Goal: Task Accomplishment & Management: Manage account settings

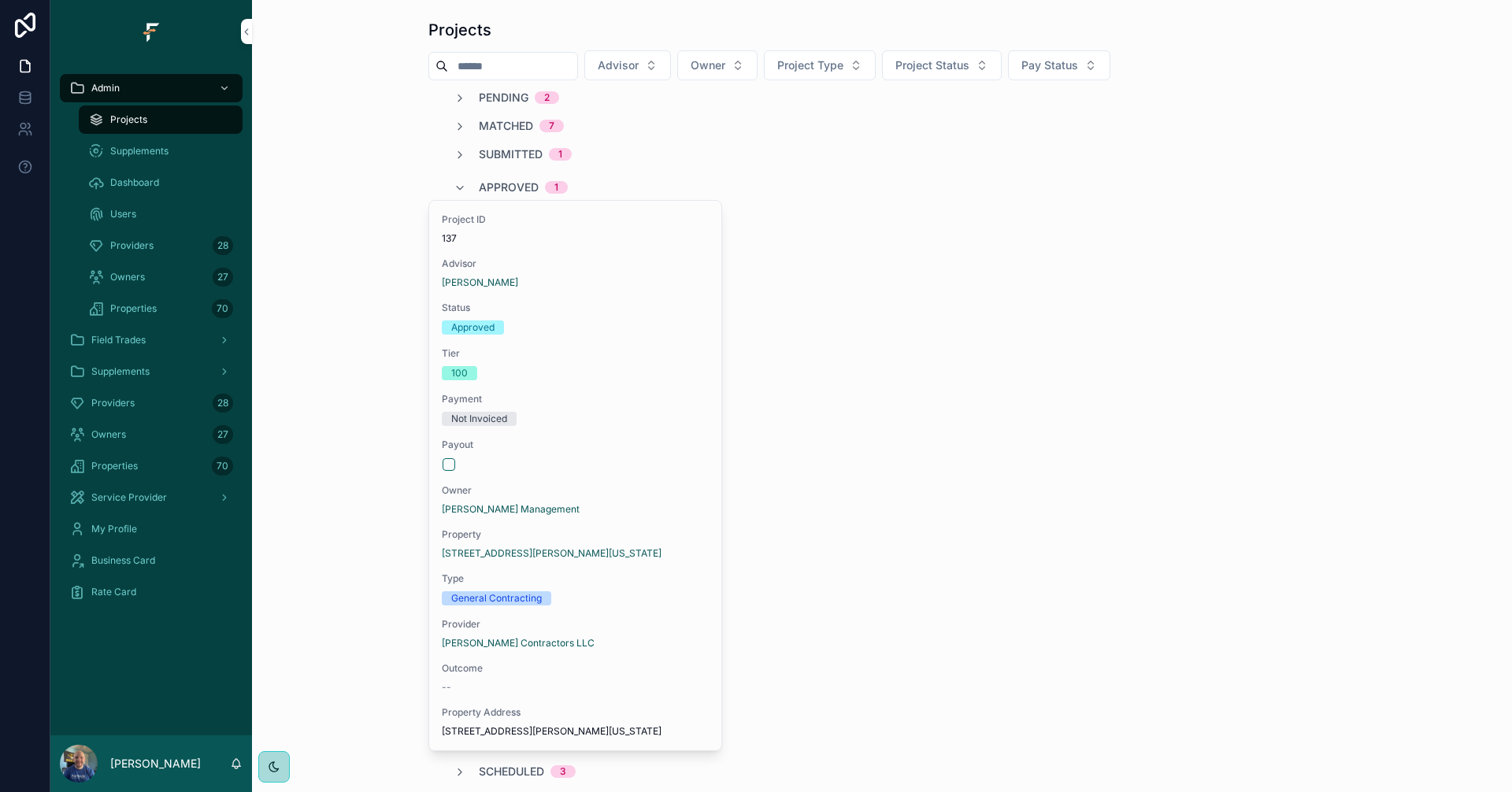
click at [510, 191] on span "Approved" at bounding box center [508, 188] width 60 height 16
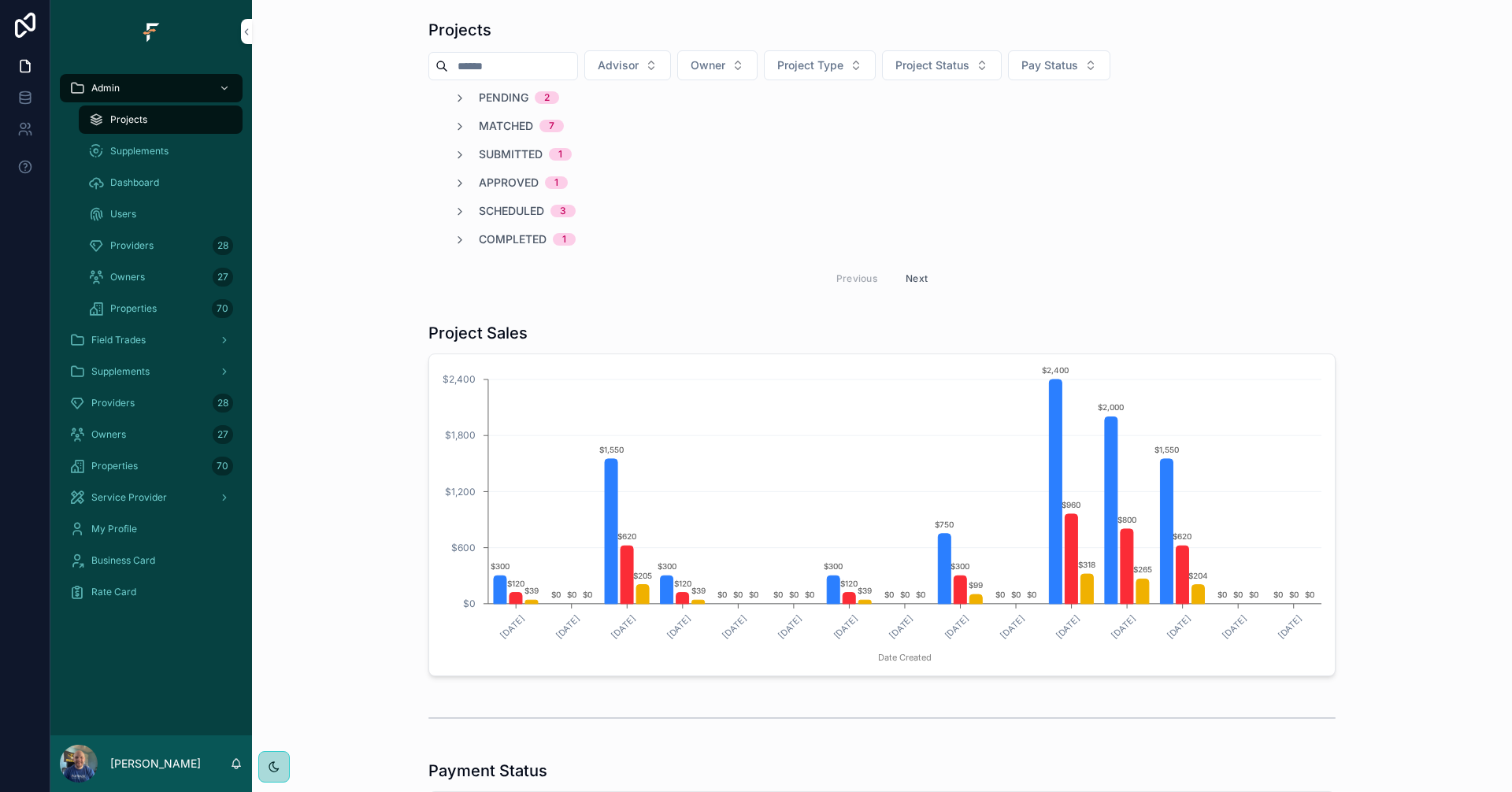
click at [182, 191] on div "Dashboard" at bounding box center [160, 182] width 145 height 25
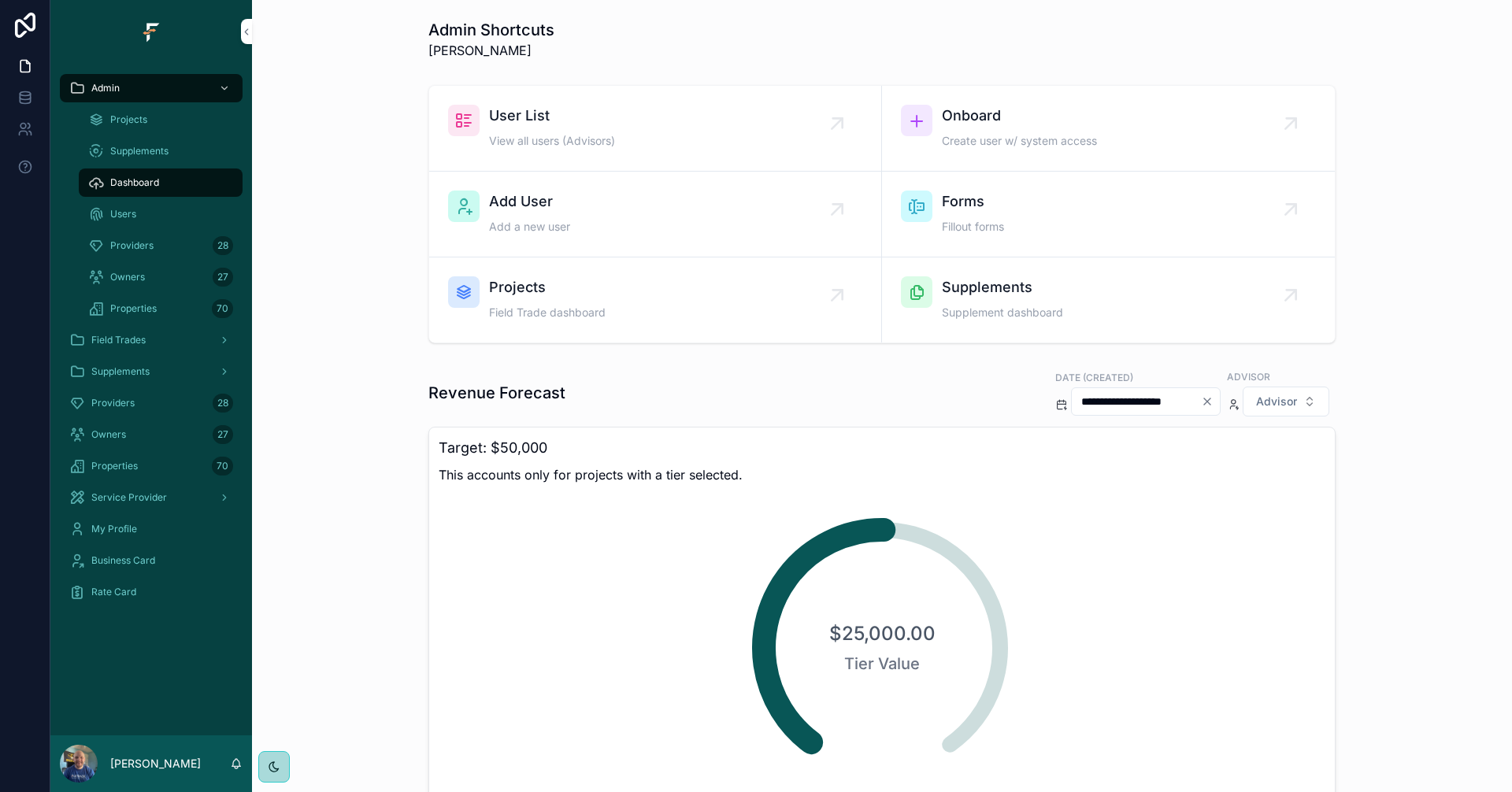
scroll to position [79, 0]
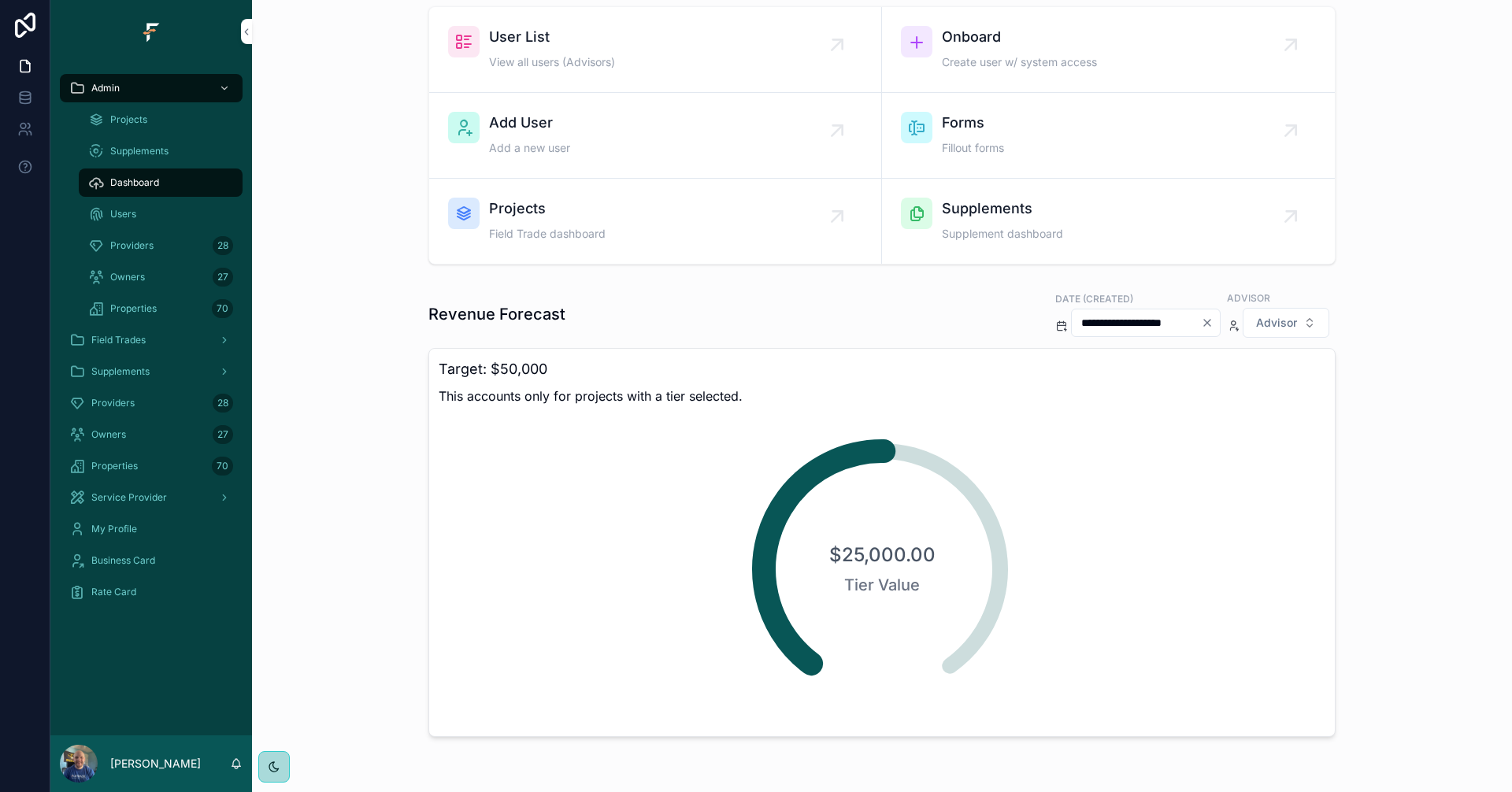
click at [1203, 319] on icon "Clear" at bounding box center [1207, 323] width 13 height 13
click at [1120, 329] on input "scrollable content" at bounding box center [1155, 323] width 130 height 22
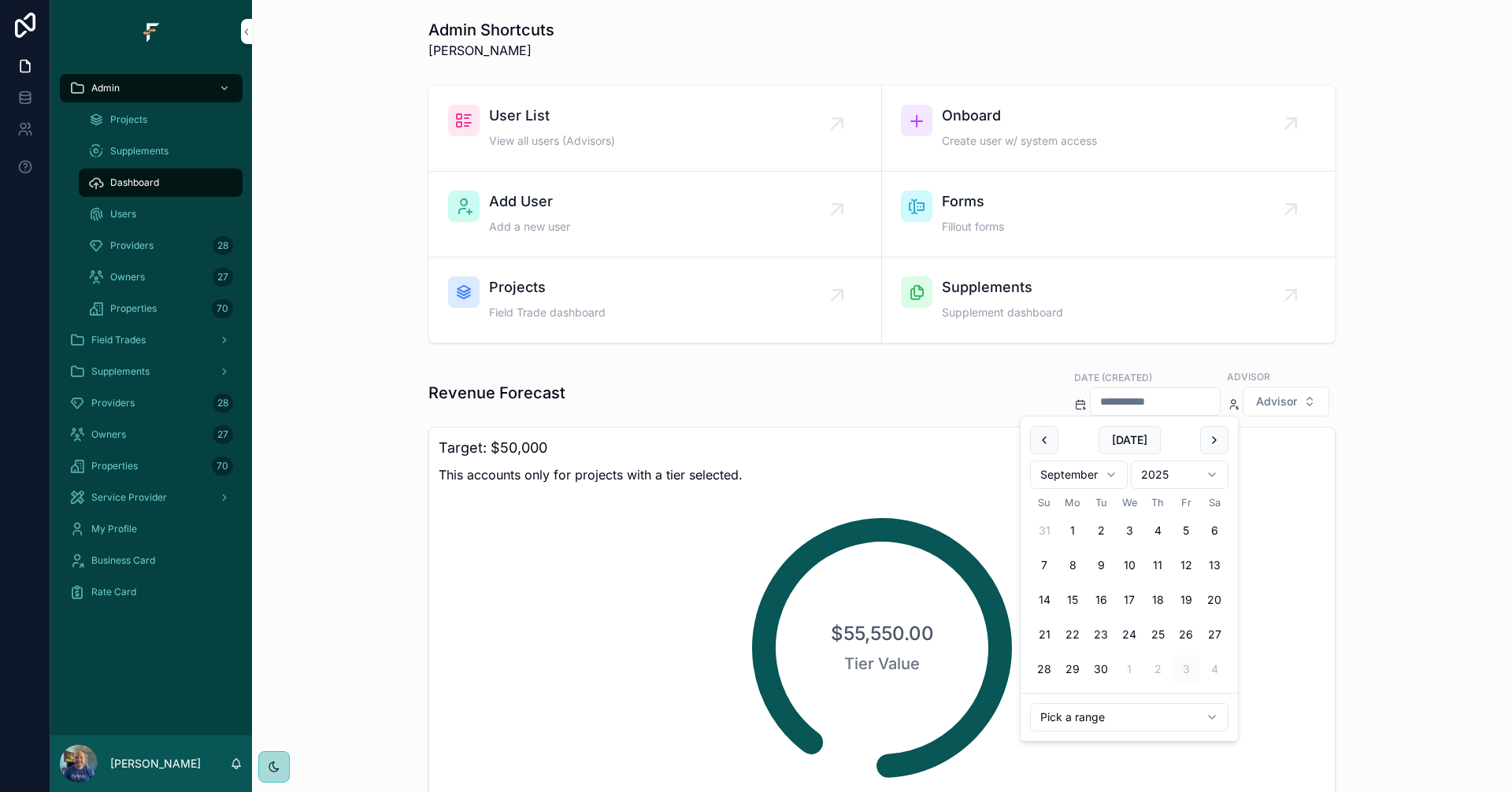
click at [1100, 480] on html "Admin Projects Supplements Dashboard Users Providers 28 Owners 27 Properties 70…" at bounding box center [756, 396] width 1512 height 792
click at [1185, 529] on button "1" at bounding box center [1186, 530] width 29 height 29
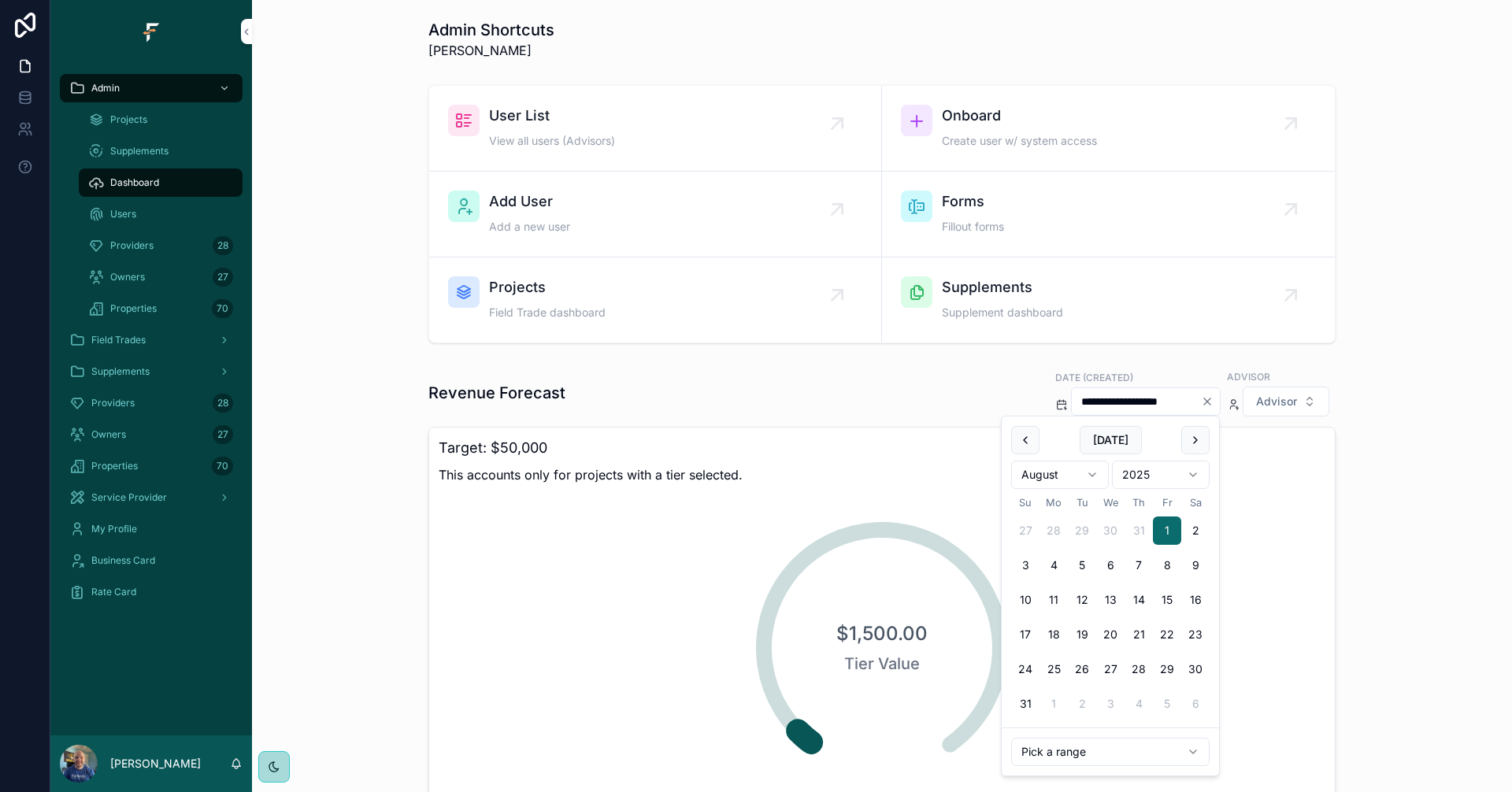
click at [1202, 442] on button "scrollable content" at bounding box center [1195, 440] width 29 height 29
click at [1059, 536] on button "1" at bounding box center [1054, 530] width 29 height 29
type input "**********"
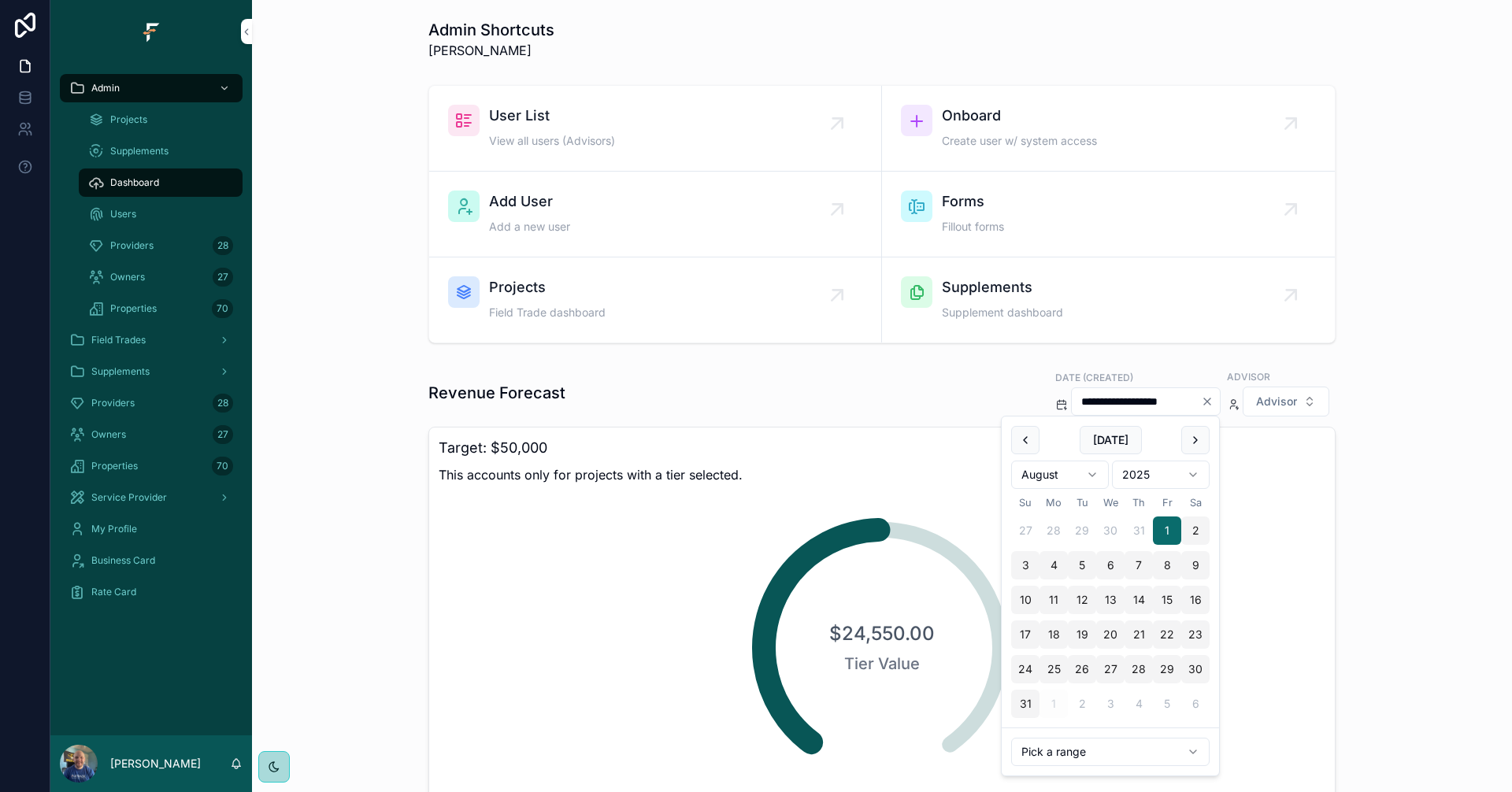
click at [1203, 399] on icon "Clear" at bounding box center [1206, 401] width 6 height 6
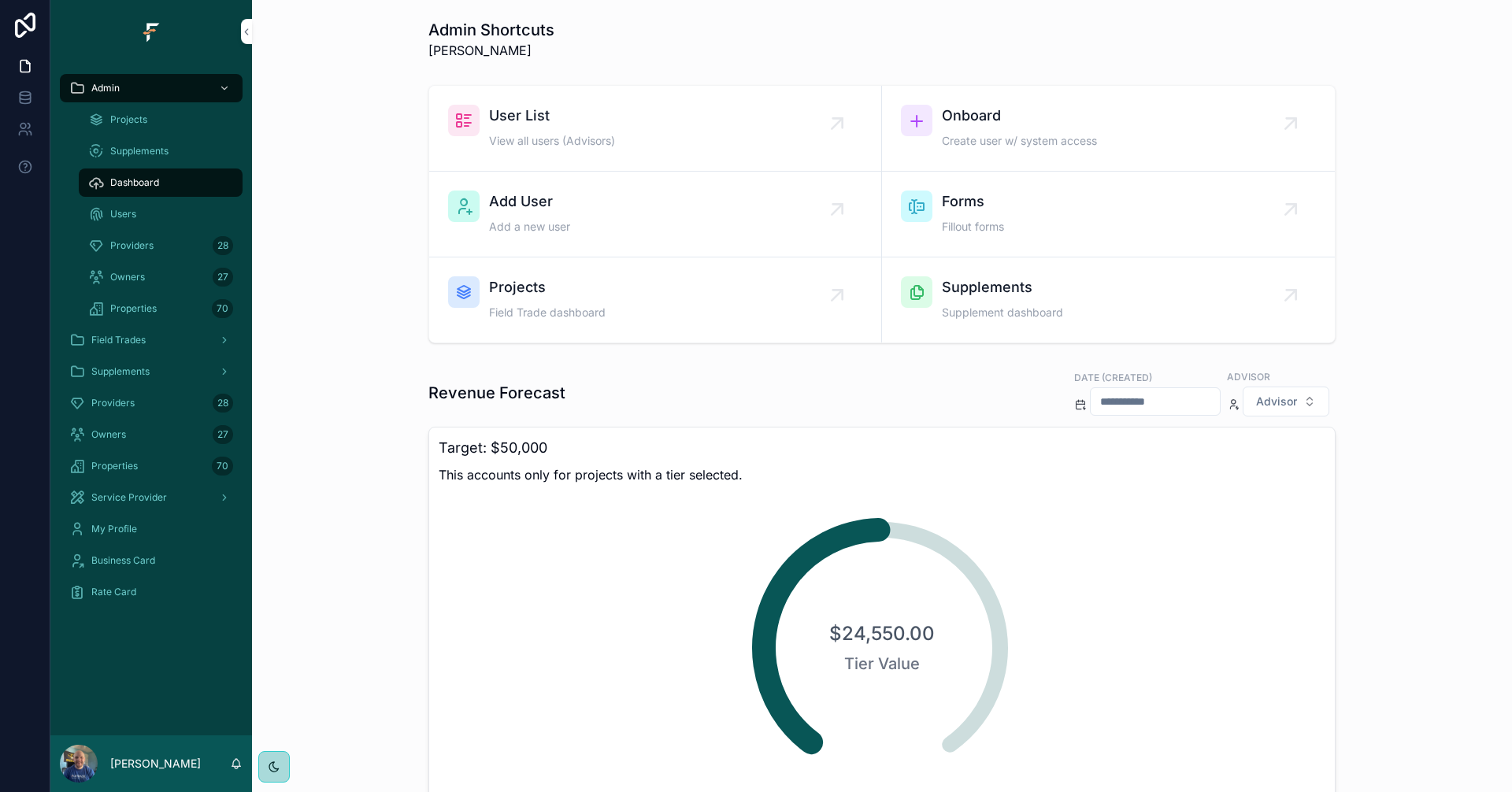
click at [1091, 402] on input "scrollable content" at bounding box center [1155, 401] width 130 height 22
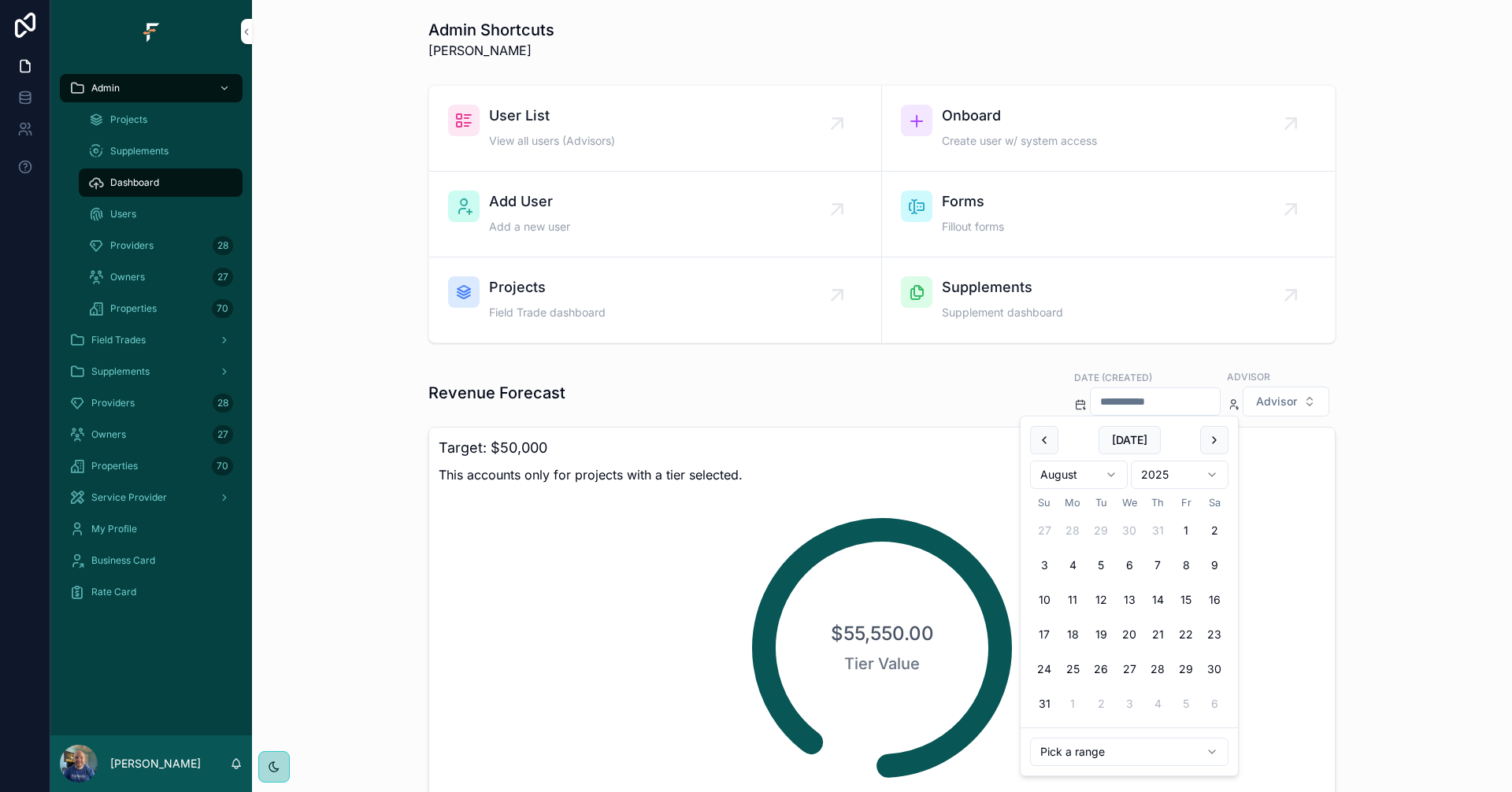
click at [1076, 476] on html "Admin Projects Supplements Dashboard Users Providers 28 Owners 27 Properties 70…" at bounding box center [756, 396] width 1512 height 792
click at [1071, 529] on button "1" at bounding box center [1073, 530] width 29 height 29
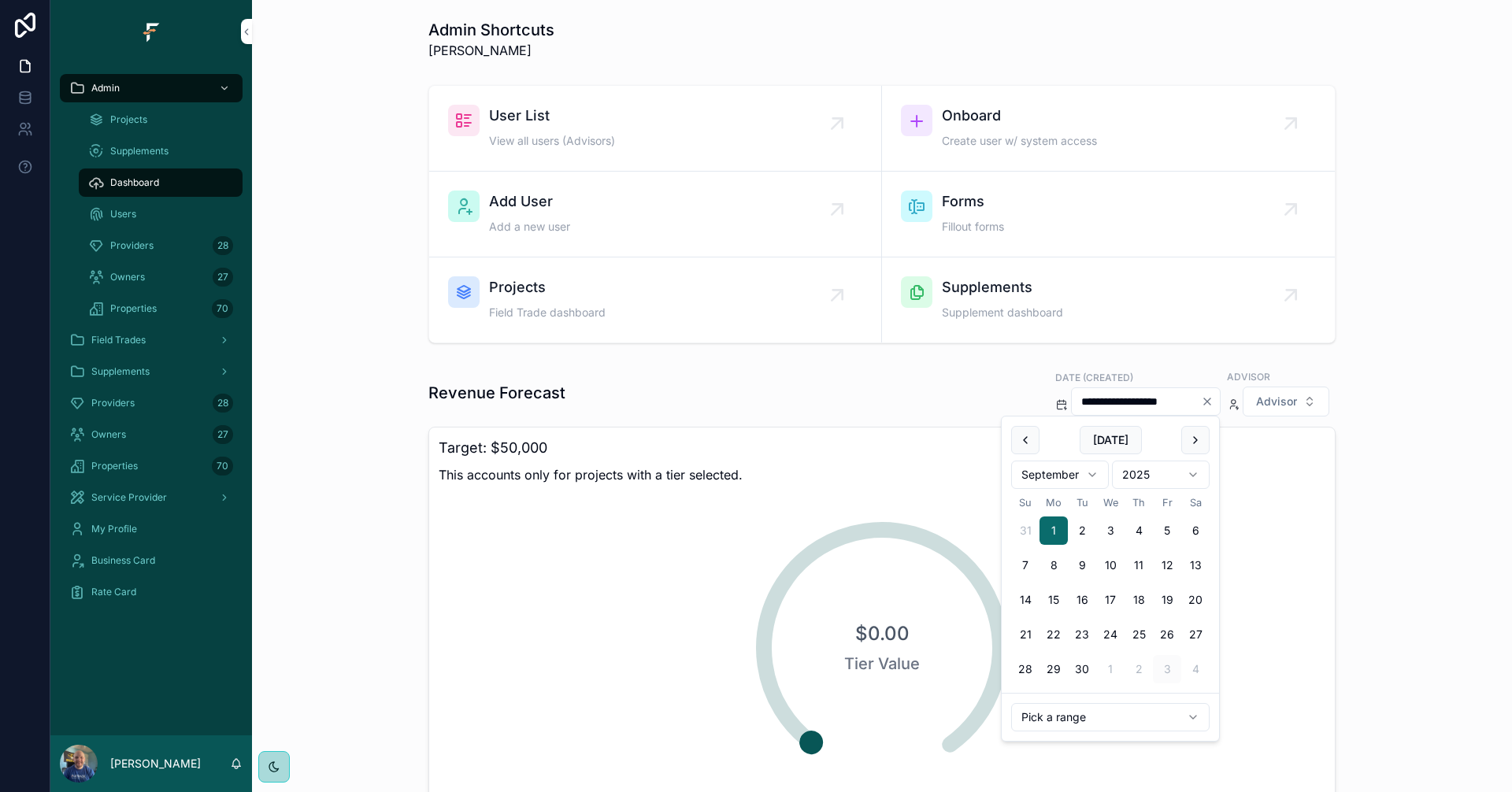
click at [1201, 440] on button "scrollable content" at bounding box center [1195, 440] width 29 height 29
click at [1109, 528] on button "1" at bounding box center [1111, 530] width 29 height 29
type input "**********"
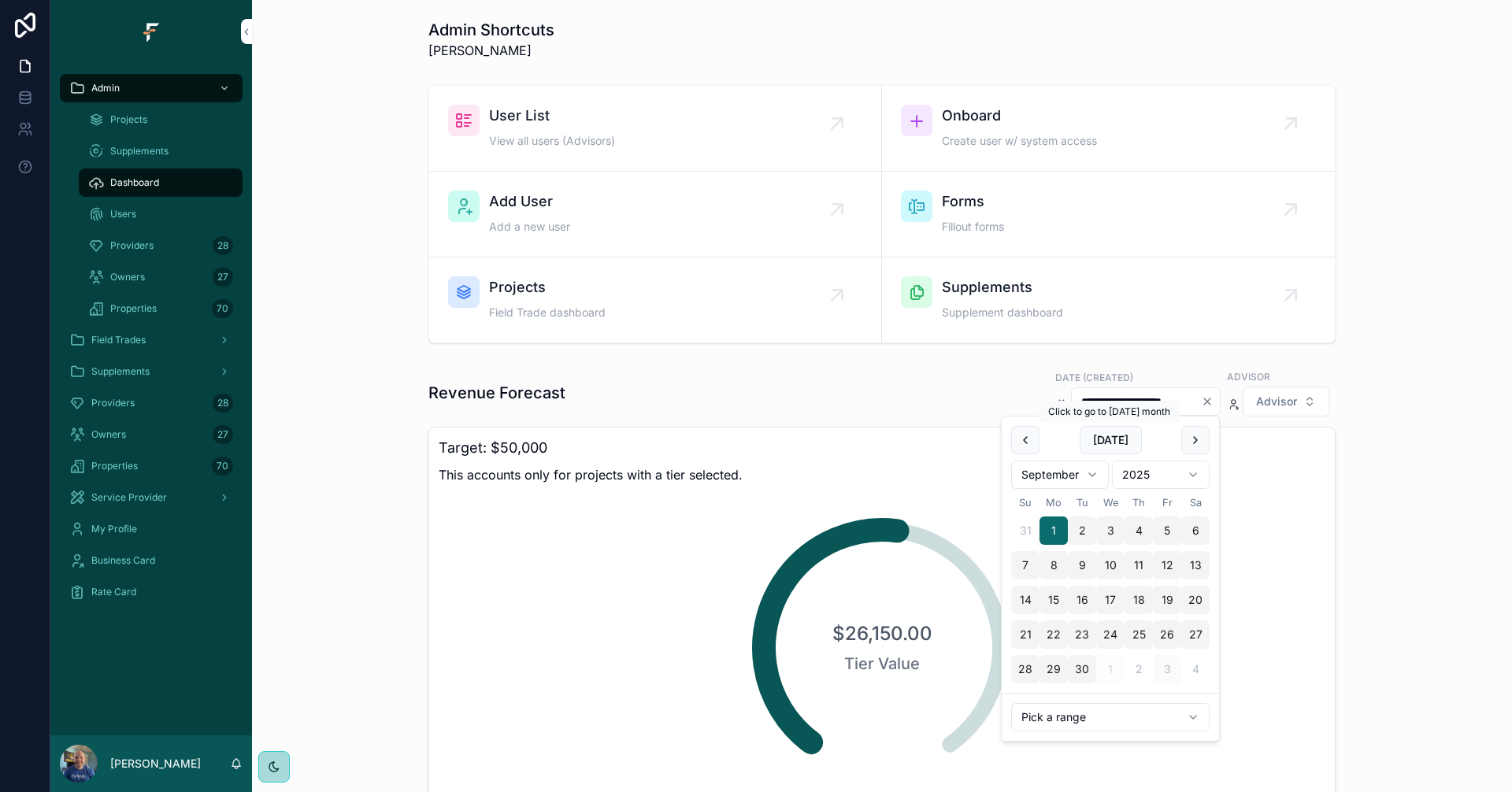
click at [1128, 439] on button "Today" at bounding box center [1110, 440] width 62 height 29
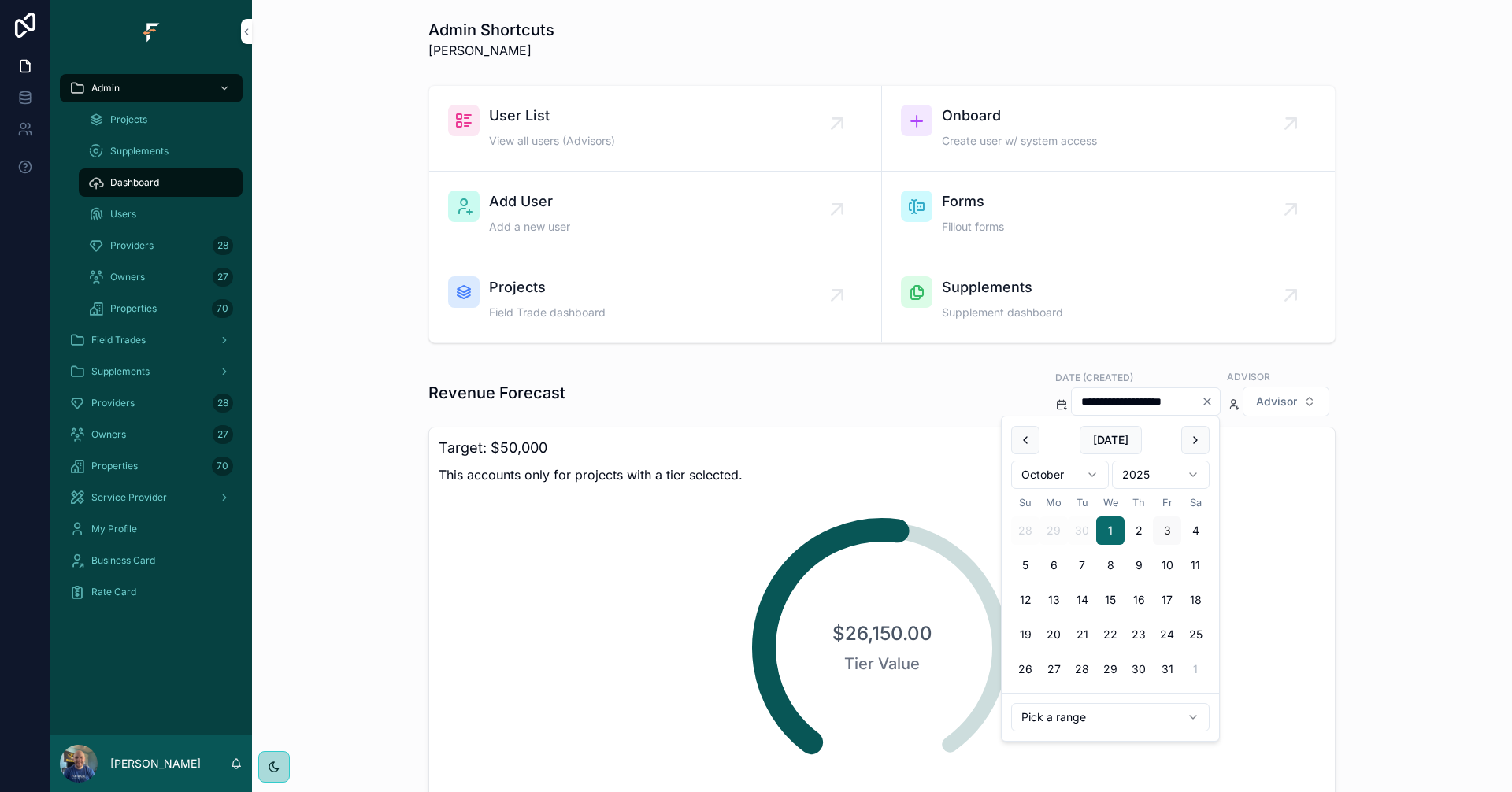
click at [1203, 401] on icon "Clear" at bounding box center [1207, 401] width 13 height 13
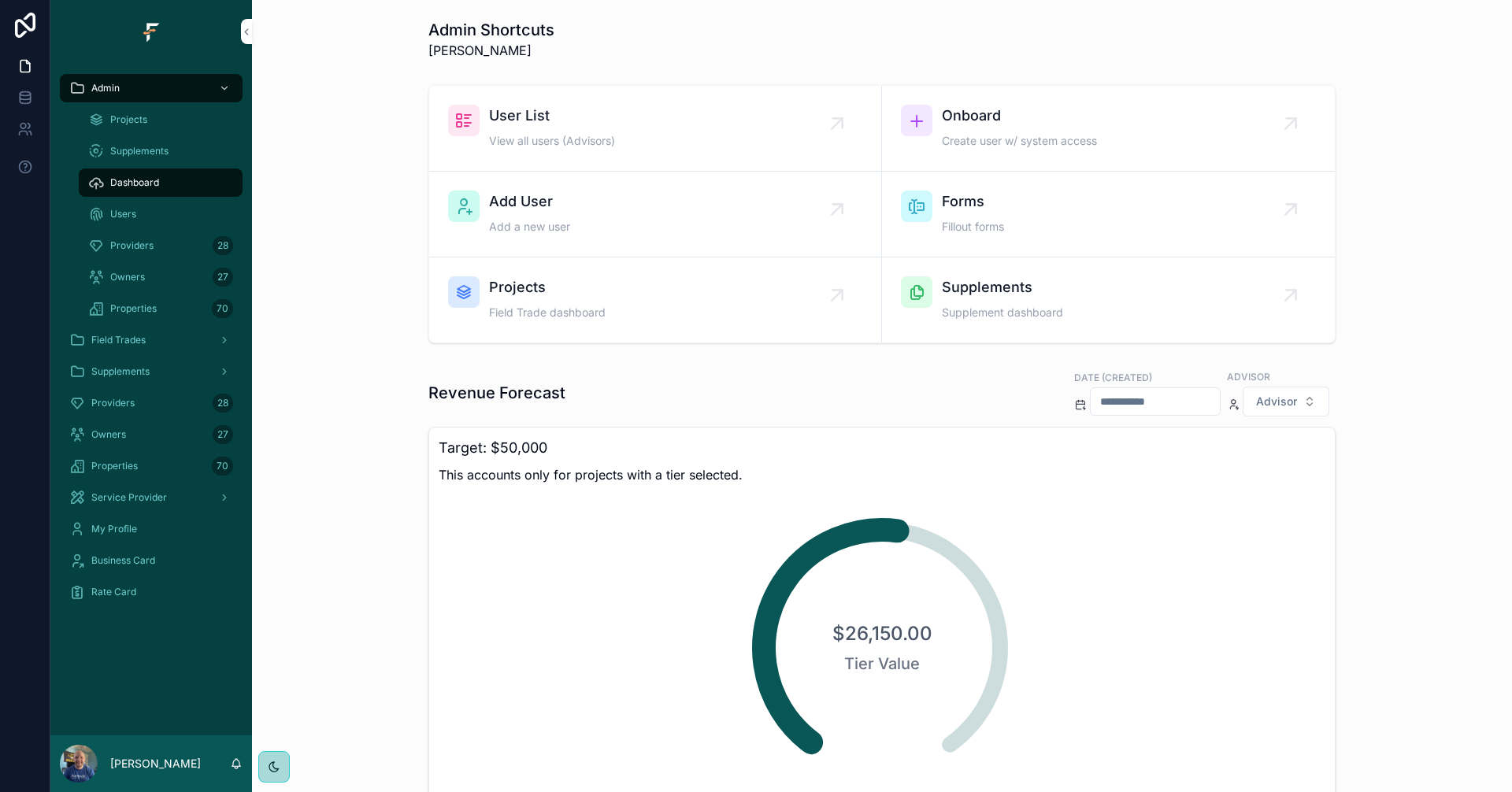
click at [1116, 406] on input "scrollable content" at bounding box center [1155, 401] width 130 height 22
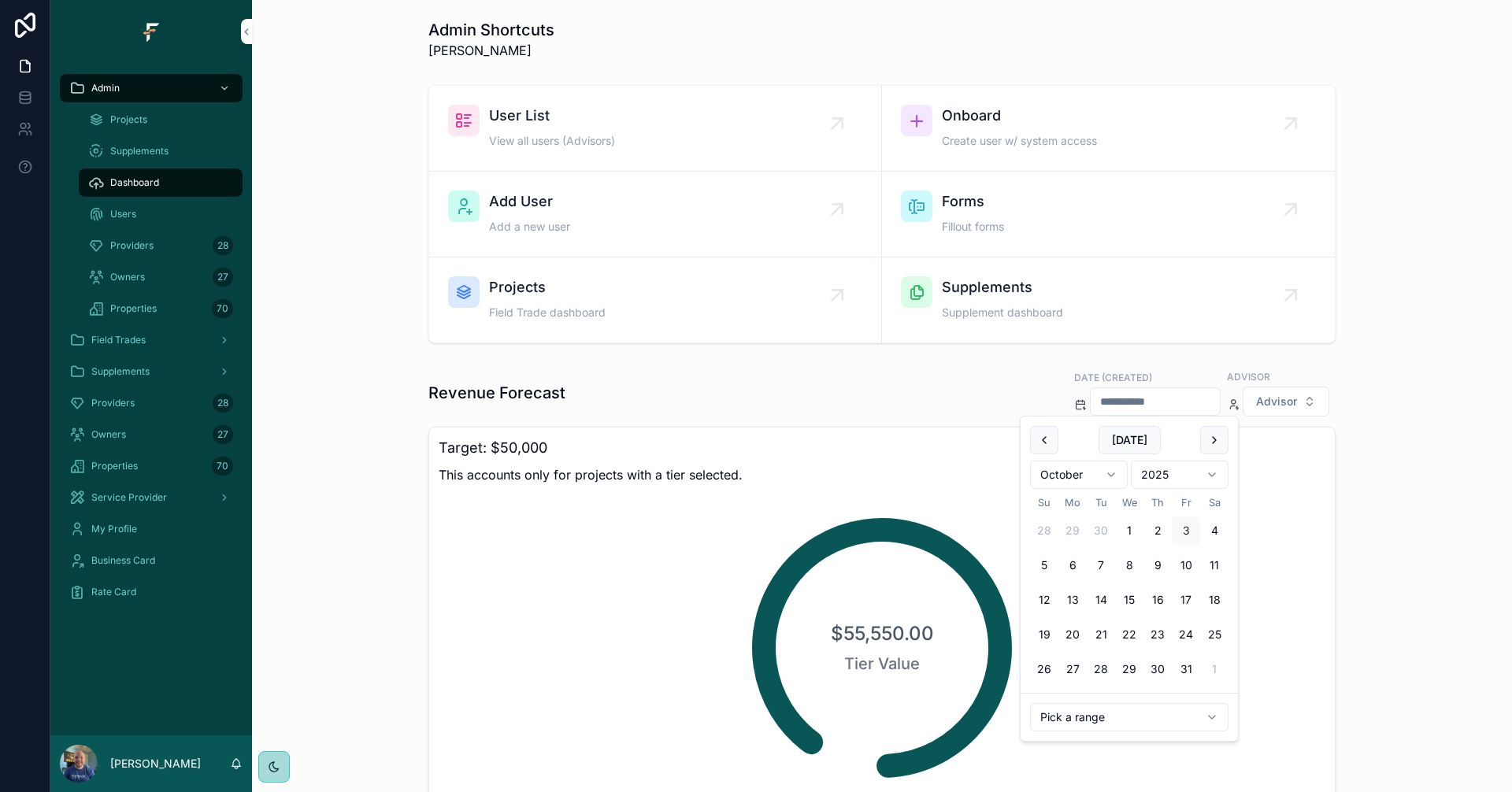
click at [1132, 530] on button "1" at bounding box center [1130, 530] width 29 height 29
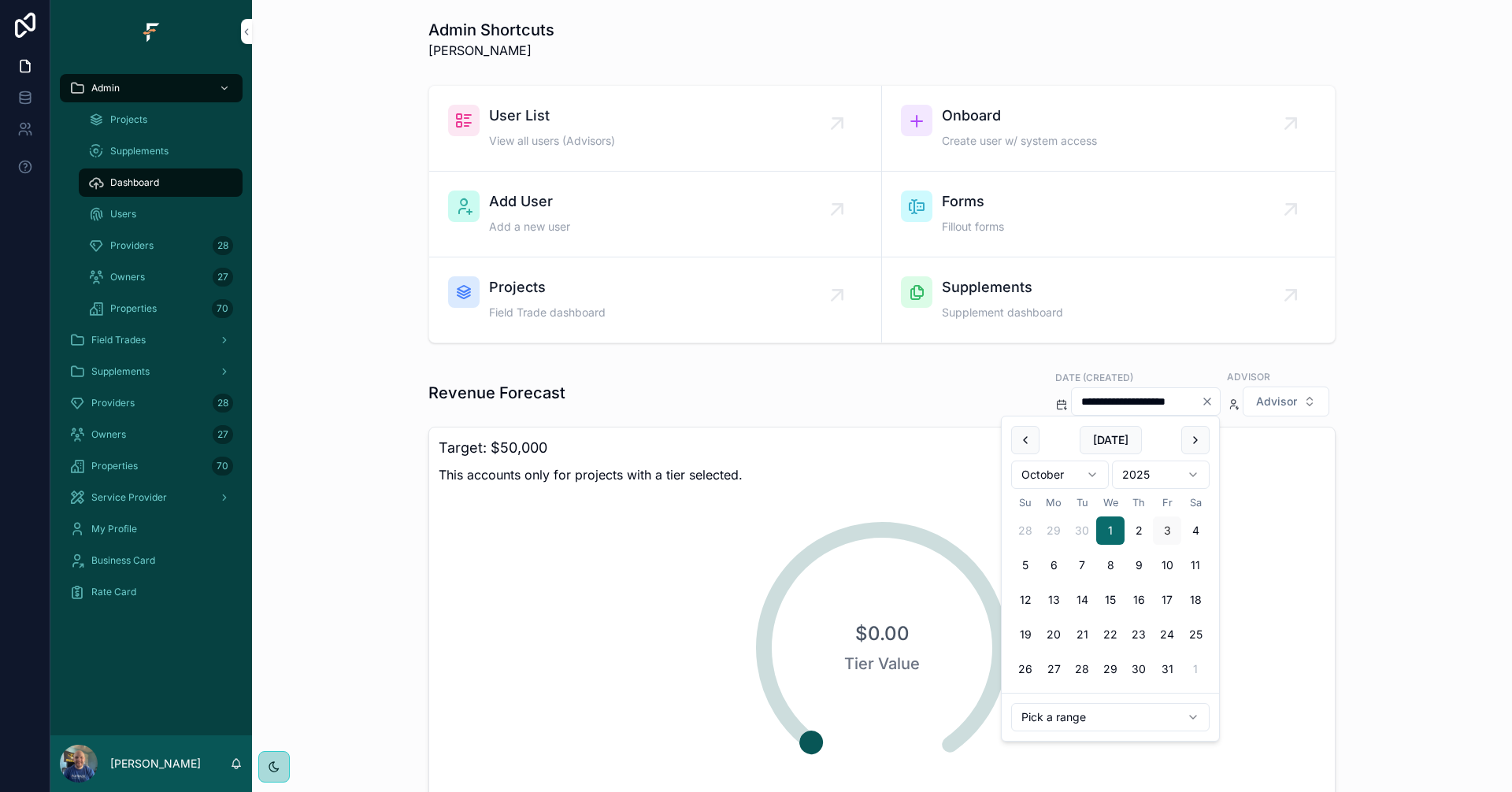
click at [1168, 530] on button "3" at bounding box center [1168, 530] width 29 height 29
type input "**********"
click at [1412, 504] on div "**********" at bounding box center [881, 592] width 1235 height 459
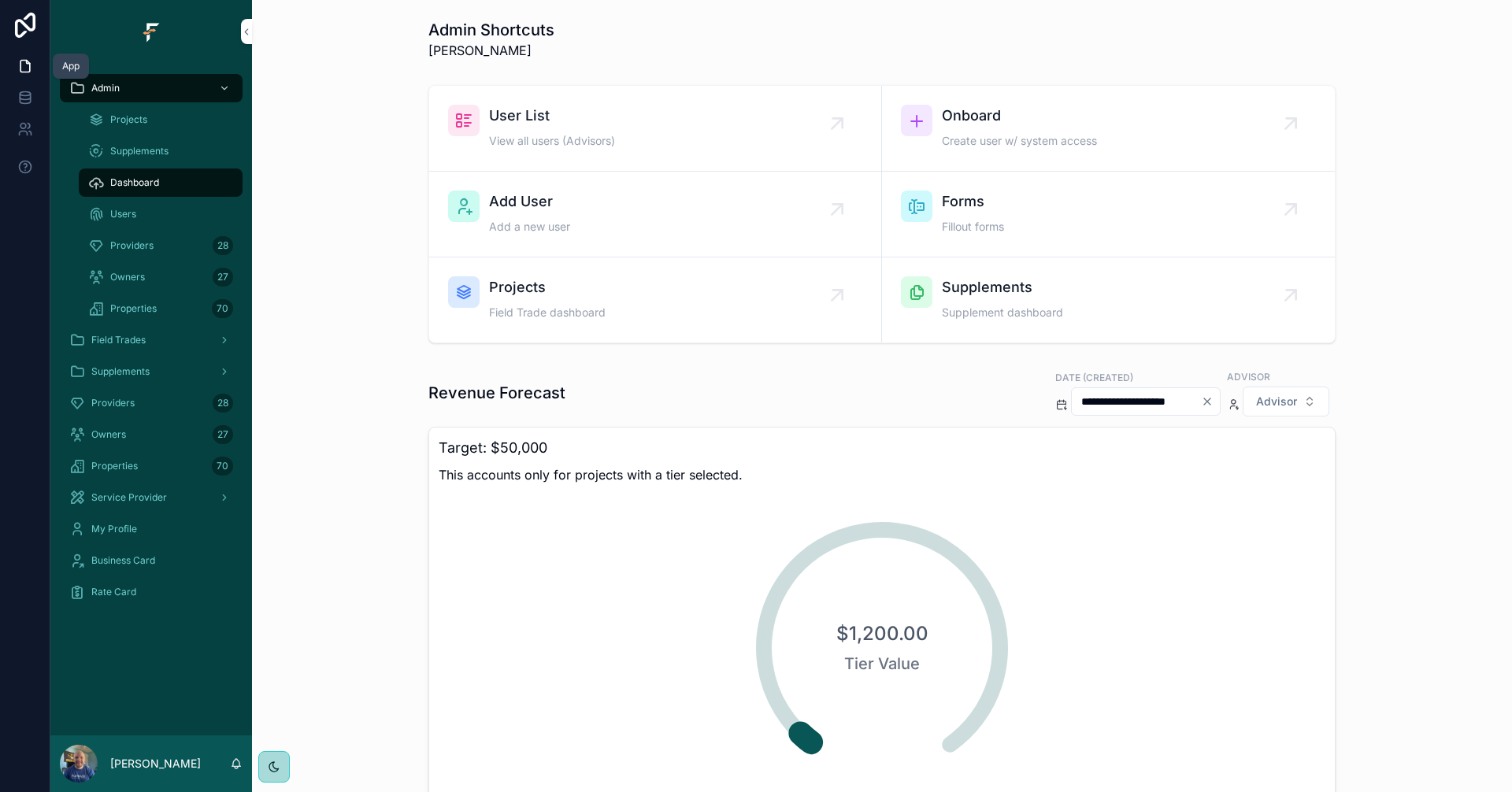
click at [31, 72] on icon at bounding box center [25, 67] width 16 height 16
click at [155, 335] on div "Field Trades" at bounding box center [151, 340] width 164 height 25
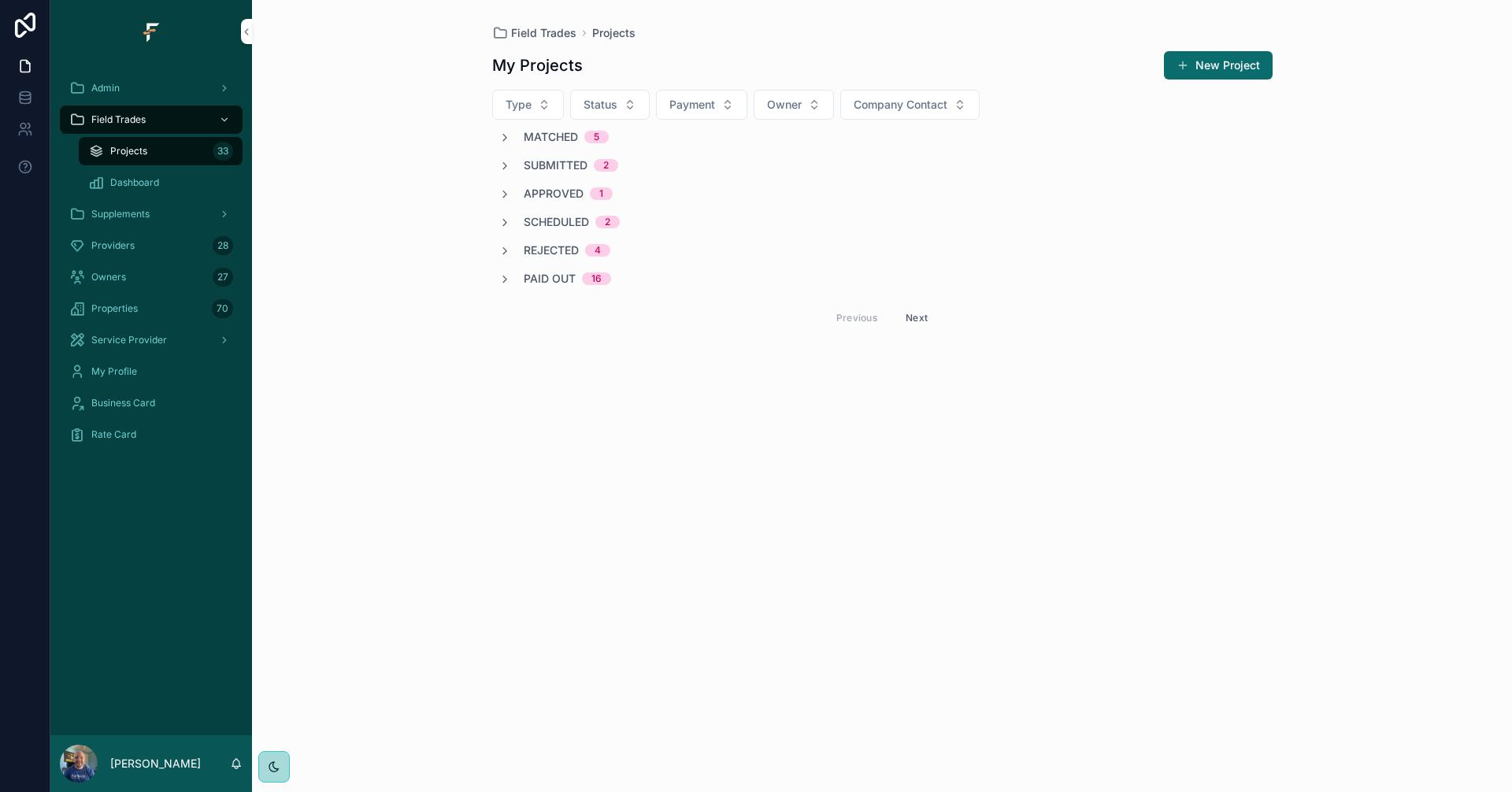
click at [538, 141] on span "Matched" at bounding box center [550, 138] width 54 height 16
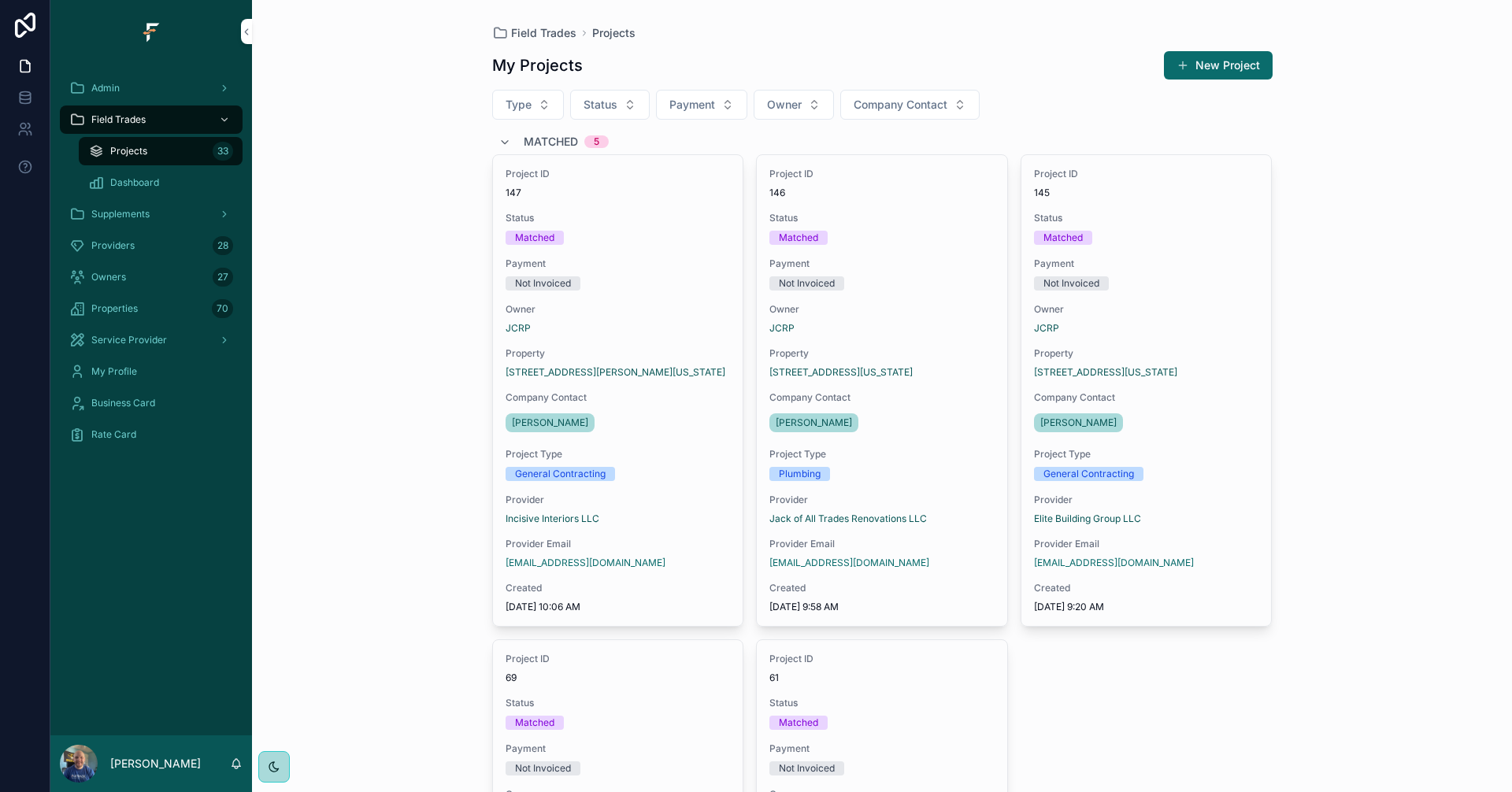
click at [684, 469] on div "General Contracting" at bounding box center [618, 474] width 225 height 14
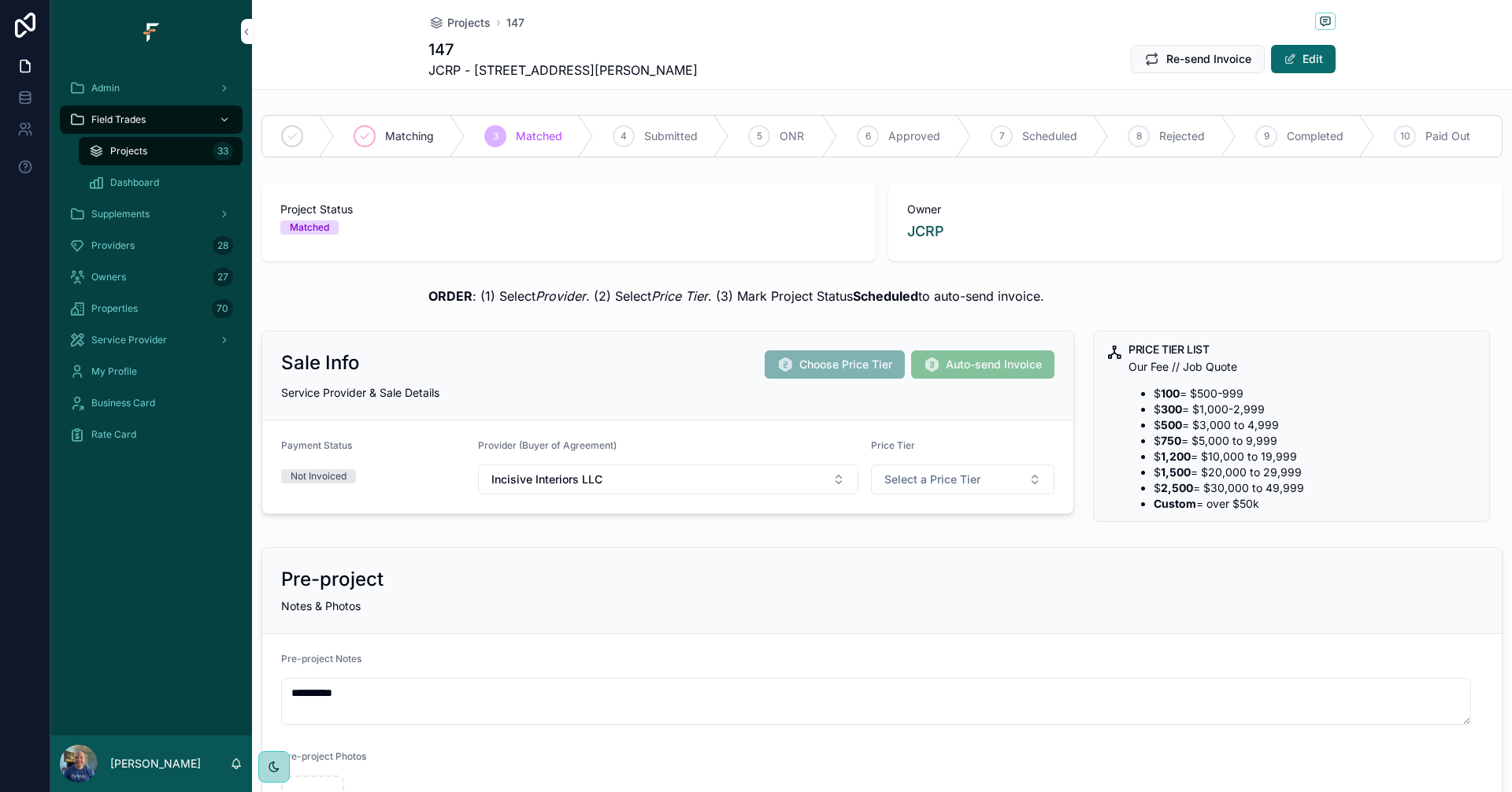
click at [967, 481] on span "Select a Price Tier" at bounding box center [932, 479] width 96 height 16
click at [873, 593] on div "500" at bounding box center [872, 590] width 18 height 14
click at [477, 22] on span "Projects" at bounding box center [469, 23] width 43 height 16
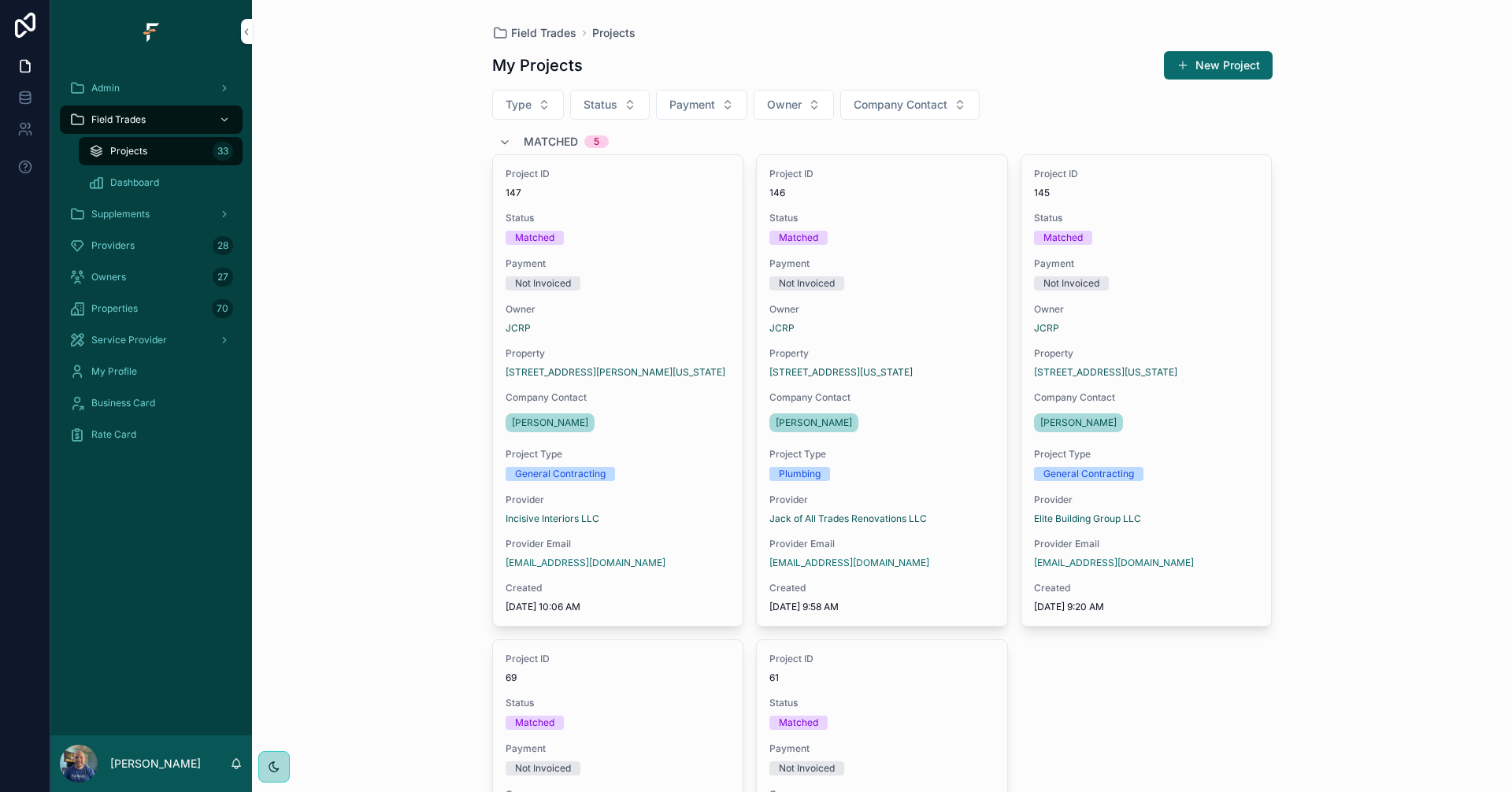
click at [937, 423] on div "[PERSON_NAME]" at bounding box center [881, 423] width 225 height 25
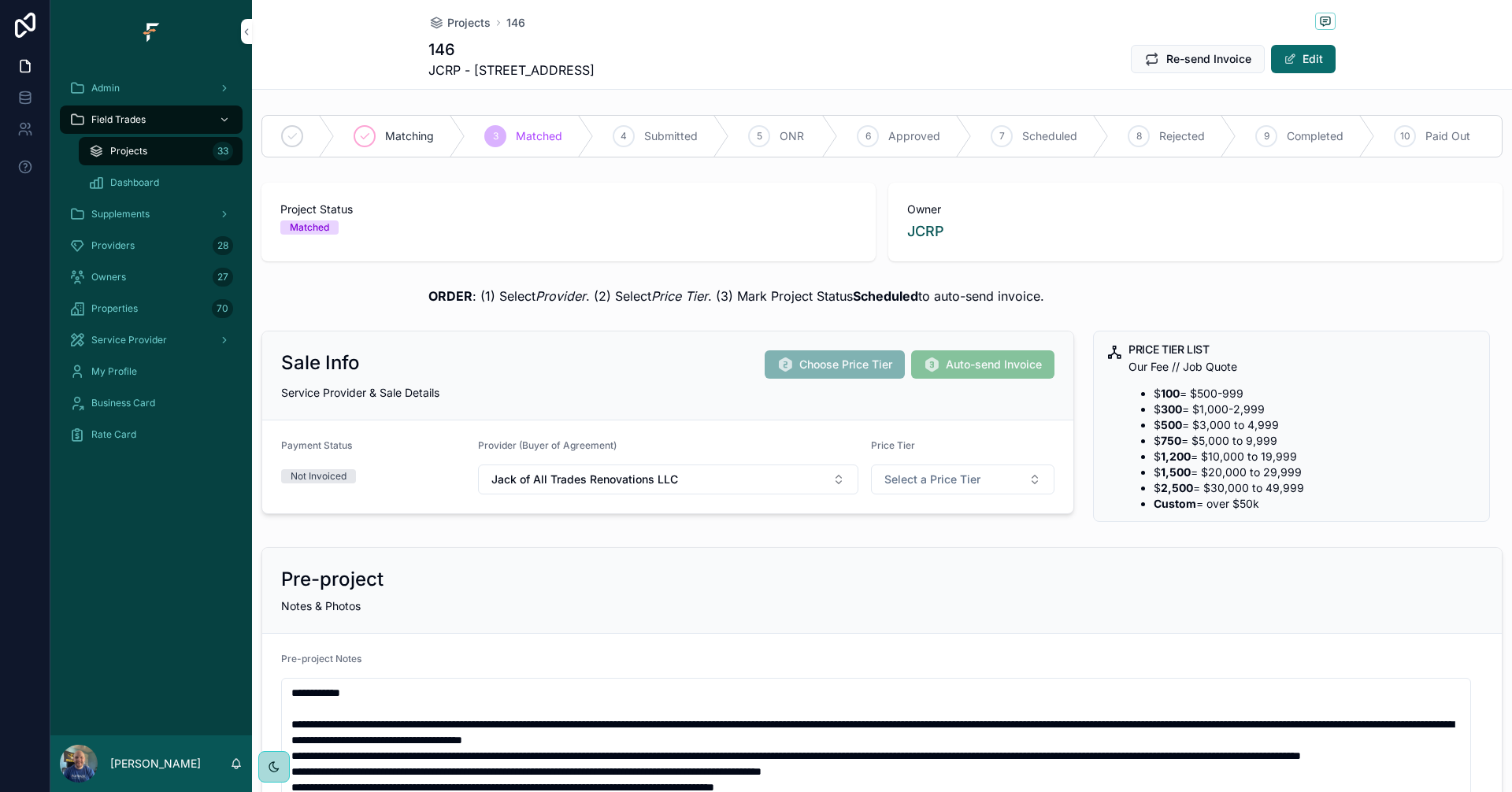
click at [1007, 475] on button "Select a Price Tier" at bounding box center [962, 478] width 184 height 30
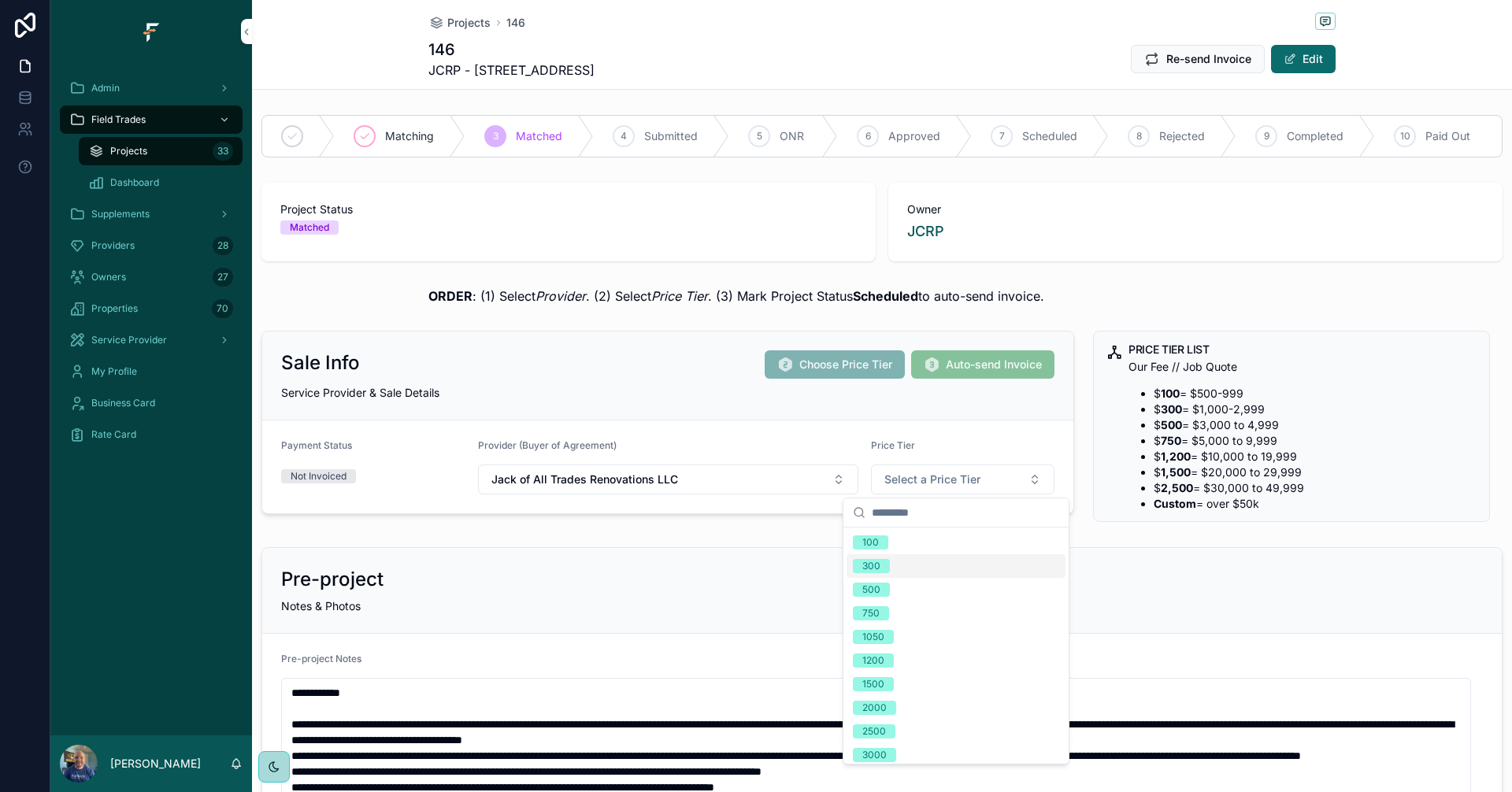
click at [872, 570] on div "300" at bounding box center [872, 566] width 18 height 14
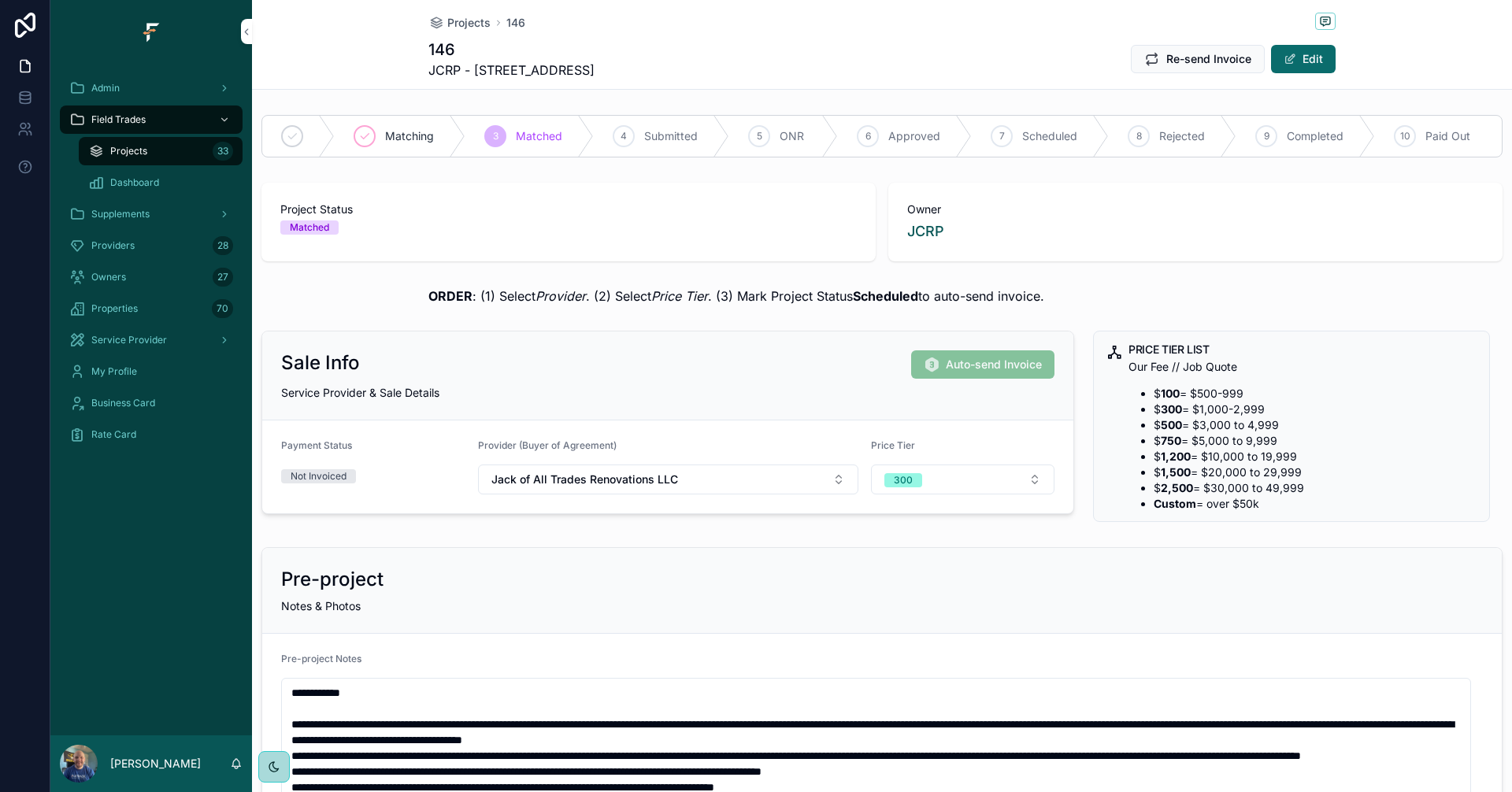
click at [466, 24] on span "Projects" at bounding box center [469, 23] width 43 height 16
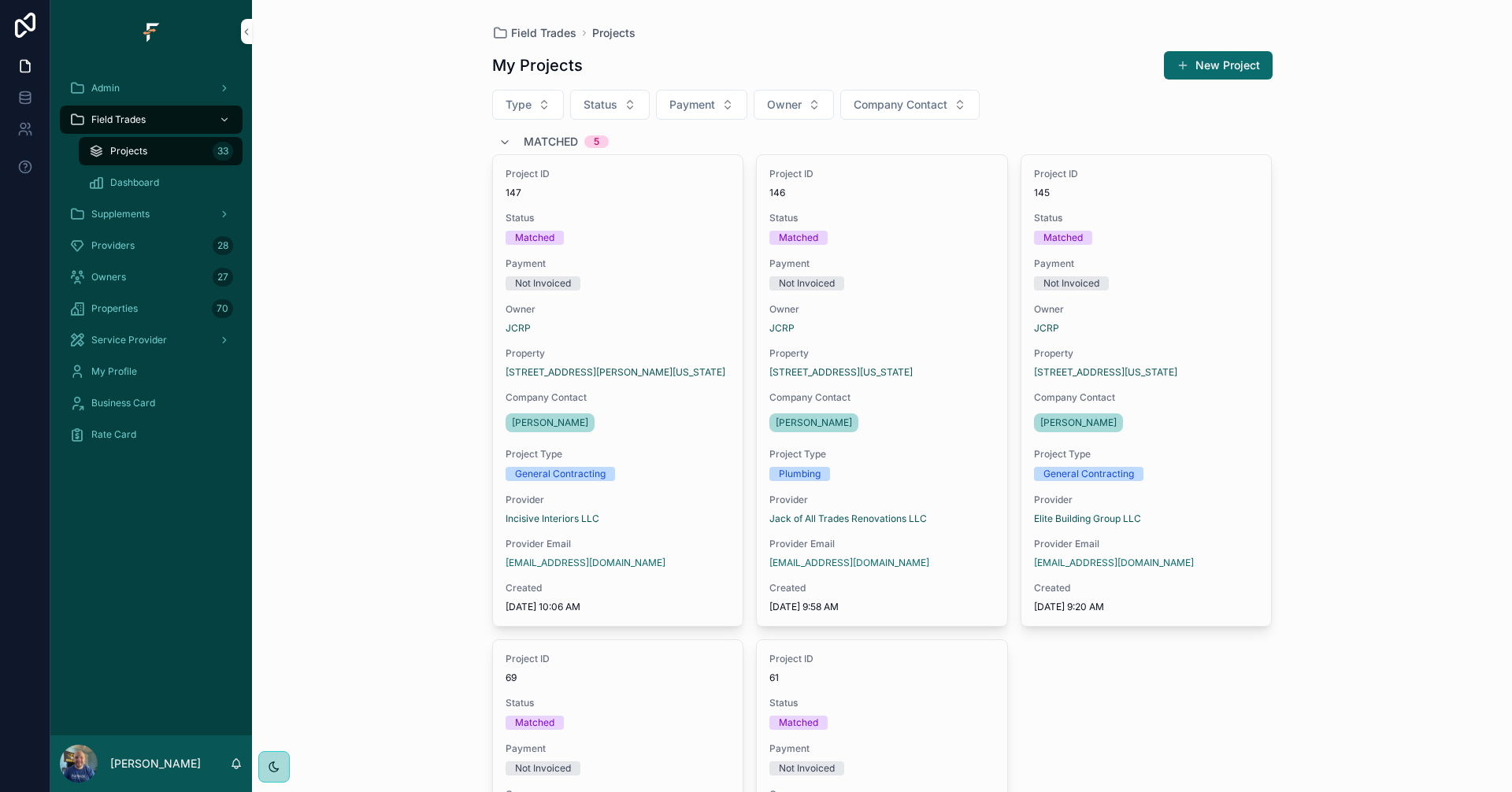
click at [944, 467] on div "Plumbing" at bounding box center [881, 474] width 225 height 14
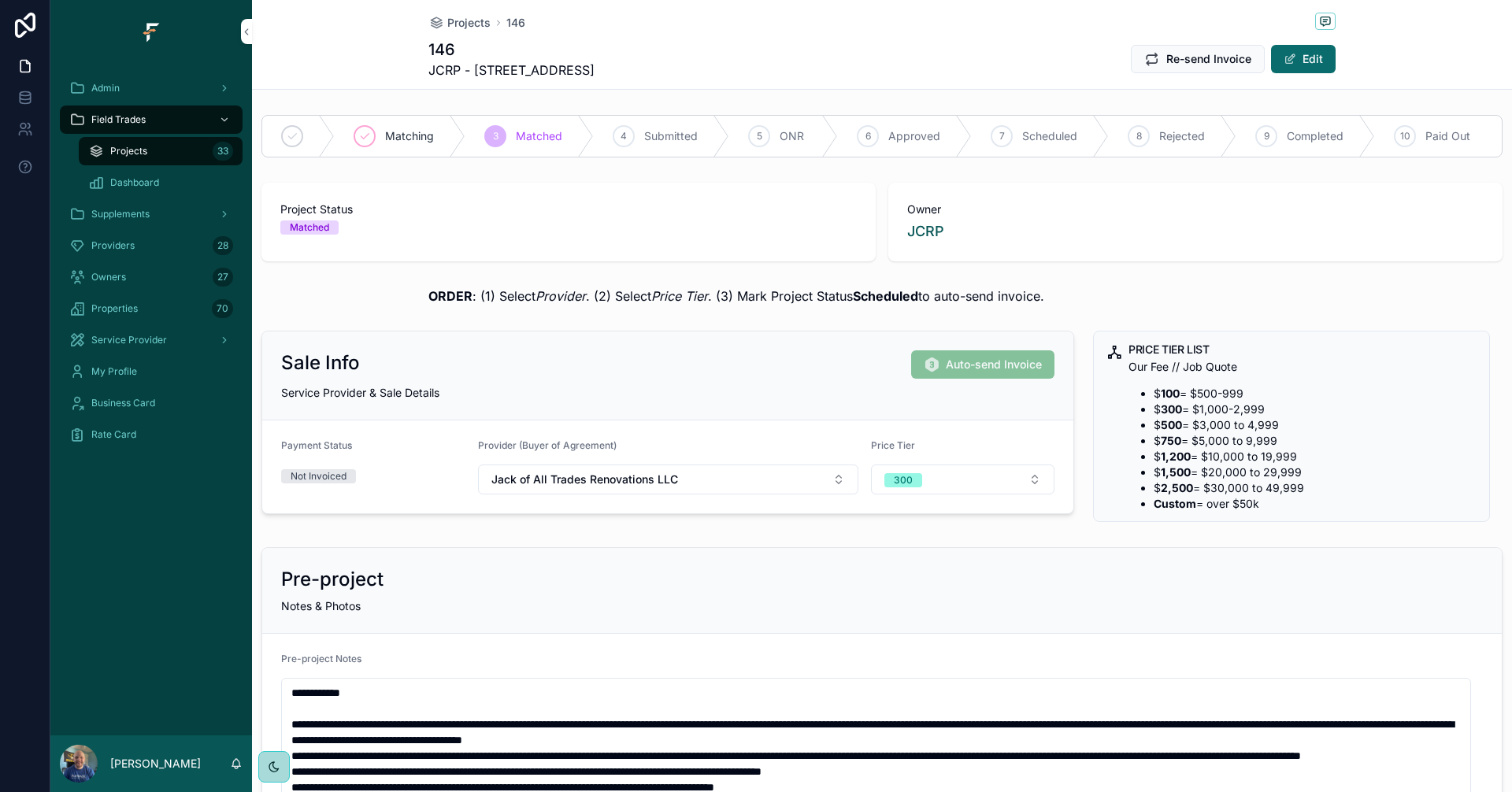
click at [459, 22] on span "Projects" at bounding box center [469, 23] width 43 height 16
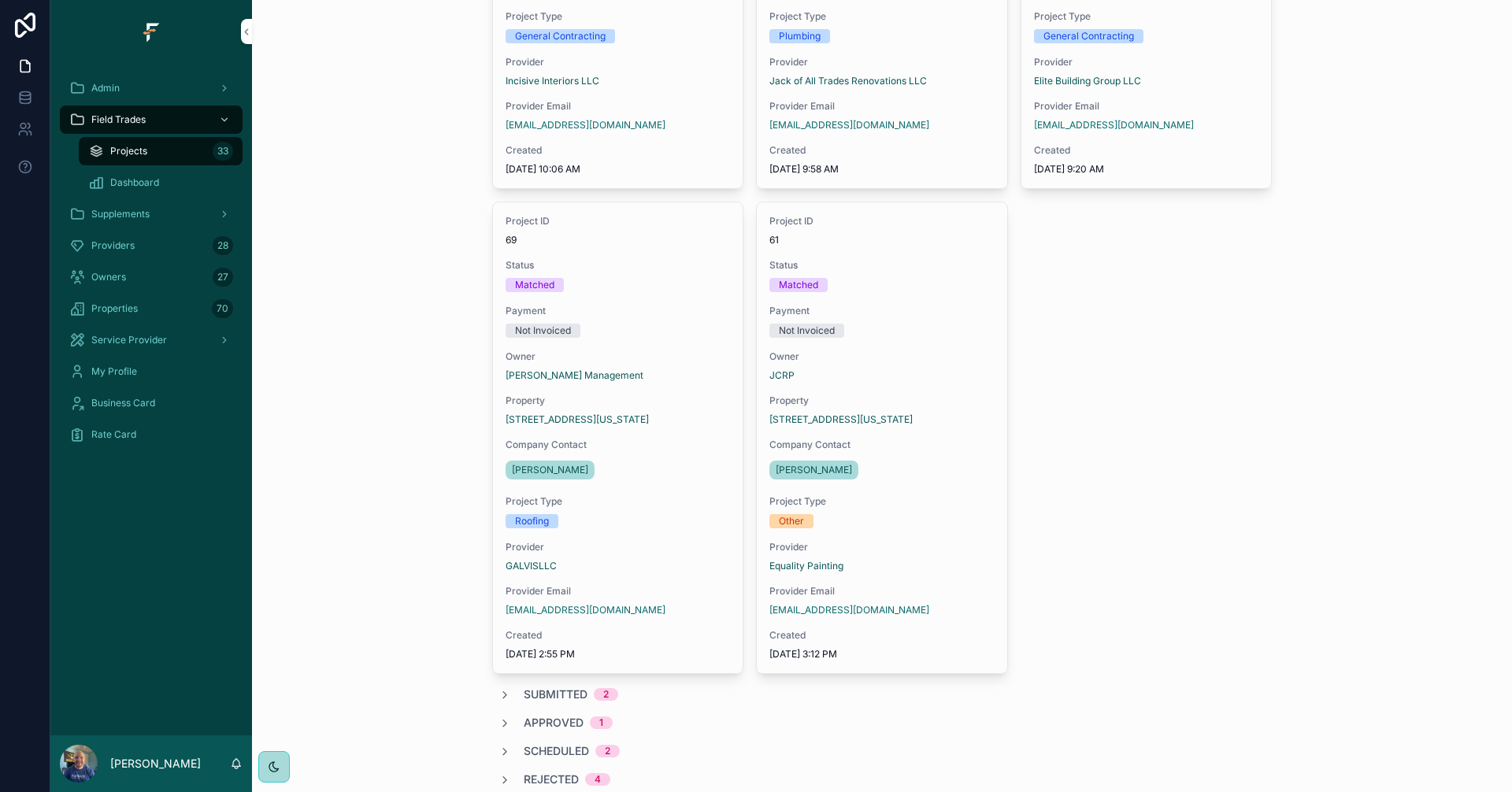
scroll to position [472, 0]
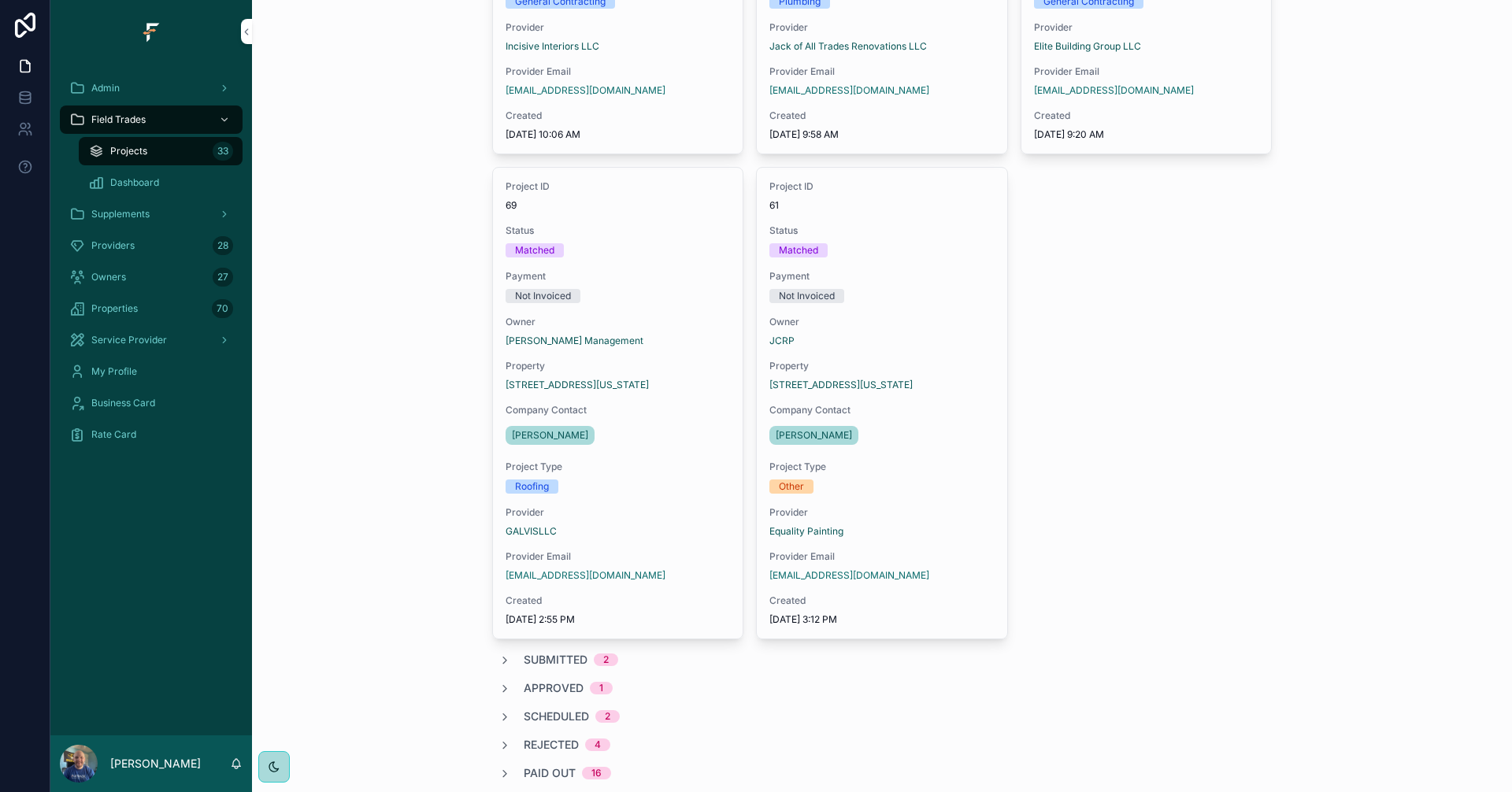
click at [972, 540] on div "Project ID 61 Status Matched Payment Not Invoiced Owner JCRP Property 8381 Chou…" at bounding box center [881, 402] width 250 height 470
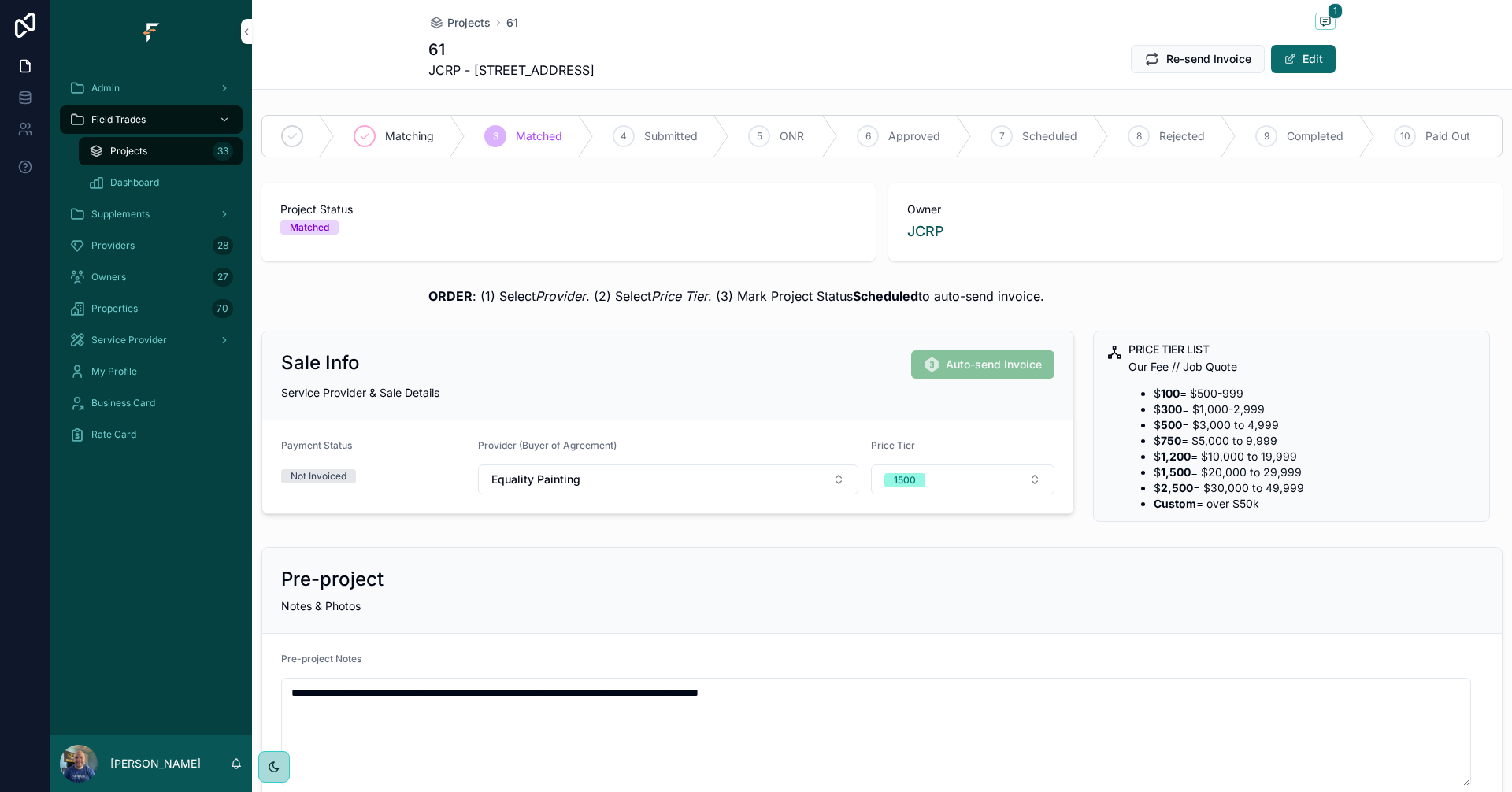
click at [980, 483] on button "1500" at bounding box center [962, 478] width 184 height 30
click at [878, 683] on div "1200" at bounding box center [873, 684] width 22 height 14
click at [464, 18] on span "Projects" at bounding box center [469, 23] width 43 height 16
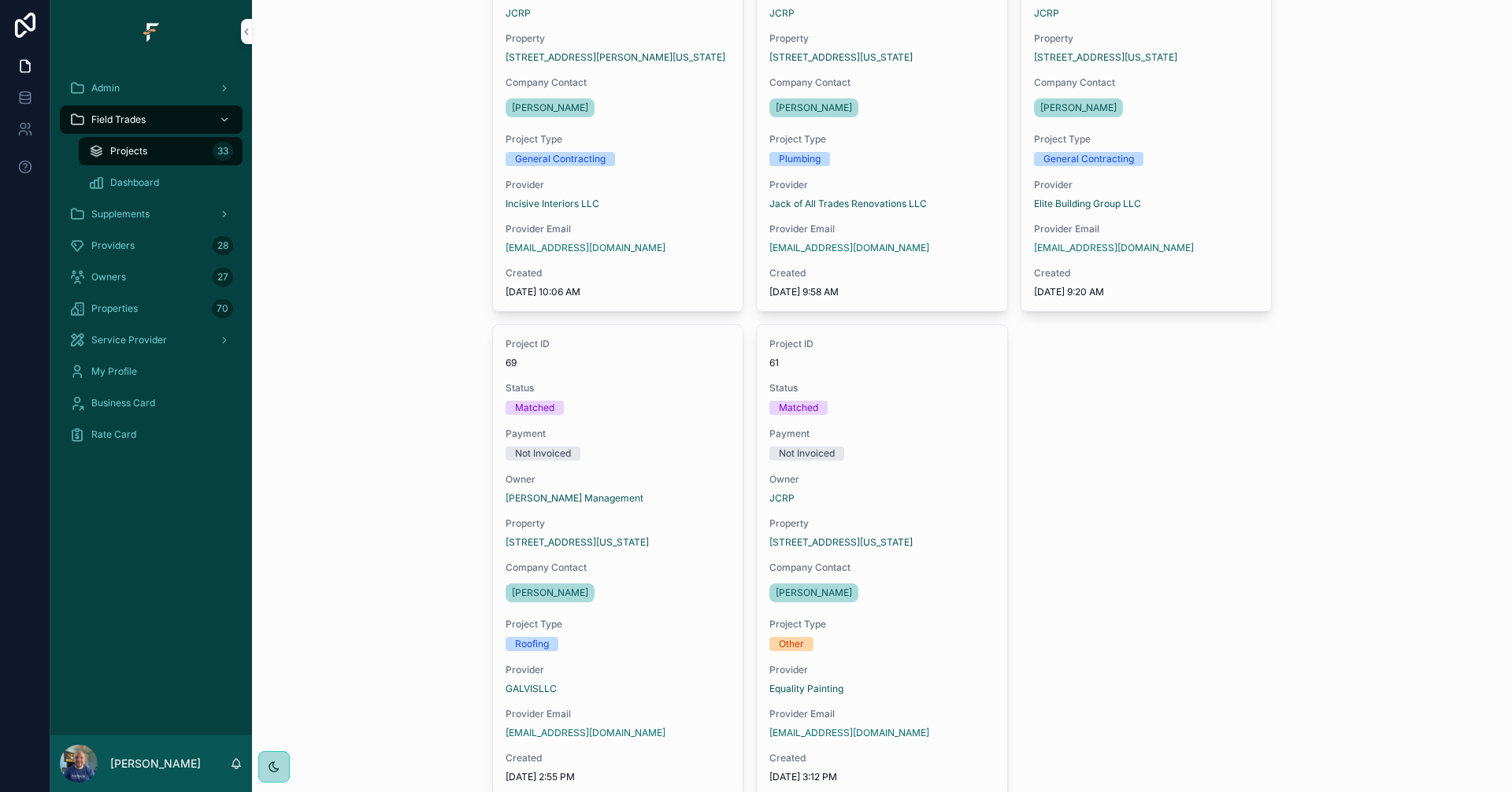
scroll to position [394, 0]
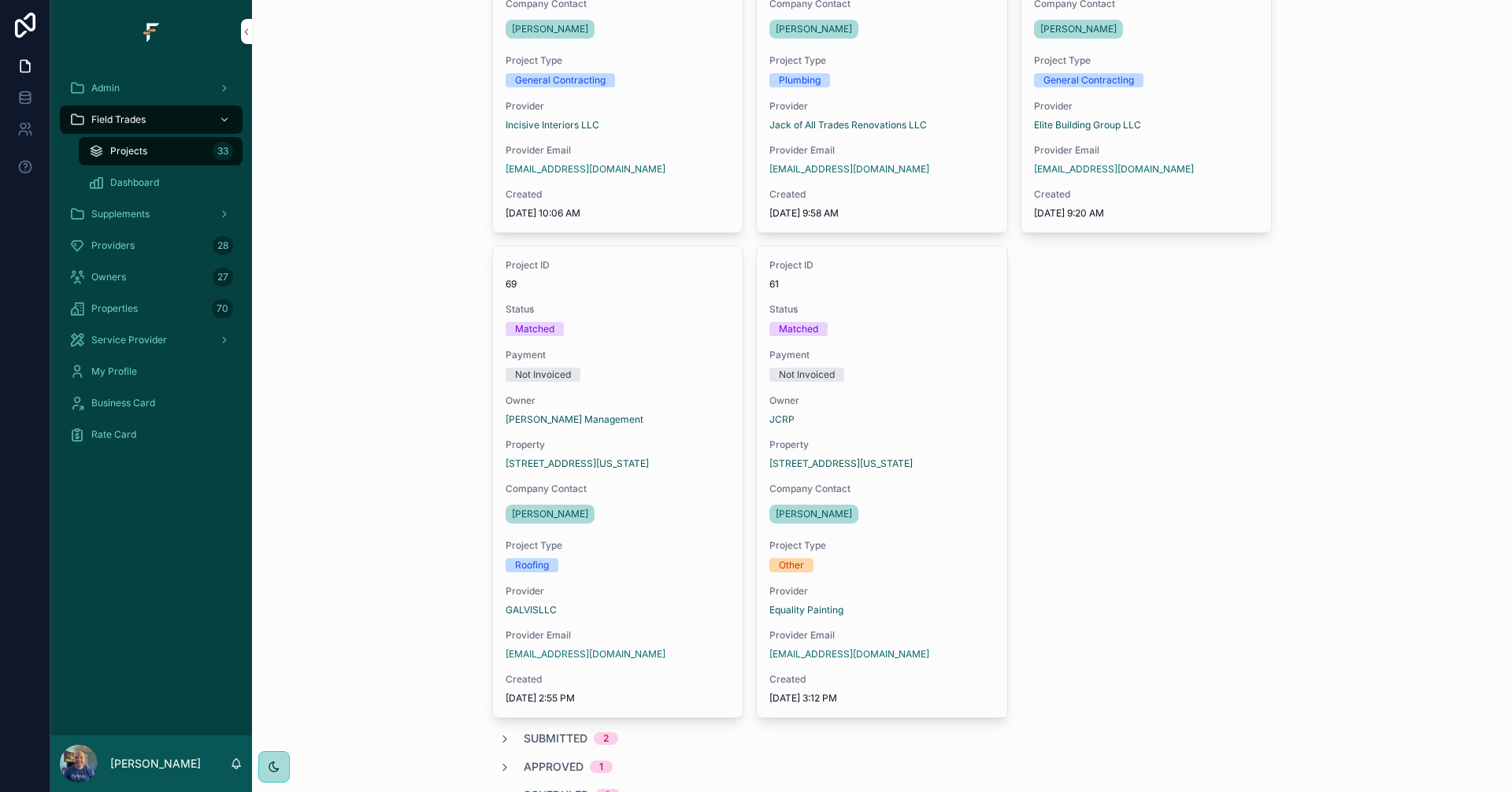
click at [686, 578] on div "Project ID 69 Status Matched Payment Not Invoiced Owner Murray Management Prope…" at bounding box center [618, 481] width 250 height 470
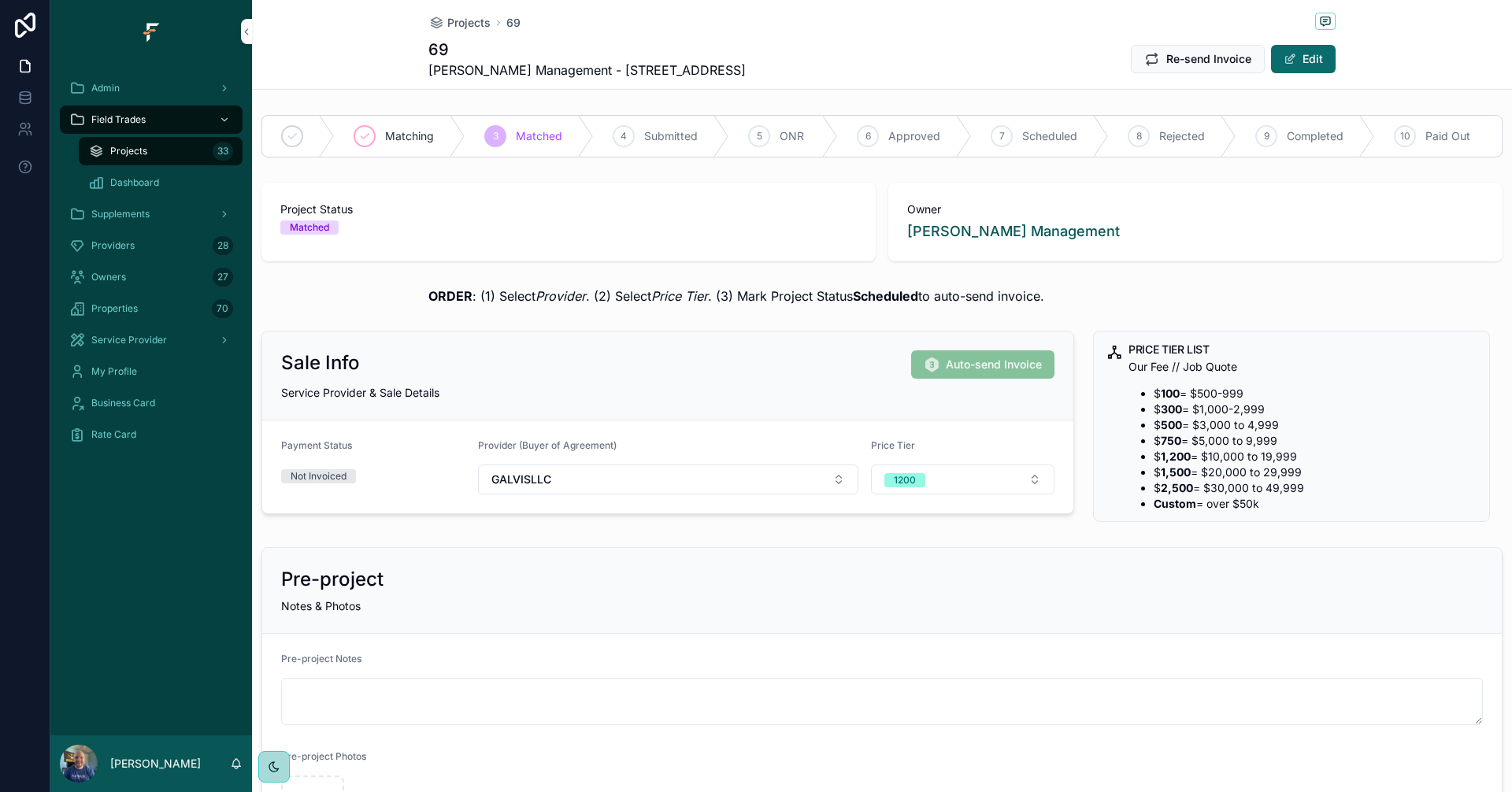
click at [460, 23] on span "Projects" at bounding box center [469, 23] width 43 height 16
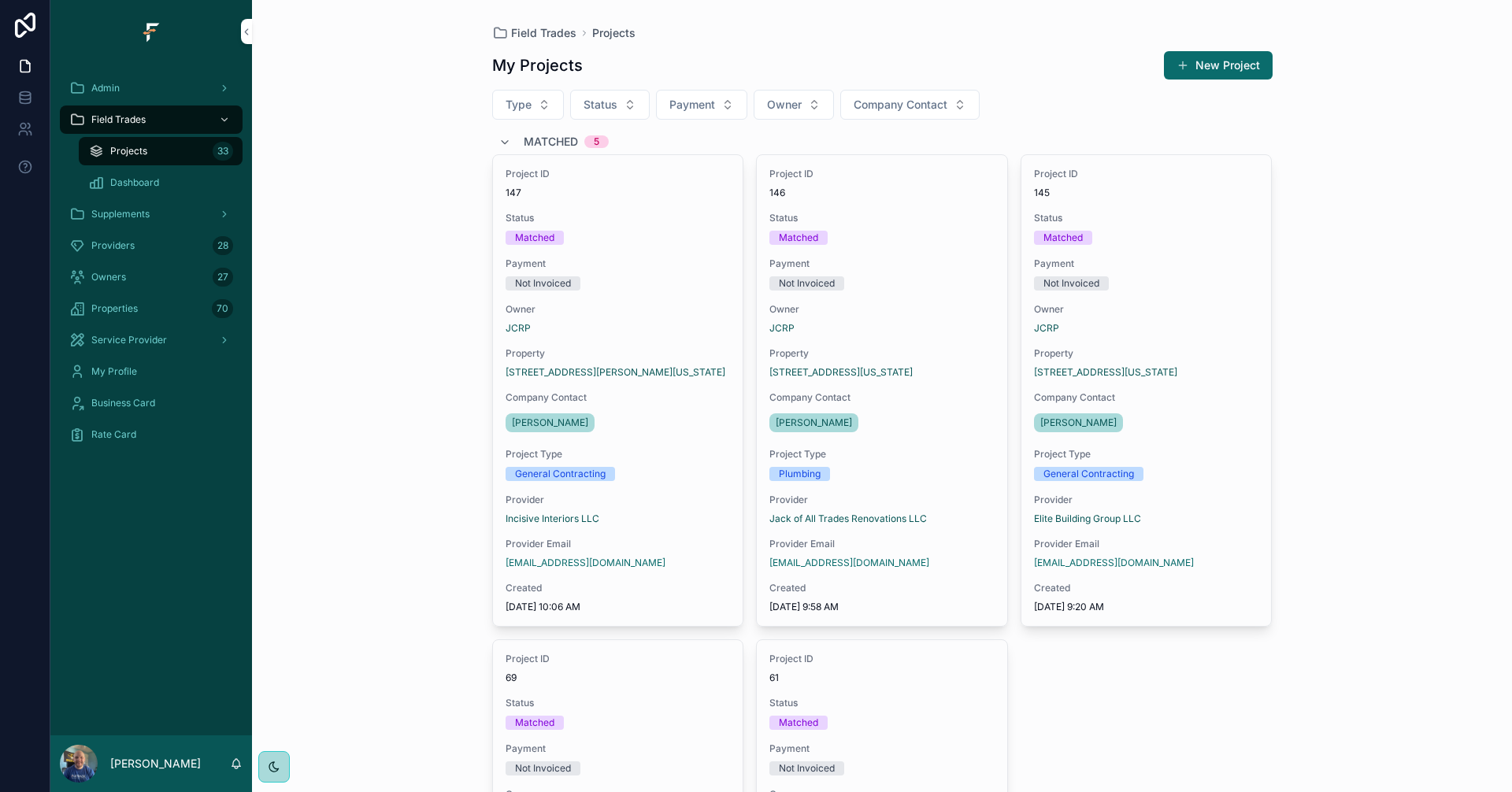
click at [541, 138] on span "Matched" at bounding box center [550, 142] width 54 height 16
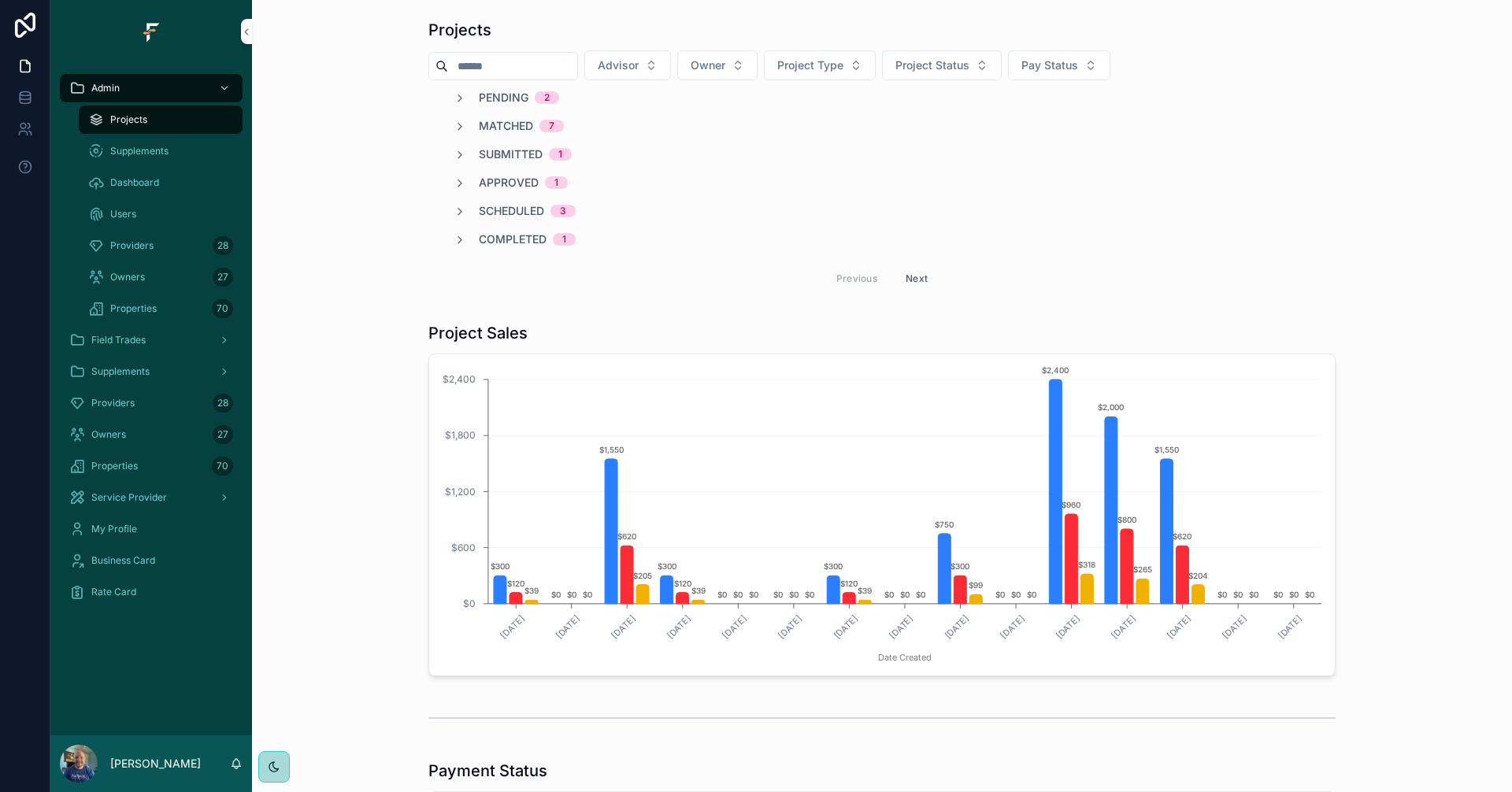
click at [639, 72] on span "Advisor" at bounding box center [618, 66] width 41 height 16
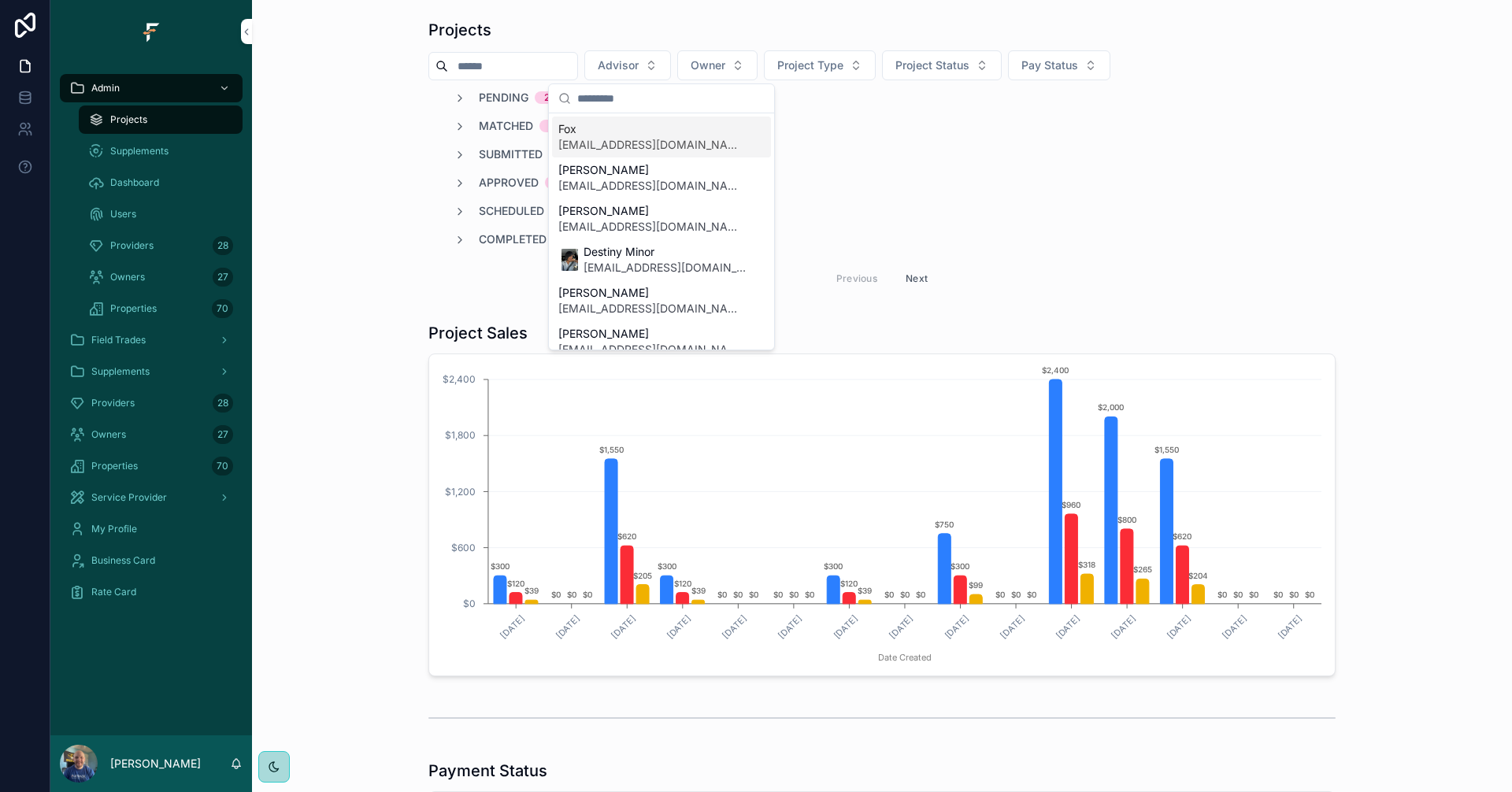
click at [639, 72] on span "Advisor" at bounding box center [618, 66] width 41 height 16
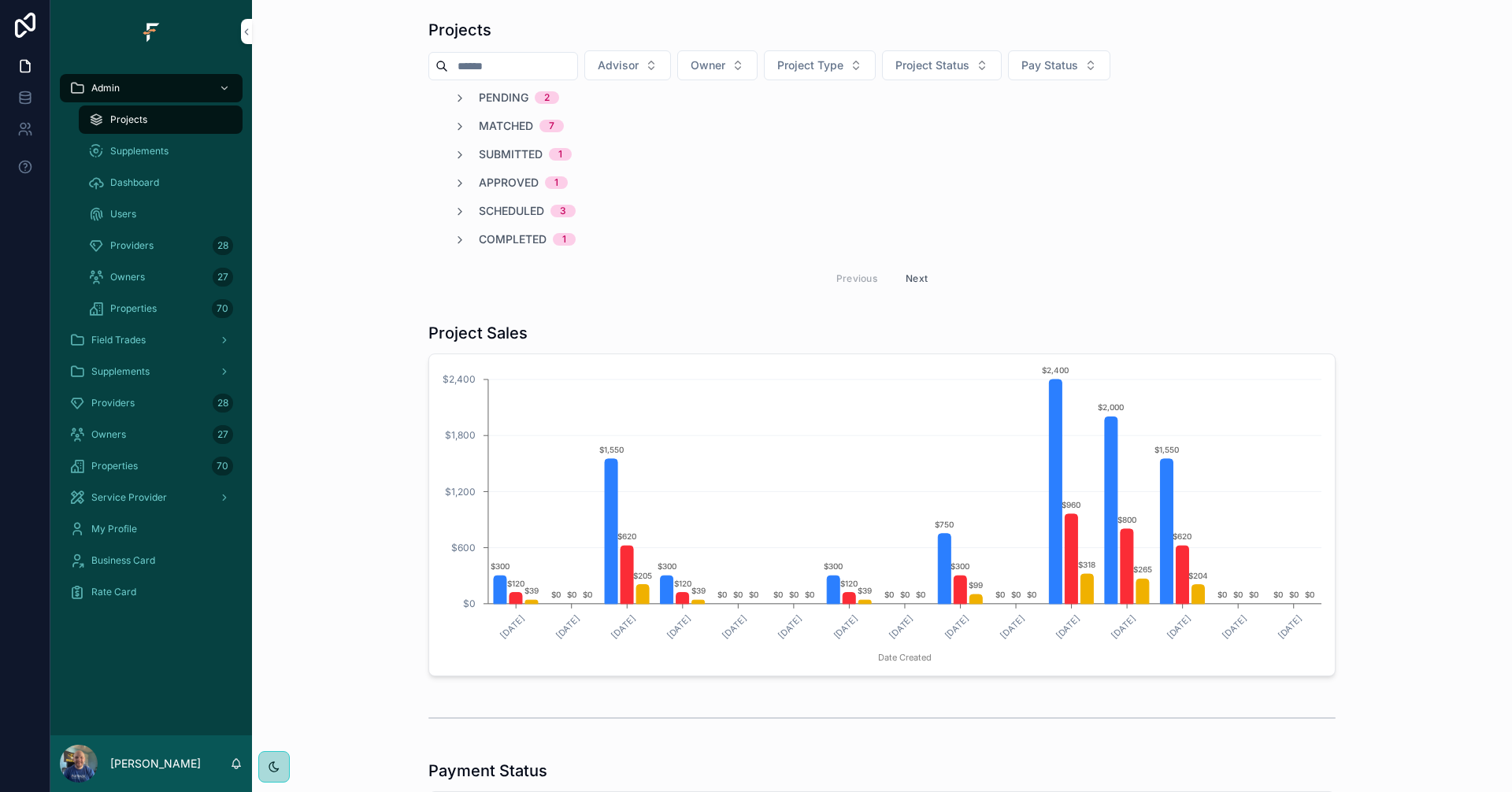
click at [673, 82] on div "Projects Advisor Owner Project Type Project Status Pay Status Pending 2 Matched…" at bounding box center [881, 157] width 907 height 278
click at [671, 74] on button "Advisor" at bounding box center [628, 65] width 86 height 30
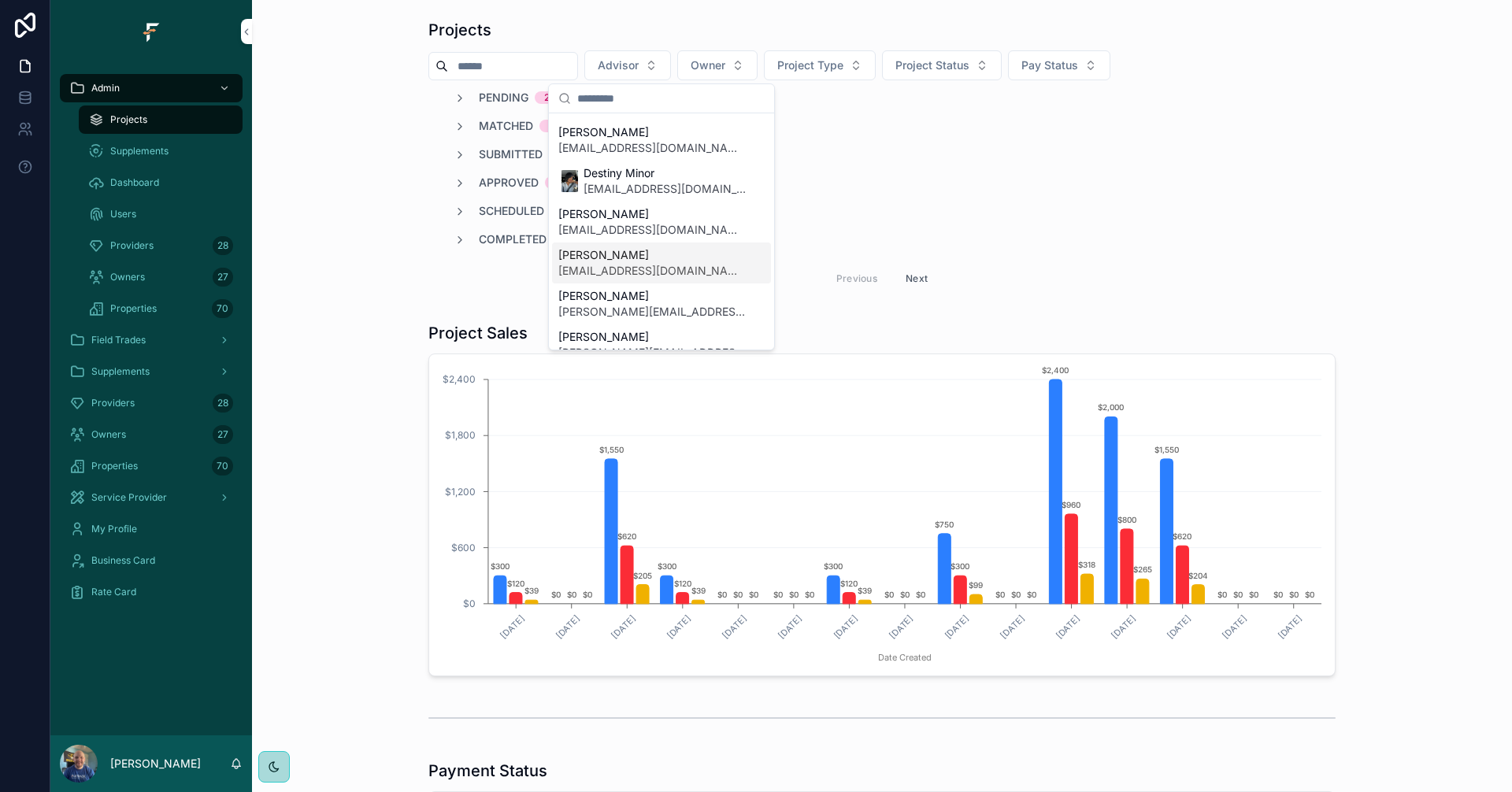
scroll to position [157, 0]
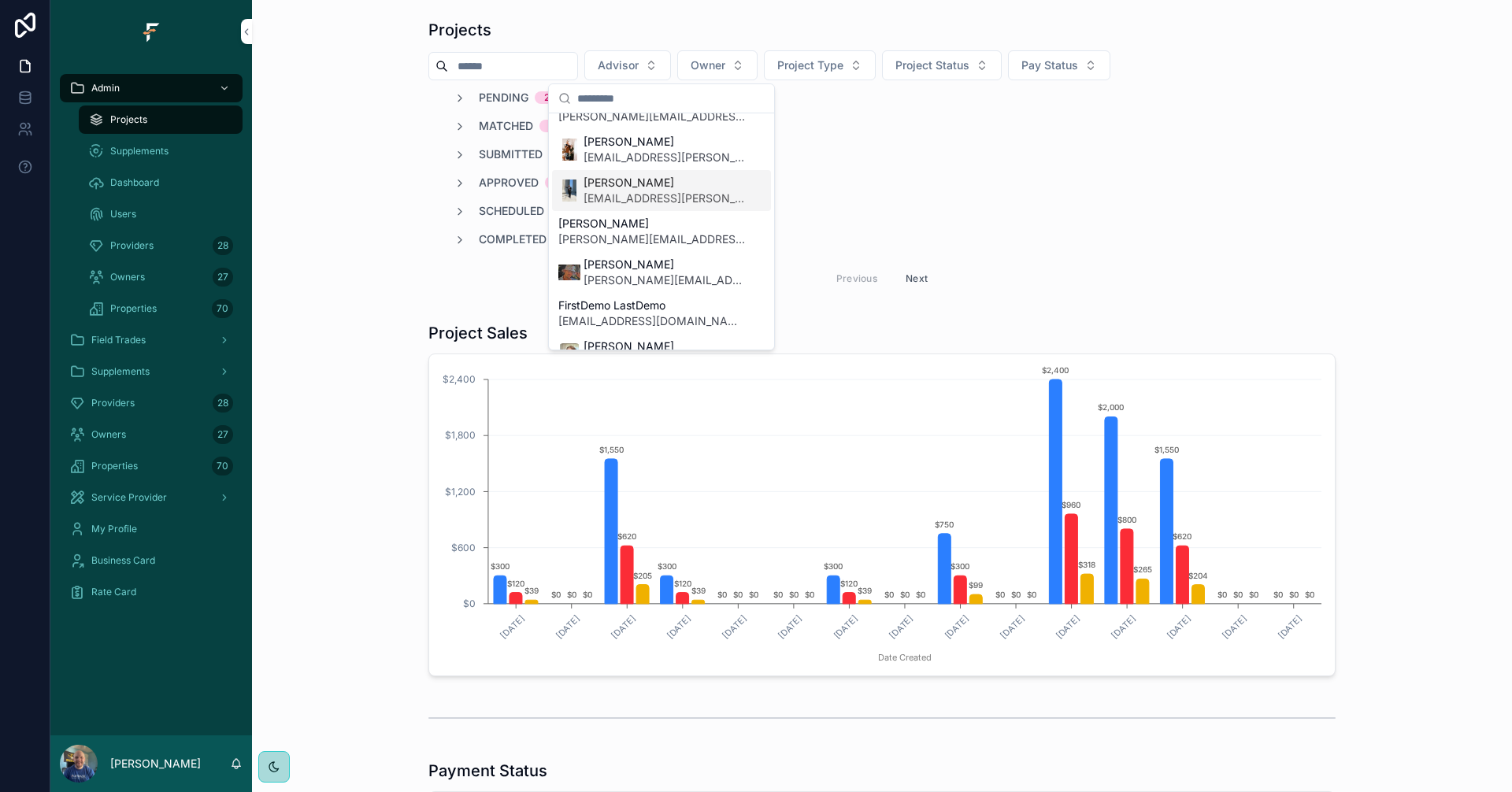
click at [645, 187] on span "[PERSON_NAME]" at bounding box center [665, 182] width 162 height 16
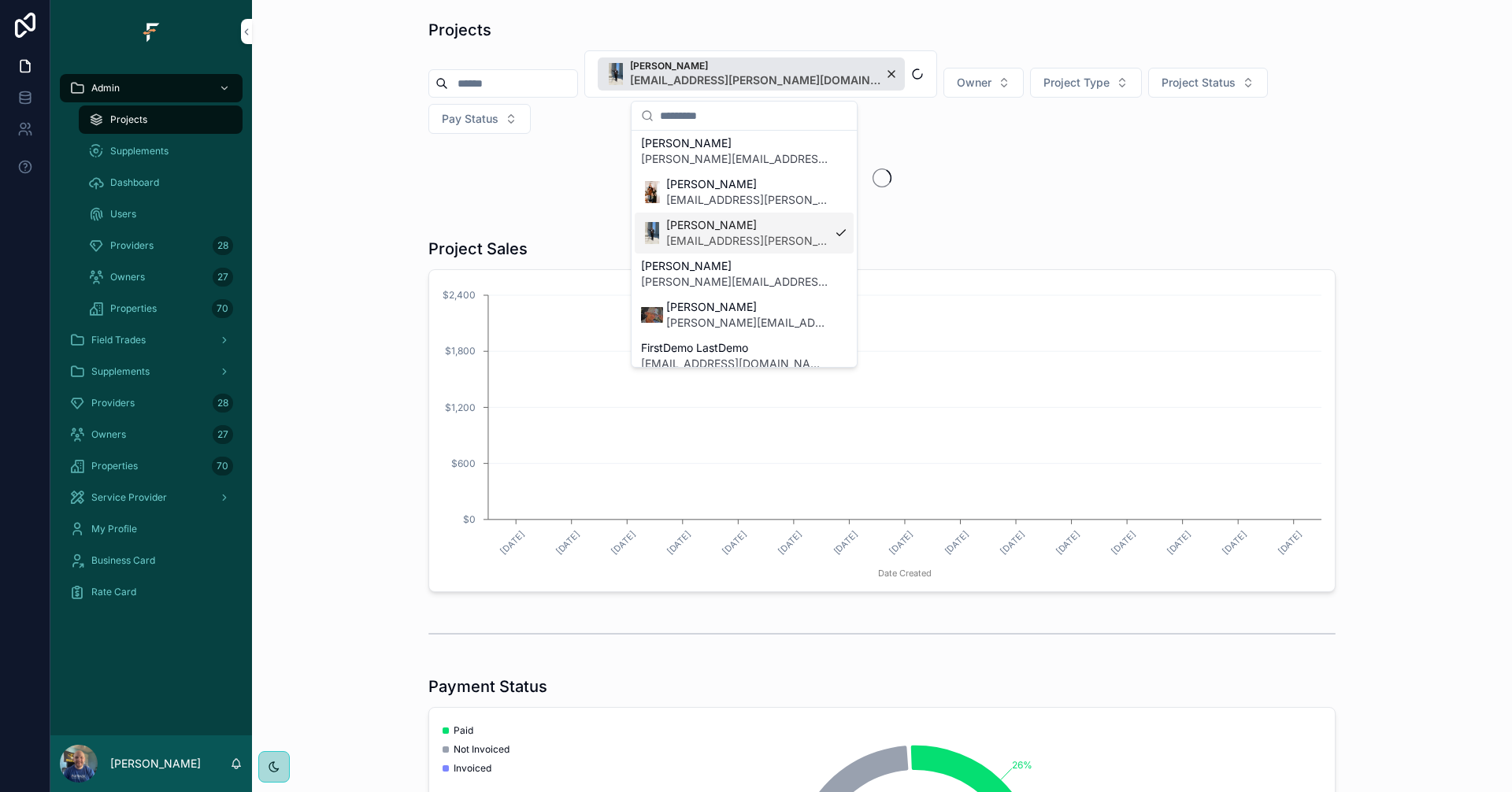
scroll to position [340, 0]
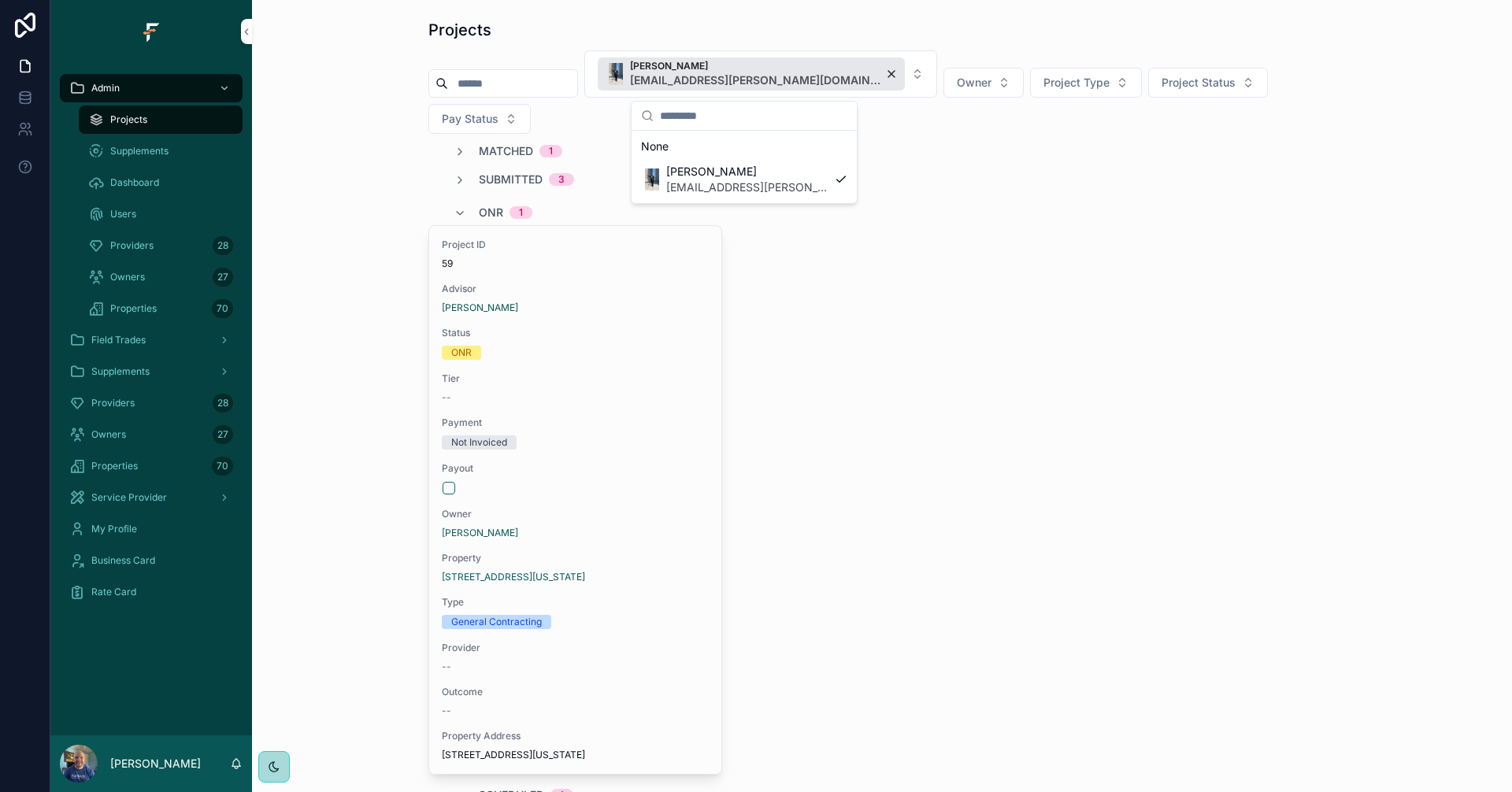
click at [810, 21] on div "Projects" at bounding box center [881, 30] width 907 height 22
click at [489, 205] on span "ONR" at bounding box center [490, 213] width 24 height 16
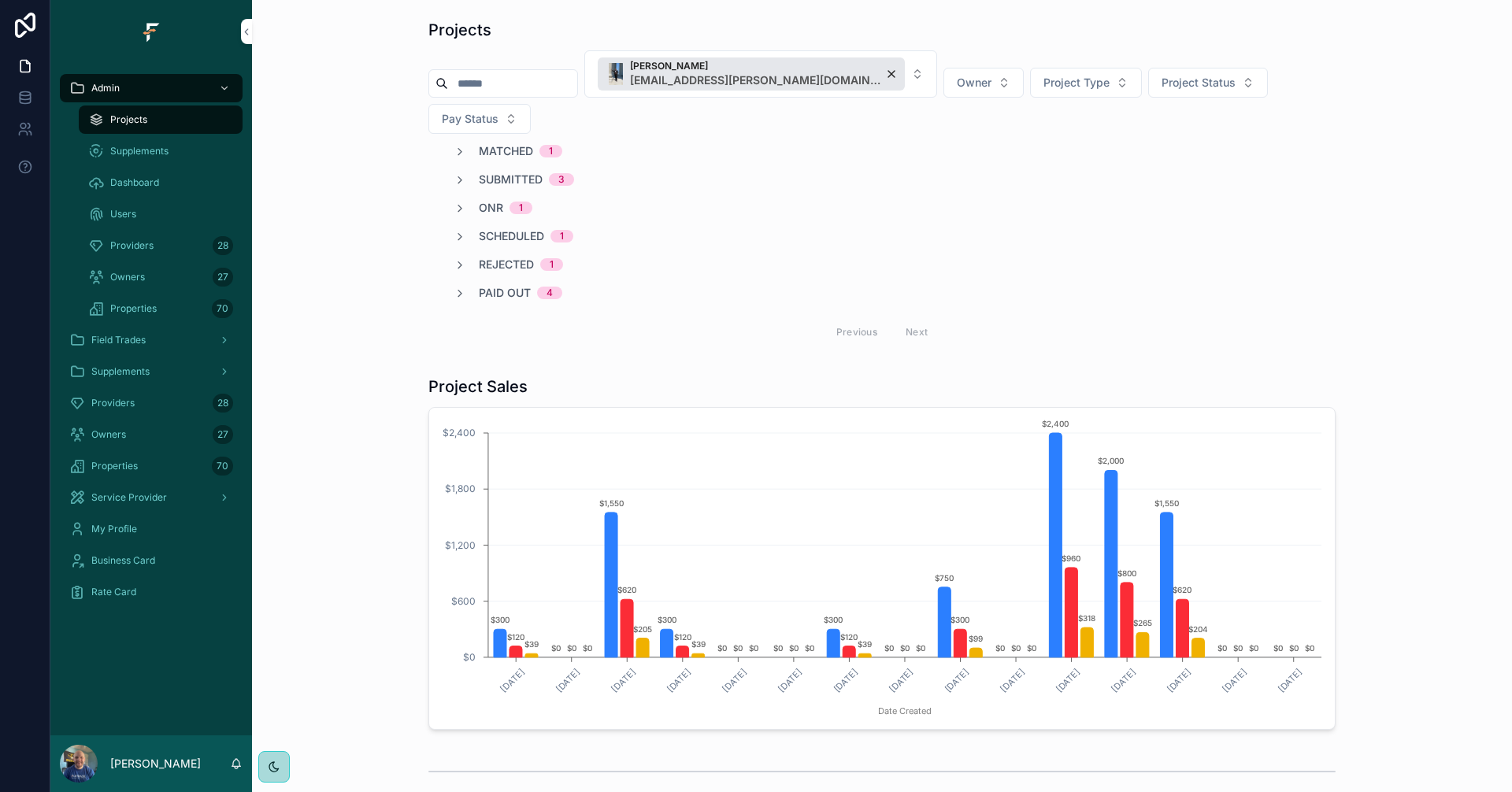
click at [502, 143] on span "Matched" at bounding box center [505, 151] width 54 height 16
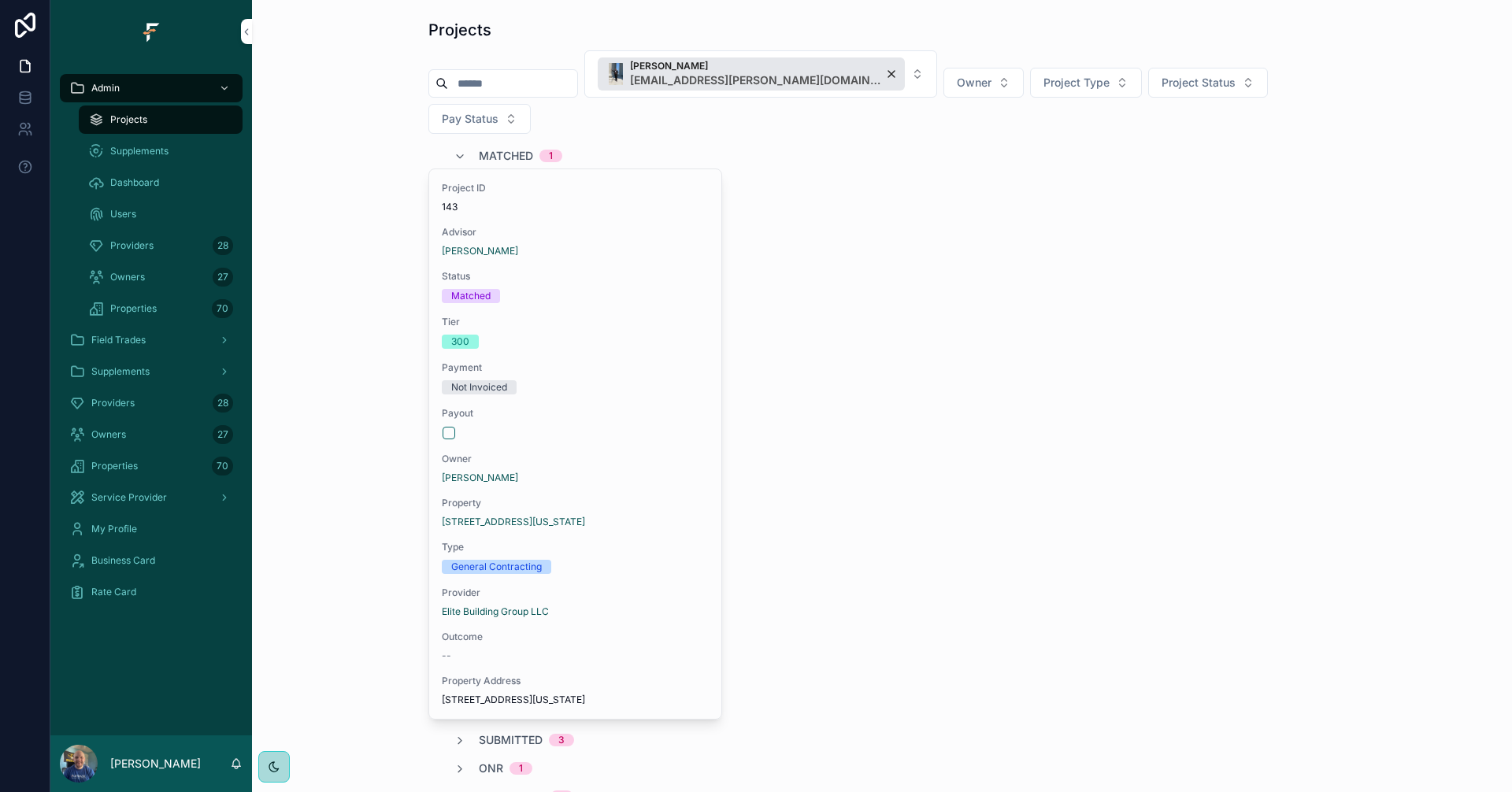
click at [504, 148] on span "Matched" at bounding box center [505, 156] width 54 height 16
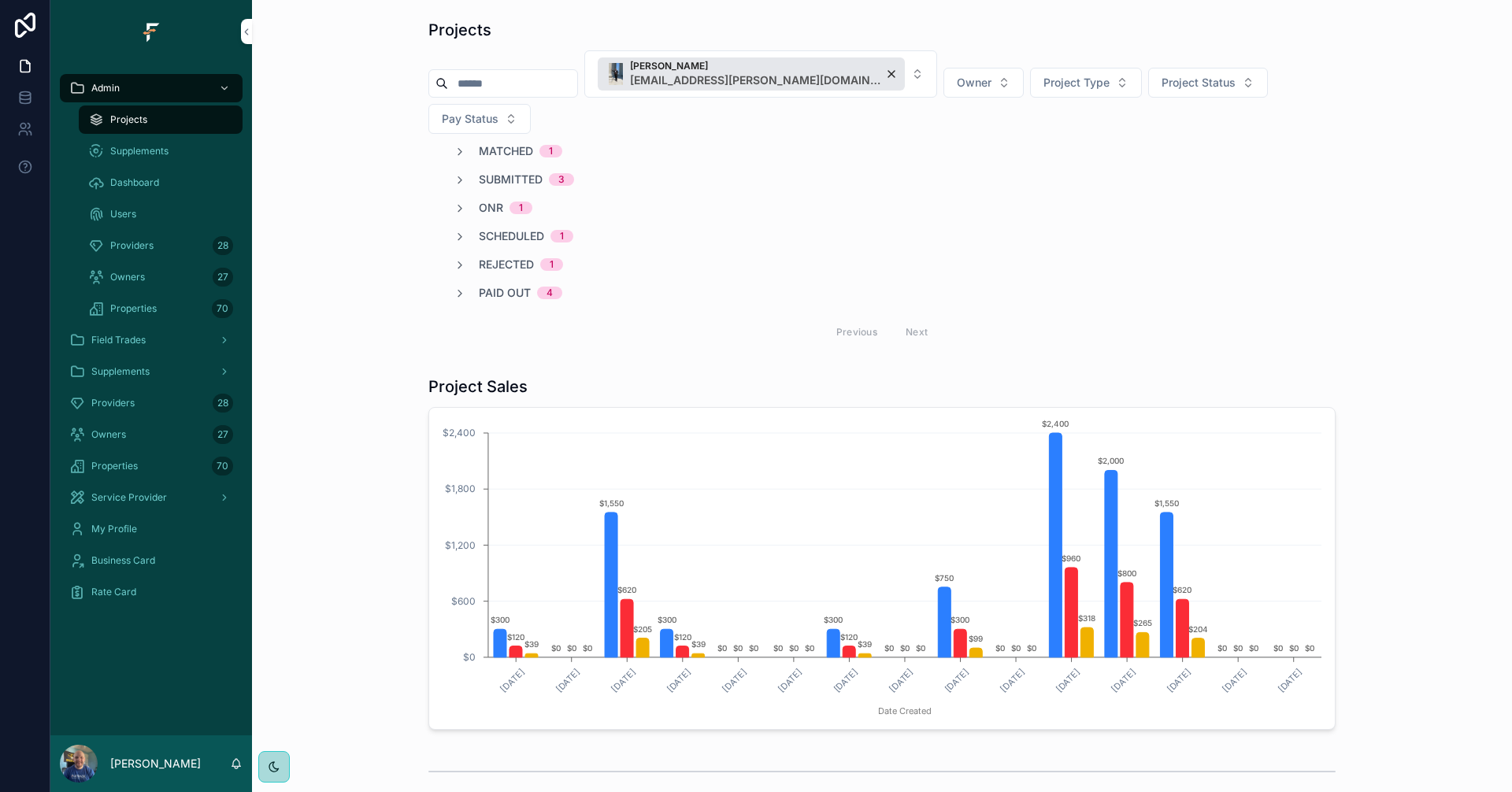
click at [517, 172] on span "Submitted" at bounding box center [510, 180] width 64 height 16
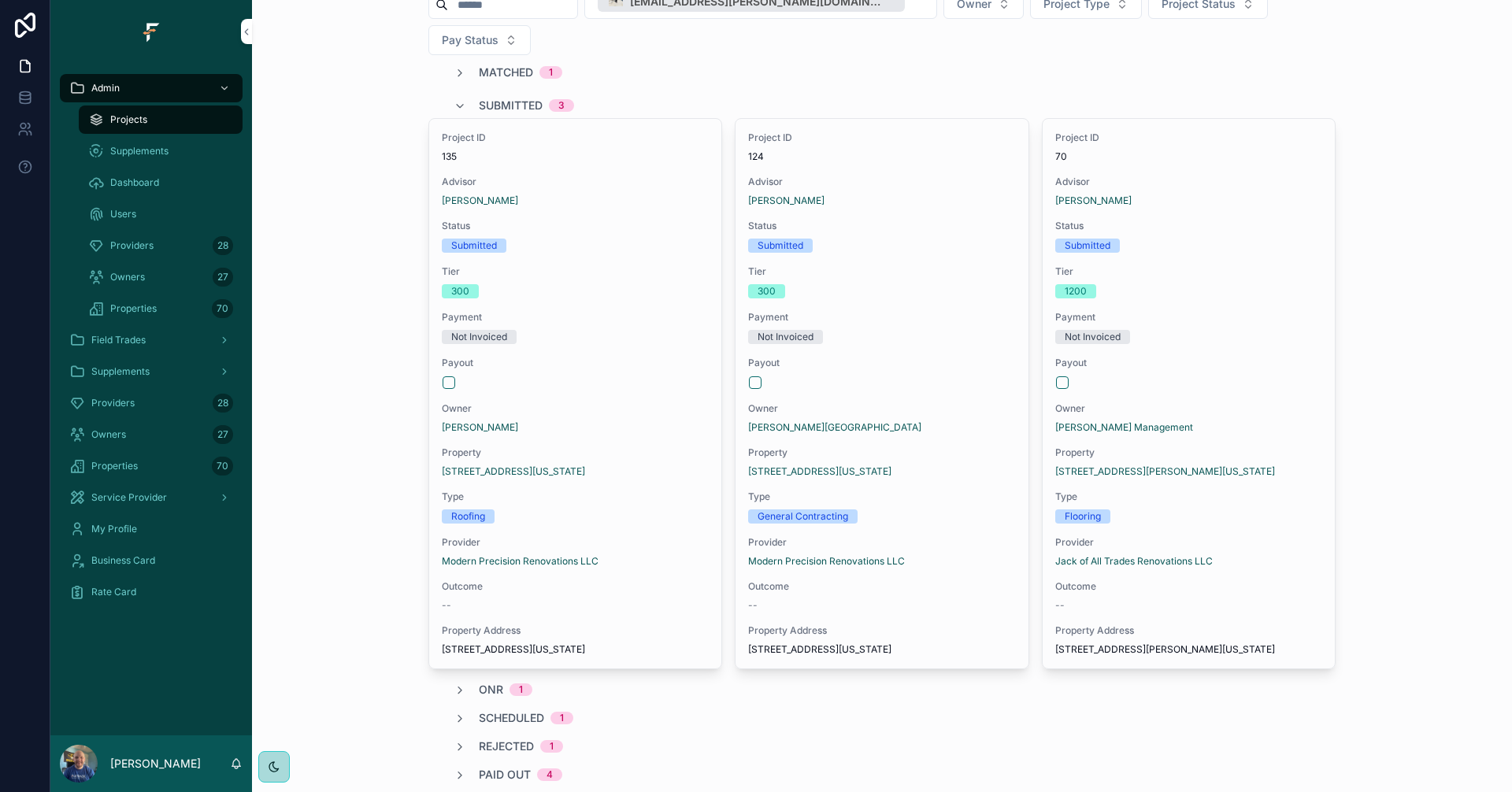
scroll to position [157, 0]
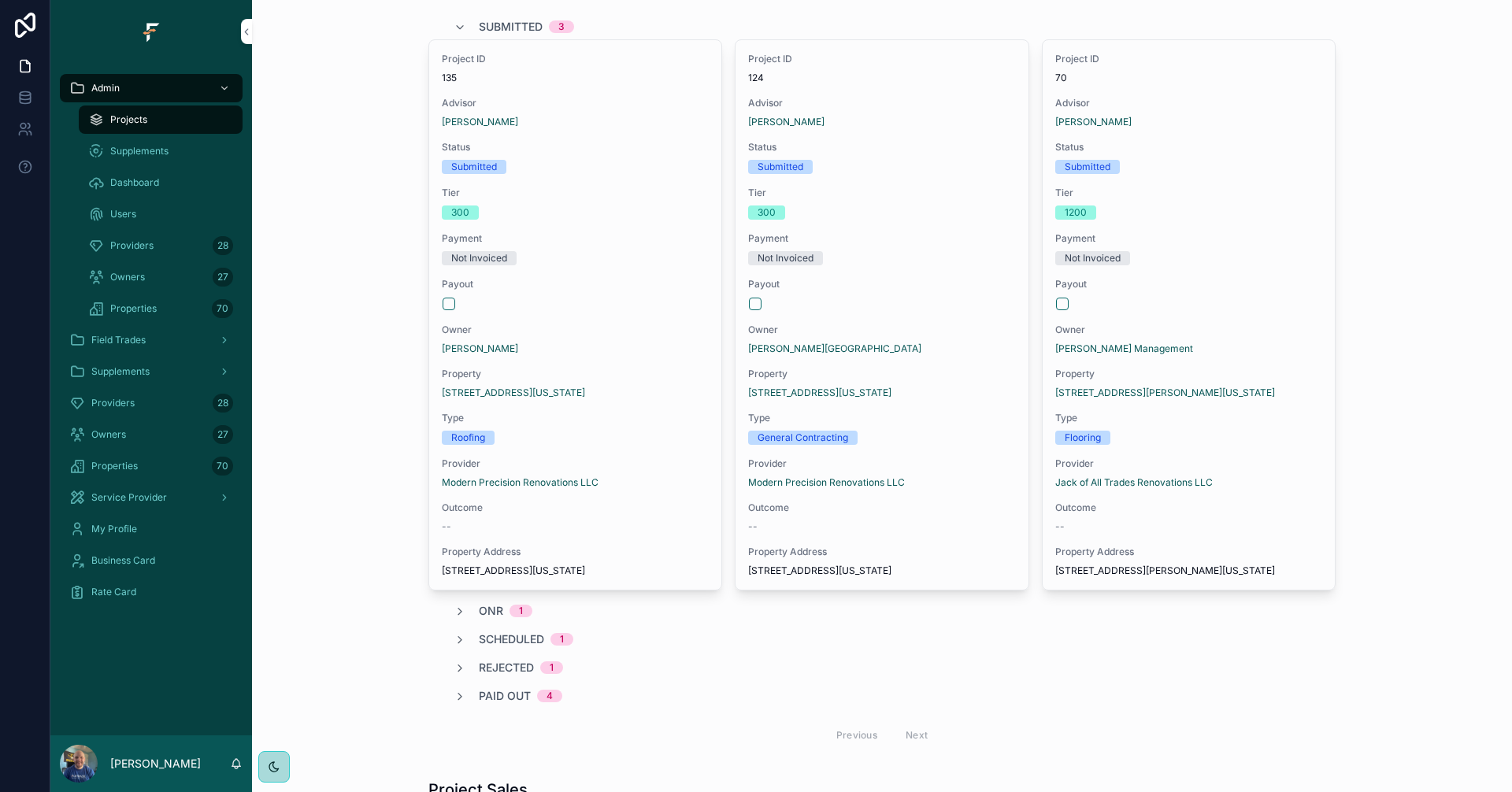
click at [502, 631] on span "Scheduled" at bounding box center [511, 639] width 66 height 16
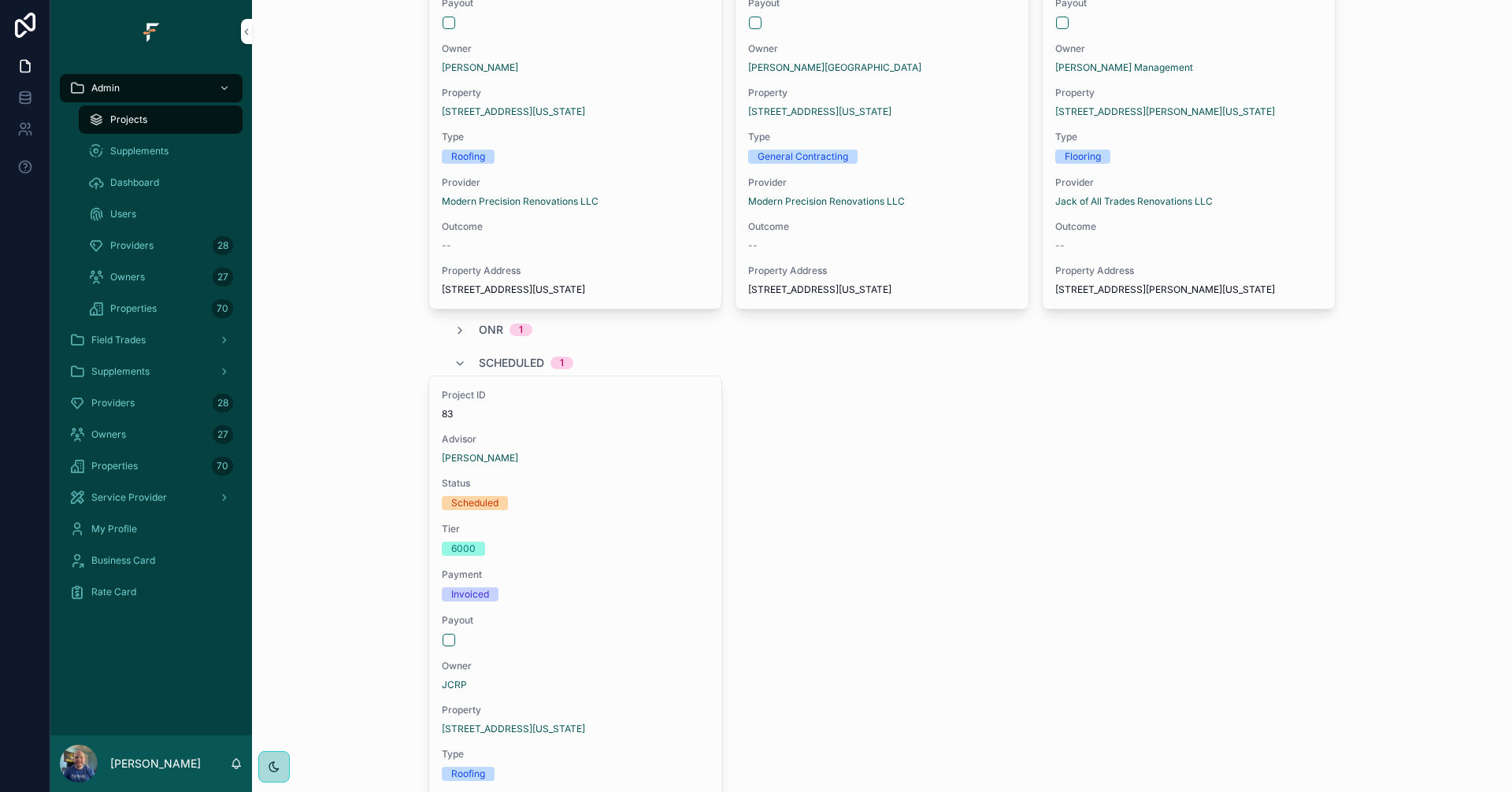
scroll to position [394, 0]
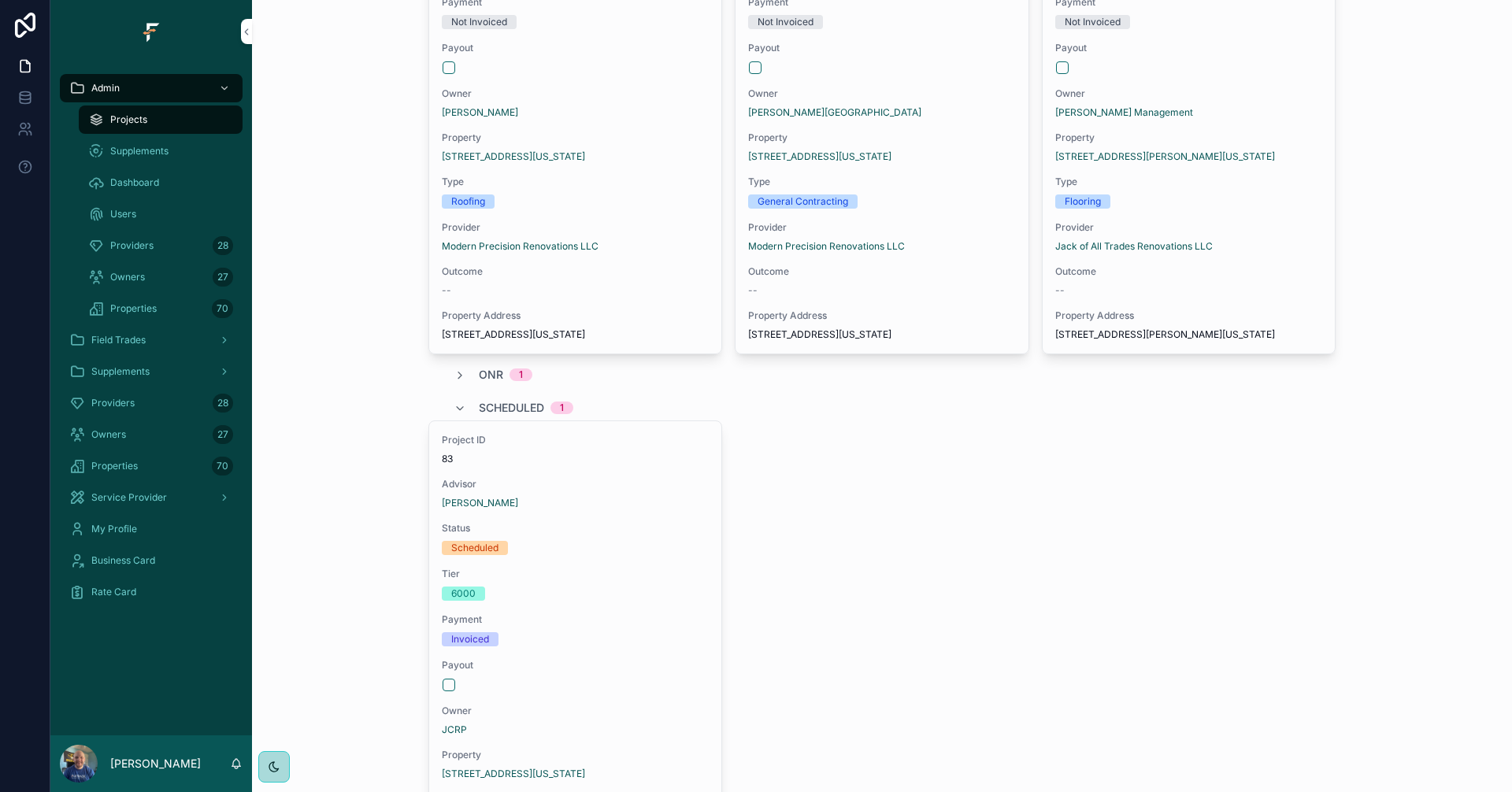
click at [502, 400] on span "Scheduled" at bounding box center [511, 408] width 66 height 16
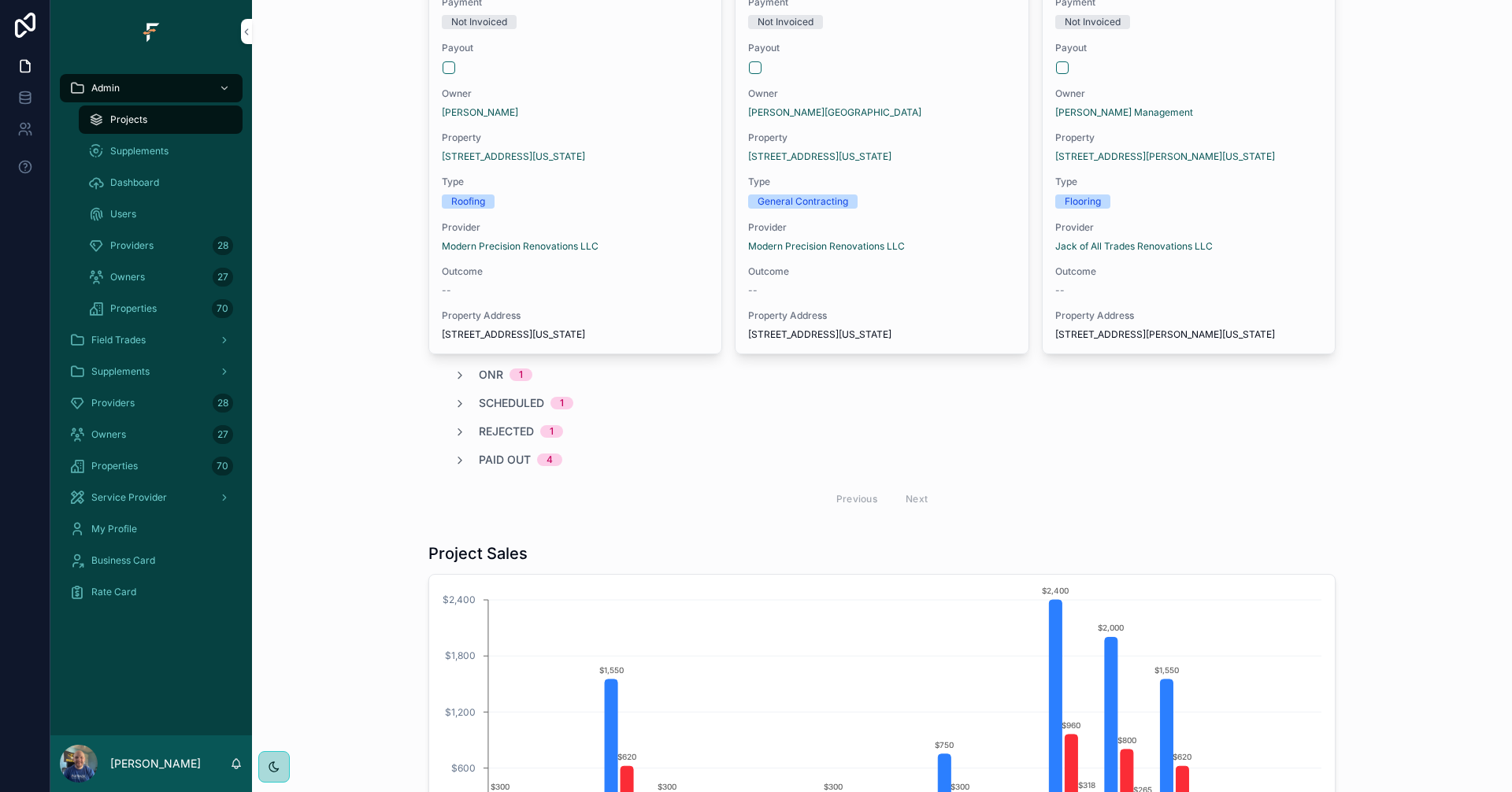
click at [505, 451] on span "Paid Out" at bounding box center [505, 459] width 52 height 16
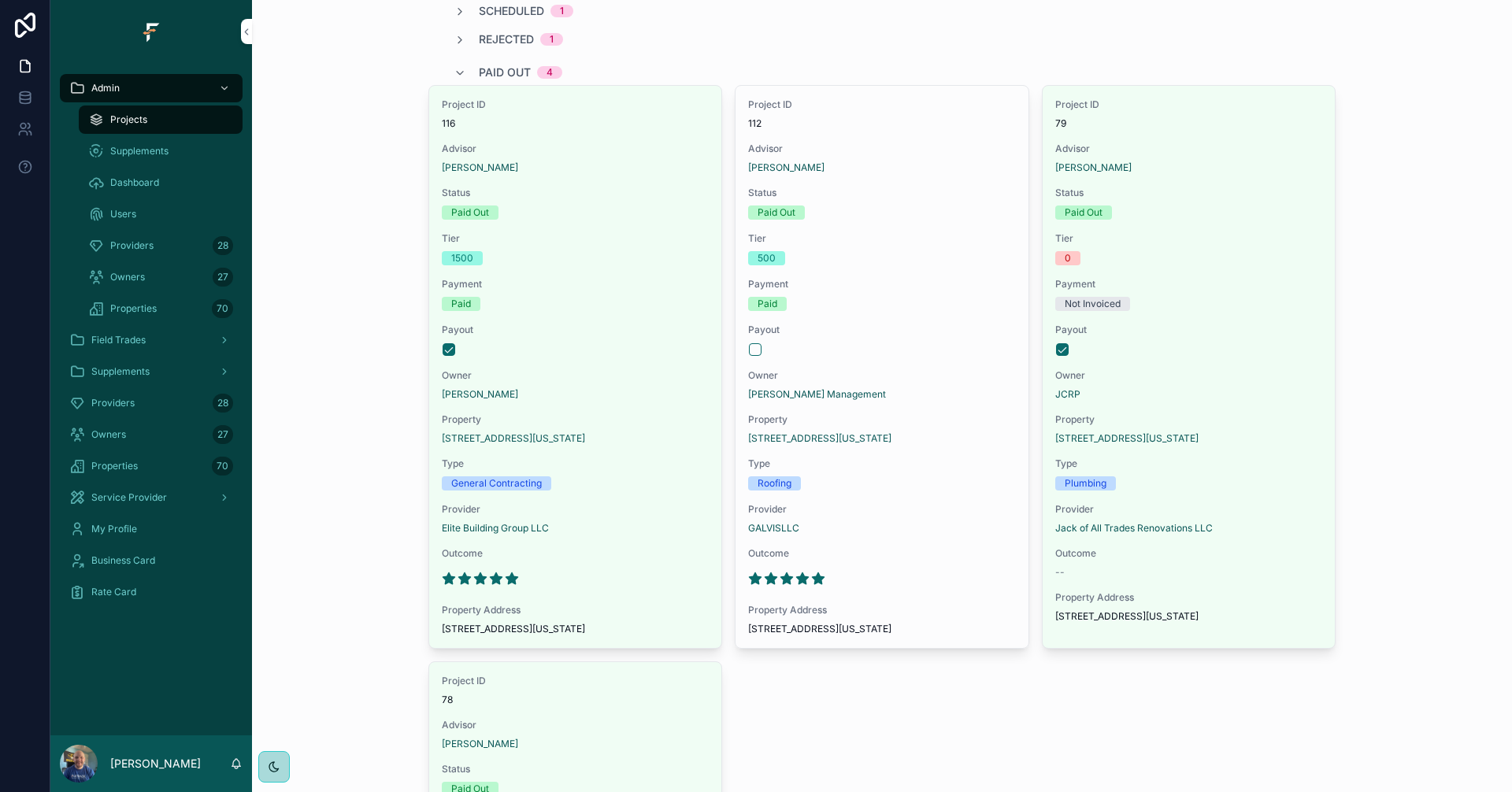
scroll to position [787, 0]
click at [943, 502] on span "Provider" at bounding box center [881, 508] width 267 height 13
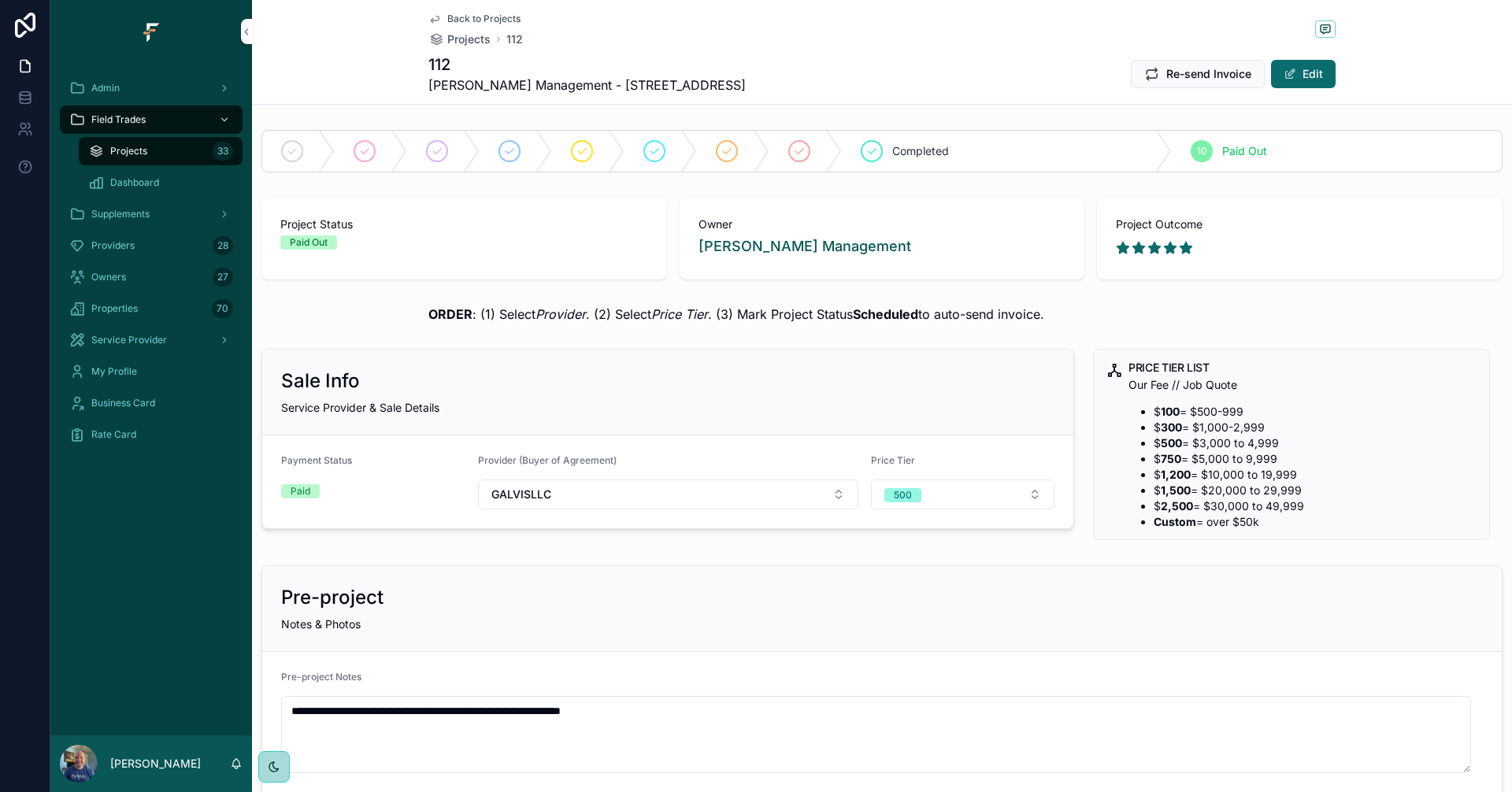
click at [914, 156] on span "Completed" at bounding box center [920, 151] width 57 height 16
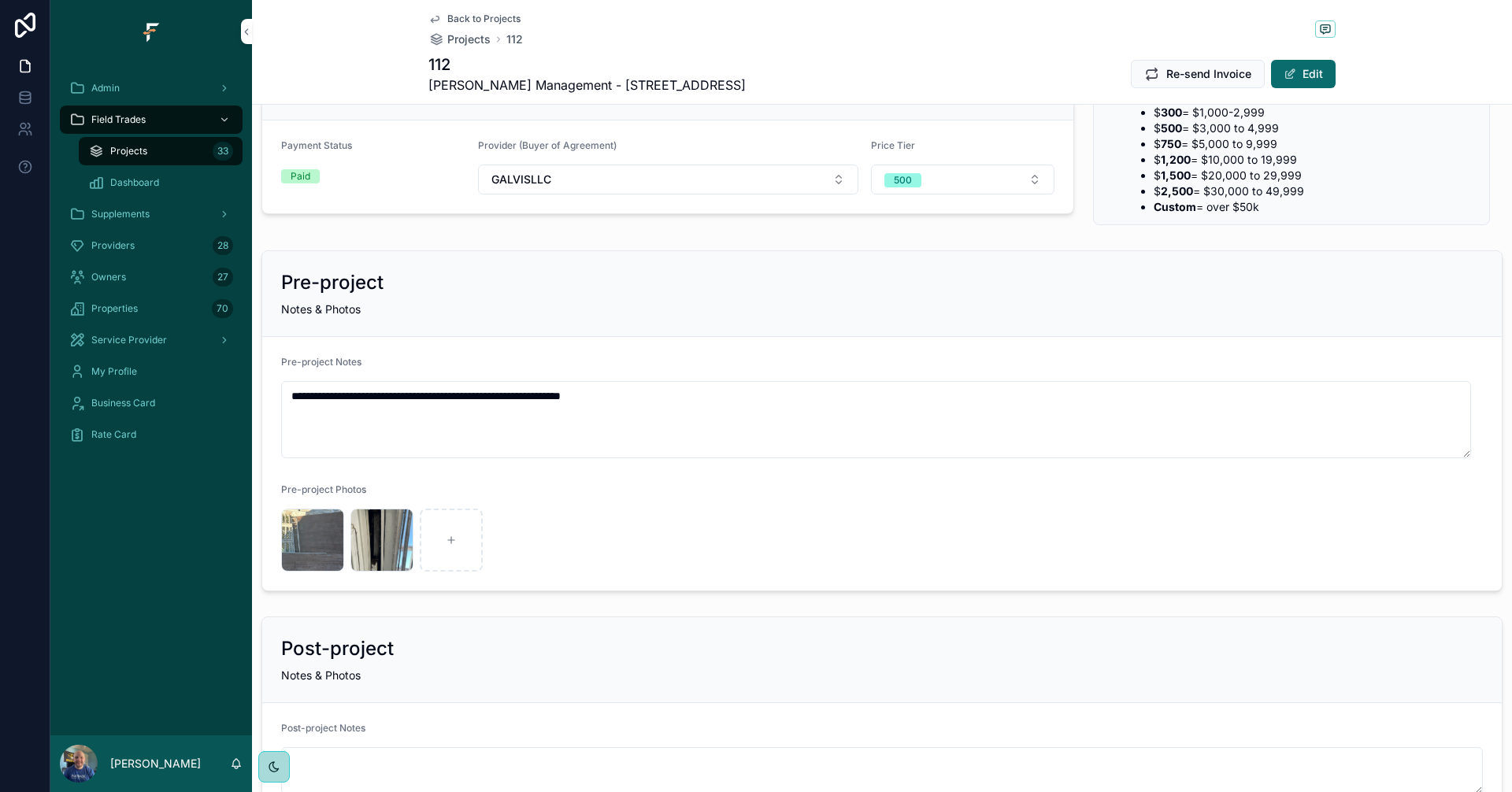
scroll to position [157, 0]
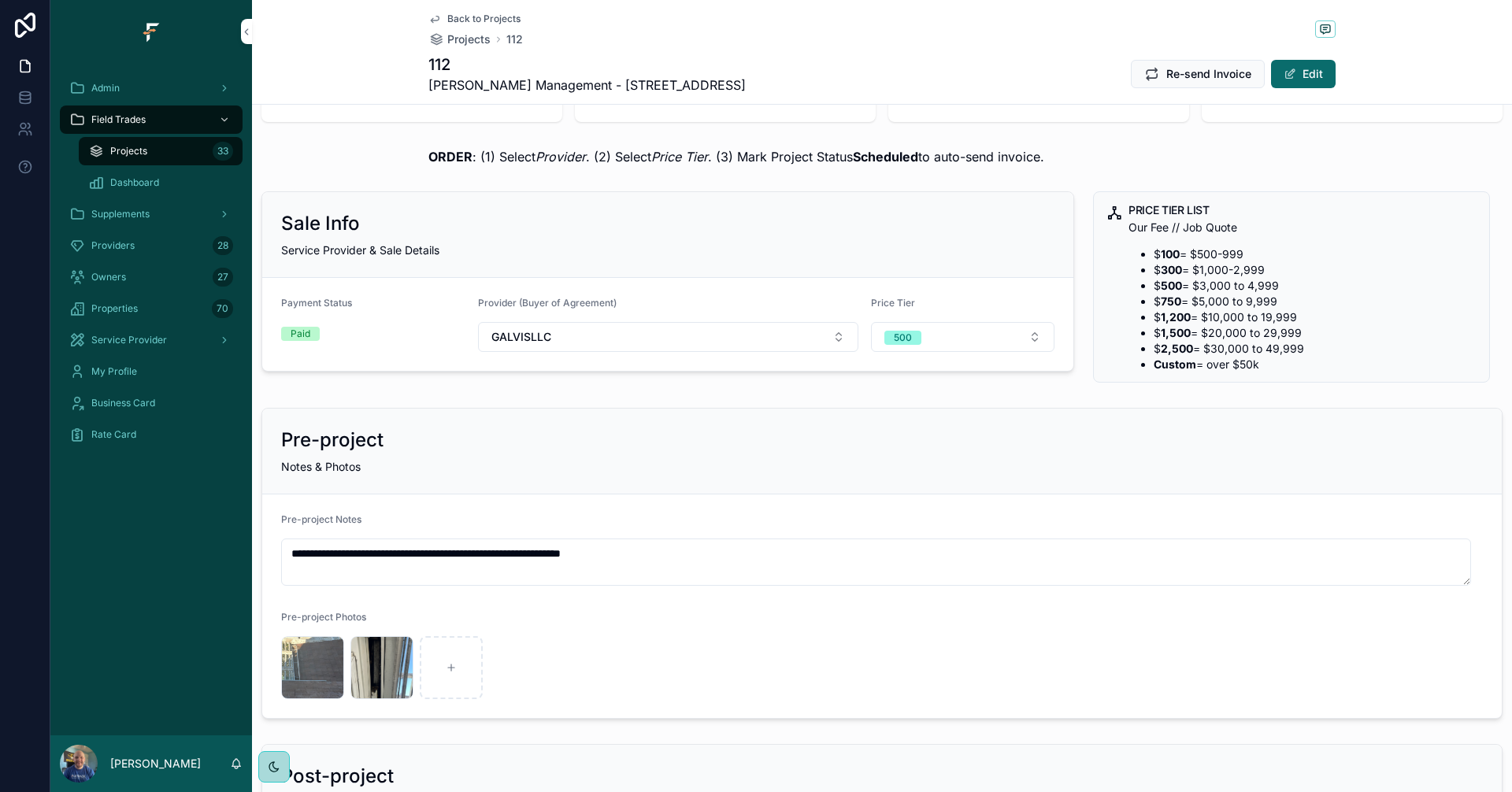
drag, startPoint x: 1469, startPoint y: 613, endPoint x: 1467, endPoint y: 574, distance: 39.1
click at [1467, 574] on textarea "**********" at bounding box center [876, 562] width 1190 height 48
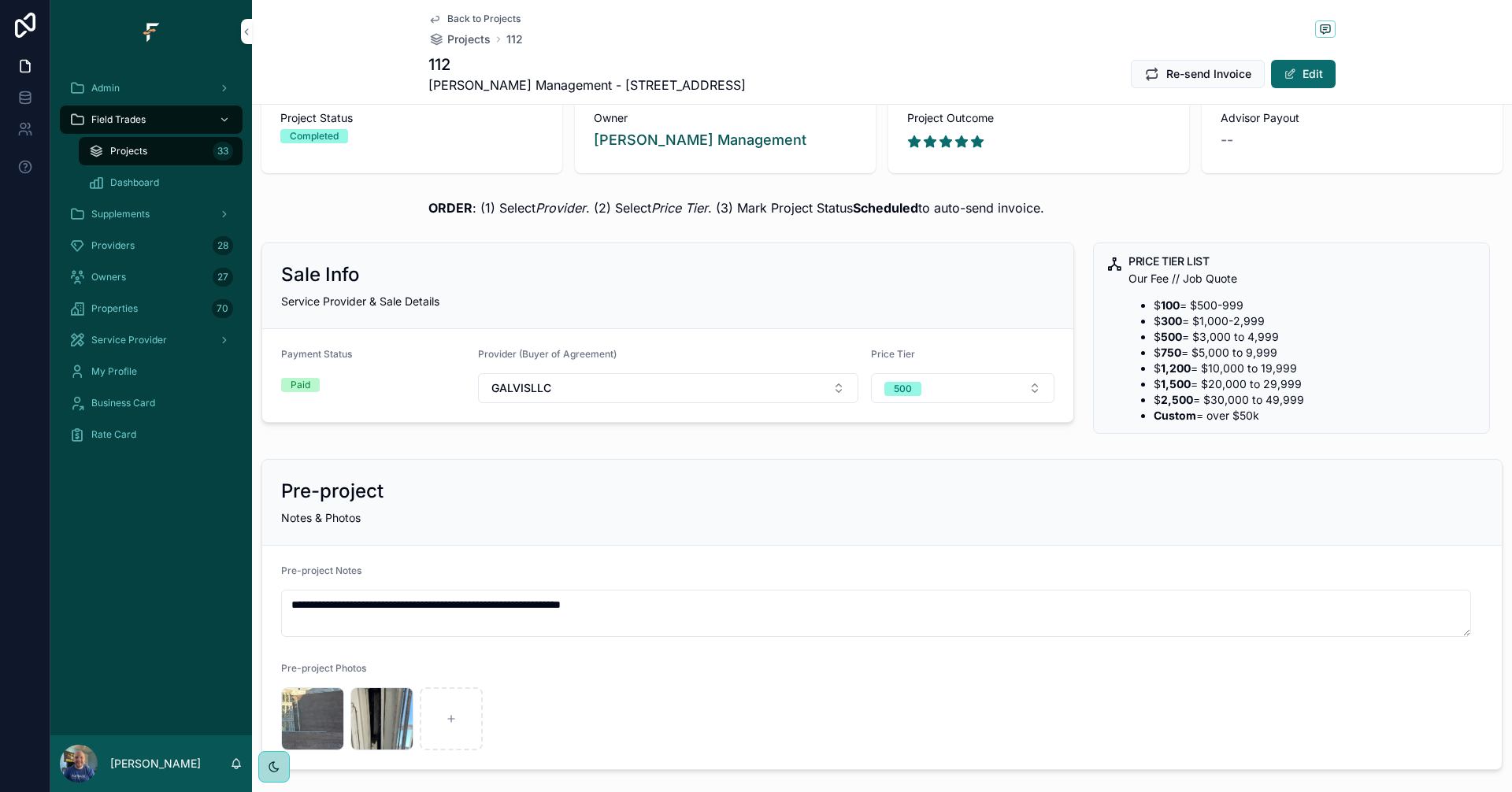
scroll to position [0, 0]
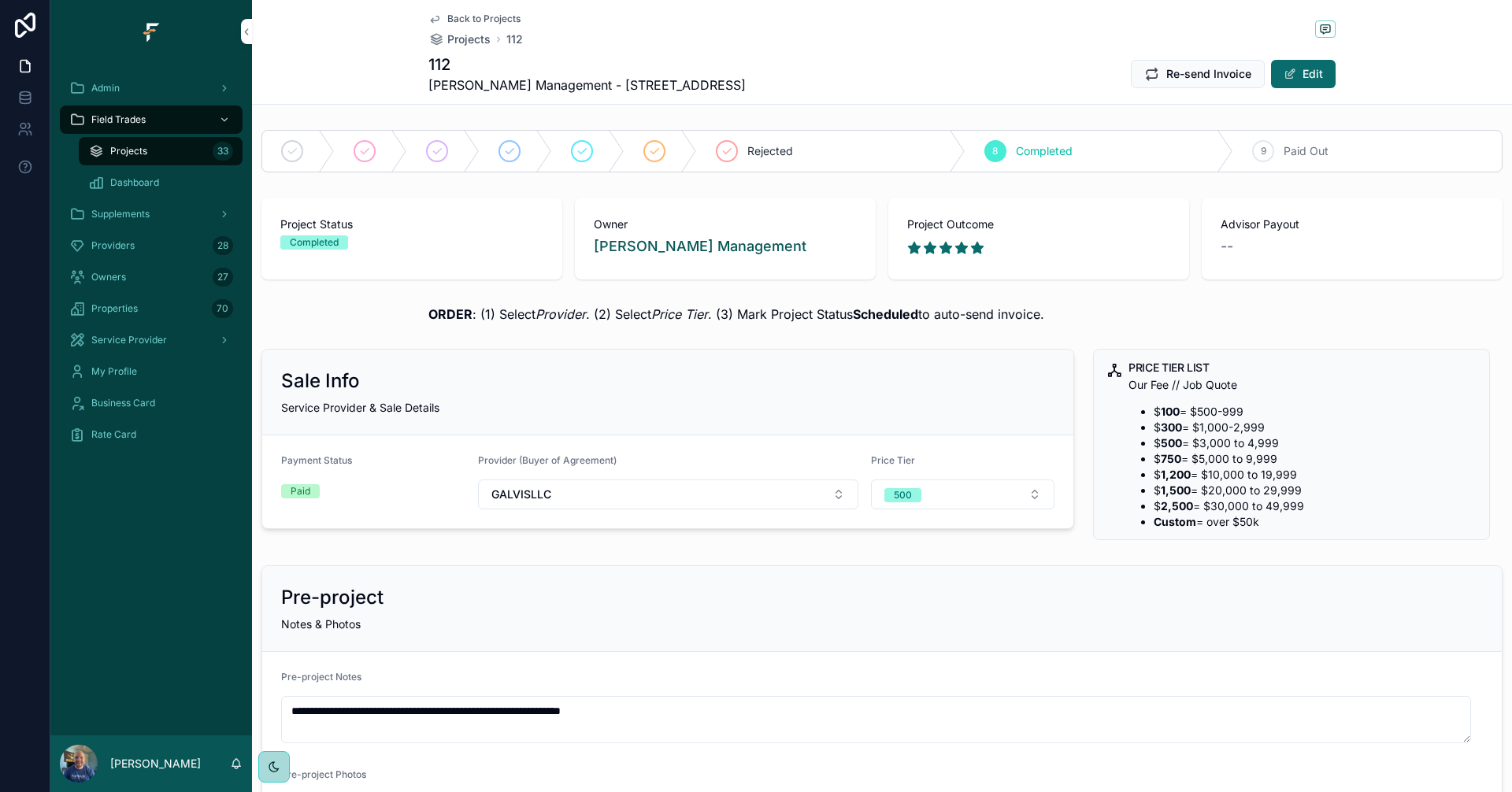
click at [470, 18] on span "Back to Projects" at bounding box center [483, 19] width 73 height 13
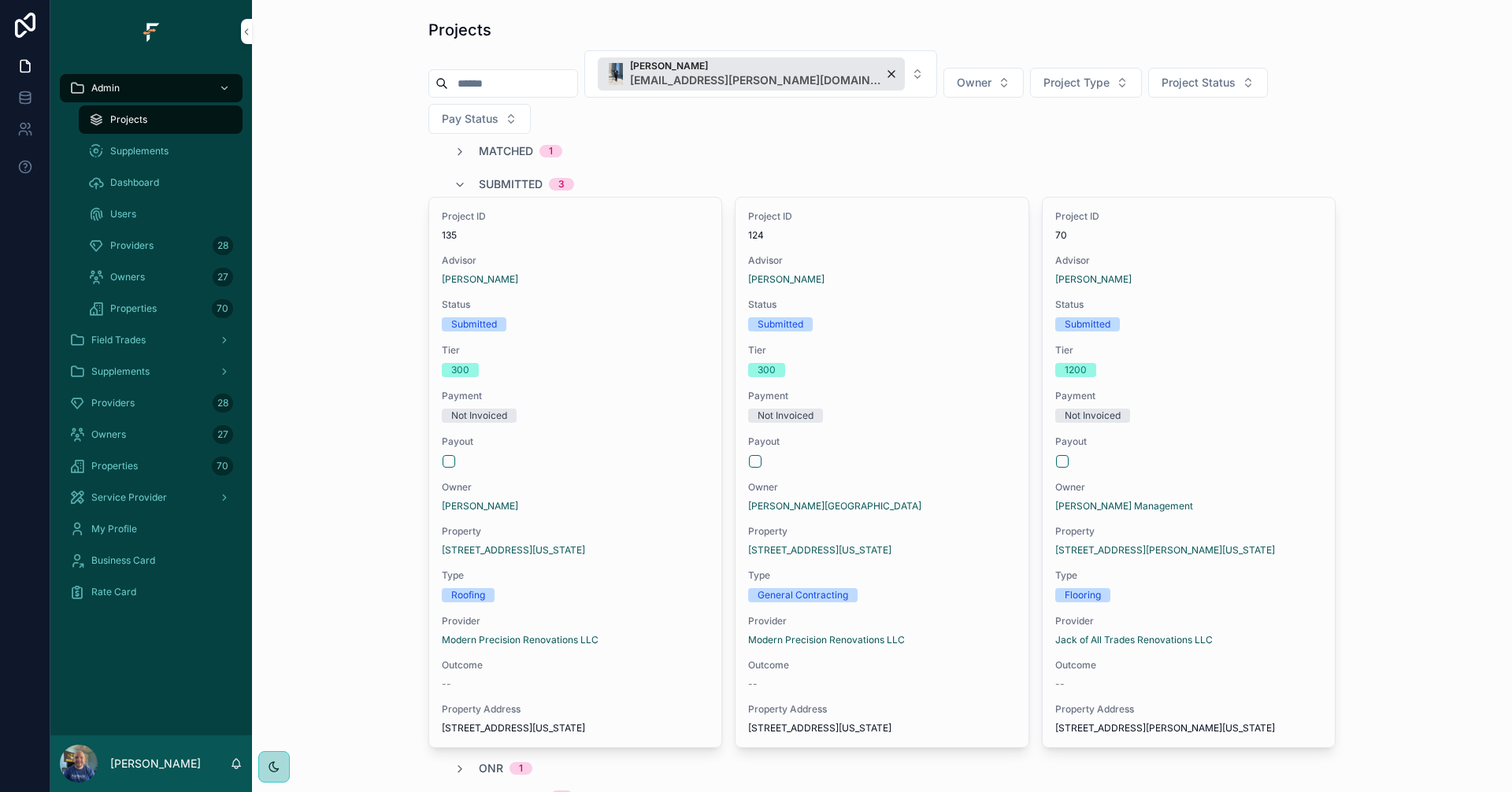
click at [496, 176] on span "Submitted" at bounding box center [510, 184] width 64 height 16
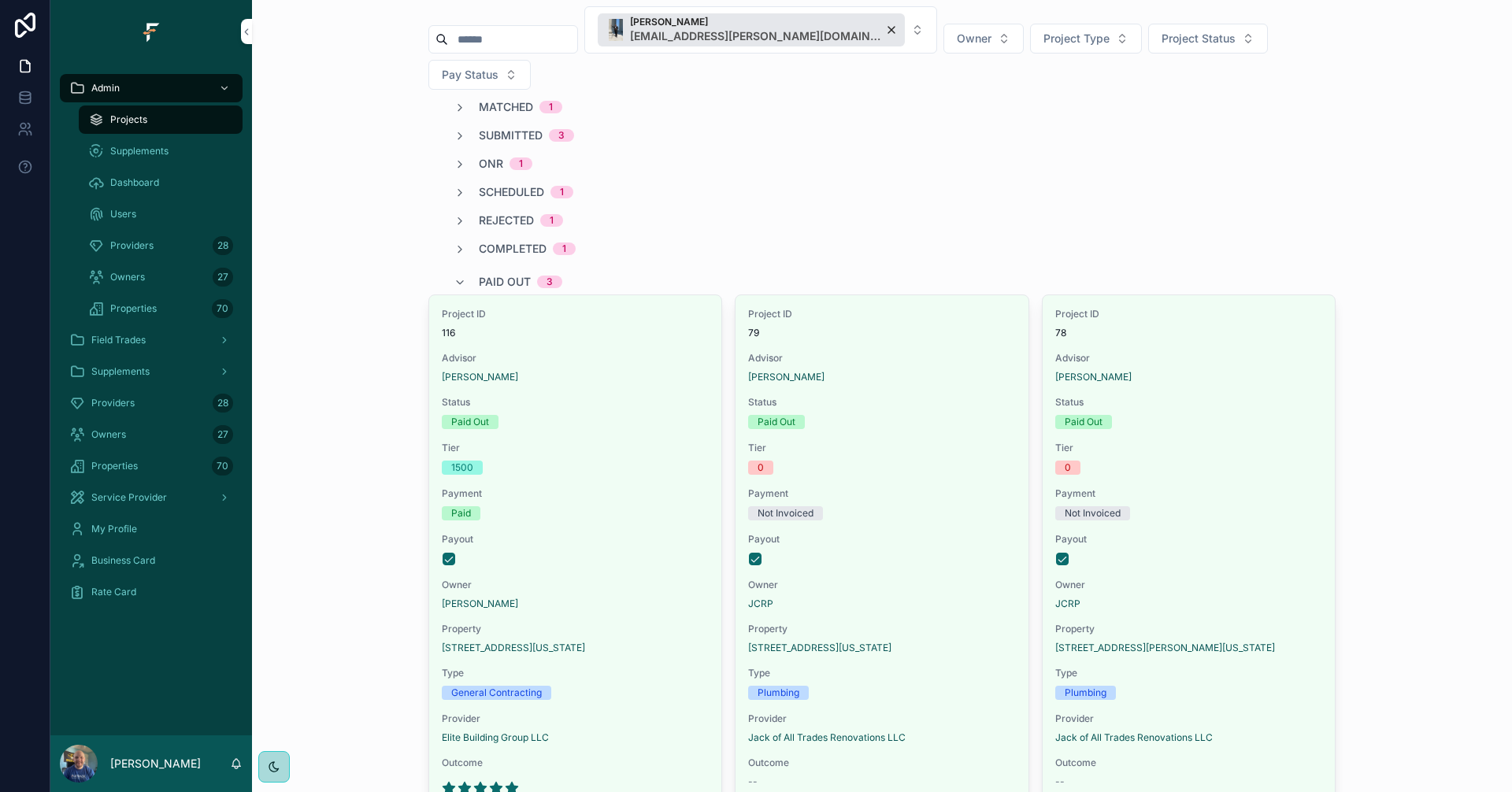
scroll to position [79, 0]
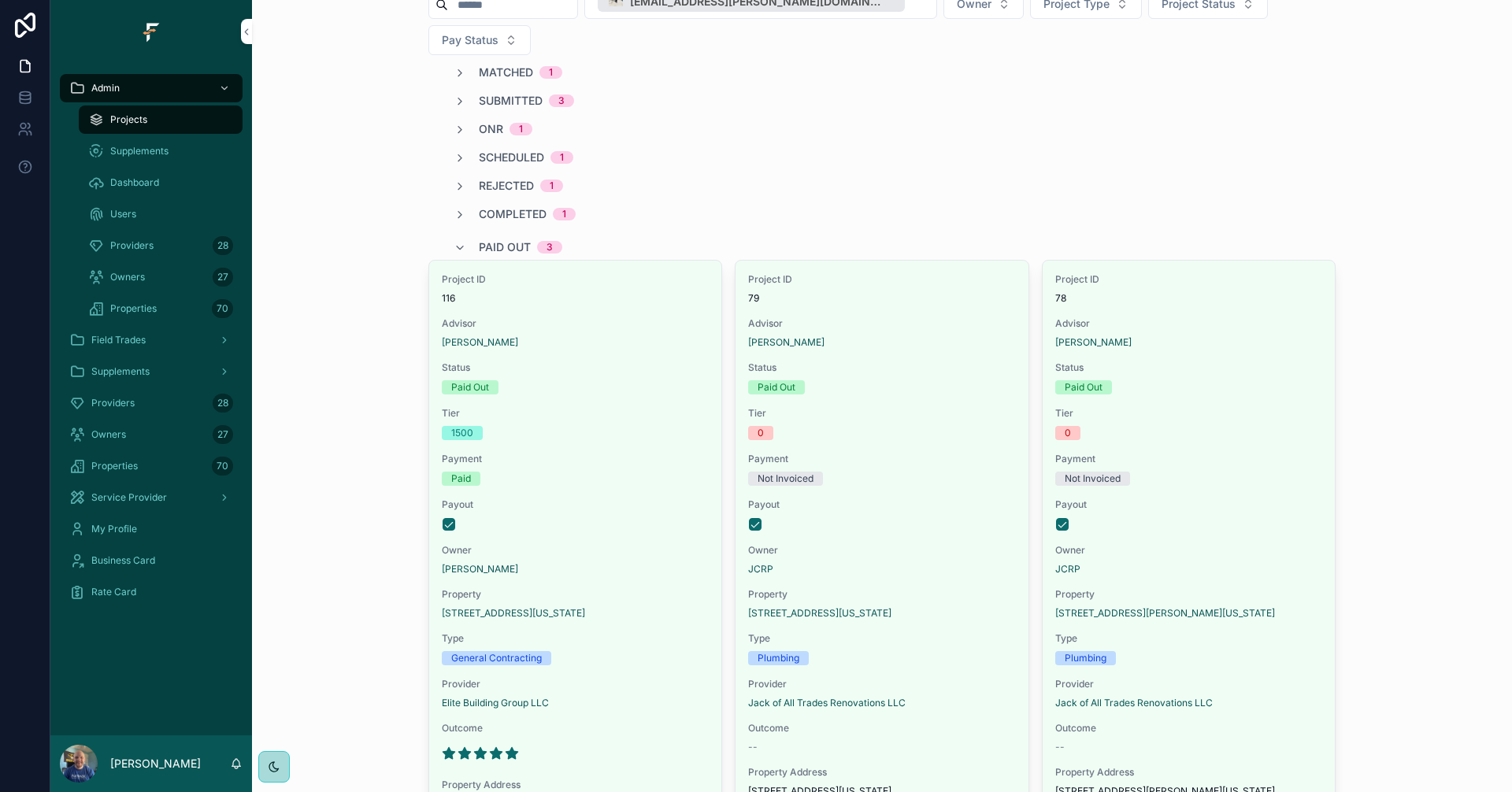
click at [501, 239] on span "Paid Out" at bounding box center [505, 247] width 52 height 16
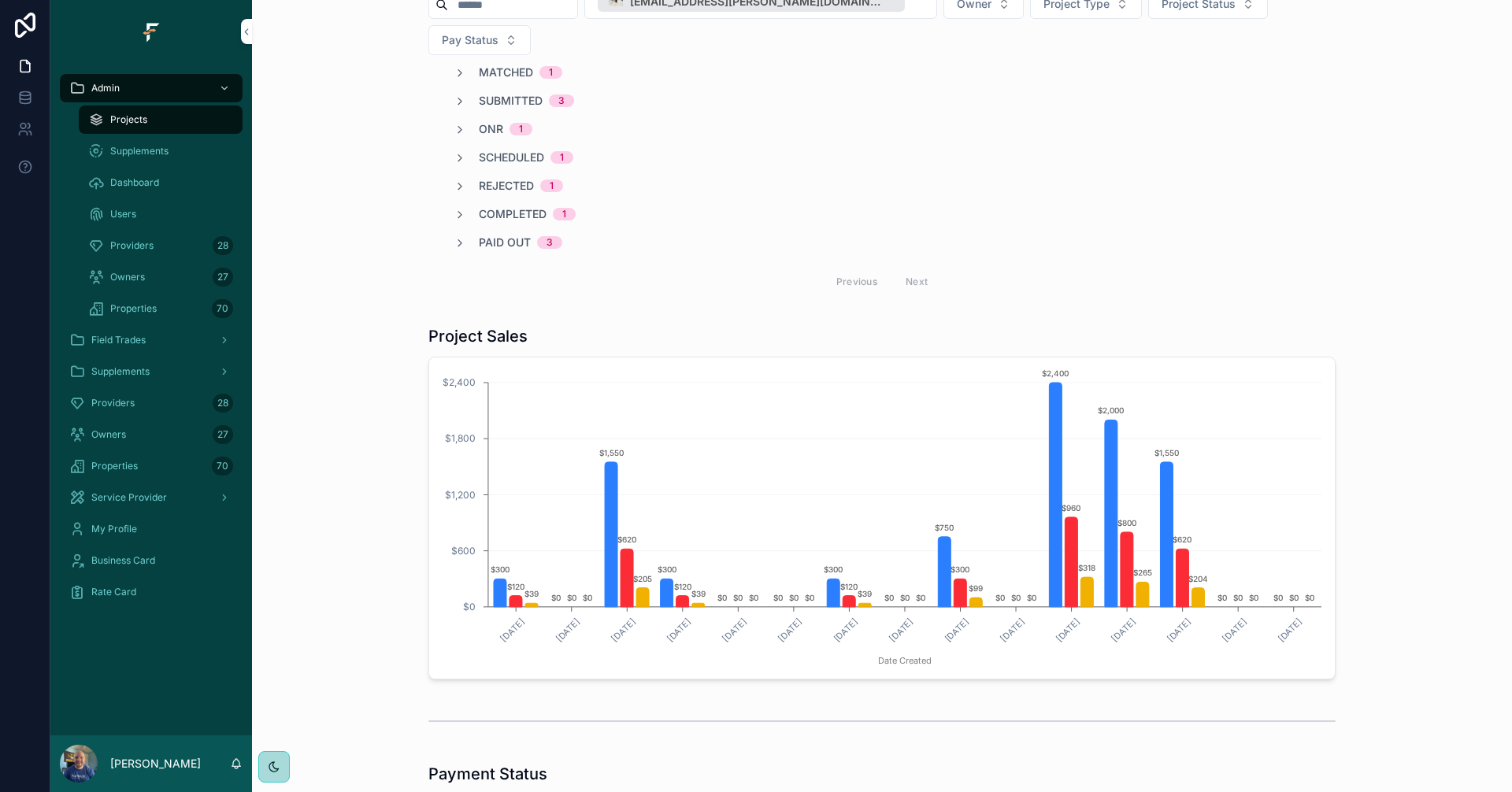
click at [514, 206] on span "Completed" at bounding box center [512, 214] width 67 height 16
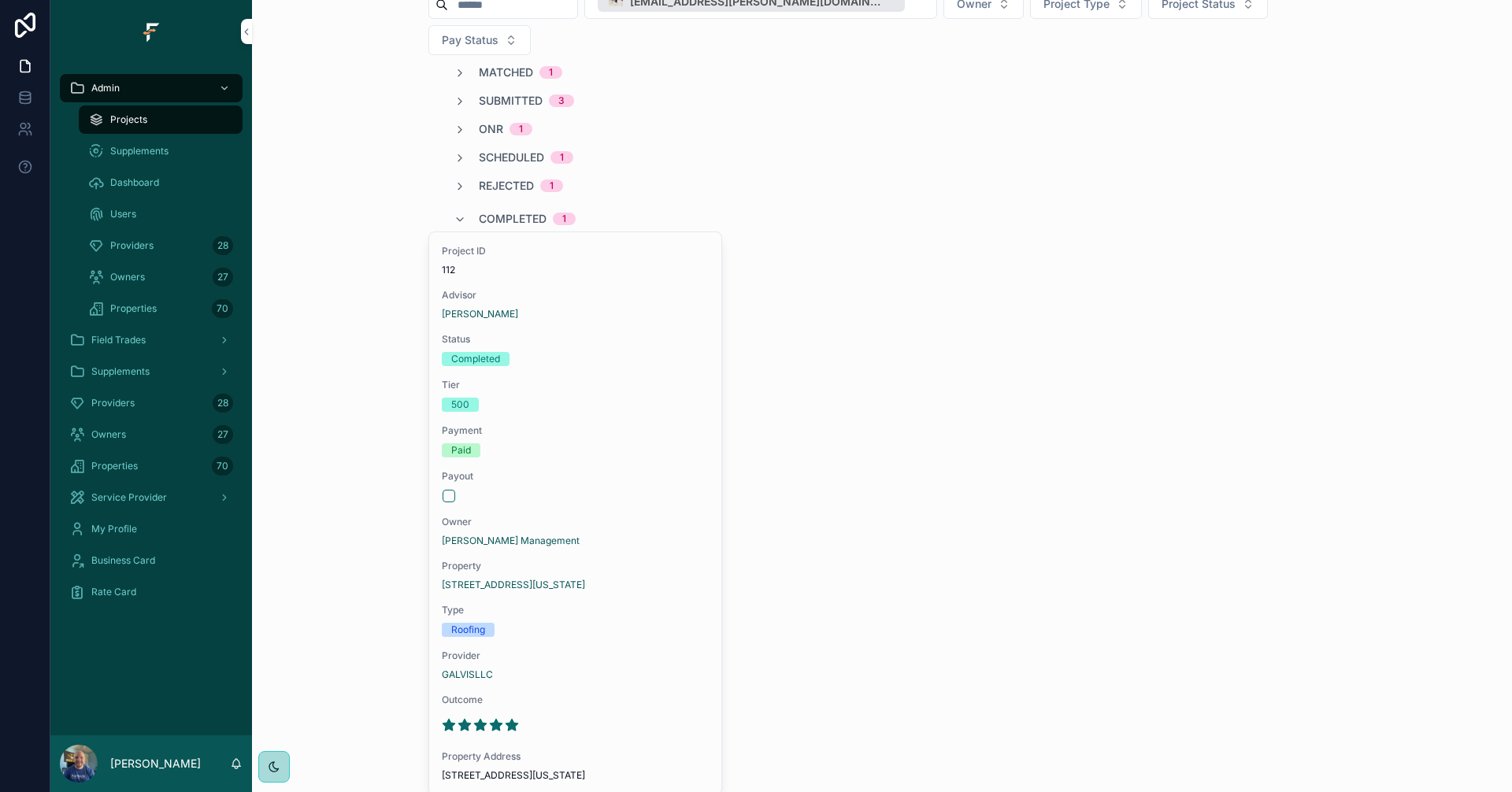
click at [514, 211] on span "Completed" at bounding box center [512, 219] width 67 height 16
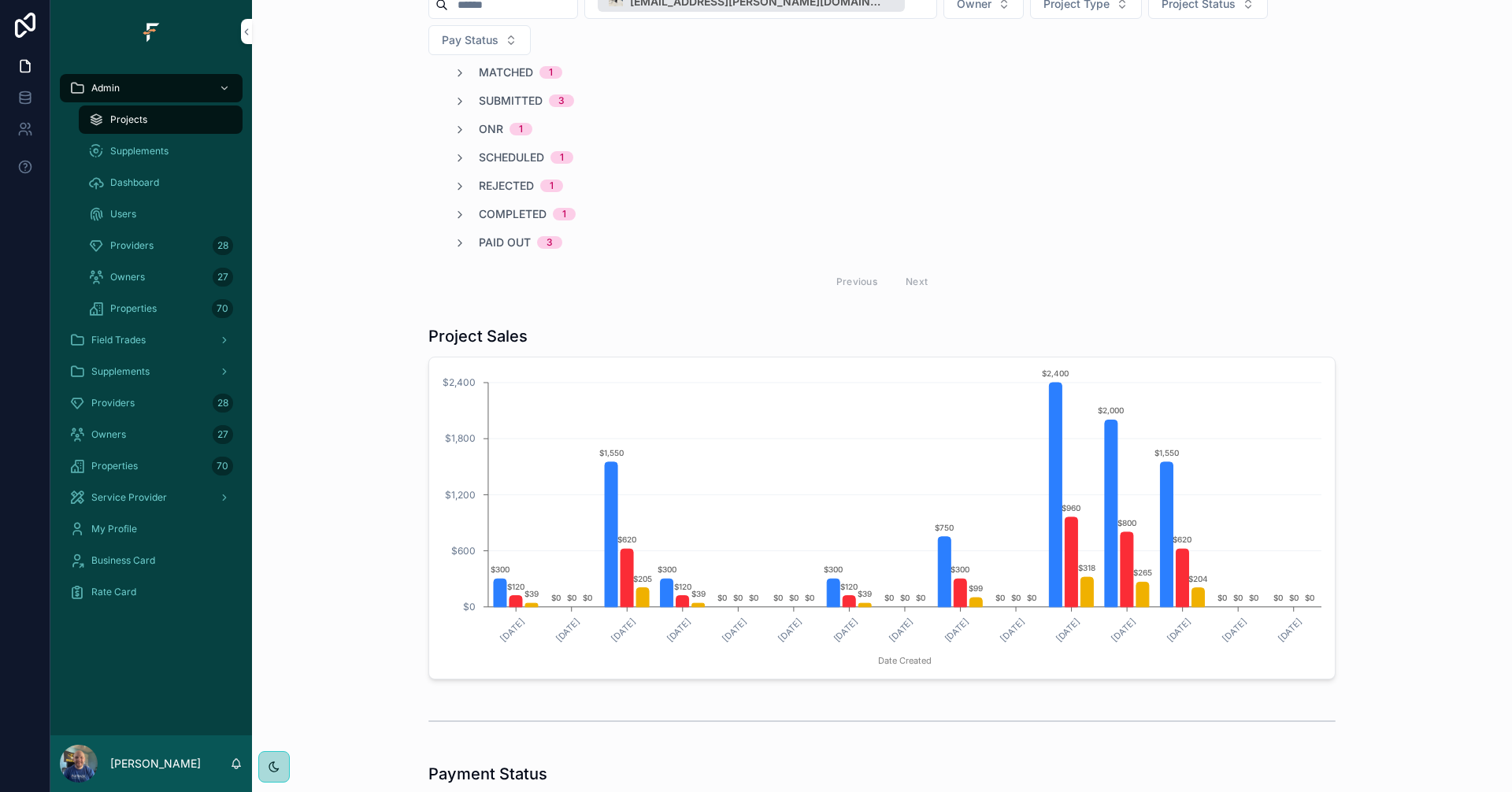
click at [515, 206] on span "Completed" at bounding box center [512, 214] width 67 height 16
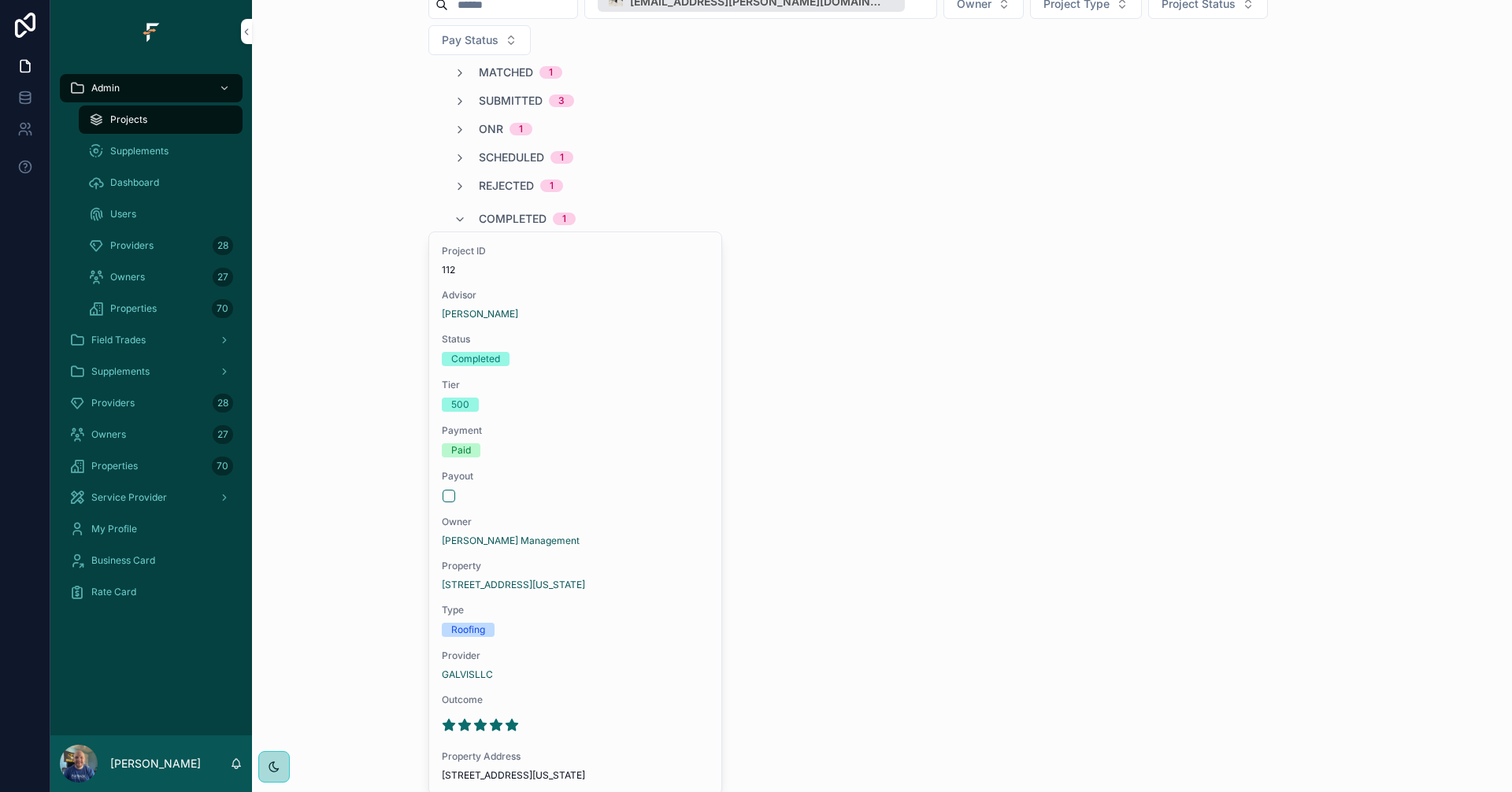
click at [515, 211] on span "Completed" at bounding box center [512, 219] width 67 height 16
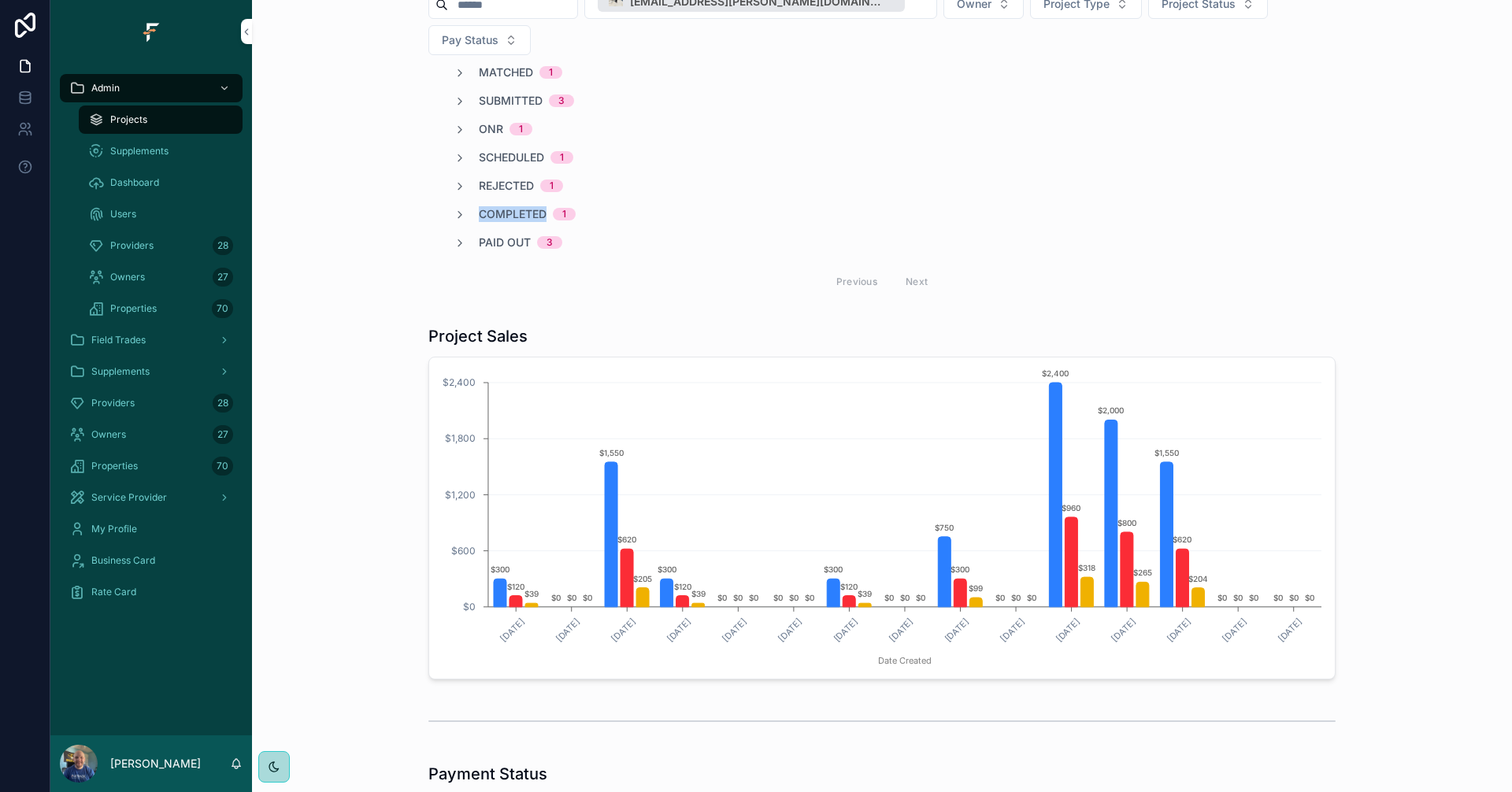
click at [515, 206] on span "Completed" at bounding box center [512, 214] width 67 height 16
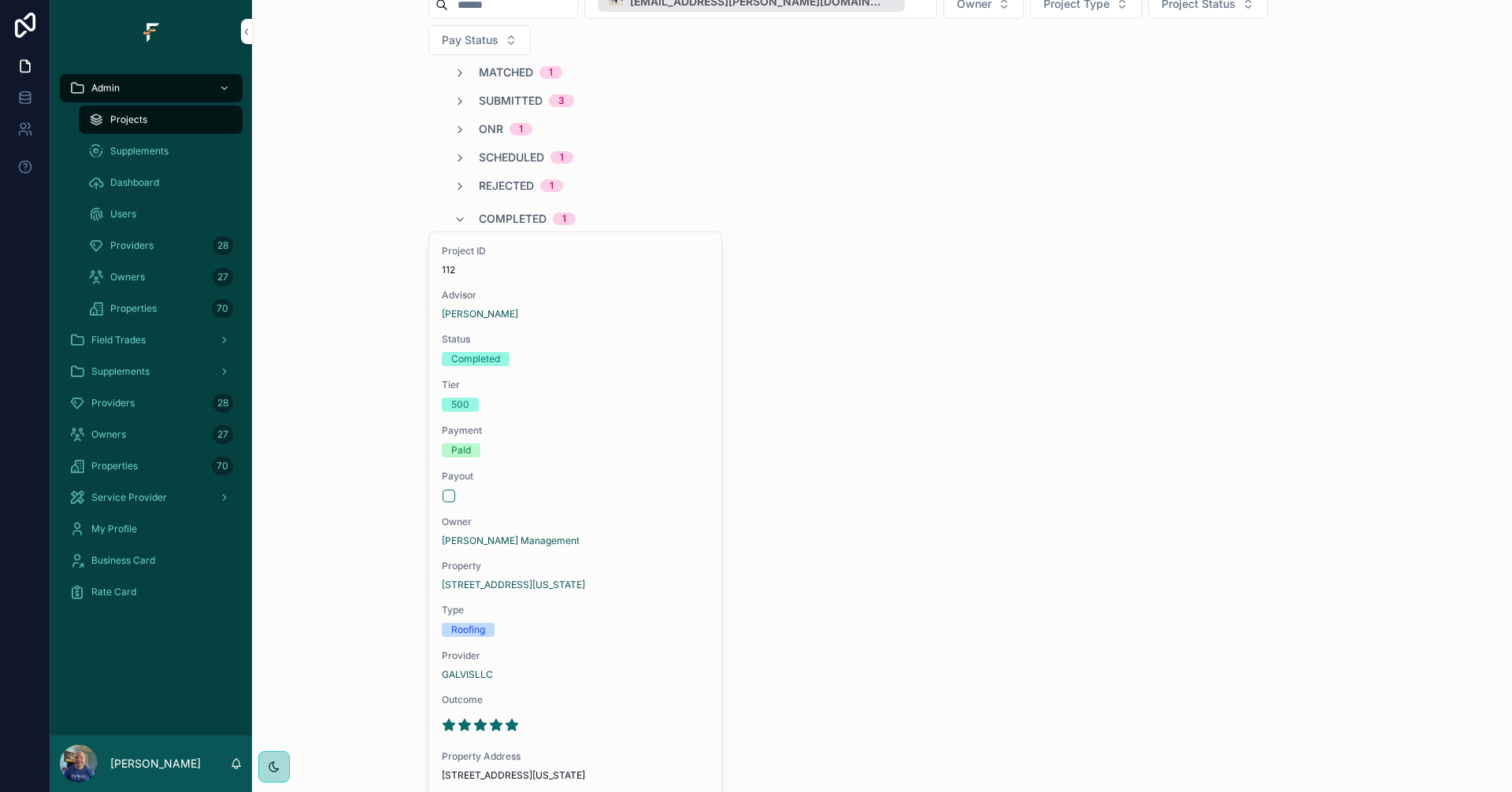
click at [777, 206] on div "Completed 1" at bounding box center [881, 218] width 907 height 25
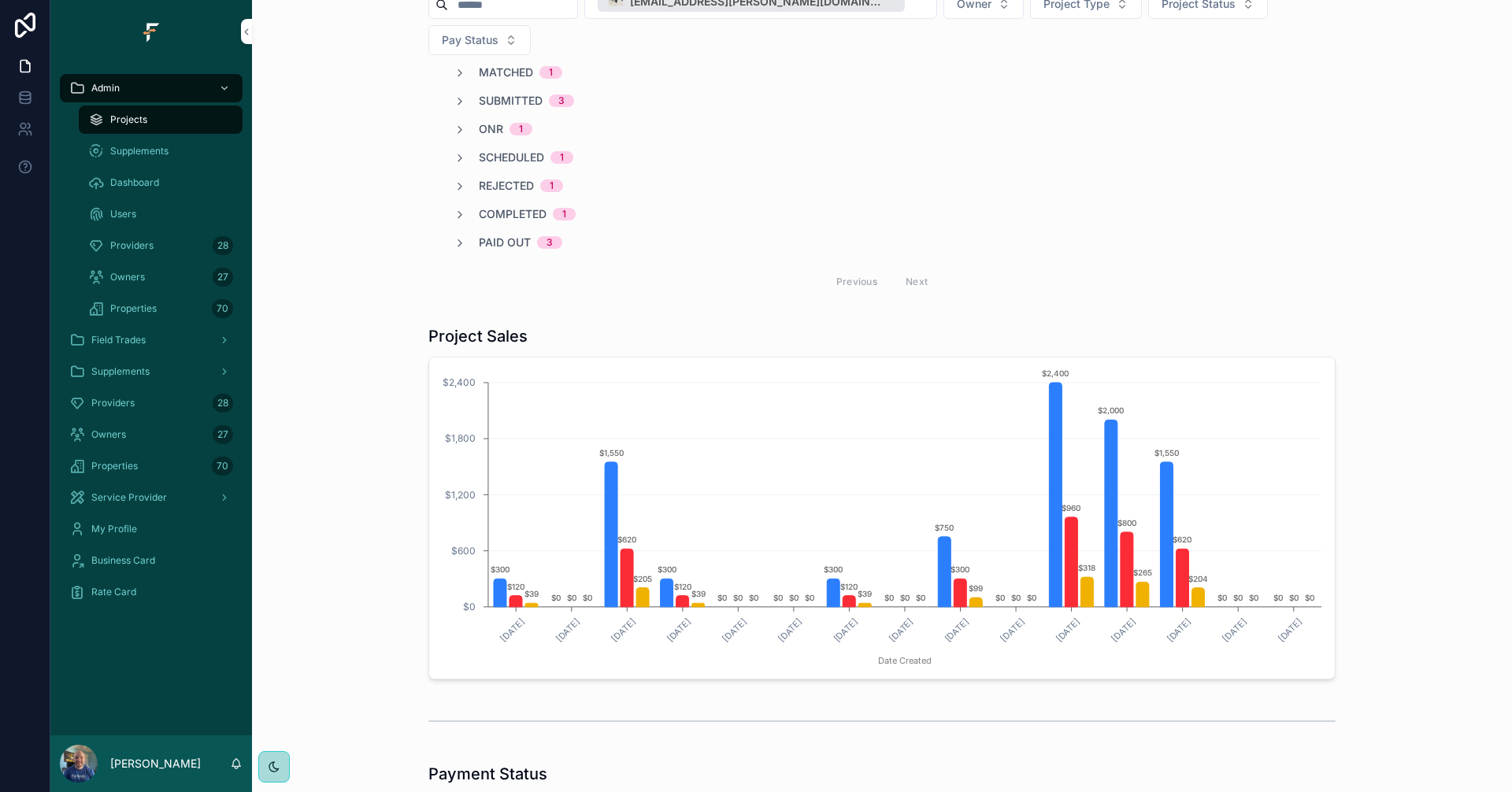
click at [503, 206] on span "Completed" at bounding box center [512, 214] width 67 height 16
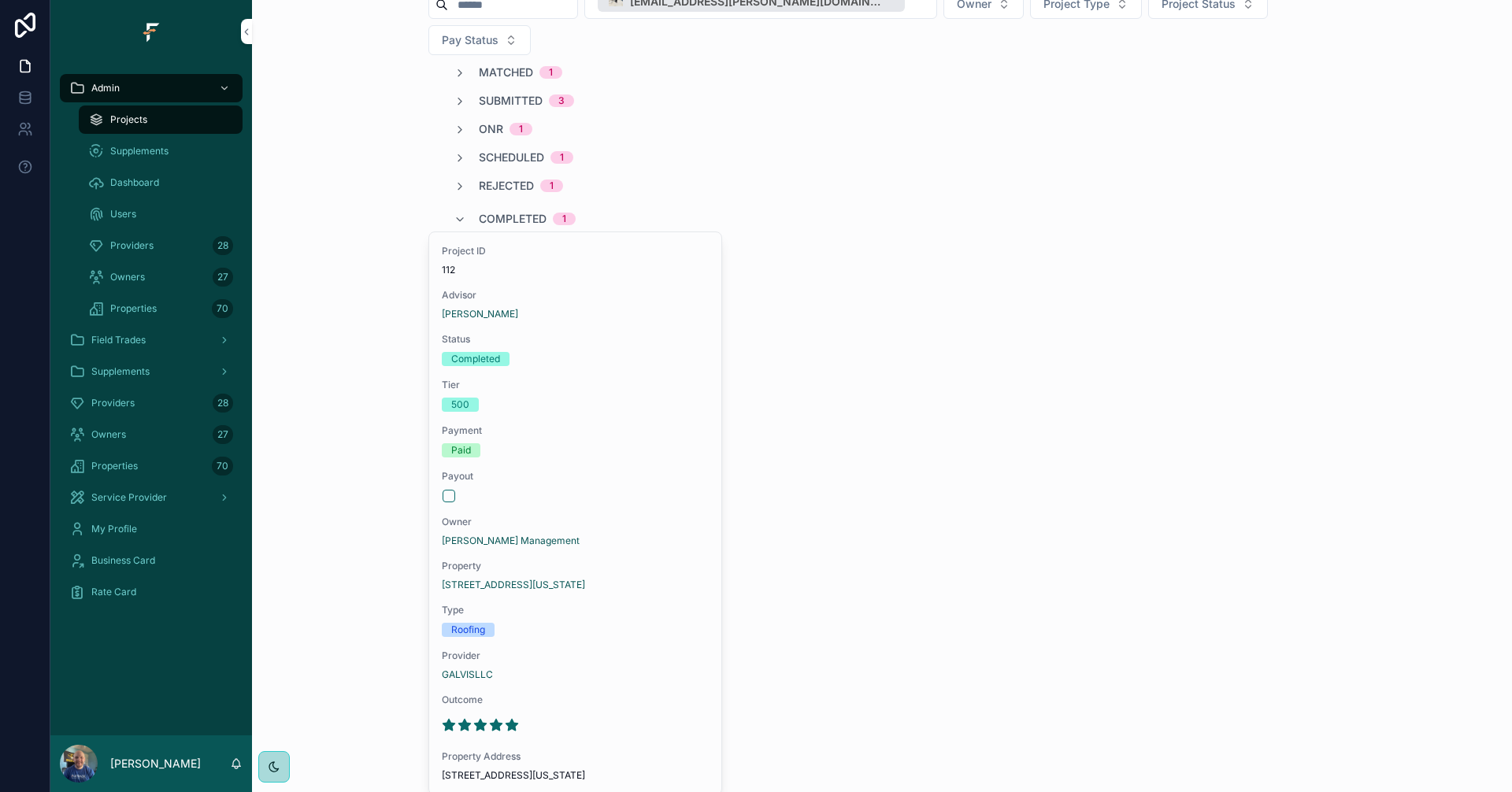
click at [504, 211] on span "Completed" at bounding box center [512, 219] width 67 height 16
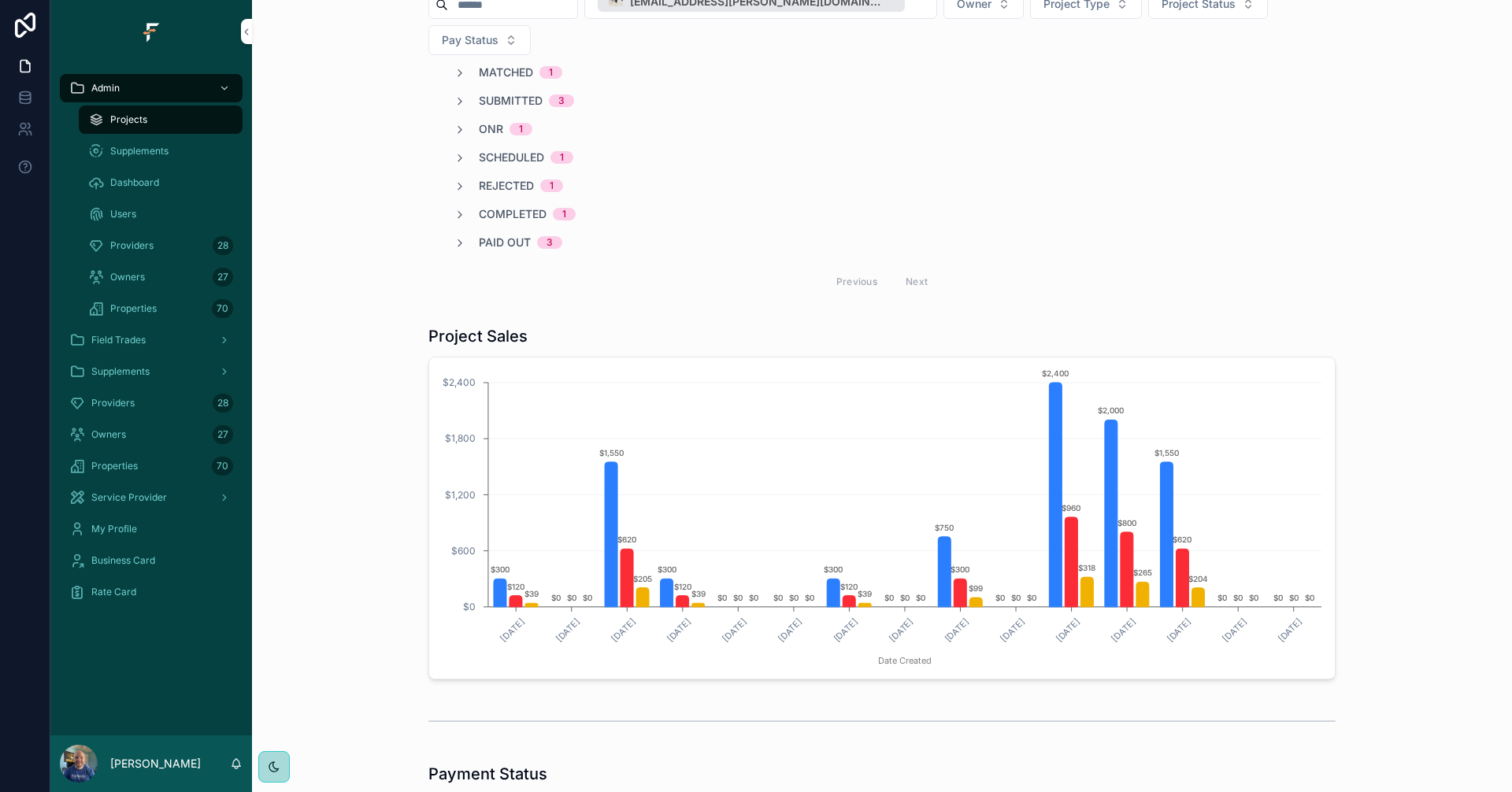
click at [509, 235] on span "Paid Out" at bounding box center [505, 243] width 52 height 16
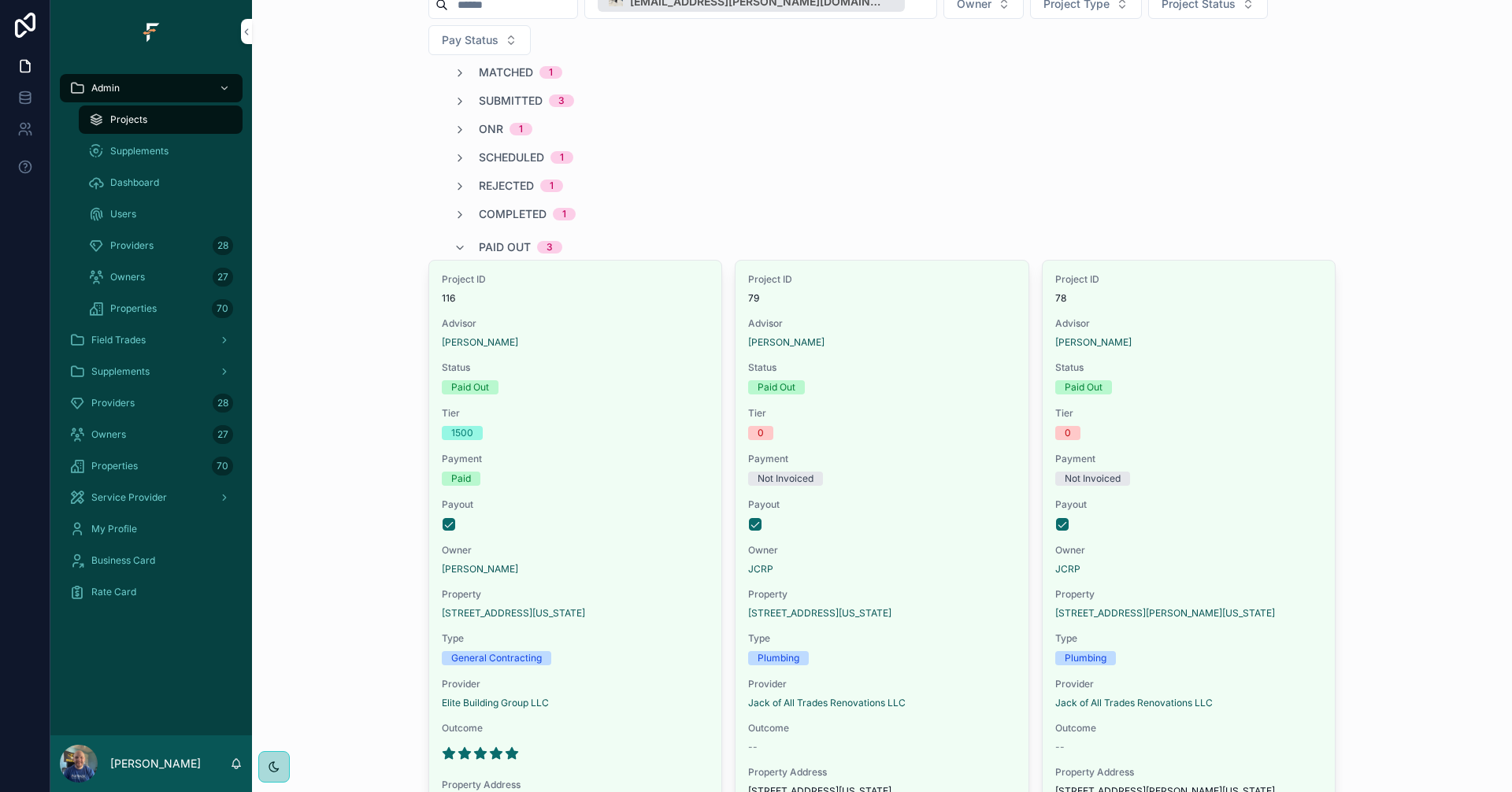
click at [491, 239] on span "Paid Out" at bounding box center [505, 247] width 52 height 16
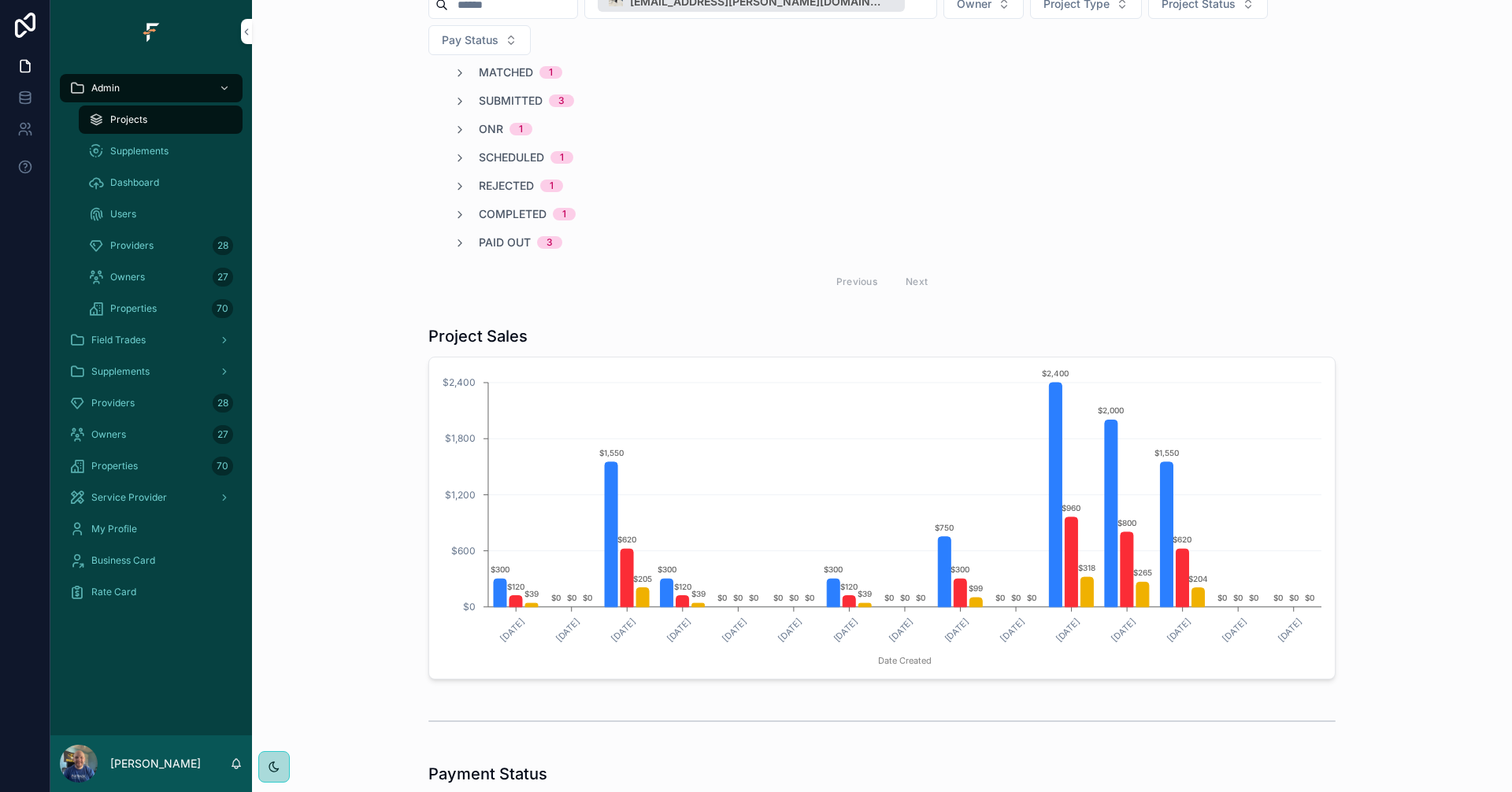
click at [522, 149] on span "Scheduled" at bounding box center [511, 157] width 66 height 16
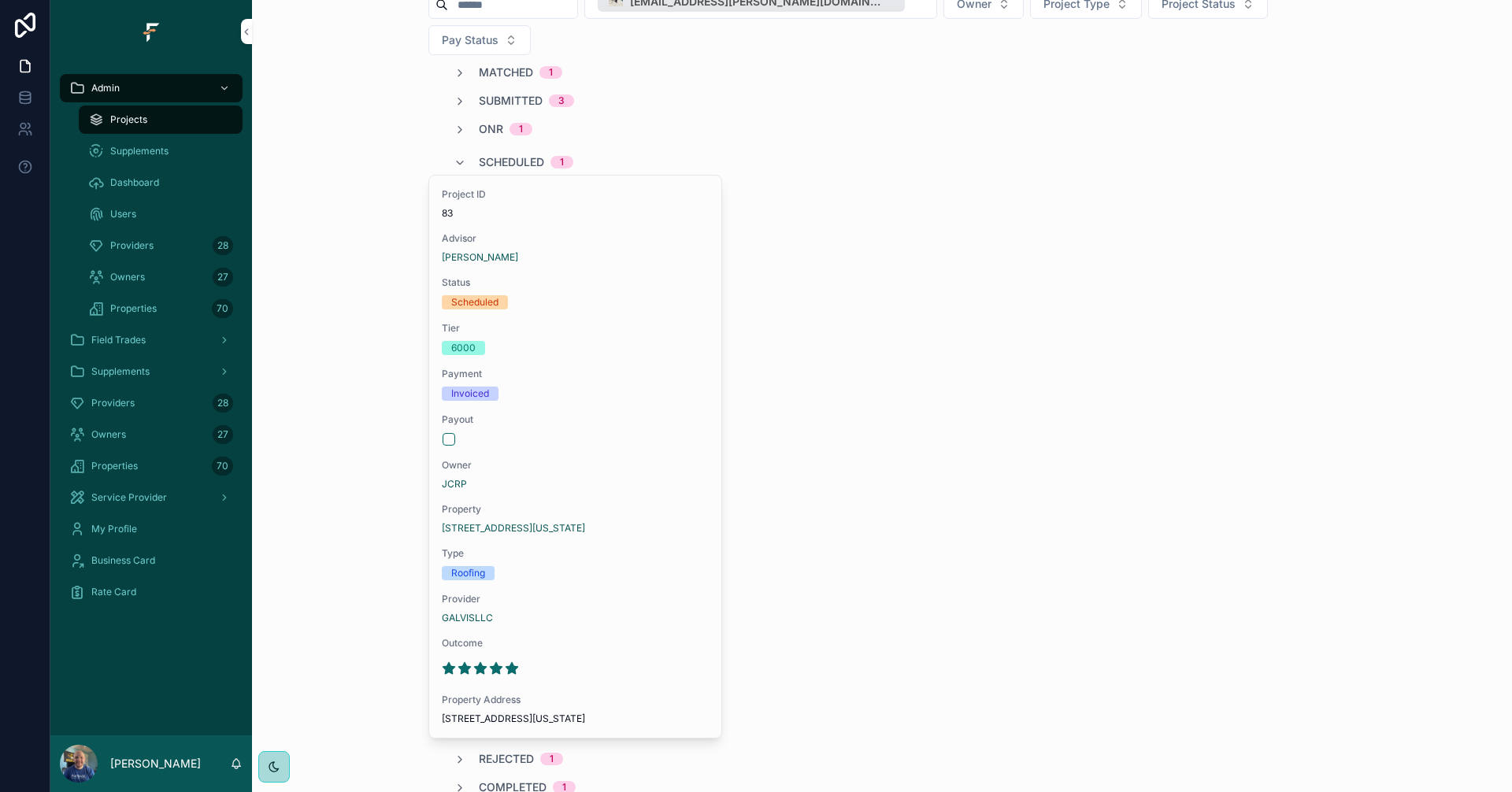
click at [522, 149] on div "Scheduled 1" at bounding box center [525, 162] width 94 height 25
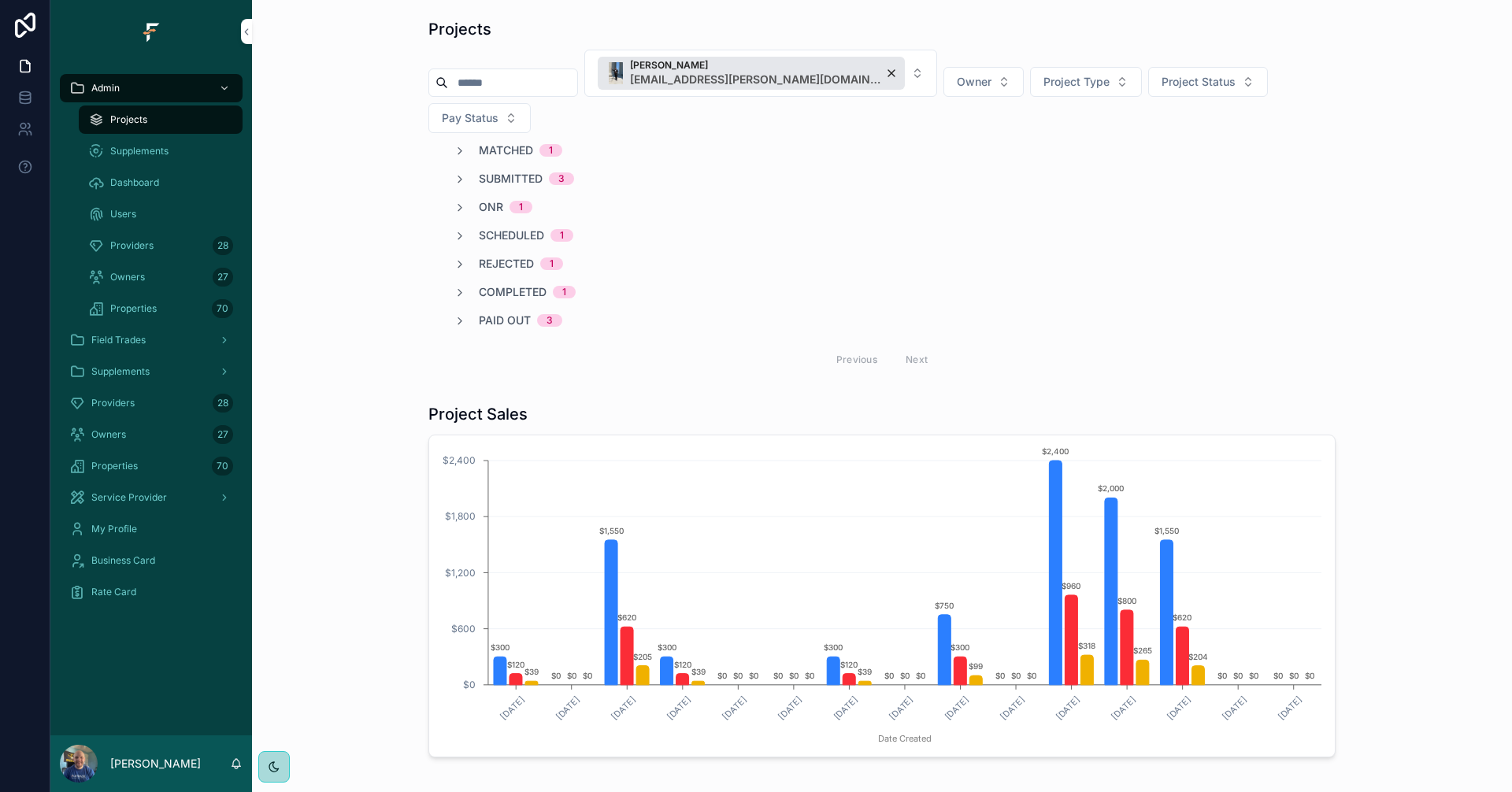
scroll to position [0, 0]
click at [530, 172] on span "Submitted" at bounding box center [510, 180] width 64 height 16
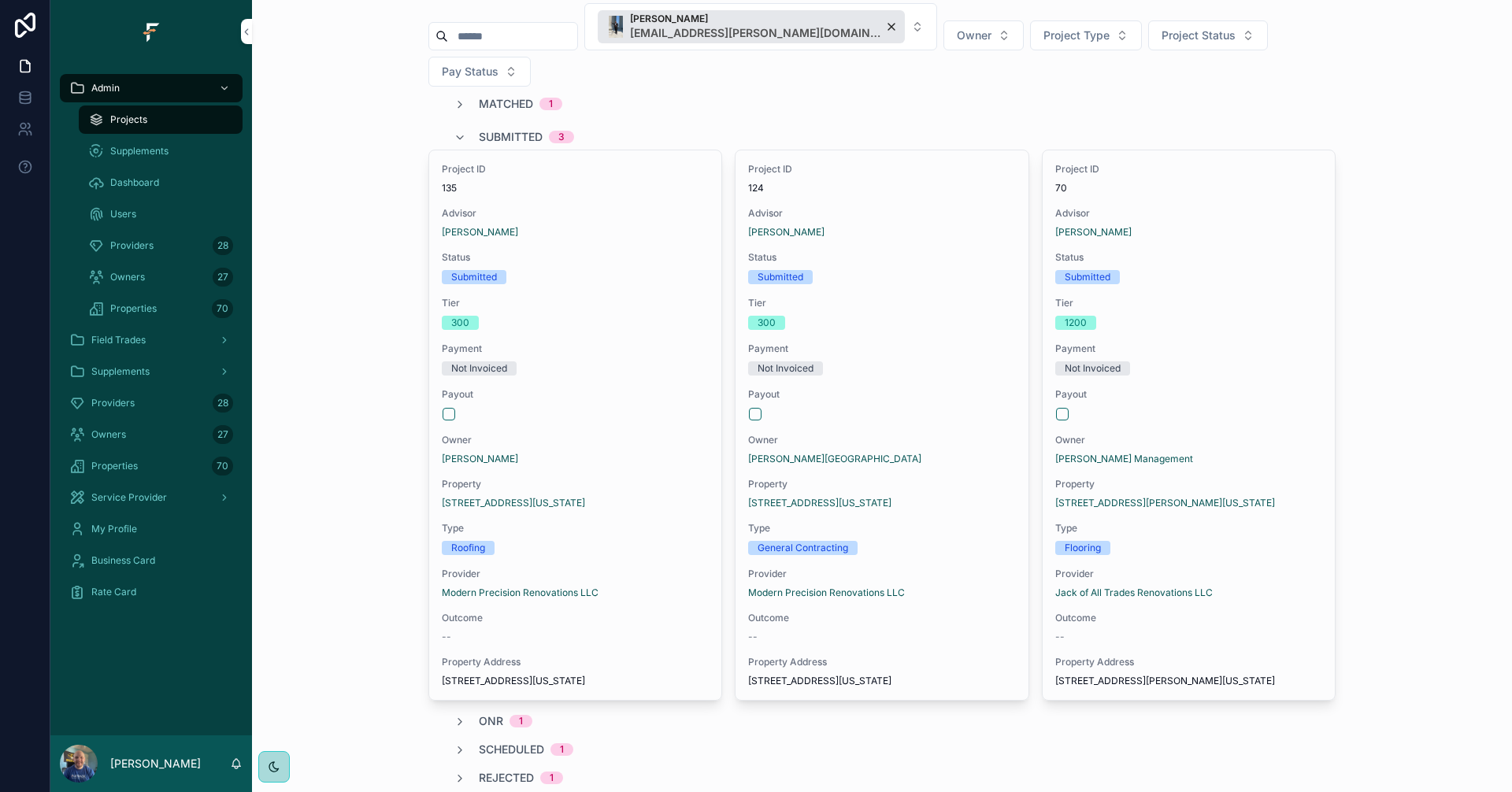
scroll to position [79, 0]
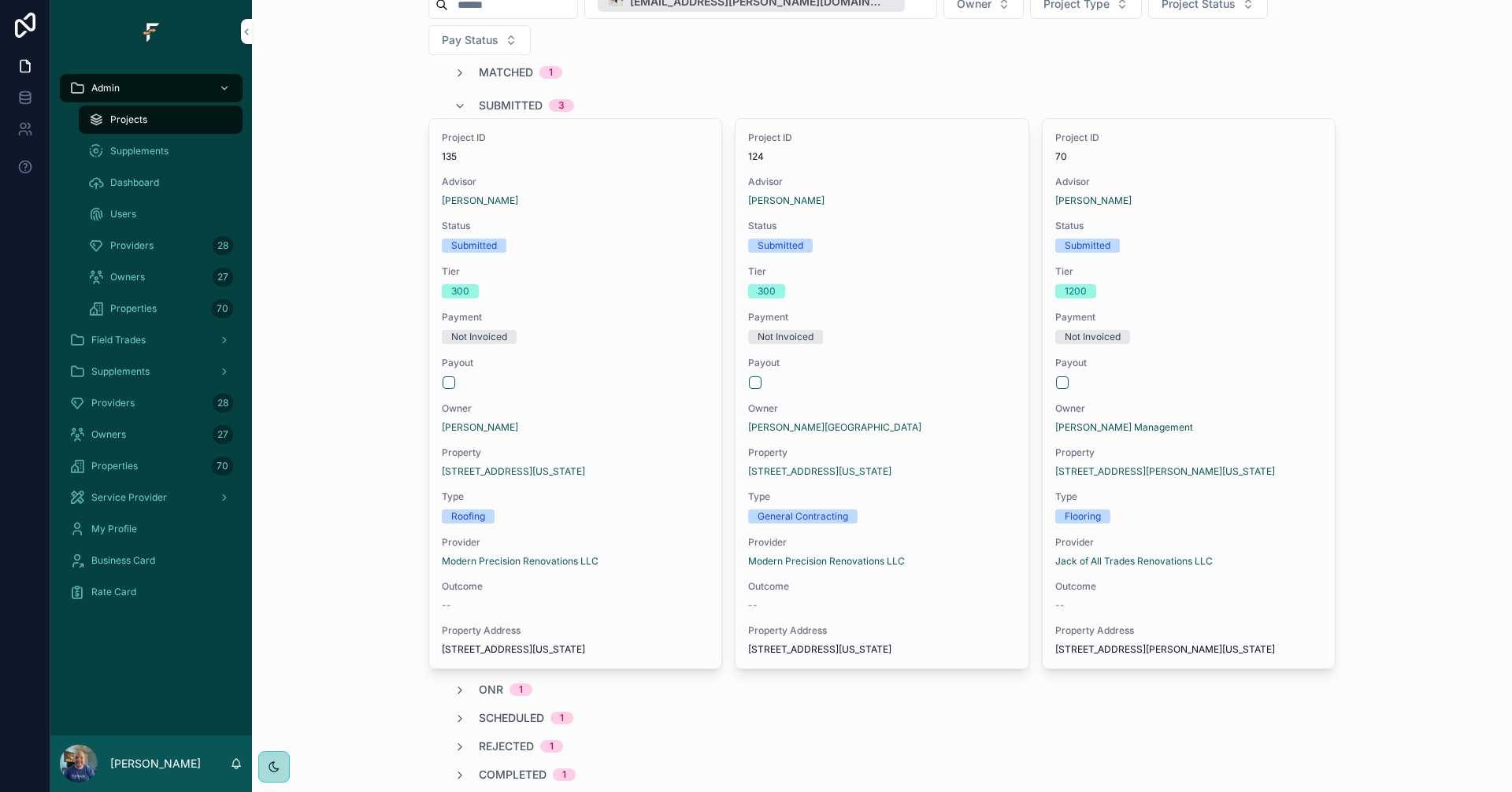
click at [496, 98] on span "Submitted" at bounding box center [510, 106] width 64 height 16
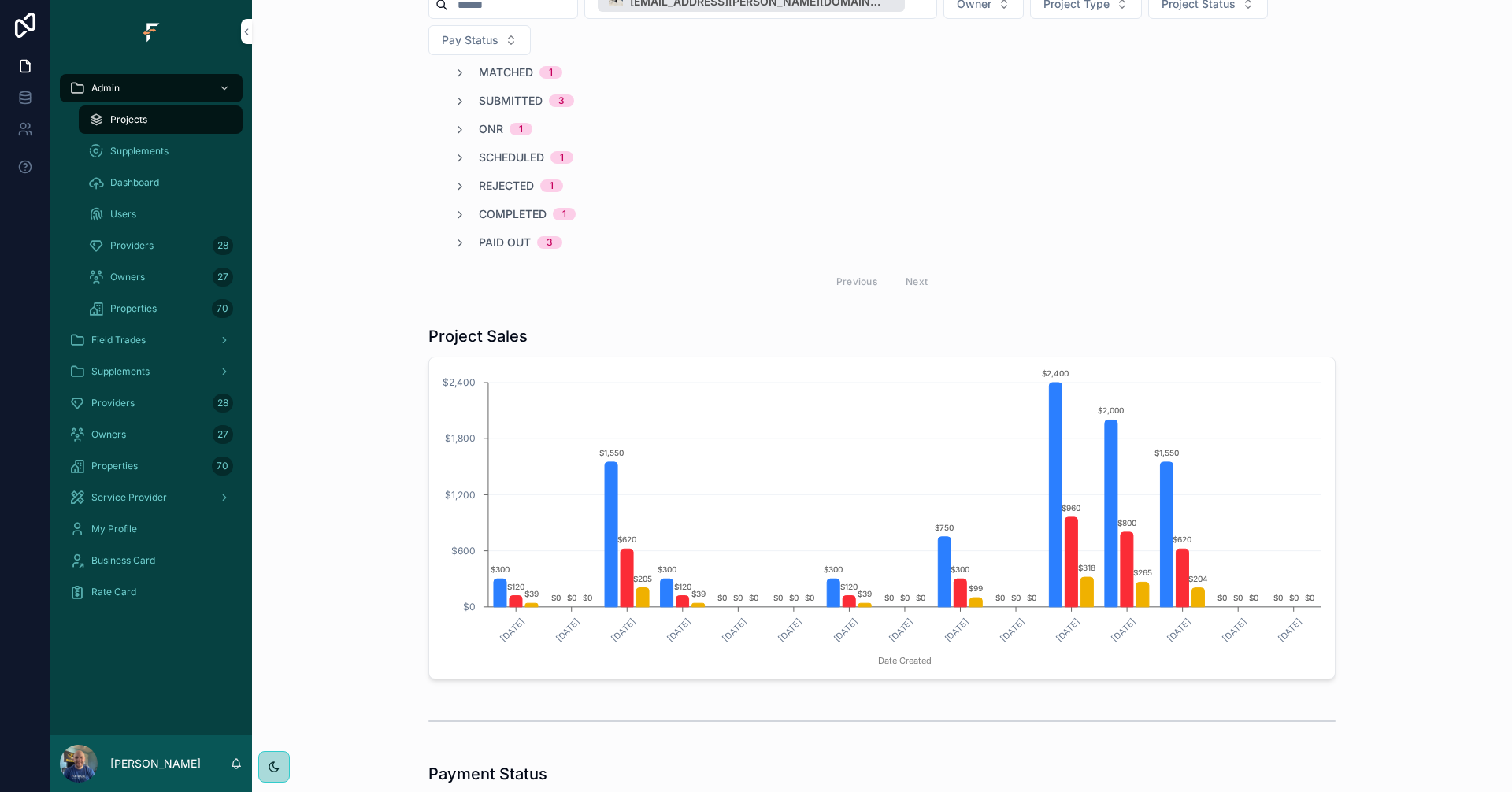
click at [501, 65] on span "Matched" at bounding box center [505, 73] width 54 height 16
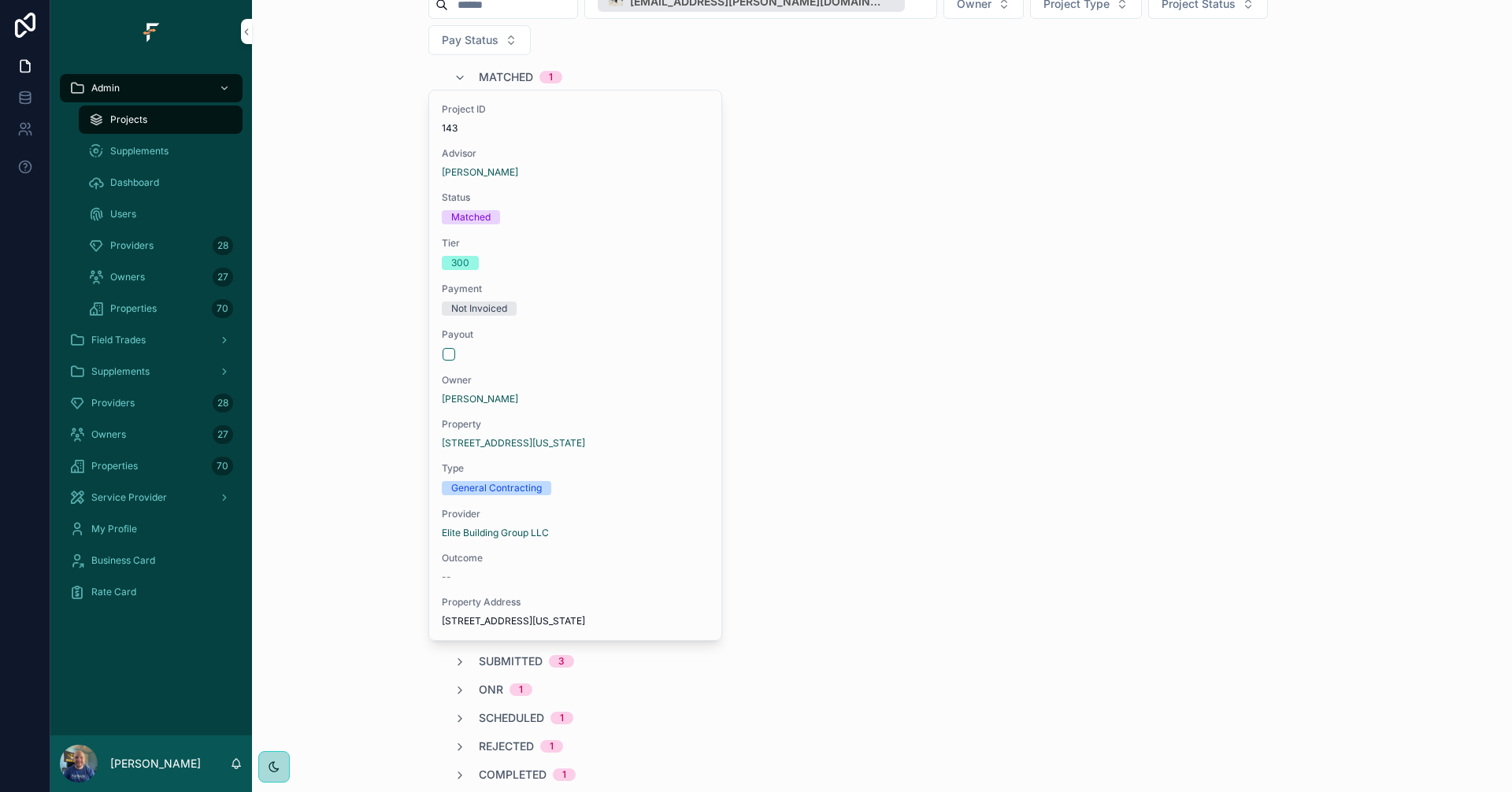
click at [501, 69] on span "Matched" at bounding box center [505, 77] width 54 height 16
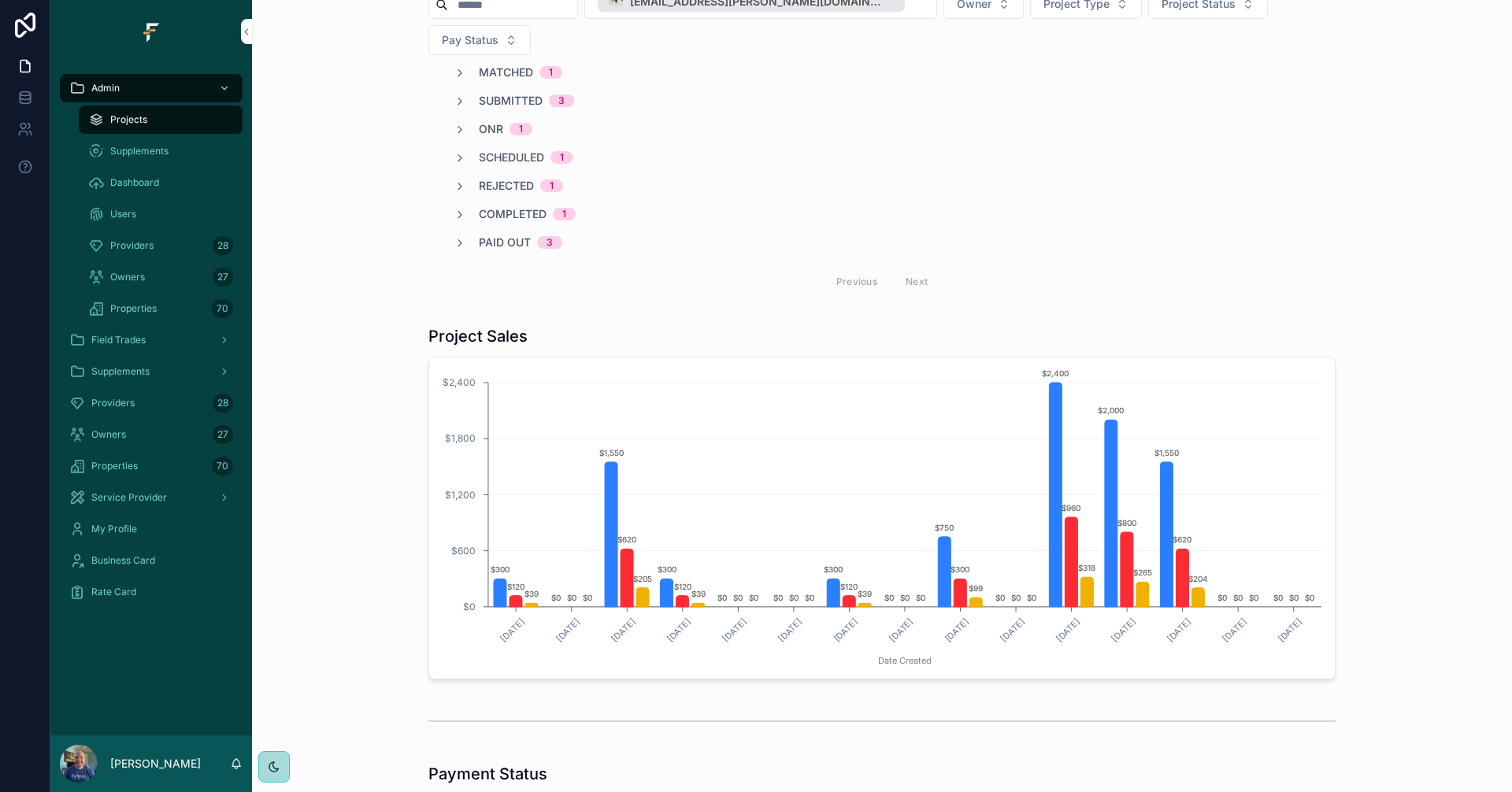
click at [502, 149] on span "Scheduled" at bounding box center [511, 157] width 66 height 16
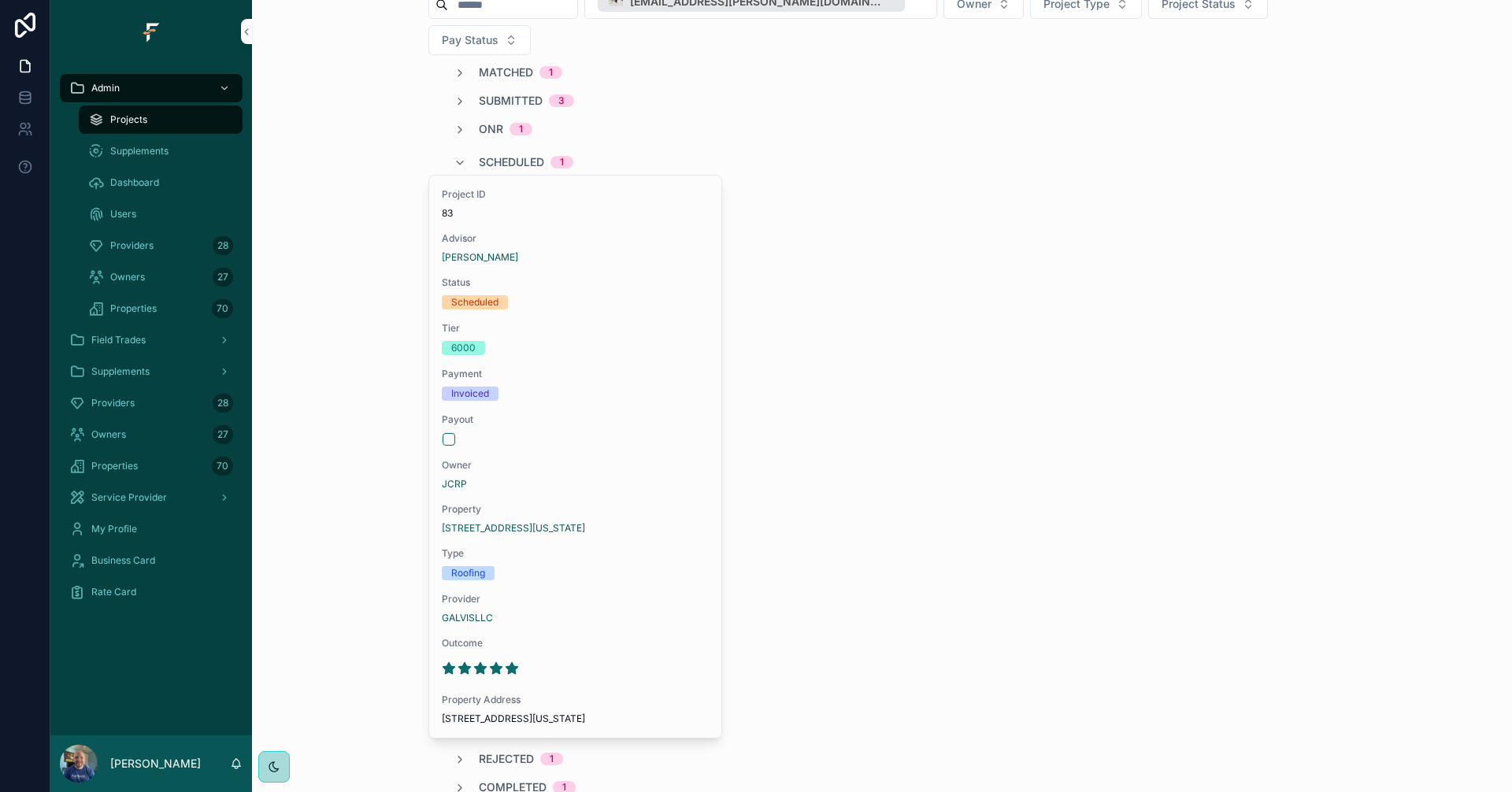
click at [504, 155] on span "Scheduled" at bounding box center [511, 163] width 66 height 16
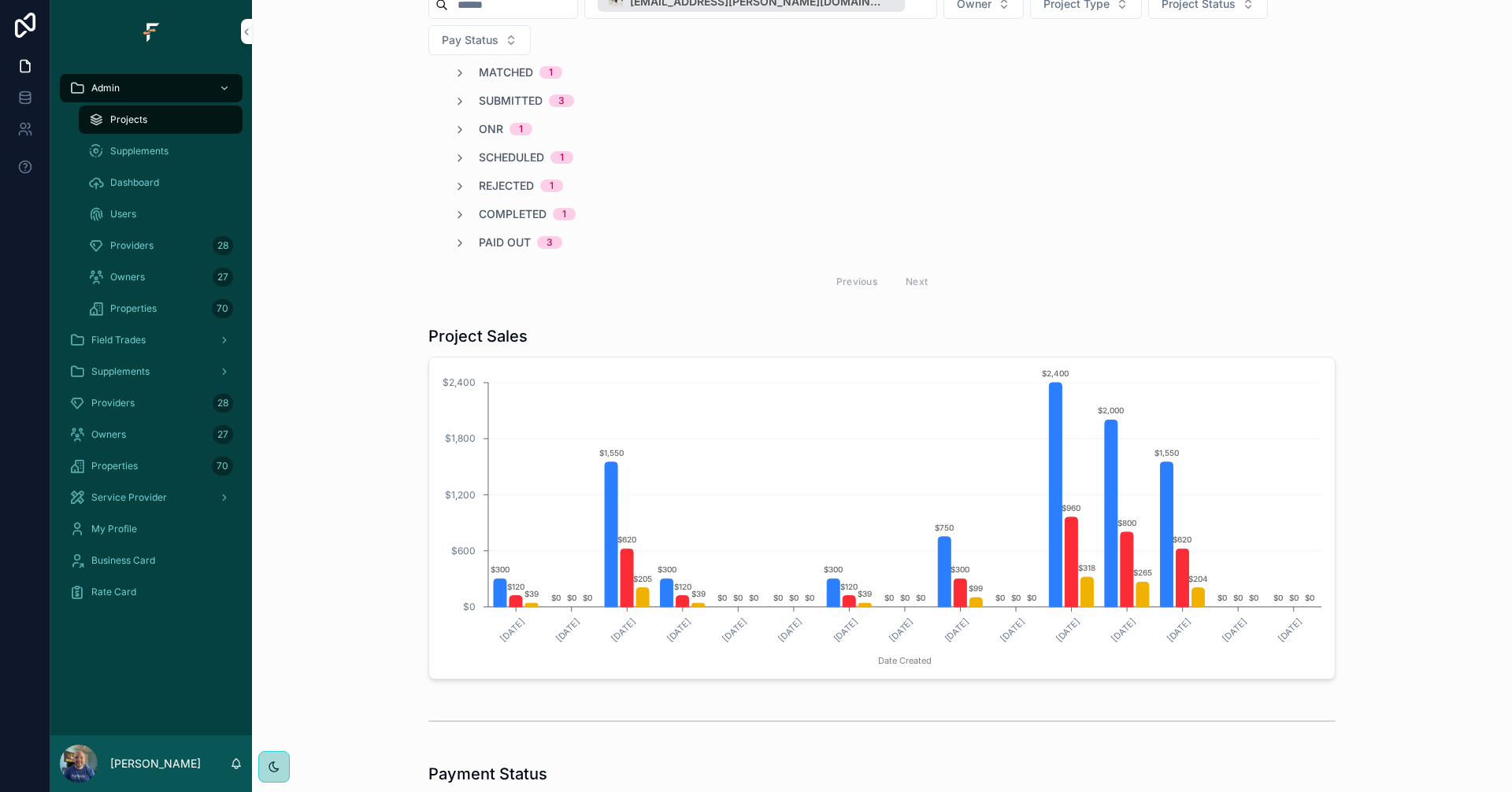
click at [509, 206] on span "Completed" at bounding box center [512, 214] width 67 height 16
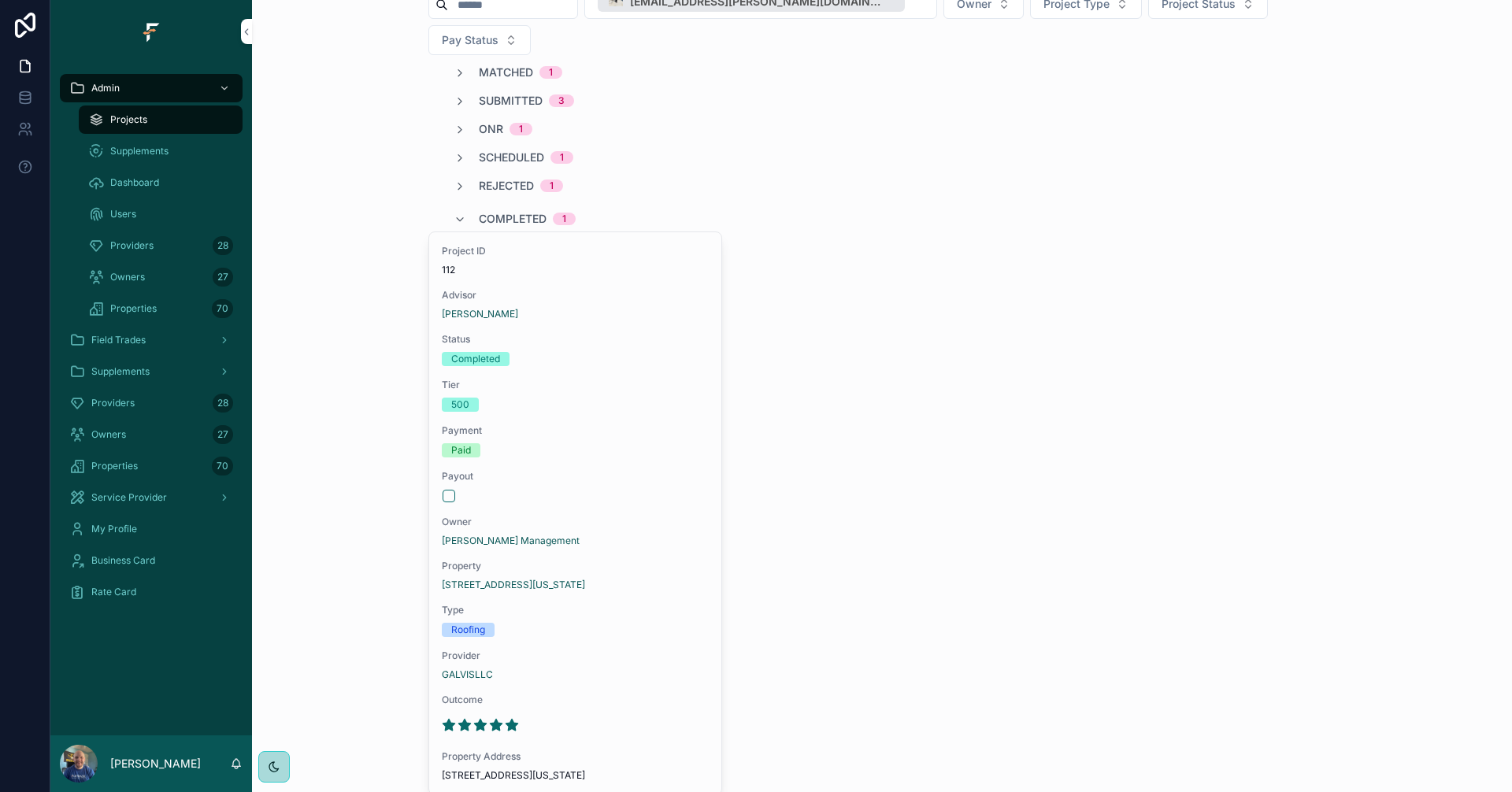
click at [525, 211] on span "Completed" at bounding box center [512, 219] width 67 height 16
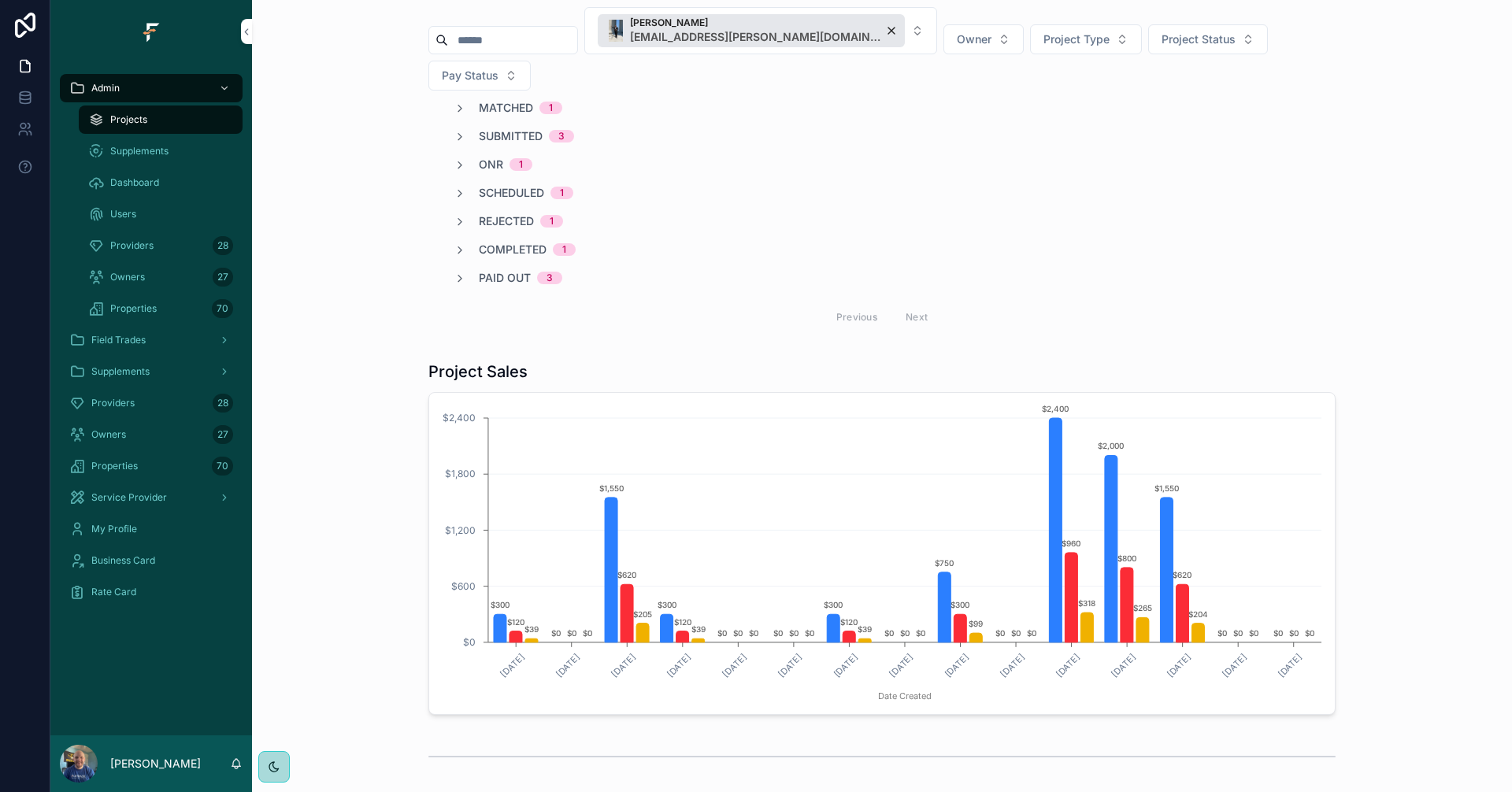
scroll to position [0, 0]
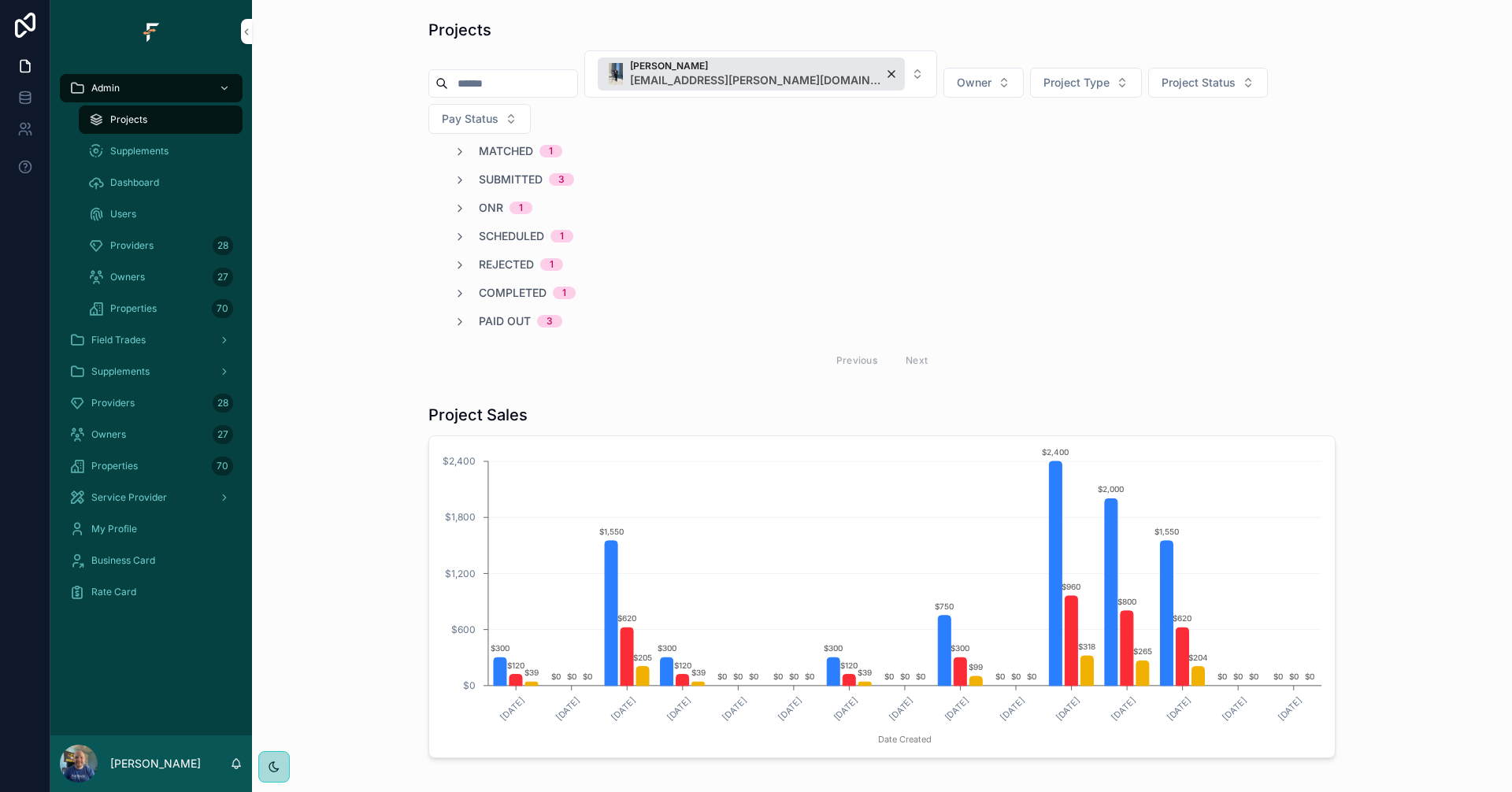
click at [508, 172] on span "Submitted" at bounding box center [510, 180] width 64 height 16
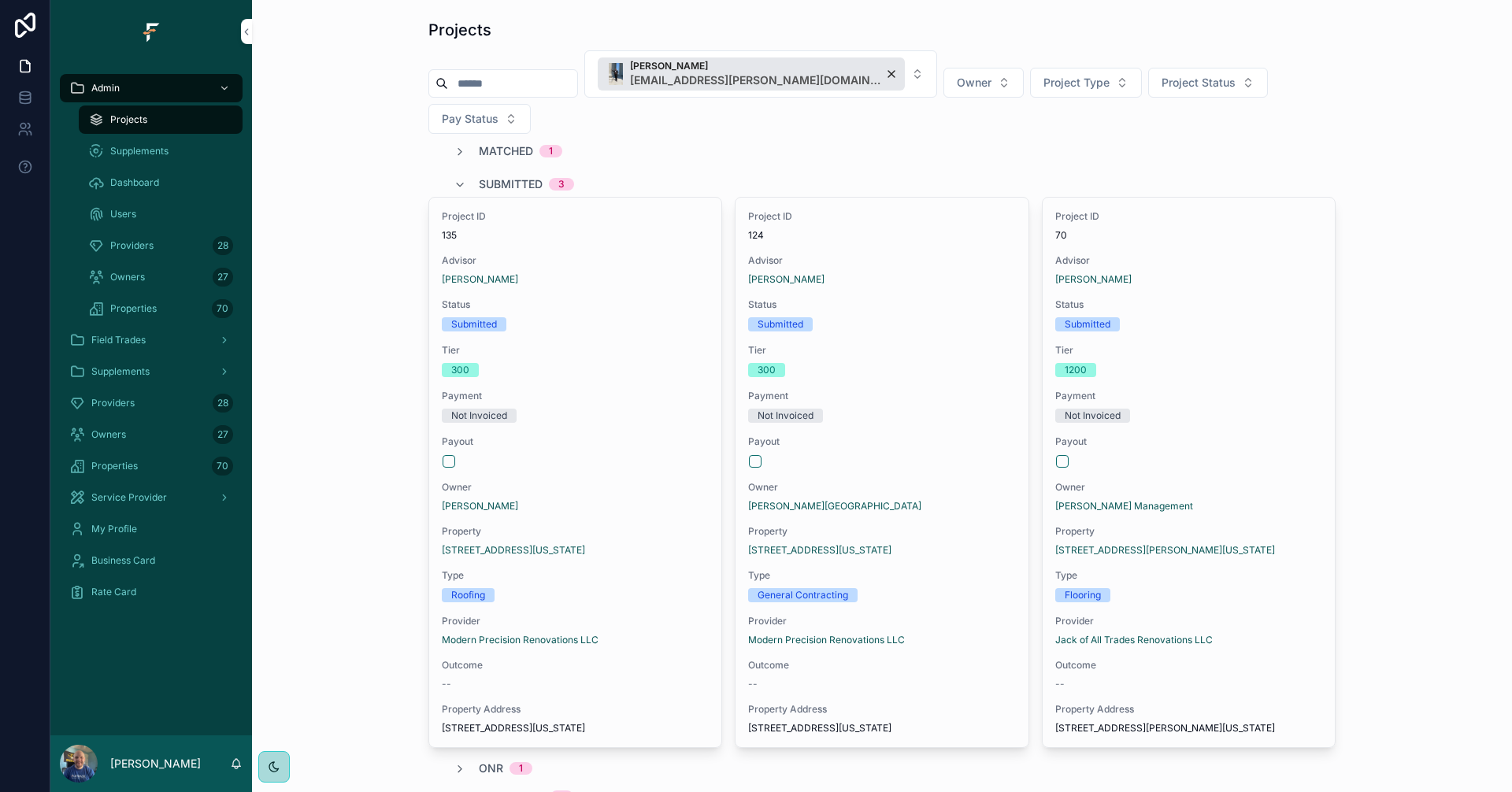
click at [526, 176] on span "Submitted" at bounding box center [510, 184] width 64 height 16
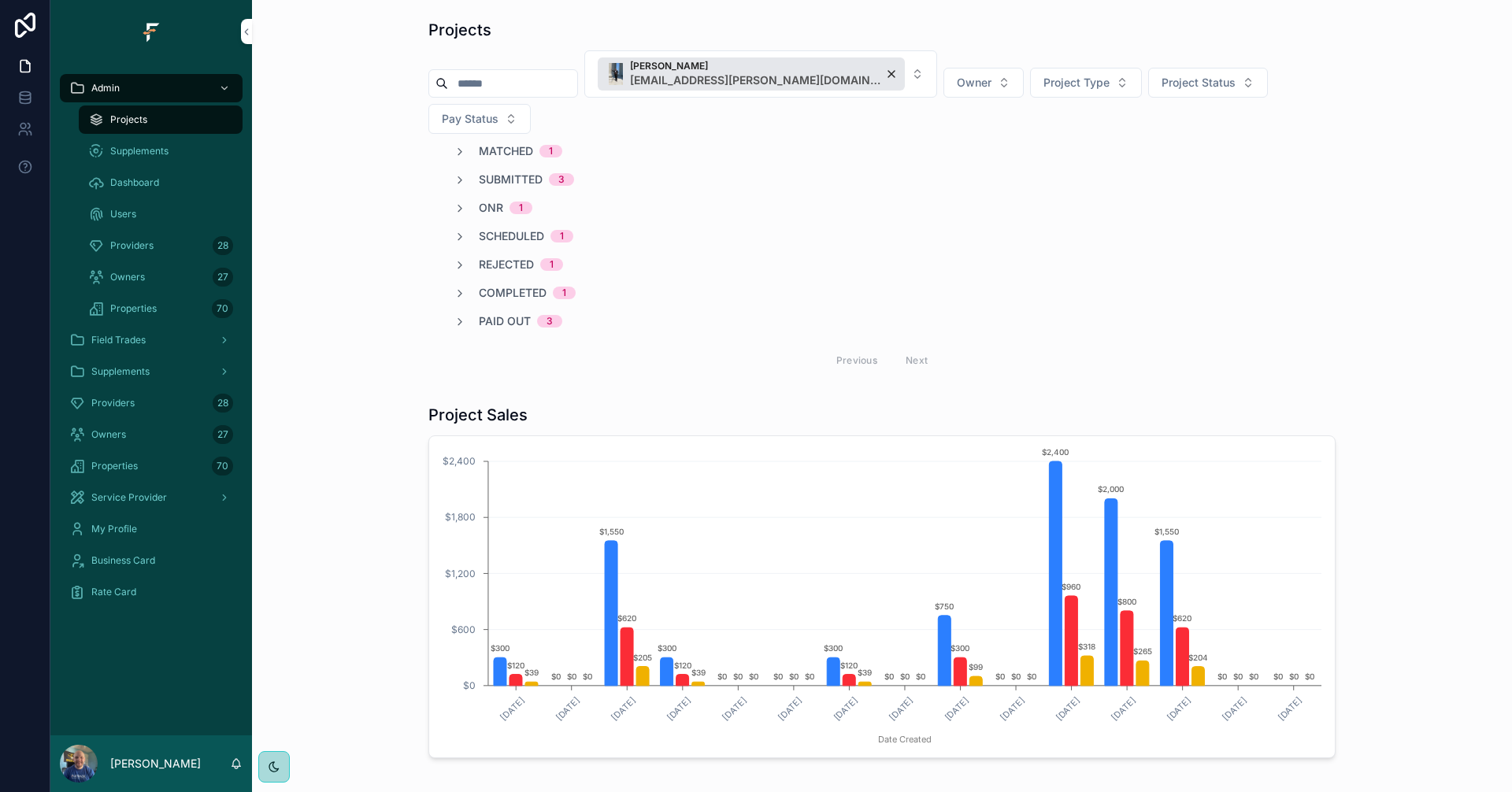
click at [153, 87] on div "Admin" at bounding box center [151, 88] width 164 height 25
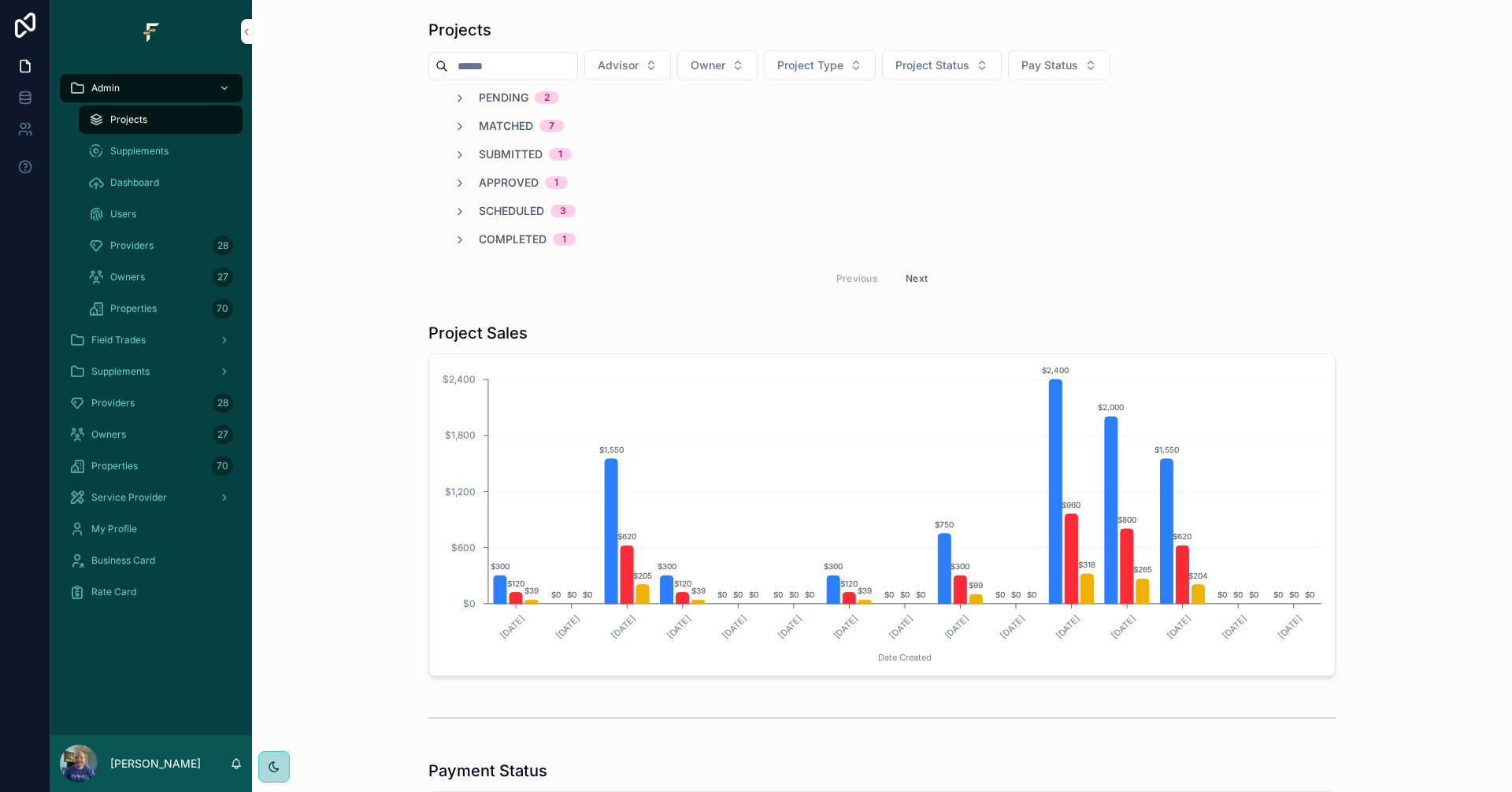
click at [170, 338] on div "Field Trades" at bounding box center [151, 340] width 164 height 25
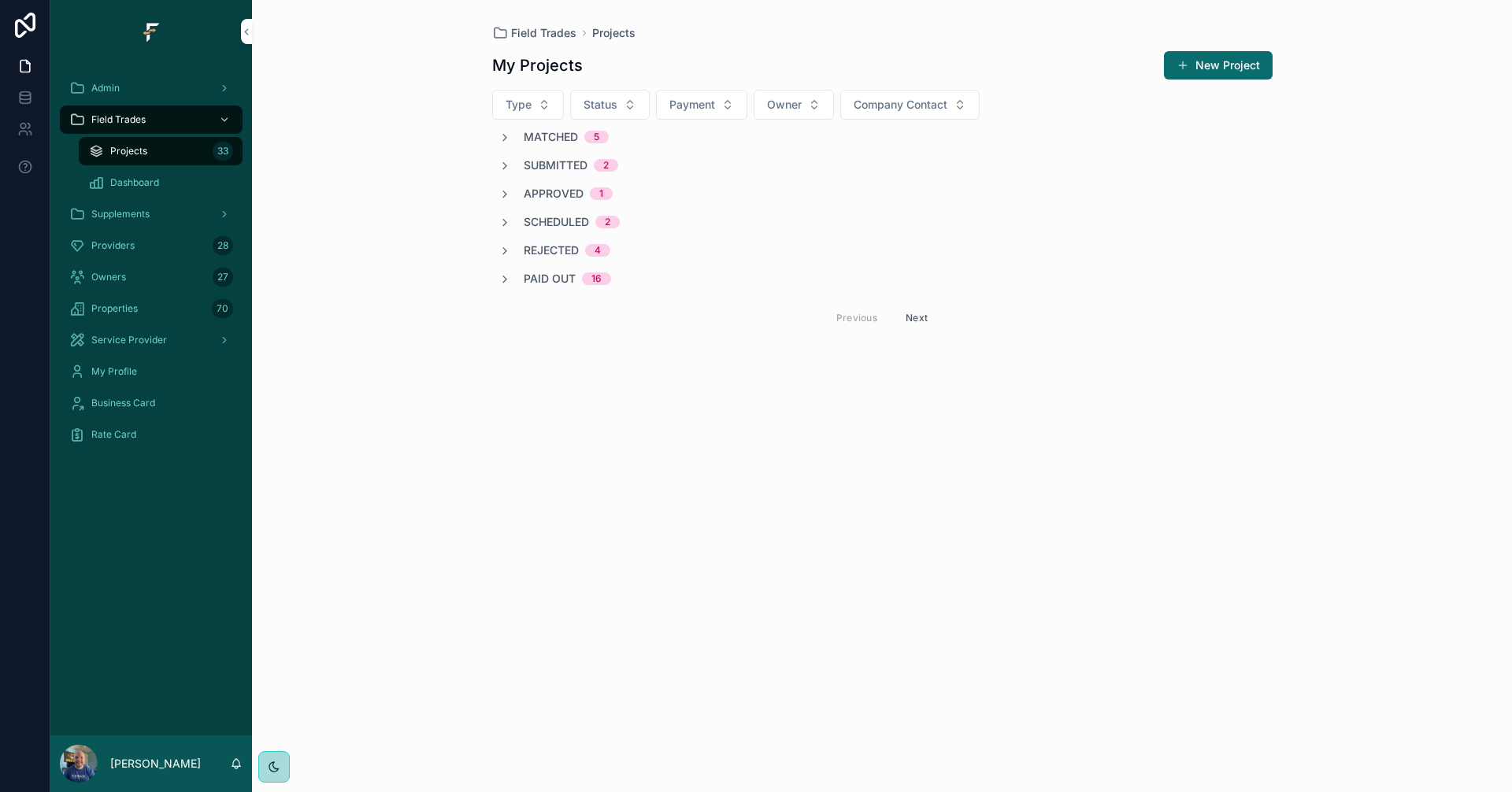
click at [564, 283] on span "Paid Out" at bounding box center [550, 279] width 52 height 16
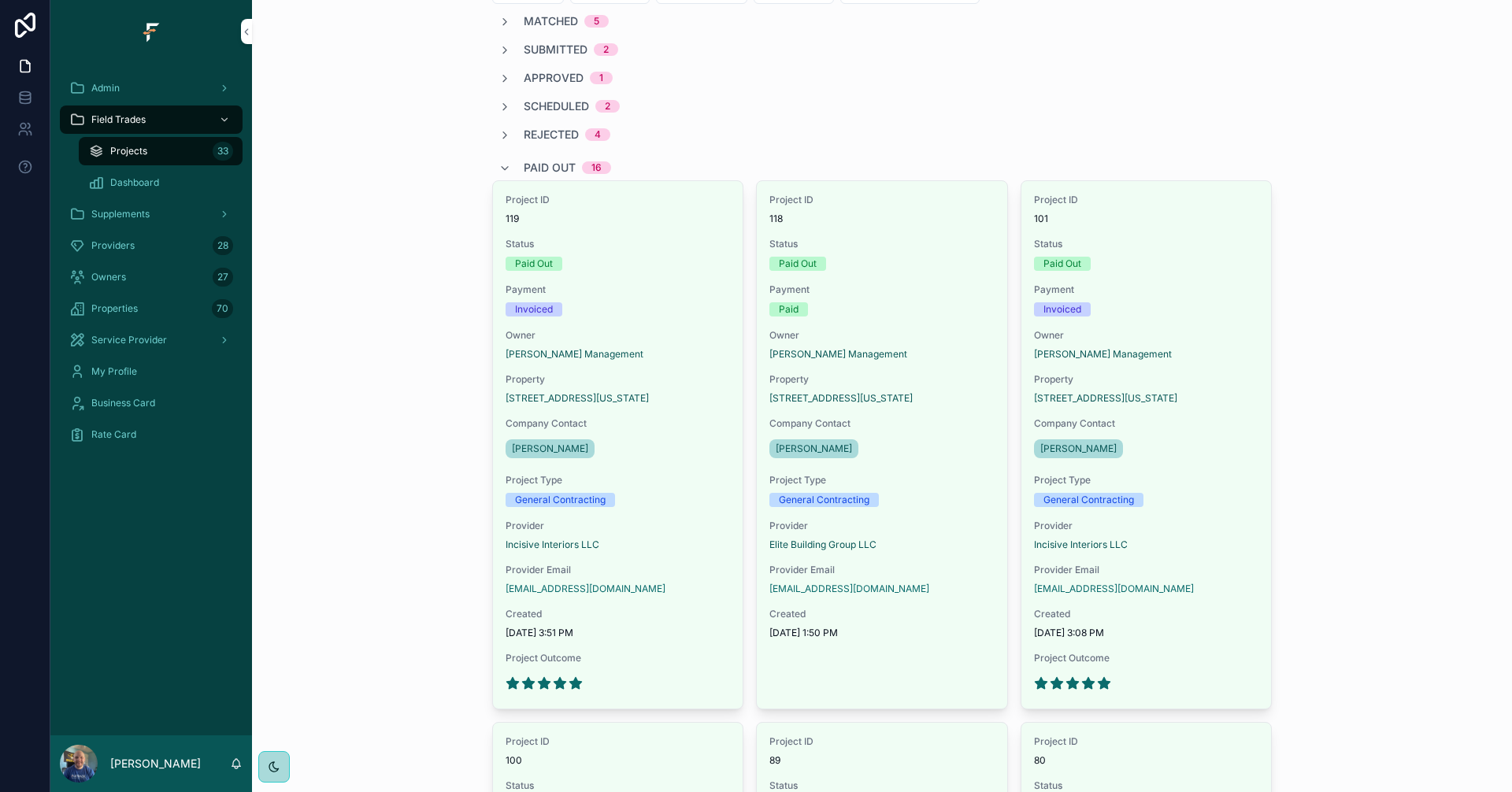
scroll to position [157, 0]
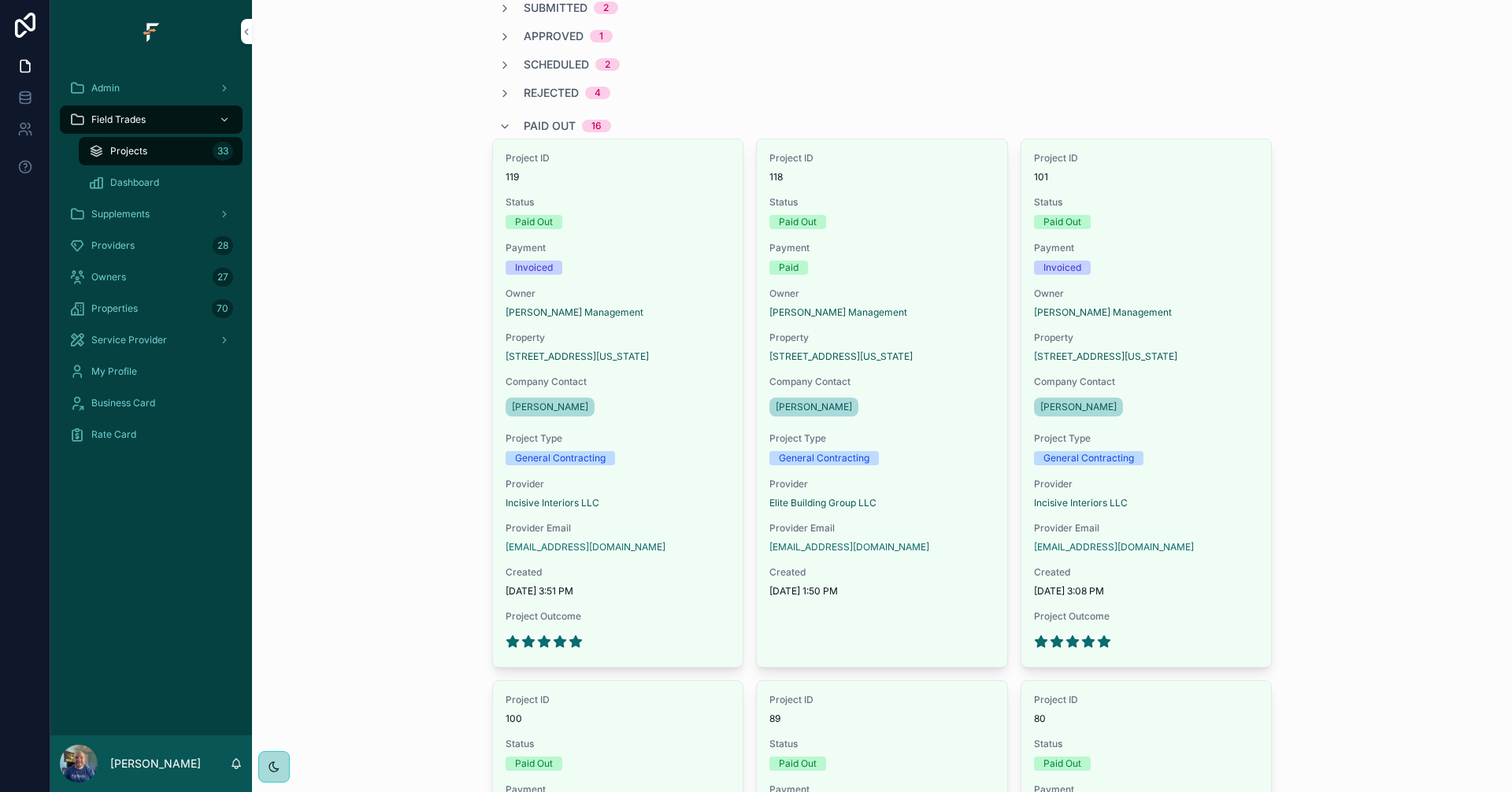
click at [1408, 407] on div "Field Trades Projects My Projects New Project Type Status Payment Owner Company…" at bounding box center [881, 238] width 1260 height 792
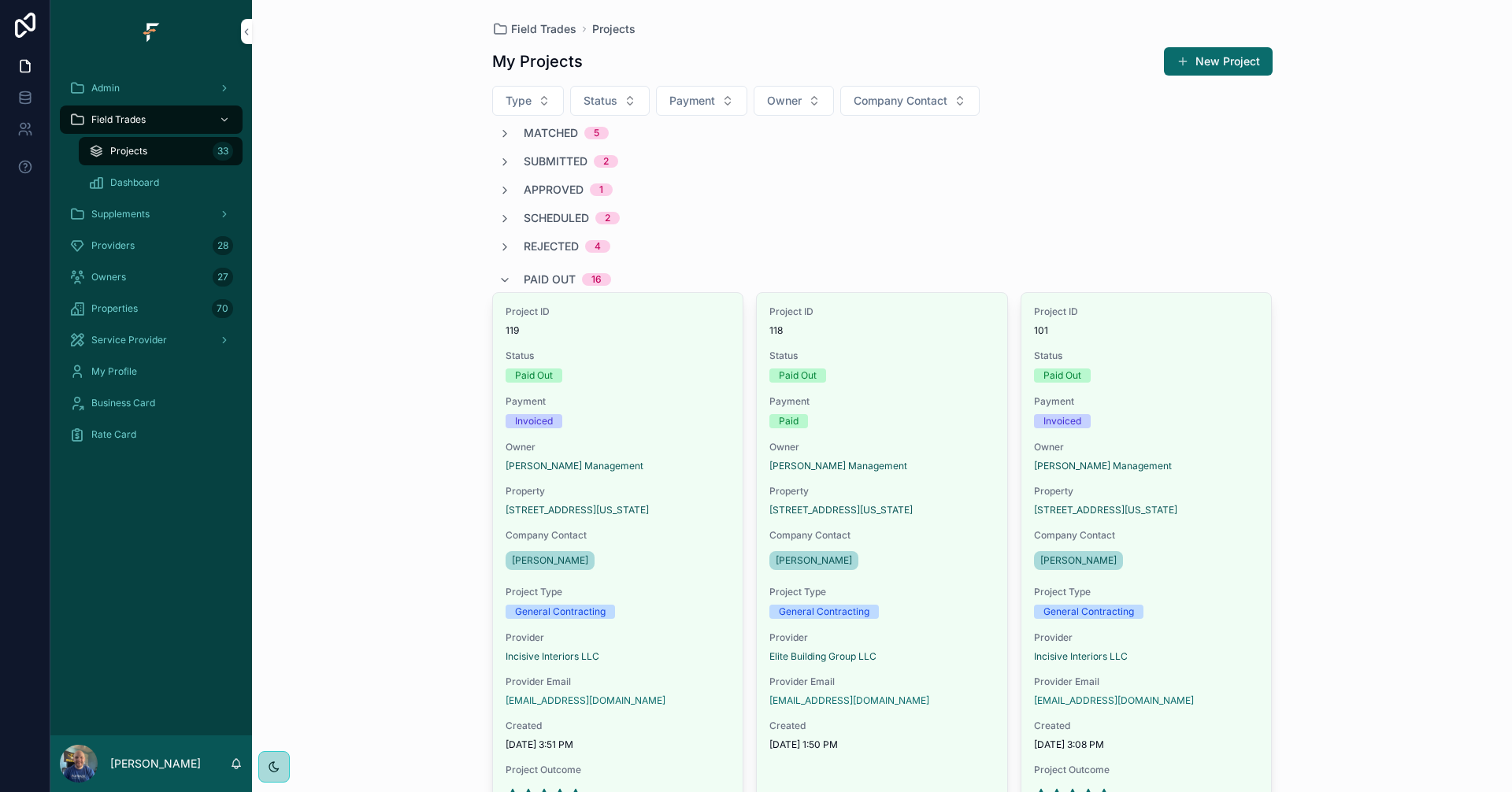
scroll to position [0, 0]
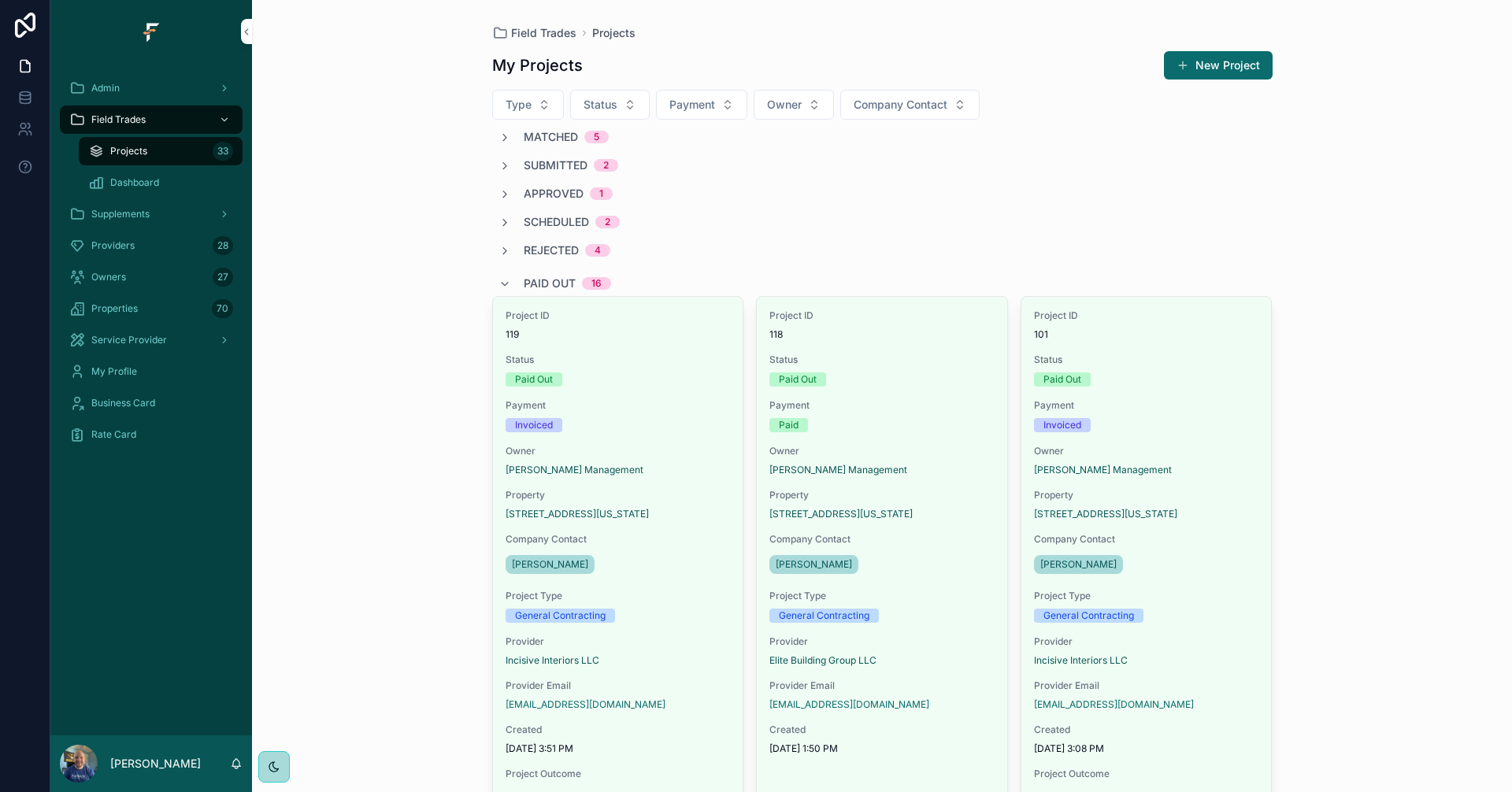
click at [546, 281] on span "Paid Out" at bounding box center [550, 283] width 52 height 16
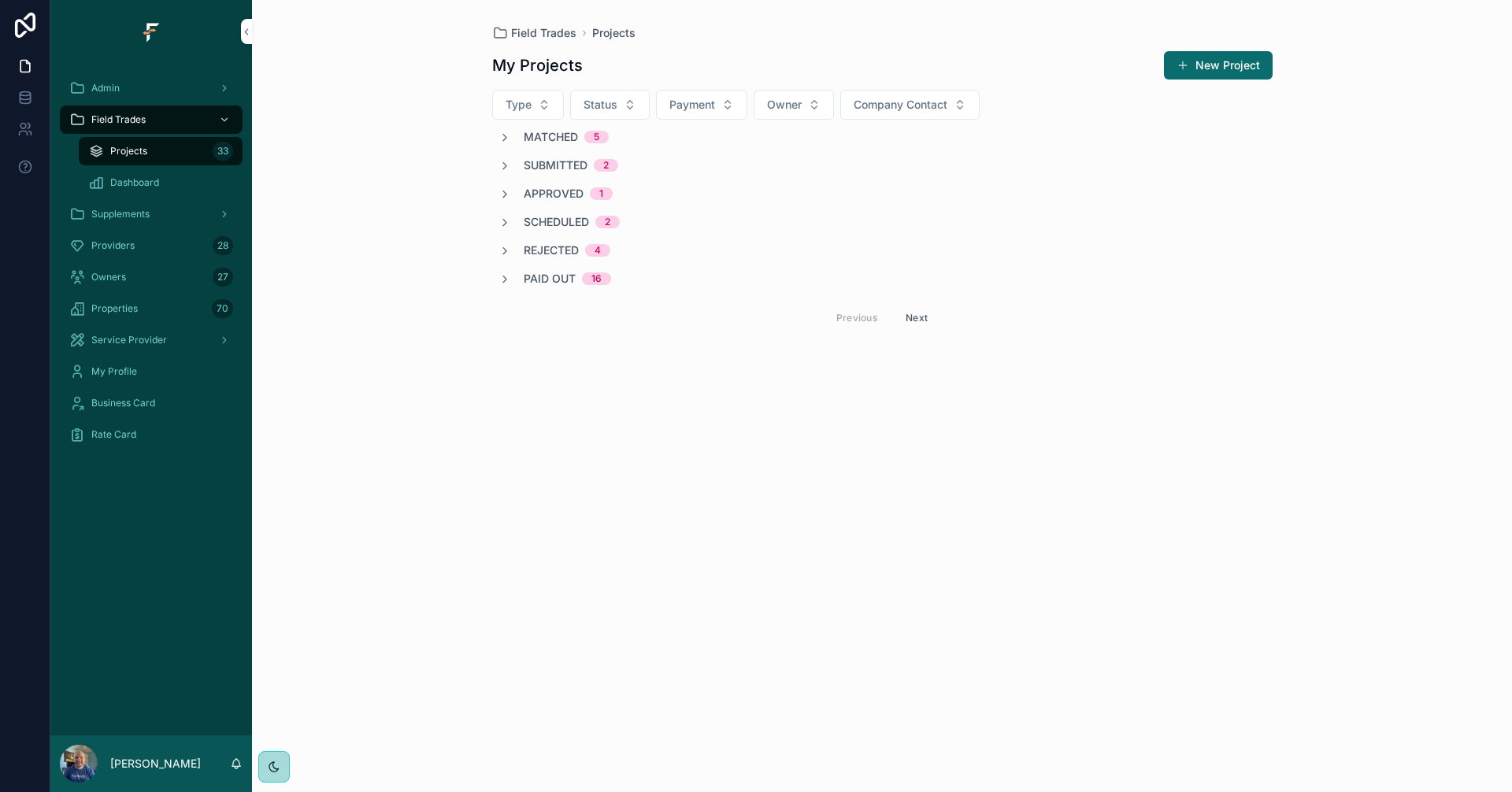
click at [534, 279] on span "Paid Out" at bounding box center [550, 279] width 52 height 16
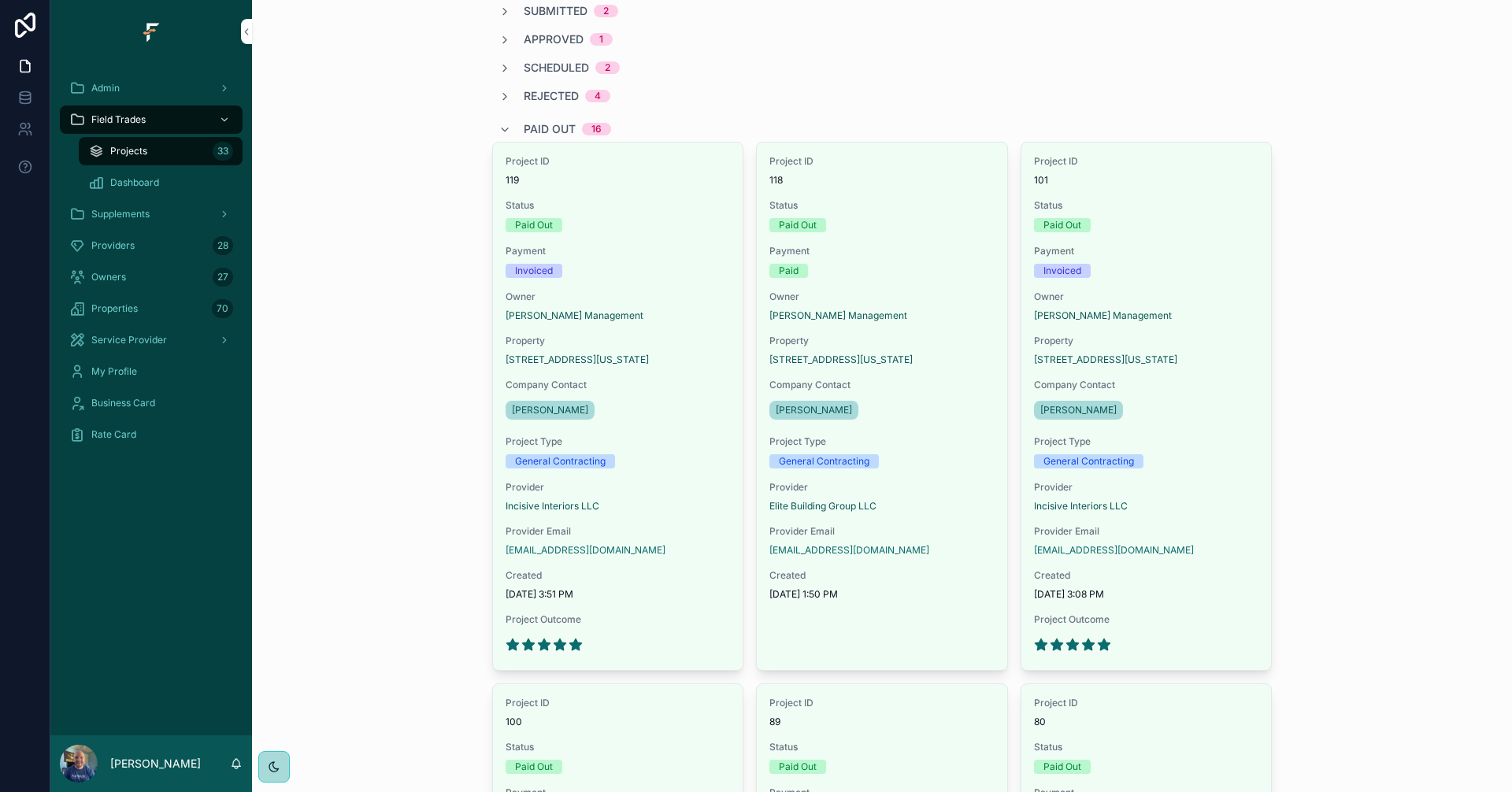
scroll to position [157, 0]
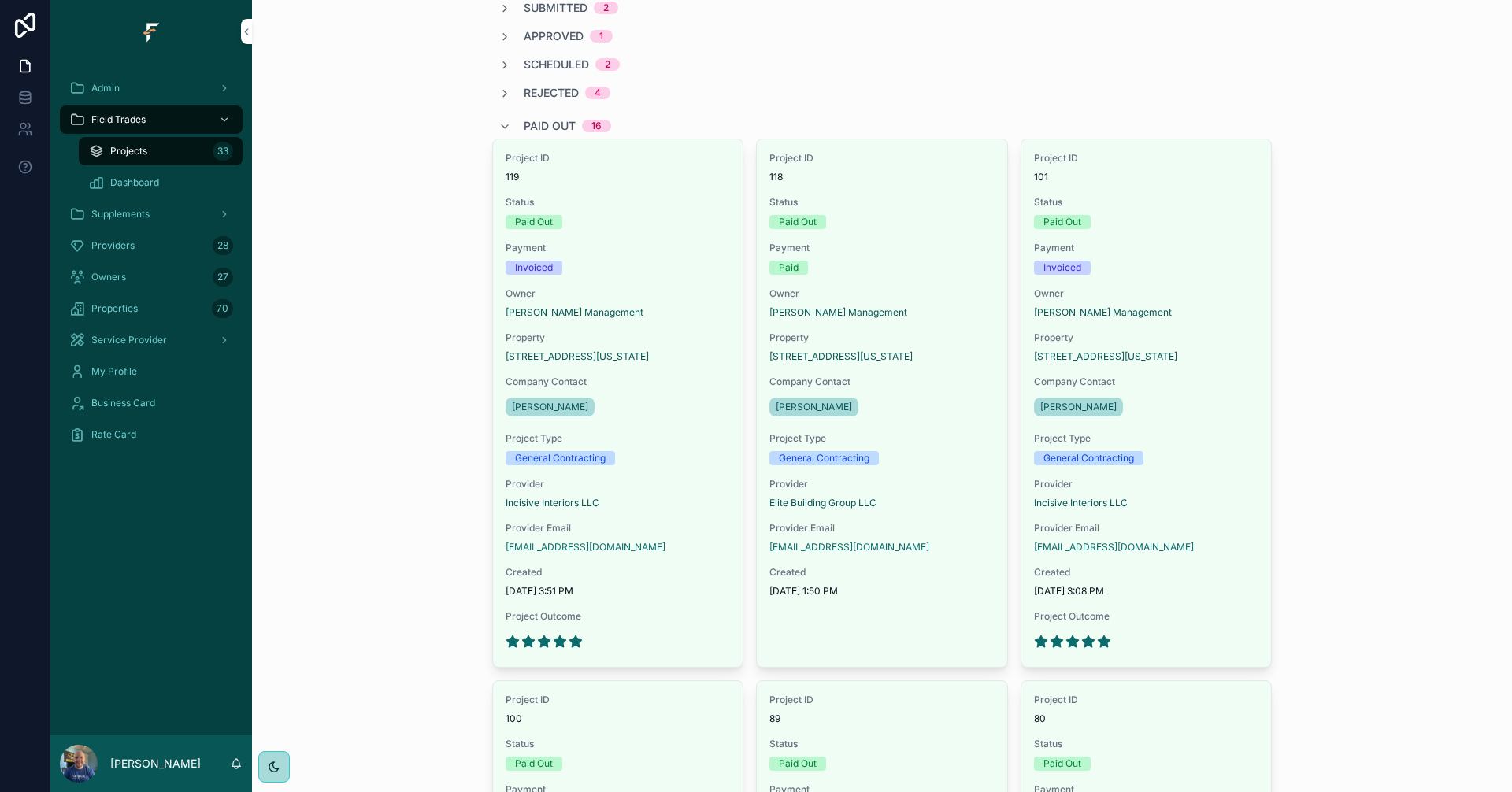
click at [661, 451] on div "General Contracting" at bounding box center [618, 458] width 225 height 14
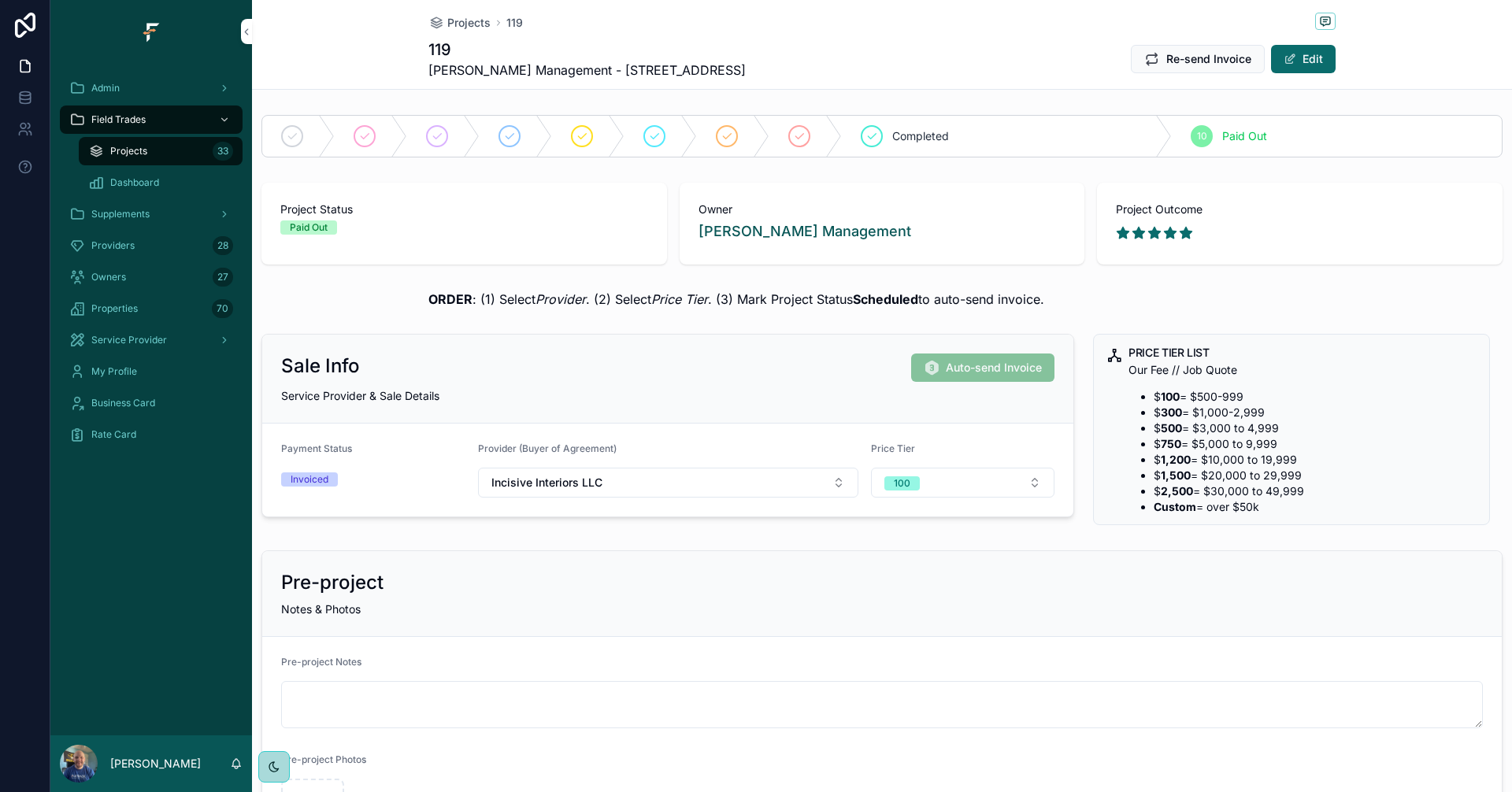
click at [471, 29] on span "Projects" at bounding box center [469, 23] width 43 height 16
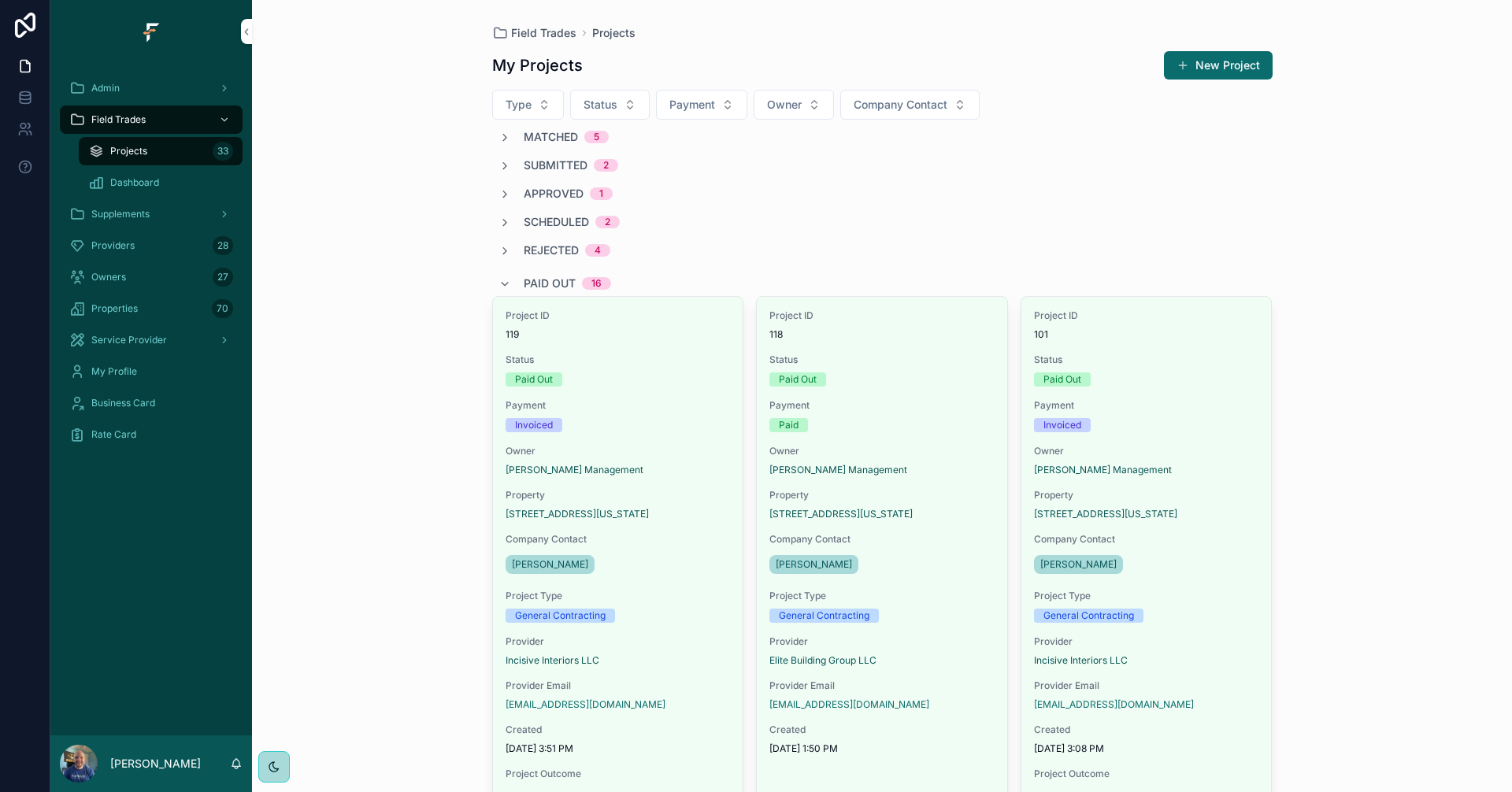
click at [144, 249] on div "Providers 28" at bounding box center [151, 245] width 164 height 25
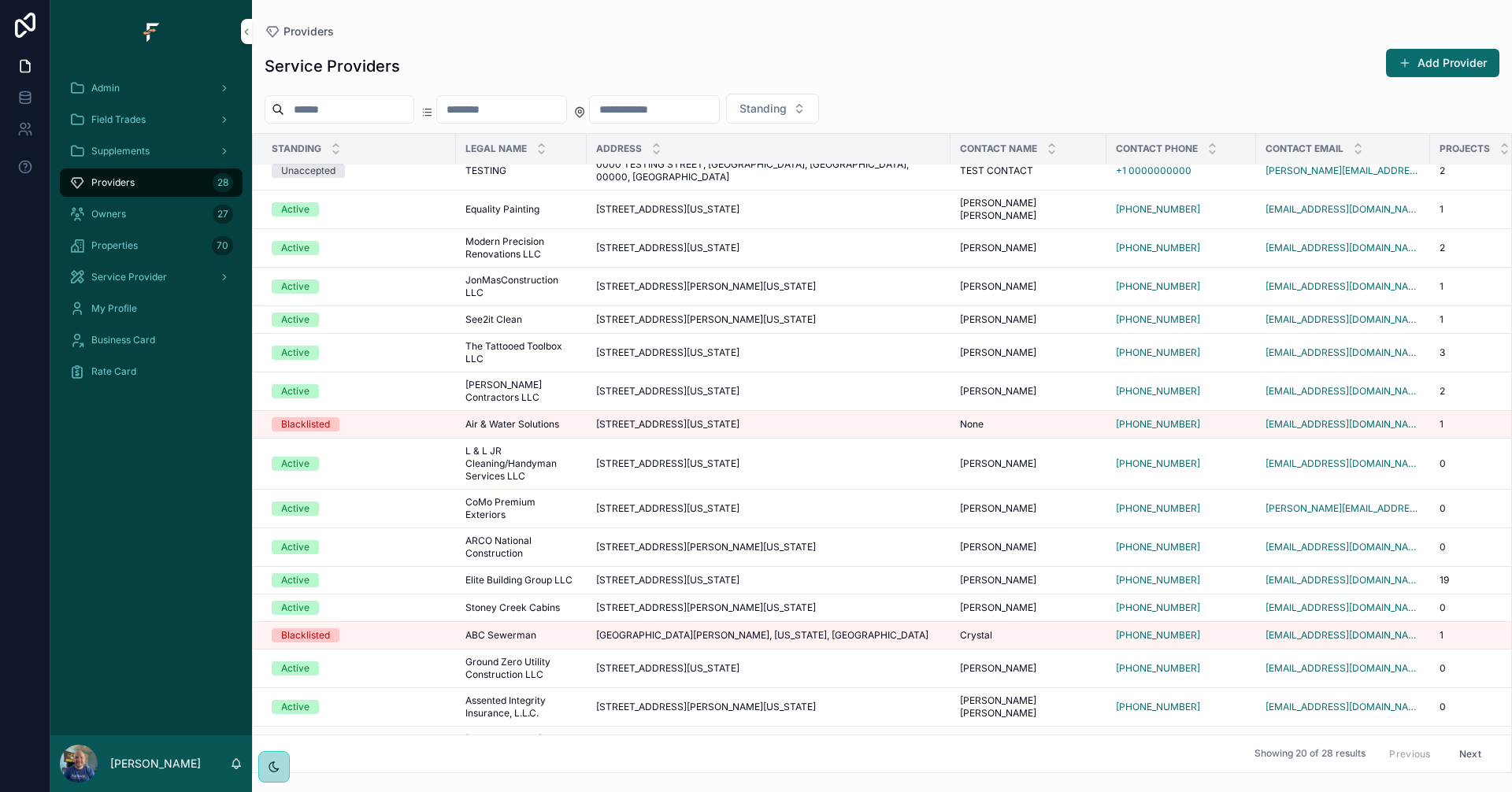
scroll to position [115, 0]
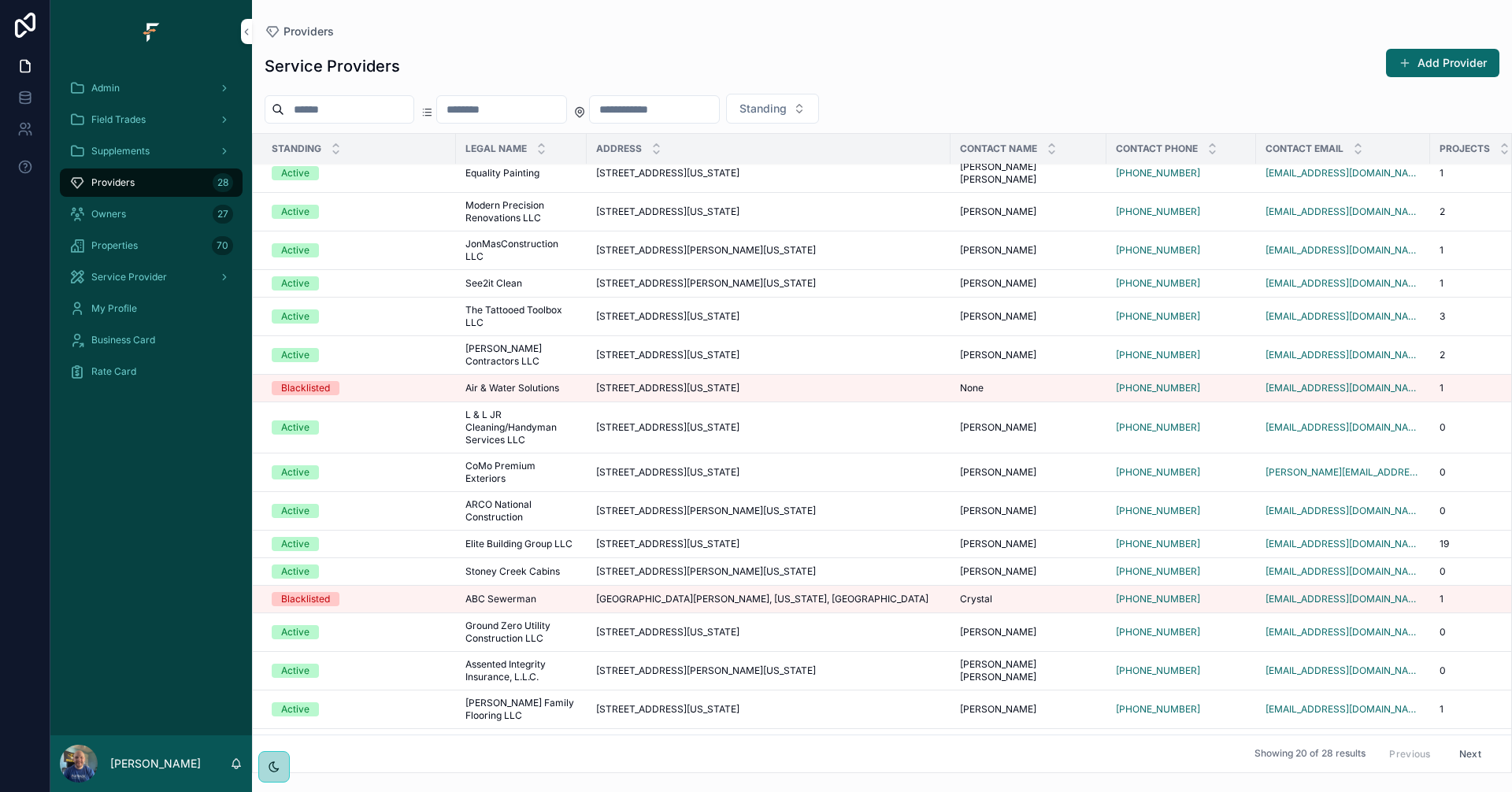
click at [1465, 742] on button "Next" at bounding box center [1470, 753] width 44 height 24
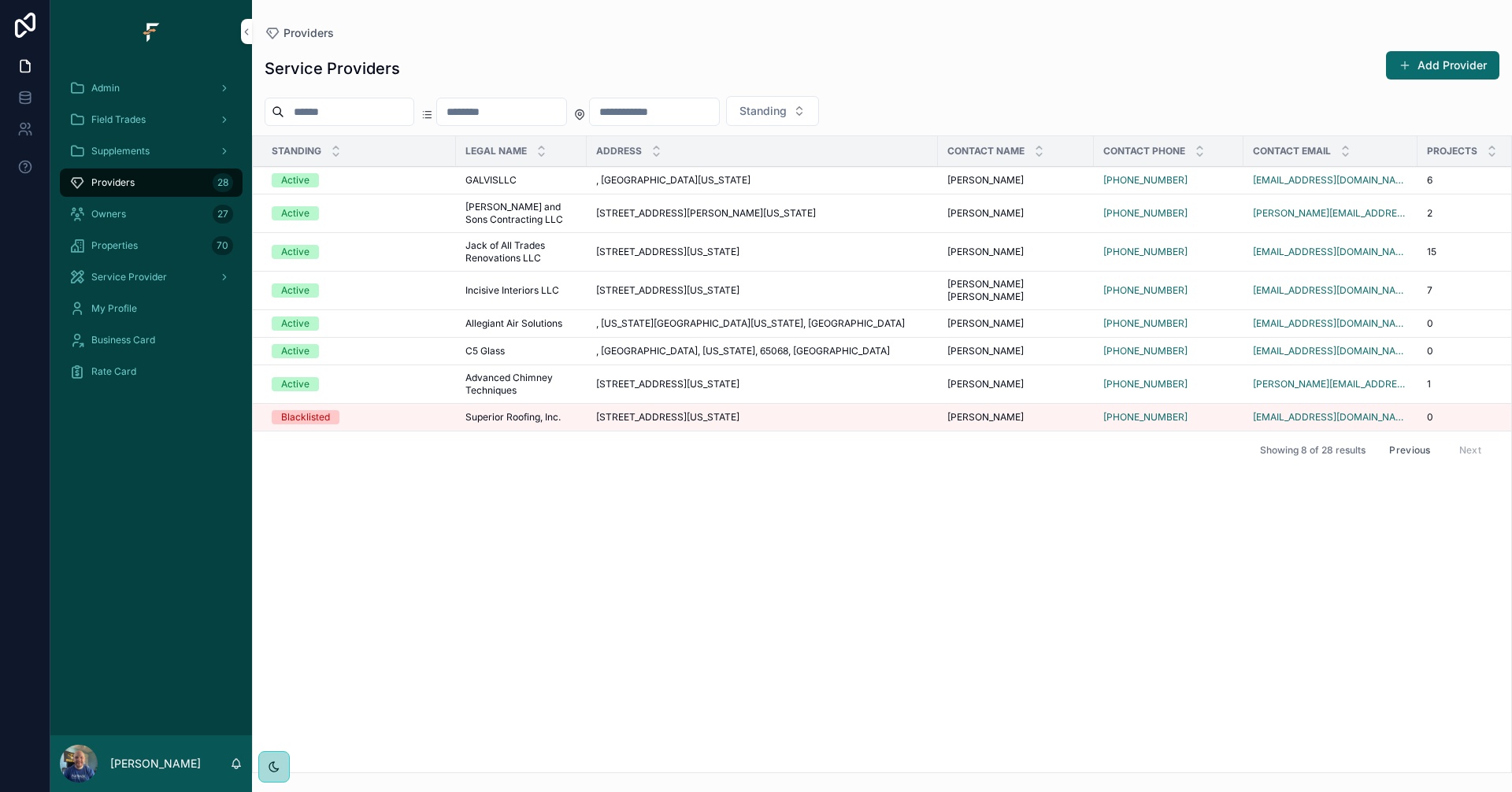
click at [416, 283] on div "Active" at bounding box center [359, 290] width 174 height 14
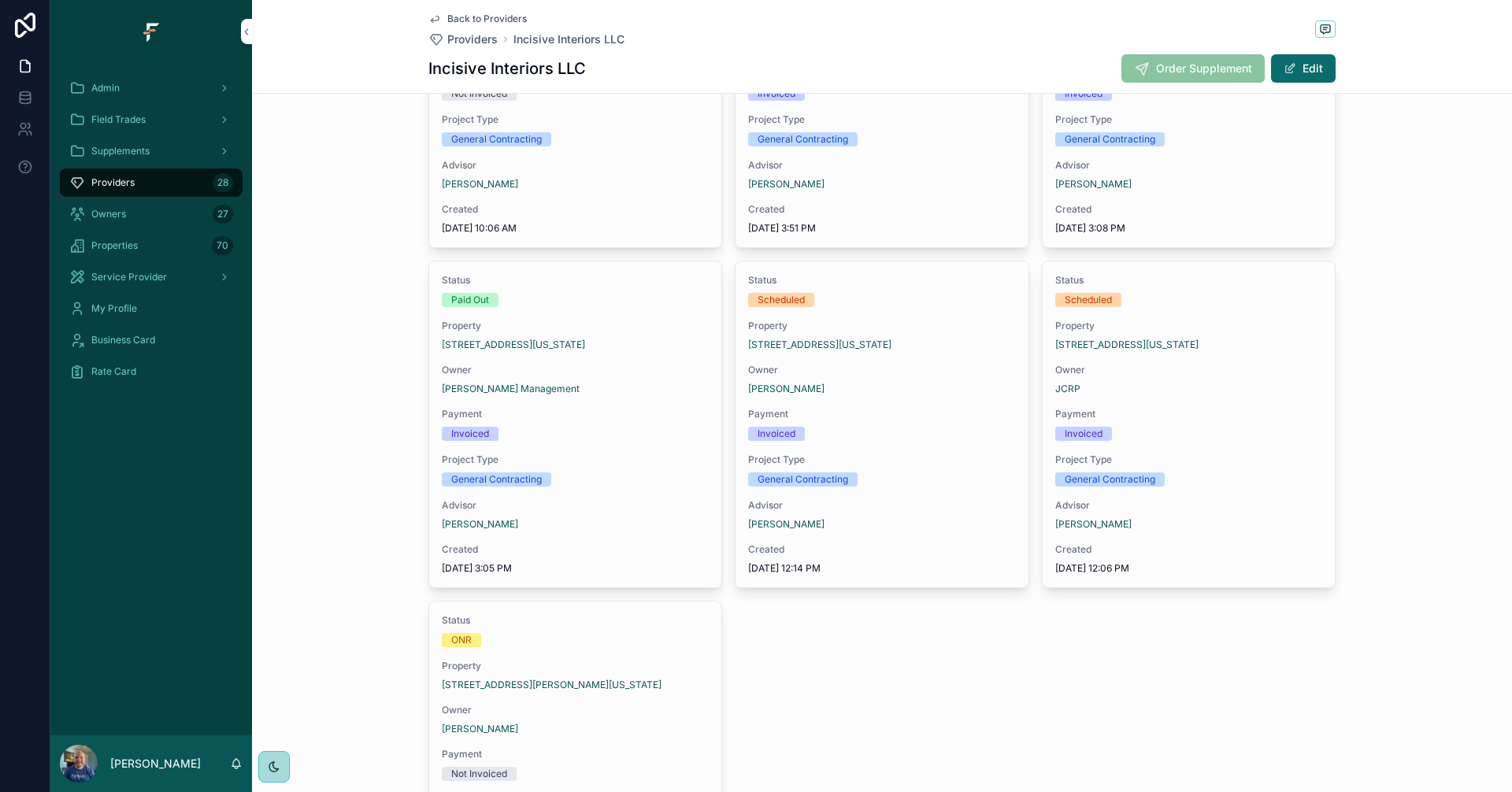
scroll to position [394, 0]
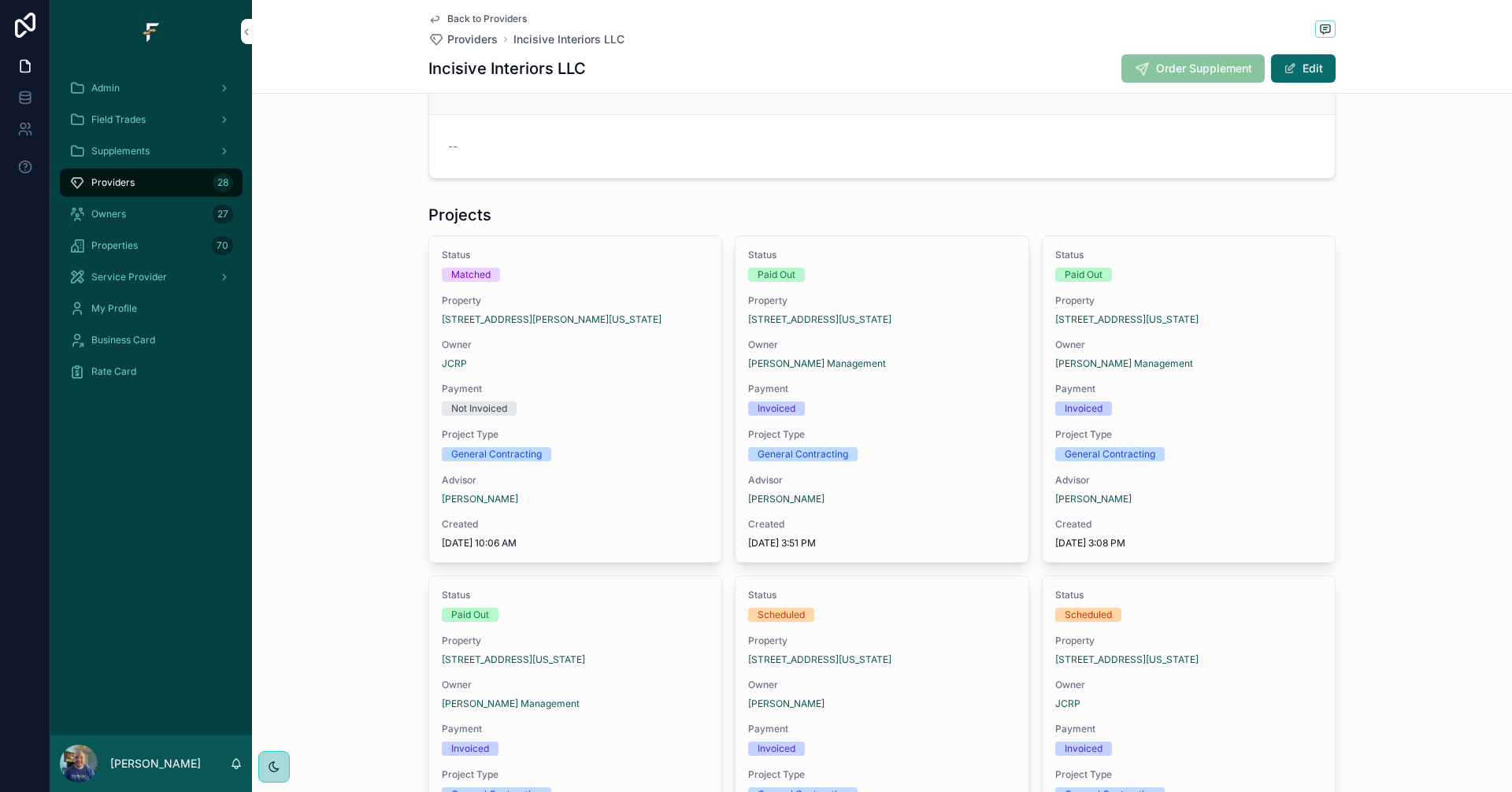
click at [568, 396] on div "Payment Not Invoiced" at bounding box center [575, 398] width 267 height 33
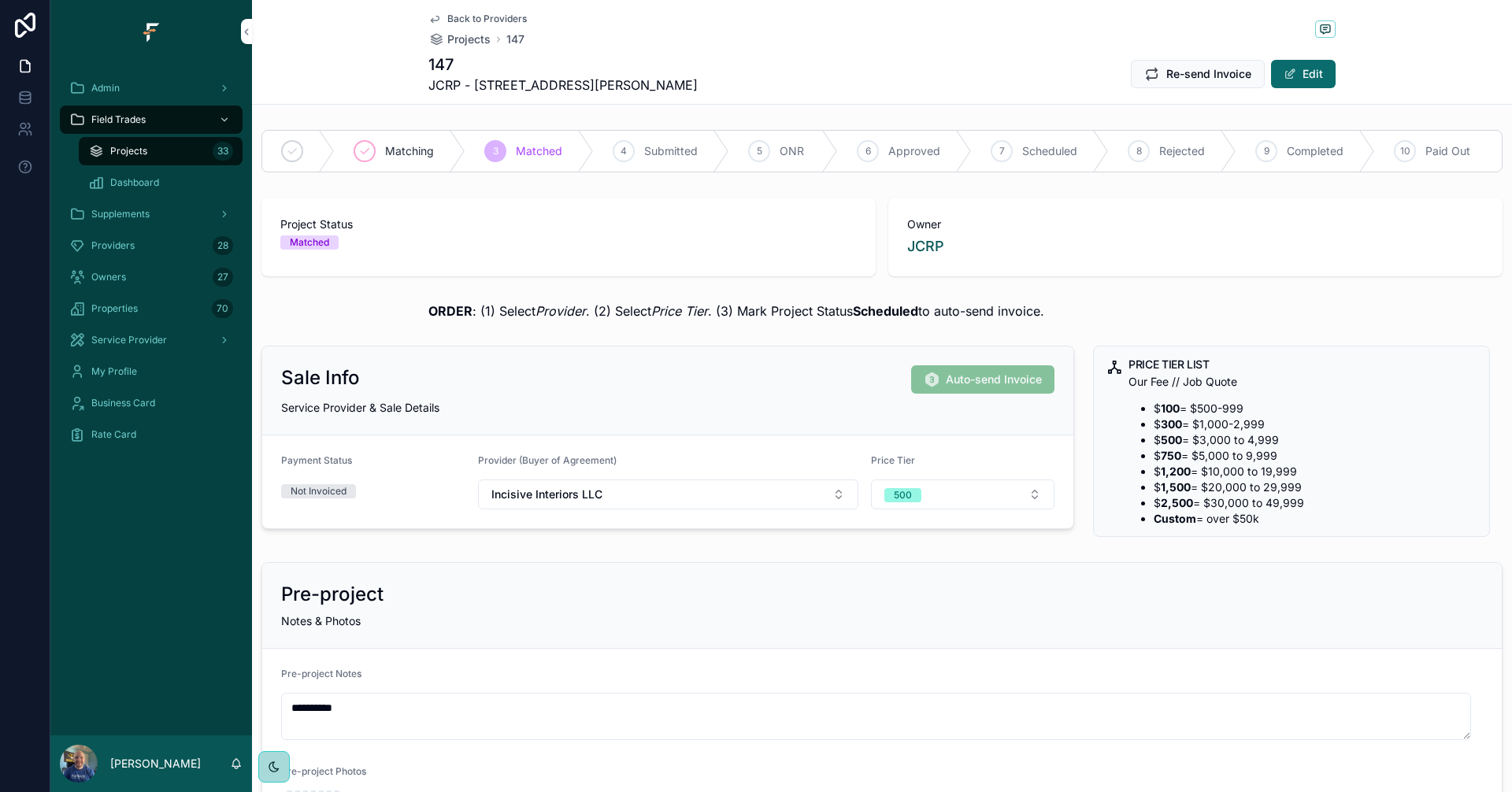
click at [470, 16] on span "Back to Providers" at bounding box center [487, 19] width 79 height 13
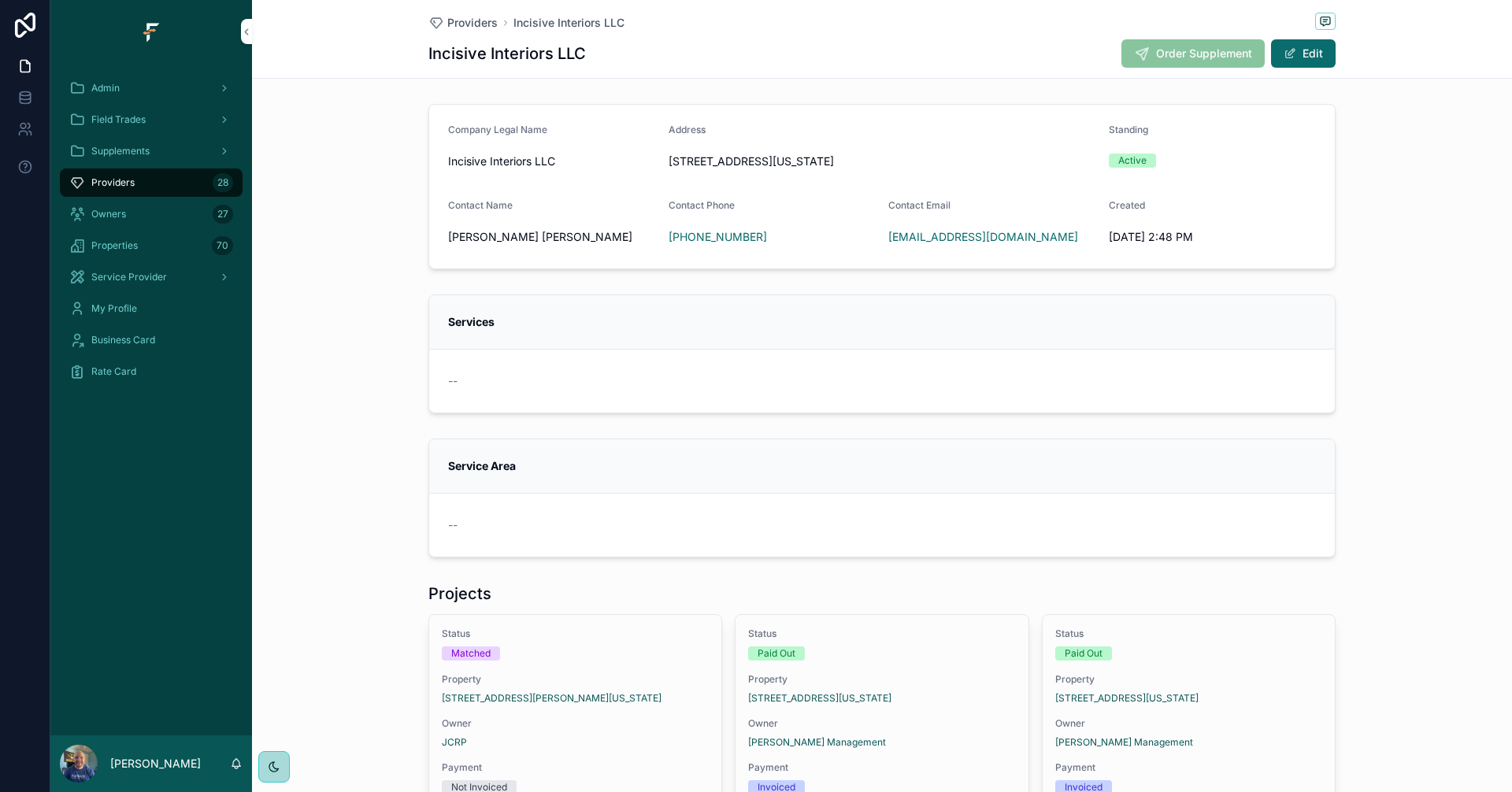
click at [1042, 720] on div "Status Paid Out Property [STREET_ADDRESS][US_STATE] Owner [PERSON_NAME] Managem…" at bounding box center [1188, 778] width 292 height 325
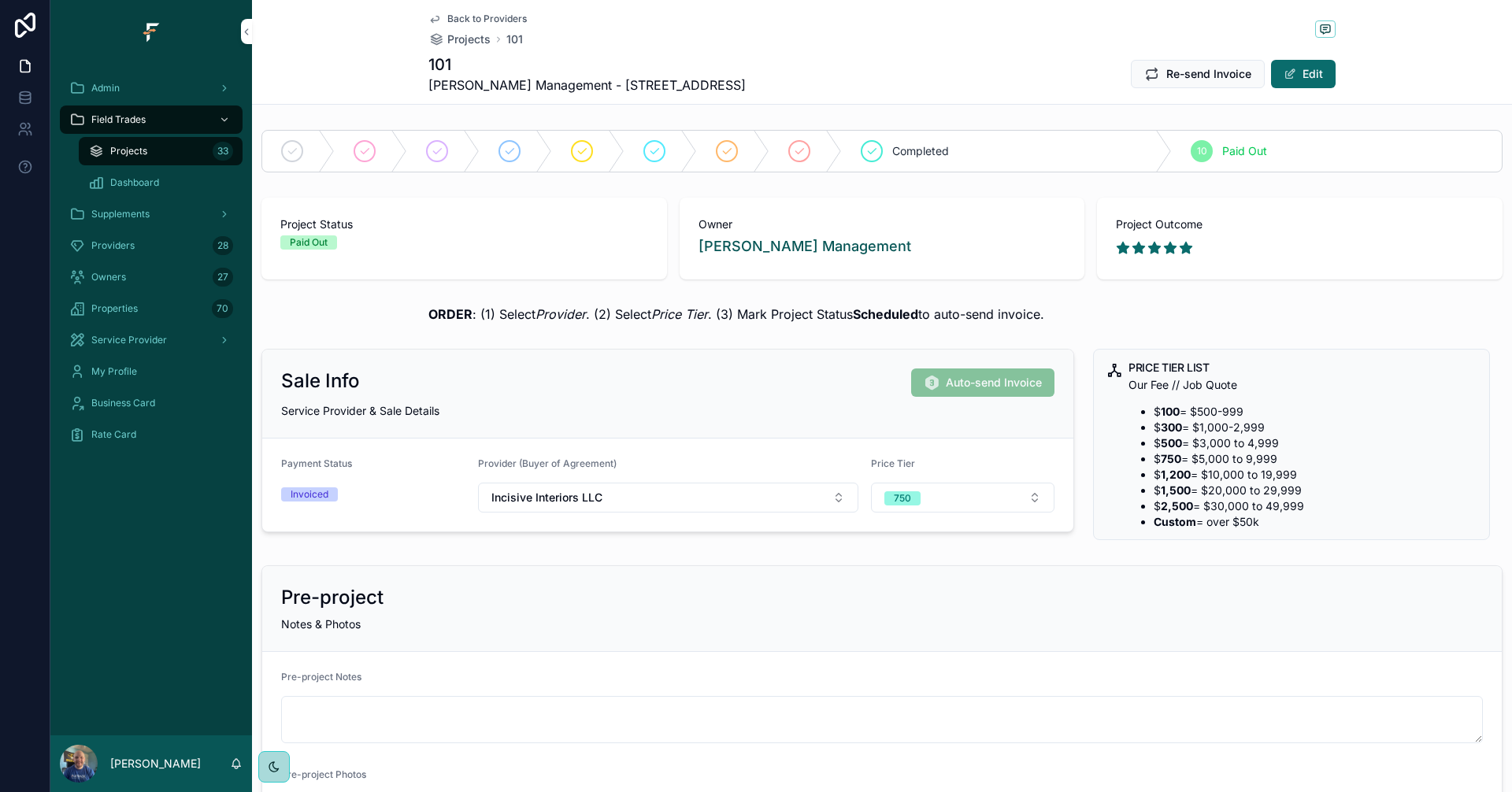
click at [986, 152] on div "Completed" at bounding box center [1007, 151] width 330 height 41
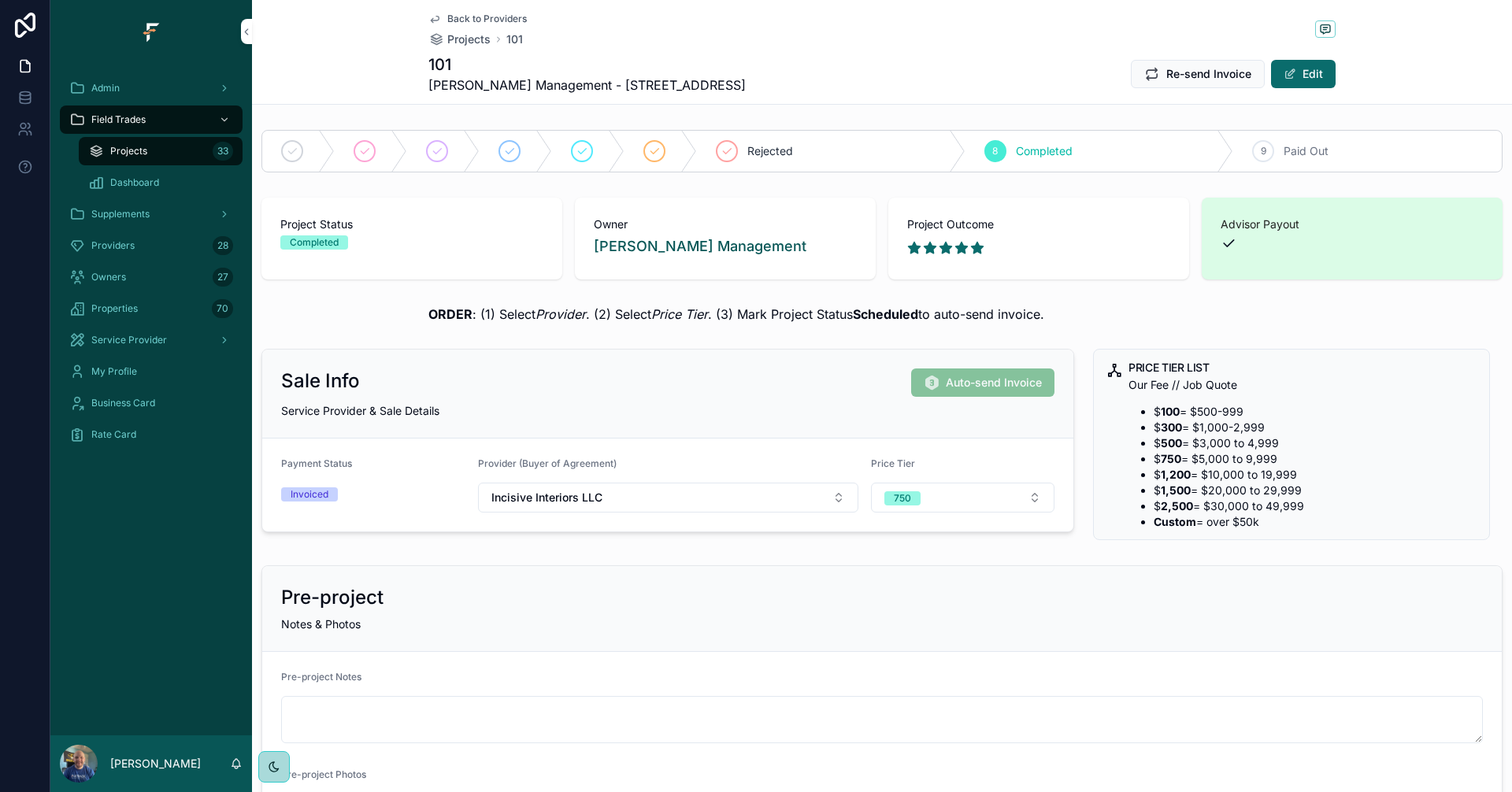
click at [1221, 239] on icon "scrollable content" at bounding box center [1229, 244] width 16 height 16
click at [1300, 74] on button "Edit" at bounding box center [1303, 75] width 65 height 29
click at [1266, 245] on div "scrollable content" at bounding box center [1352, 244] width 263 height 16
click at [1318, 75] on button "Save" at bounding box center [1300, 75] width 72 height 29
click at [469, 18] on span "Back to Providers" at bounding box center [487, 19] width 79 height 13
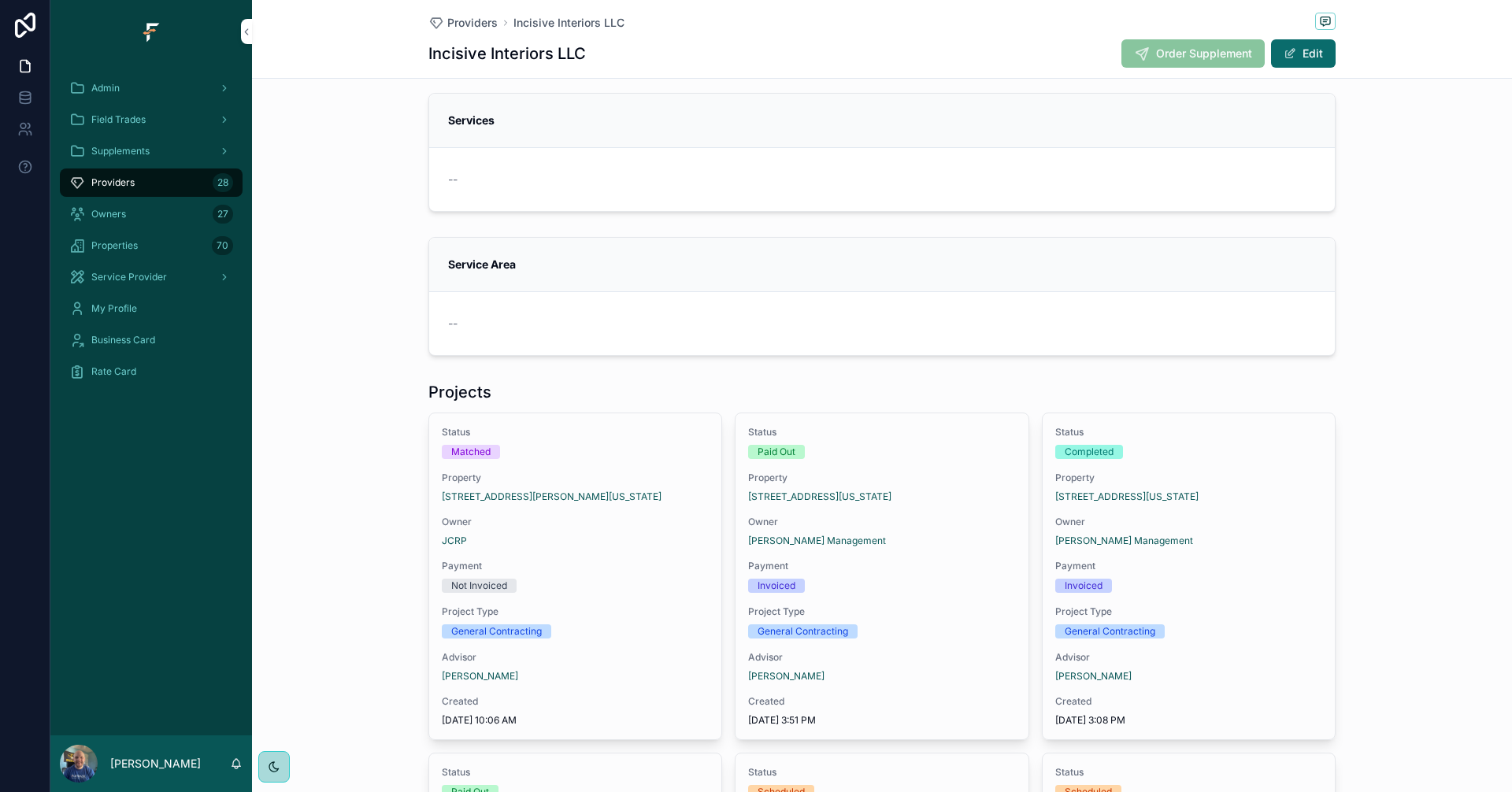
scroll to position [236, 0]
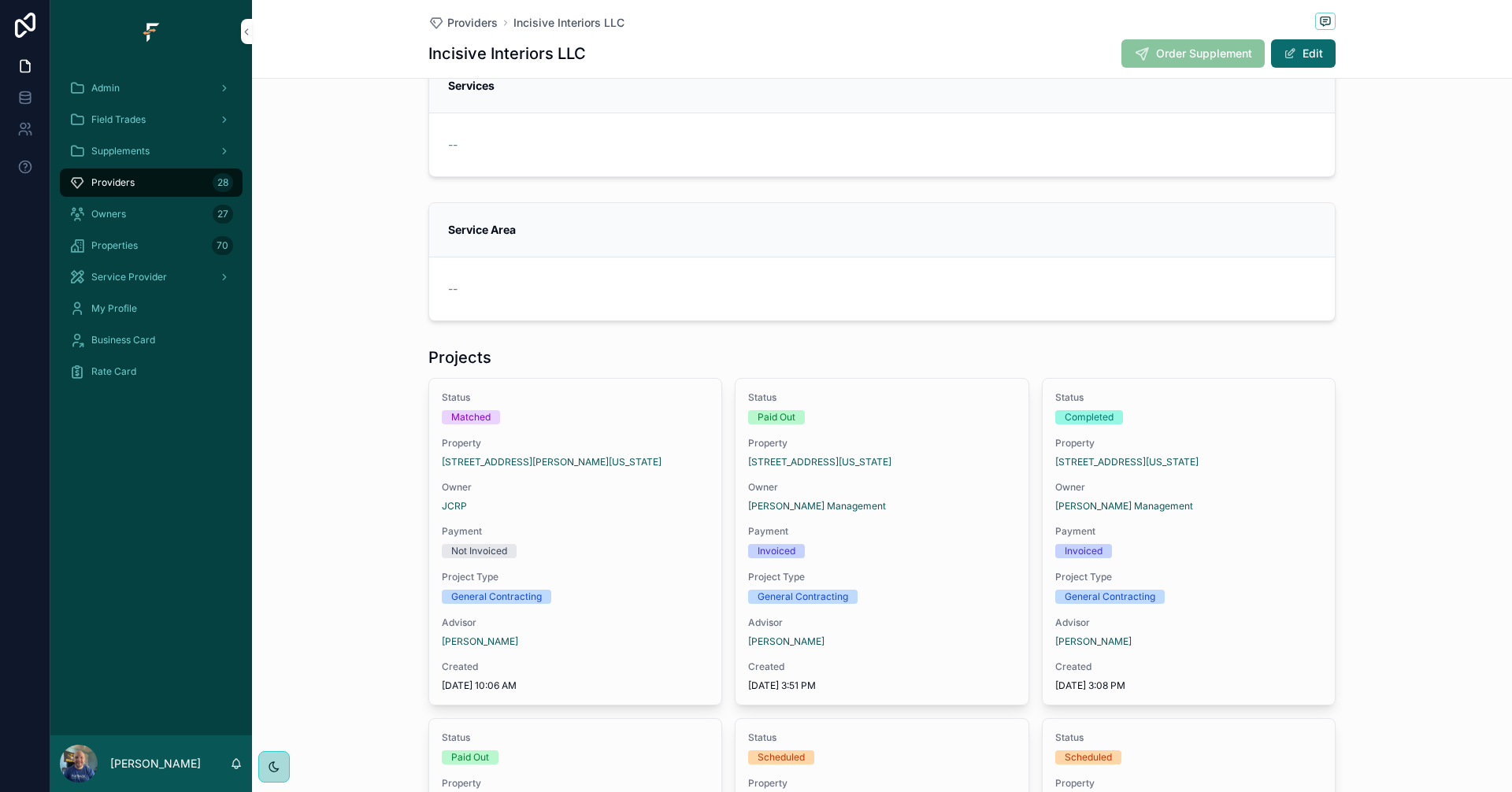
click at [912, 572] on span "Project Type" at bounding box center [881, 577] width 267 height 13
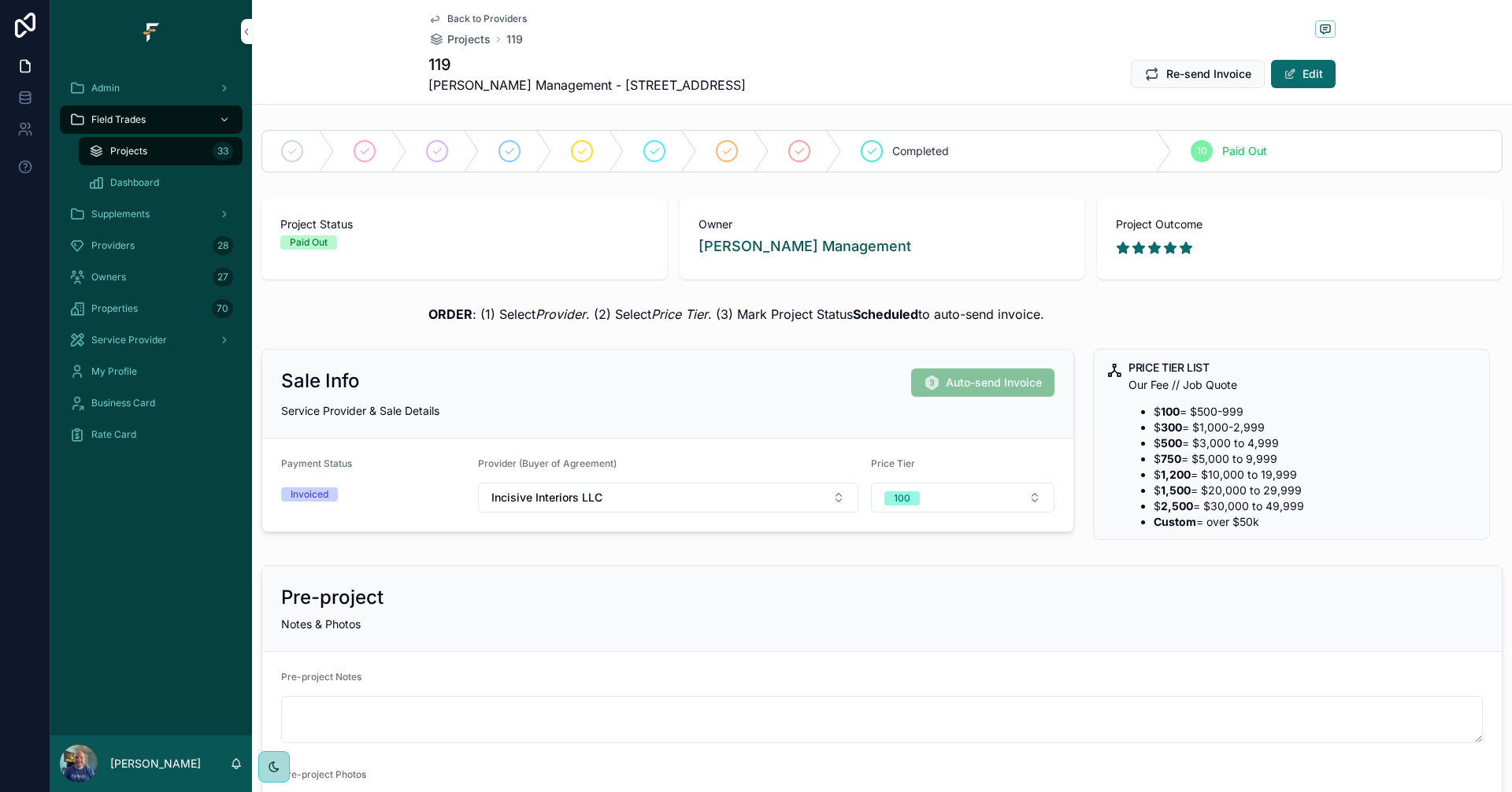
click at [927, 154] on span "Completed" at bounding box center [920, 151] width 57 height 16
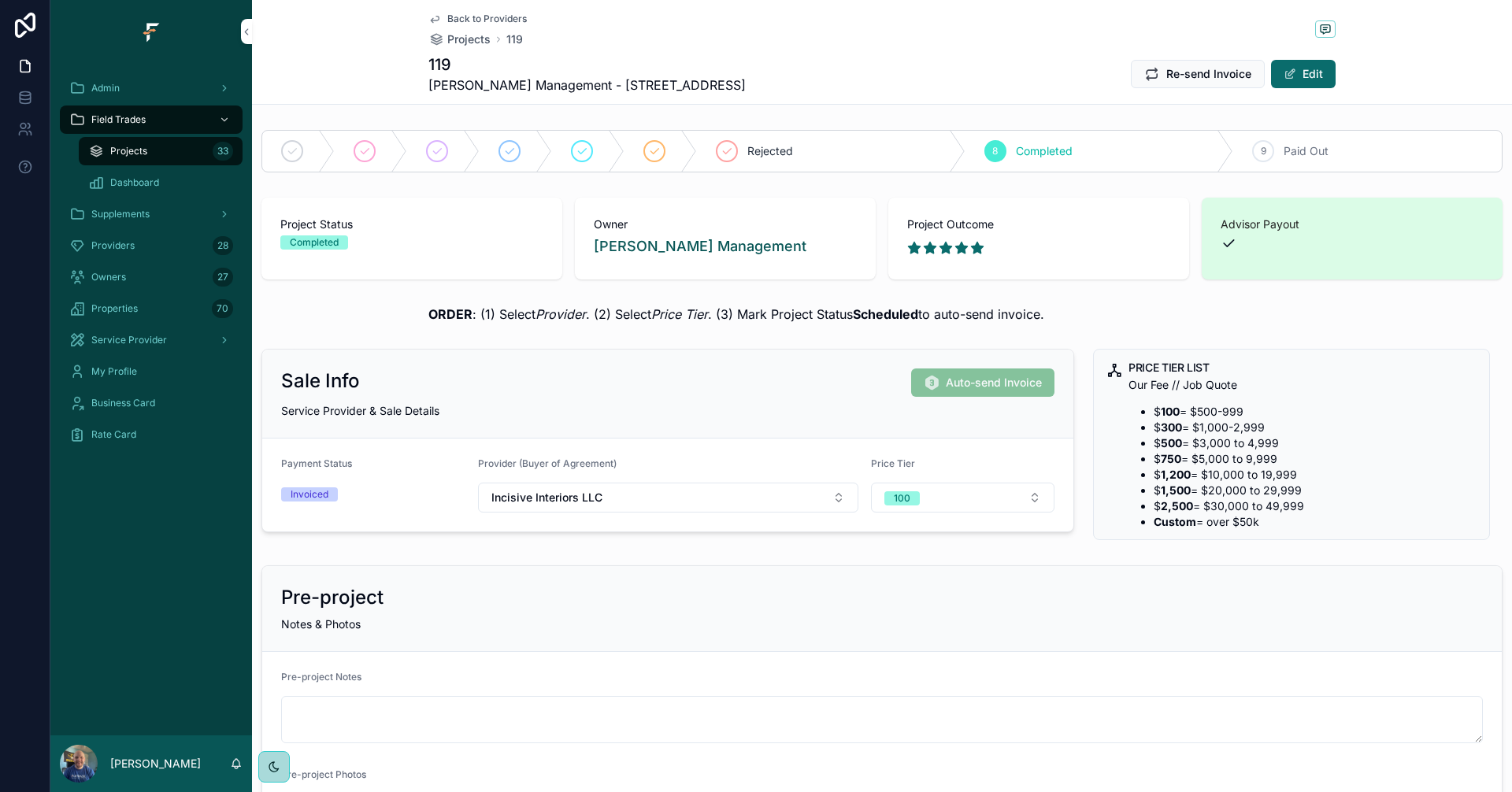
click at [500, 14] on span "Back to Providers" at bounding box center [487, 19] width 79 height 13
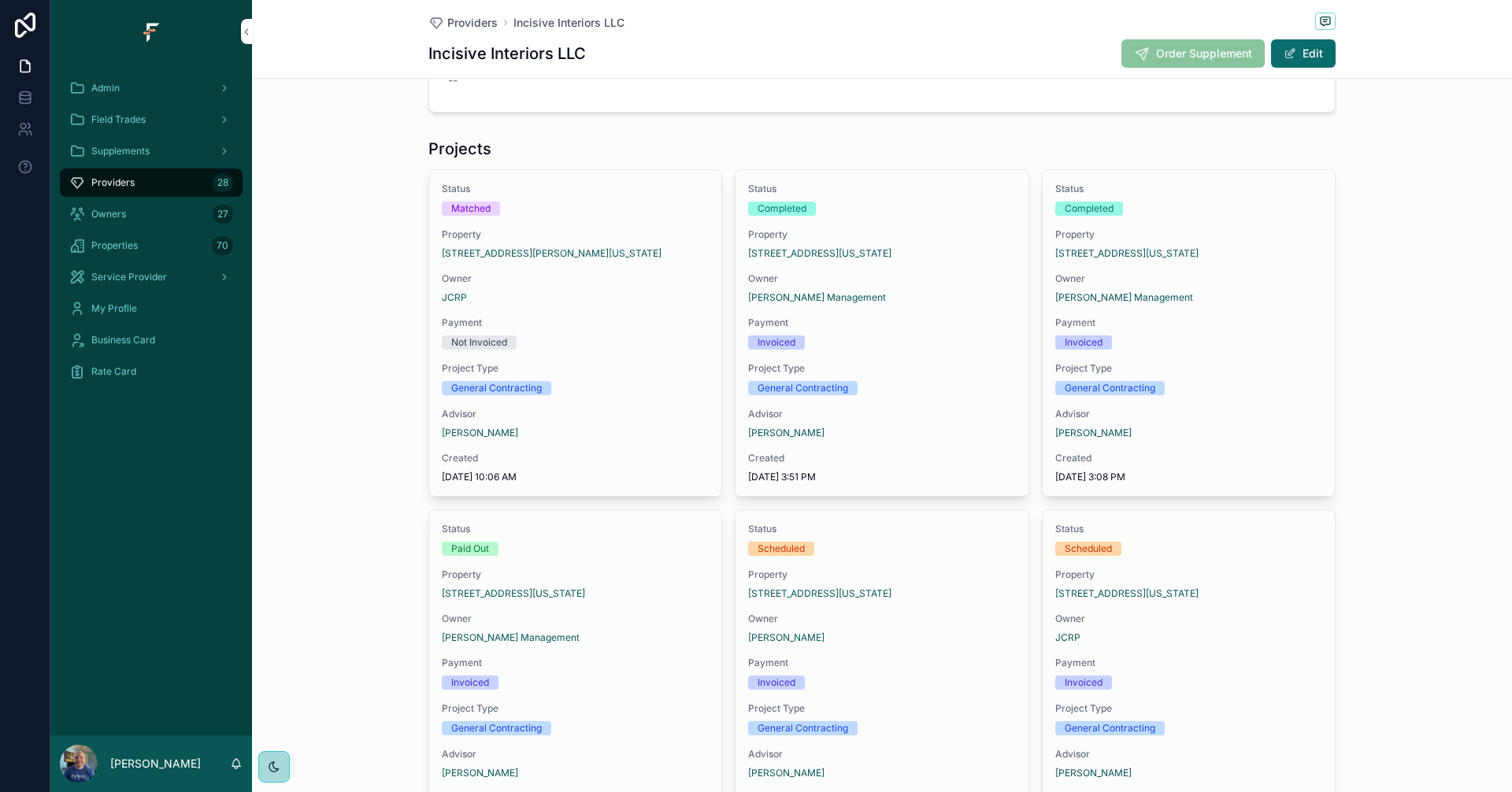
scroll to position [629, 0]
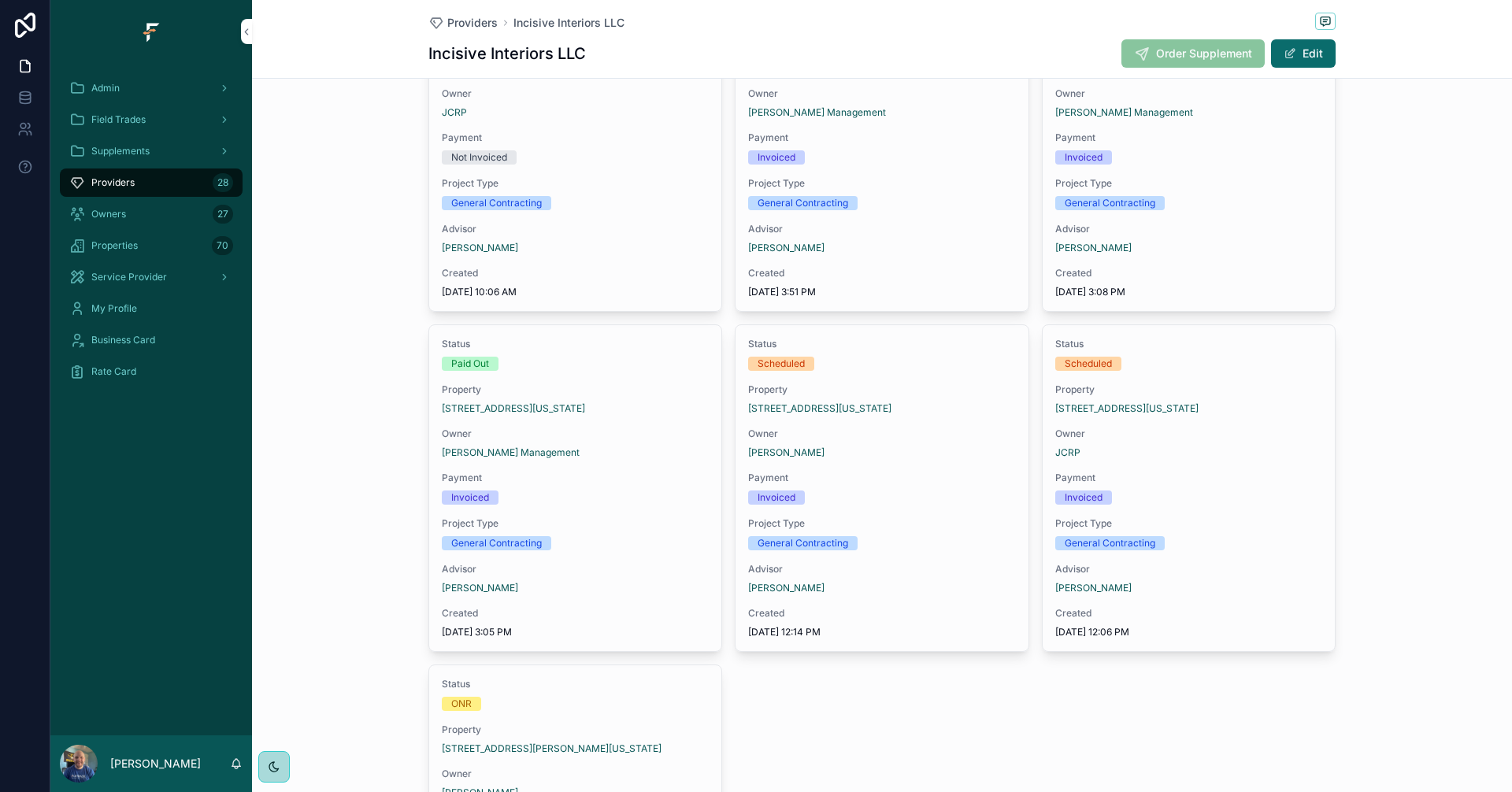
click at [640, 504] on div "Status Paid Out Property [STREET_ADDRESS][US_STATE] Owner [PERSON_NAME] Managem…" at bounding box center [575, 488] width 292 height 325
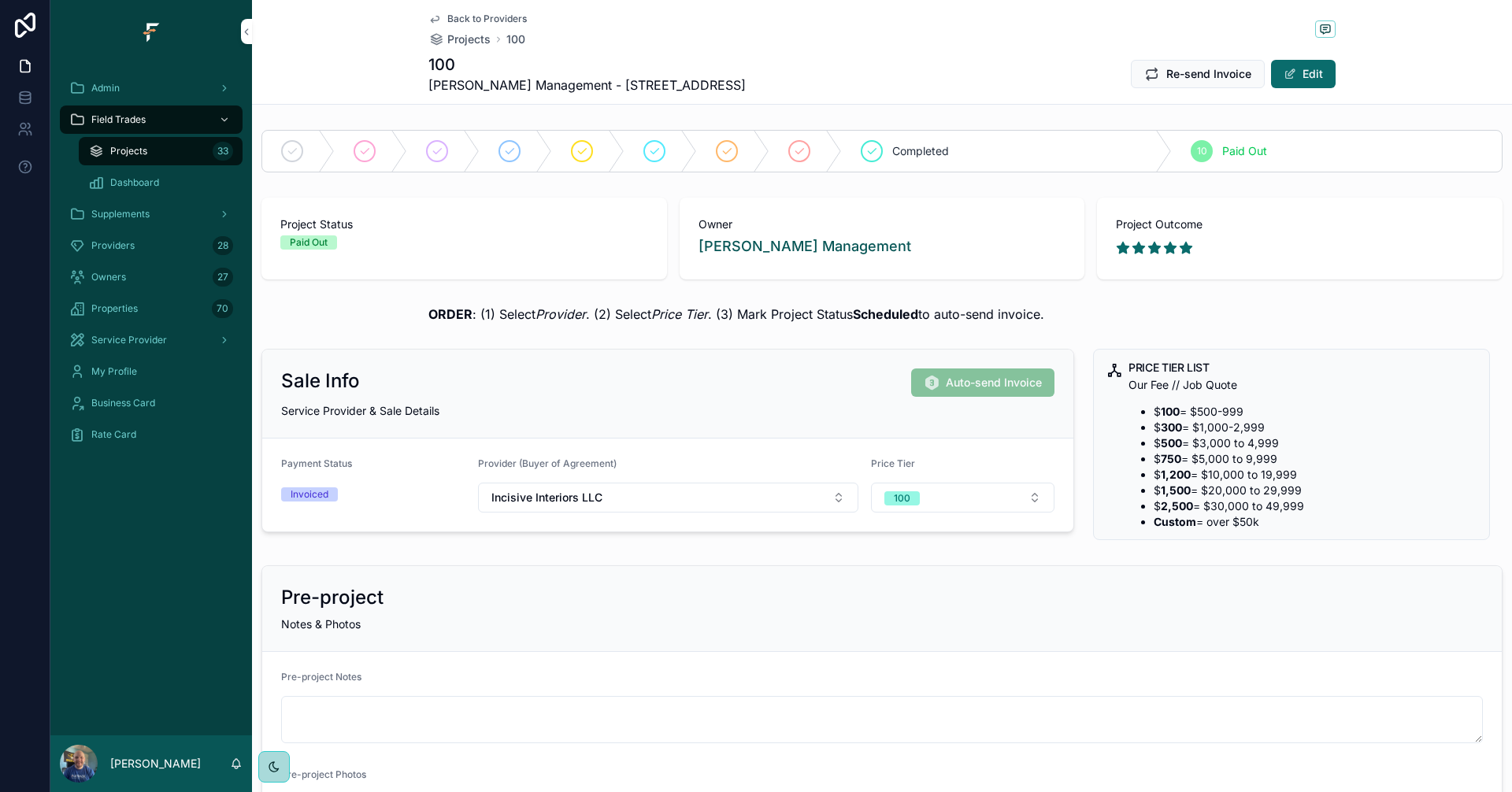
click at [1026, 157] on div "Completed" at bounding box center [1007, 151] width 330 height 41
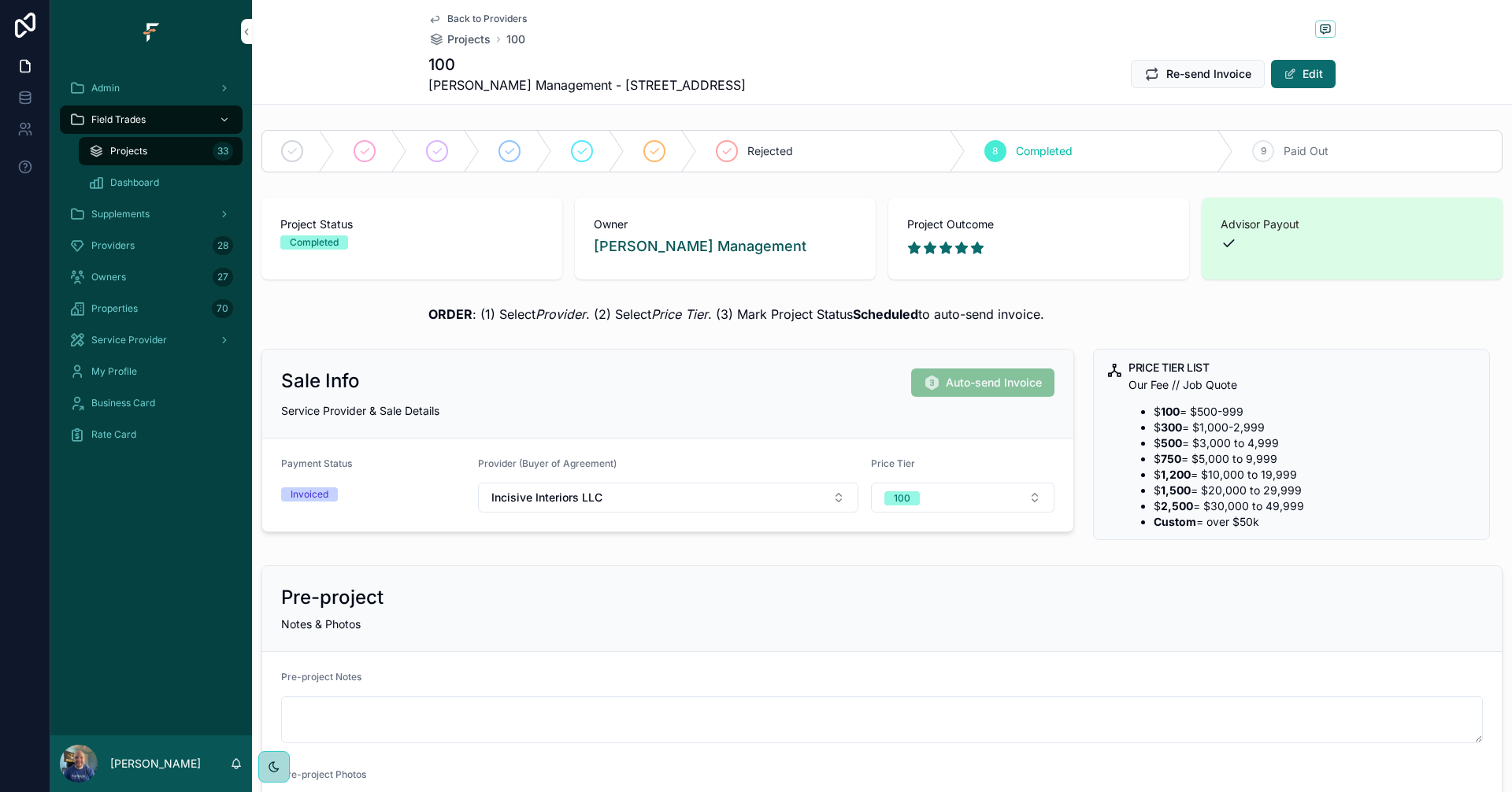
click at [498, 14] on span "Back to Providers" at bounding box center [487, 19] width 79 height 13
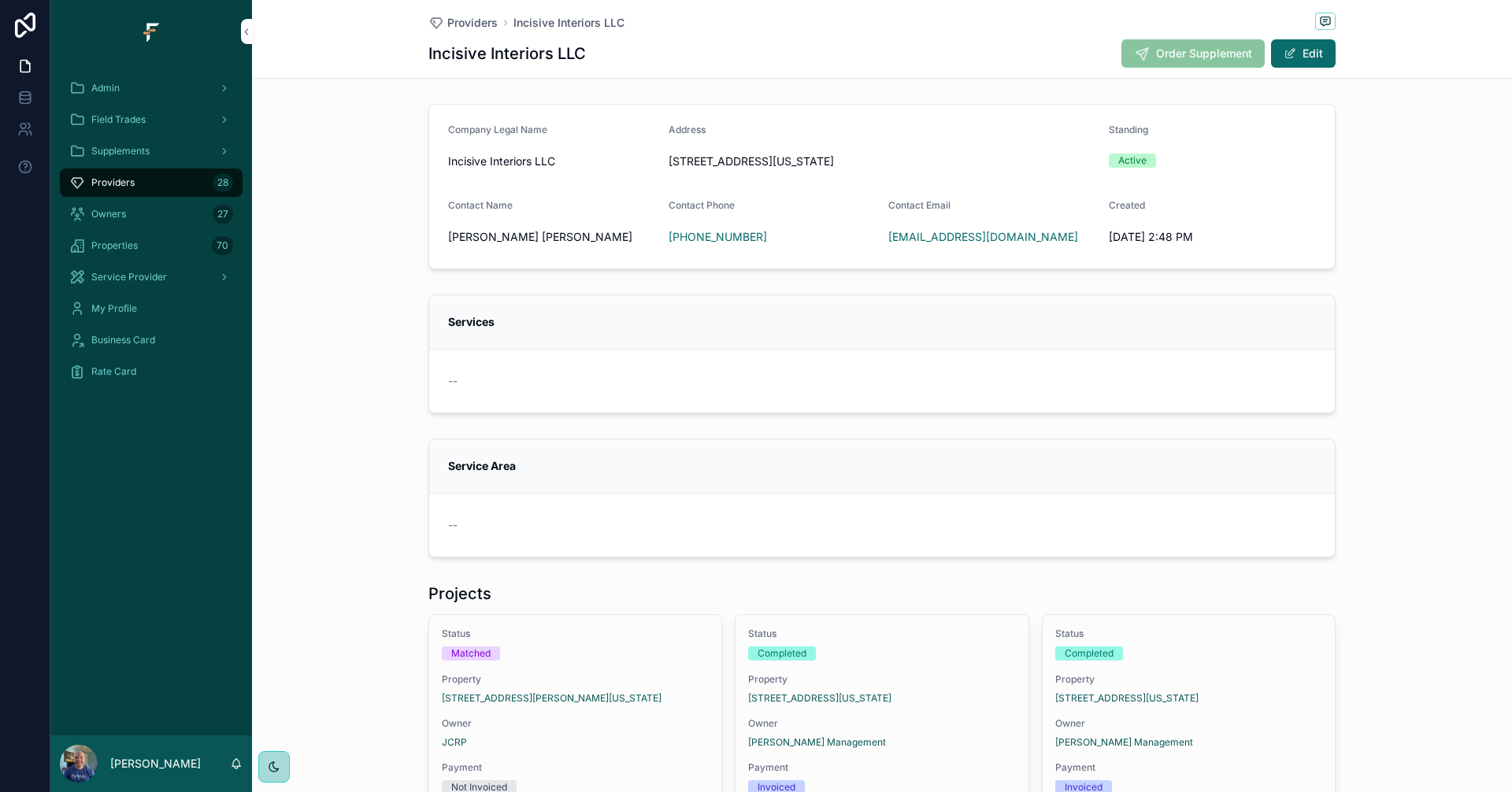
click at [153, 120] on div "Field Trades" at bounding box center [151, 120] width 164 height 25
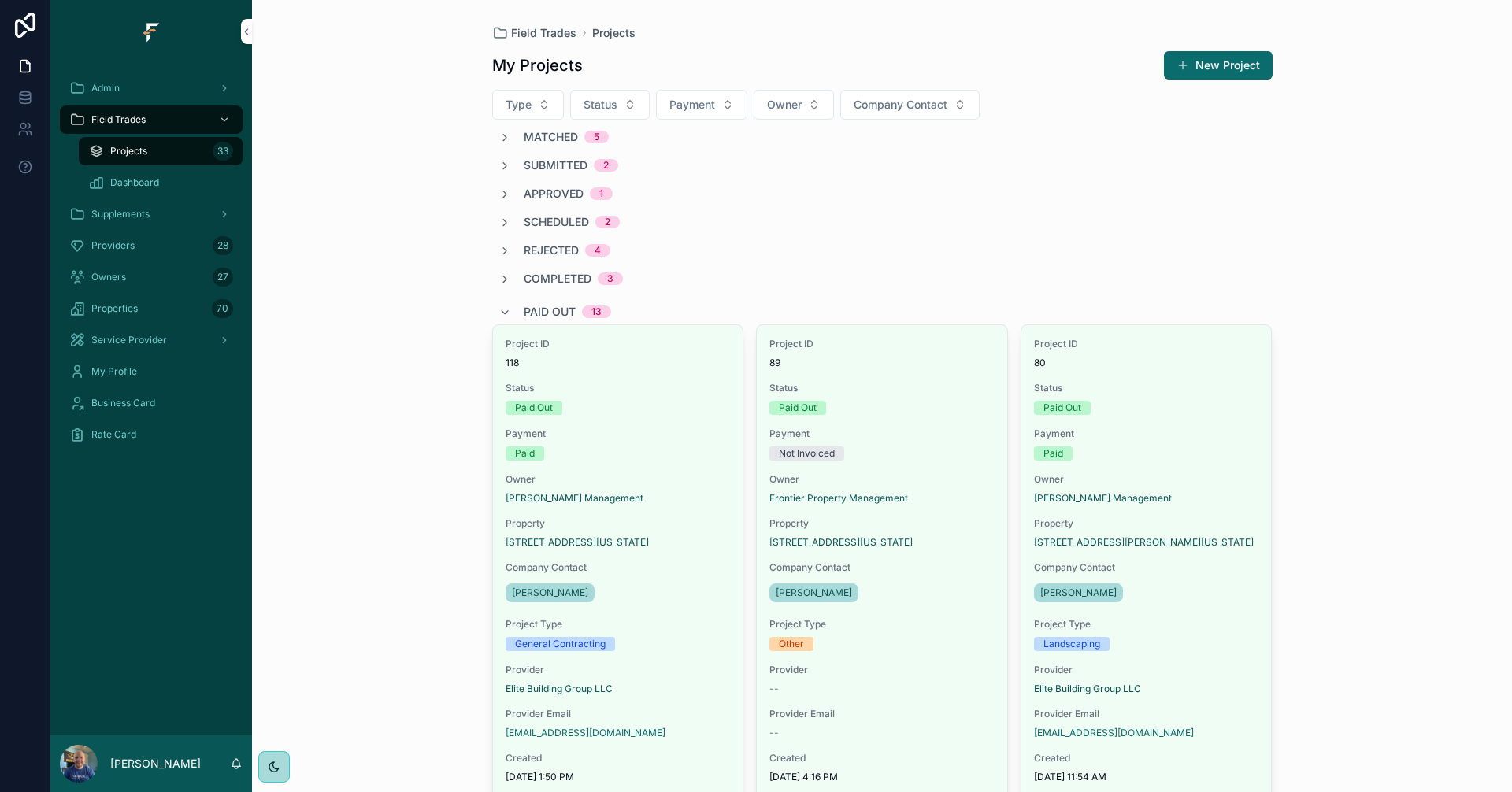
click at [554, 307] on span "Paid Out" at bounding box center [550, 312] width 52 height 16
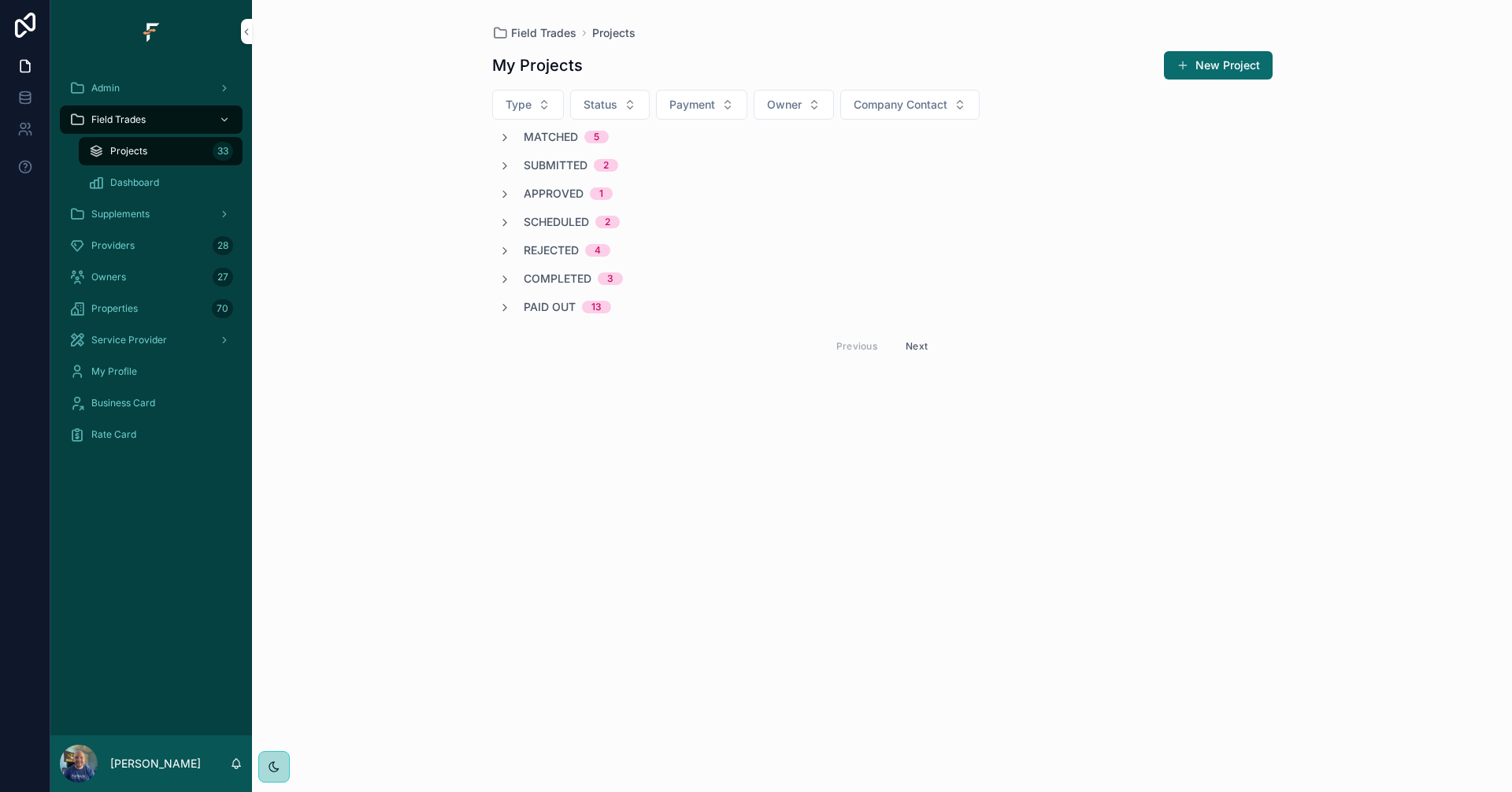
click at [554, 278] on span "Completed" at bounding box center [557, 279] width 67 height 16
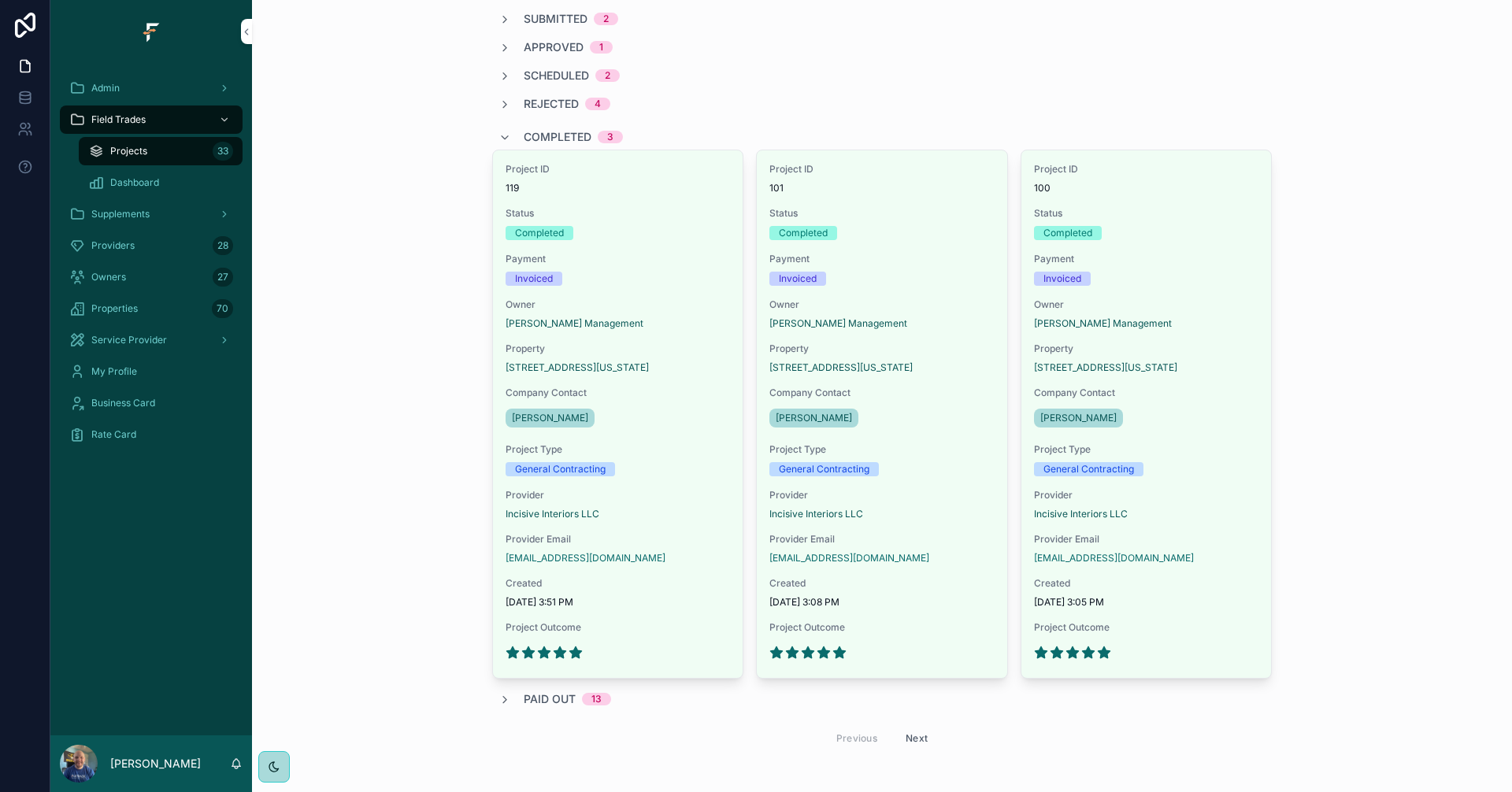
scroll to position [161, 0]
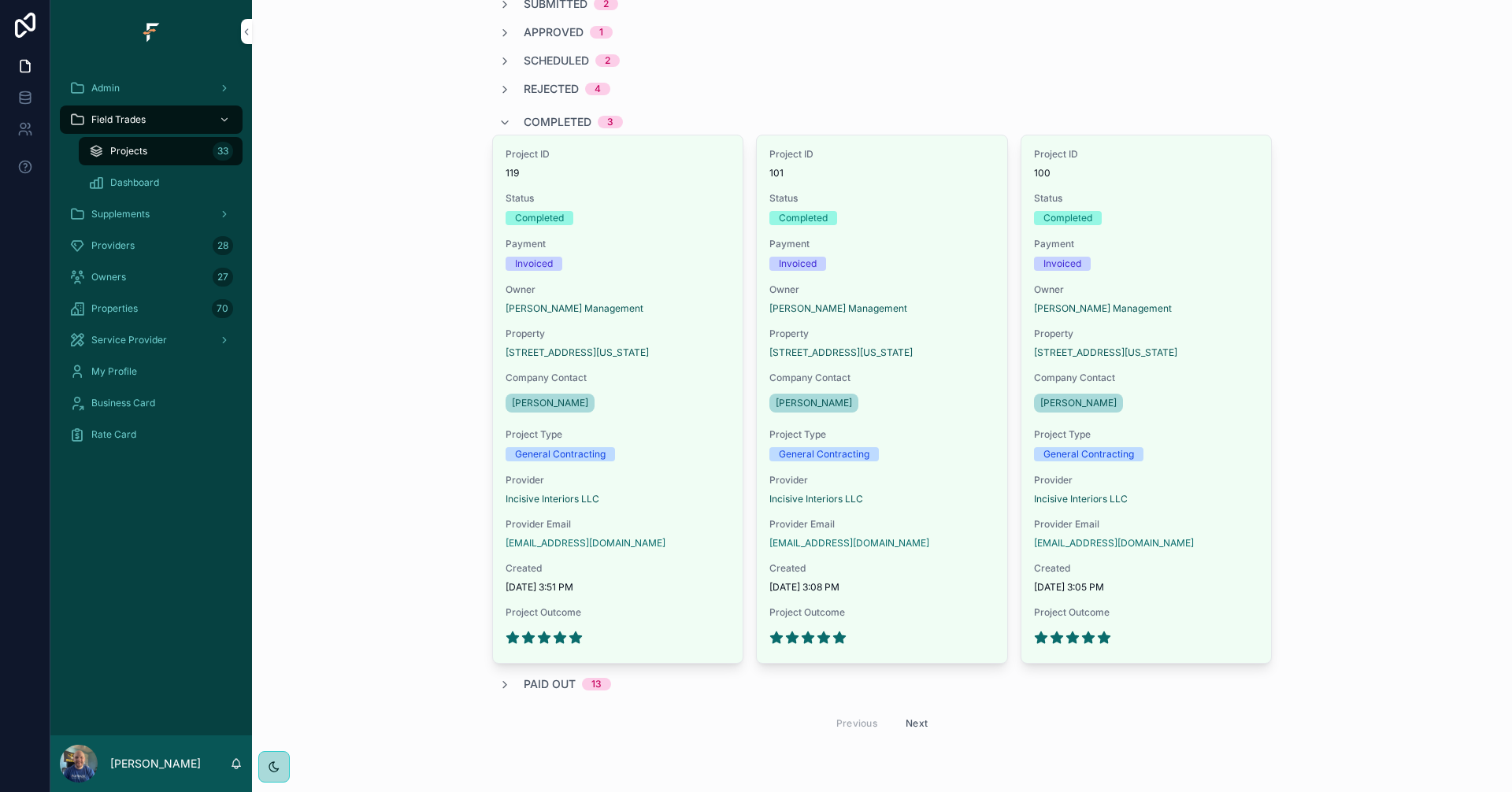
click at [680, 483] on span "Provider" at bounding box center [618, 480] width 225 height 13
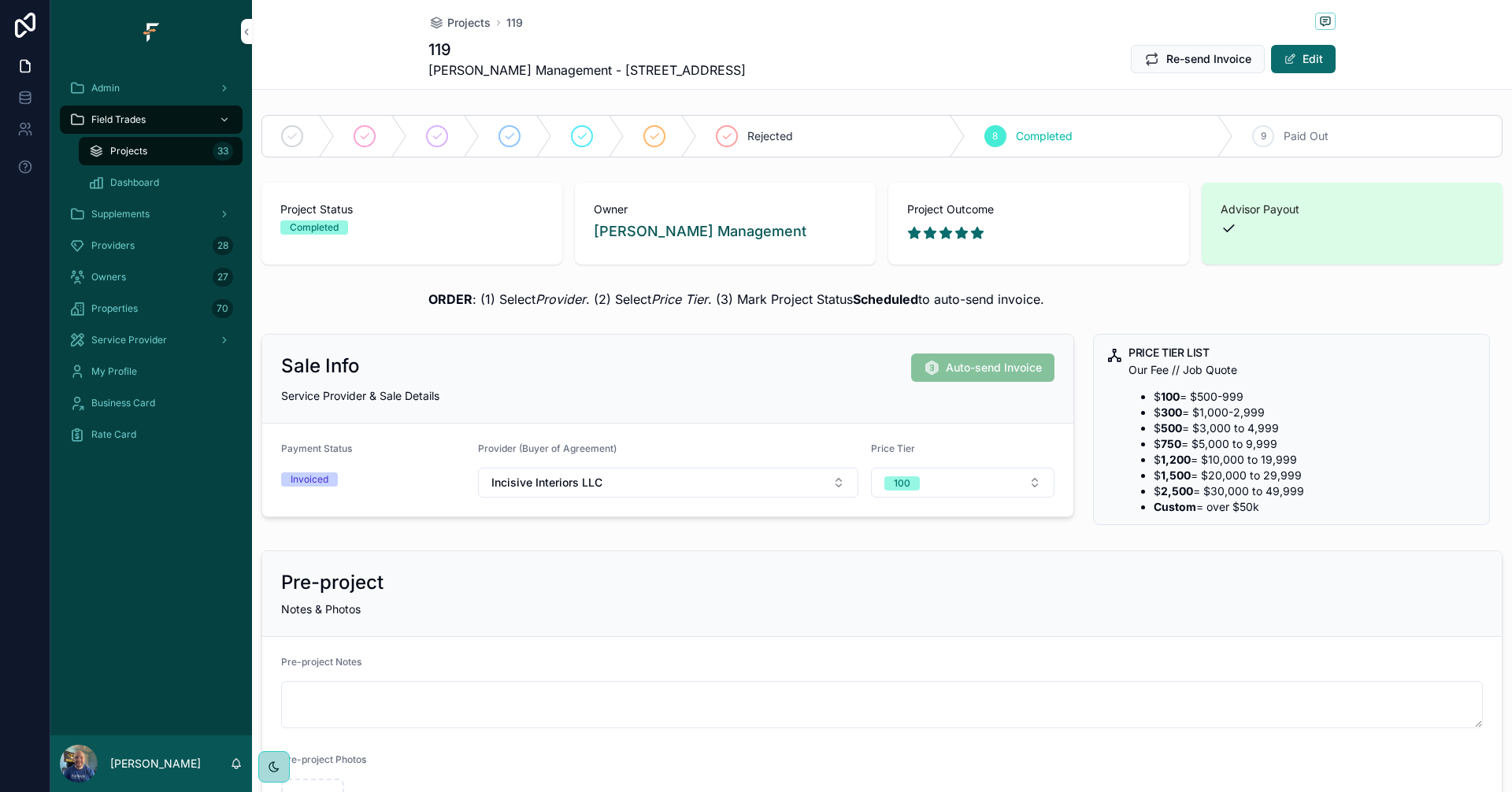
click at [152, 85] on div "Admin" at bounding box center [151, 88] width 164 height 25
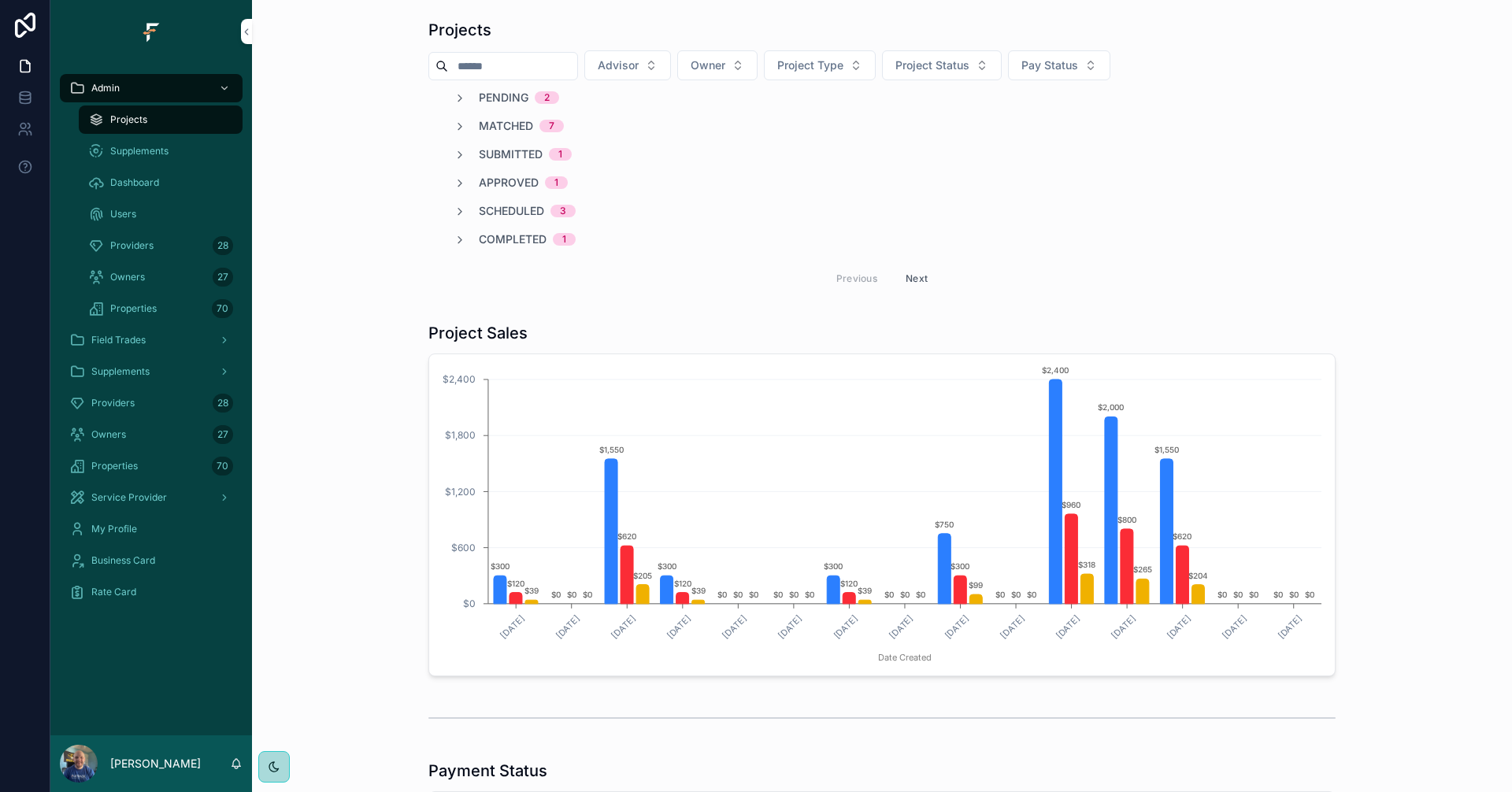
click at [1110, 59] on button "Pay Status" at bounding box center [1059, 65] width 103 height 30
click at [1110, 68] on button "Pay Status" at bounding box center [1059, 65] width 103 height 30
click at [970, 61] on span "Project Status" at bounding box center [932, 66] width 74 height 16
click at [910, 334] on div "Completed" at bounding box center [975, 331] width 219 height 25
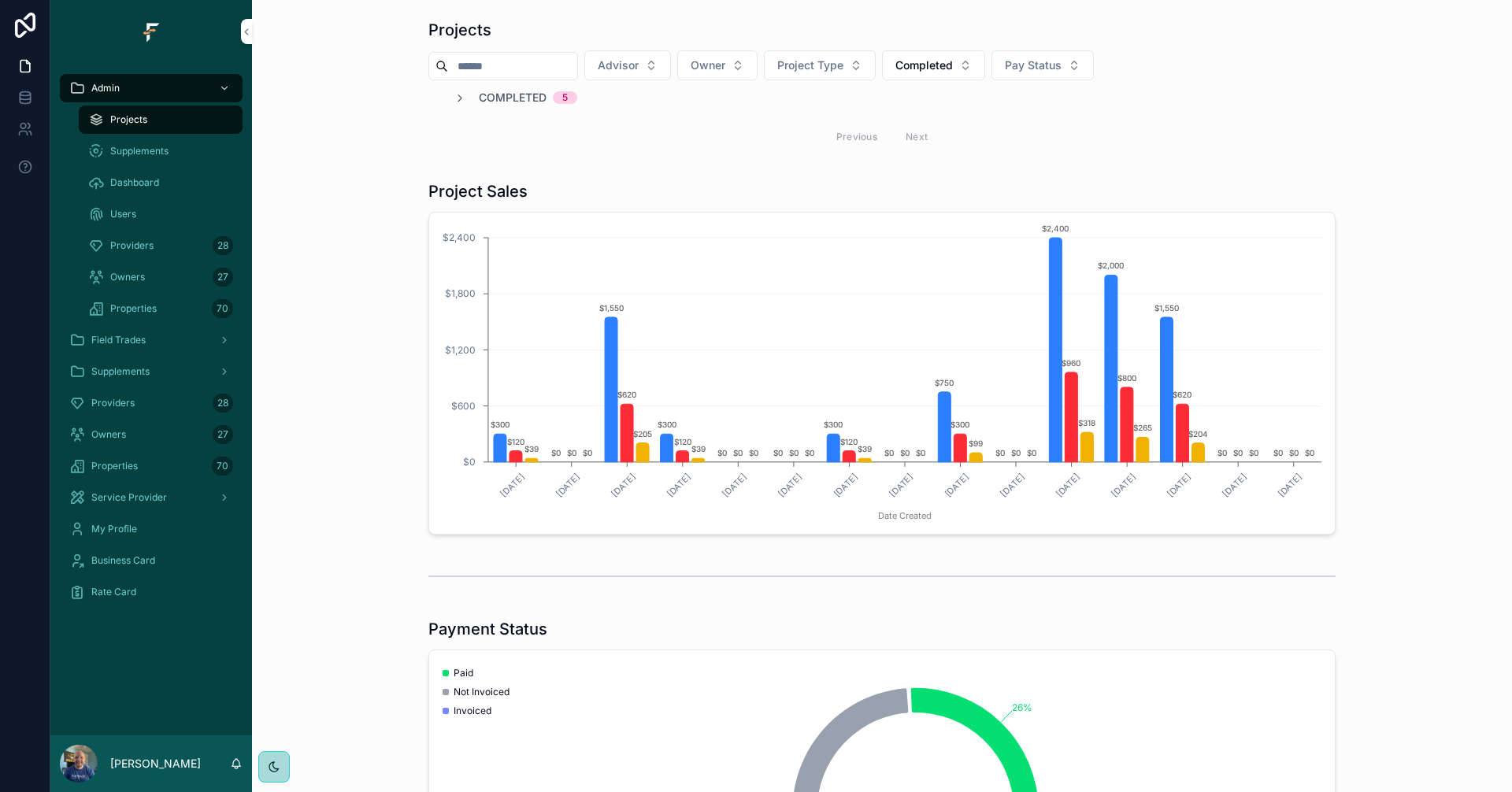
click at [496, 93] on span "Completed" at bounding box center [512, 98] width 67 height 16
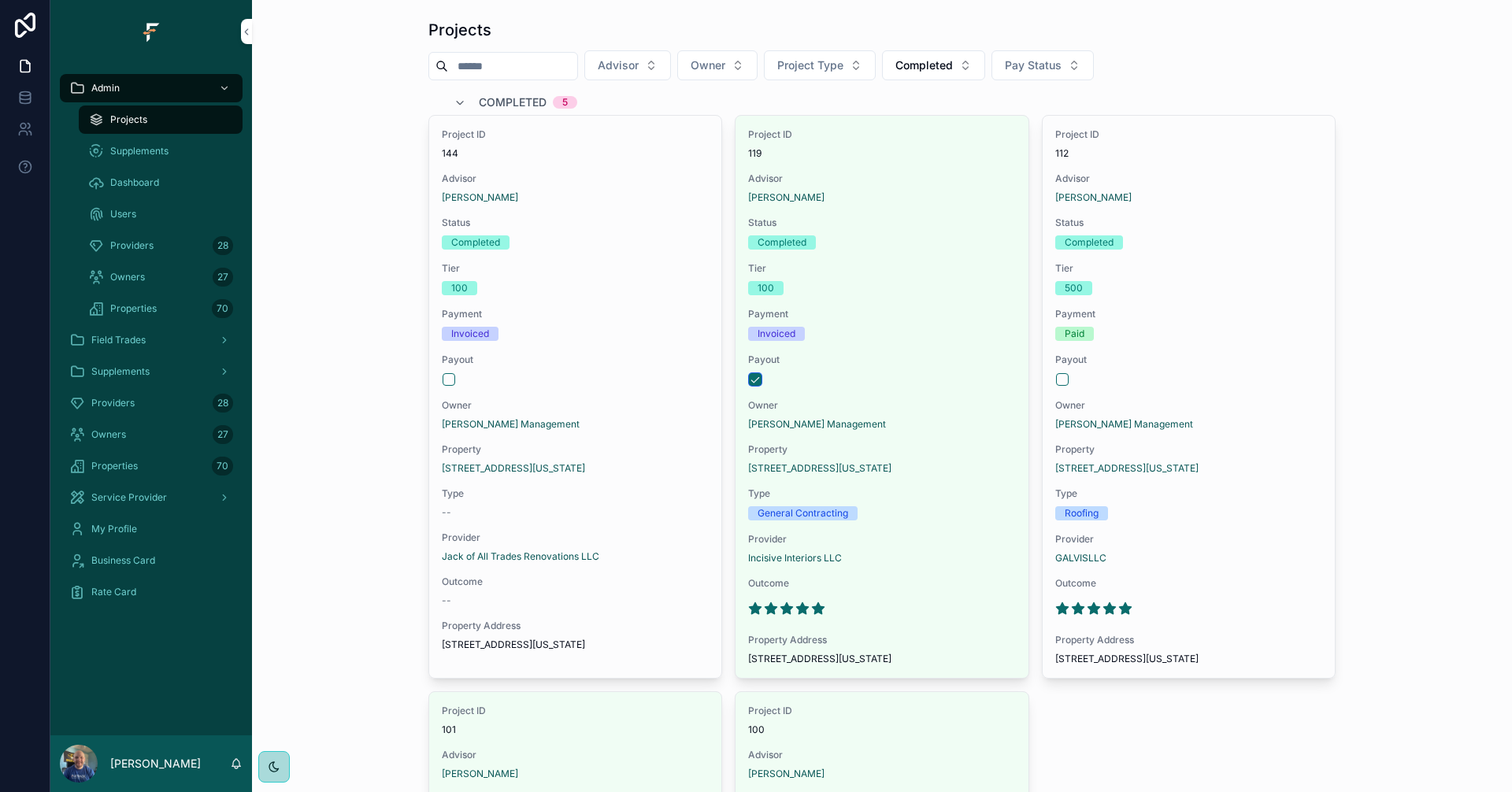
click at [753, 376] on button "scrollable content" at bounding box center [755, 379] width 13 height 13
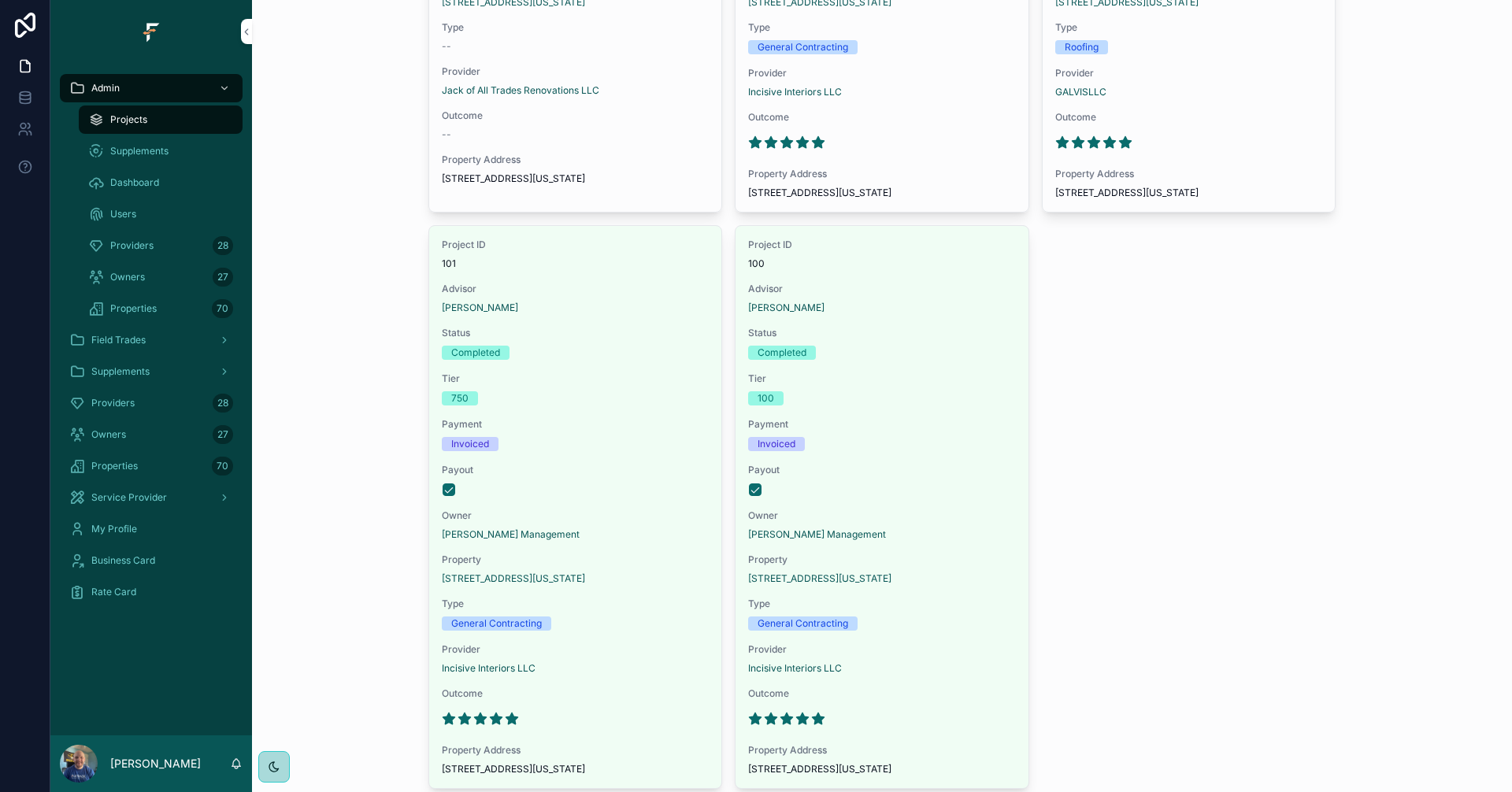
scroll to position [472, 0]
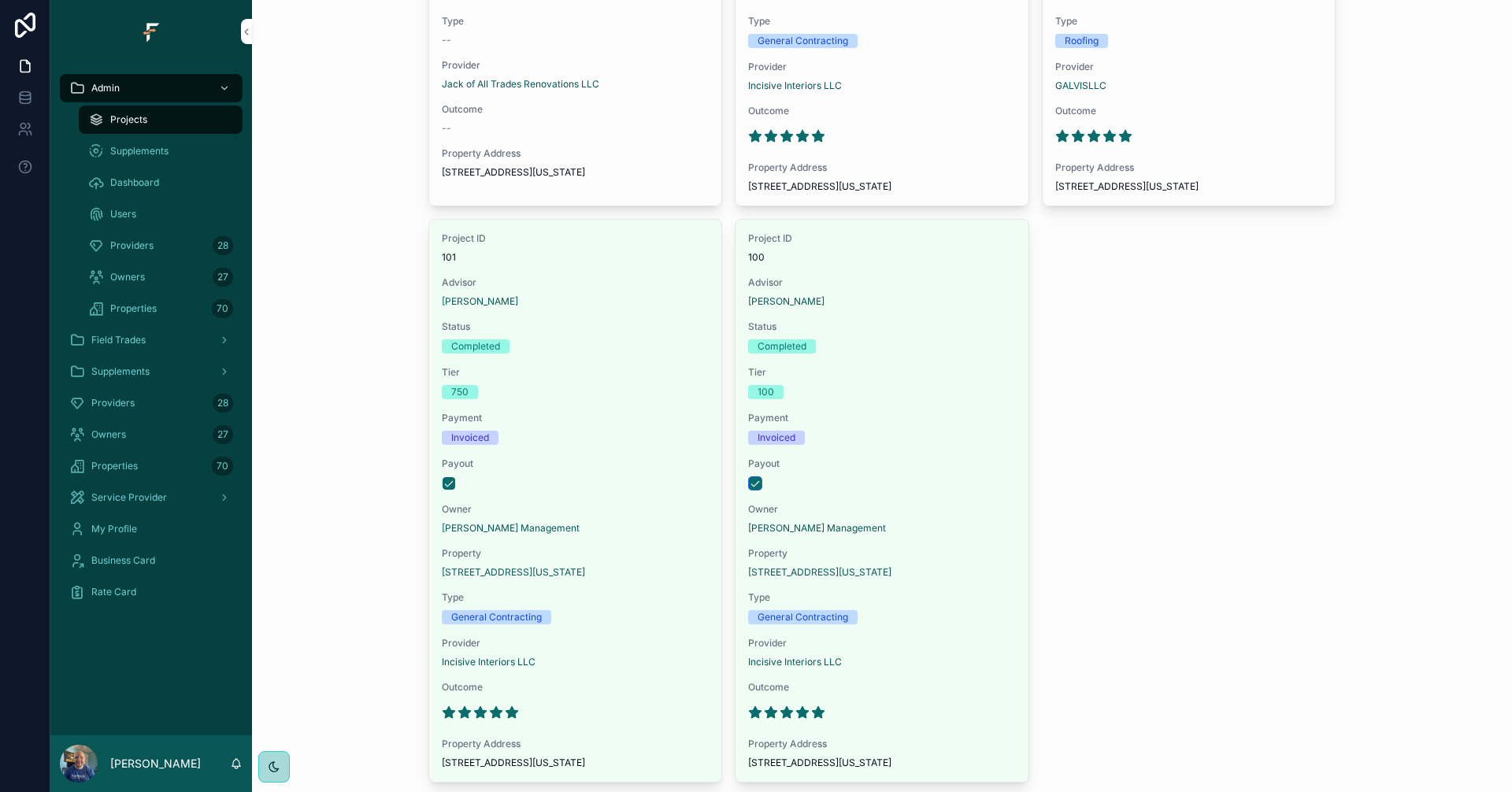
click at [750, 489] on button "scrollable content" at bounding box center [755, 483] width 13 height 13
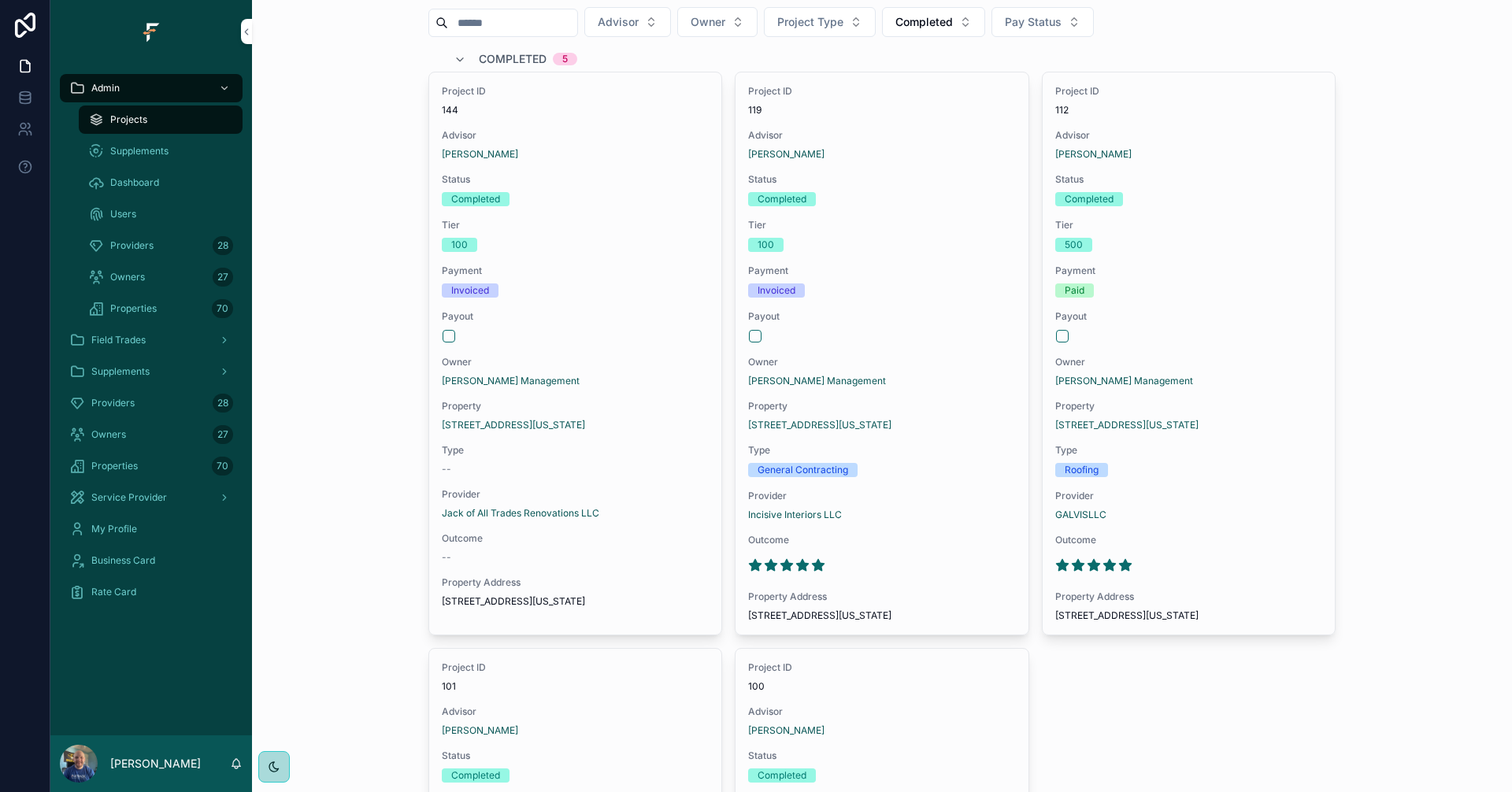
scroll to position [0, 0]
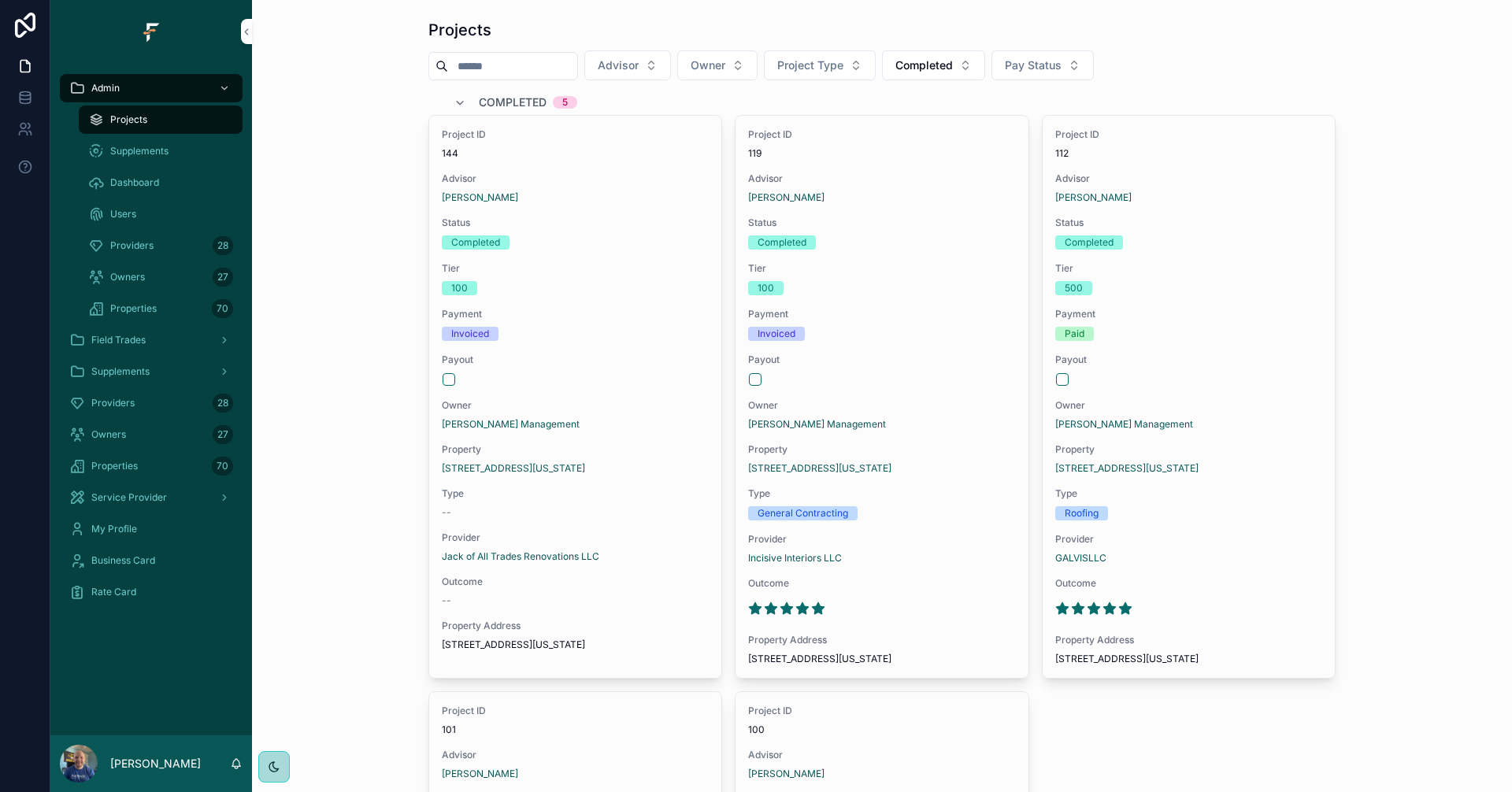
click at [502, 94] on span "Completed" at bounding box center [512, 102] width 67 height 16
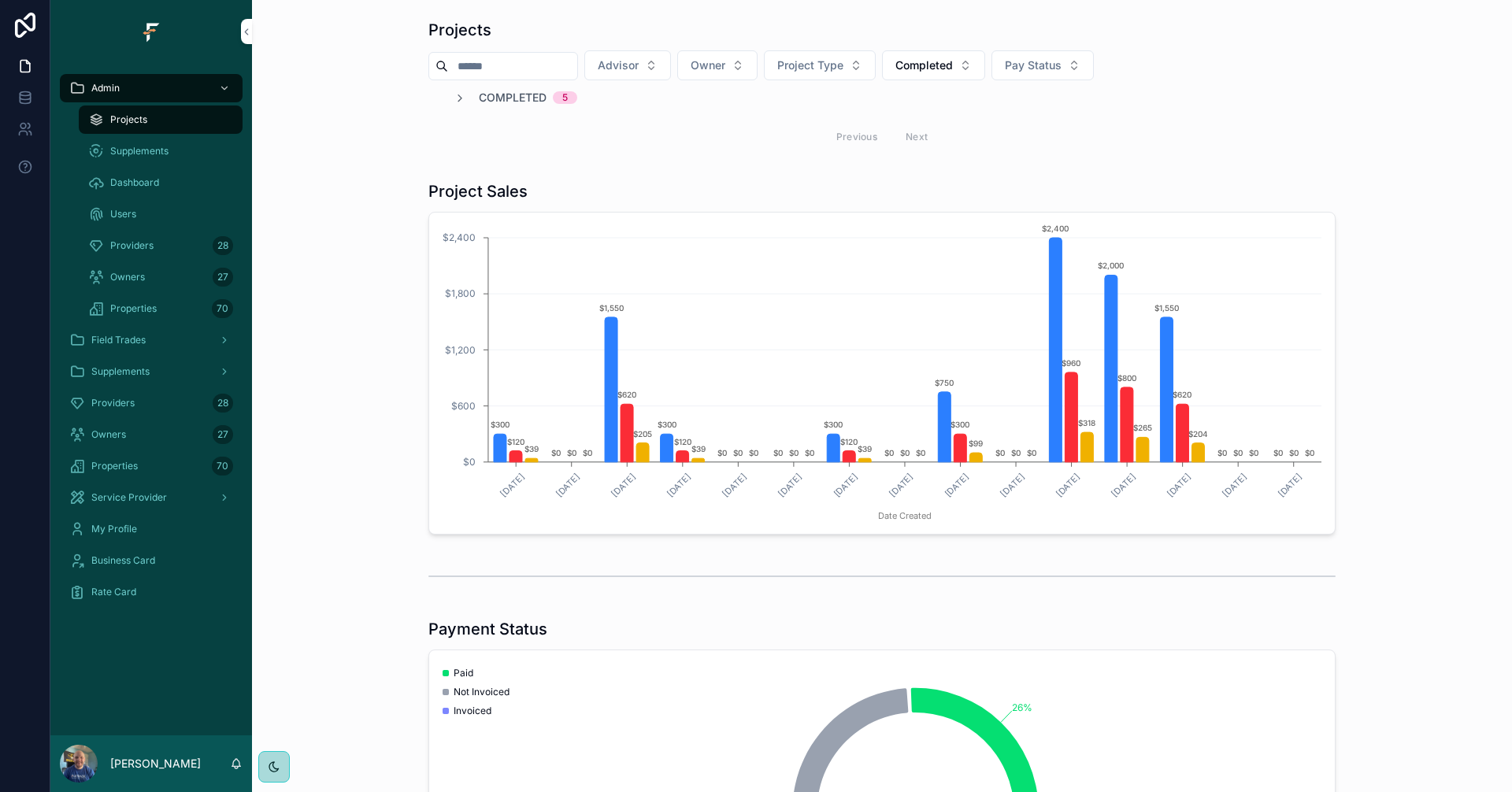
click at [485, 98] on span "Completed" at bounding box center [512, 98] width 67 height 16
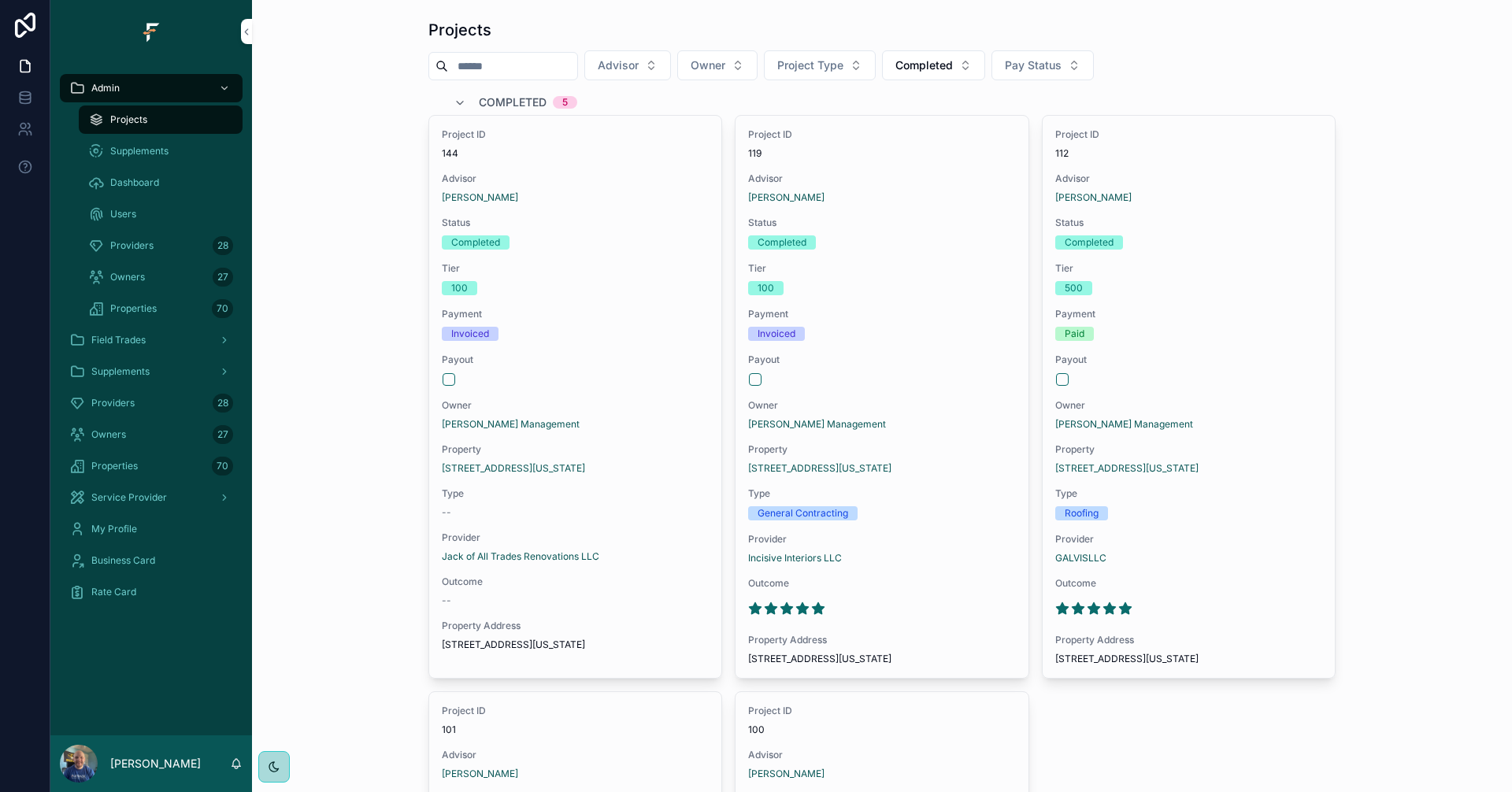
click at [503, 96] on span "Completed" at bounding box center [512, 102] width 67 height 16
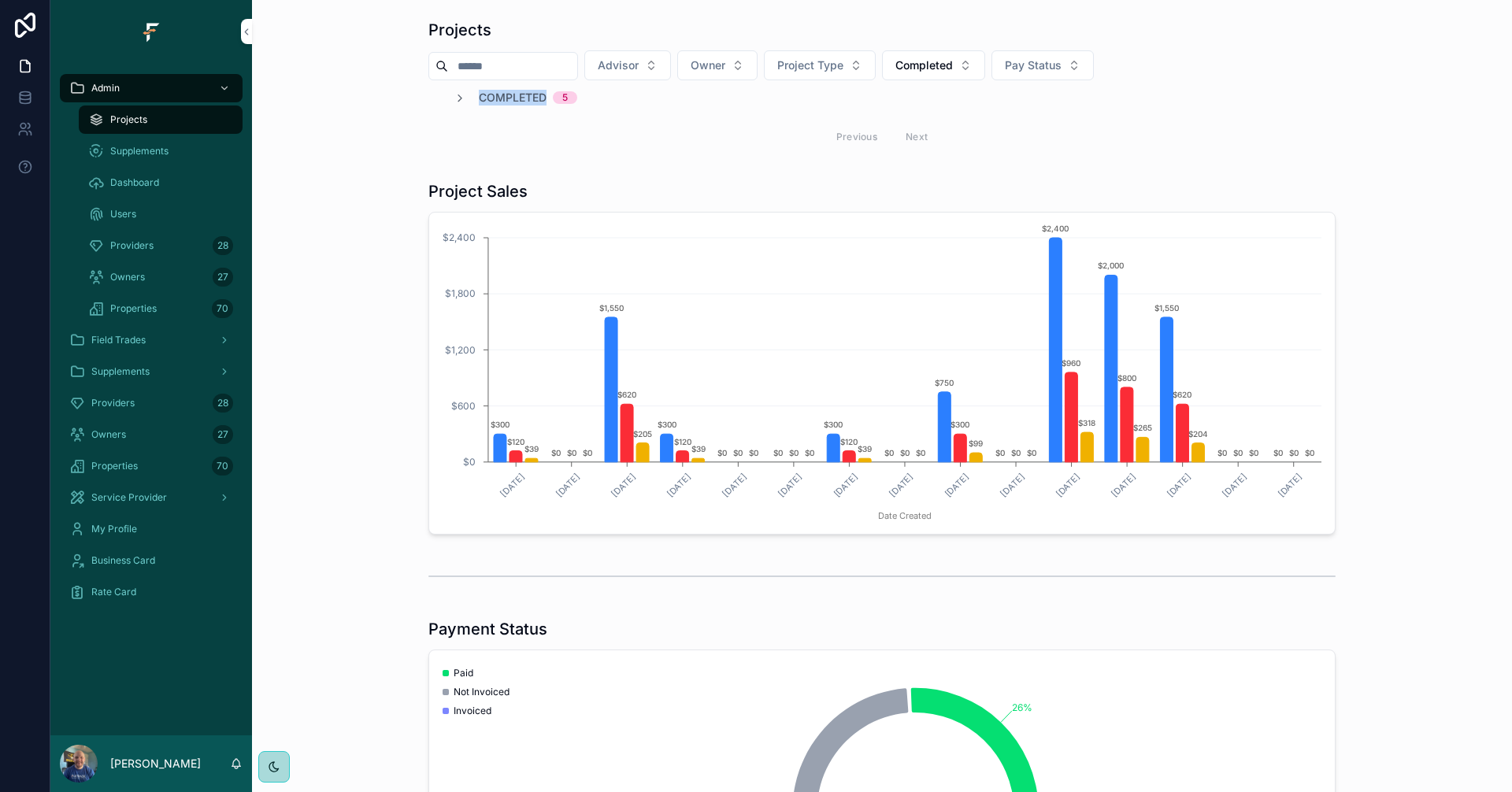
click at [503, 96] on span "Completed" at bounding box center [512, 98] width 67 height 16
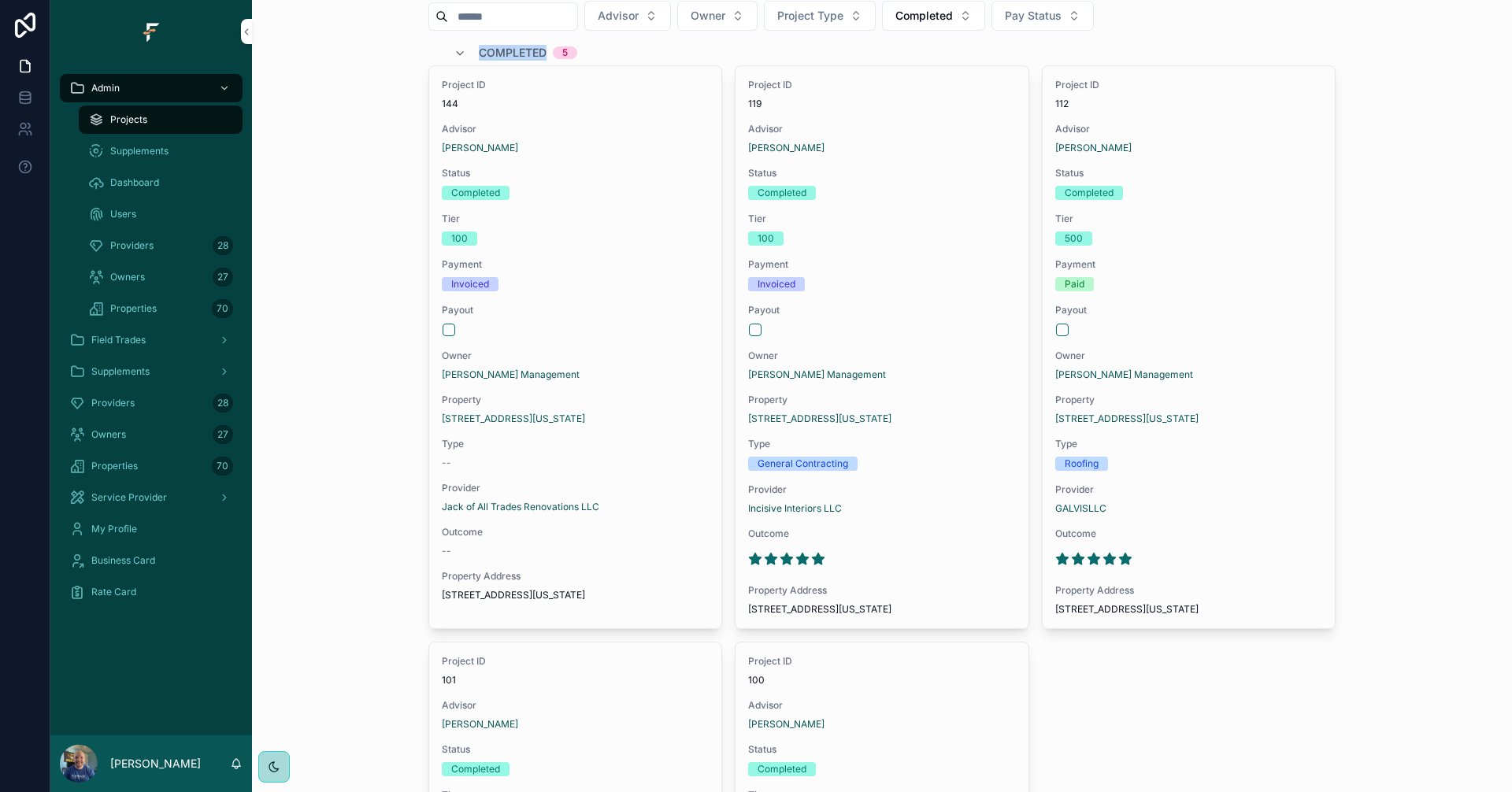
scroll to position [236, 0]
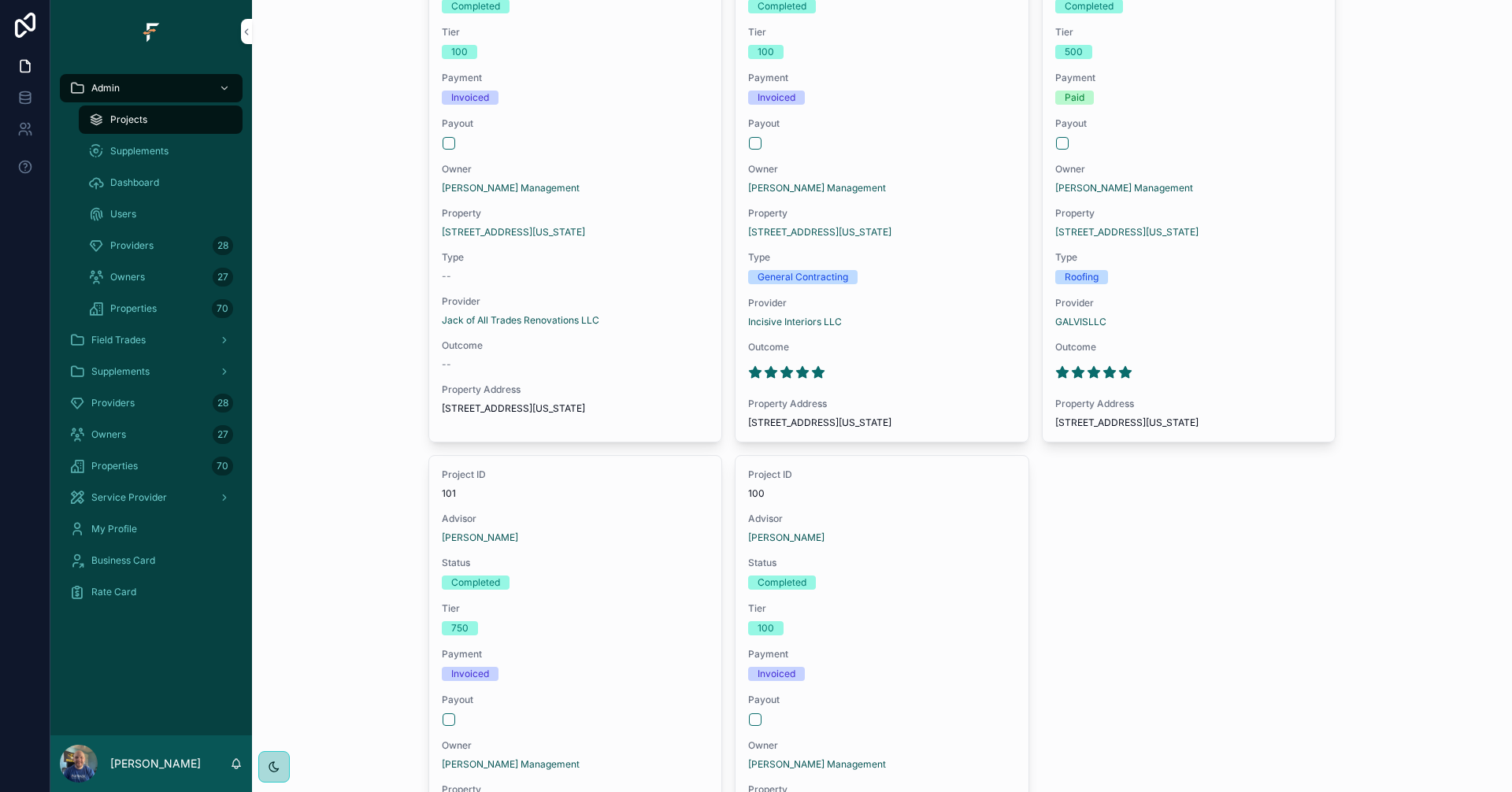
click at [363, 263] on div "Projects Advisor Owner Project Type Completed Pay Status Completed 5 Project ID…" at bounding box center [881, 425] width 1235 height 1298
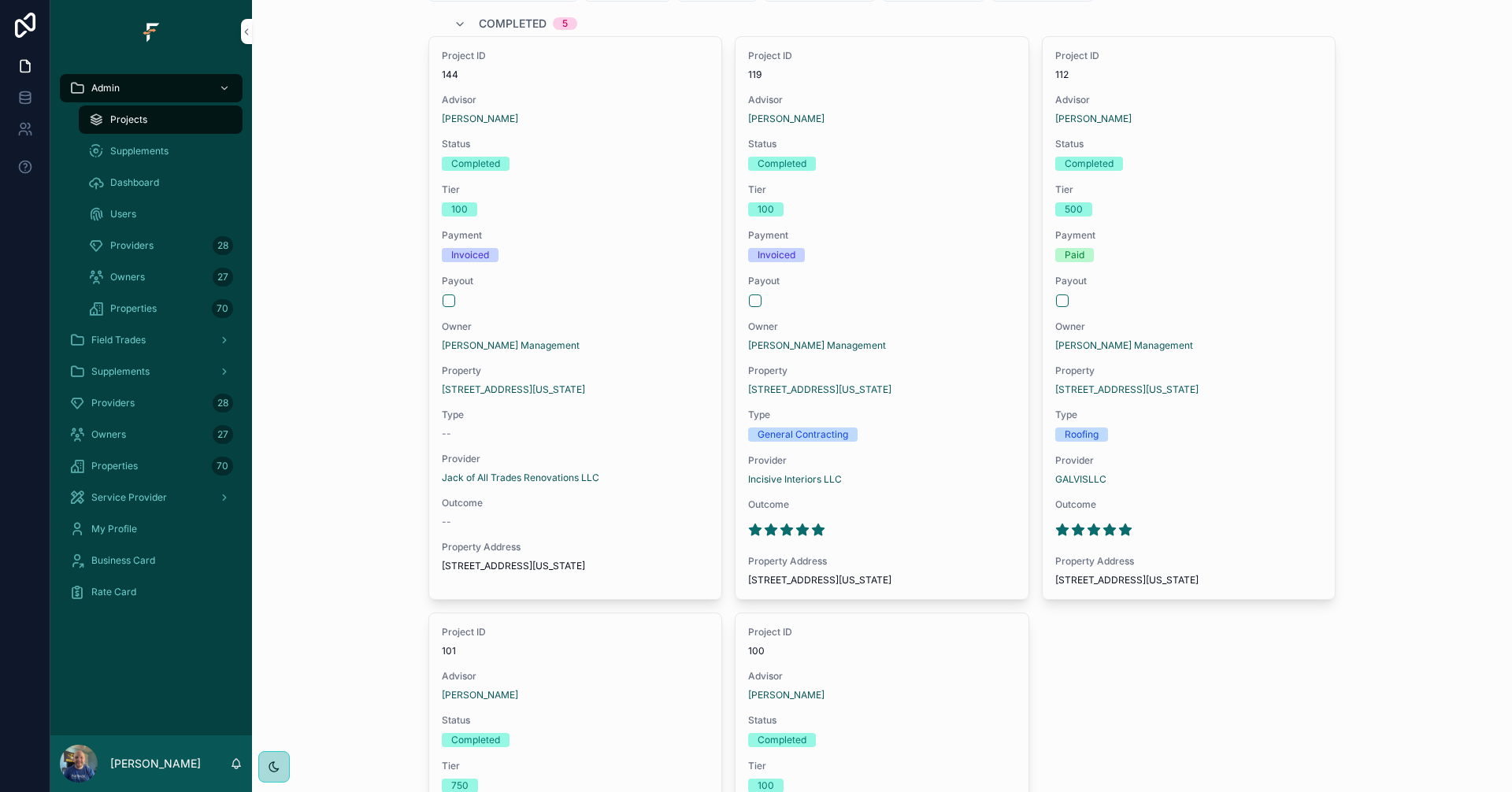
scroll to position [0, 0]
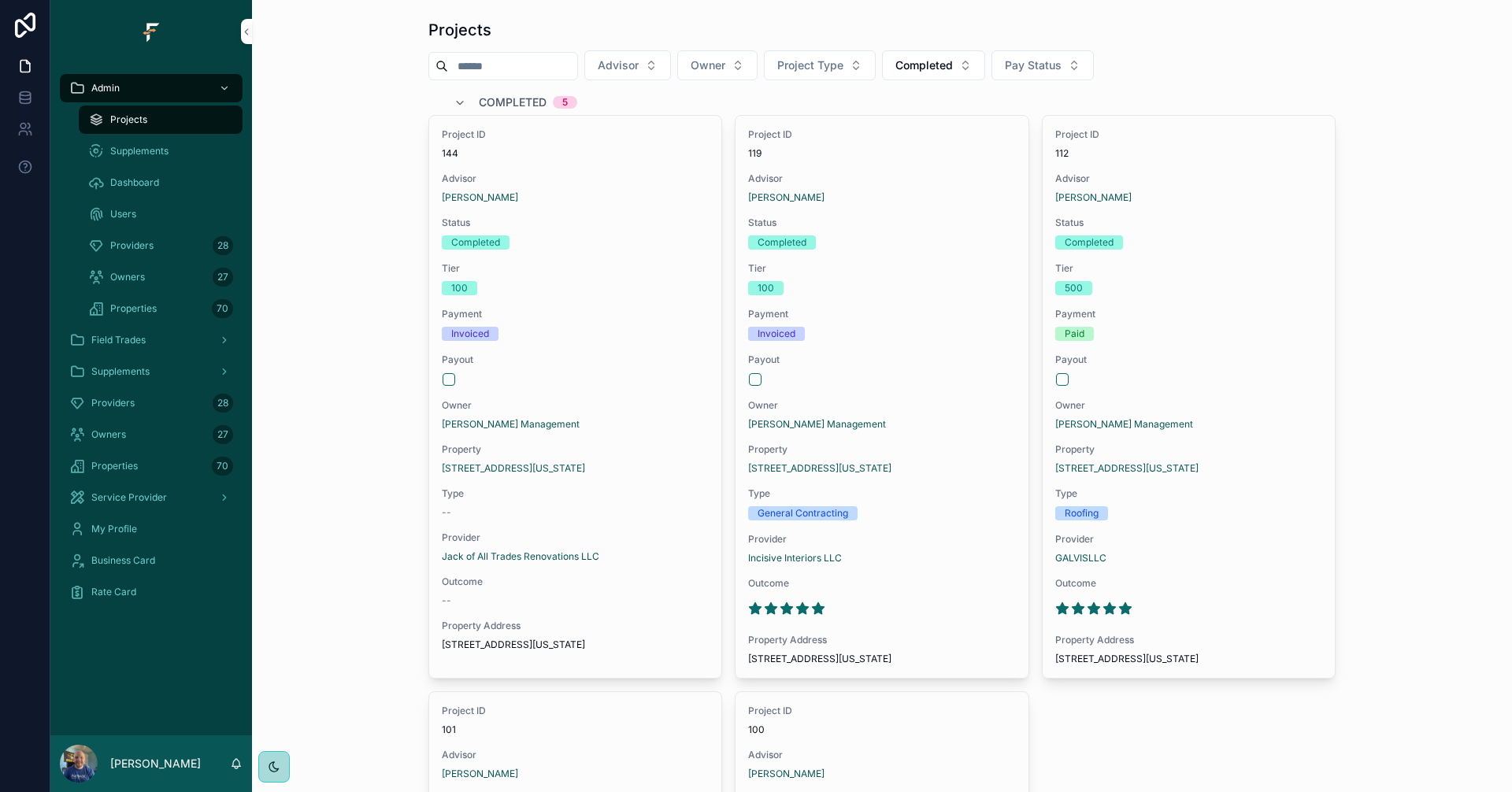
click at [953, 59] on span "Completed" at bounding box center [924, 66] width 58 height 16
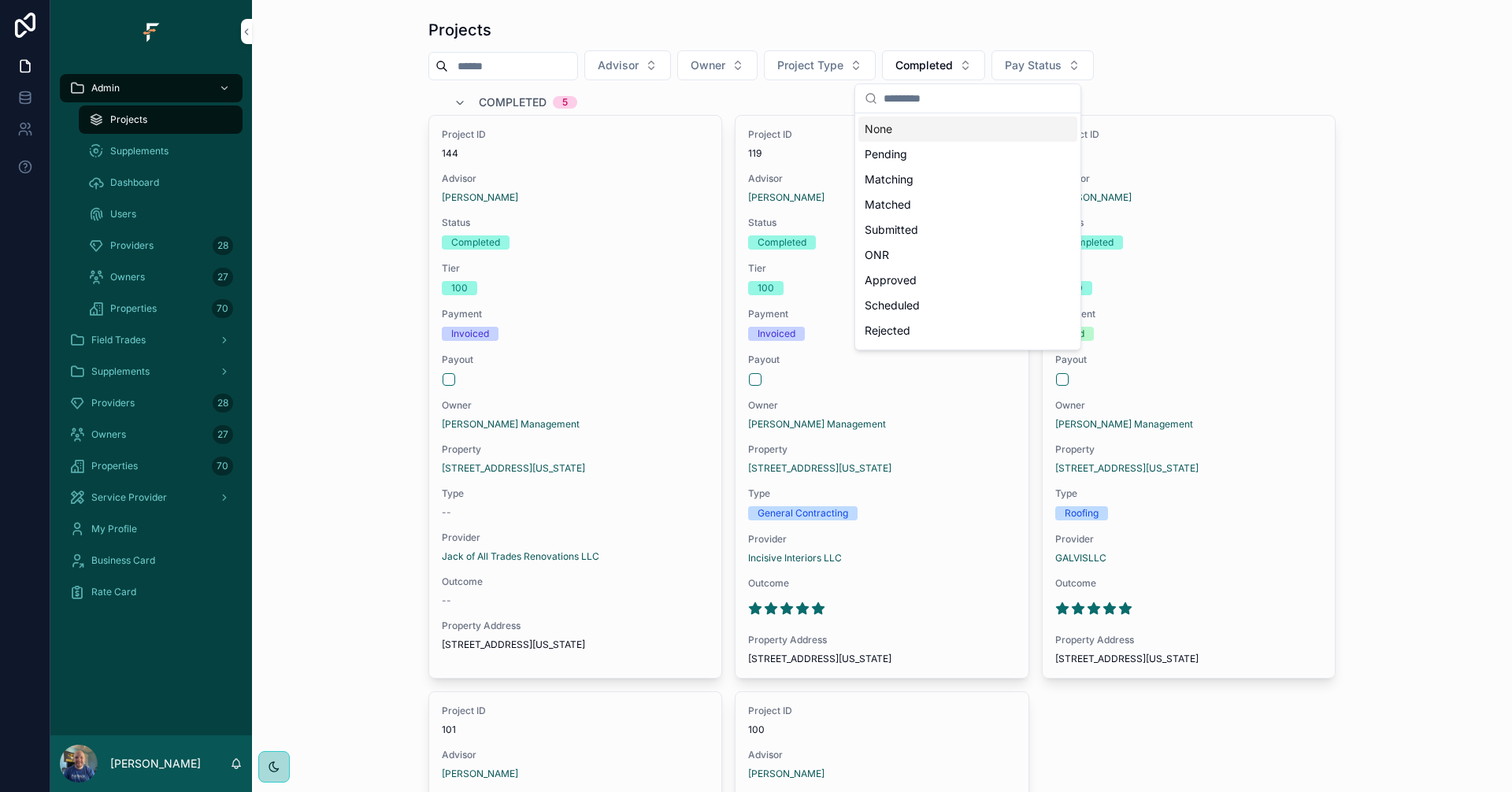
click at [944, 129] on div "None" at bounding box center [967, 129] width 219 height 25
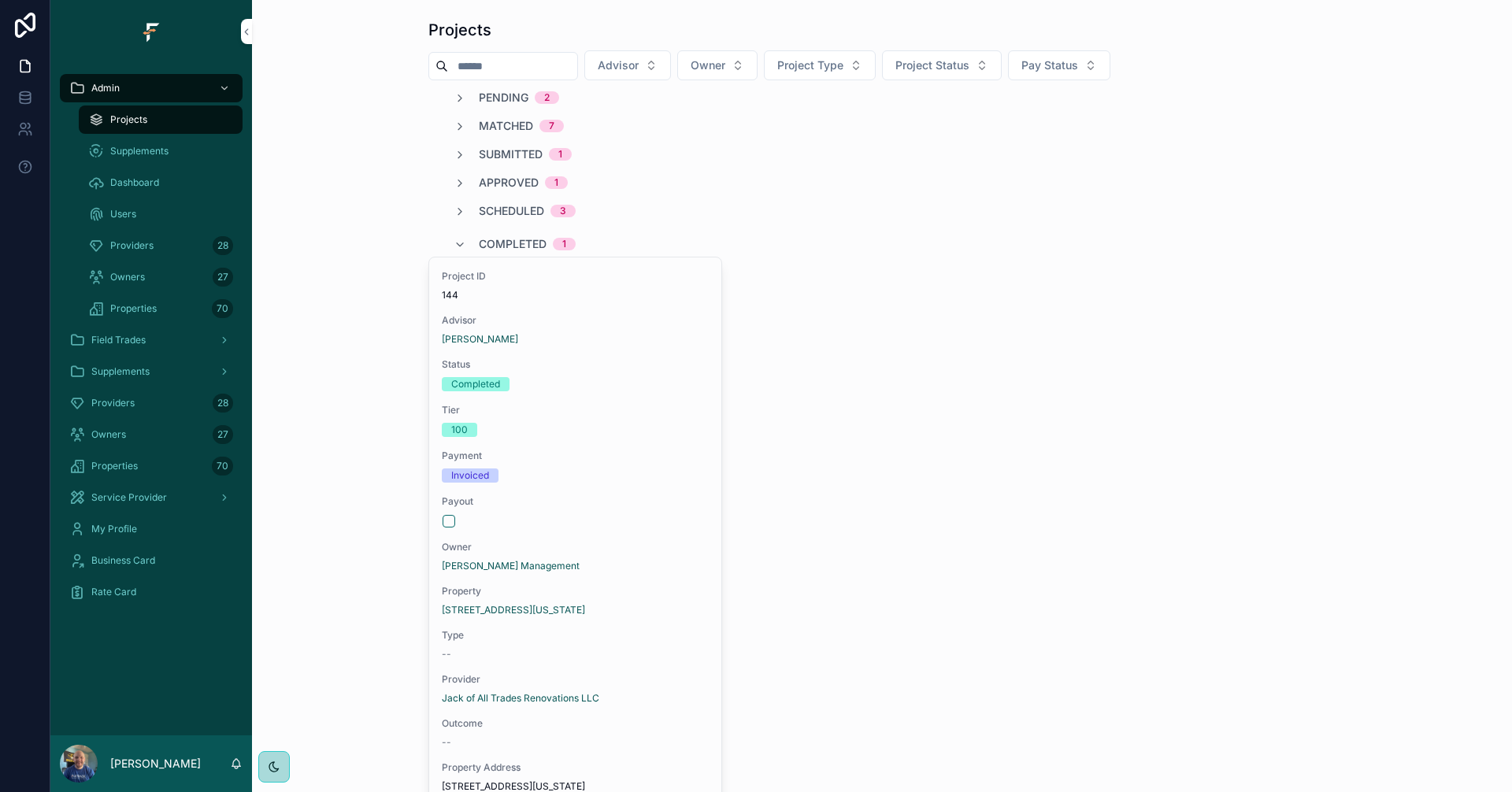
click at [671, 67] on button "Advisor" at bounding box center [628, 65] width 86 height 30
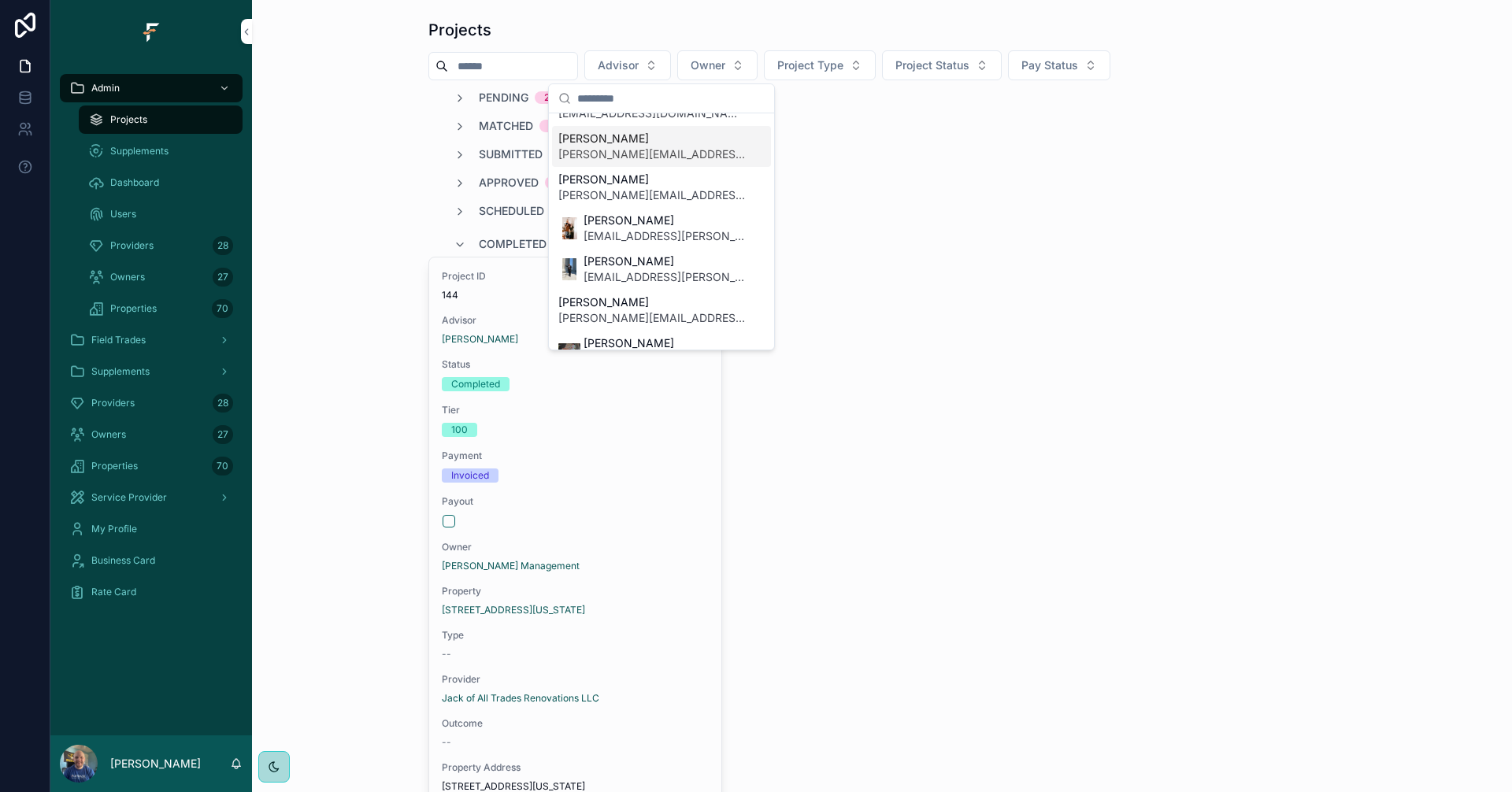
click at [649, 159] on span "[PERSON_NAME][EMAIL_ADDRESS][PERSON_NAME][DOMAIN_NAME]" at bounding box center [652, 155] width 187 height 16
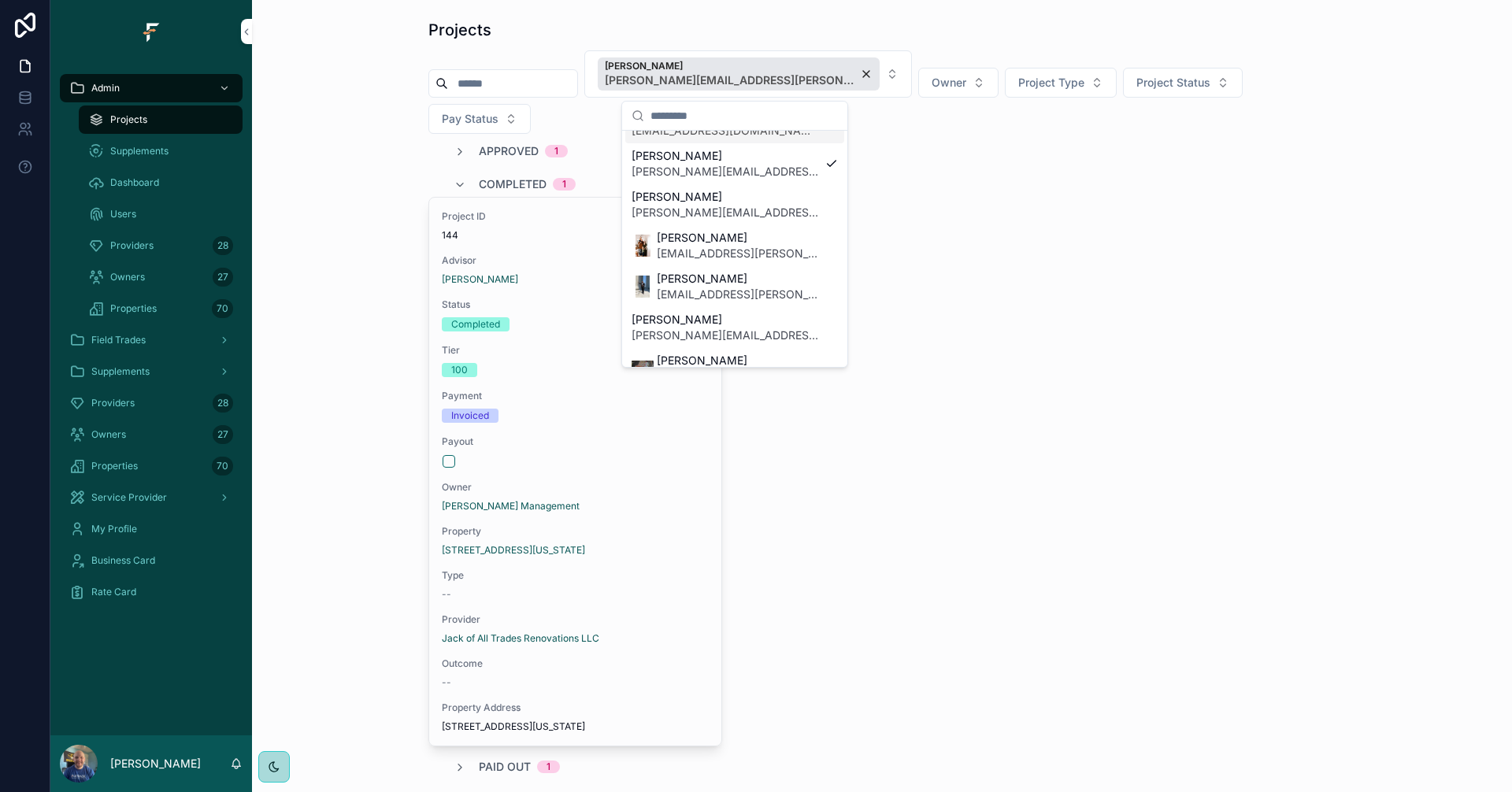
drag, startPoint x: 323, startPoint y: 174, endPoint x: 350, endPoint y: 162, distance: 29.5
click at [327, 174] on div "Projects Kyler Ferguson [EMAIL_ADDRESS][PERSON_NAME][DOMAIN_NAME] Owner Project…" at bounding box center [881, 422] width 1235 height 818
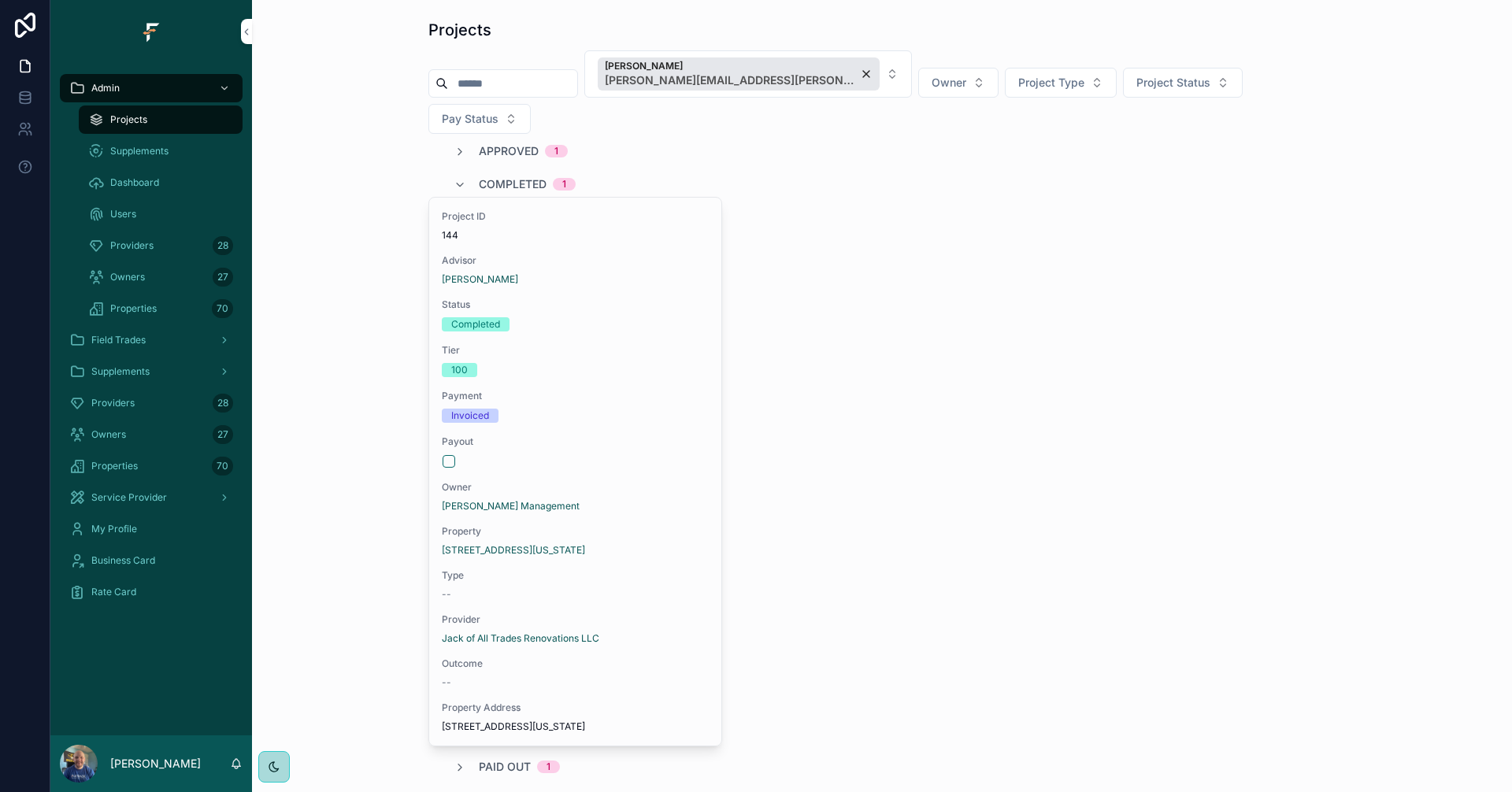
click at [520, 176] on span "Completed" at bounding box center [512, 184] width 67 height 16
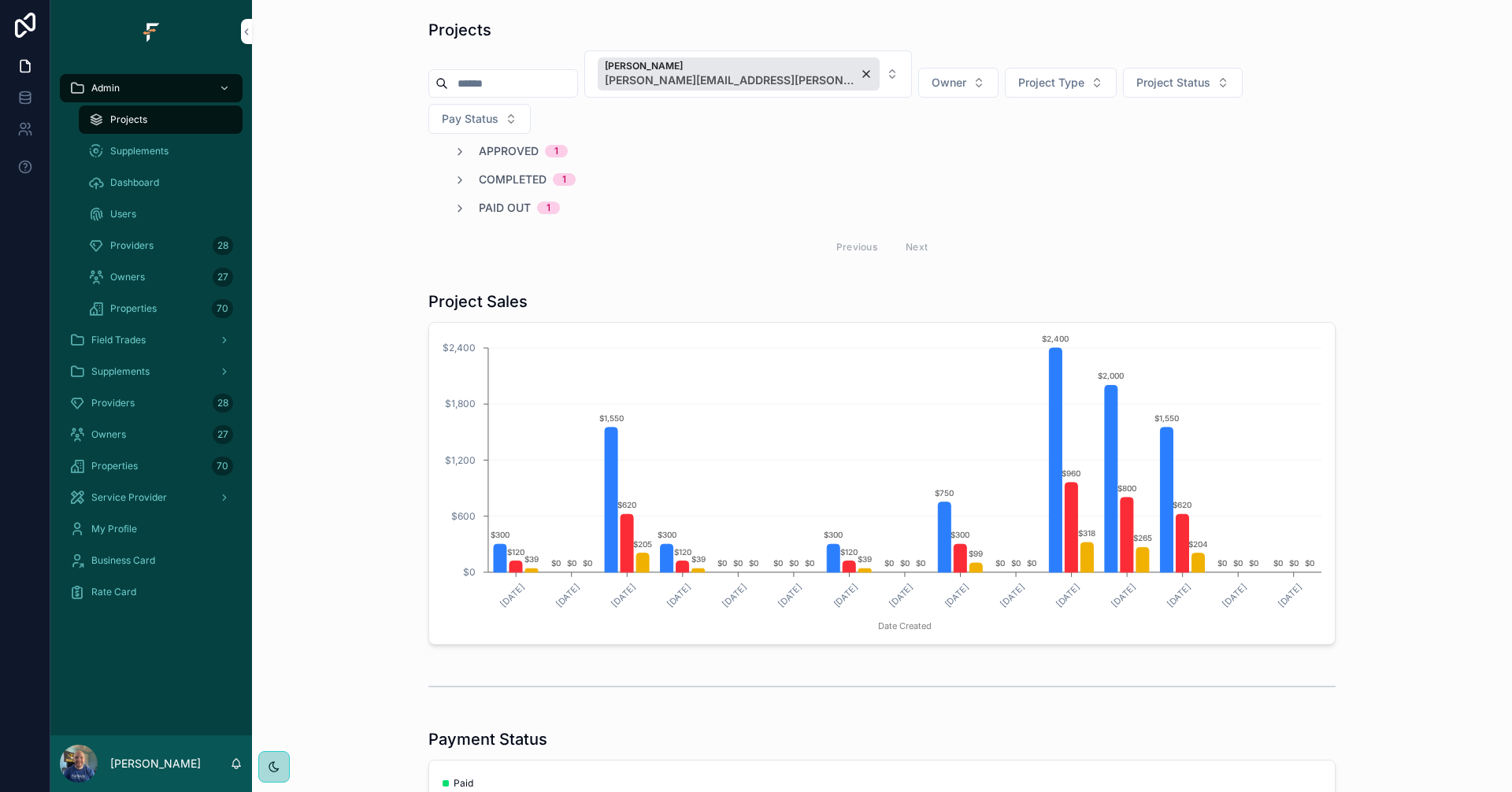
click at [520, 143] on span "Approved" at bounding box center [508, 151] width 60 height 16
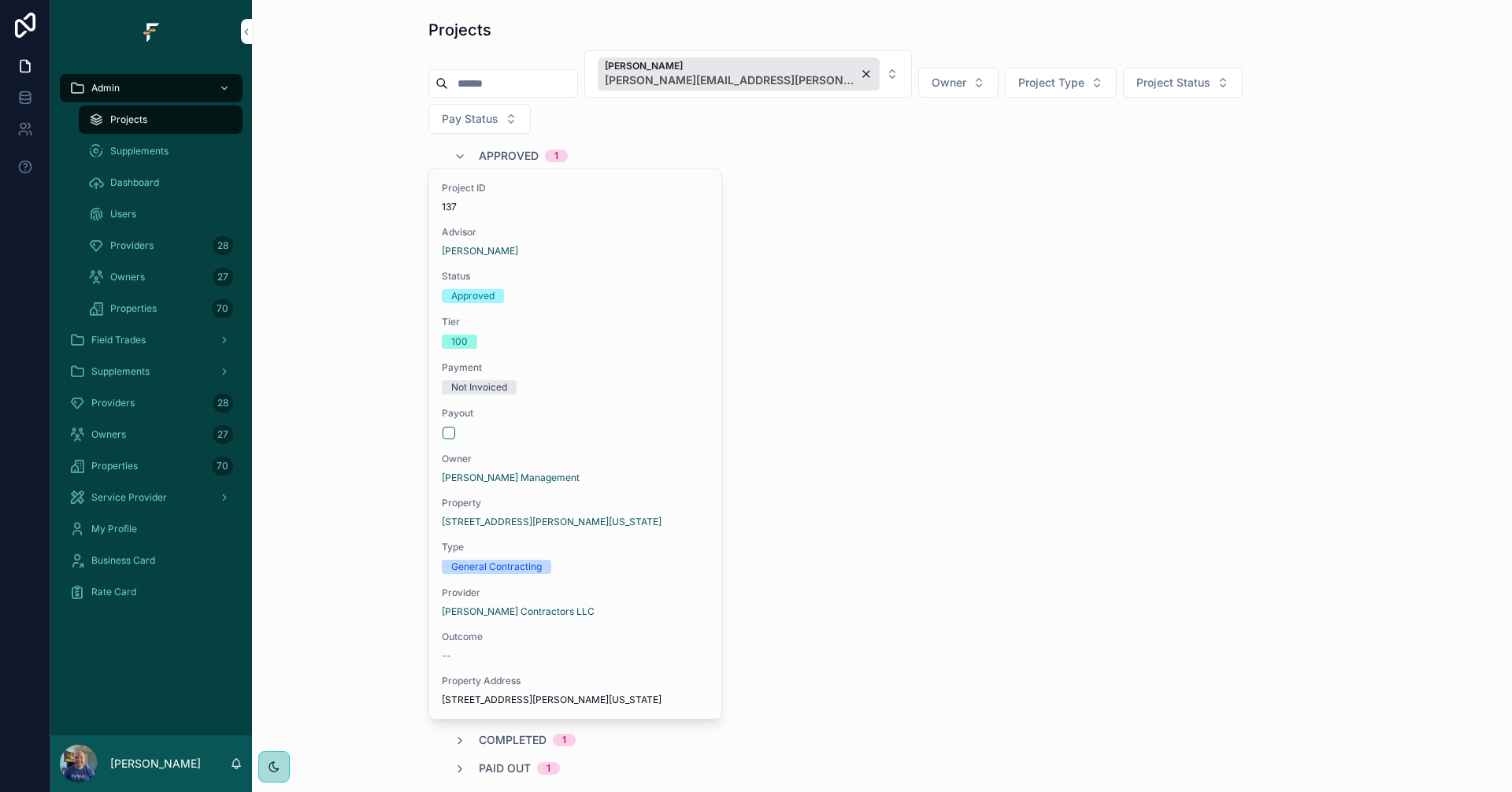
click at [519, 148] on span "Approved" at bounding box center [508, 156] width 60 height 16
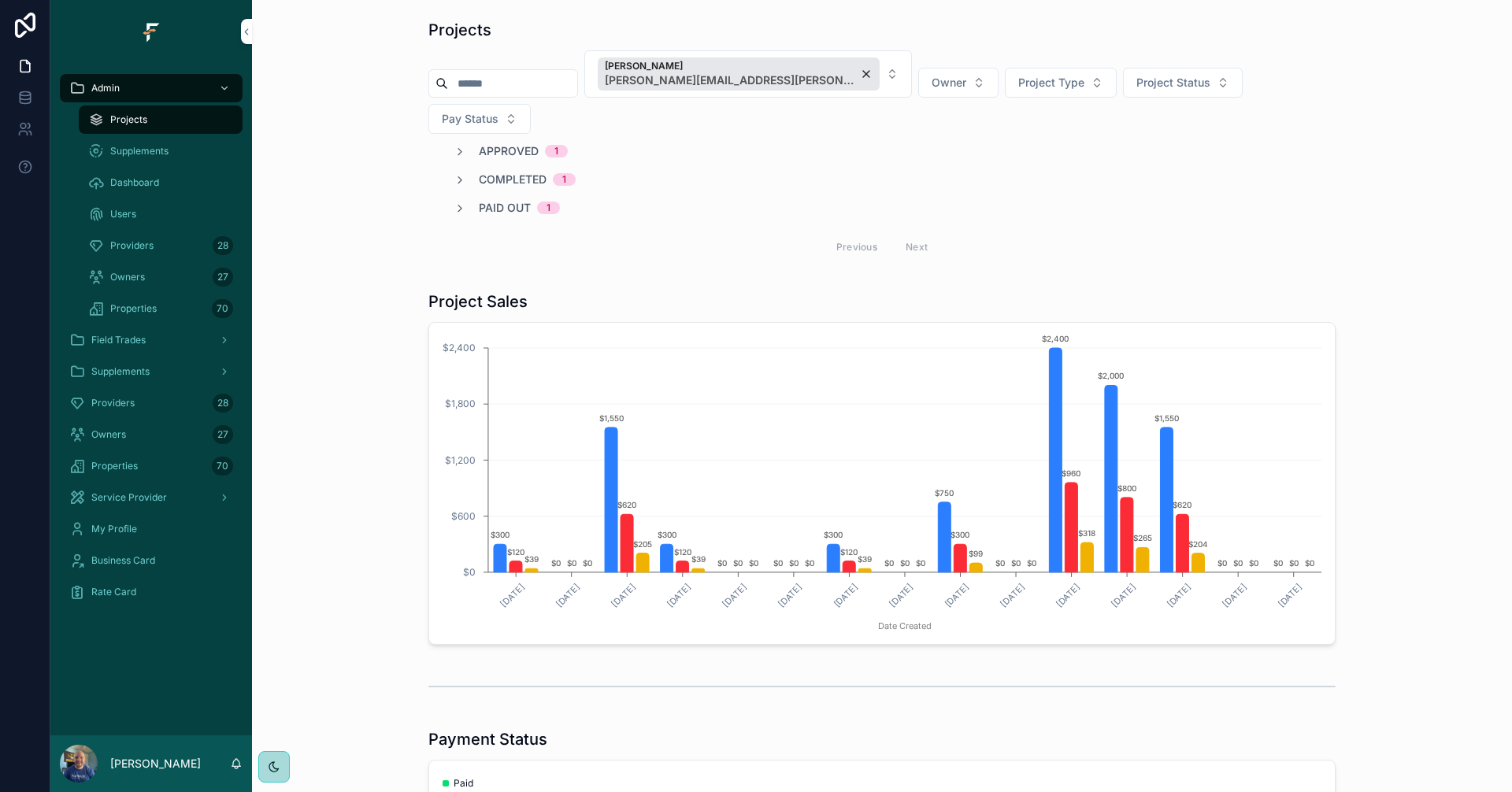
click at [506, 200] on span "Paid Out" at bounding box center [505, 208] width 52 height 16
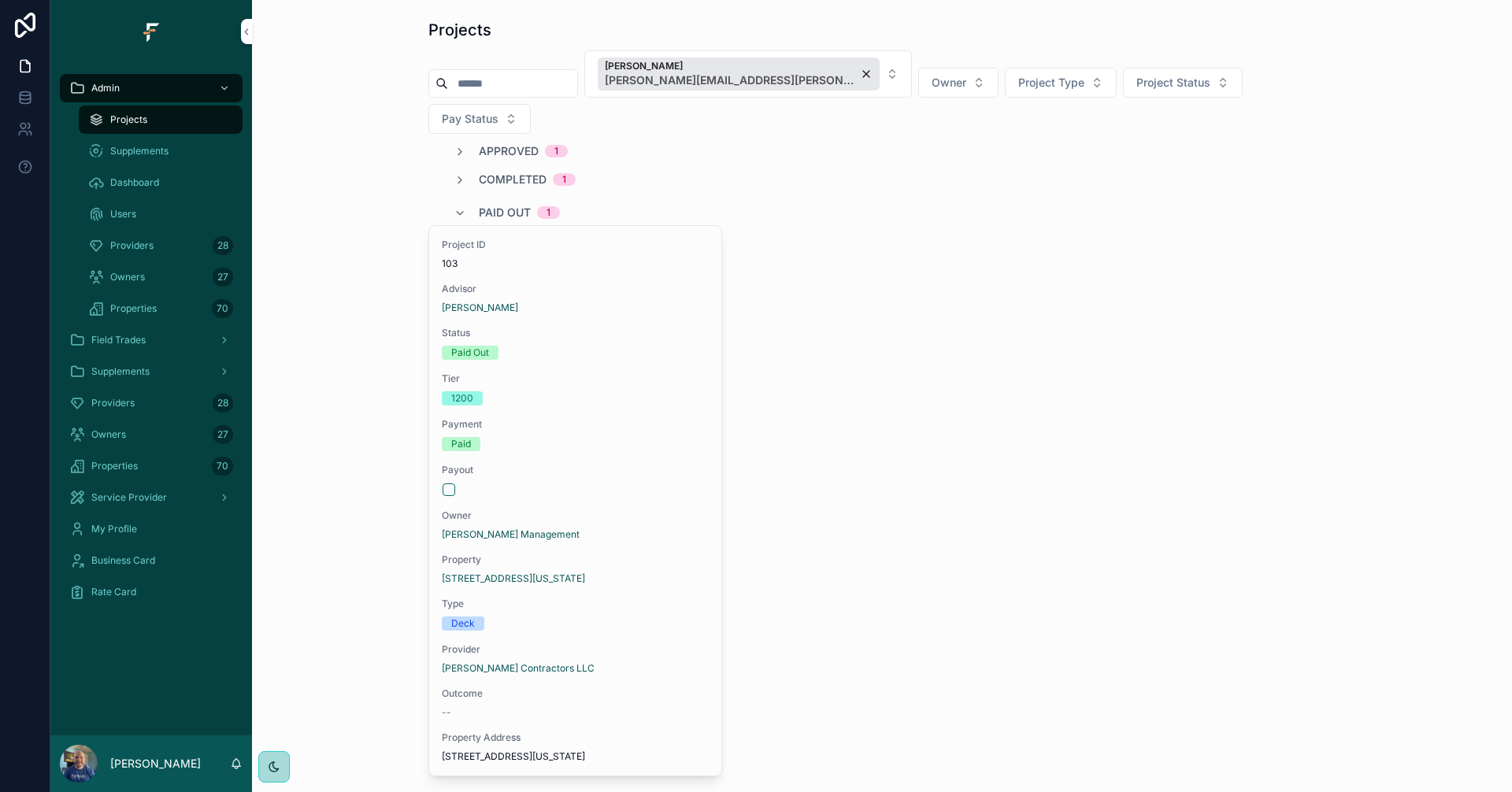
click at [660, 345] on div "Paid Out" at bounding box center [575, 352] width 267 height 14
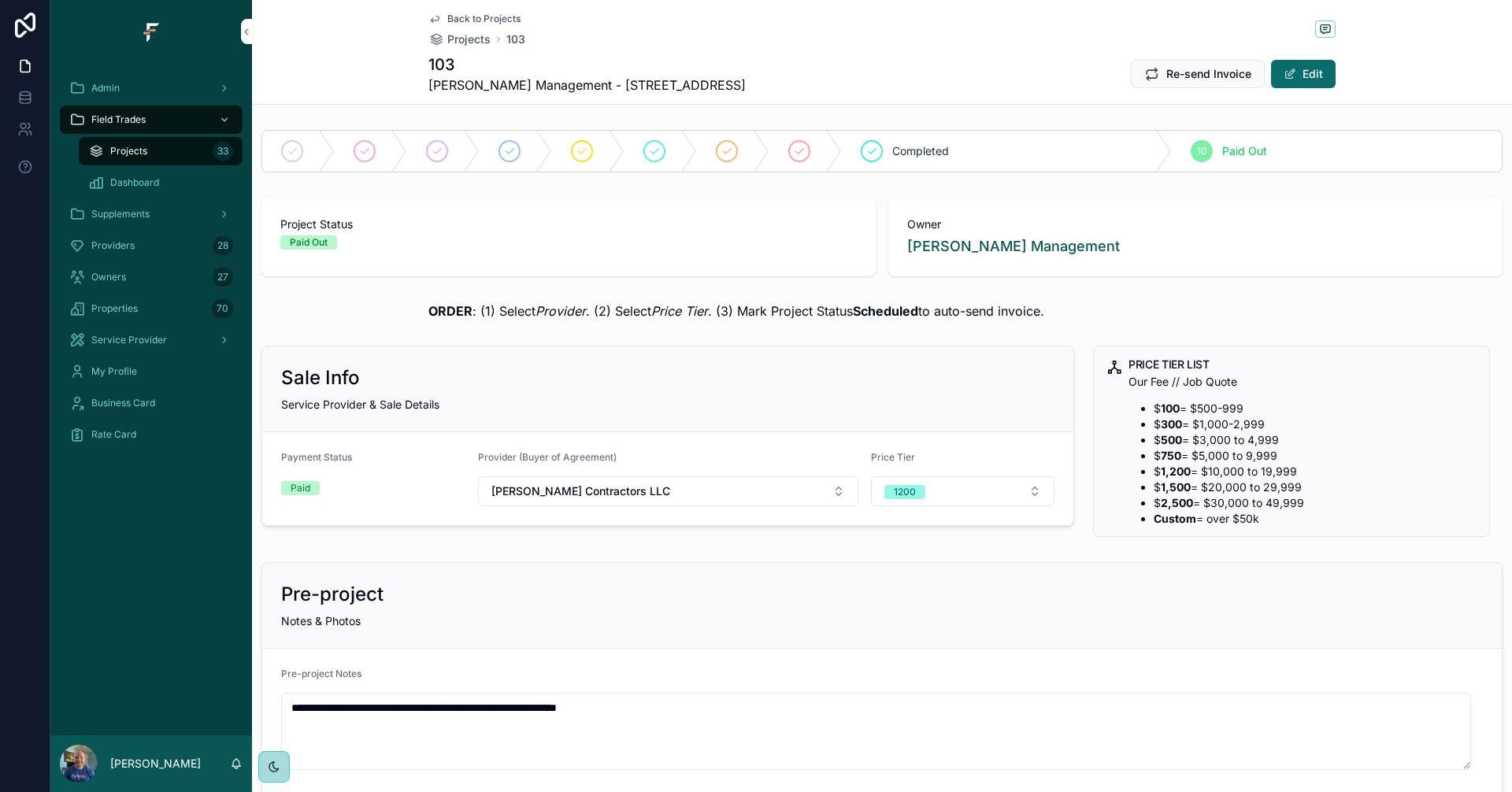
click at [987, 146] on div "Completed" at bounding box center [1007, 151] width 330 height 41
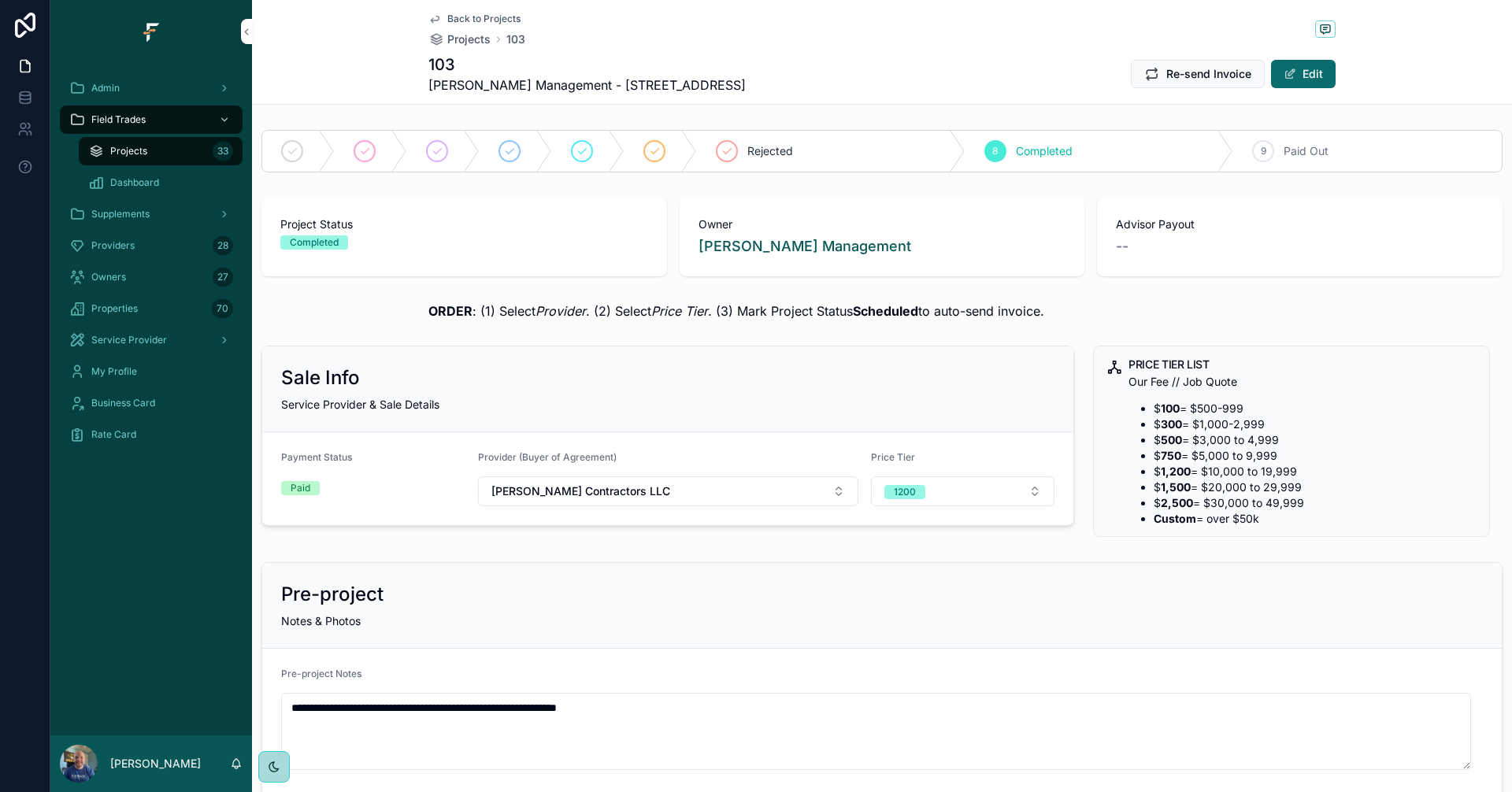
click at [470, 14] on span "Back to Projects" at bounding box center [483, 19] width 73 height 13
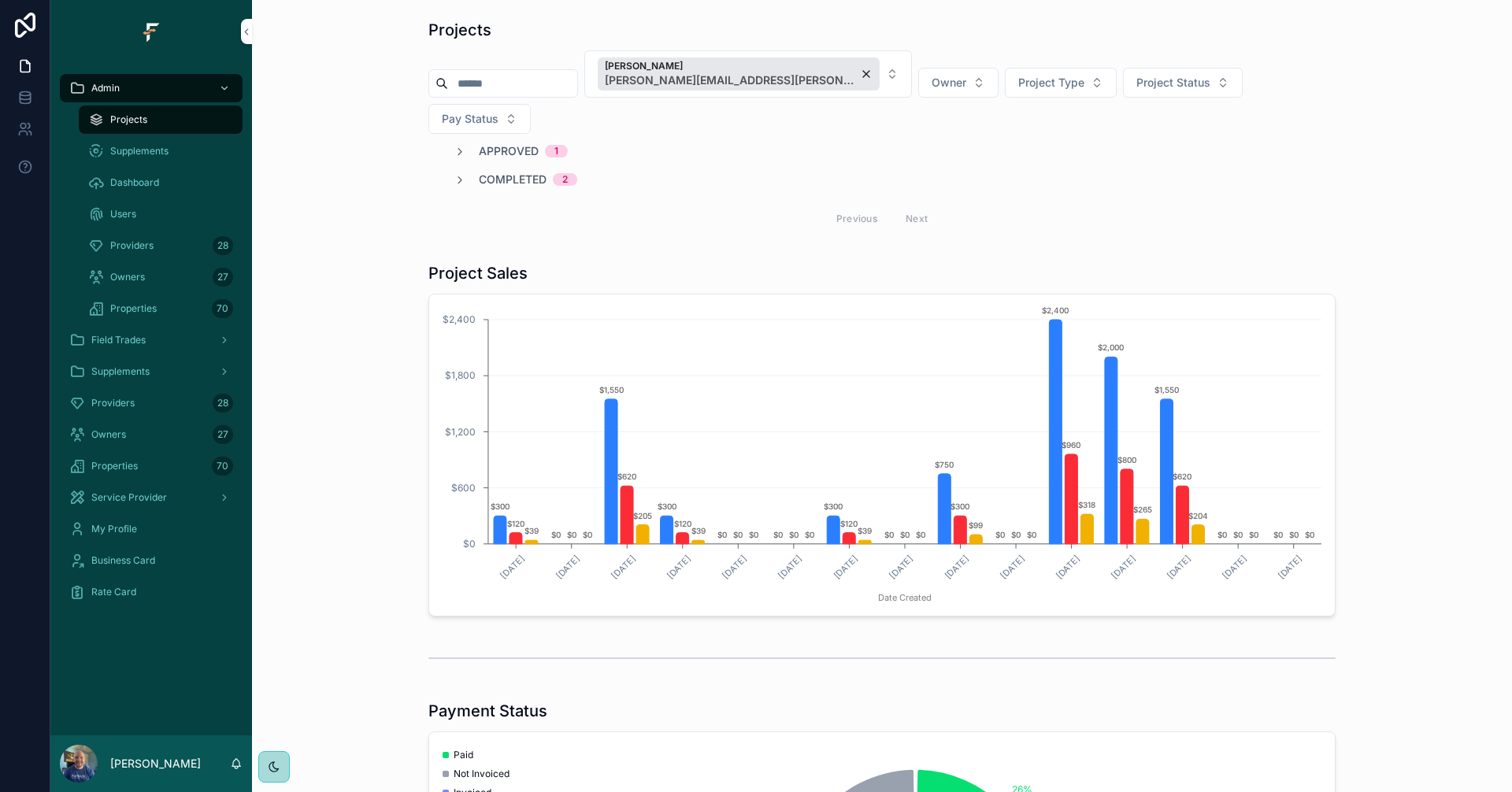
click at [515, 172] on span "Completed" at bounding box center [512, 180] width 67 height 16
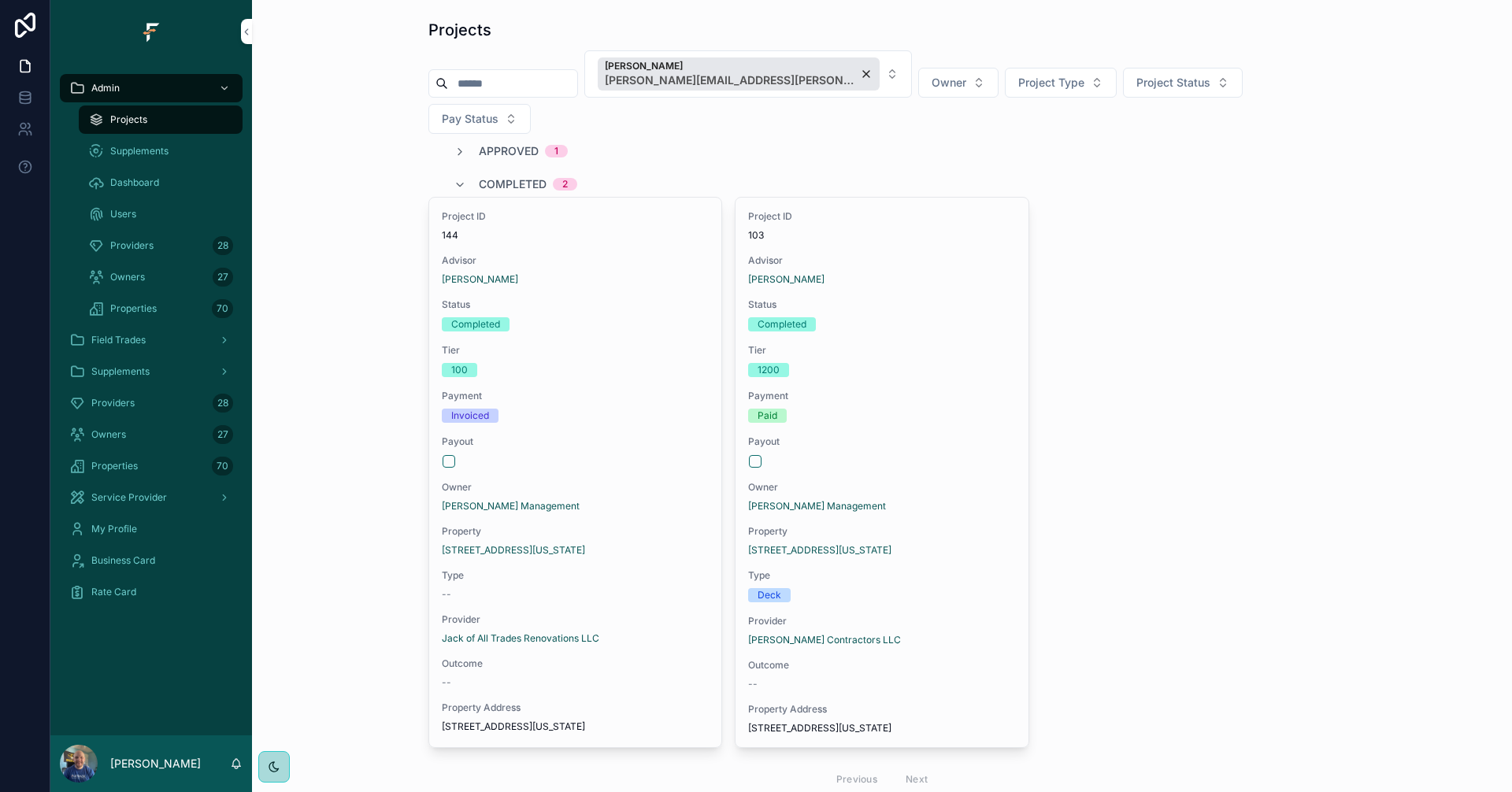
click at [949, 408] on div "Paid" at bounding box center [881, 415] width 267 height 14
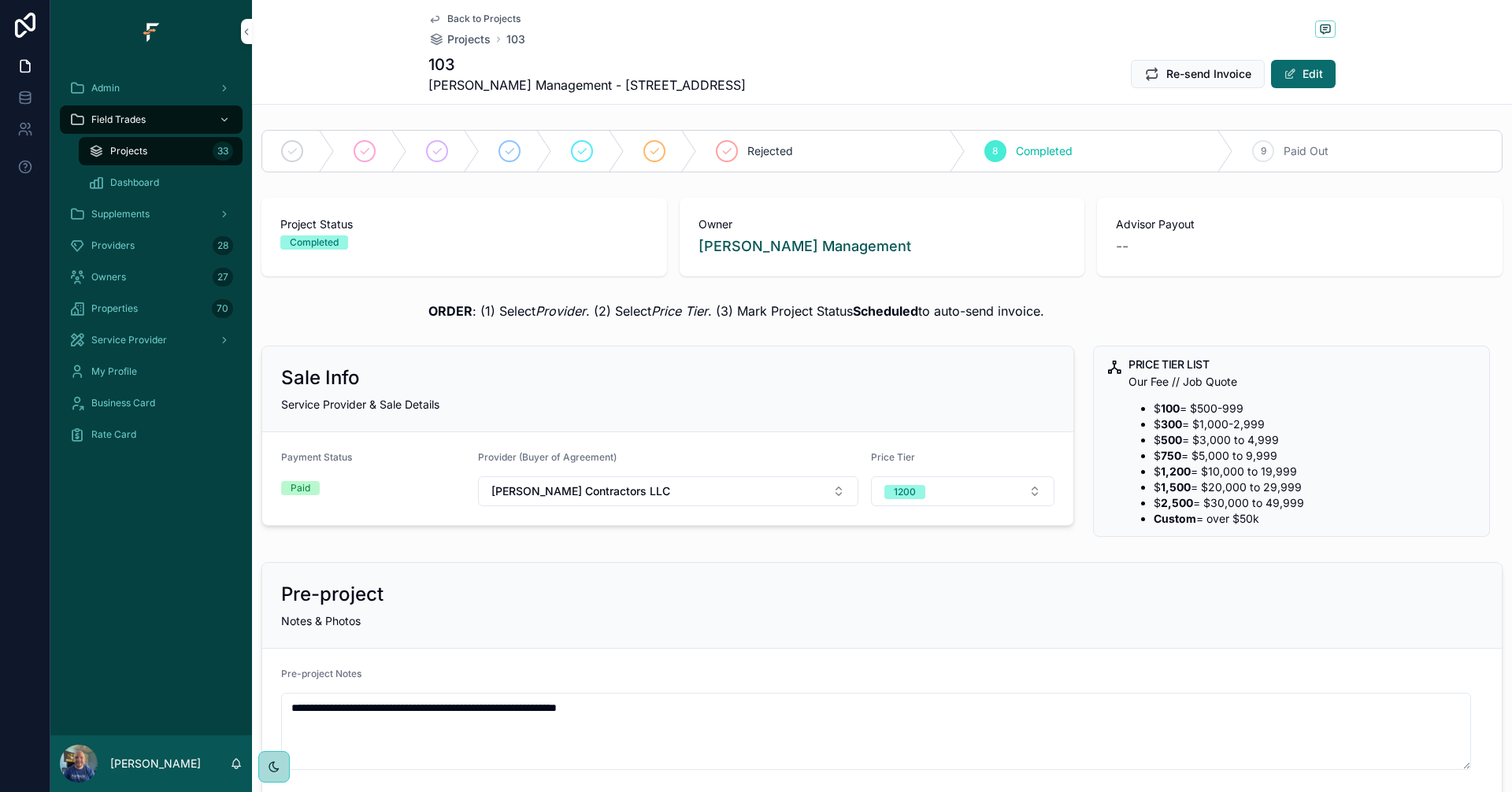
click at [456, 14] on span "Back to Projects" at bounding box center [483, 19] width 73 height 13
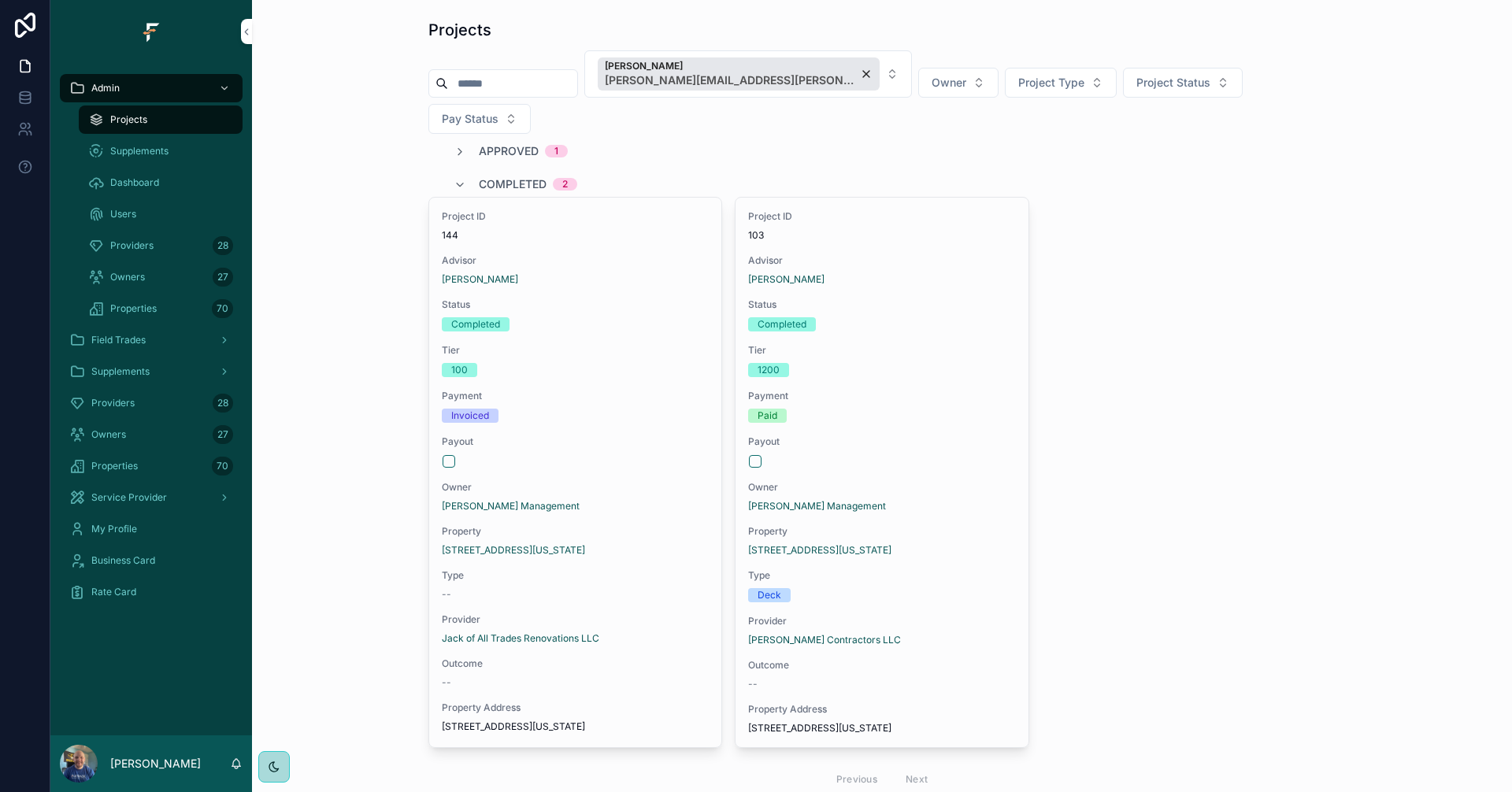
click at [828, 68] on button "Kyler Ferguson [EMAIL_ADDRESS][PERSON_NAME][DOMAIN_NAME]" at bounding box center [748, 74] width 327 height 48
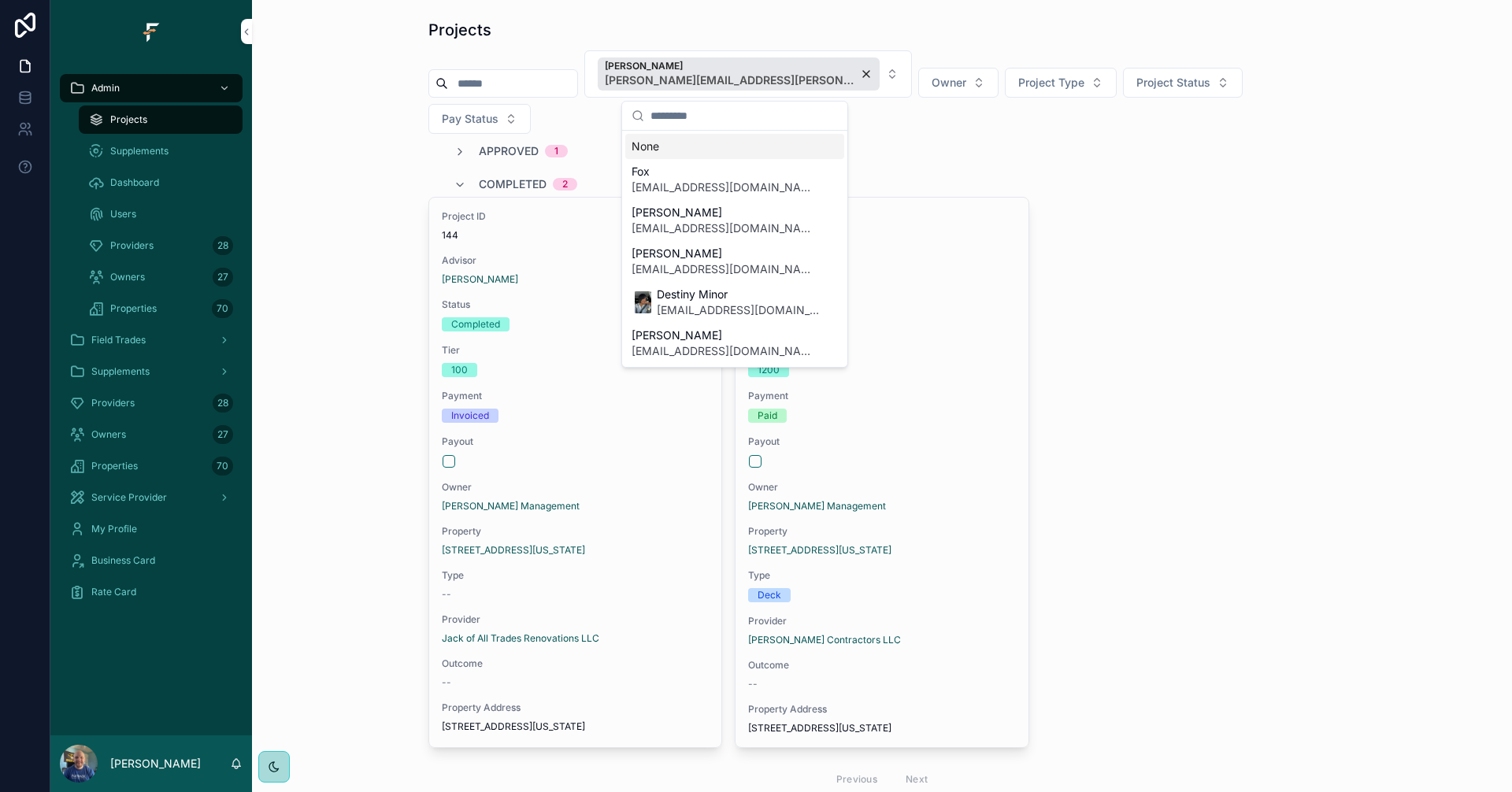
click at [801, 69] on div "Kyler Ferguson [EMAIL_ADDRESS][PERSON_NAME][DOMAIN_NAME]" at bounding box center [738, 74] width 282 height 33
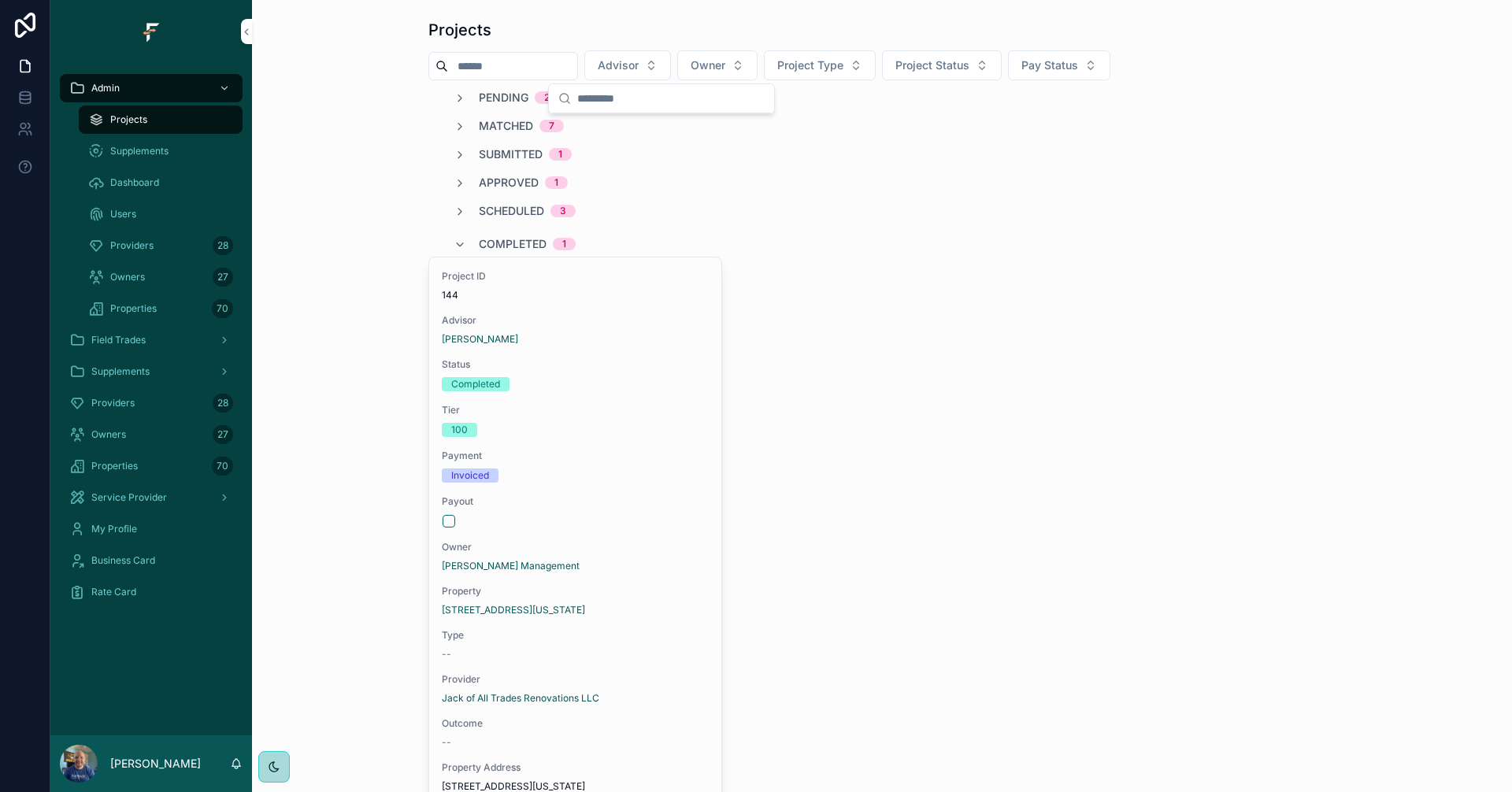
click at [970, 68] on span "Project Status" at bounding box center [932, 66] width 74 height 16
click at [934, 334] on div "Paid Out" at bounding box center [975, 334] width 219 height 25
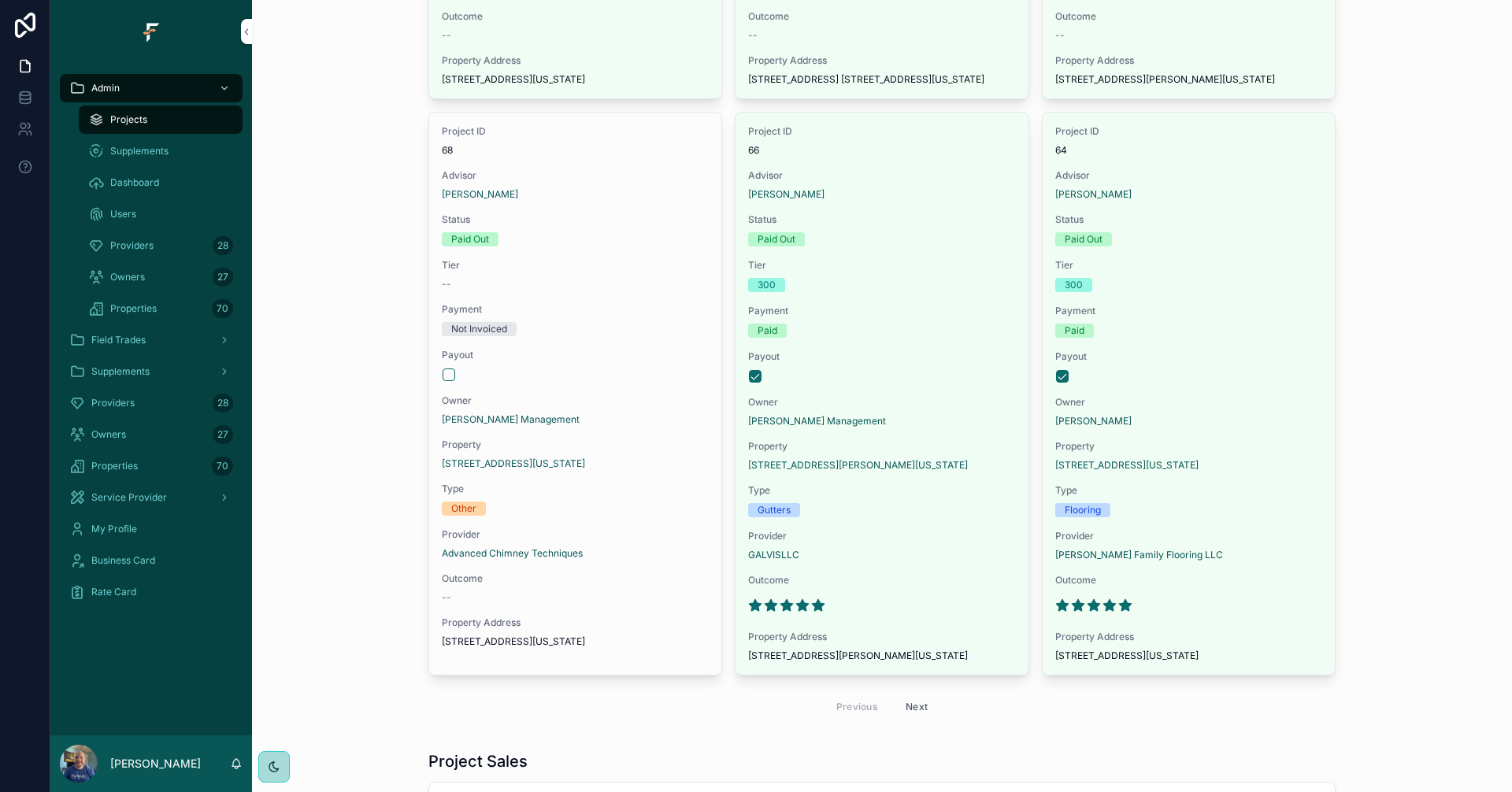
scroll to position [2361, 0]
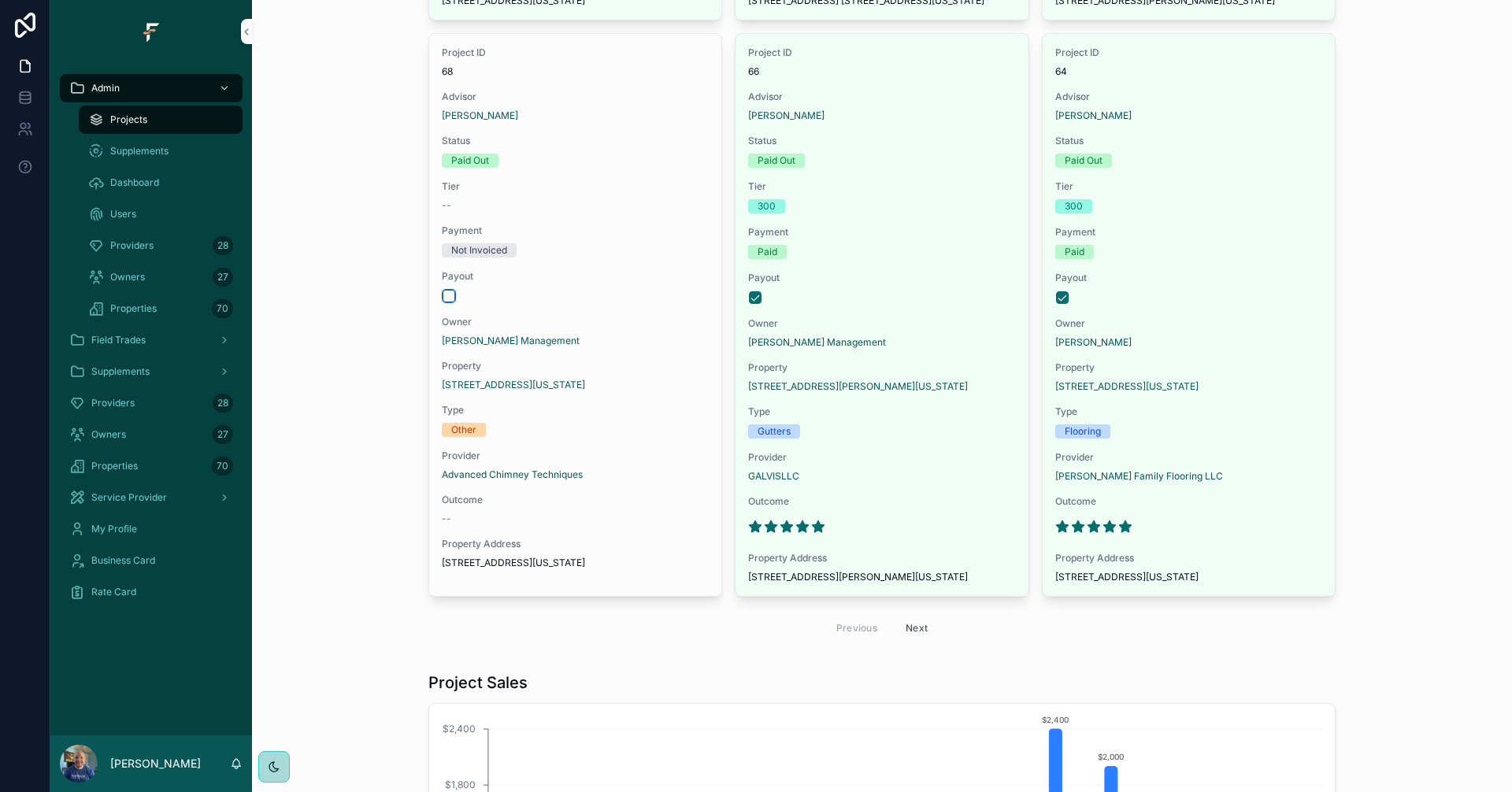
click at [445, 302] on button "scrollable content" at bounding box center [449, 296] width 13 height 13
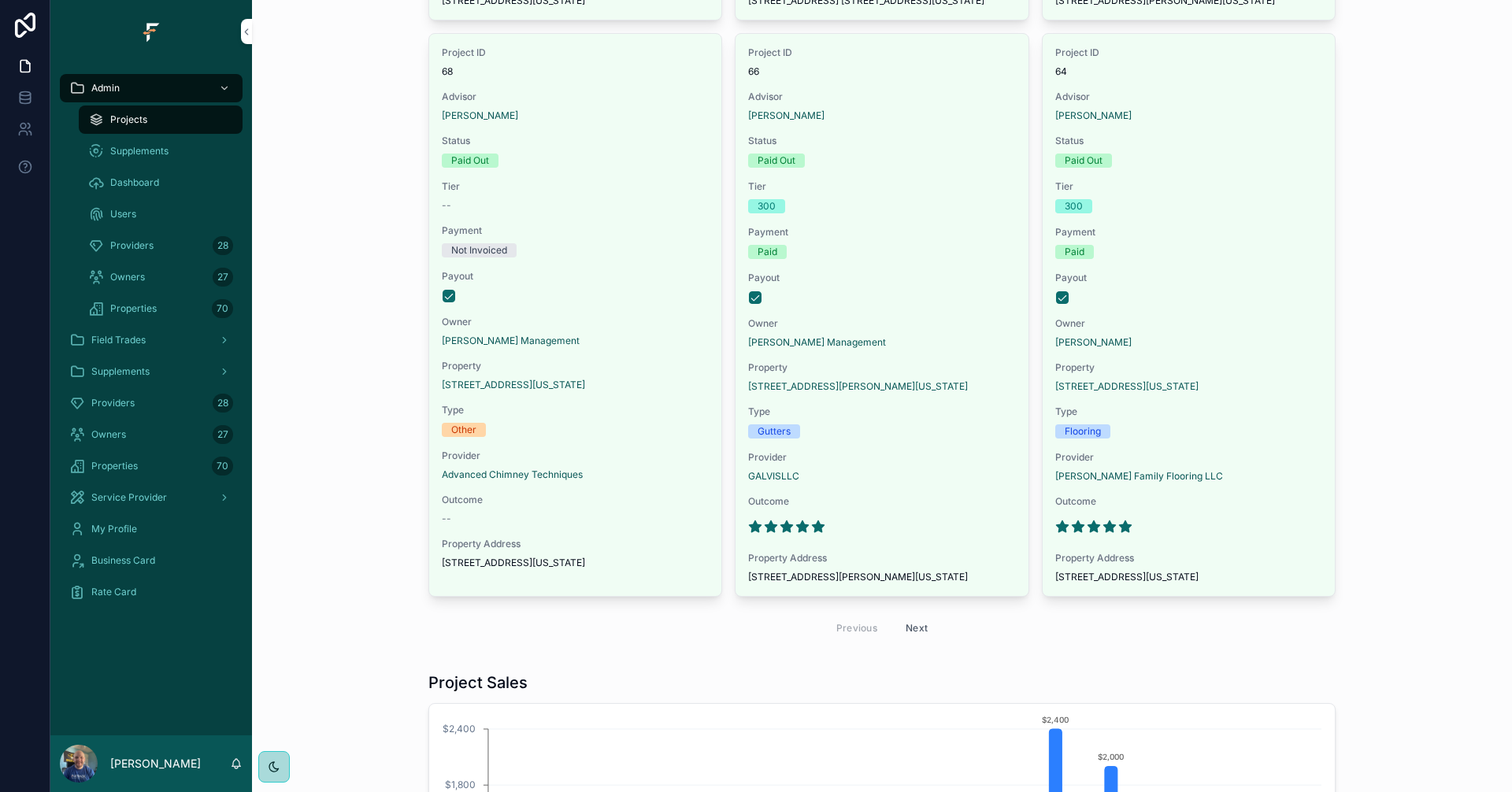
click at [923, 640] on button "Next" at bounding box center [916, 627] width 44 height 24
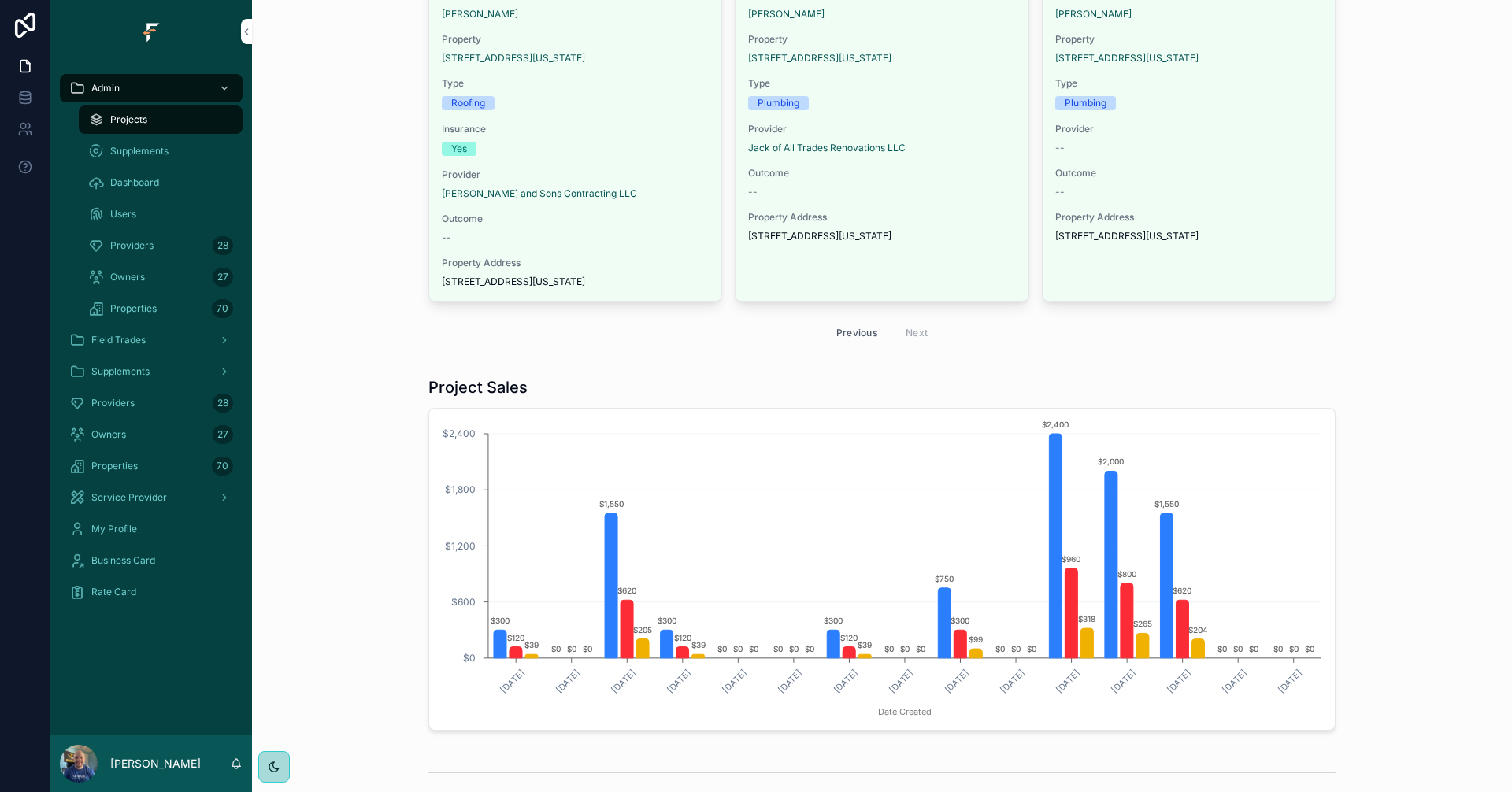
scroll to position [1023, 0]
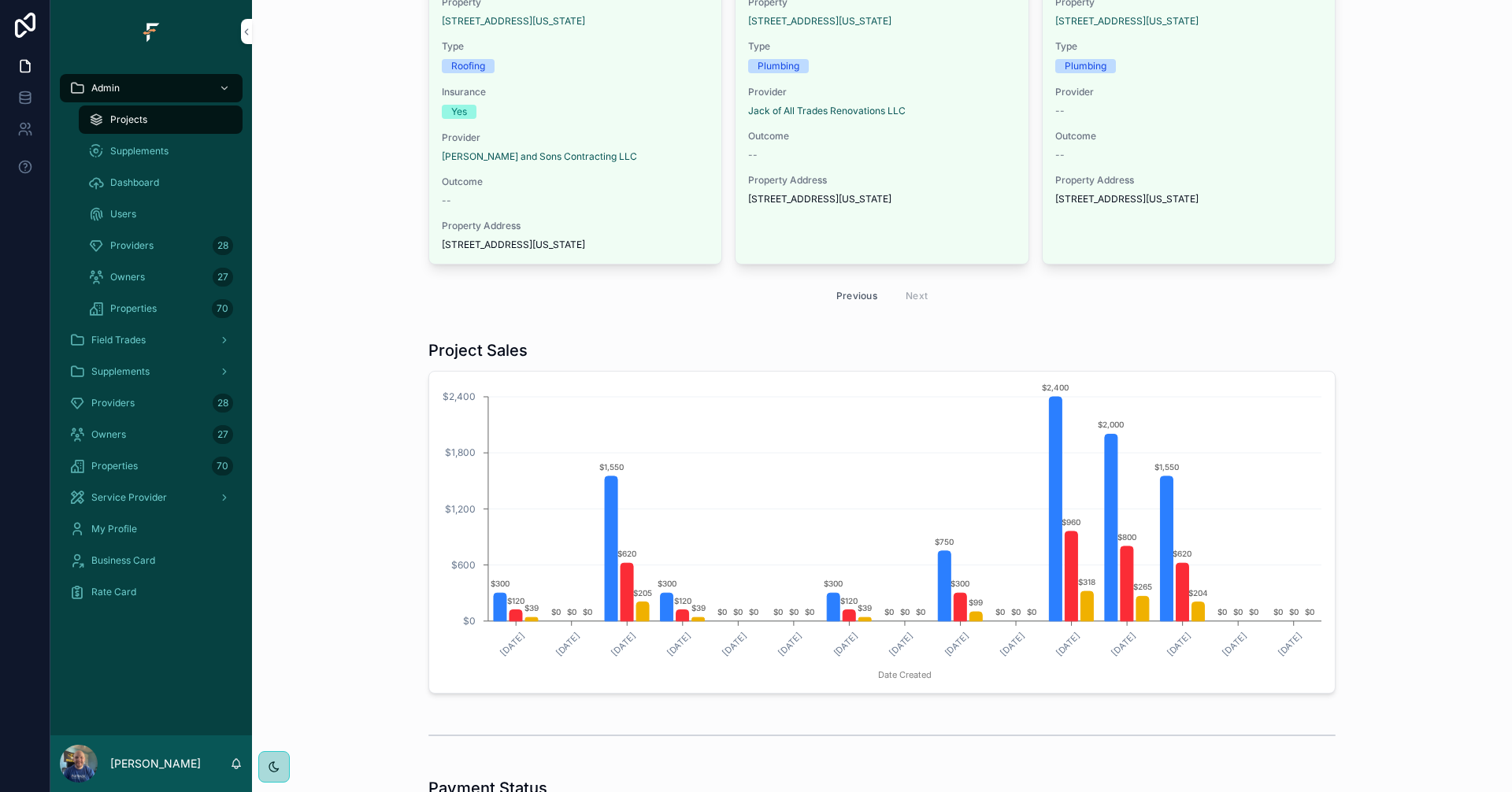
click at [844, 307] on button "Previous" at bounding box center [856, 295] width 63 height 24
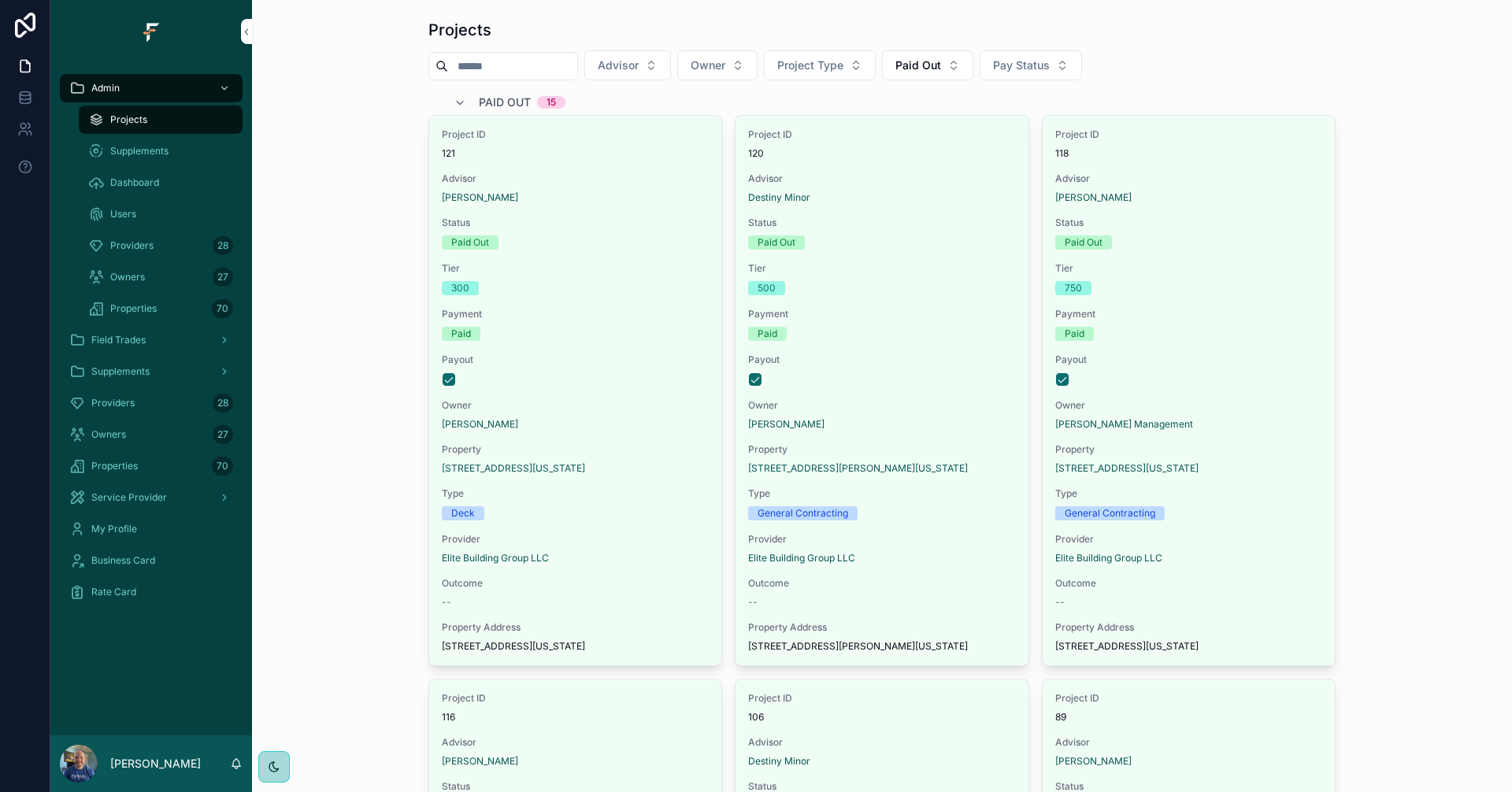
click at [934, 74] on button "Paid Out" at bounding box center [927, 65] width 92 height 30
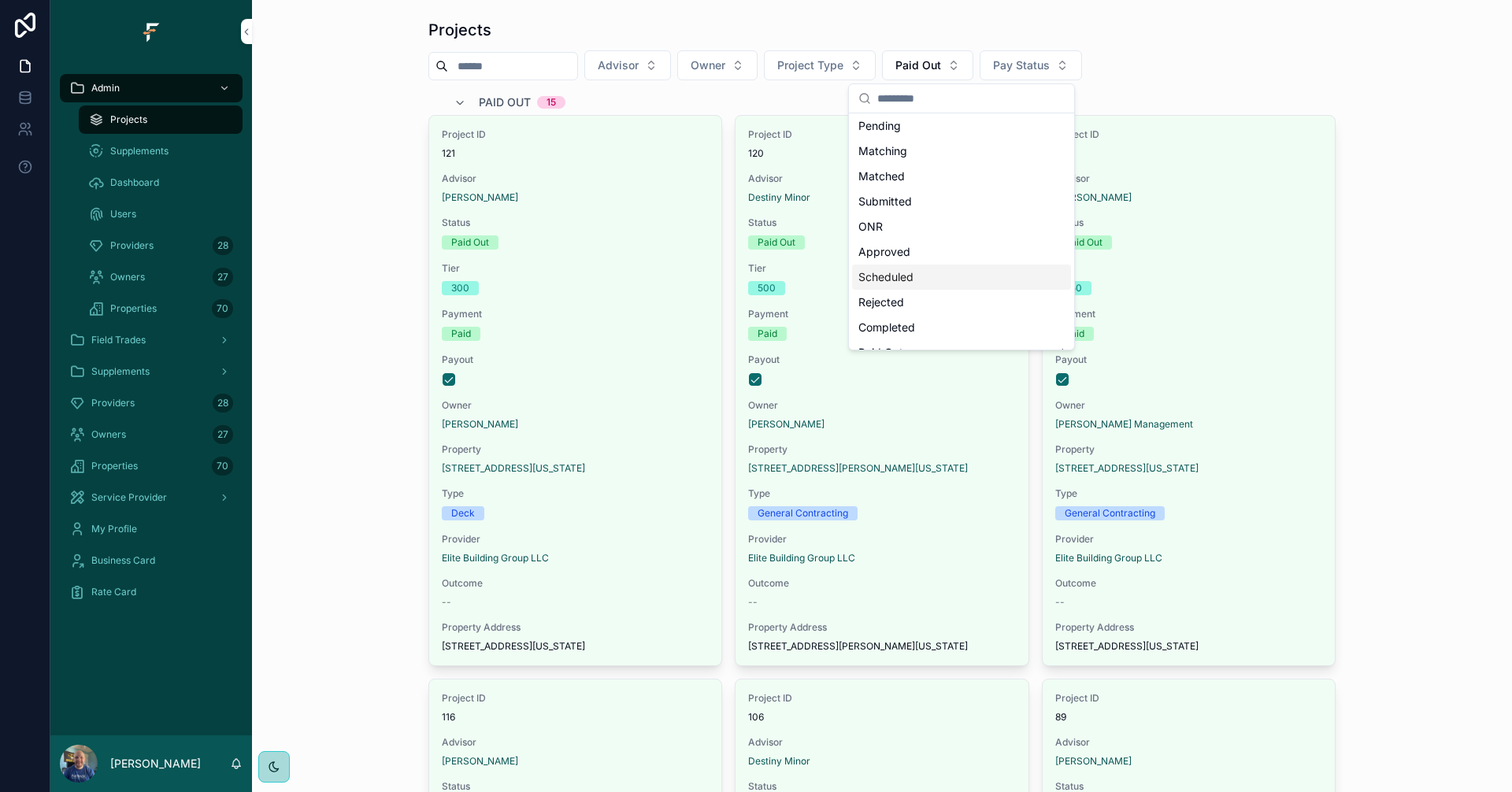
scroll to position [48, 0]
click at [917, 306] on div "Completed" at bounding box center [961, 308] width 219 height 25
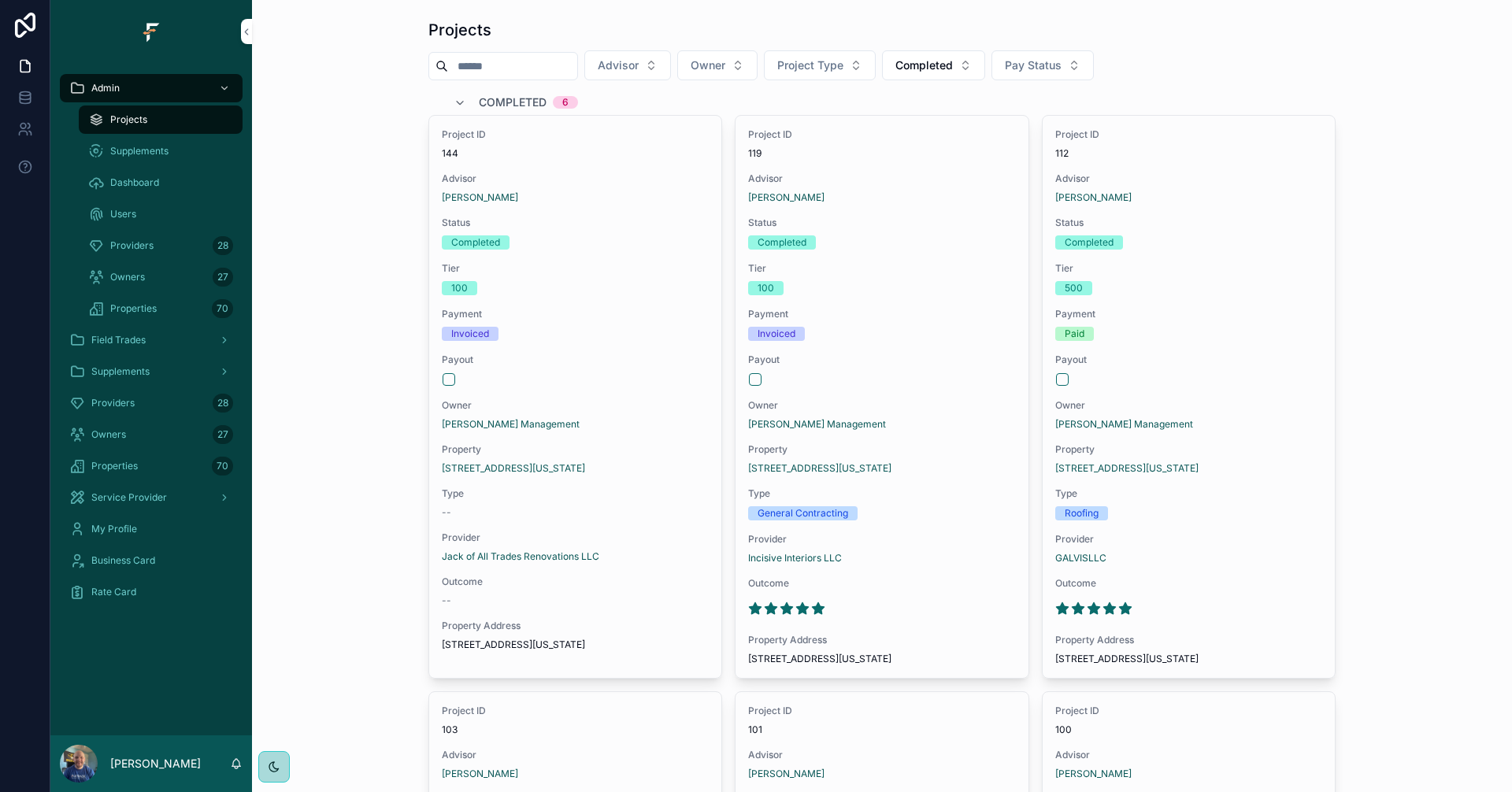
click at [604, 319] on span "Payment" at bounding box center [575, 314] width 267 height 13
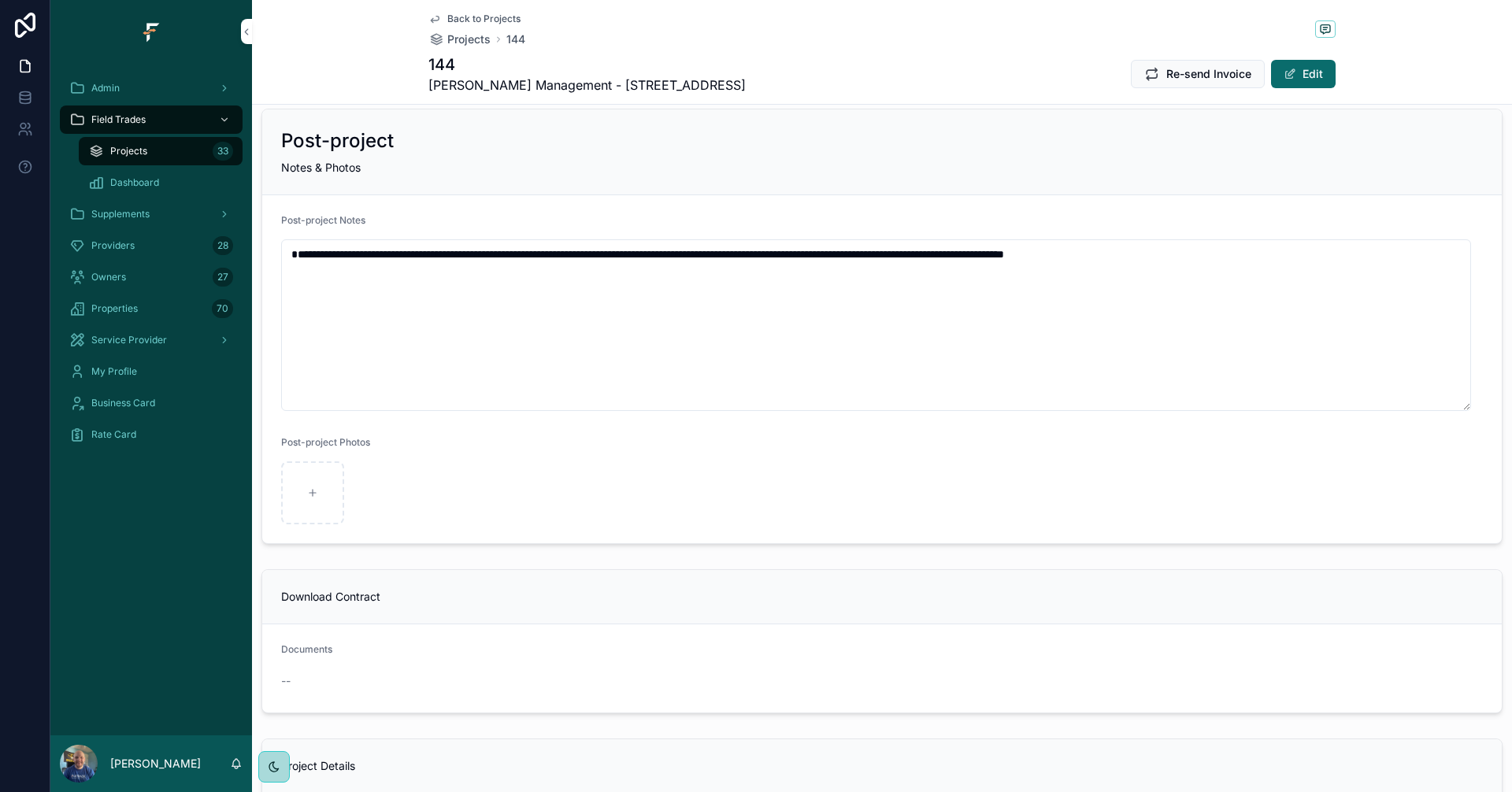
scroll to position [866, 0]
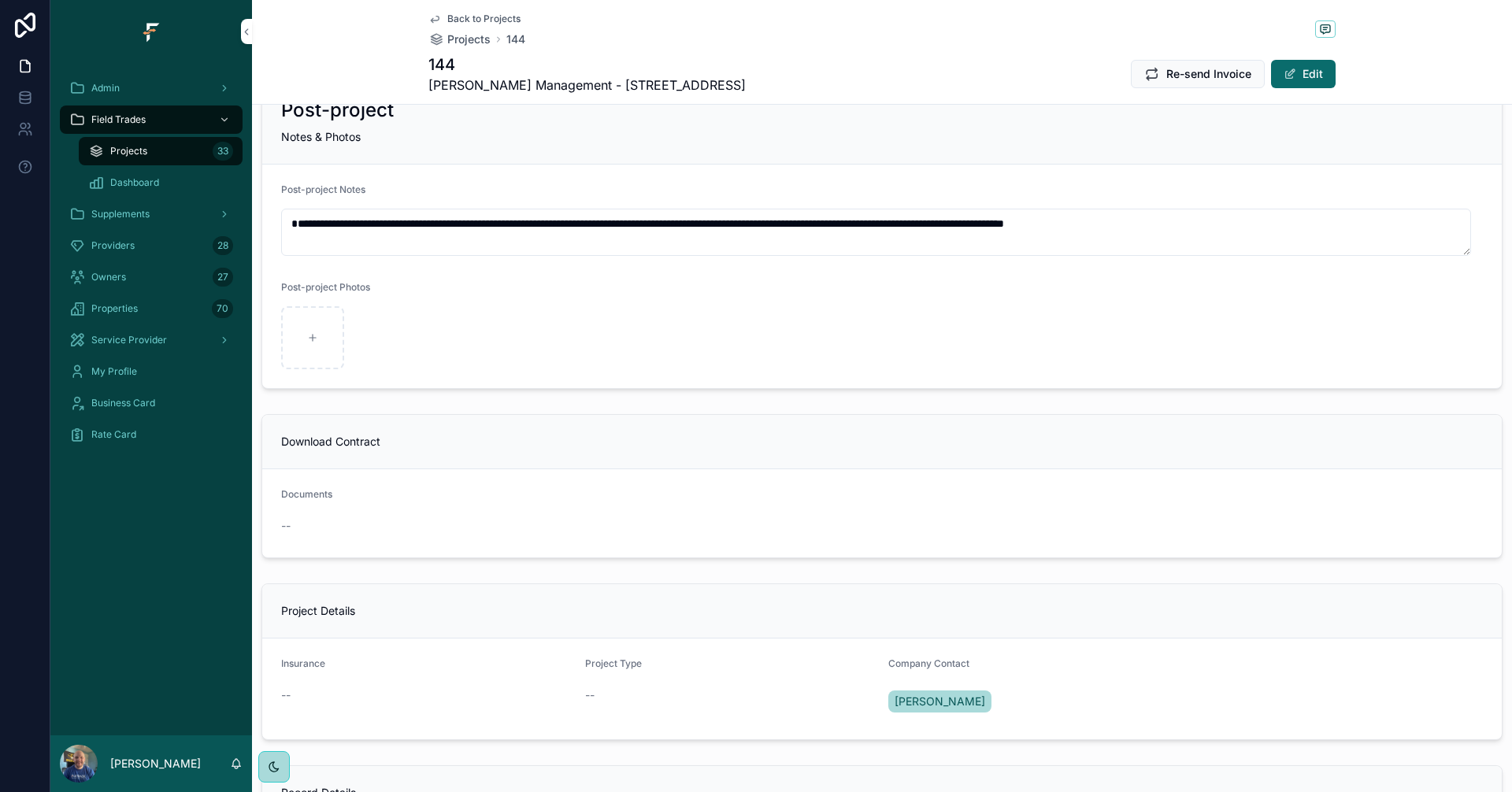
drag, startPoint x: 1463, startPoint y: 376, endPoint x: 1468, endPoint y: 245, distance: 131.1
click at [1468, 245] on textarea "**********" at bounding box center [876, 232] width 1190 height 48
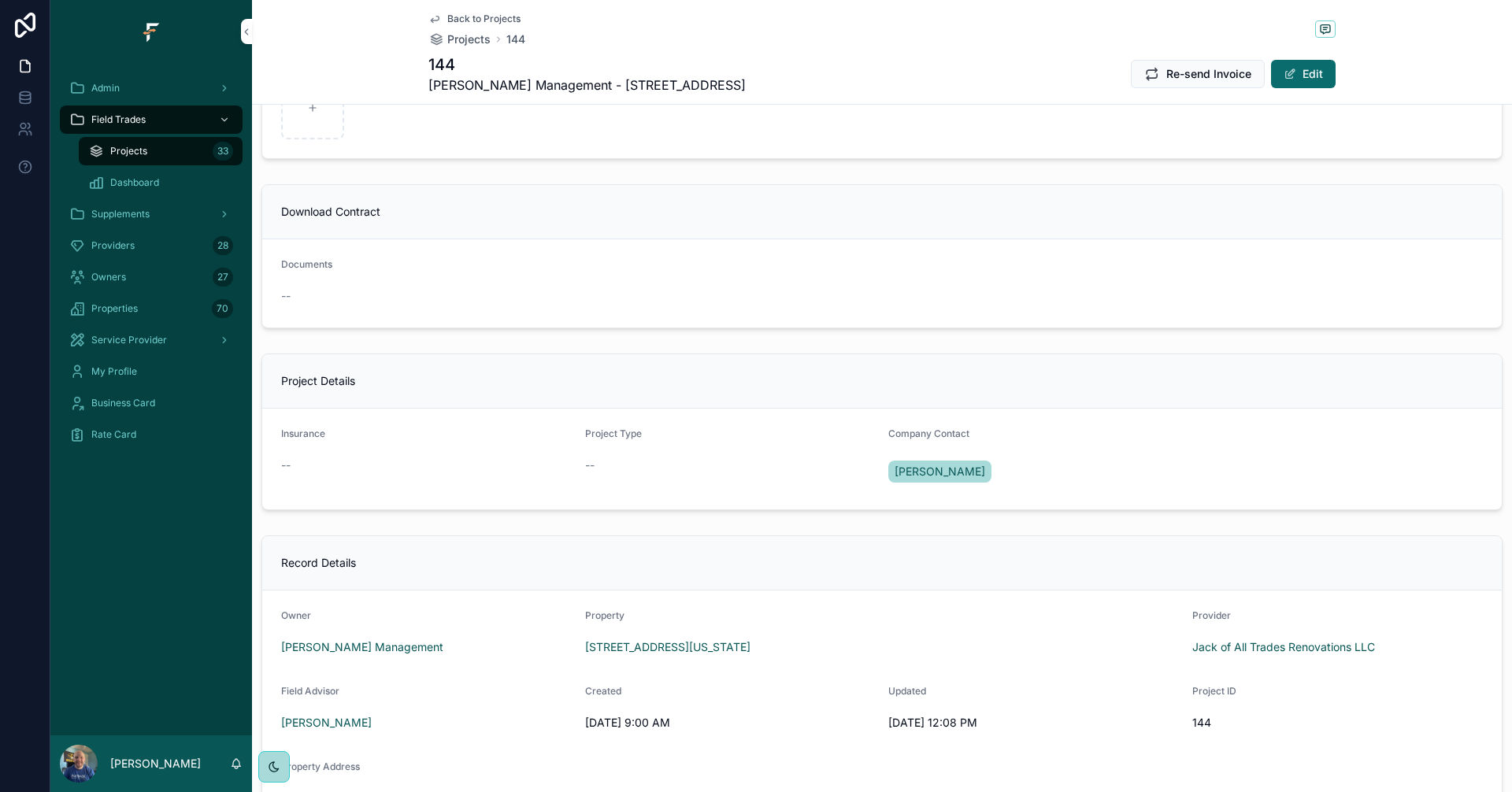
scroll to position [1102, 0]
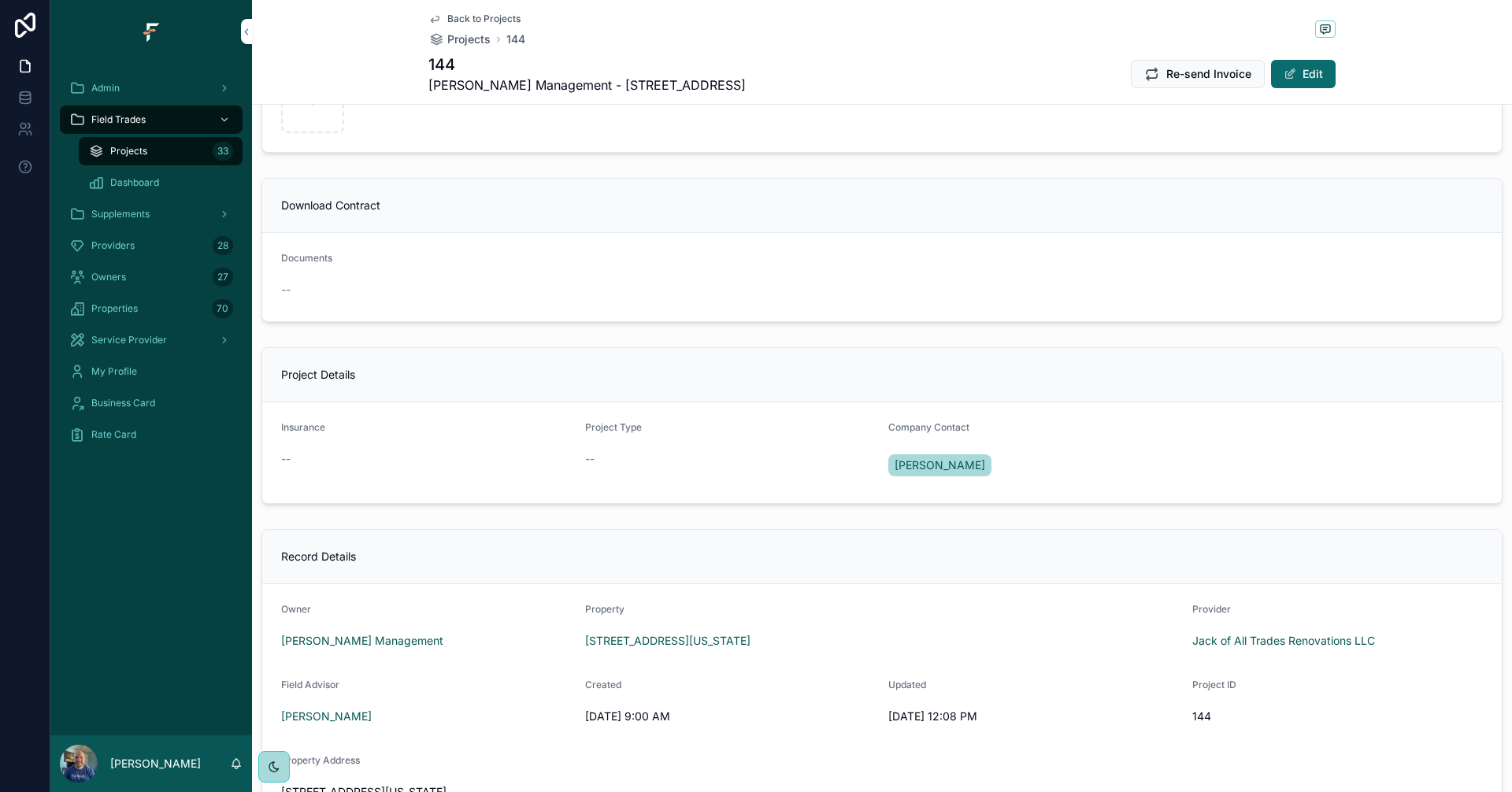
click at [1313, 82] on button "Edit" at bounding box center [1303, 75] width 65 height 29
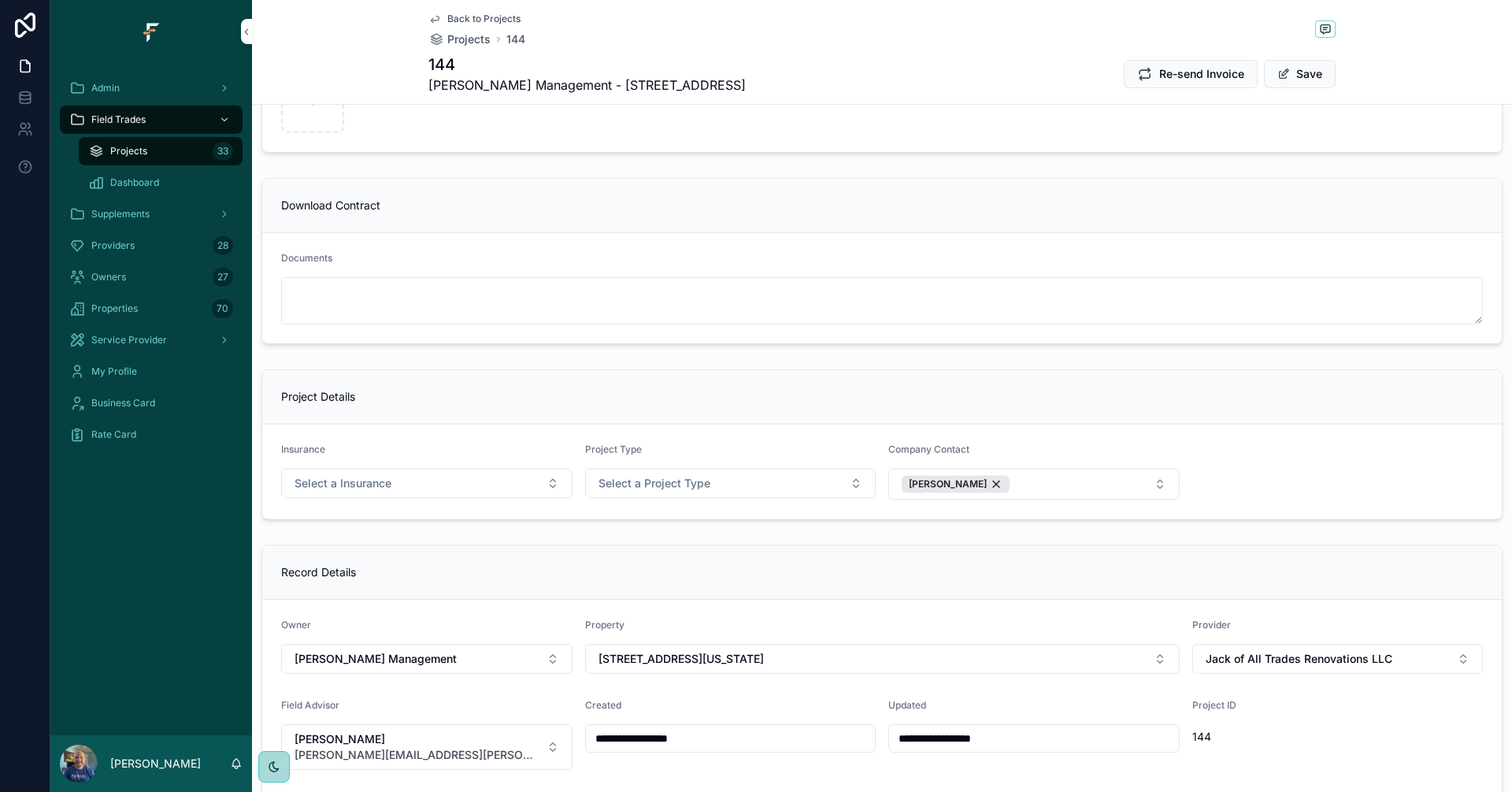
click at [542, 484] on button "Select a Insurance" at bounding box center [427, 483] width 291 height 30
click at [376, 572] on div "No" at bounding box center [425, 570] width 219 height 23
click at [720, 499] on div "Project Type Select a Project Type" at bounding box center [730, 471] width 291 height 57
click at [737, 479] on button "Select a Project Type" at bounding box center [730, 483] width 291 height 30
type input "**********"
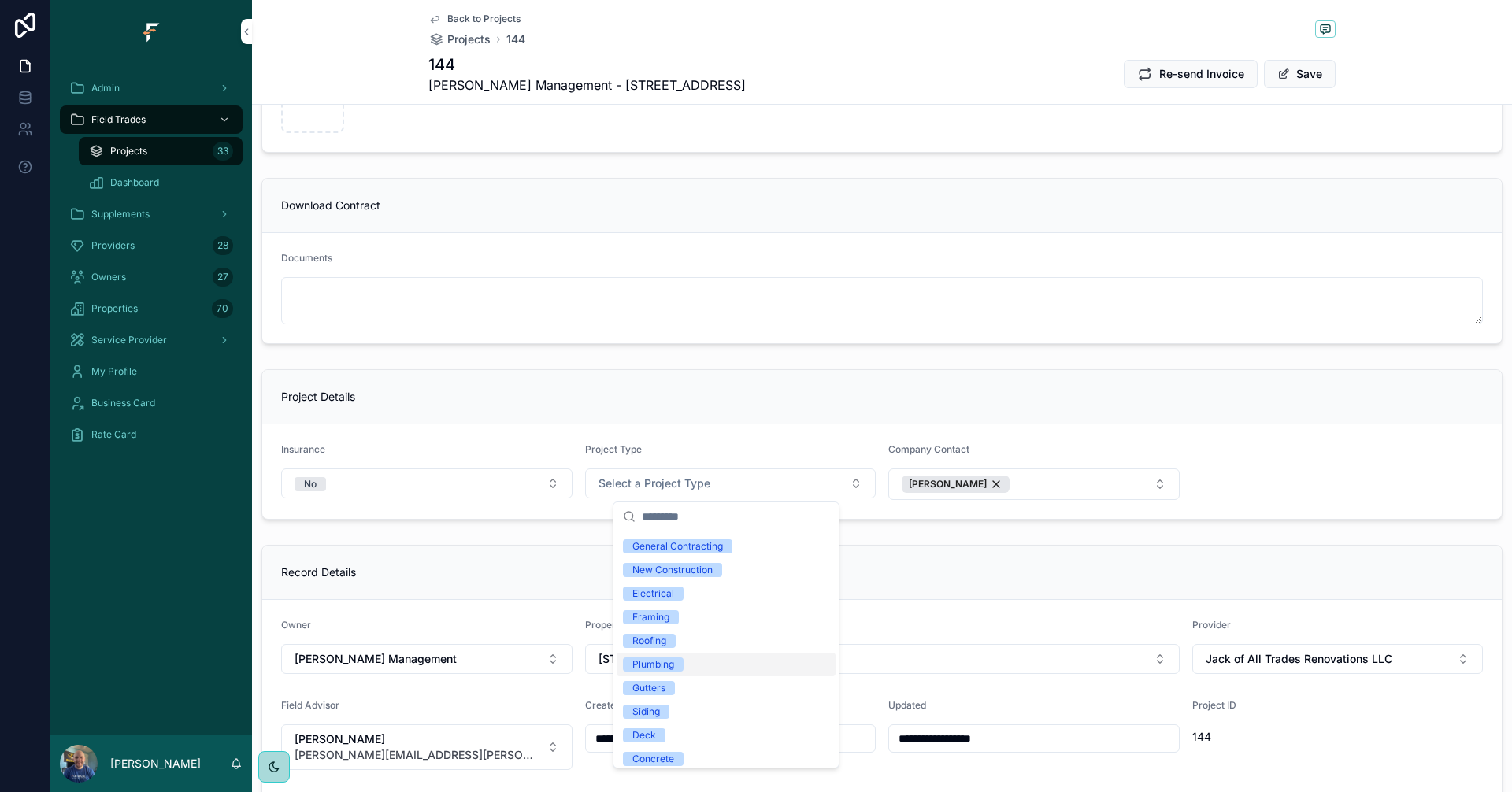
click at [658, 671] on div "Plumbing" at bounding box center [653, 664] width 41 height 14
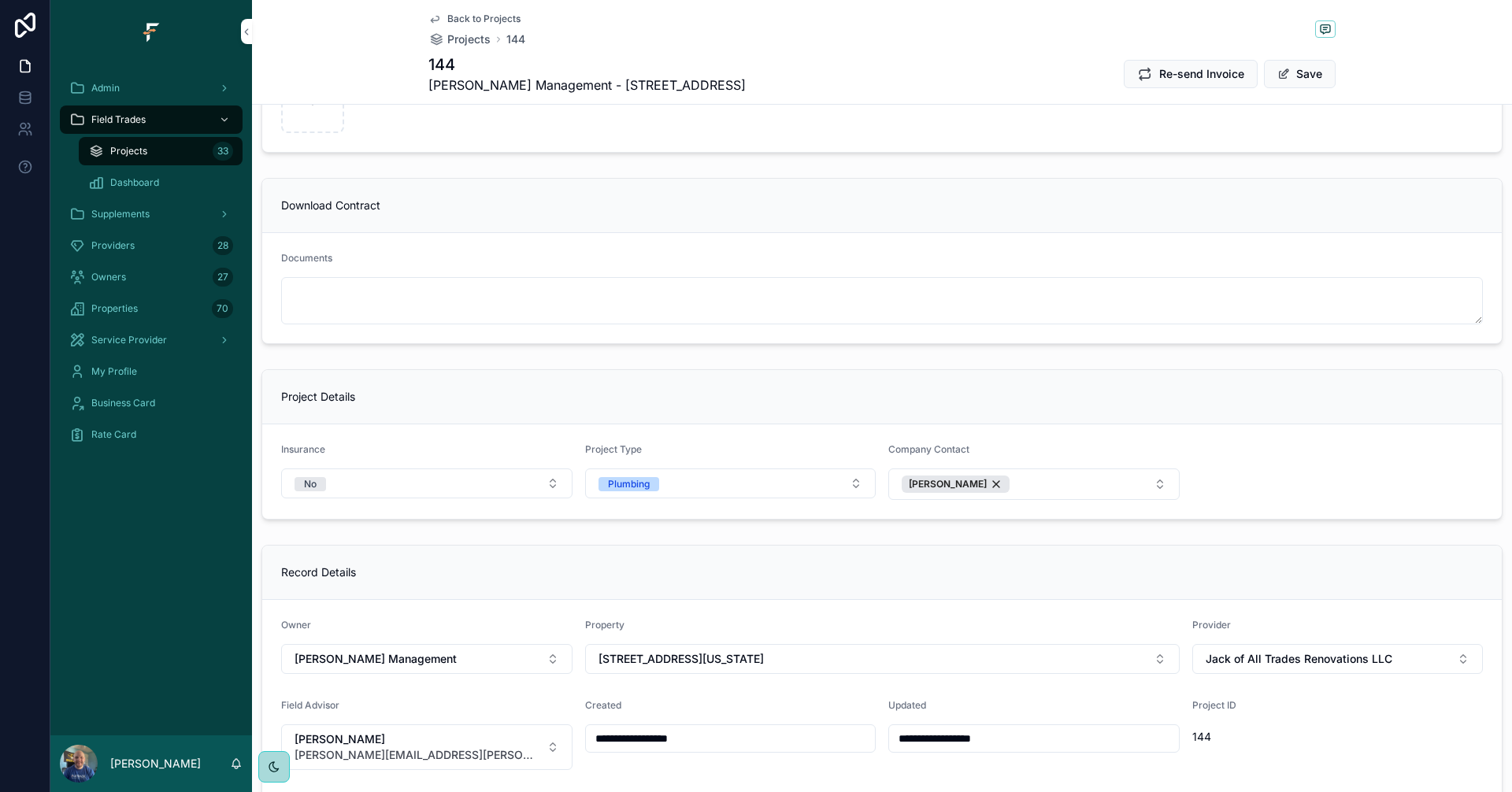
click at [1305, 76] on button "Save" at bounding box center [1300, 75] width 72 height 29
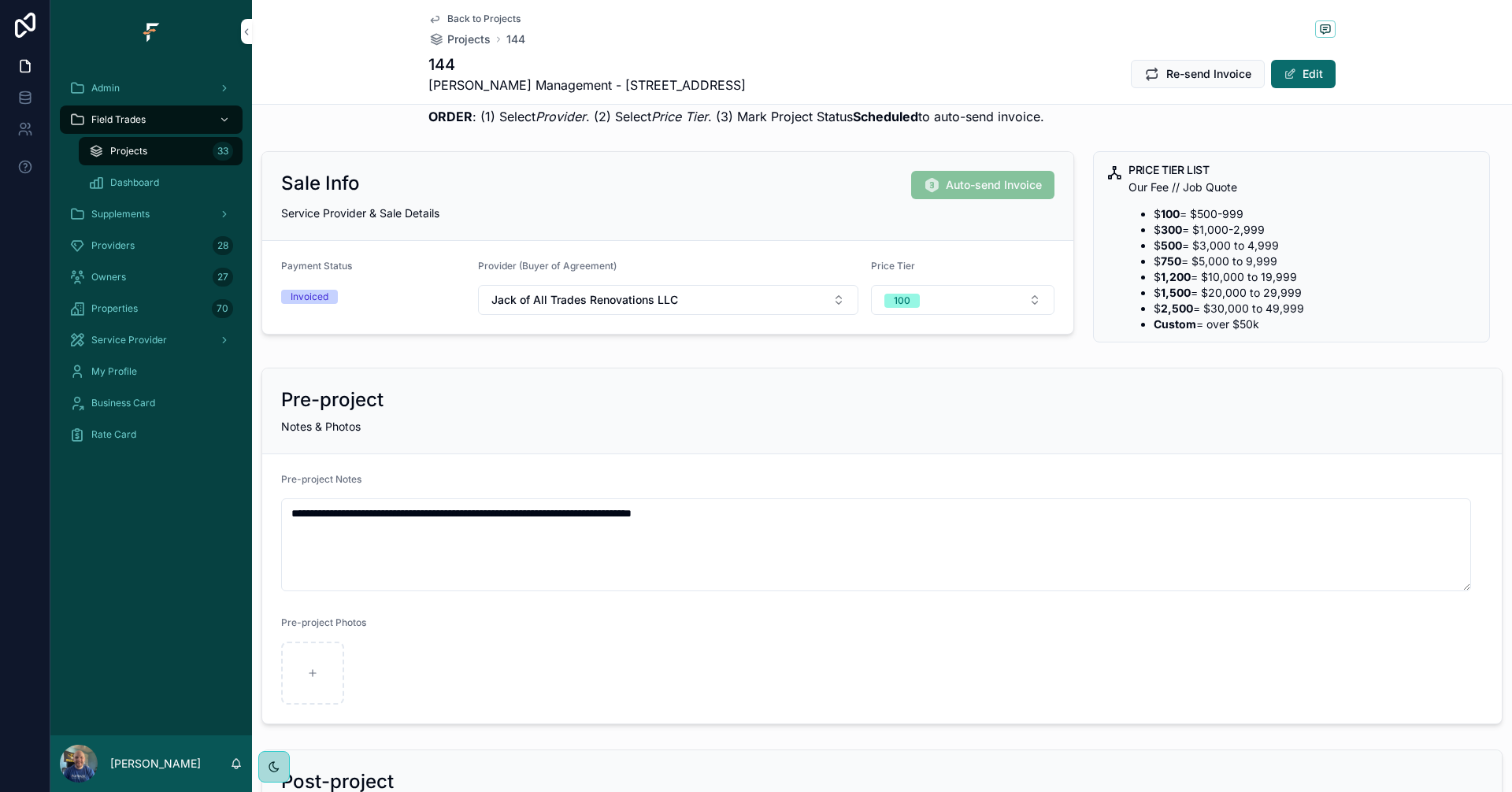
scroll to position [0, 0]
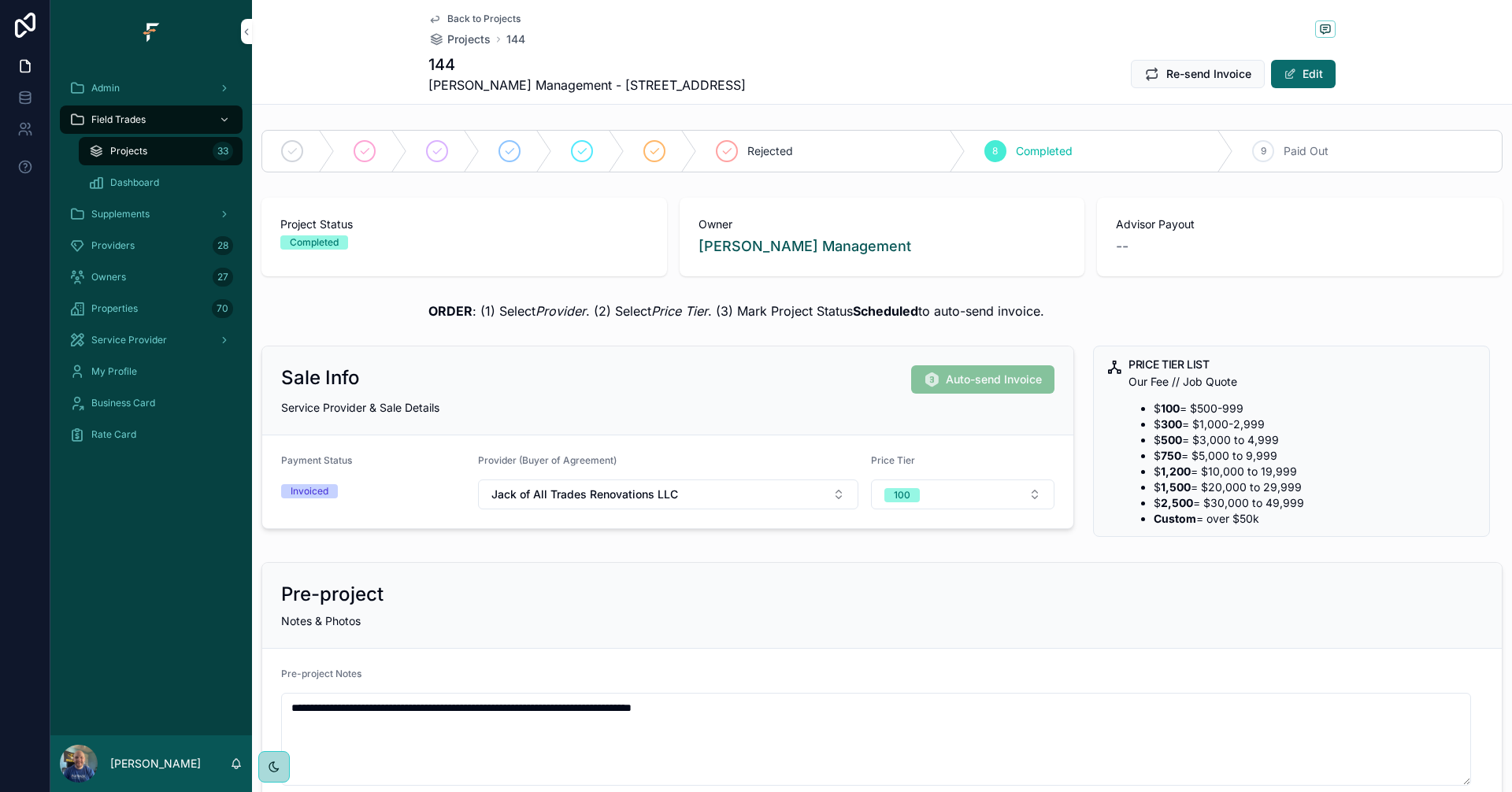
click at [667, 155] on div "scrollable content" at bounding box center [660, 151] width 73 height 41
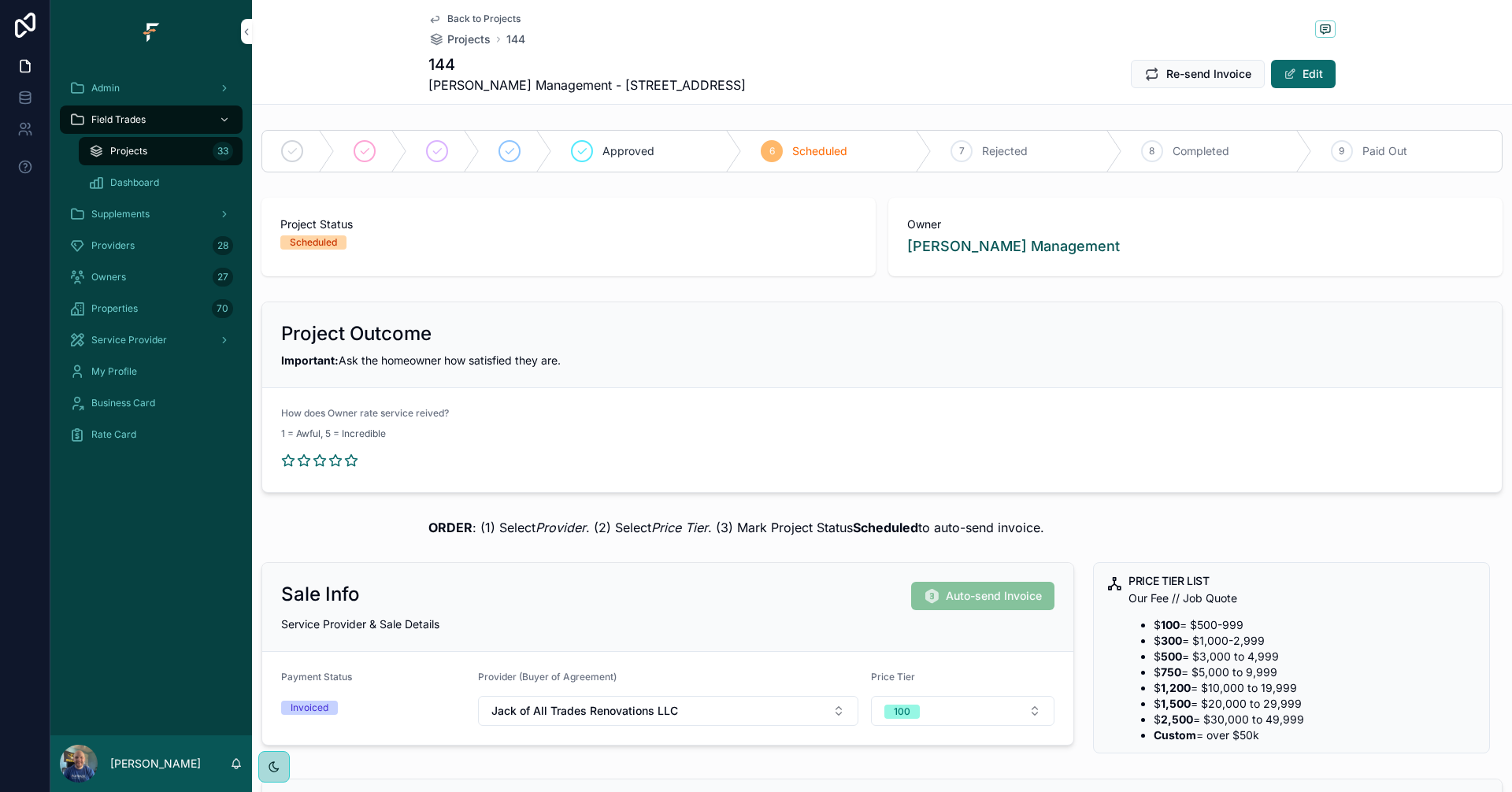
click at [497, 13] on span "Back to Projects" at bounding box center [483, 19] width 73 height 13
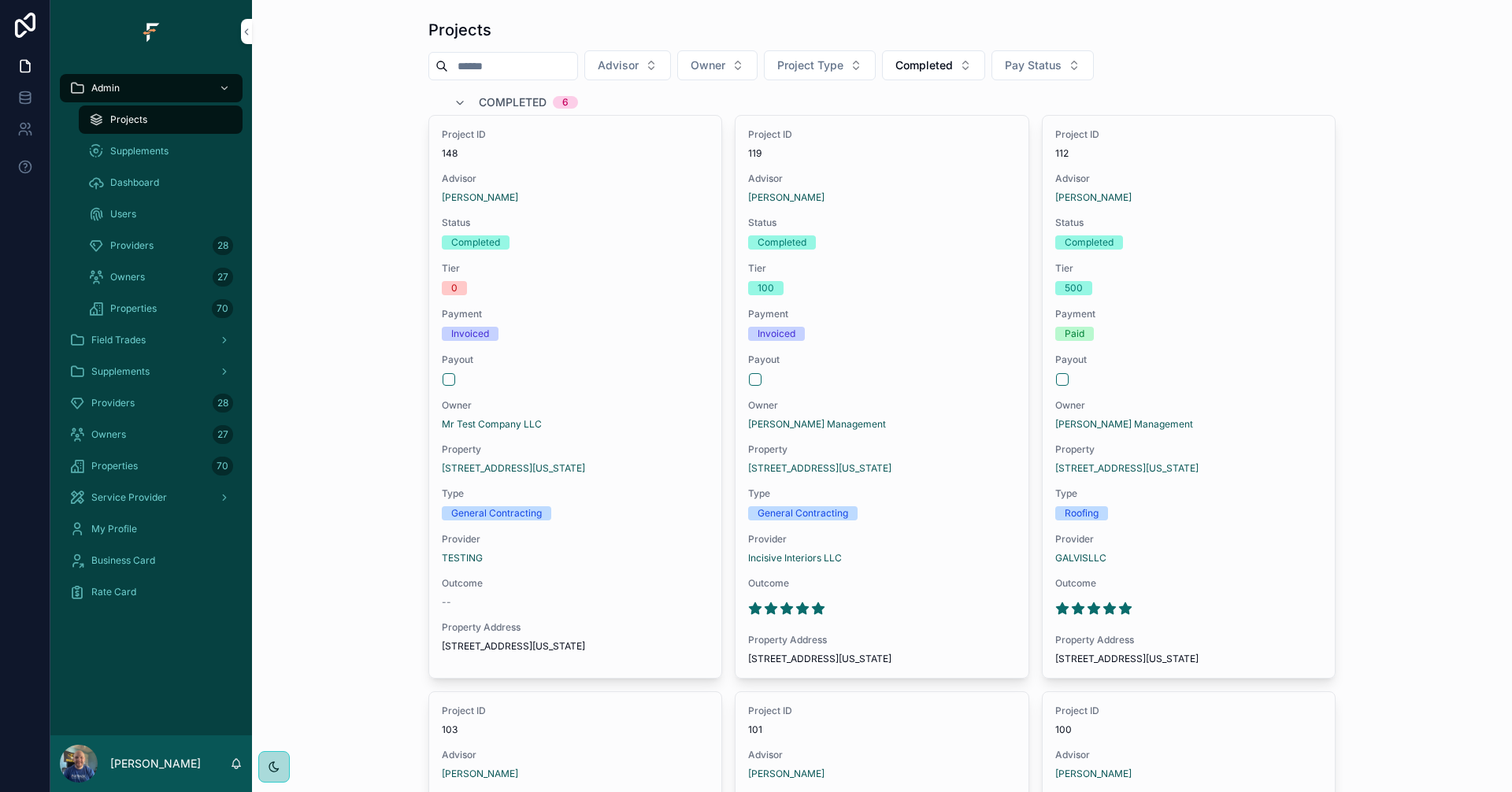
click at [977, 53] on button "Completed" at bounding box center [933, 65] width 103 height 30
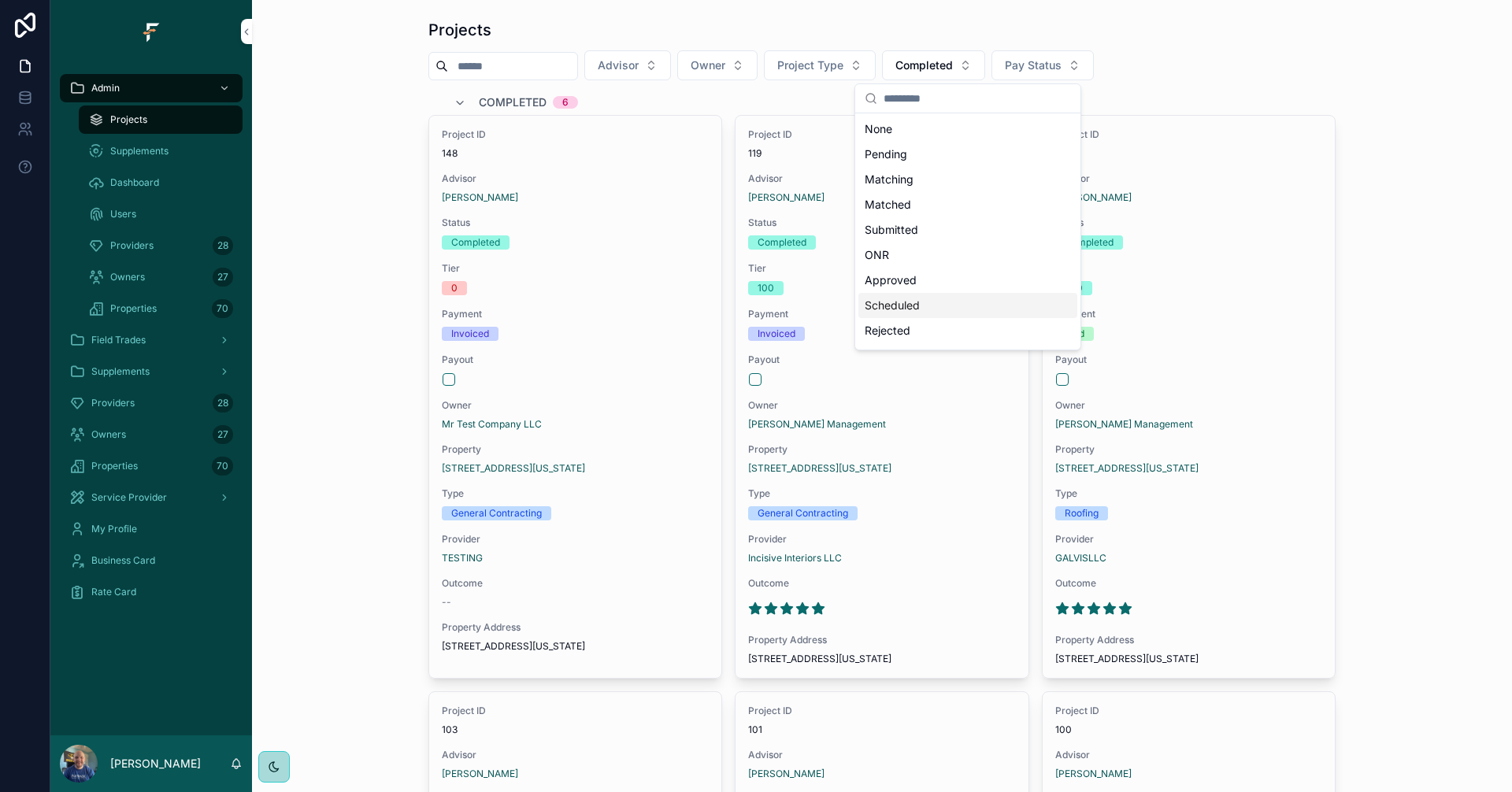
click at [916, 302] on div "Scheduled" at bounding box center [967, 306] width 219 height 25
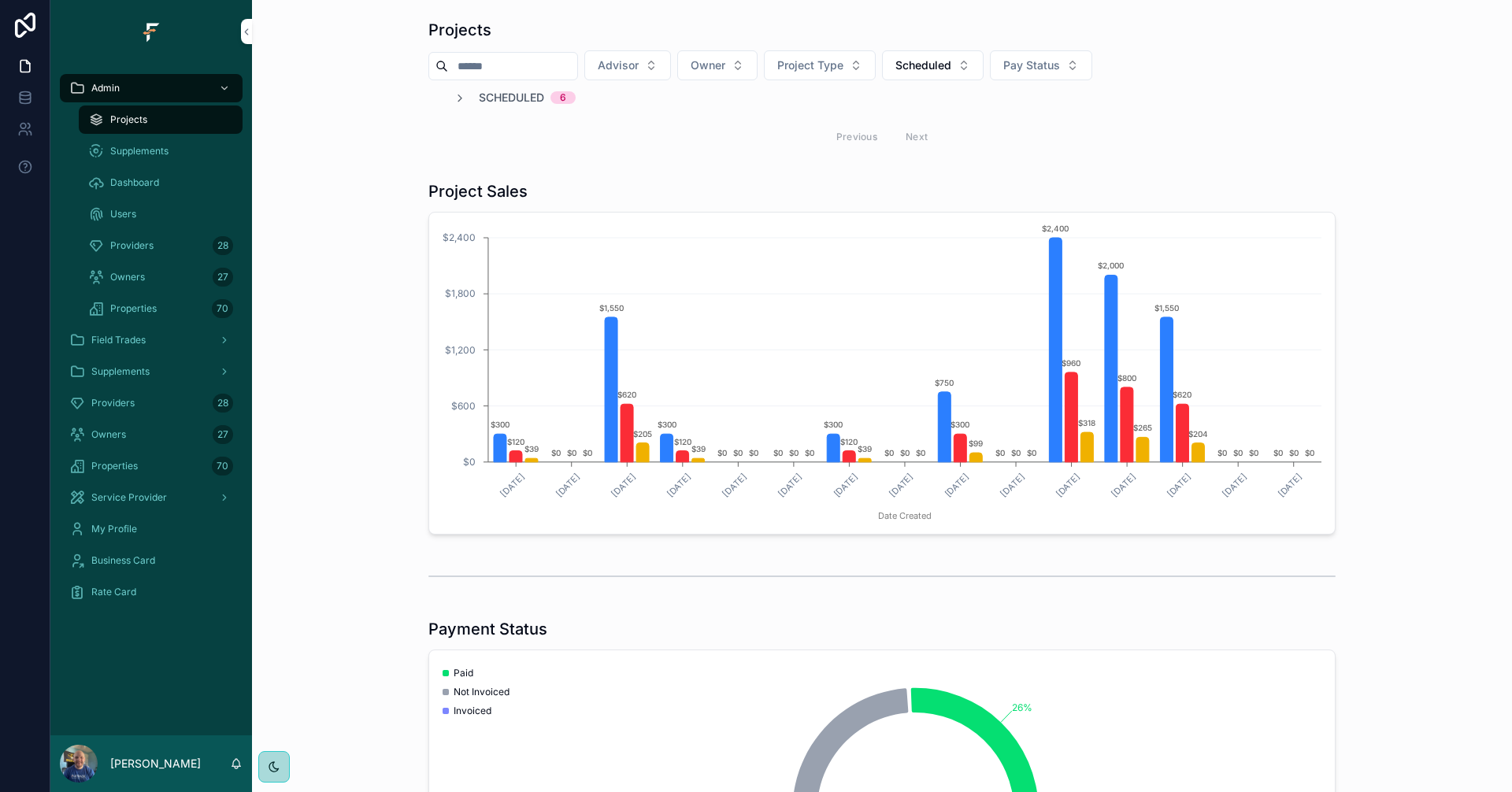
click at [492, 93] on span "Scheduled" at bounding box center [511, 98] width 66 height 16
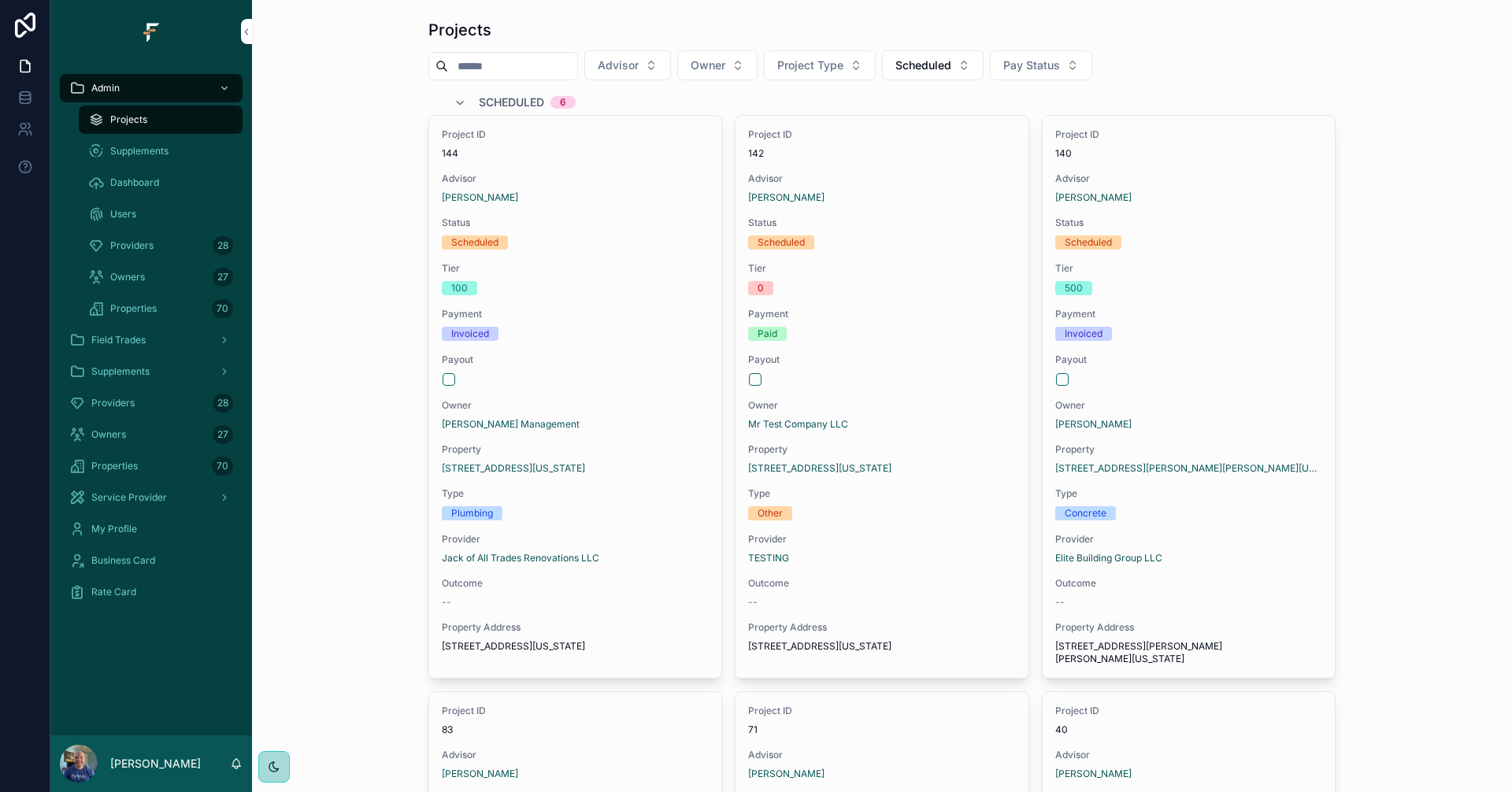
click at [983, 65] on button "Scheduled" at bounding box center [932, 65] width 102 height 30
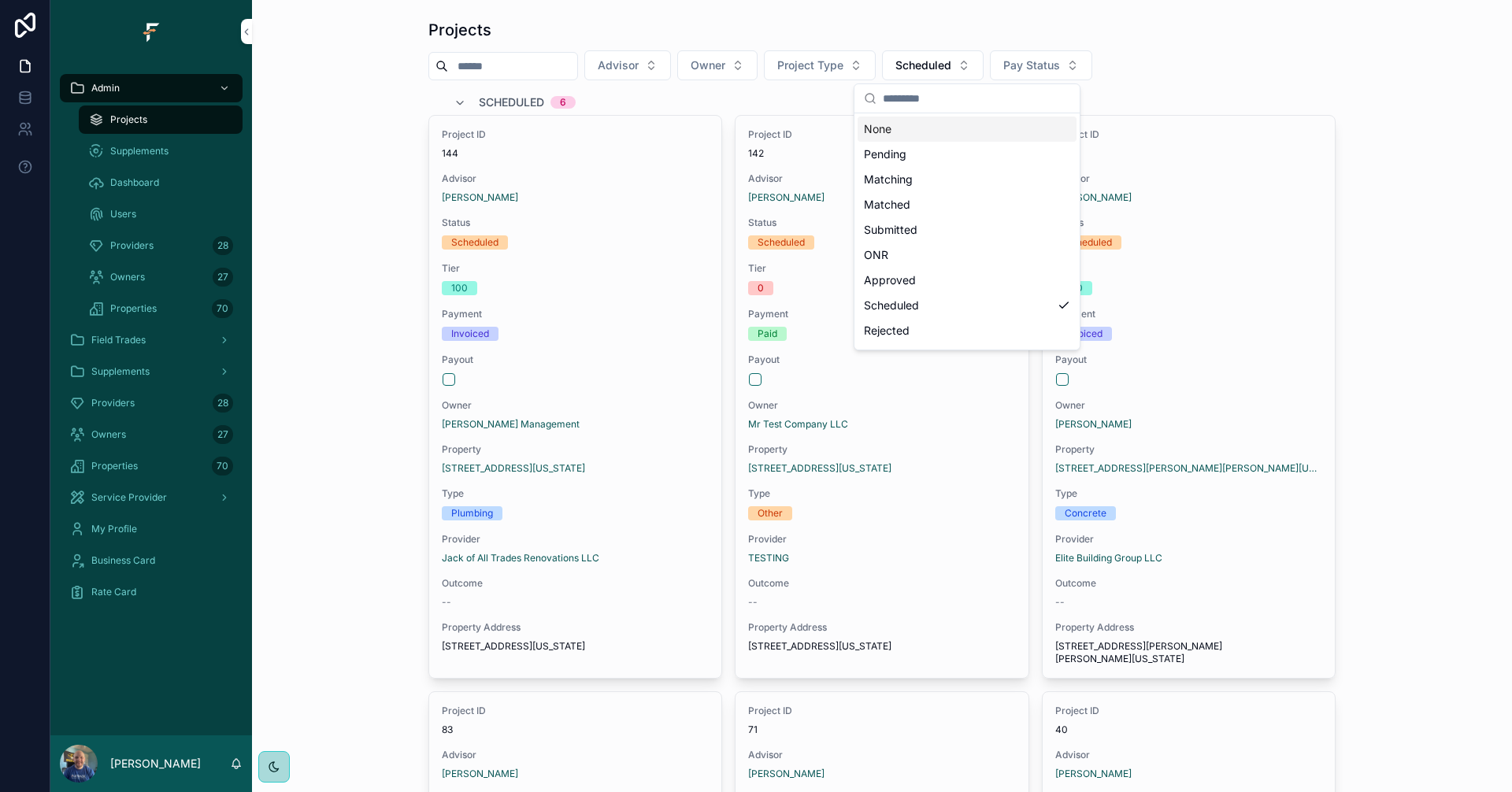
click at [899, 123] on div "None" at bounding box center [966, 129] width 219 height 25
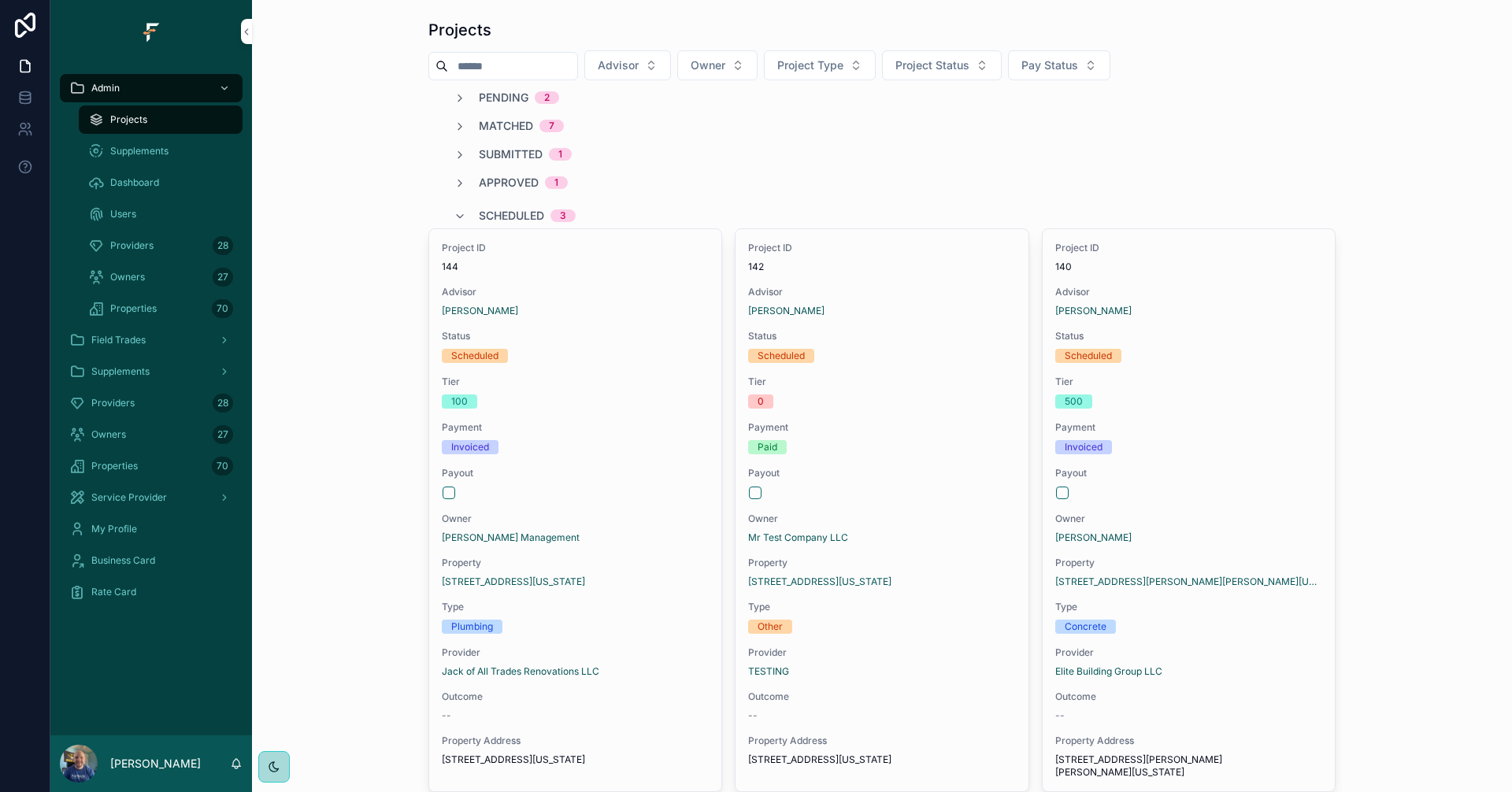
click at [639, 66] on span "Advisor" at bounding box center [618, 66] width 41 height 16
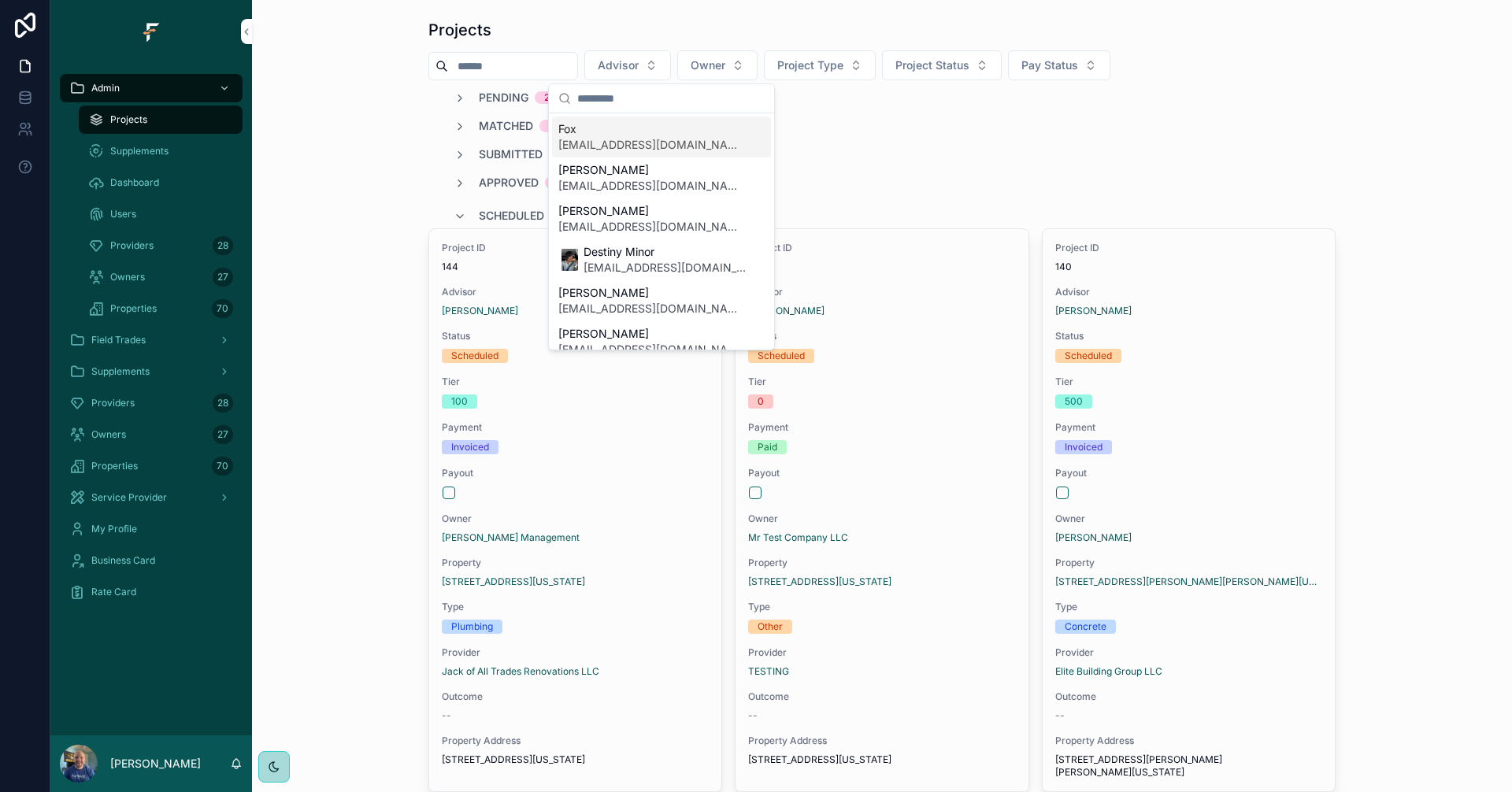
click at [671, 75] on button "Advisor" at bounding box center [628, 65] width 86 height 30
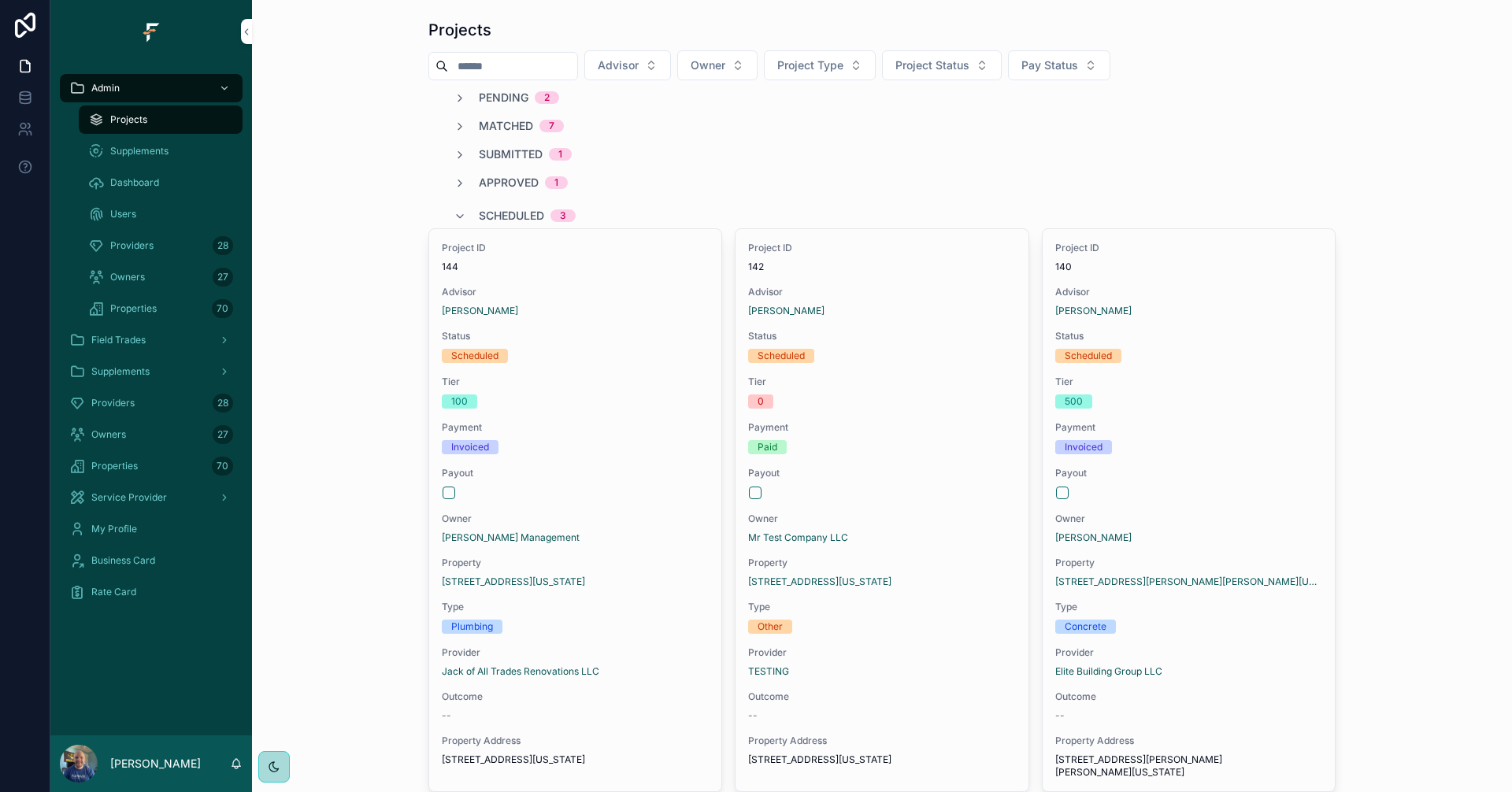
click at [639, 68] on span "Advisor" at bounding box center [618, 66] width 41 height 16
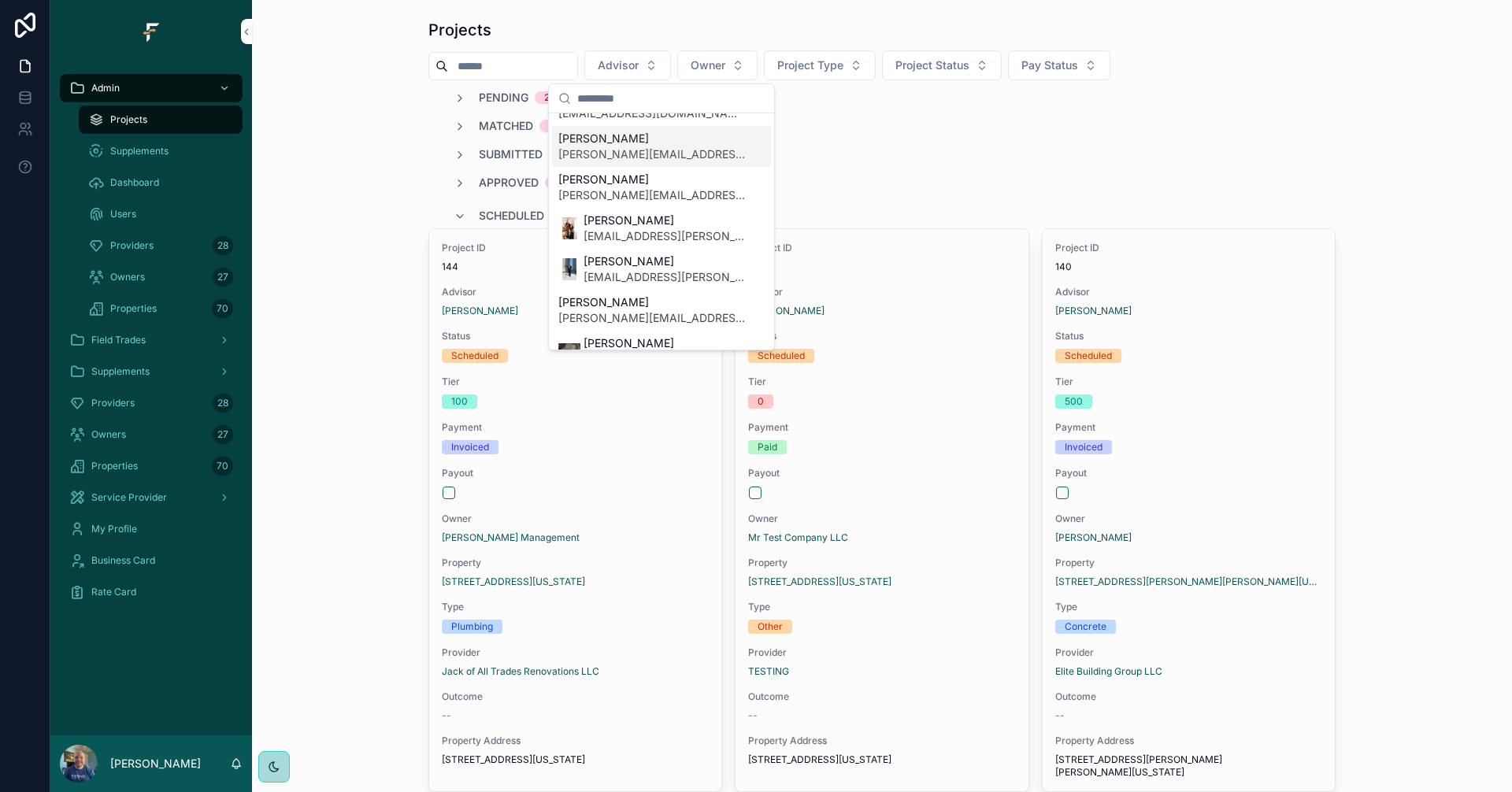
click at [643, 137] on span "[PERSON_NAME]" at bounding box center [652, 138] width 187 height 16
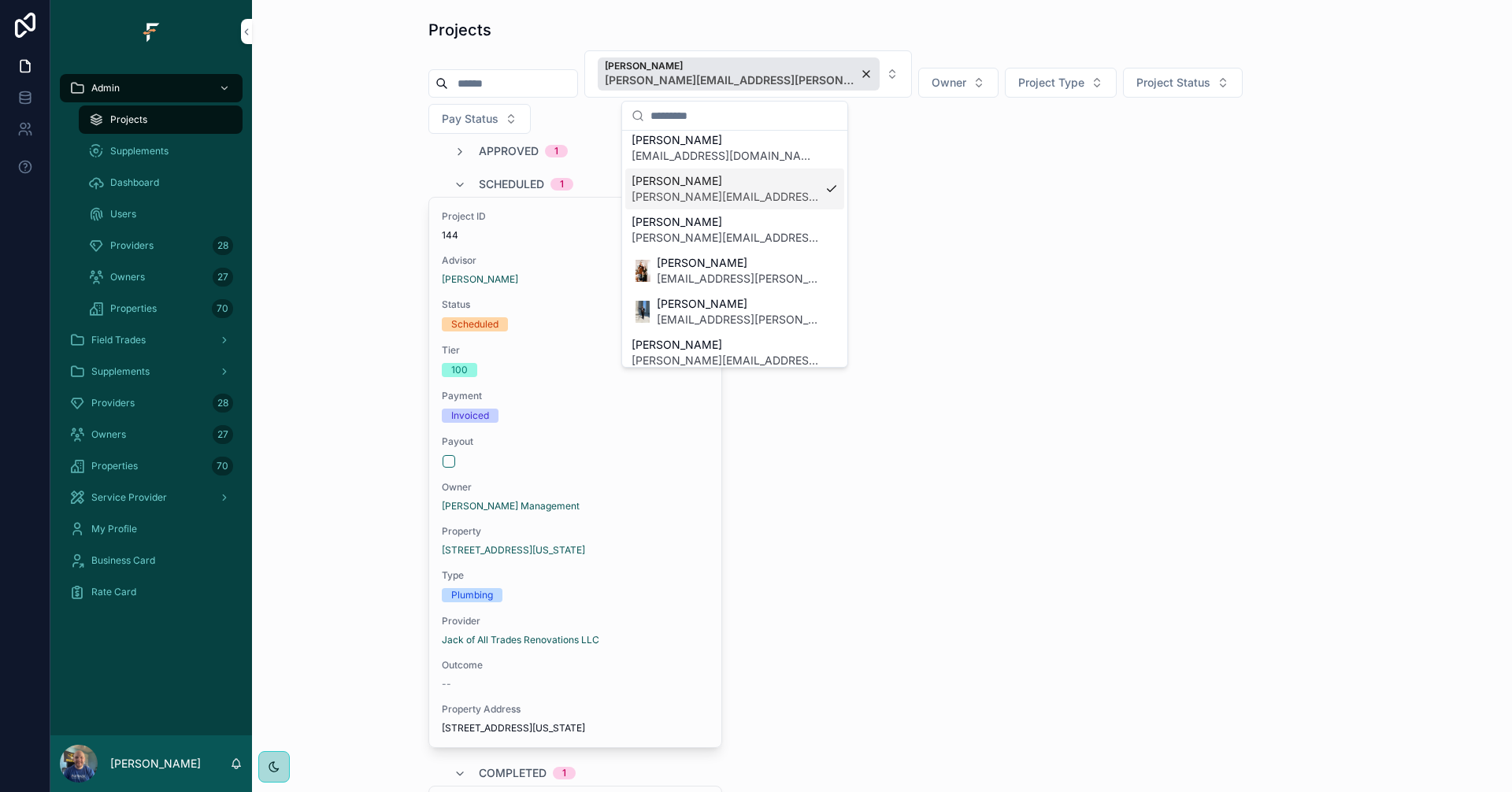
scroll to position [262, 0]
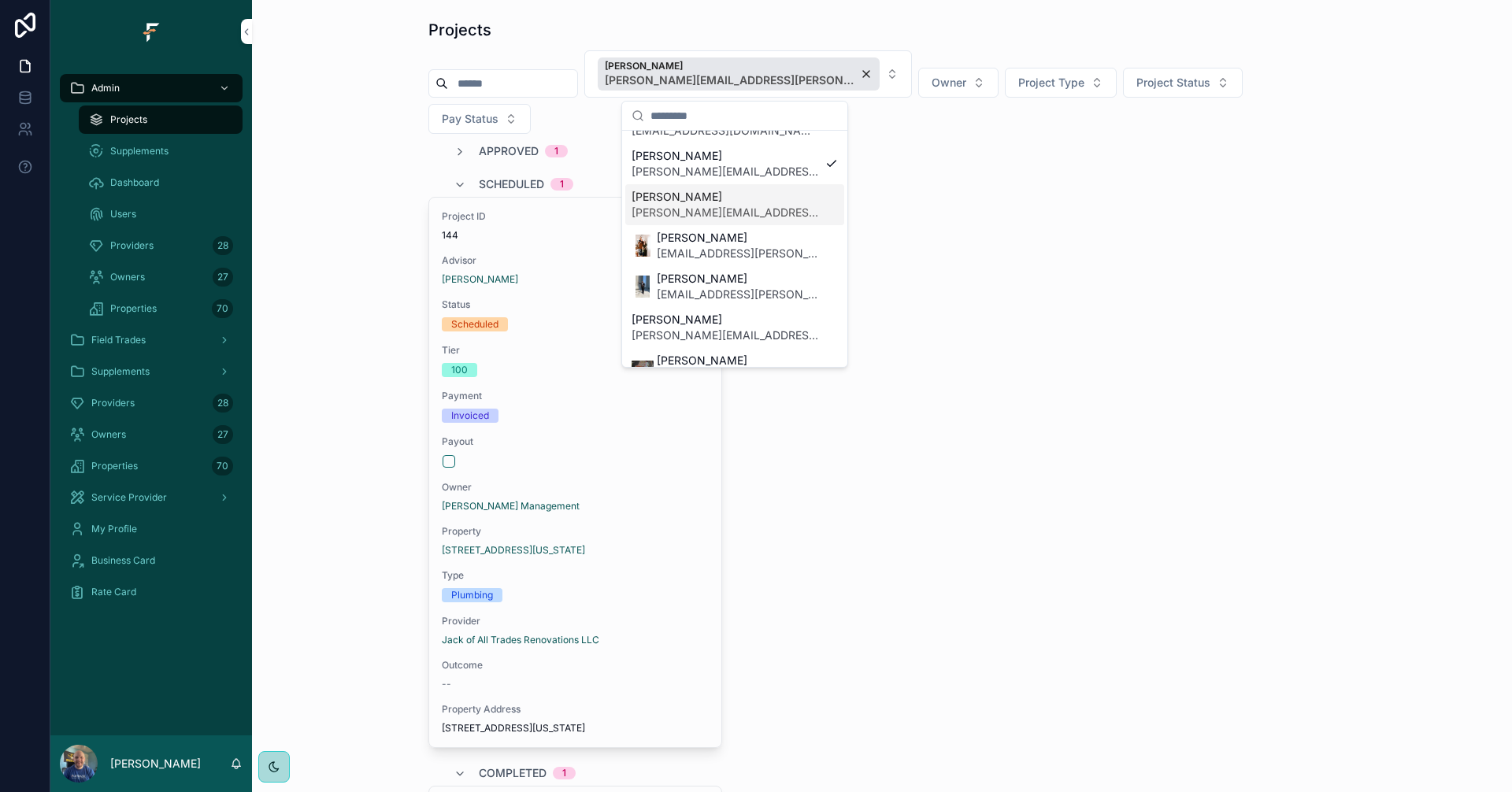
click at [1059, 209] on div "Project ID 144 Advisor [PERSON_NAME] Status Scheduled Tier 100 Payment Invoiced…" at bounding box center [881, 472] width 907 height 551
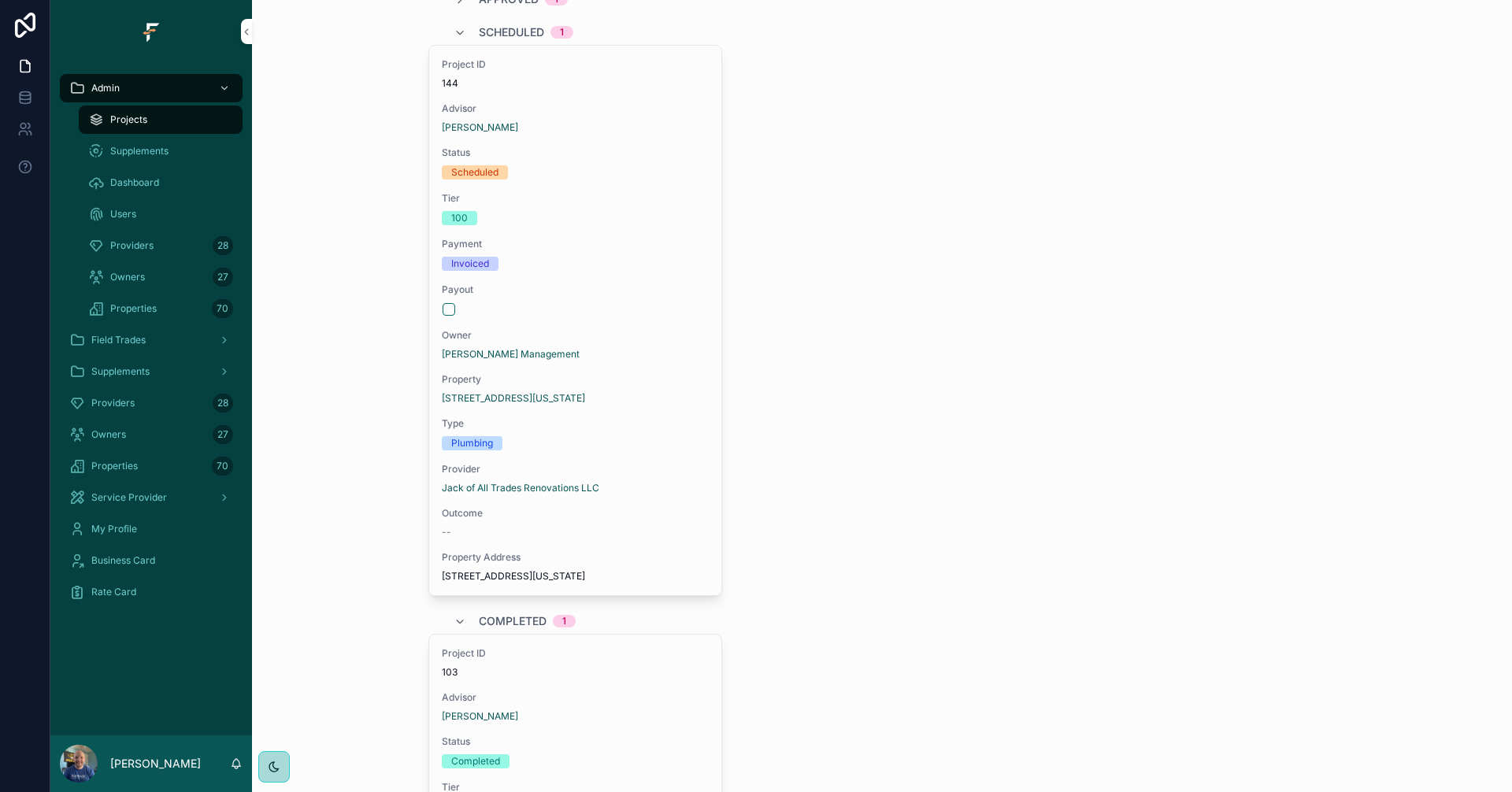
scroll to position [0, 0]
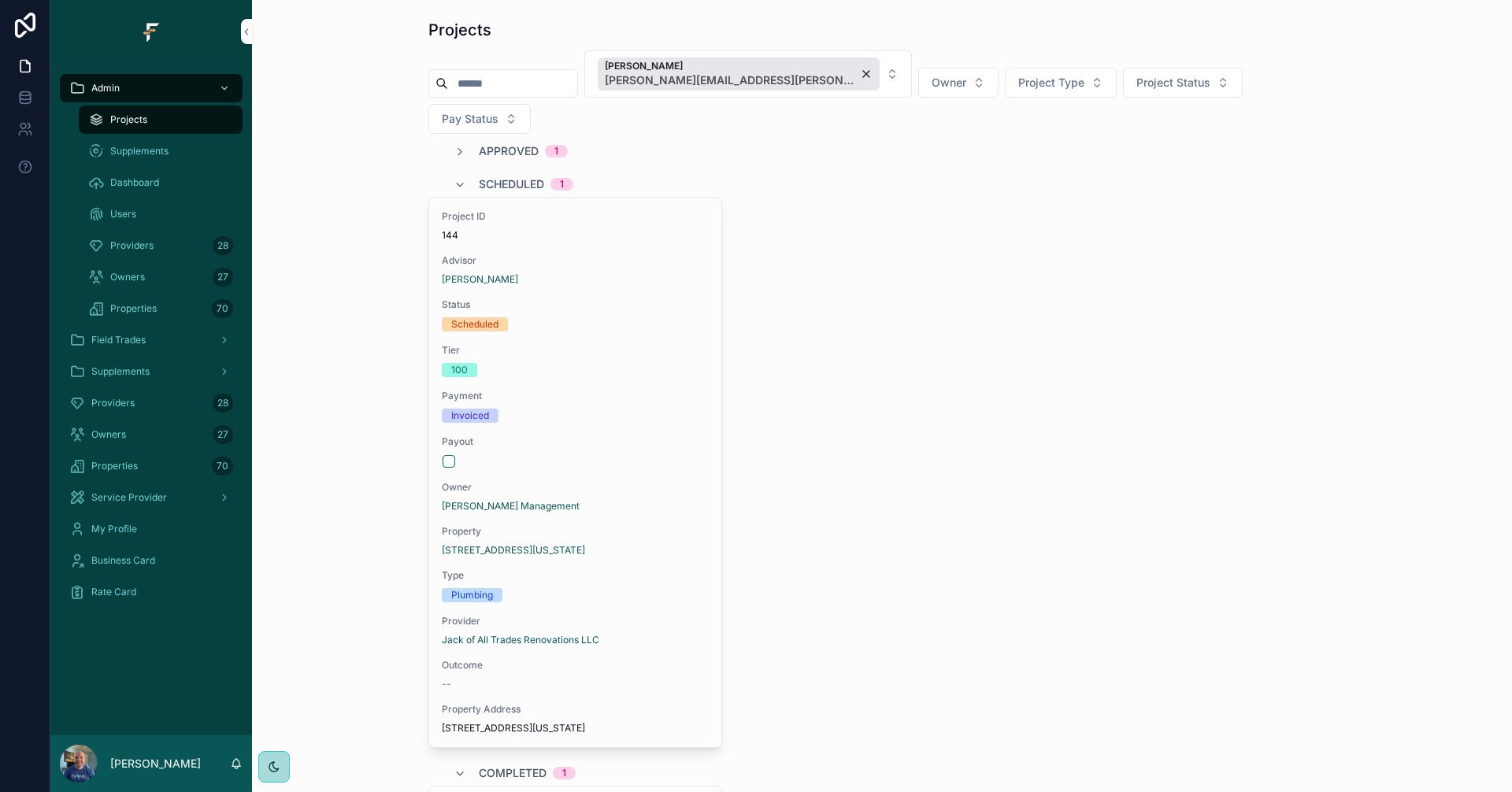
click at [501, 143] on span "Approved" at bounding box center [508, 151] width 60 height 16
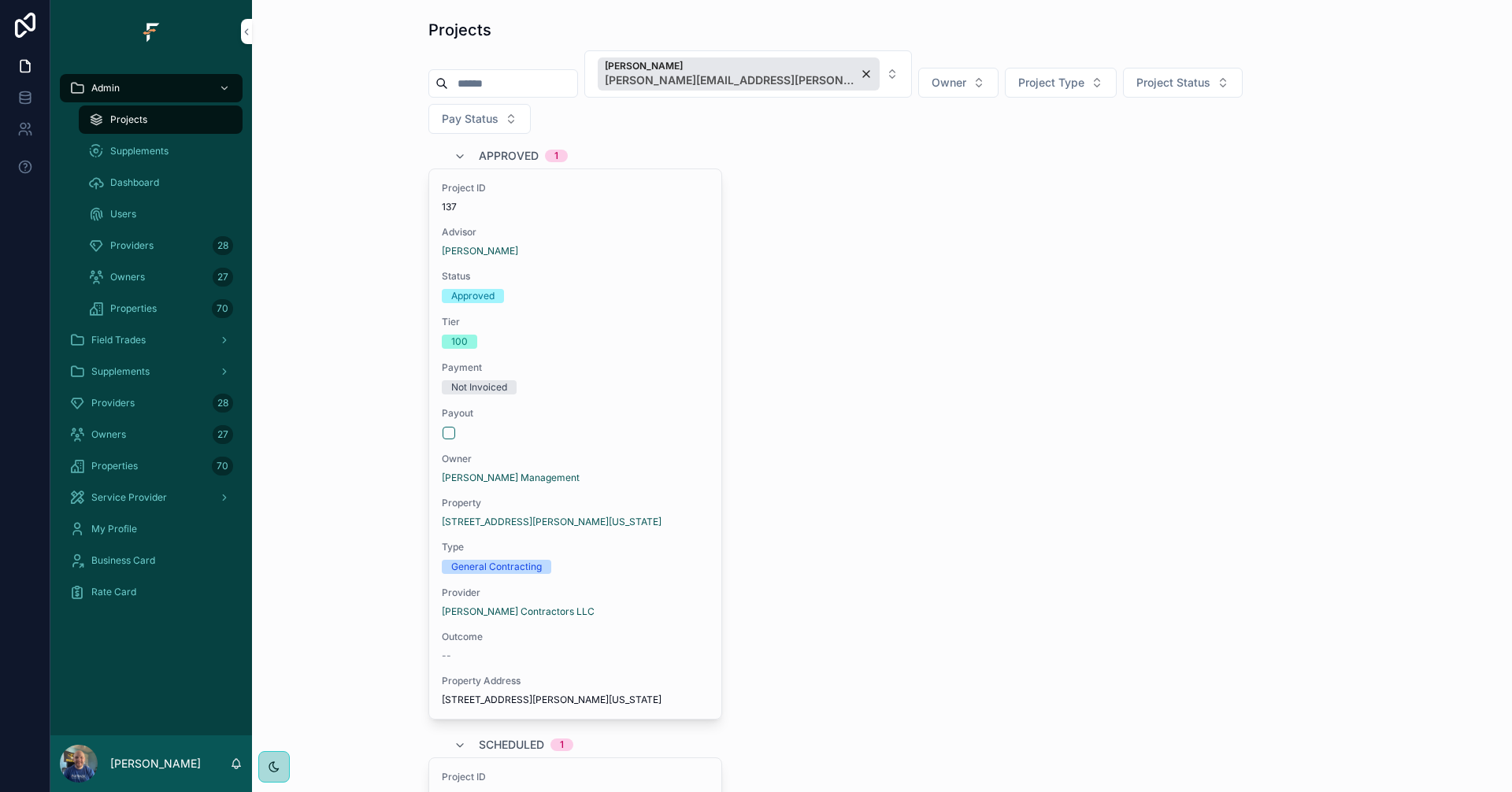
click at [900, 327] on div "Project ID 137 Advisor [PERSON_NAME] Status Approved Tier 100 Payment Not Invoi…" at bounding box center [881, 443] width 907 height 551
click at [1033, 439] on div "Project ID 137 Advisor [PERSON_NAME] Status Approved Tier 100 Payment Not Invoi…" at bounding box center [881, 443] width 907 height 551
click at [486, 148] on span "Approved" at bounding box center [508, 156] width 60 height 16
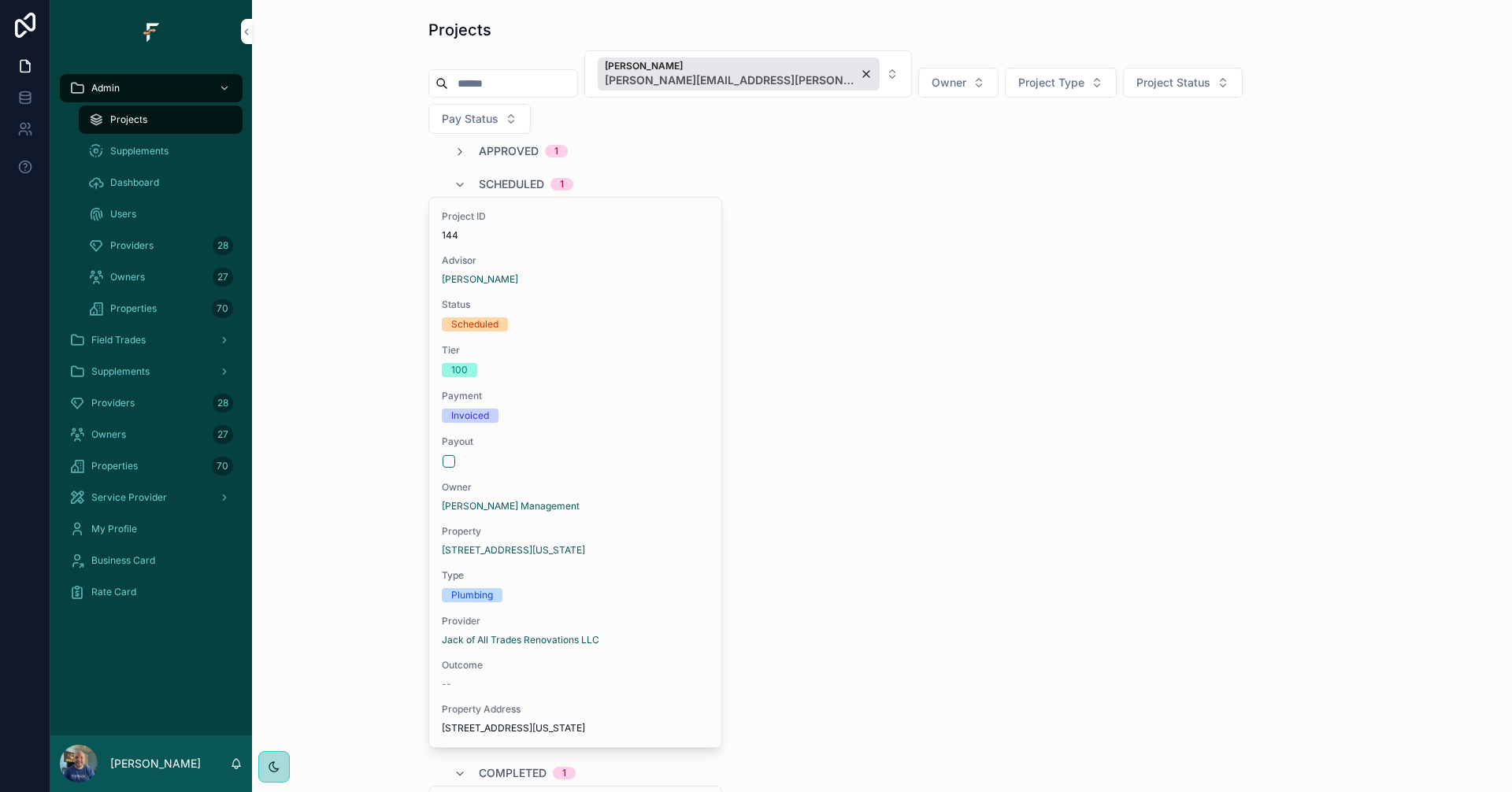
click at [492, 176] on span "Scheduled" at bounding box center [511, 184] width 66 height 16
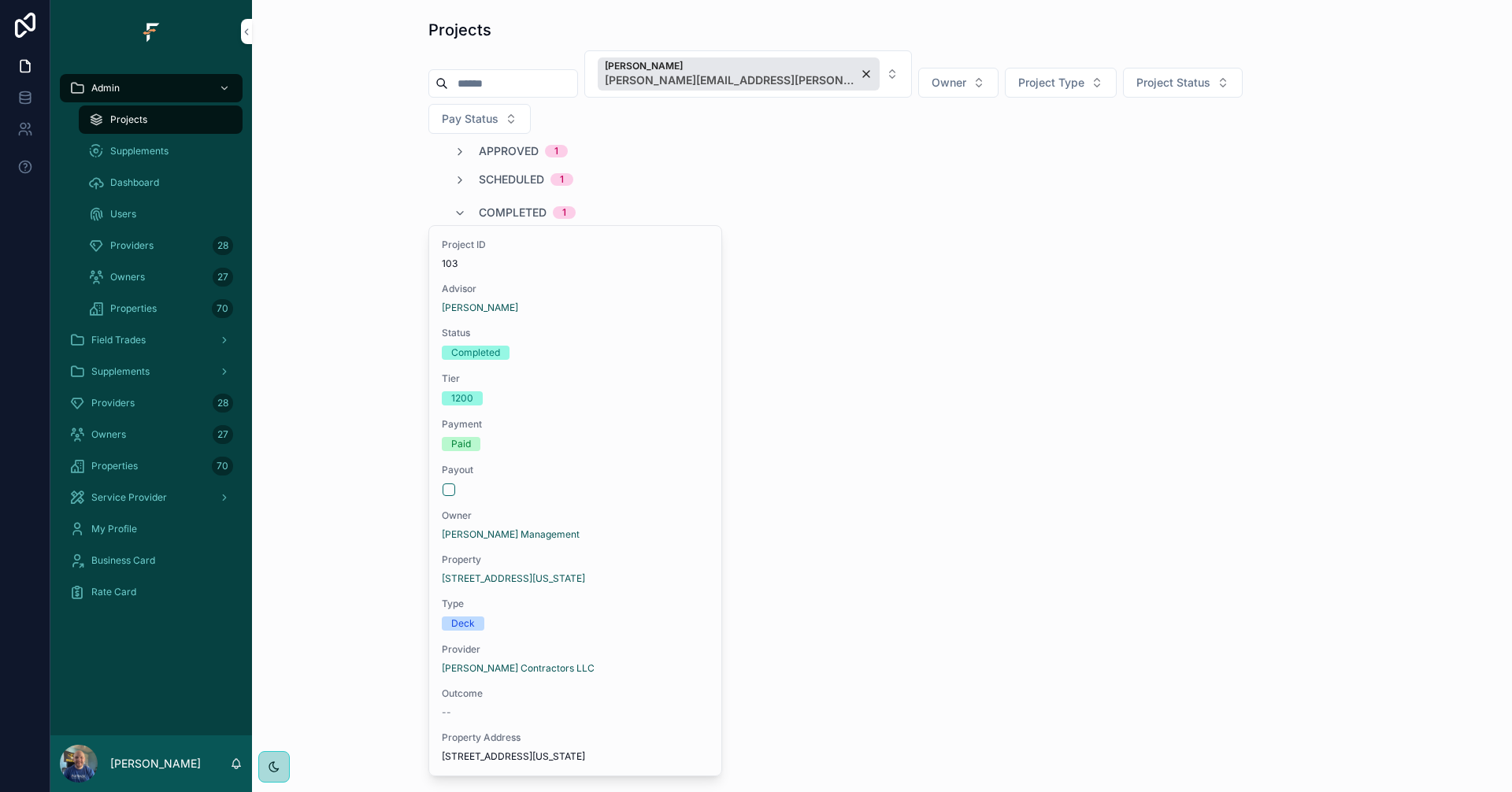
click at [507, 205] on span "Completed" at bounding box center [512, 213] width 67 height 16
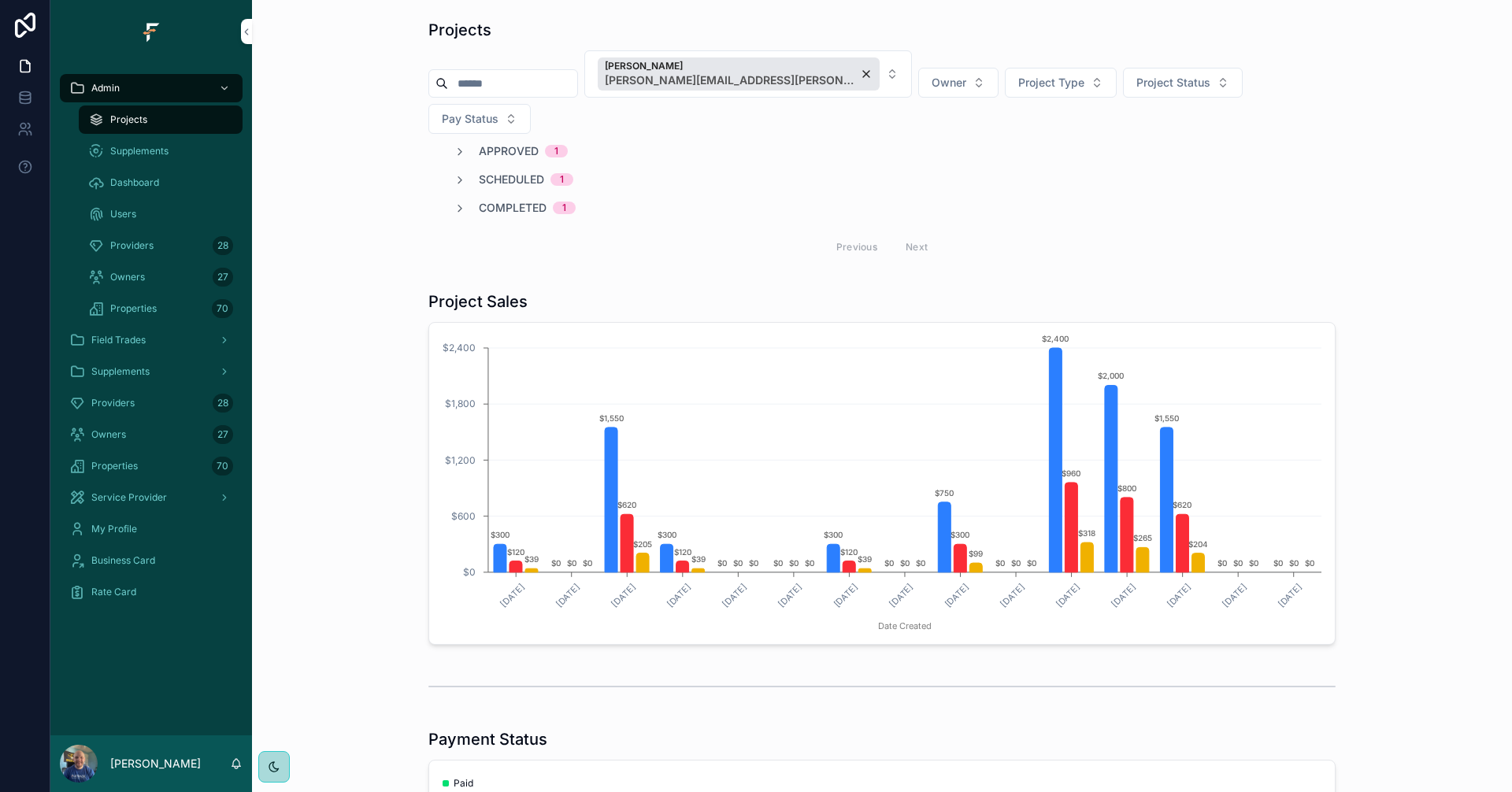
click at [521, 200] on span "Completed" at bounding box center [512, 208] width 67 height 16
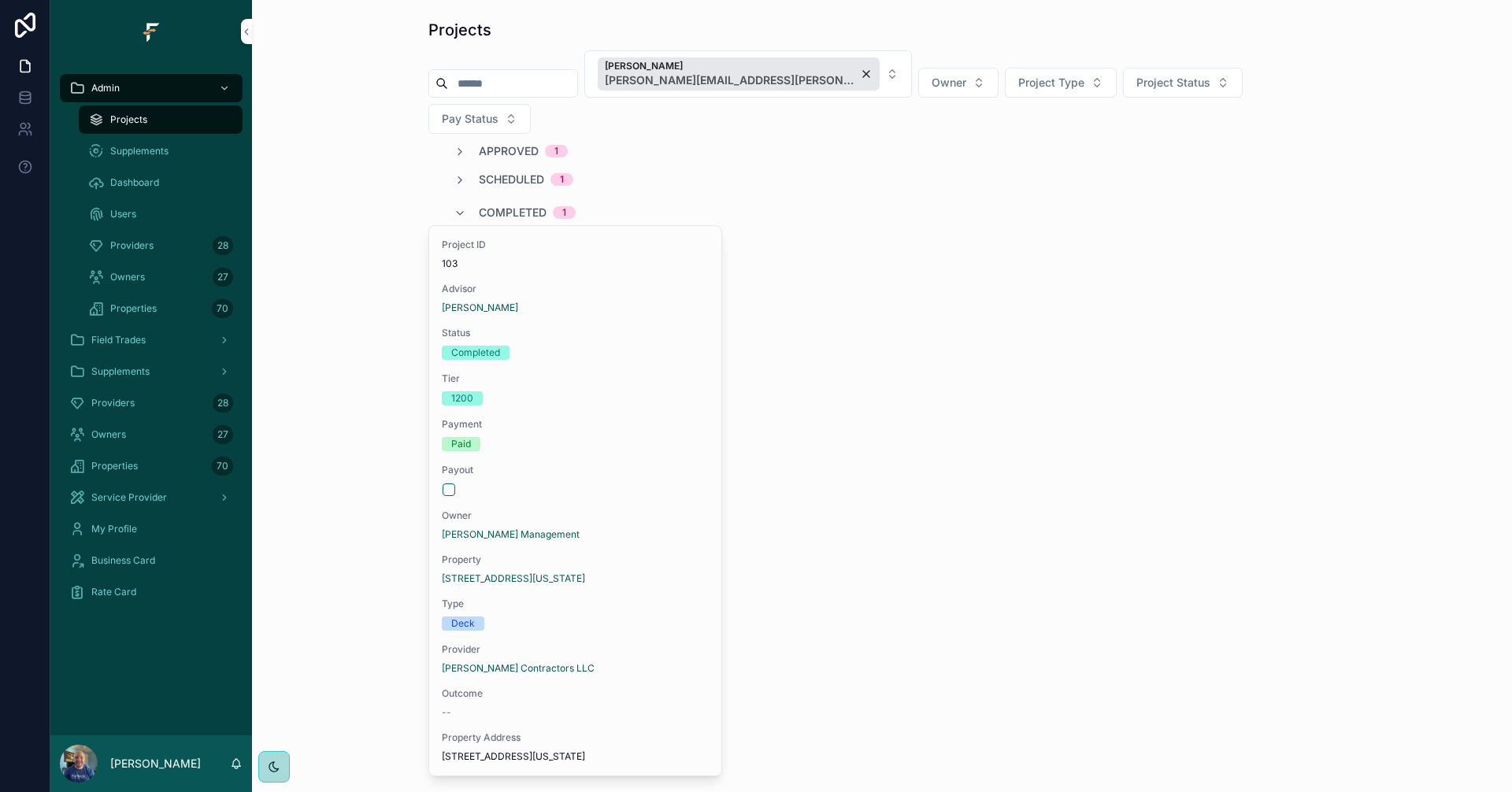
click at [521, 205] on span "Completed" at bounding box center [512, 213] width 67 height 16
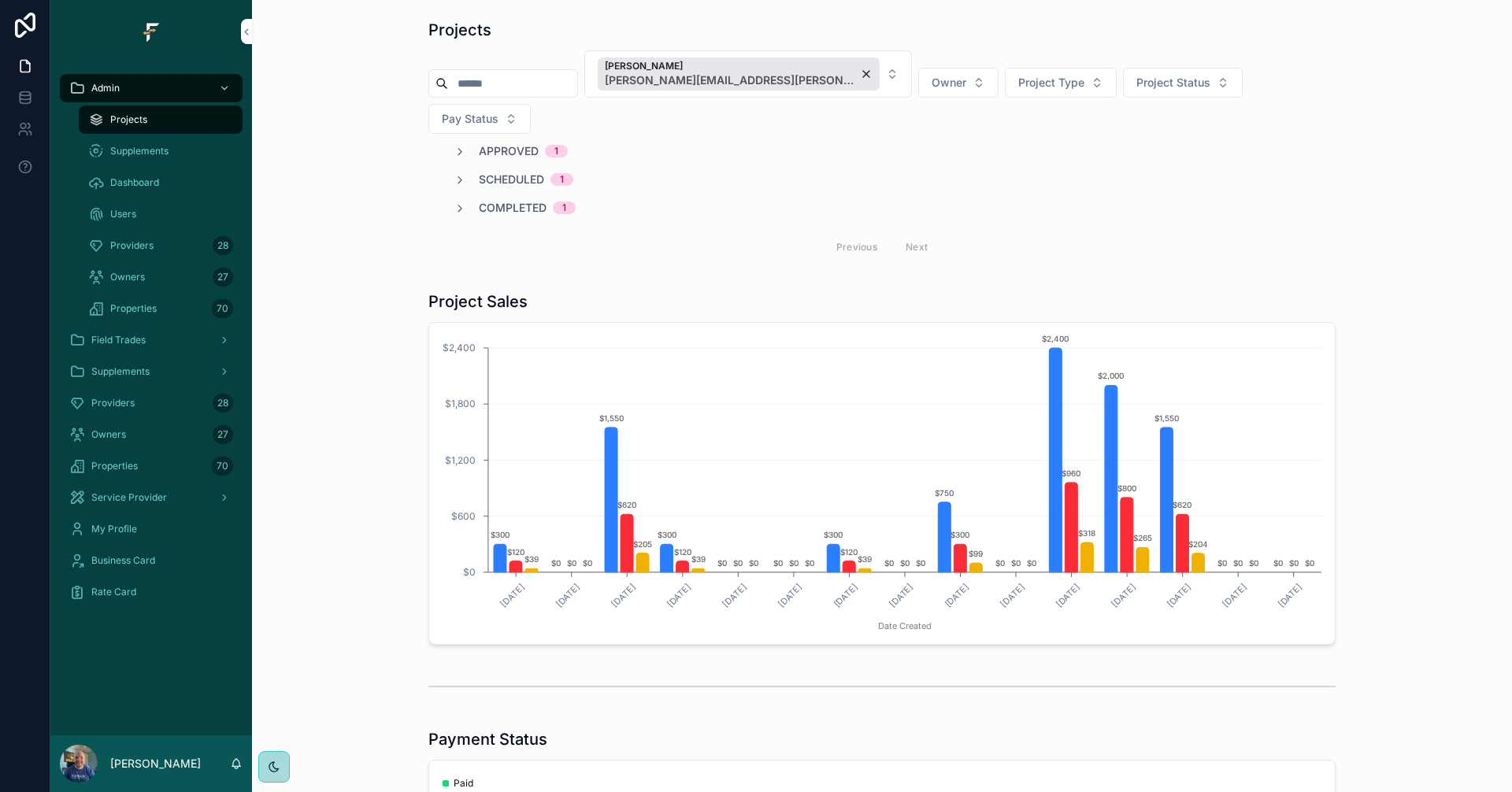
click at [521, 200] on span "Completed" at bounding box center [512, 208] width 67 height 16
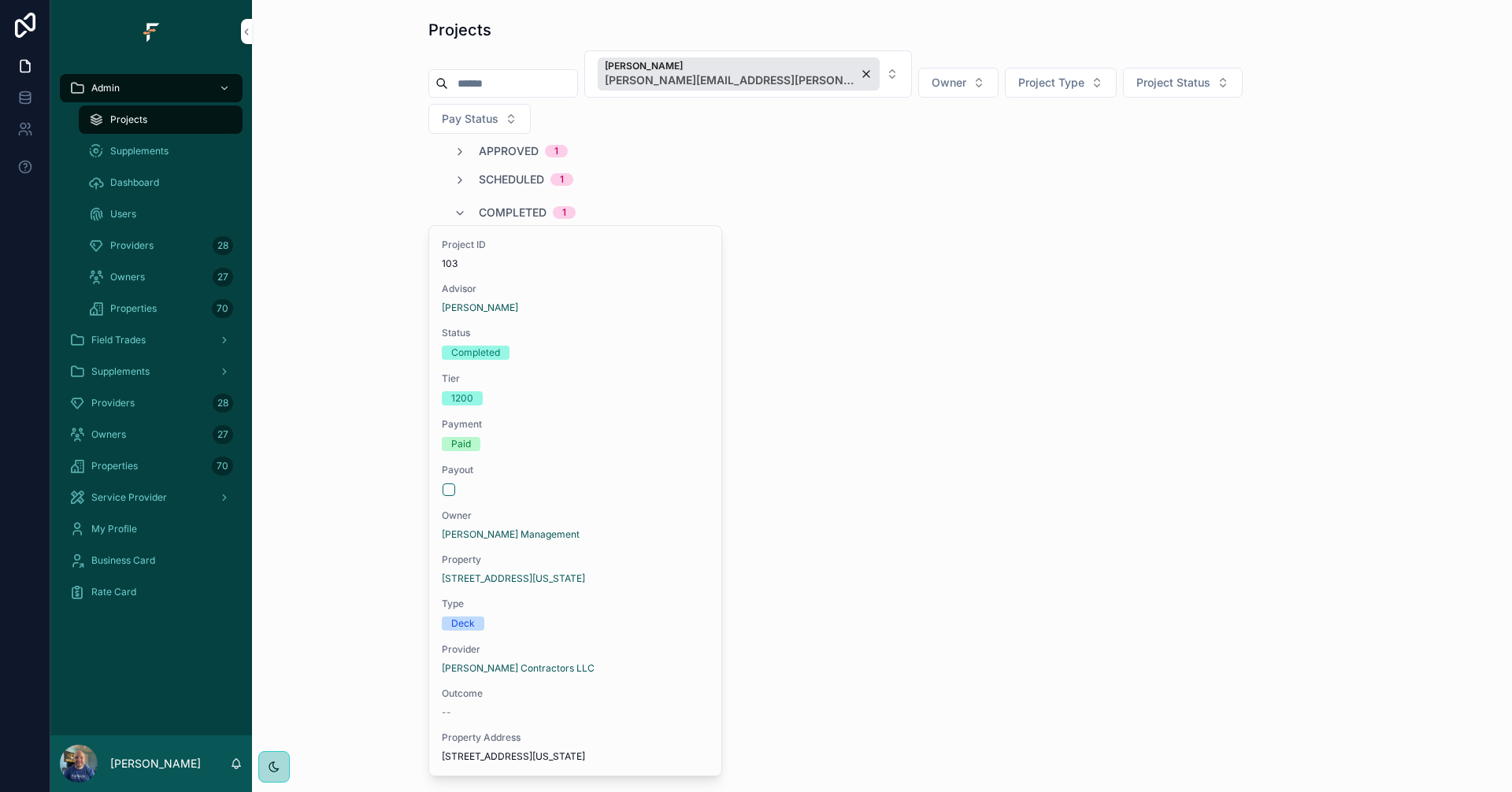
click at [521, 205] on span "Completed" at bounding box center [512, 213] width 67 height 16
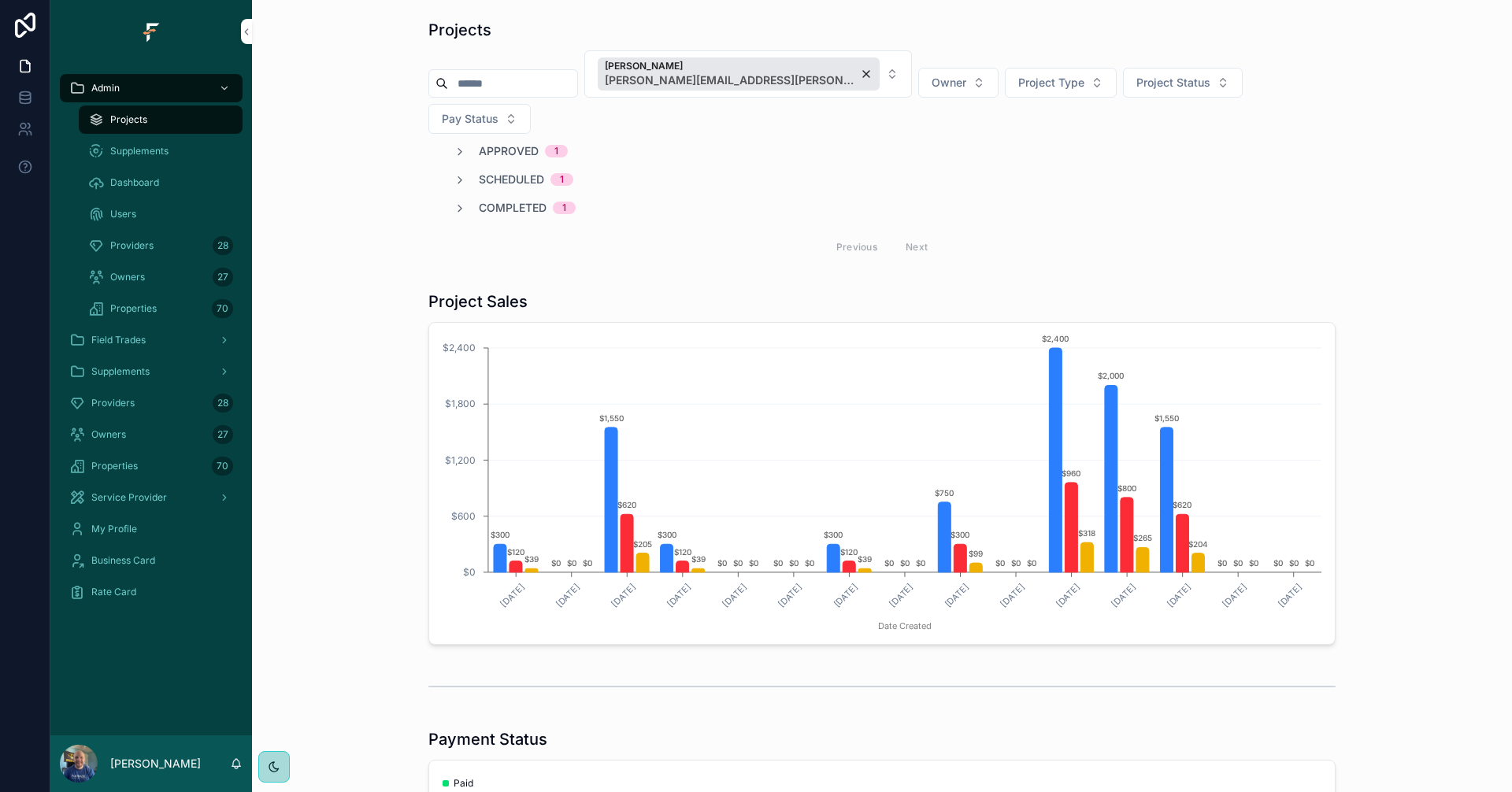
click at [801, 67] on div "Kyler Ferguson [EMAIL_ADDRESS][PERSON_NAME][DOMAIN_NAME]" at bounding box center [738, 74] width 282 height 33
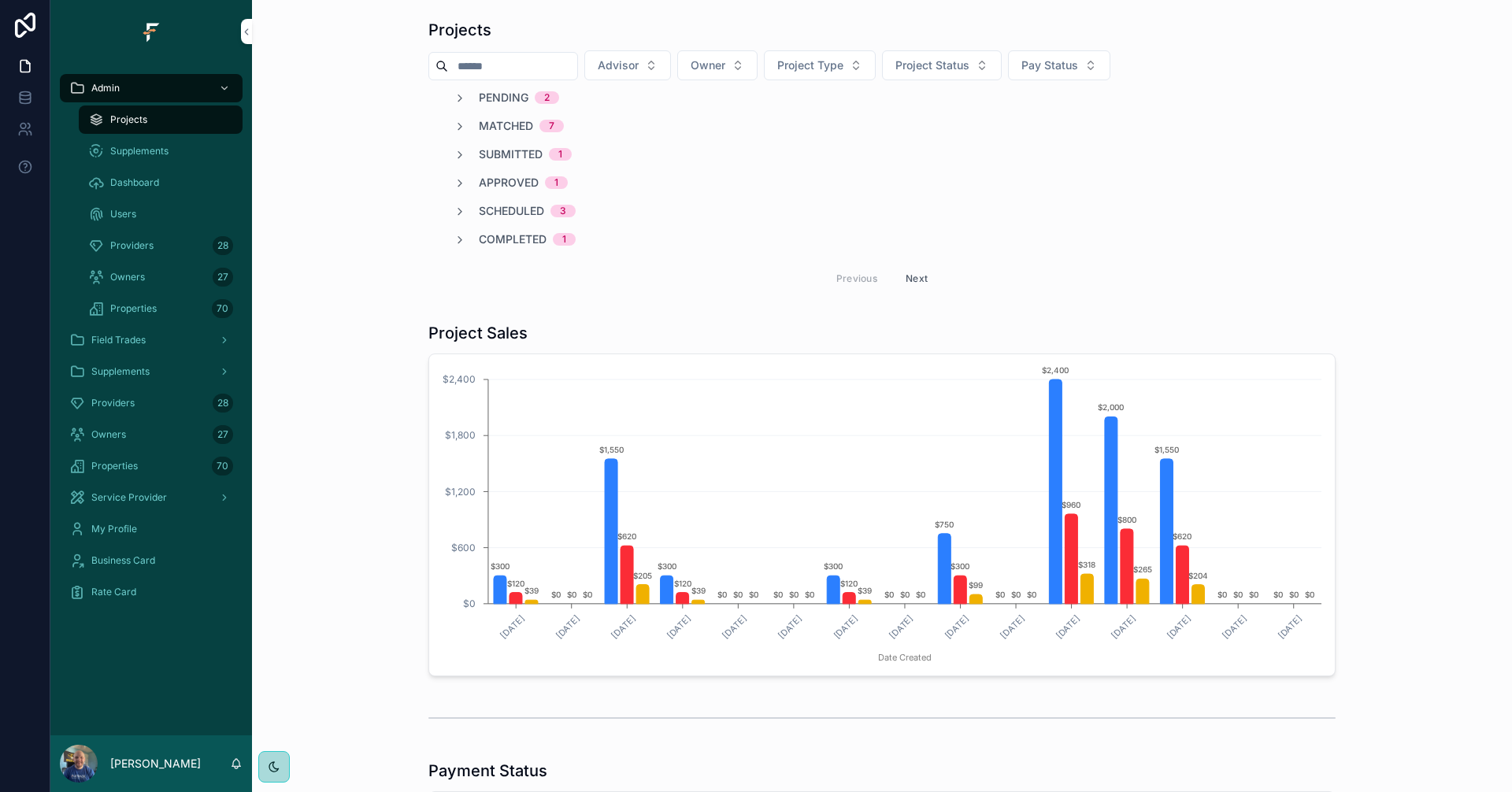
click at [673, 49] on div "Projects Advisor Owner Project Type Project Status Pay Status Pending 2 Matched…" at bounding box center [881, 157] width 907 height 278
click at [639, 63] on span "Advisor" at bounding box center [618, 66] width 41 height 16
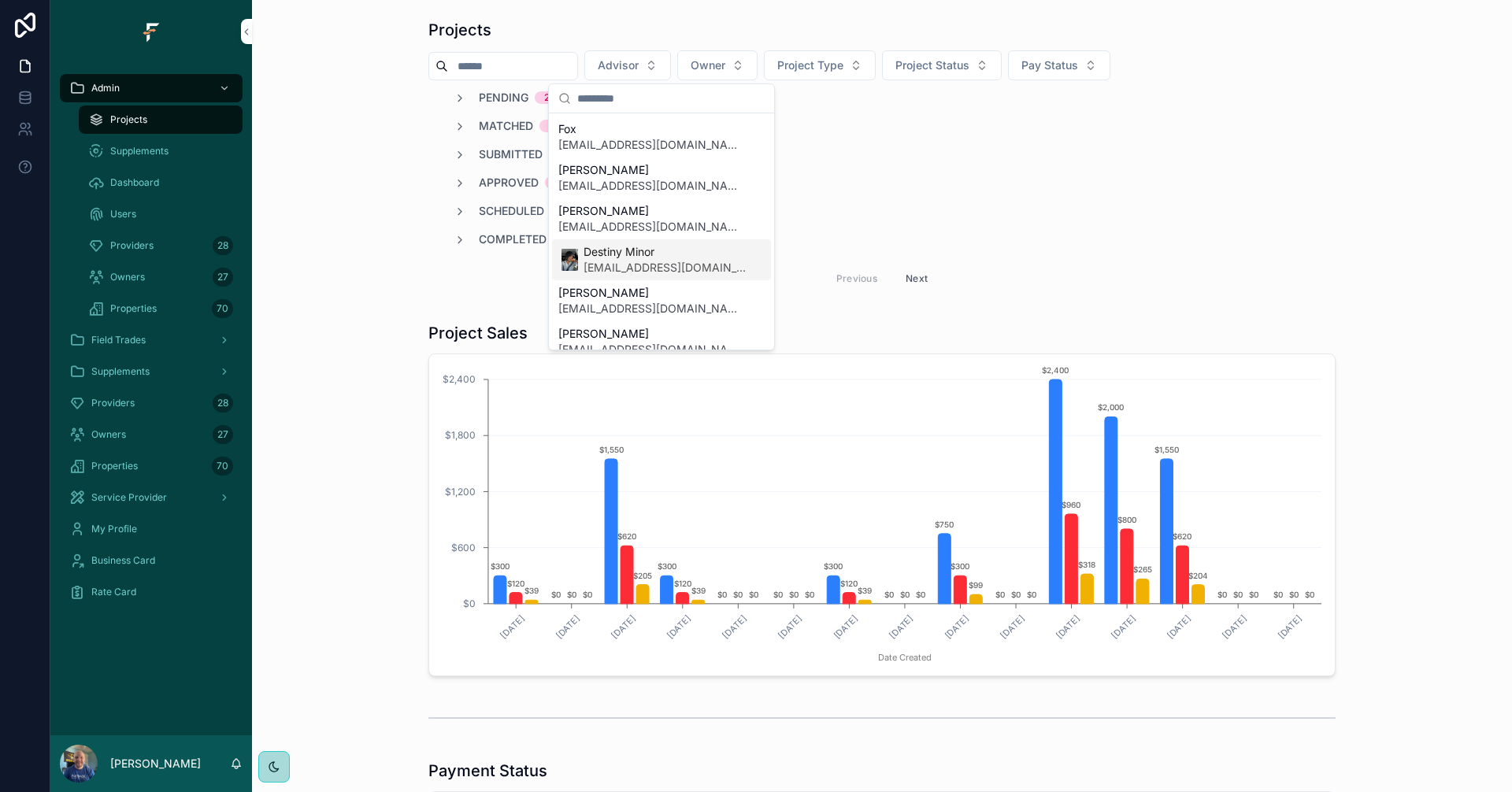
click at [635, 259] on span "Destiny Minor" at bounding box center [665, 252] width 162 height 16
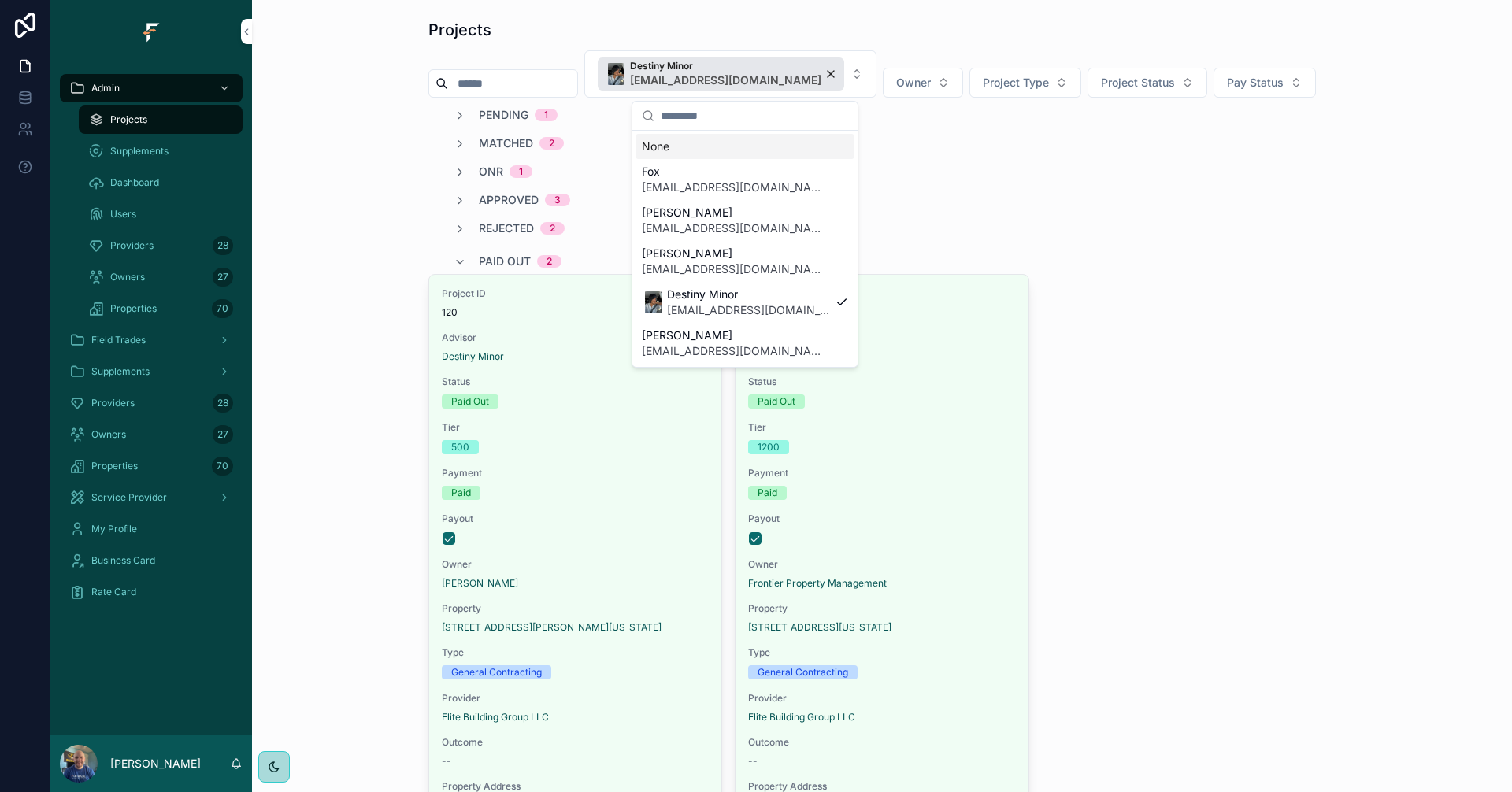
click at [957, 30] on div "Projects" at bounding box center [881, 30] width 907 height 22
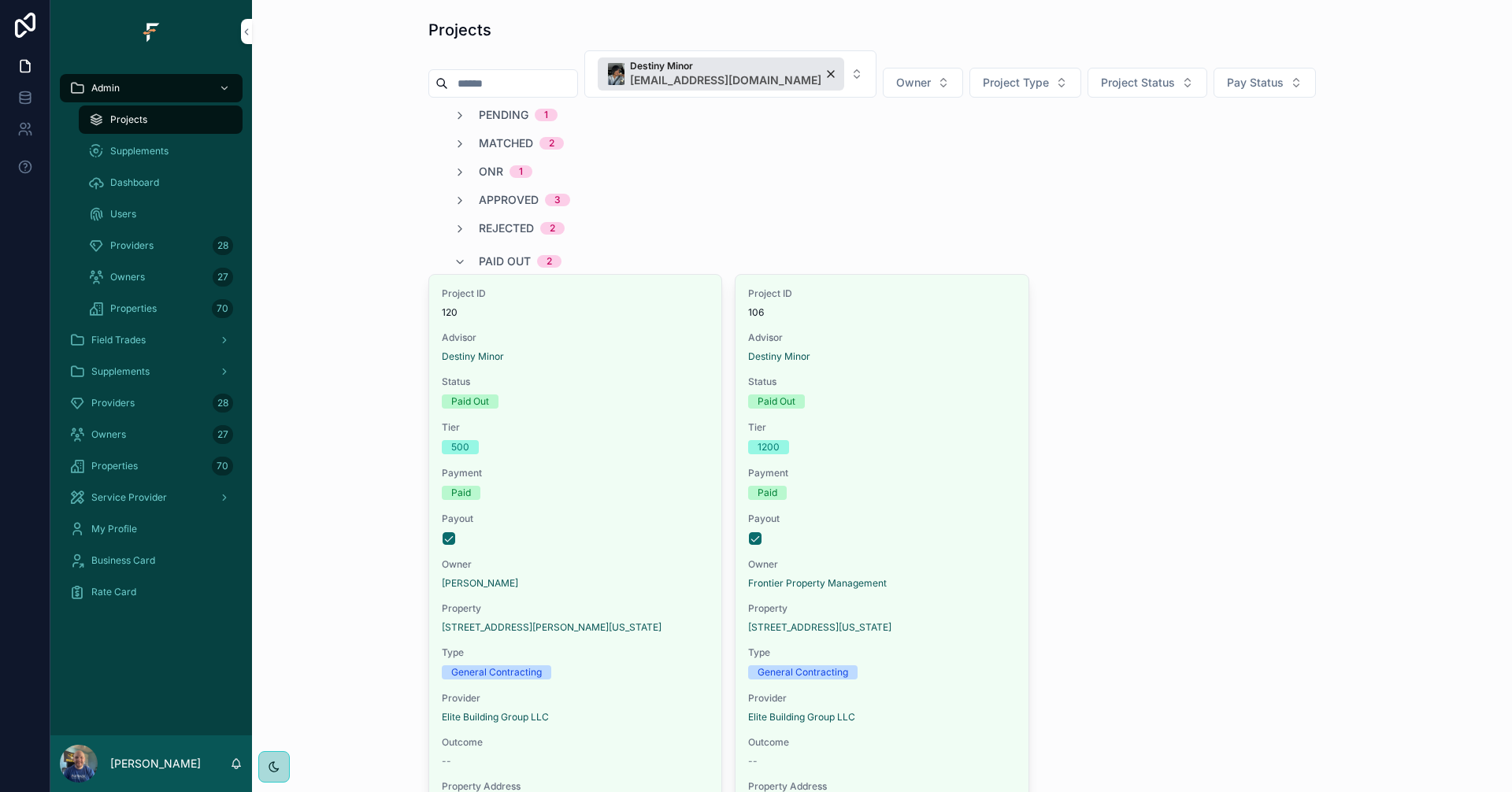
click at [824, 74] on div "Destiny Minor [EMAIL_ADDRESS][DOMAIN_NAME]" at bounding box center [720, 74] width 246 height 33
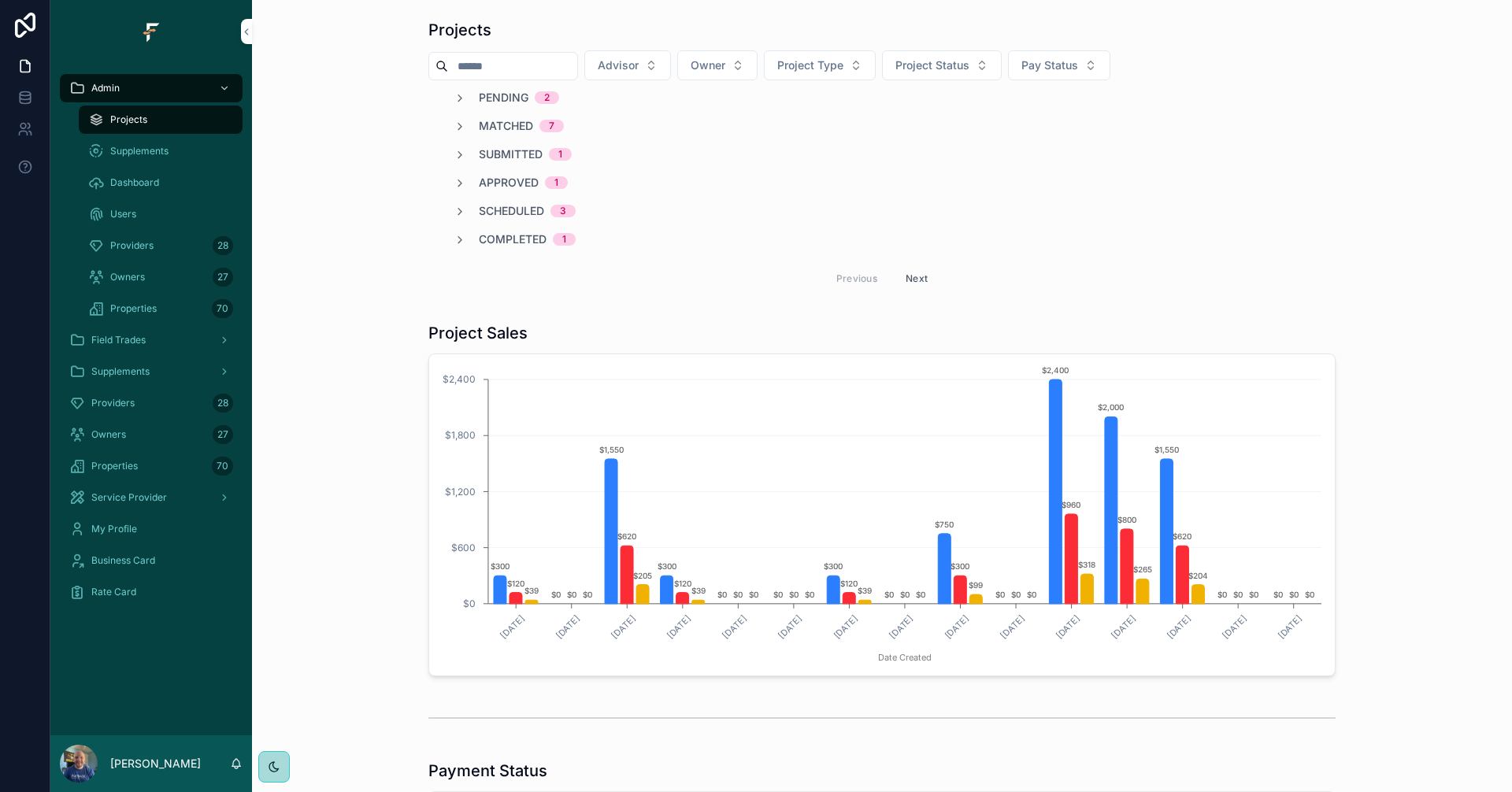
click at [671, 65] on button "Advisor" at bounding box center [628, 65] width 86 height 30
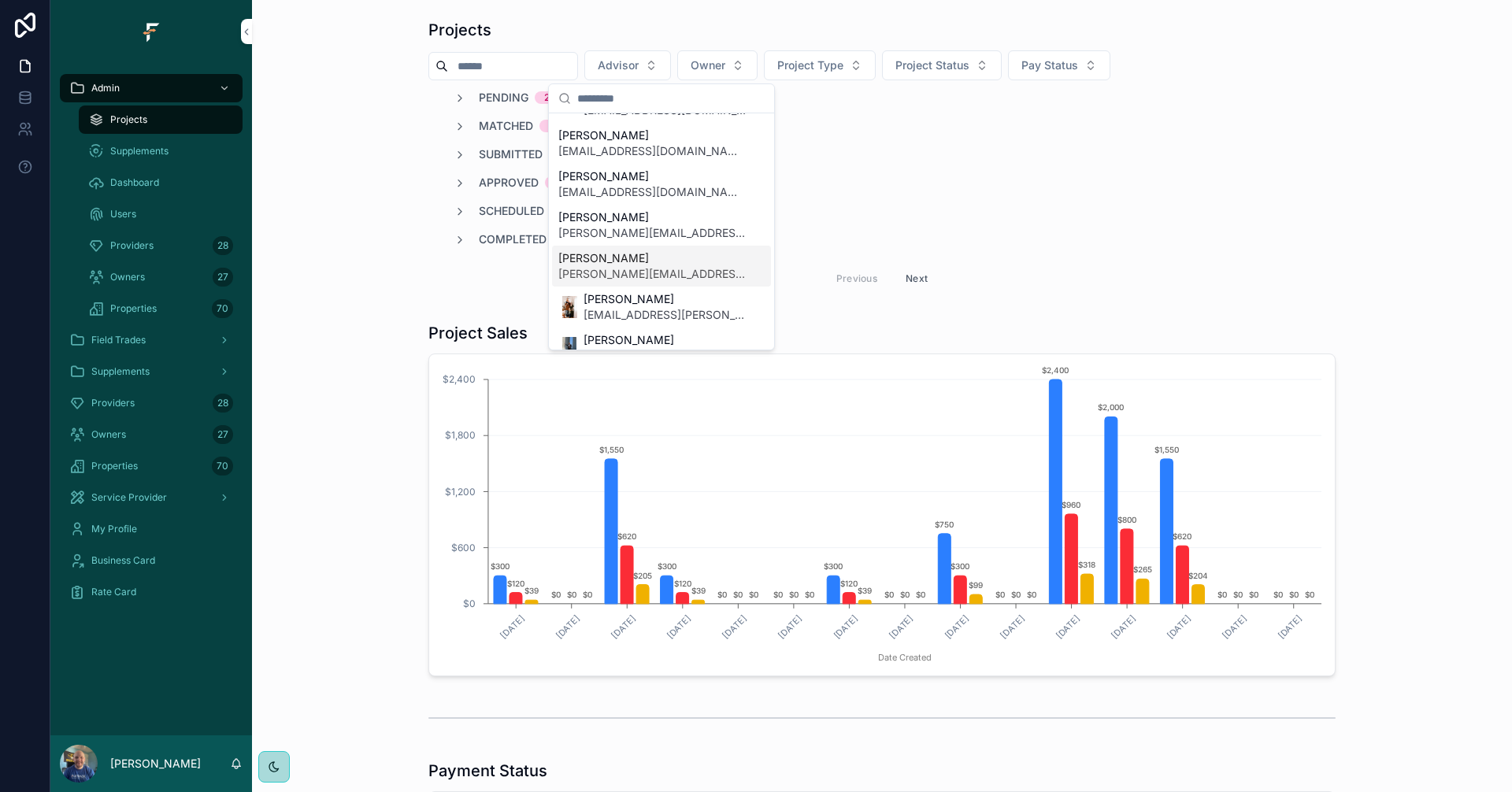
scroll to position [236, 0]
click at [636, 269] on span "[PERSON_NAME]" at bounding box center [665, 262] width 162 height 16
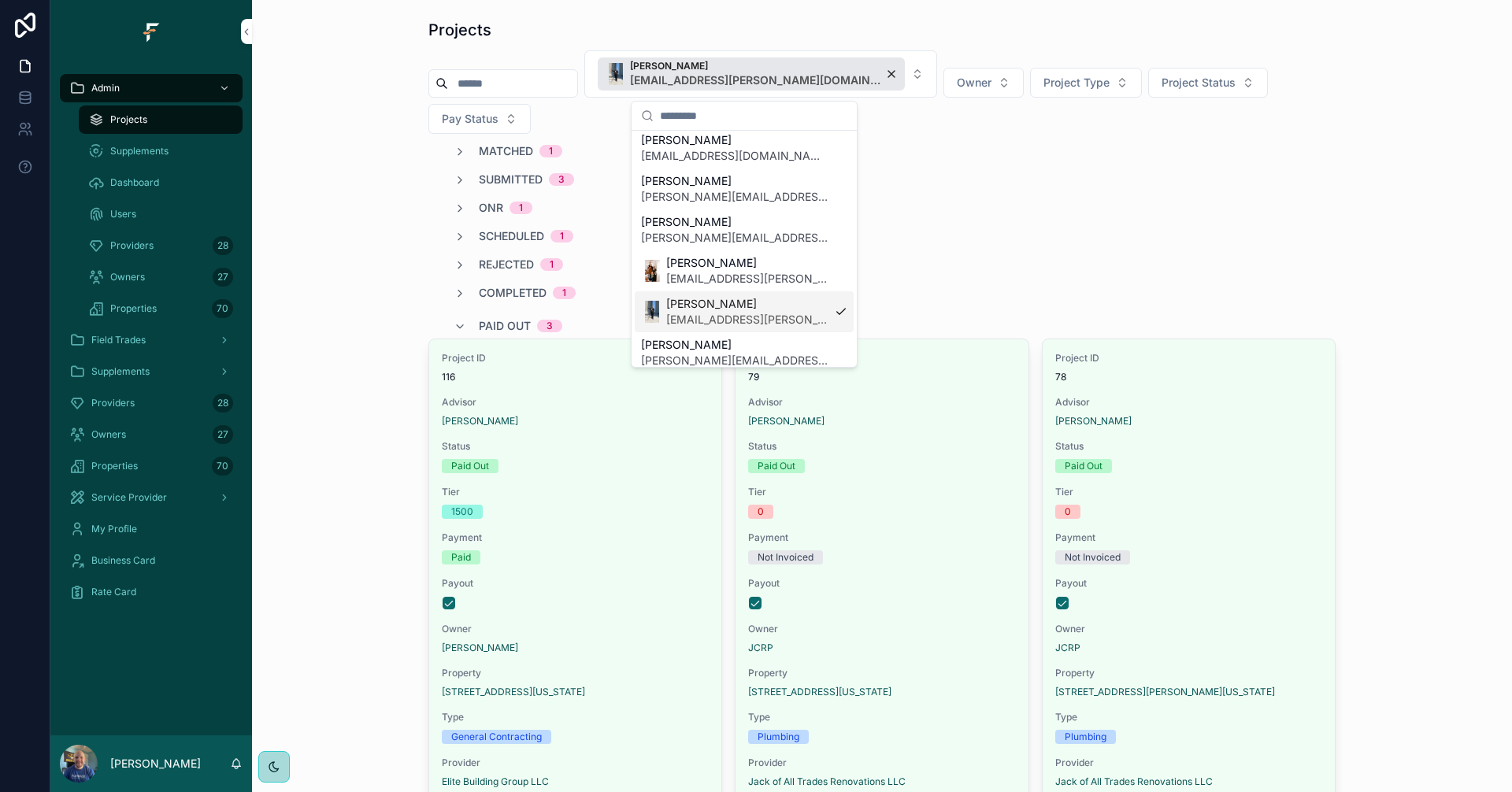
scroll to position [262, 0]
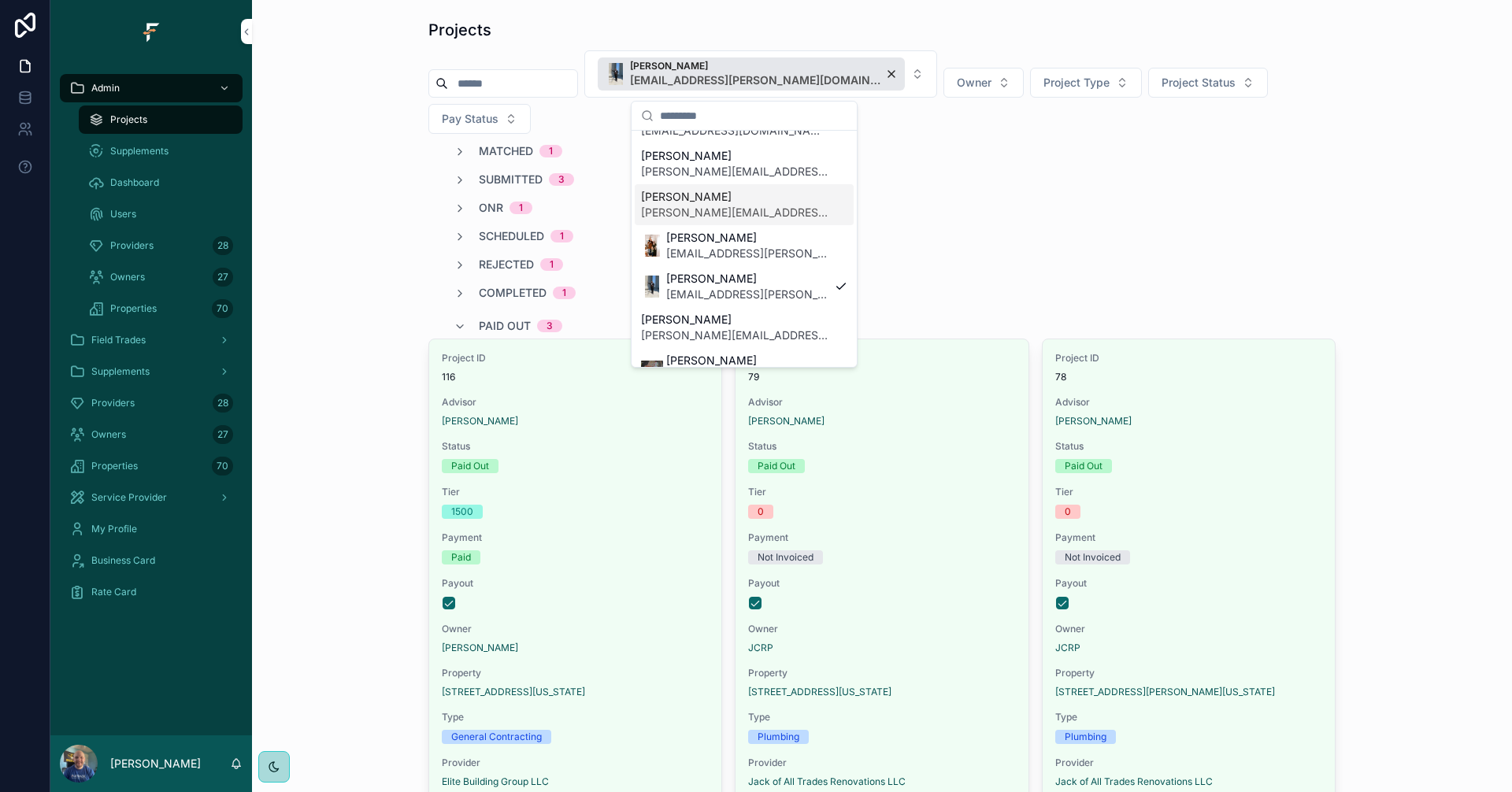
click at [1096, 200] on div "ONR 1" at bounding box center [881, 208] width 907 height 16
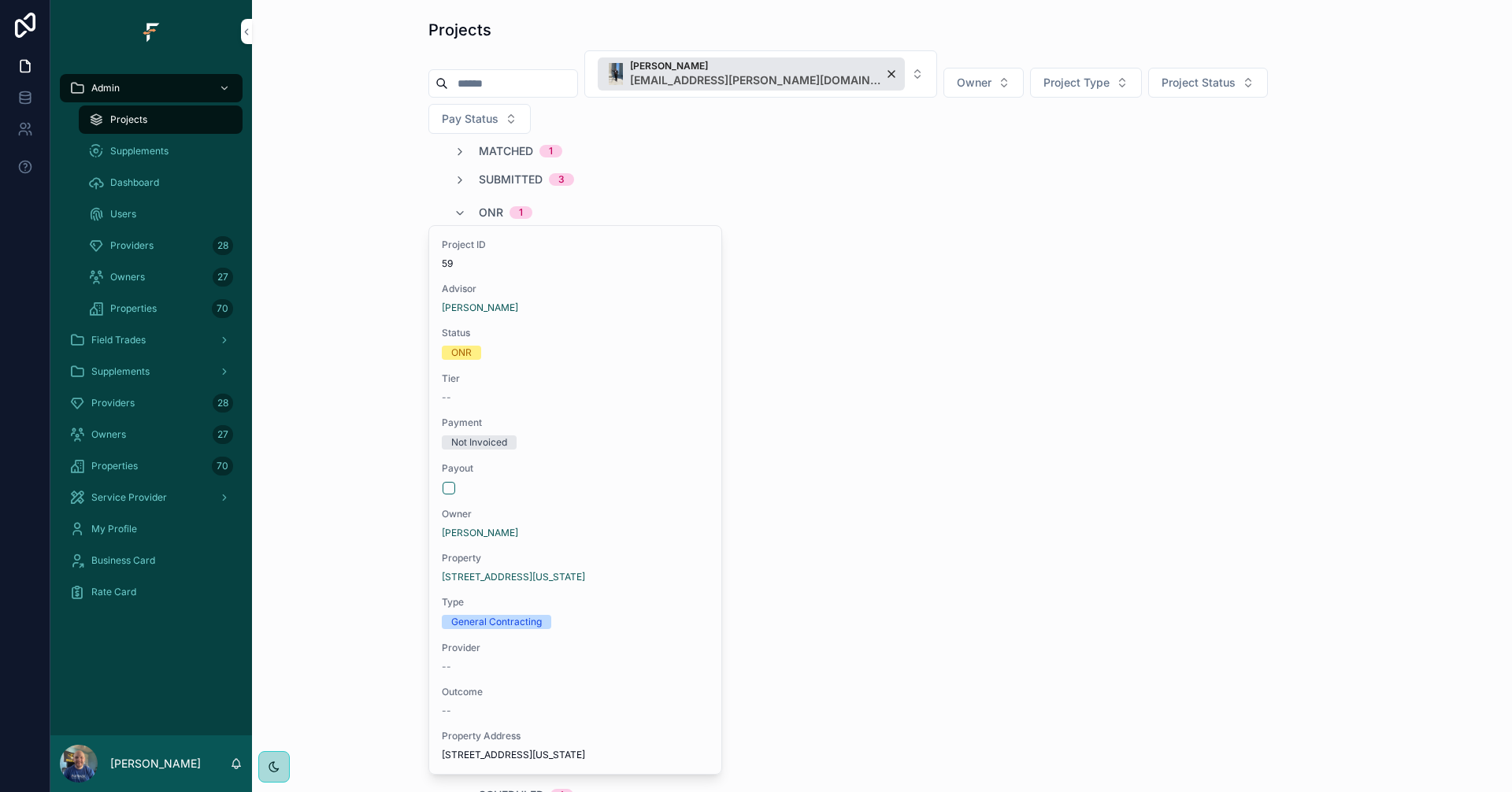
click at [495, 200] on div "ONR 1" at bounding box center [505, 212] width 54 height 25
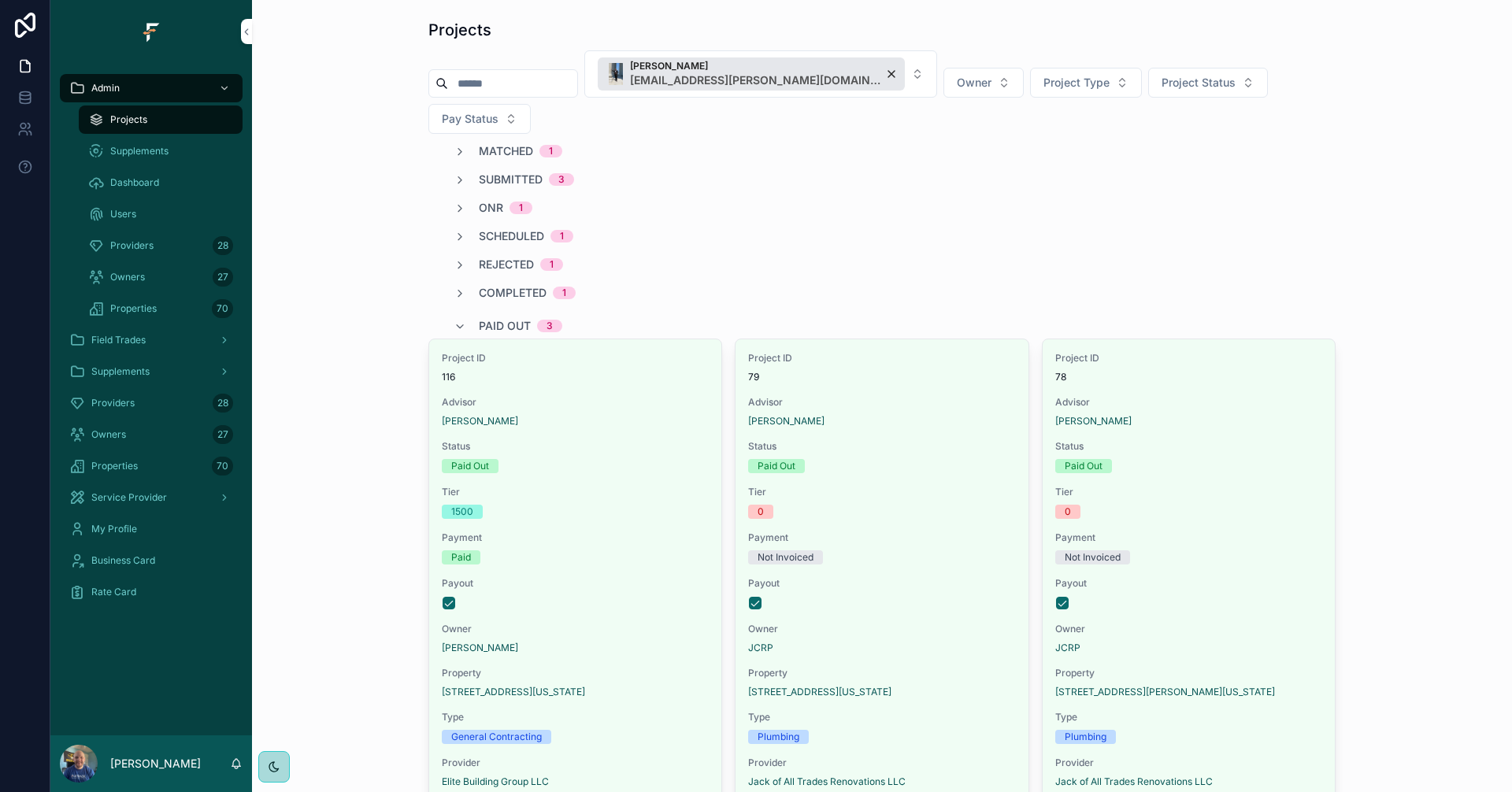
click at [506, 318] on span "Paid Out" at bounding box center [505, 326] width 52 height 16
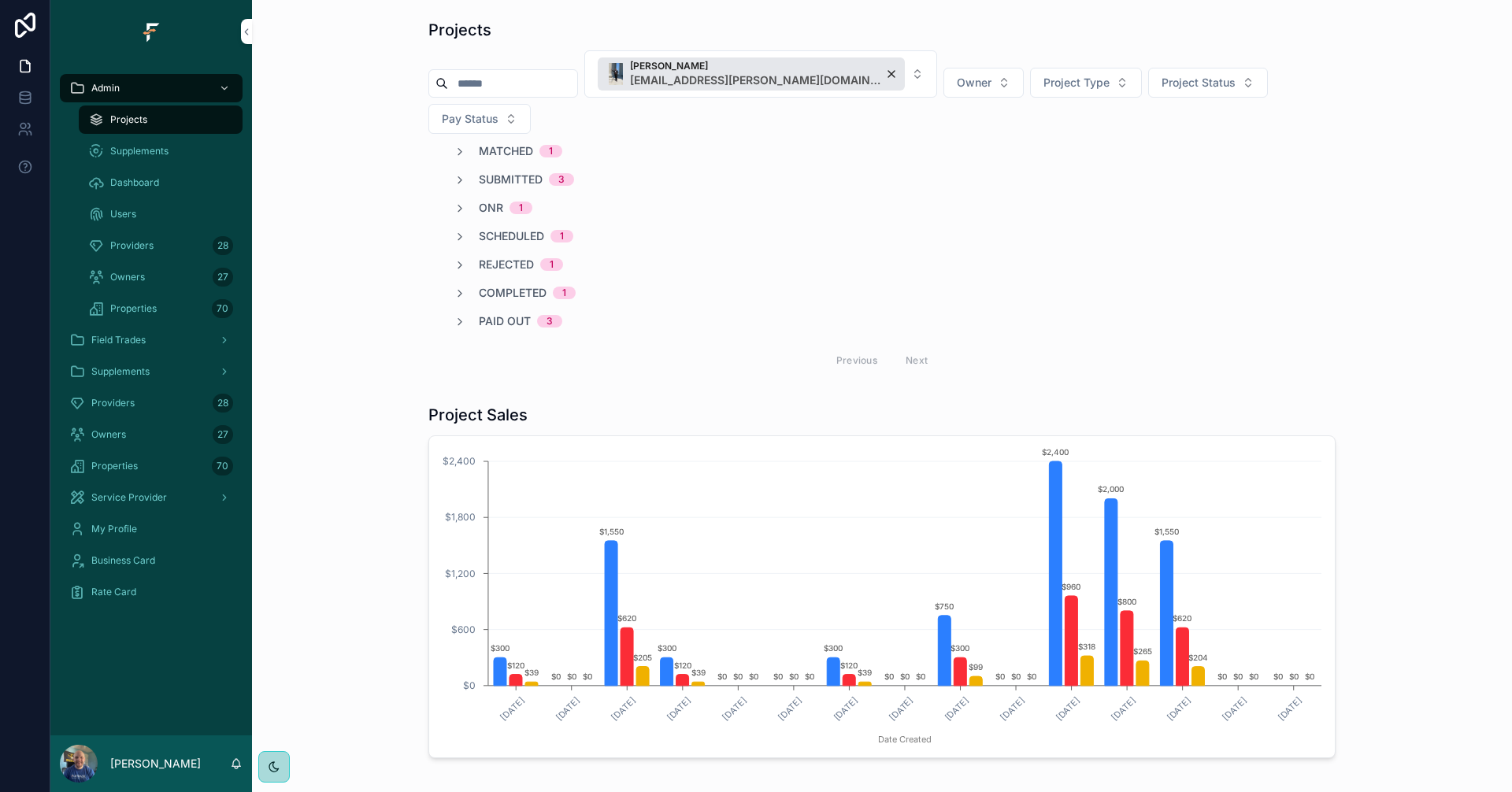
click at [506, 313] on span "Paid Out" at bounding box center [505, 321] width 52 height 16
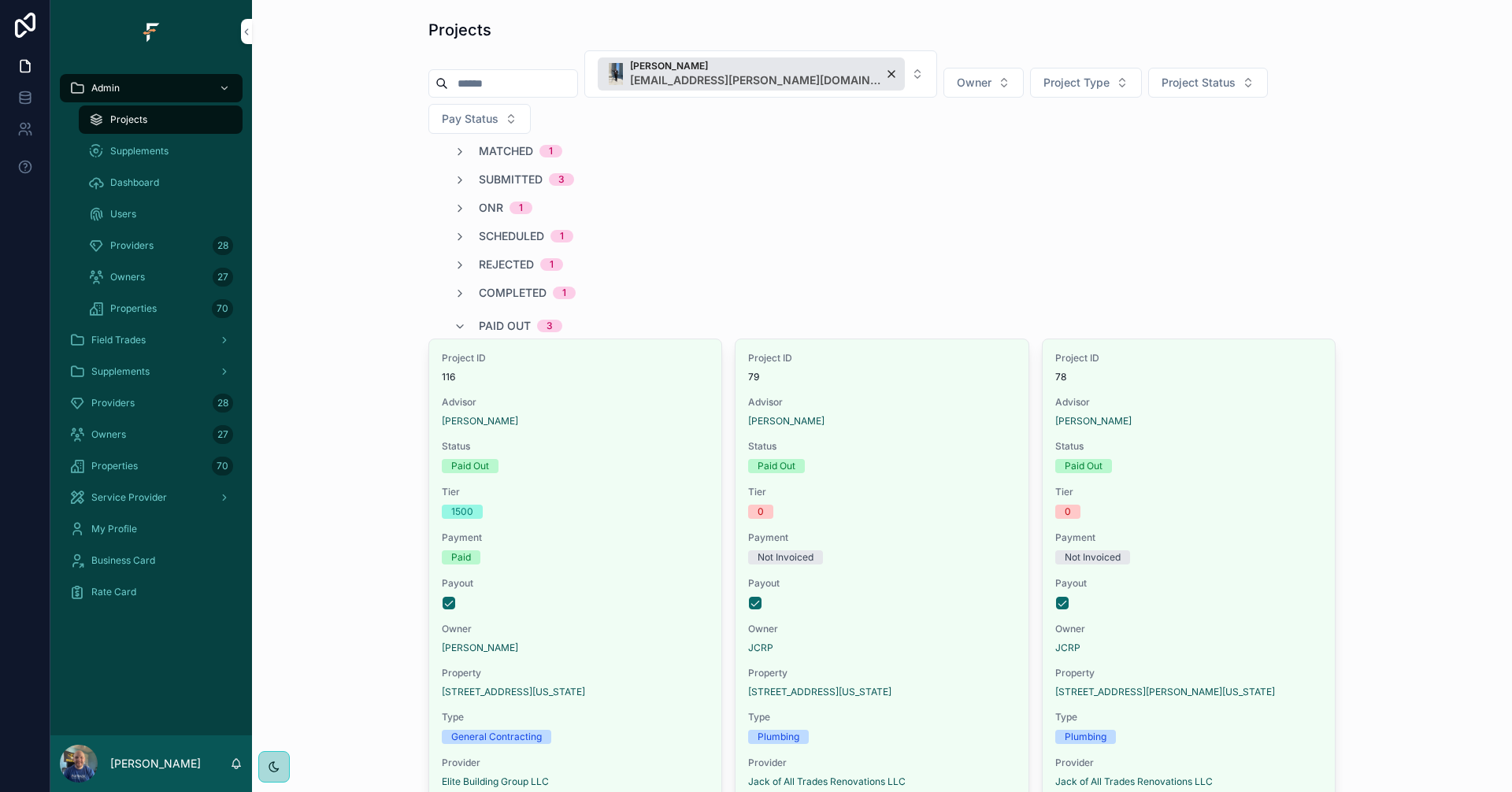
click at [516, 285] on span "Completed" at bounding box center [512, 293] width 67 height 16
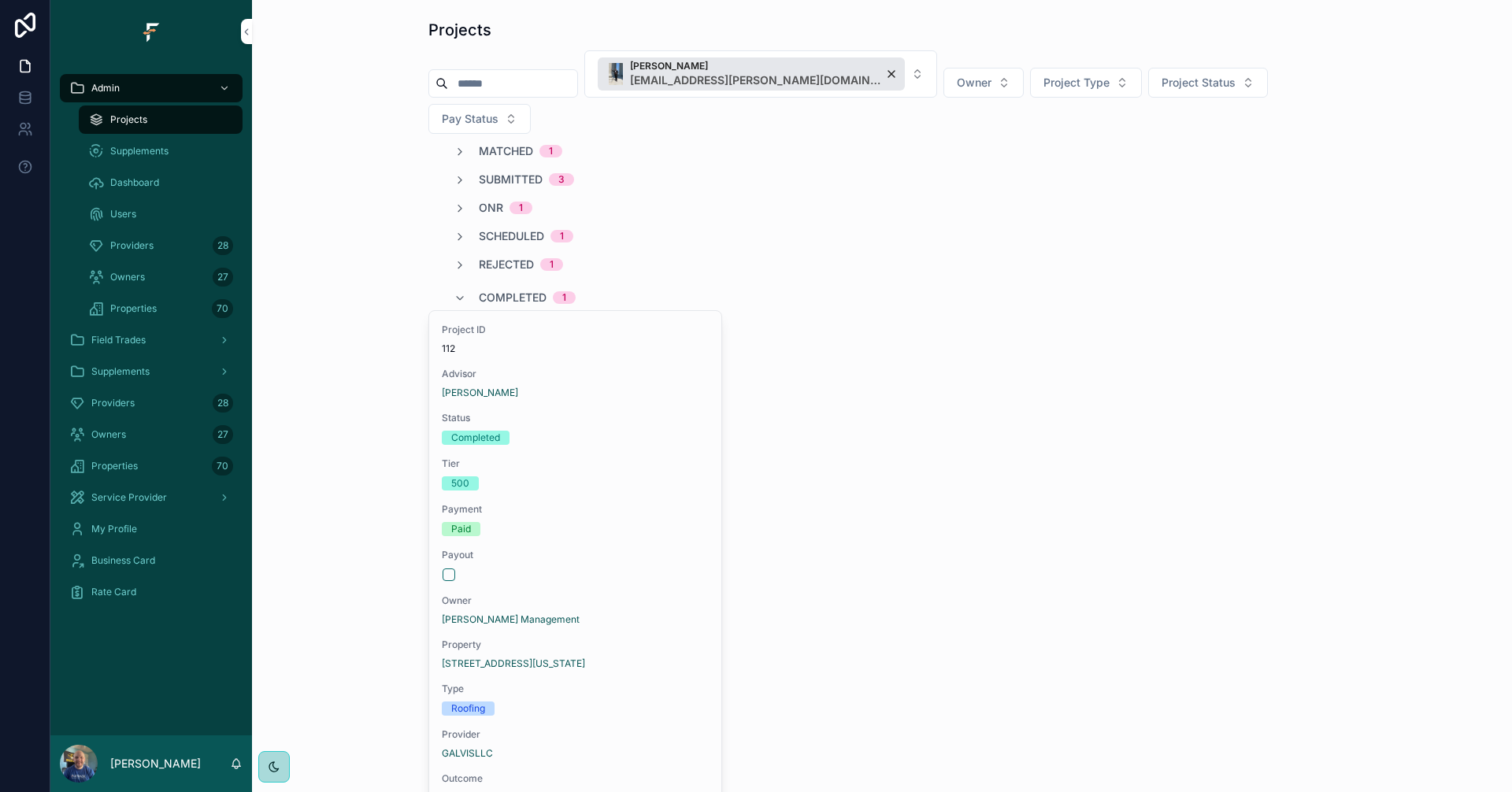
click at [516, 289] on span "Completed" at bounding box center [512, 298] width 67 height 16
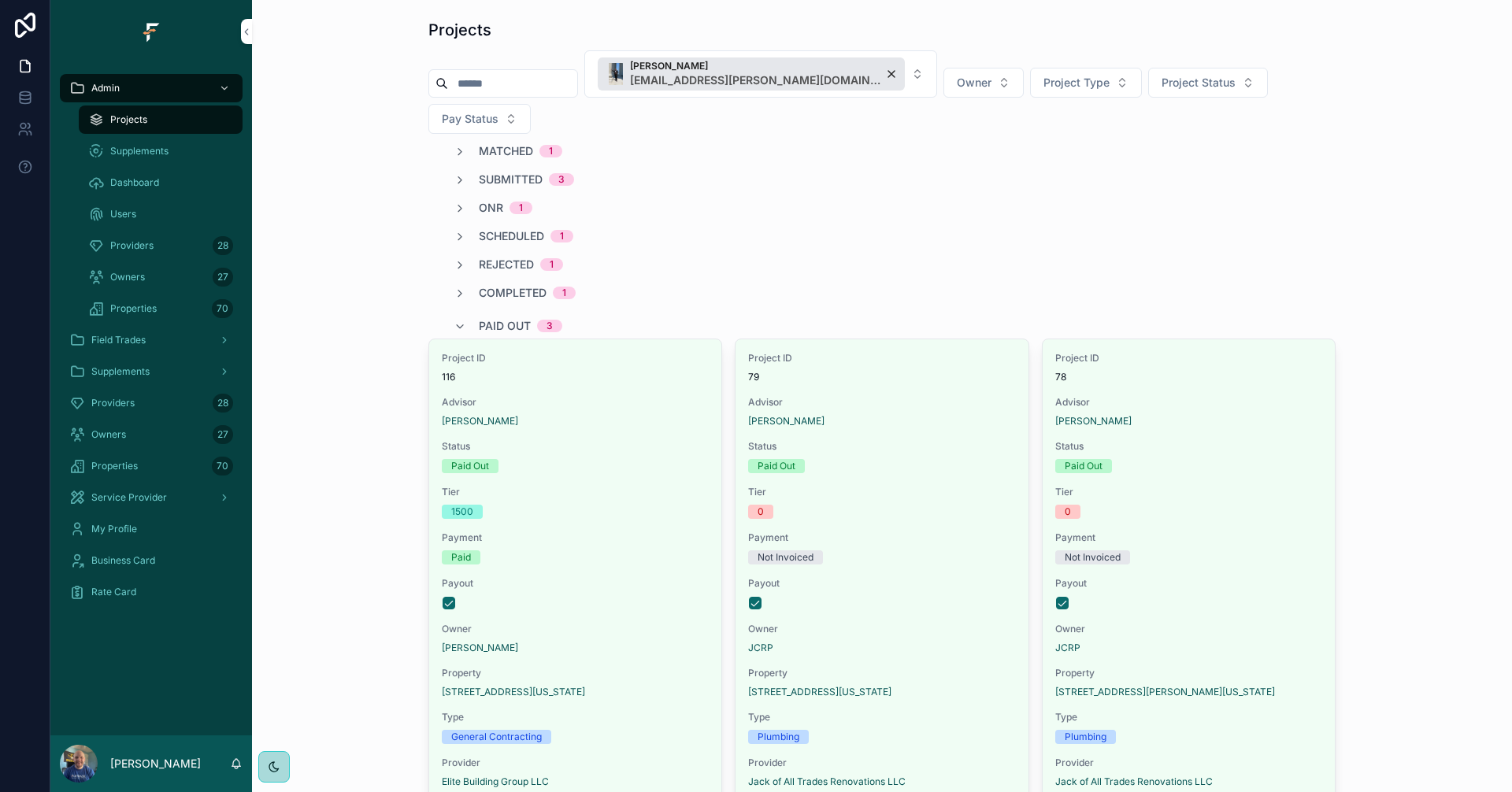
click at [508, 285] on span "Completed" at bounding box center [512, 293] width 67 height 16
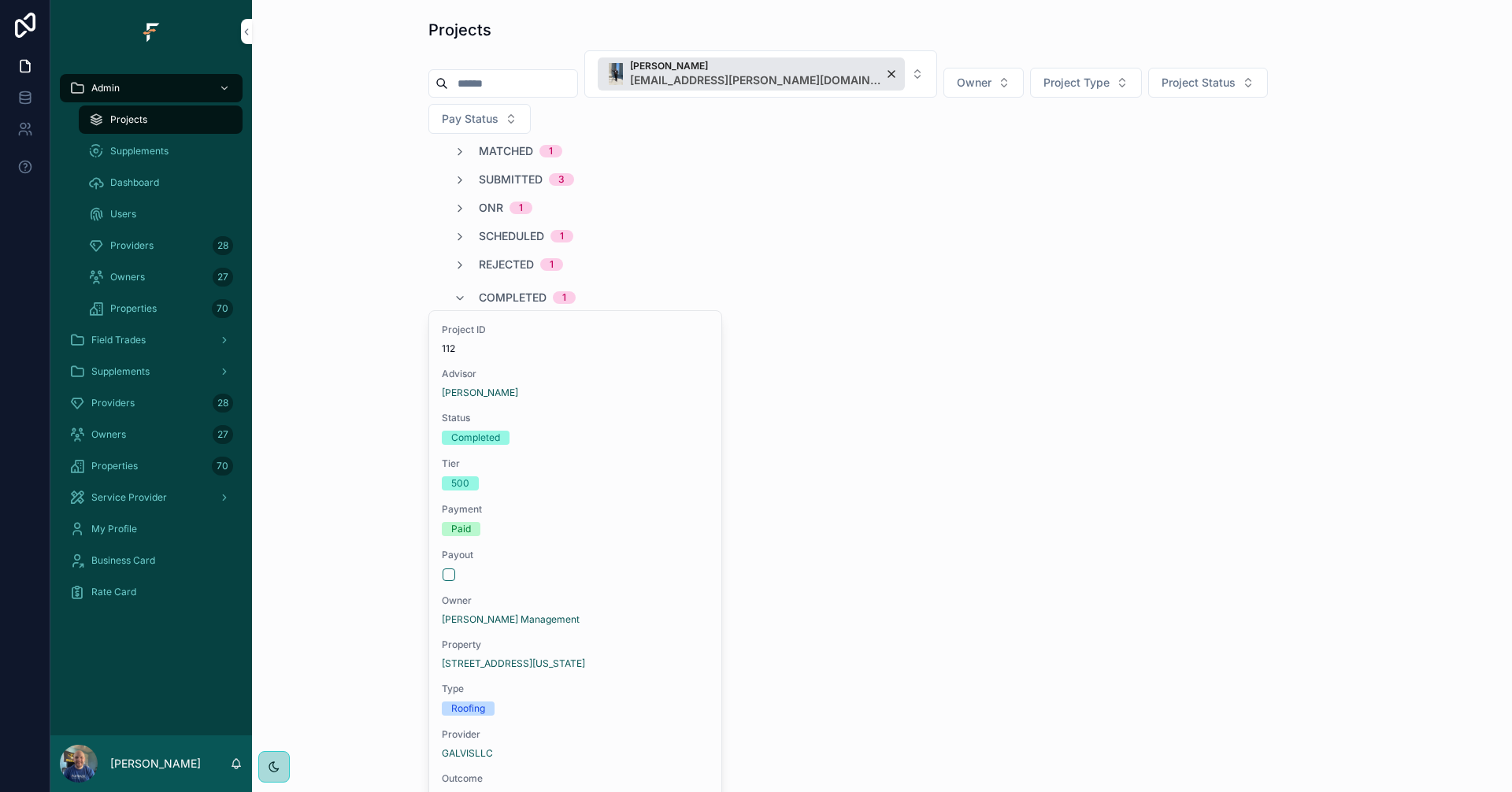
click at [508, 285] on div "Completed 1" at bounding box center [527, 298] width 97 height 25
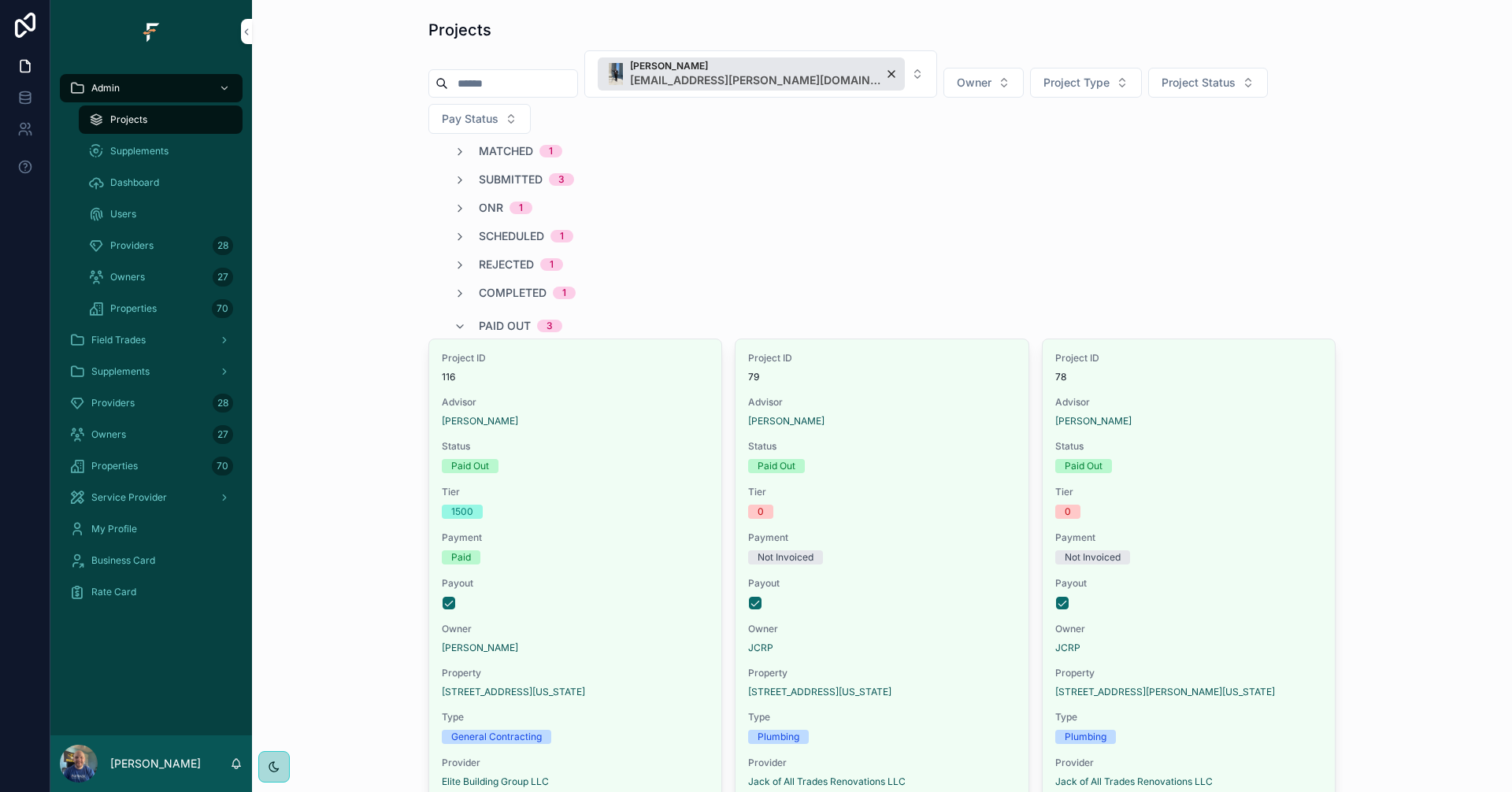
click at [825, 73] on div "[PERSON_NAME] [EMAIL_ADDRESS][PERSON_NAME][DOMAIN_NAME]" at bounding box center [750, 74] width 307 height 33
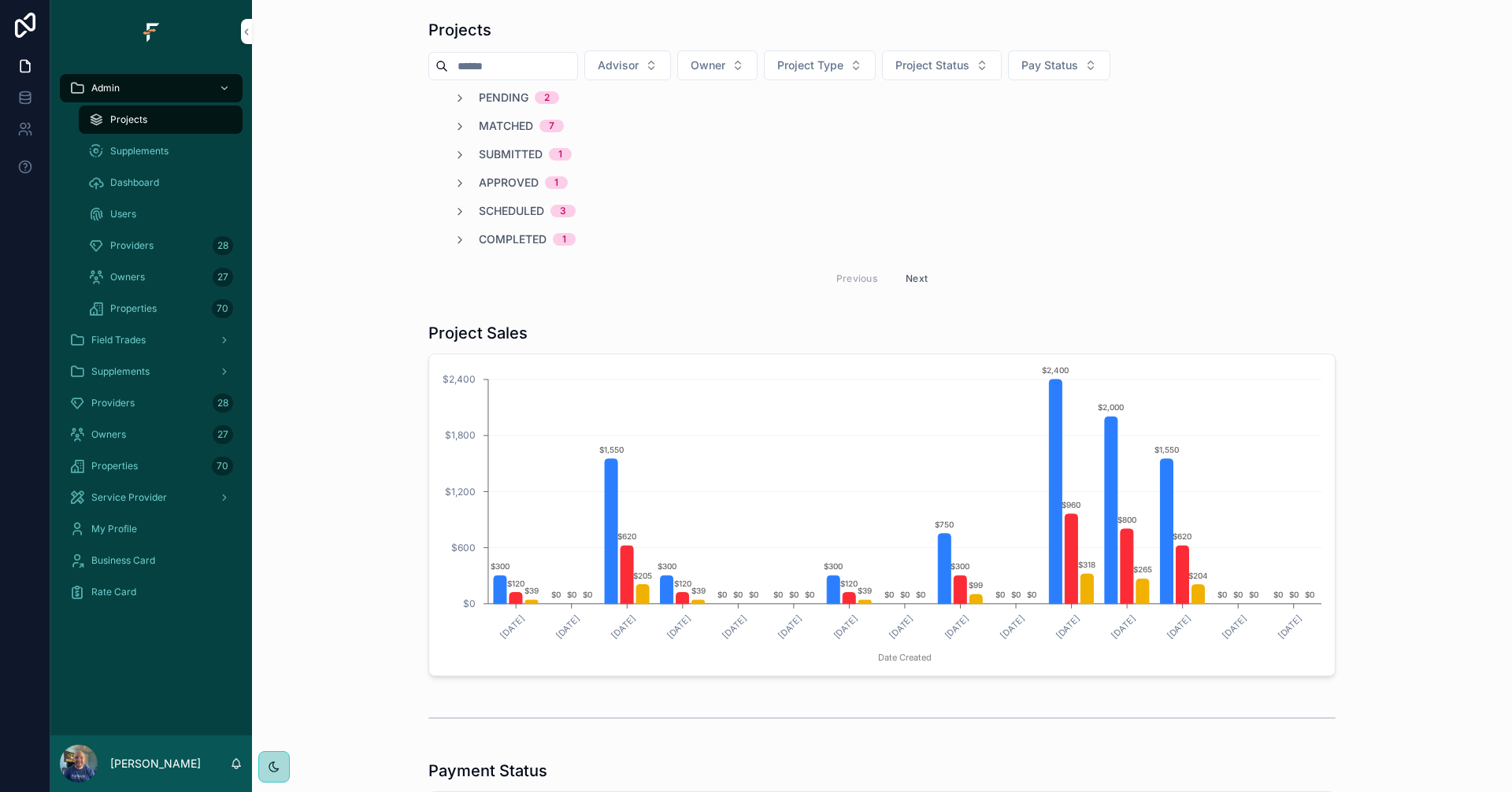
click at [671, 65] on button "Advisor" at bounding box center [628, 65] width 86 height 30
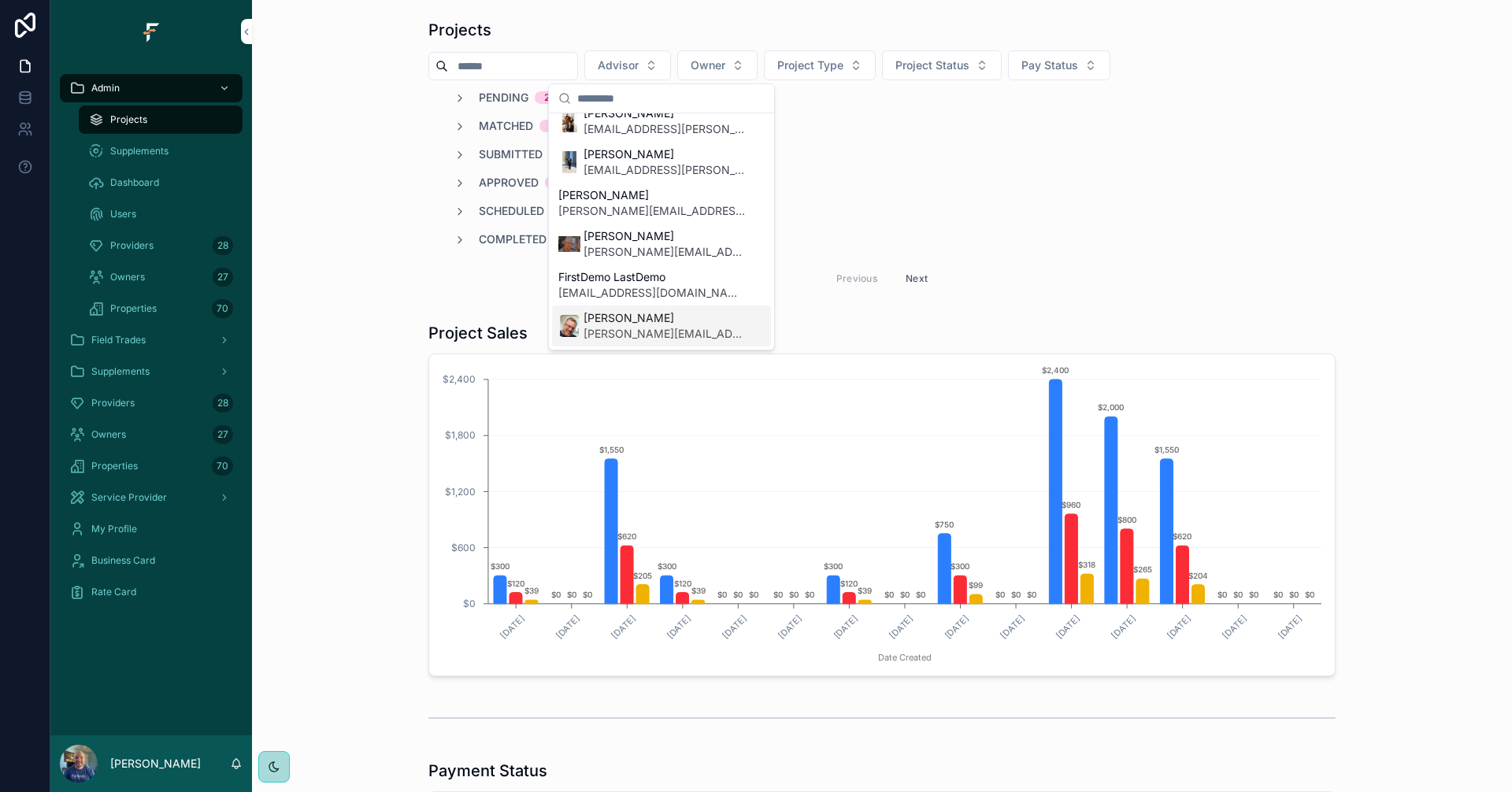
scroll to position [394, 0]
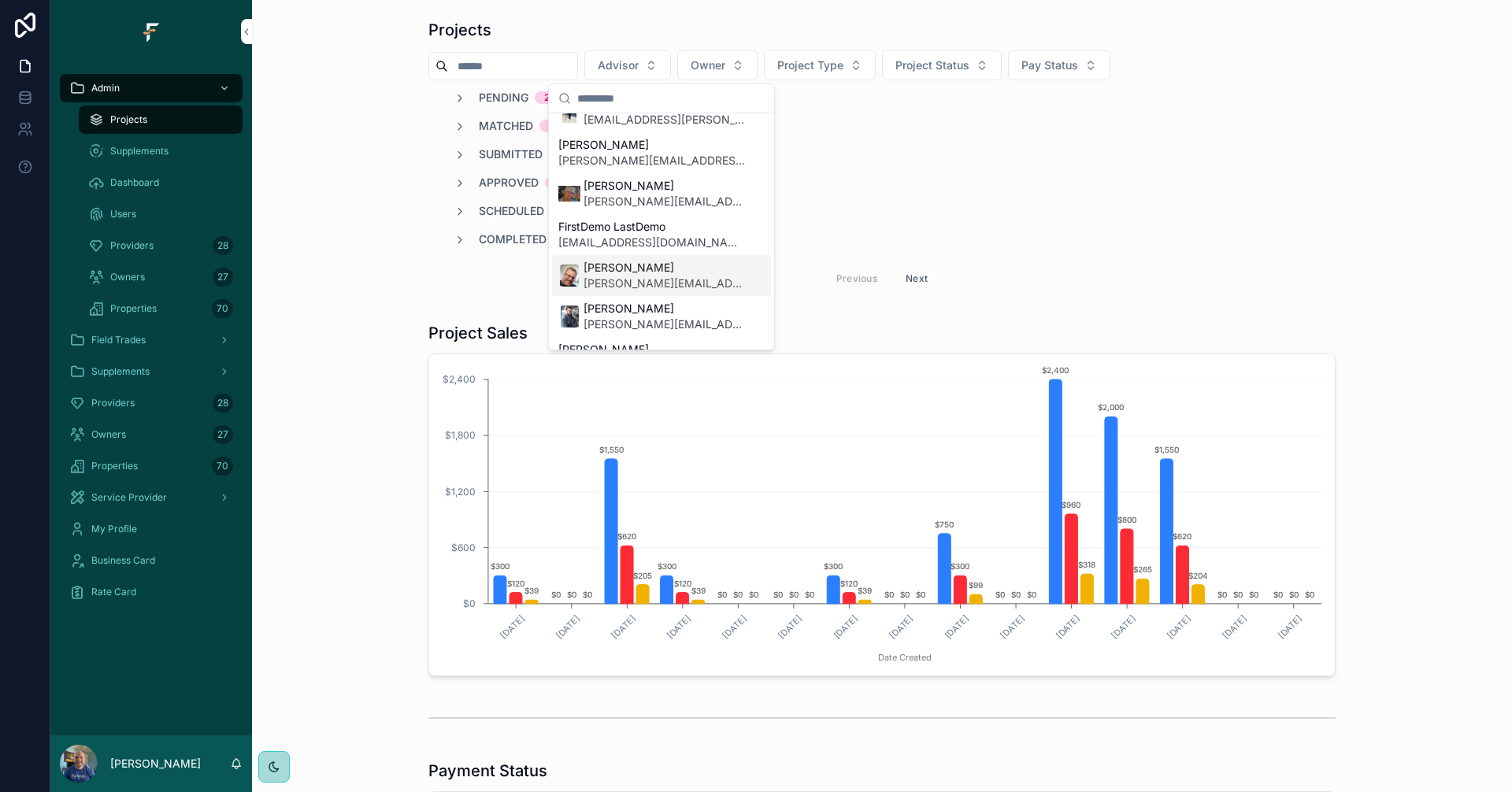
click at [632, 275] on span "[PERSON_NAME][EMAIL_ADDRESS][PERSON_NAME][DOMAIN_NAME]" at bounding box center [665, 283] width 162 height 16
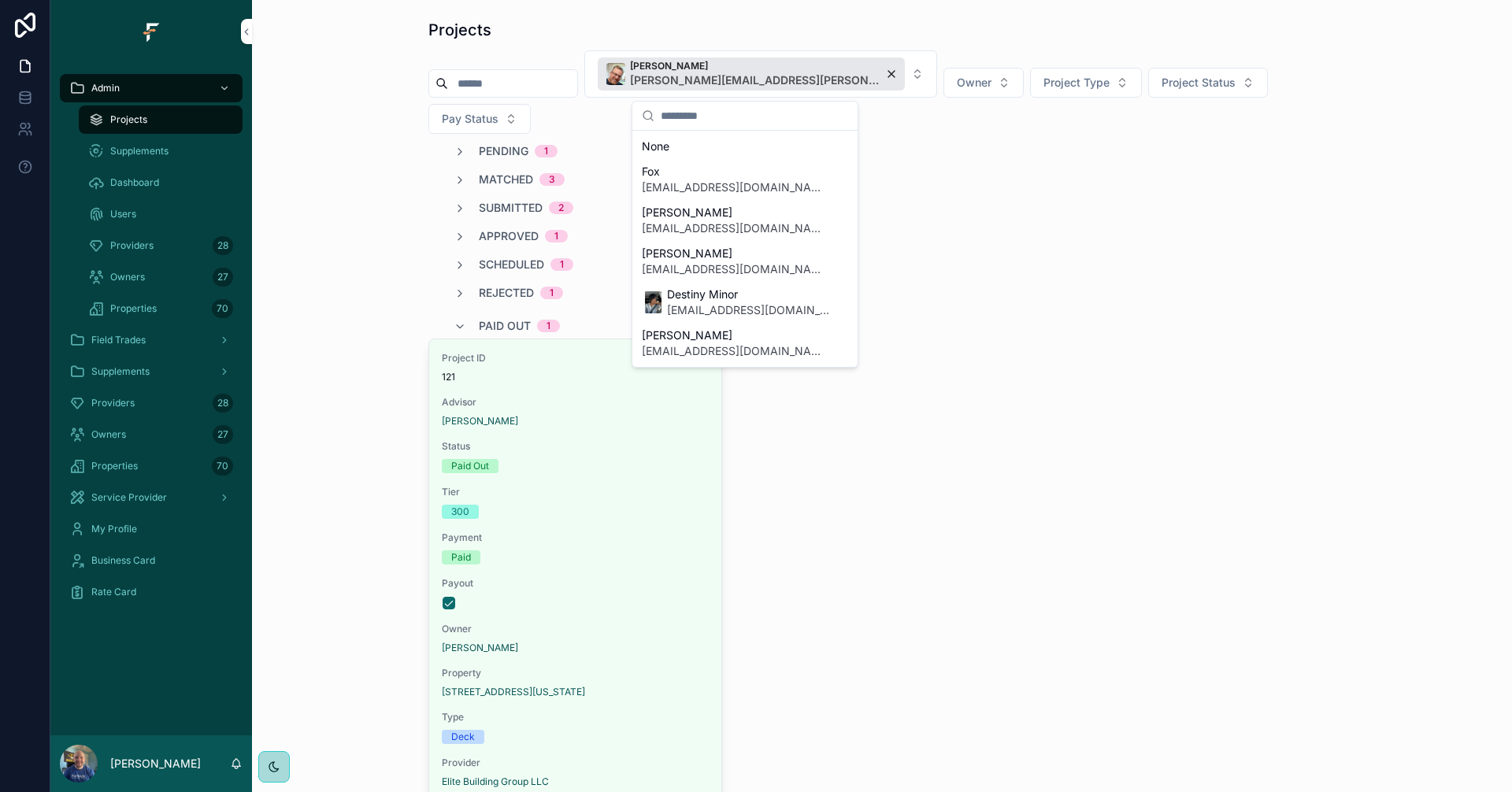
click at [291, 113] on div "Projects [PERSON_NAME] [PERSON_NAME][EMAIL_ADDRESS][PERSON_NAME][DOMAIN_NAME] O…" at bounding box center [881, 478] width 1235 height 932
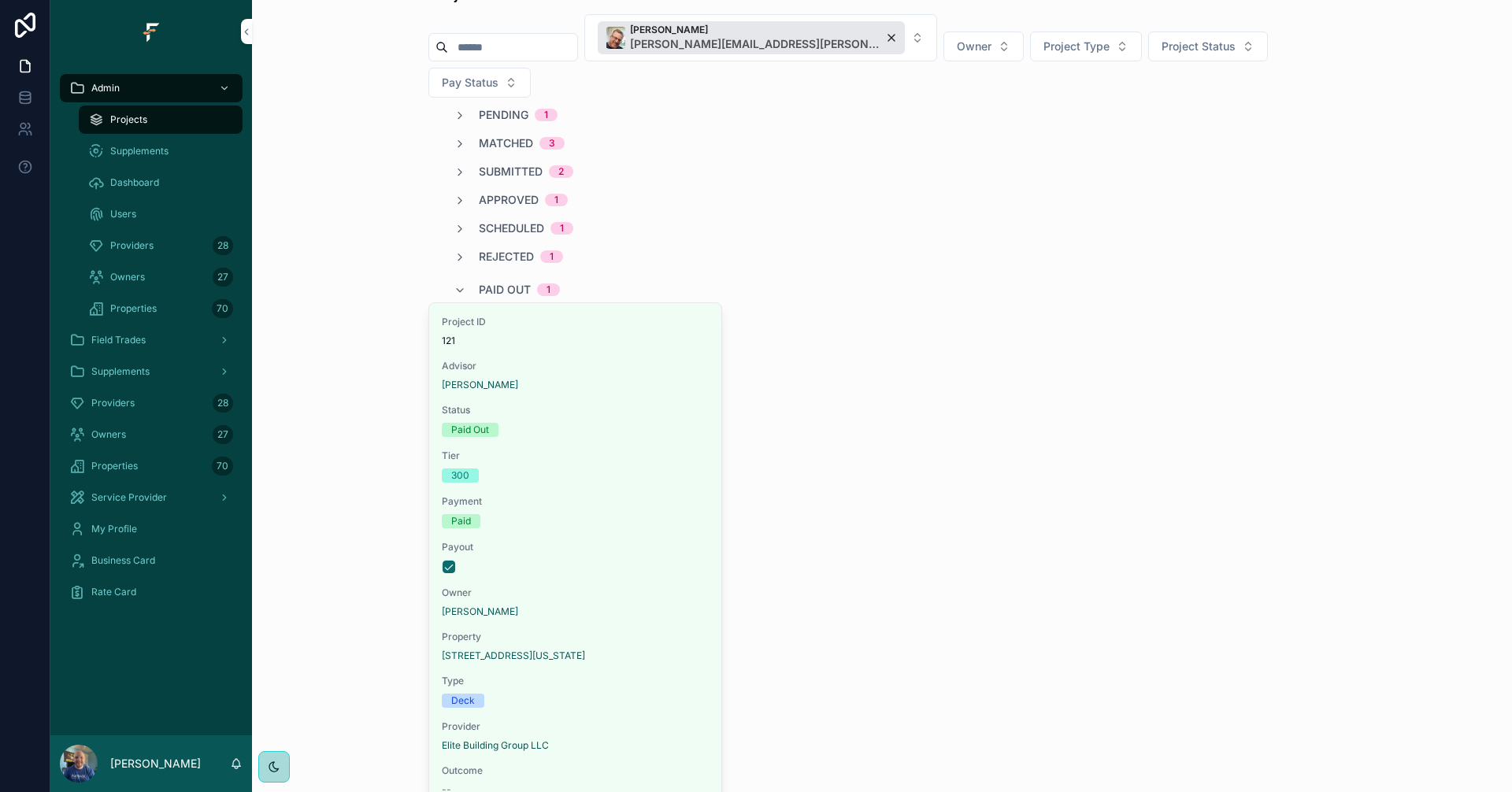
scroll to position [79, 0]
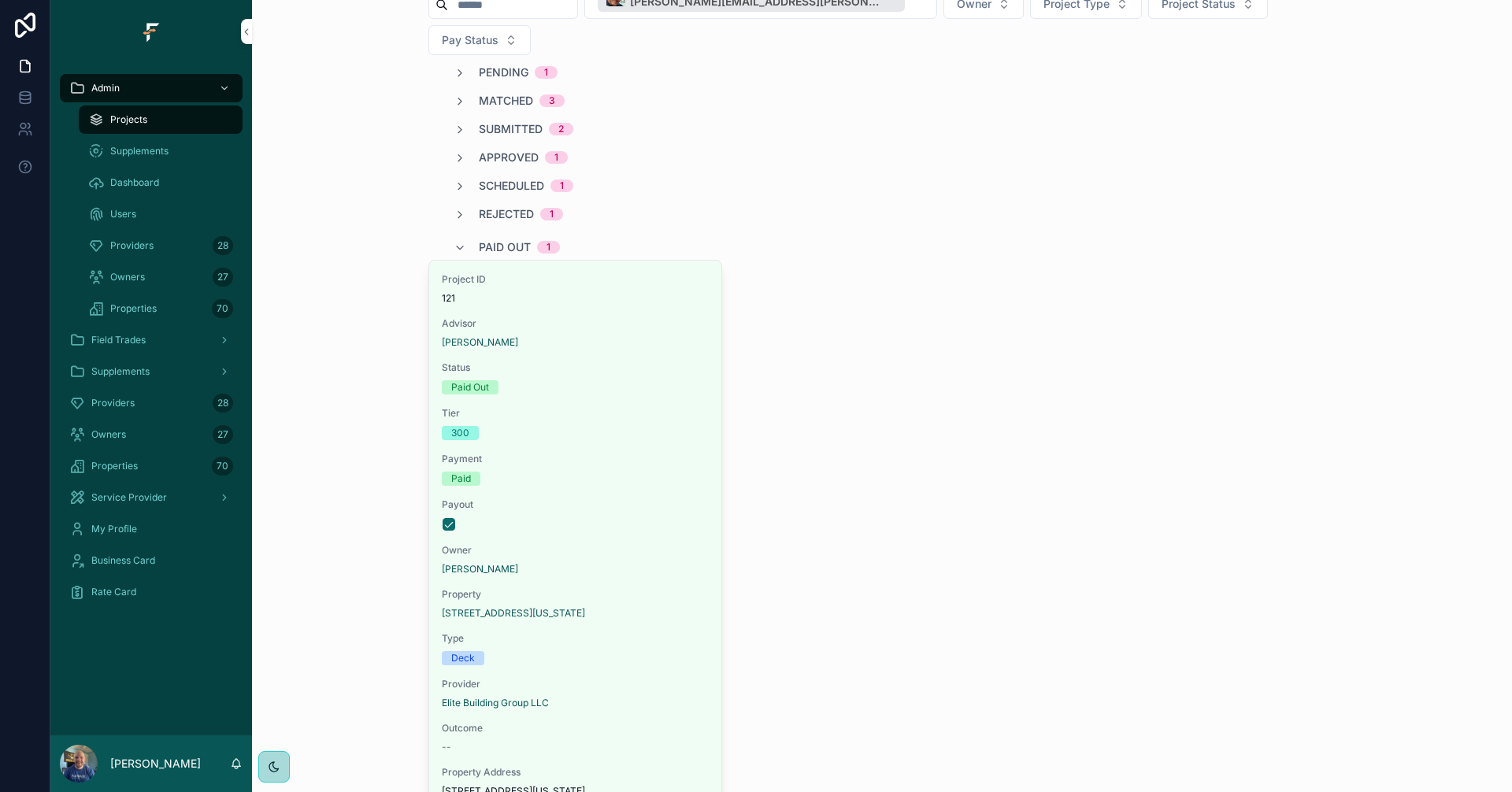
click at [492, 239] on span "Paid Out" at bounding box center [505, 247] width 52 height 16
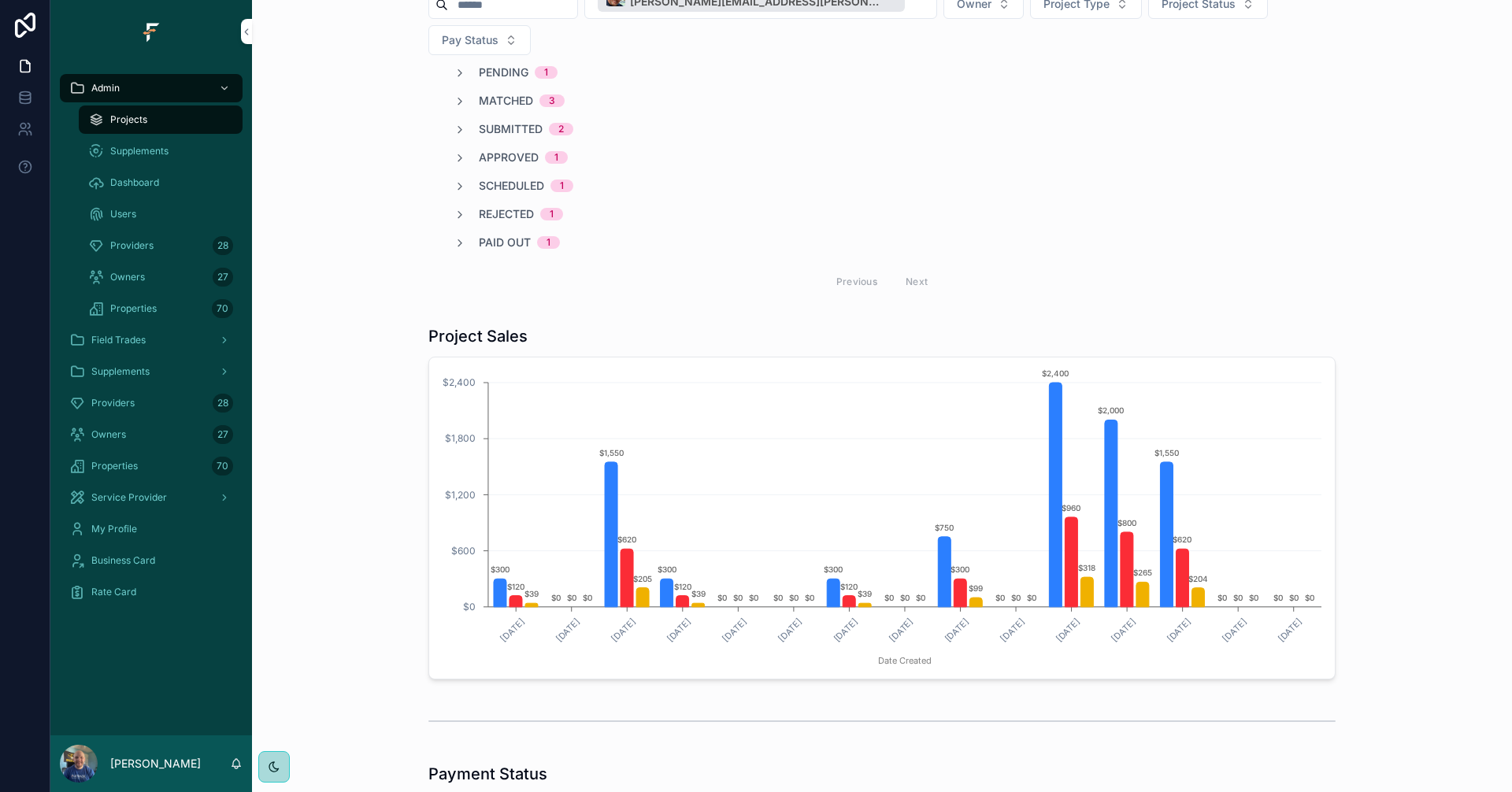
click at [513, 178] on span "Scheduled" at bounding box center [511, 186] width 66 height 16
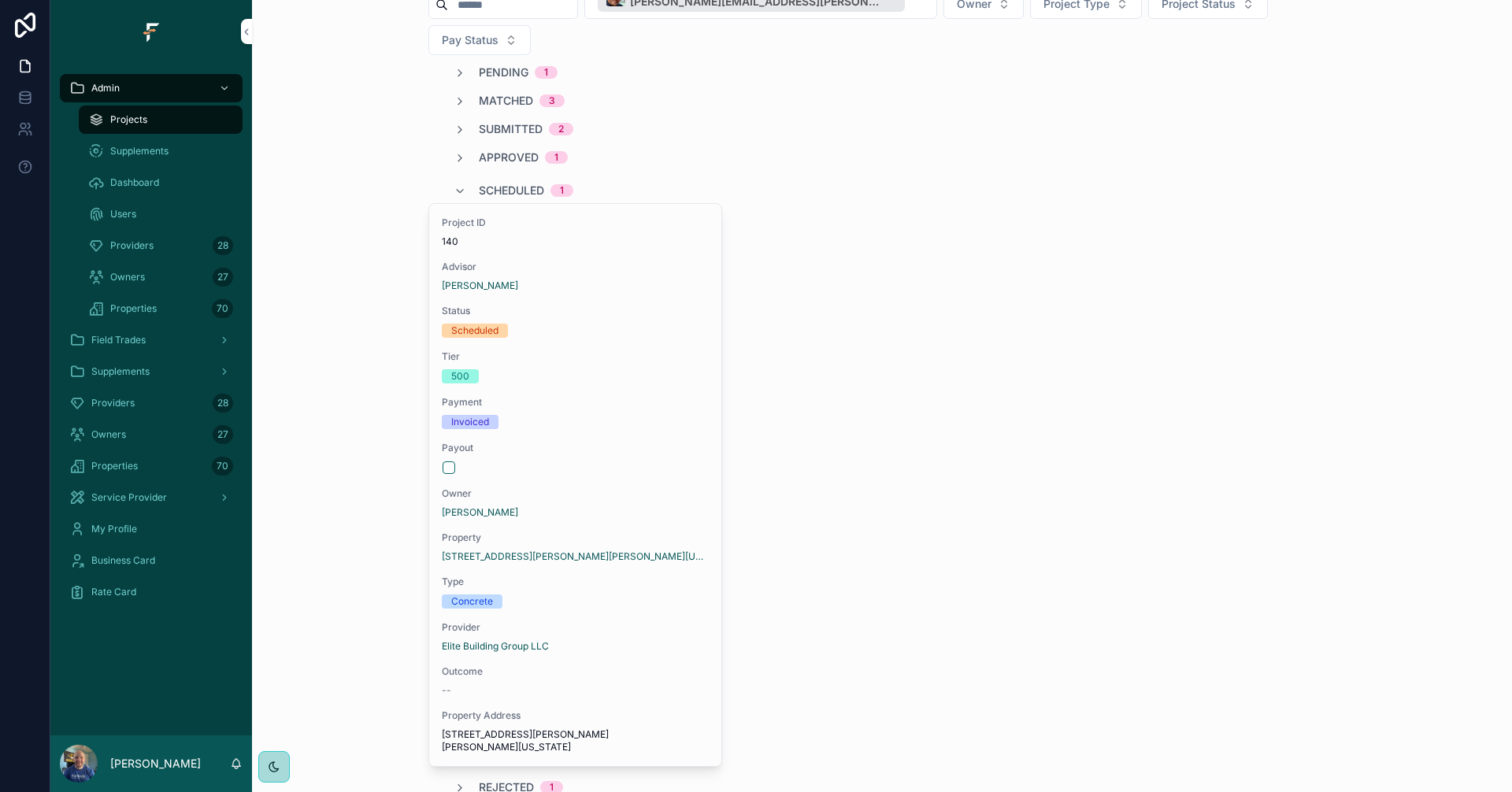
click at [513, 182] on span "Scheduled" at bounding box center [511, 191] width 66 height 16
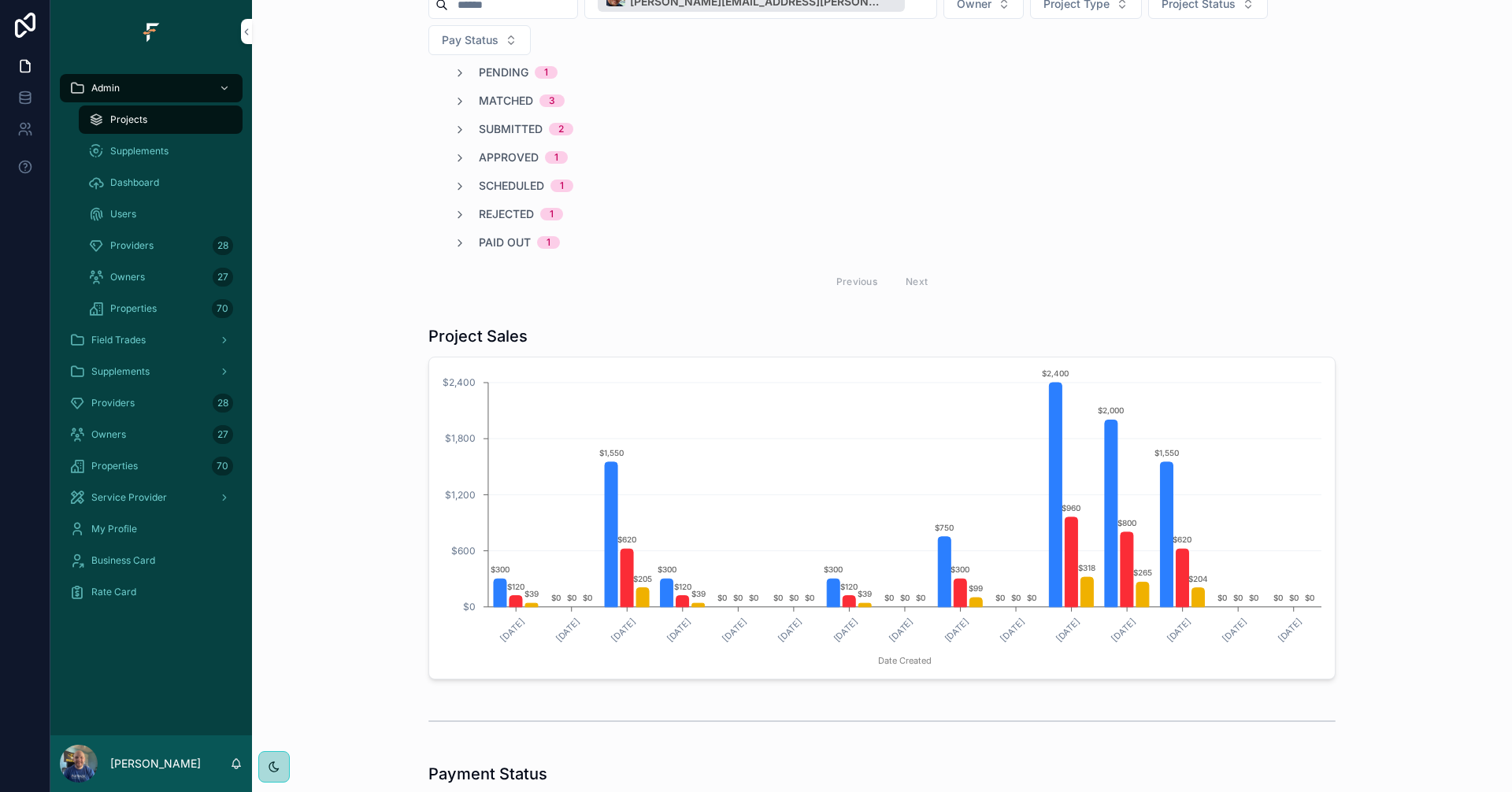
click at [513, 149] on span "Approved" at bounding box center [508, 157] width 60 height 16
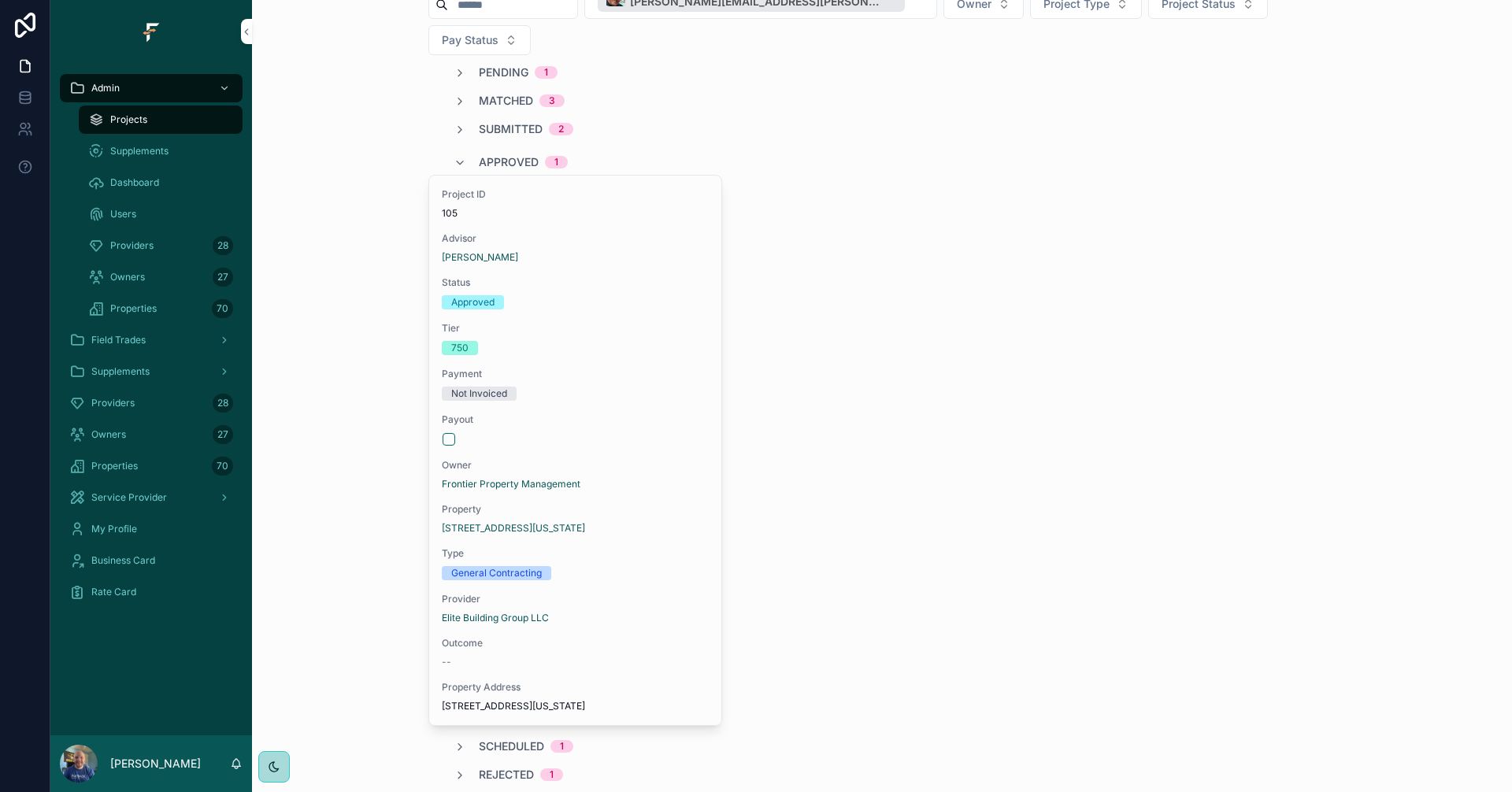
click at [513, 155] on span "Approved" at bounding box center [508, 163] width 60 height 16
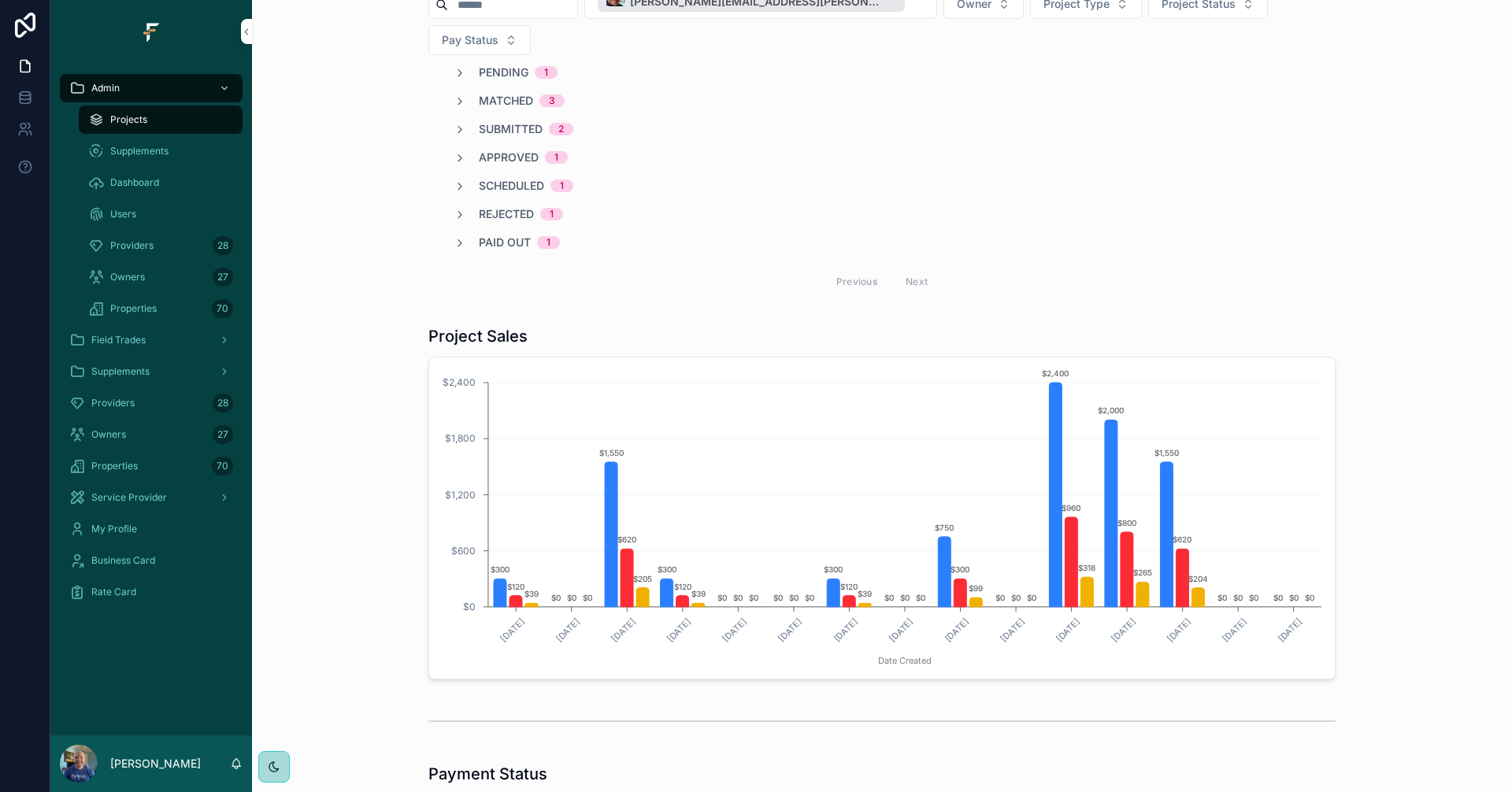
click at [516, 178] on span "Scheduled" at bounding box center [511, 186] width 66 height 16
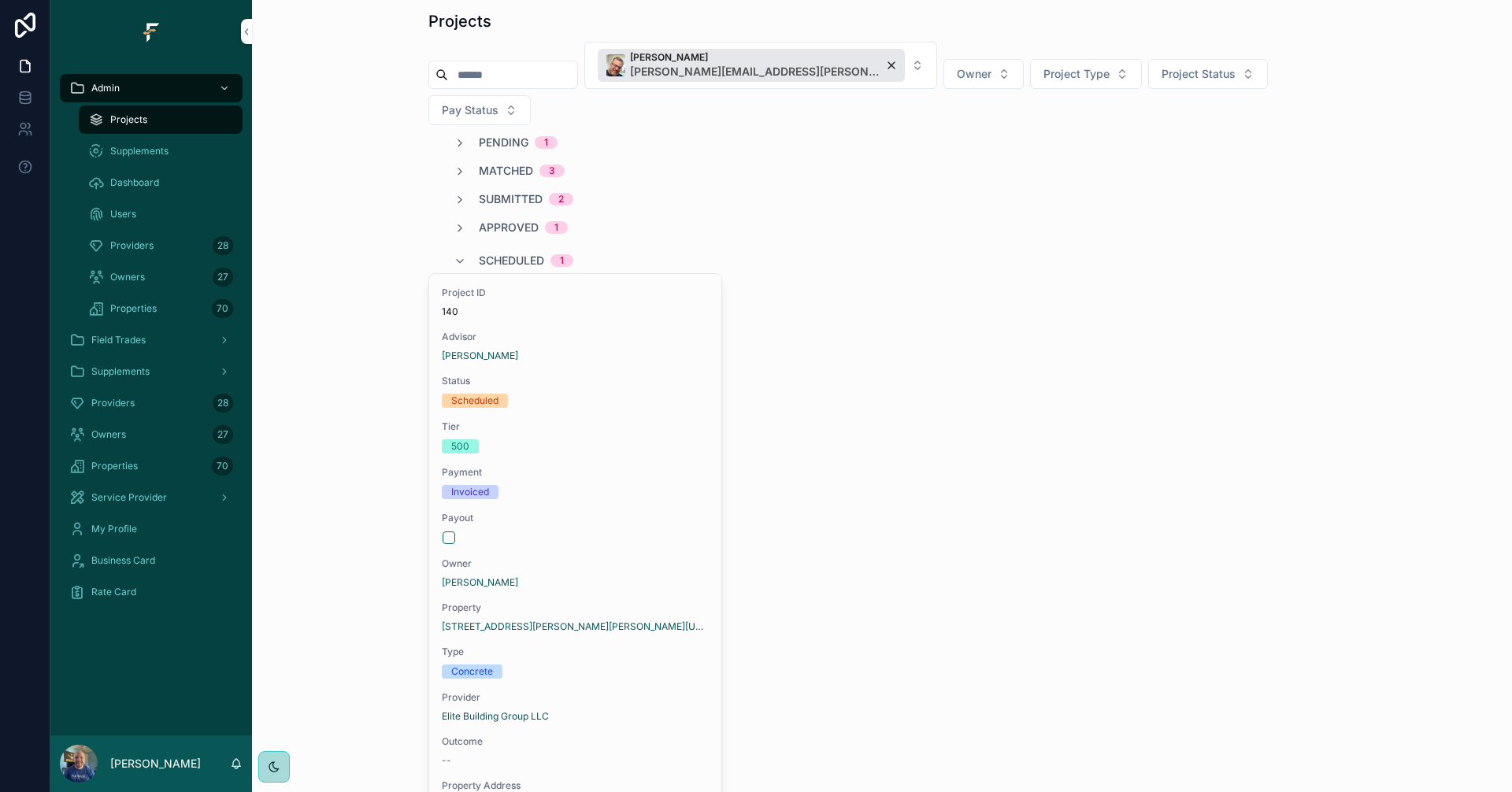
scroll to position [0, 0]
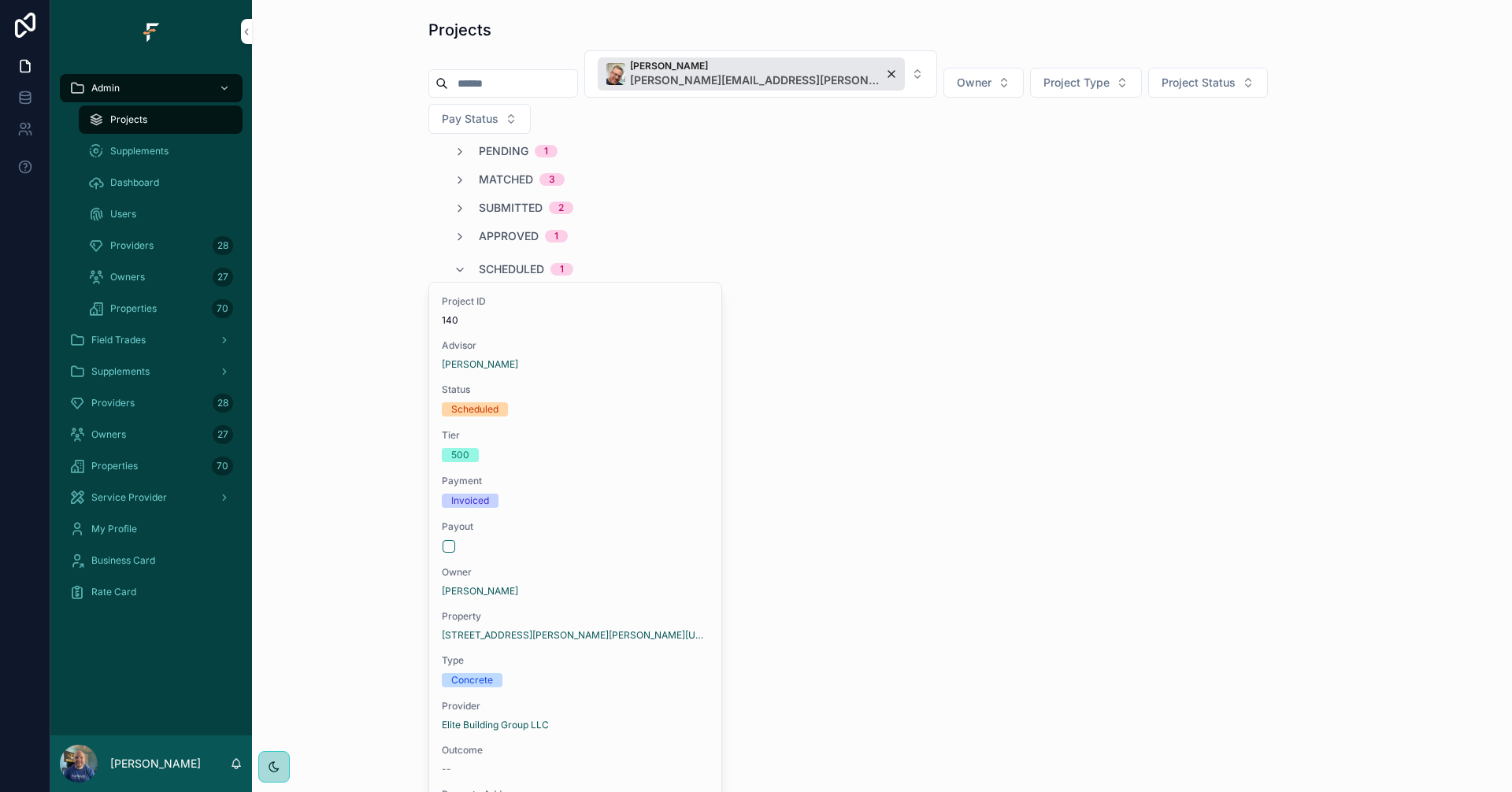
click at [522, 262] on span "Scheduled" at bounding box center [511, 270] width 66 height 16
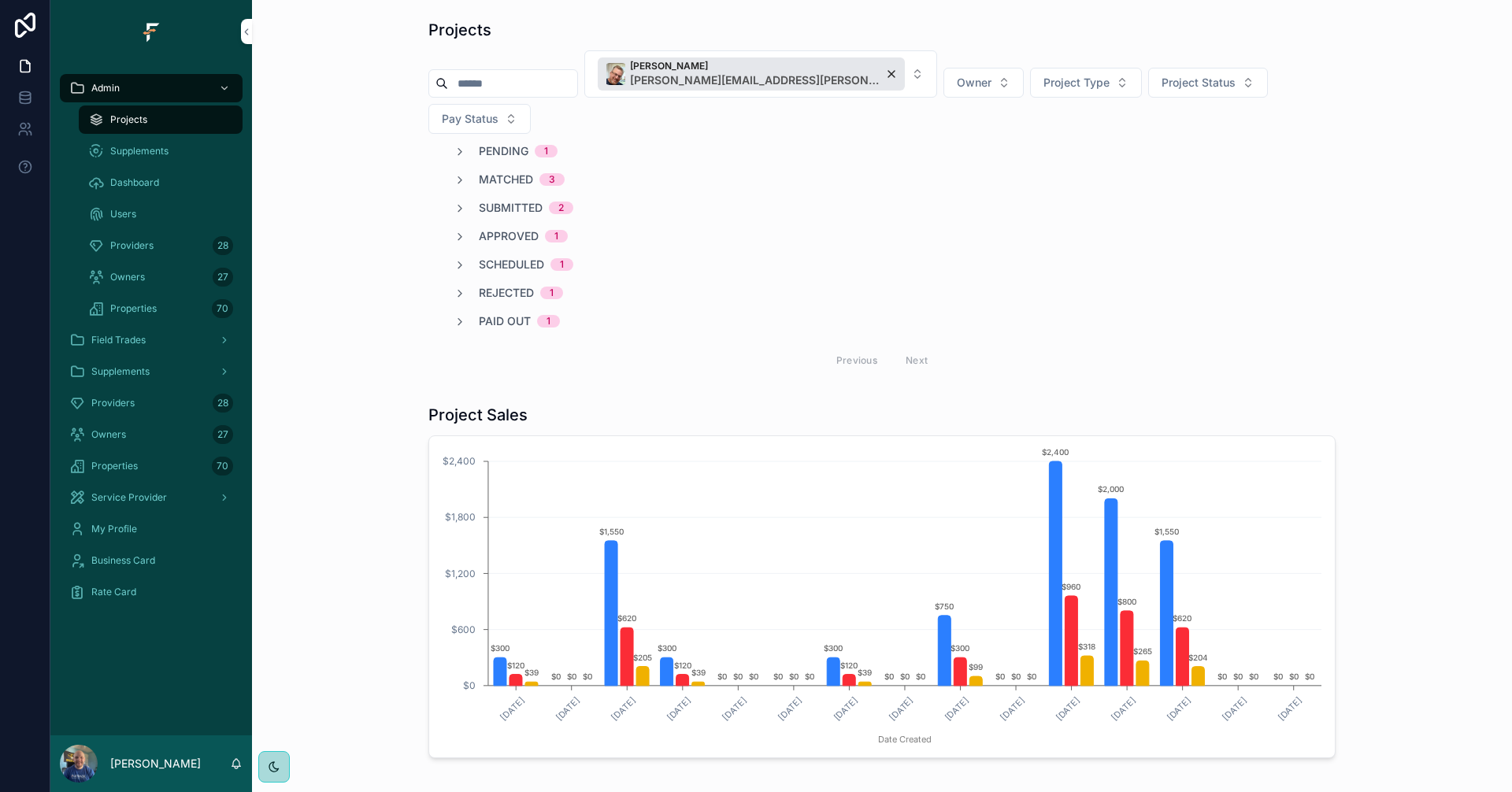
click at [522, 256] on span "Scheduled" at bounding box center [511, 264] width 66 height 16
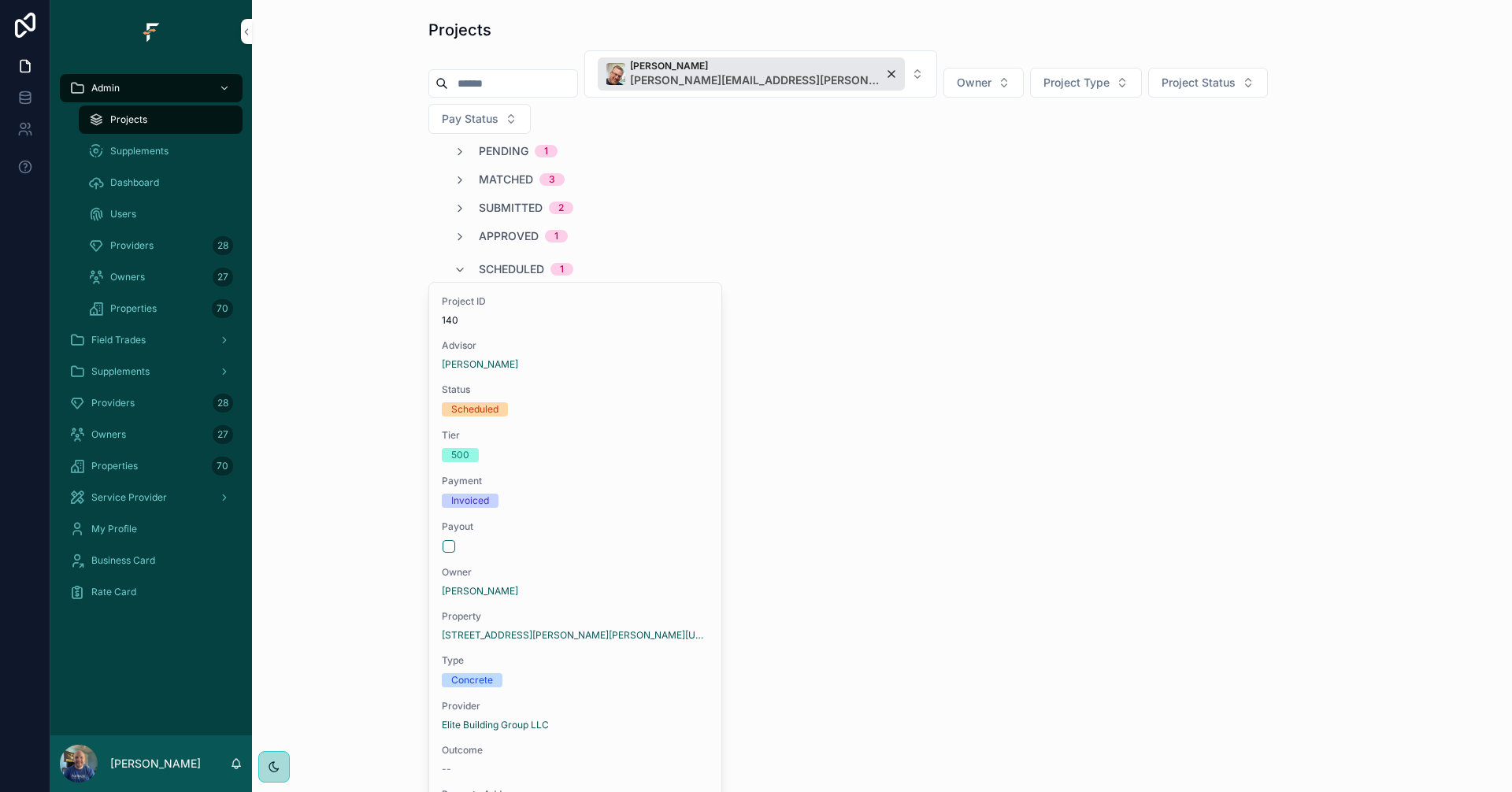
click at [641, 429] on div "Tier 500" at bounding box center [575, 445] width 267 height 33
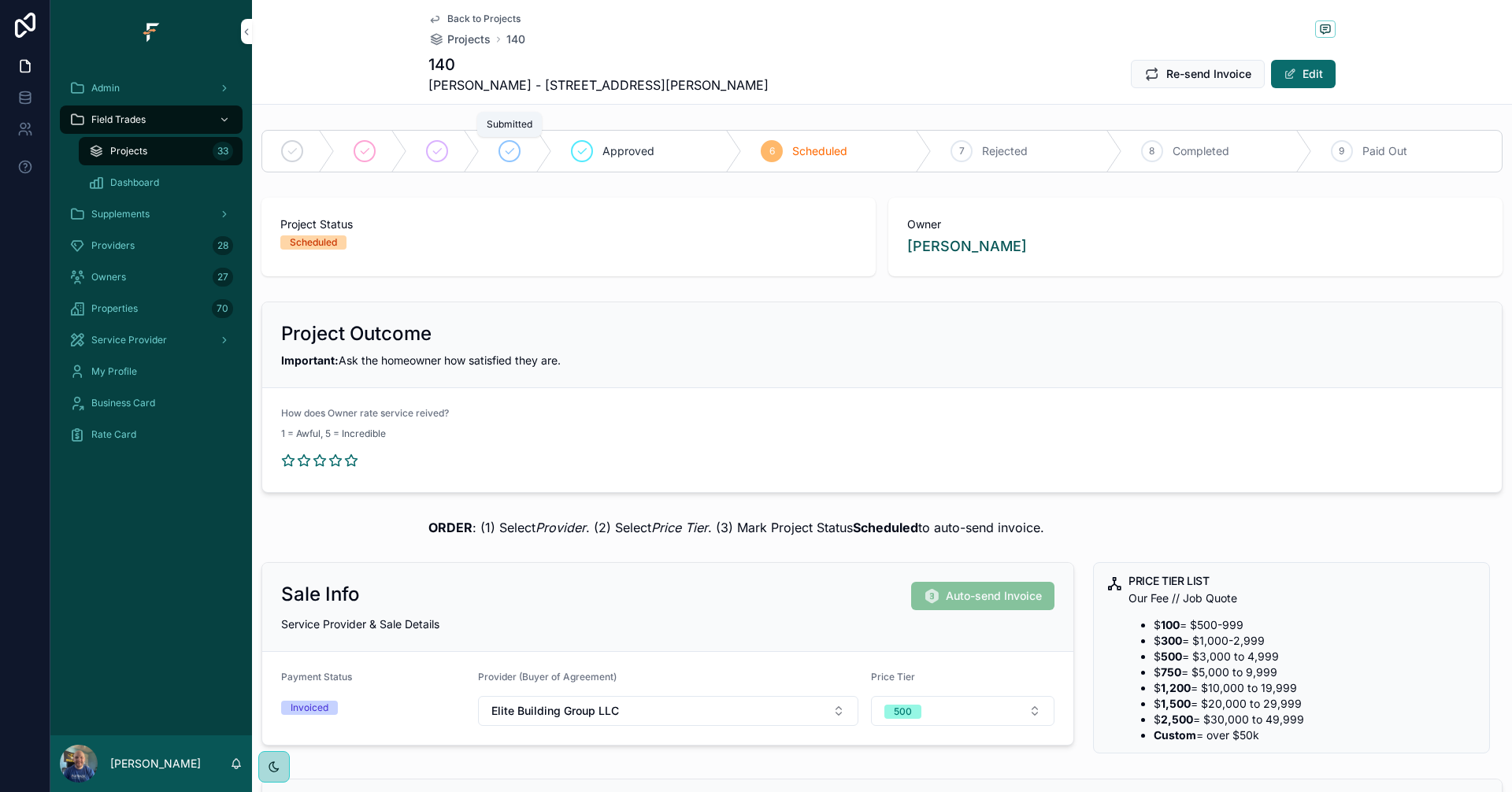
click at [505, 157] on div "scrollable content" at bounding box center [509, 151] width 22 height 22
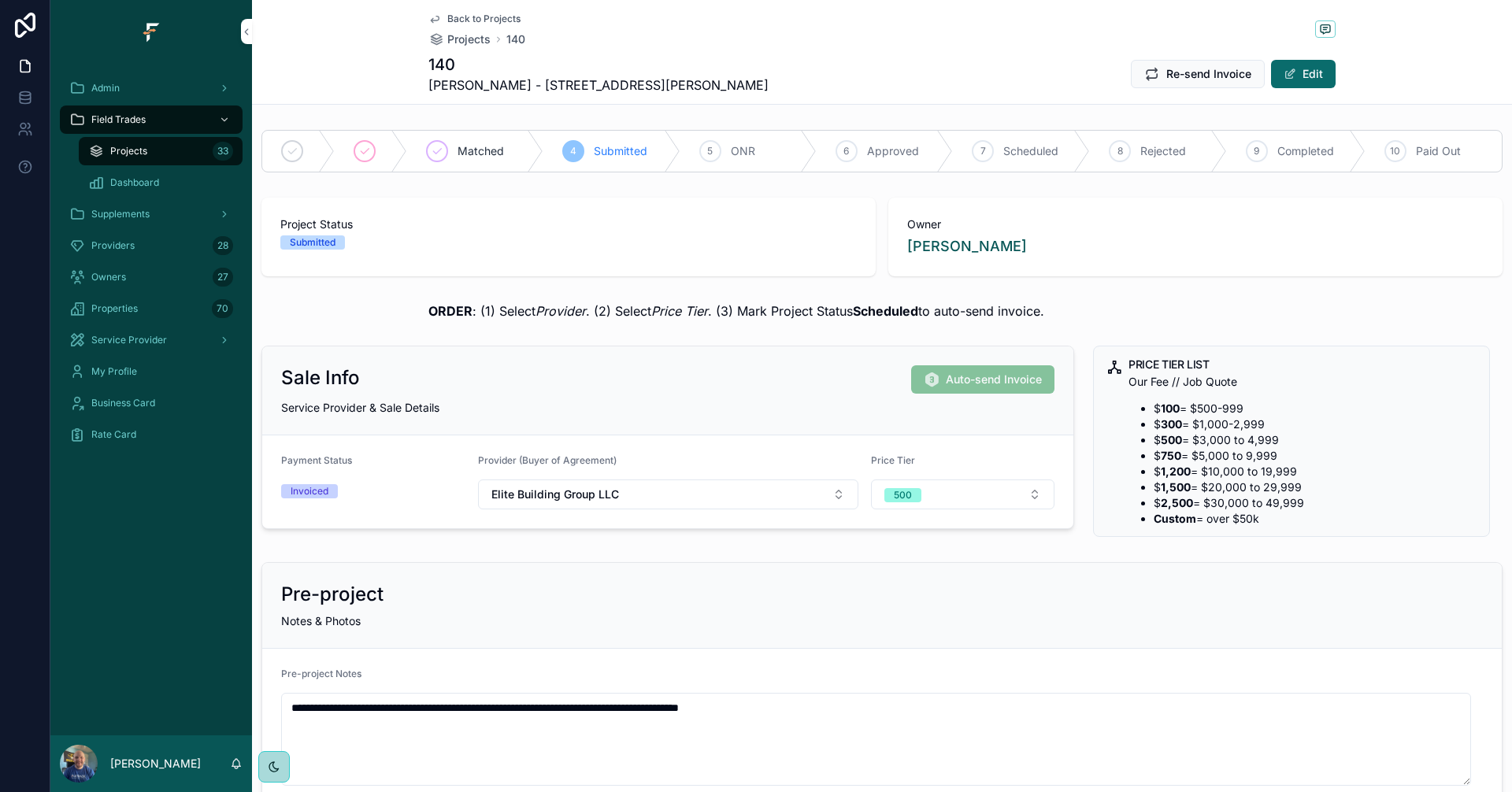
click at [1015, 150] on span "Scheduled" at bounding box center [1030, 151] width 55 height 16
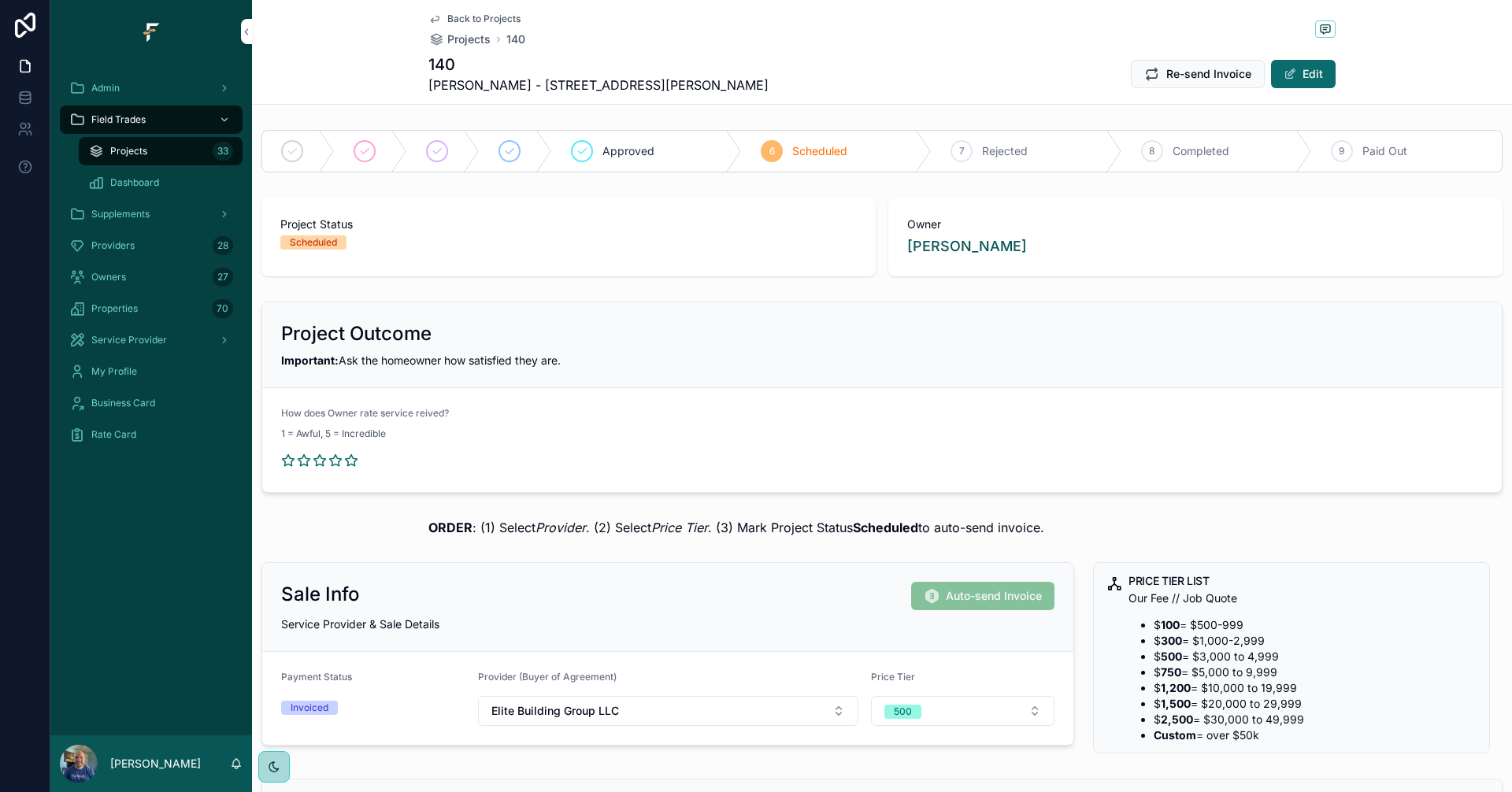
click at [463, 18] on span "Back to Projects" at bounding box center [483, 19] width 73 height 13
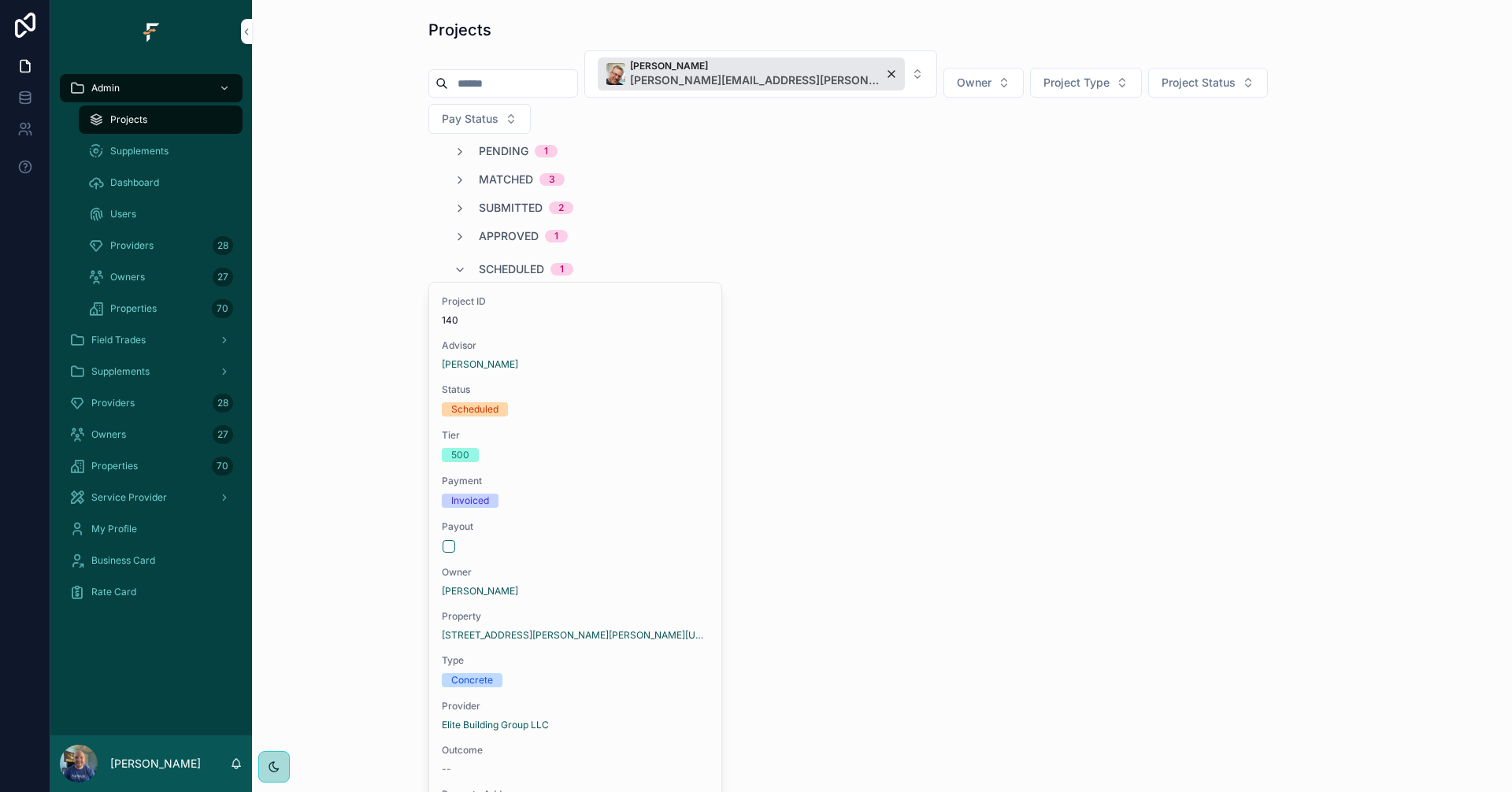
click at [512, 262] on span "Scheduled" at bounding box center [511, 270] width 66 height 16
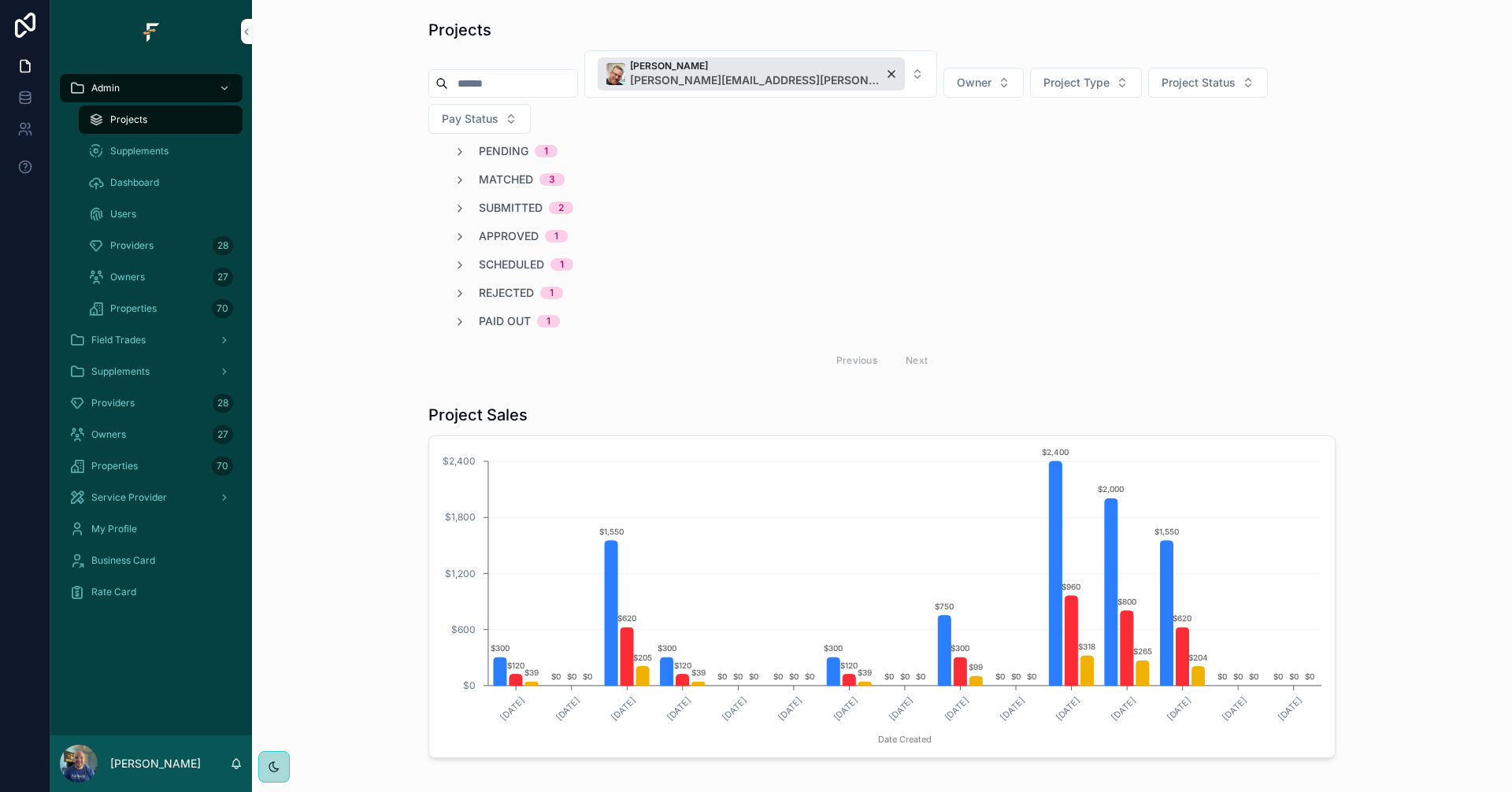
click at [827, 73] on div "[PERSON_NAME] [PERSON_NAME][EMAIL_ADDRESS][PERSON_NAME][DOMAIN_NAME]" at bounding box center [750, 74] width 307 height 33
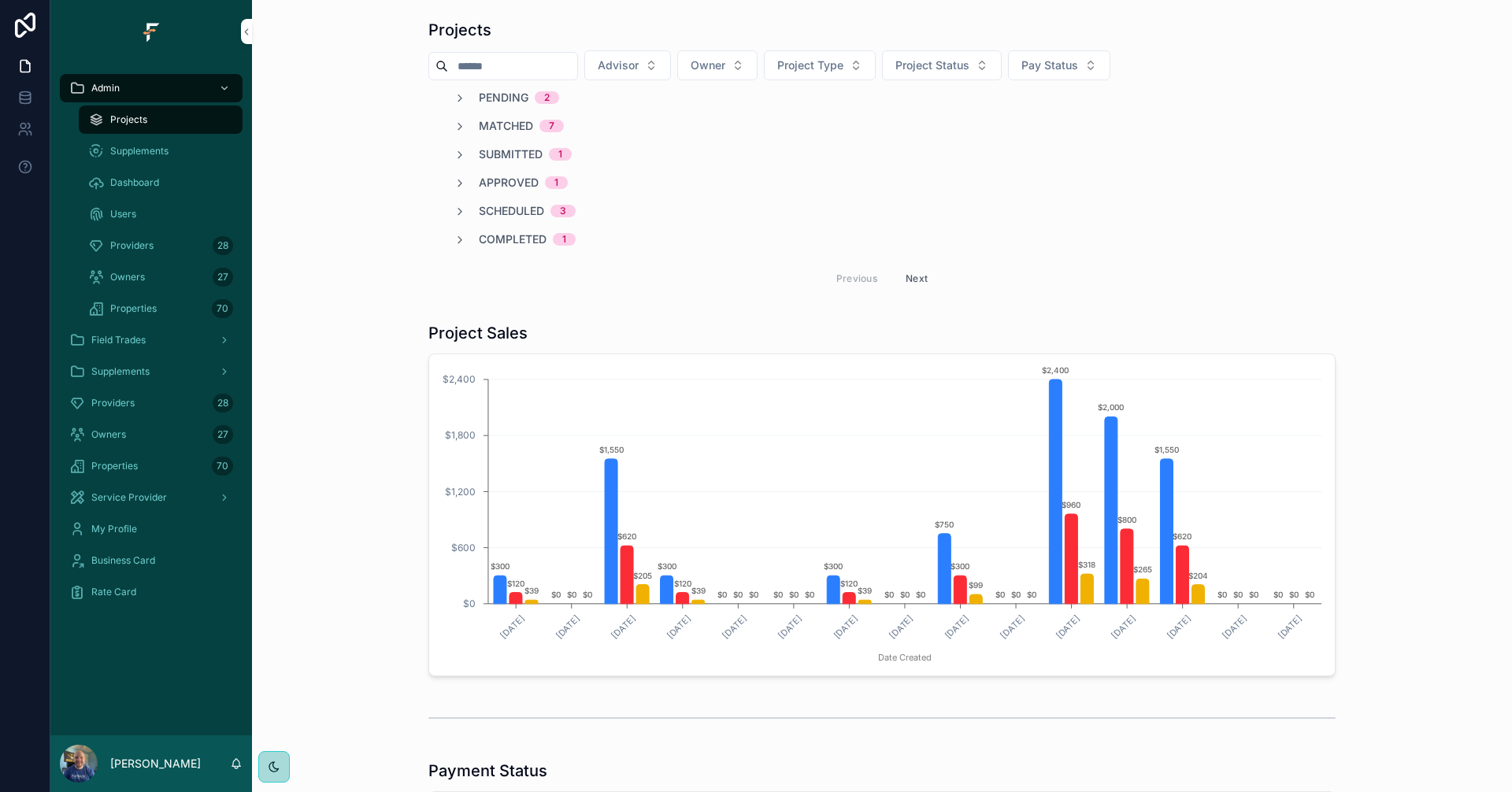
click at [671, 59] on button "Advisor" at bounding box center [628, 65] width 86 height 30
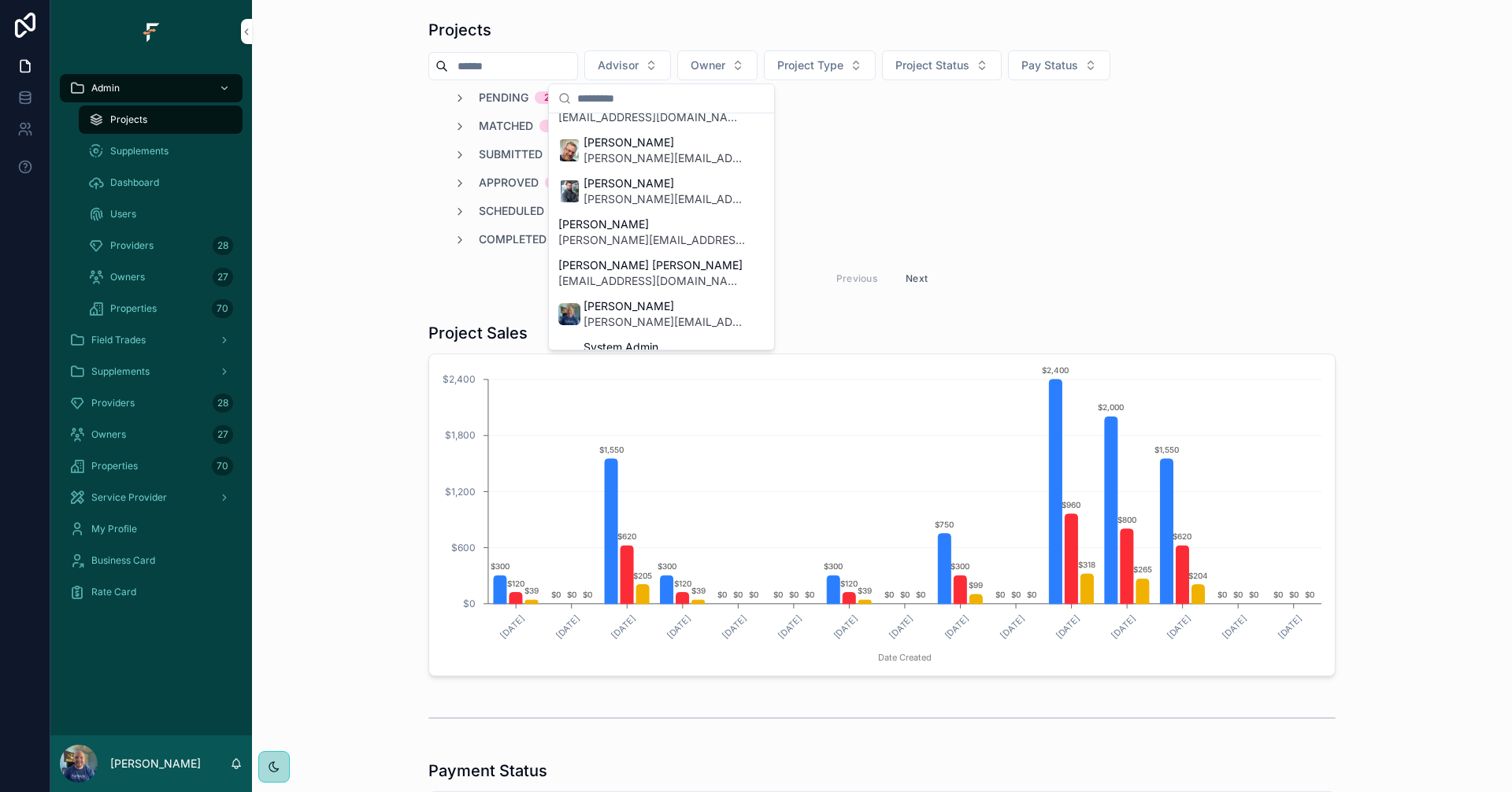
scroll to position [547, 0]
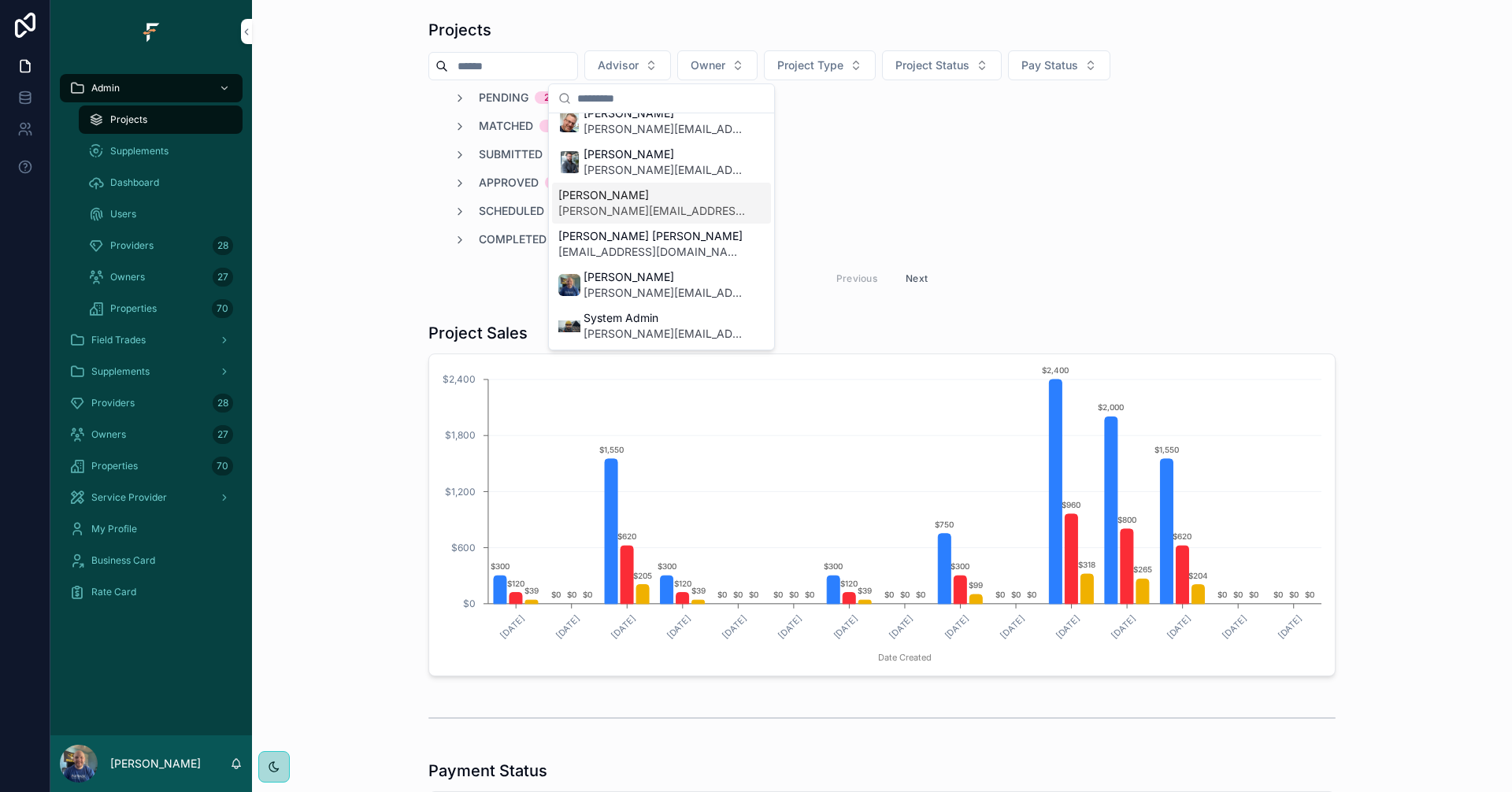
click at [636, 202] on span "[PERSON_NAME]" at bounding box center [652, 195] width 187 height 16
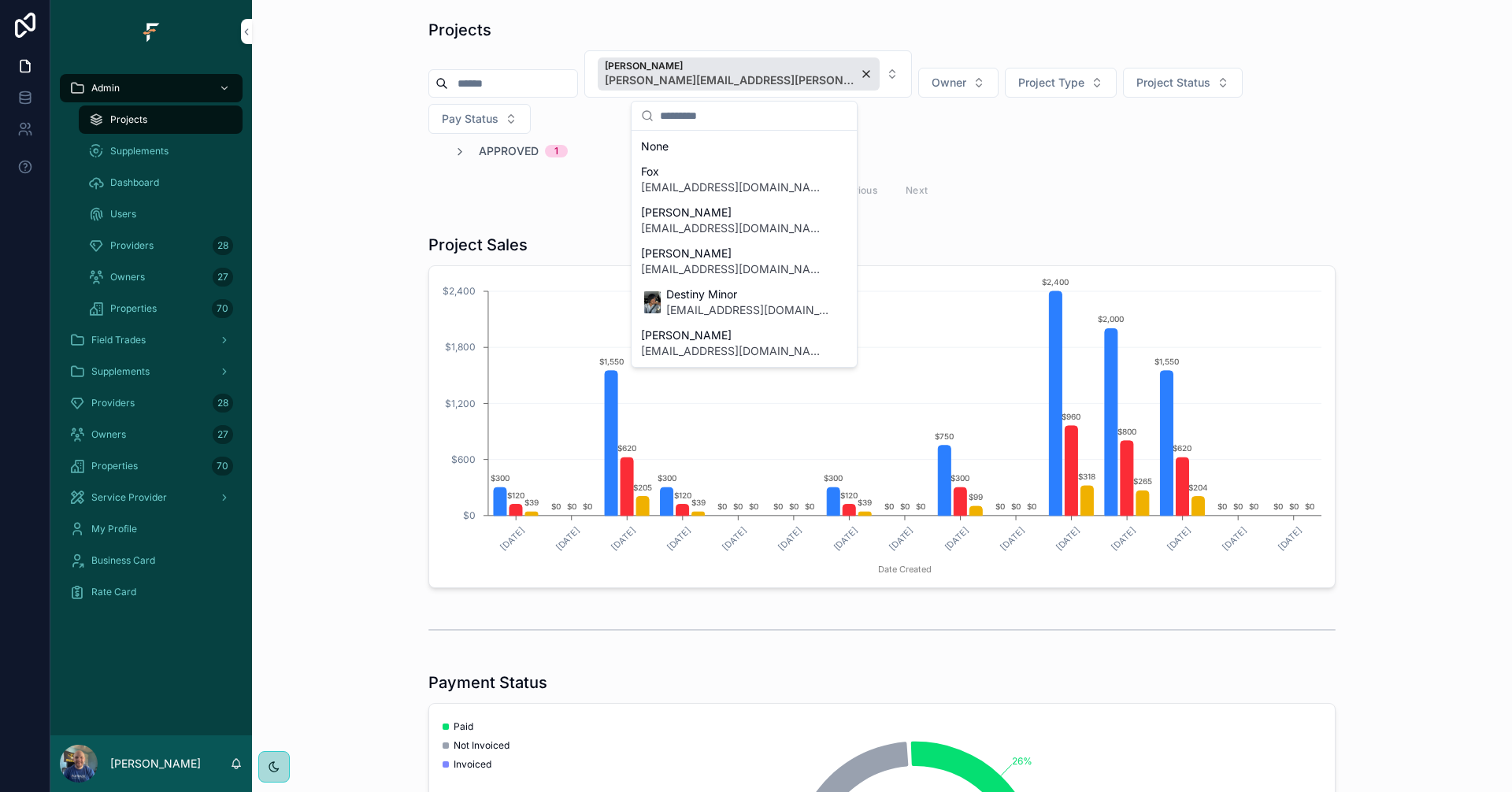
click at [479, 143] on span "Approved" at bounding box center [508, 151] width 60 height 16
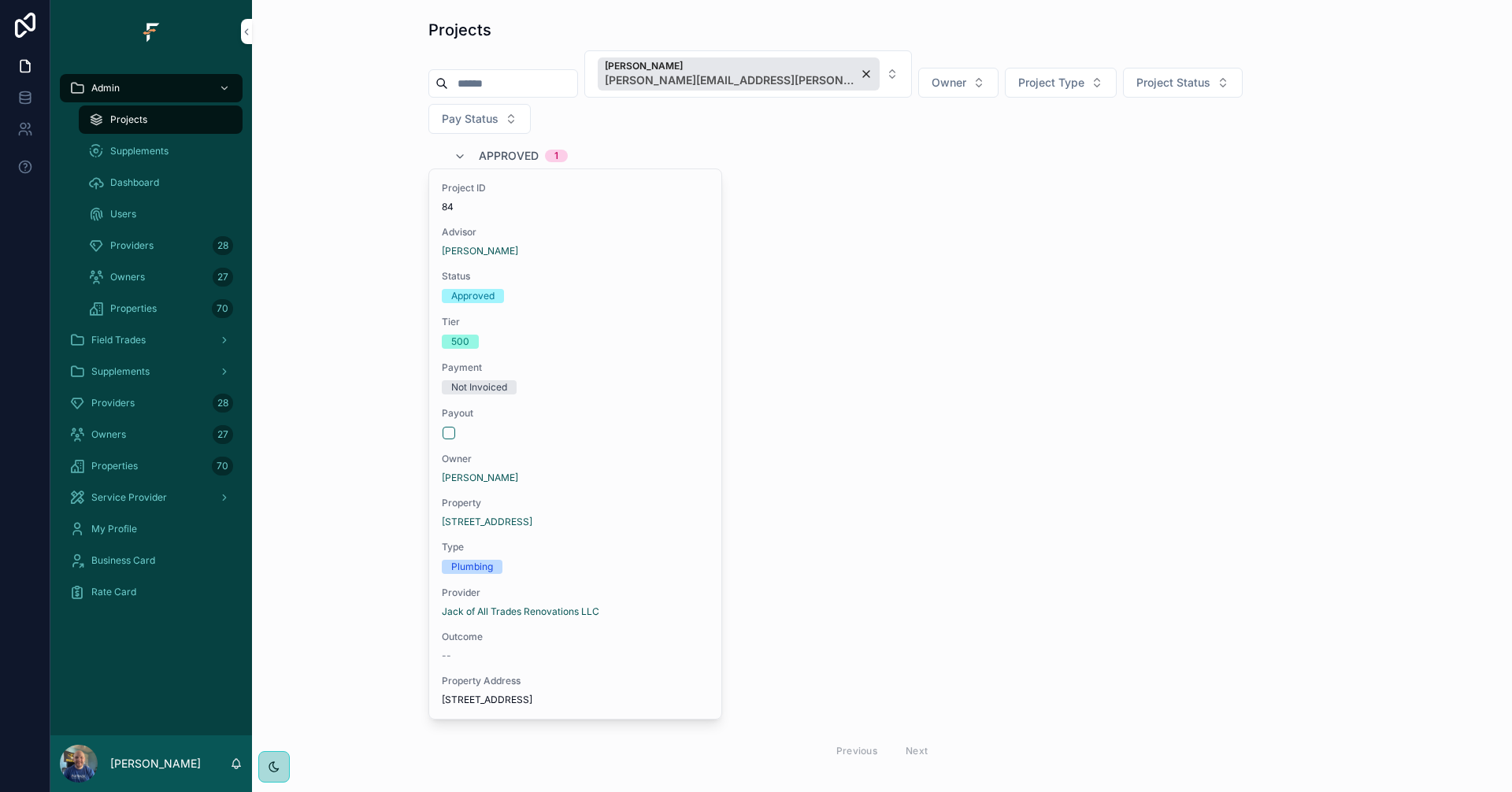
click at [824, 69] on div "[PERSON_NAME] [PERSON_NAME][EMAIL_ADDRESS][PERSON_NAME][DOMAIN_NAME]" at bounding box center [738, 74] width 282 height 33
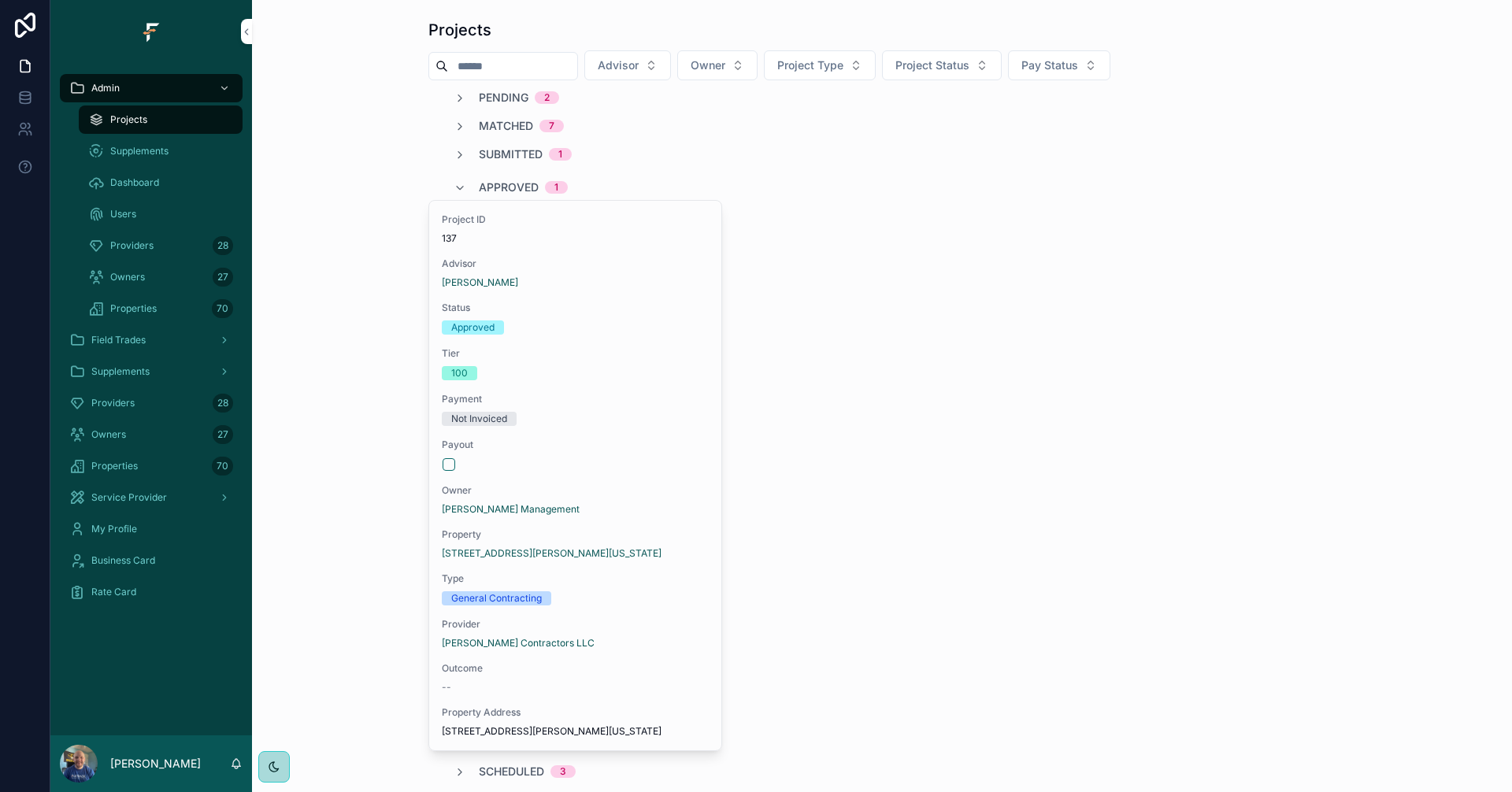
click at [671, 64] on button "Advisor" at bounding box center [628, 65] width 86 height 30
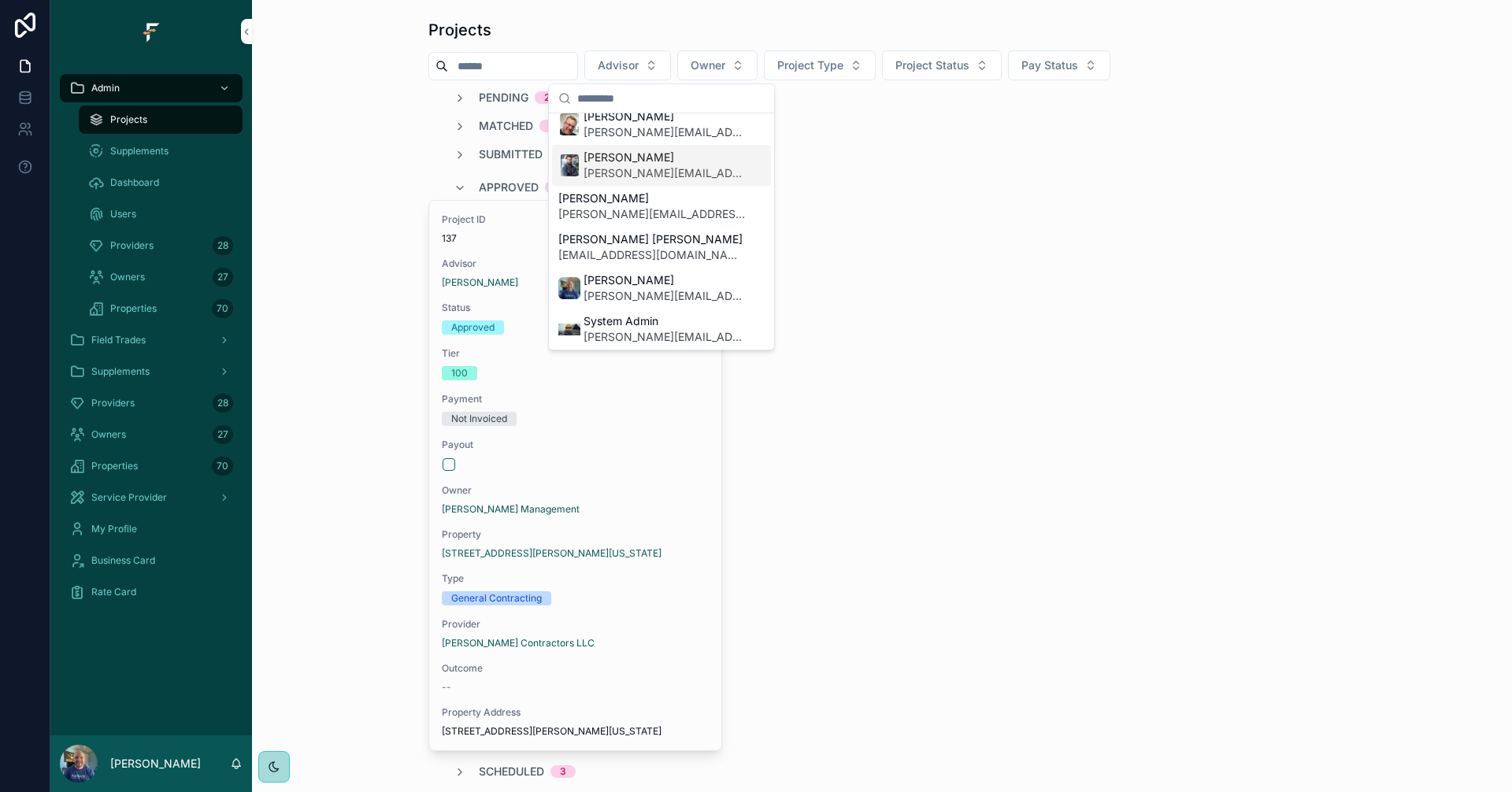
scroll to position [547, 0]
click at [671, 65] on button "Advisor" at bounding box center [628, 65] width 86 height 30
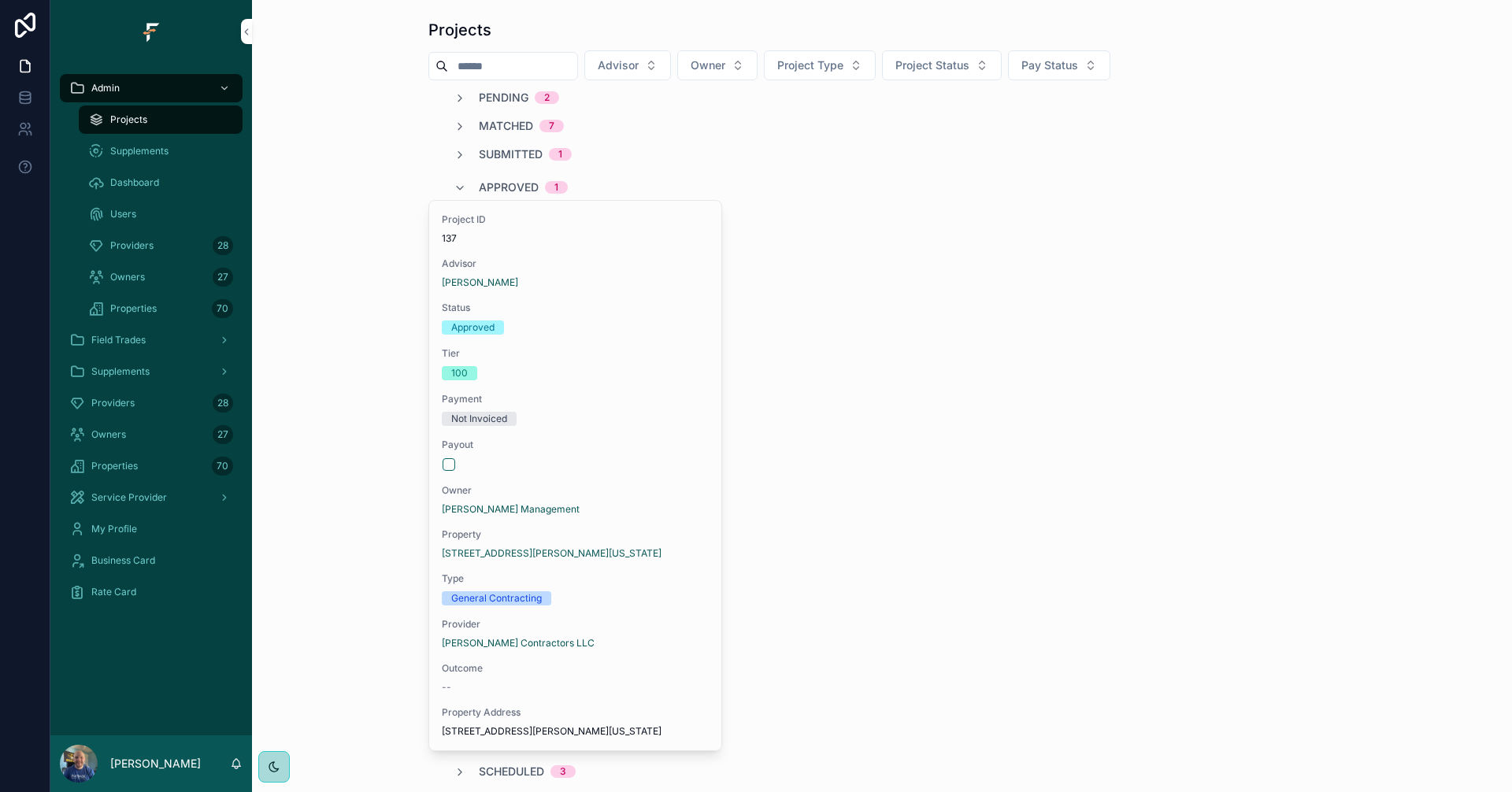
click at [483, 184] on span "Approved" at bounding box center [508, 188] width 60 height 16
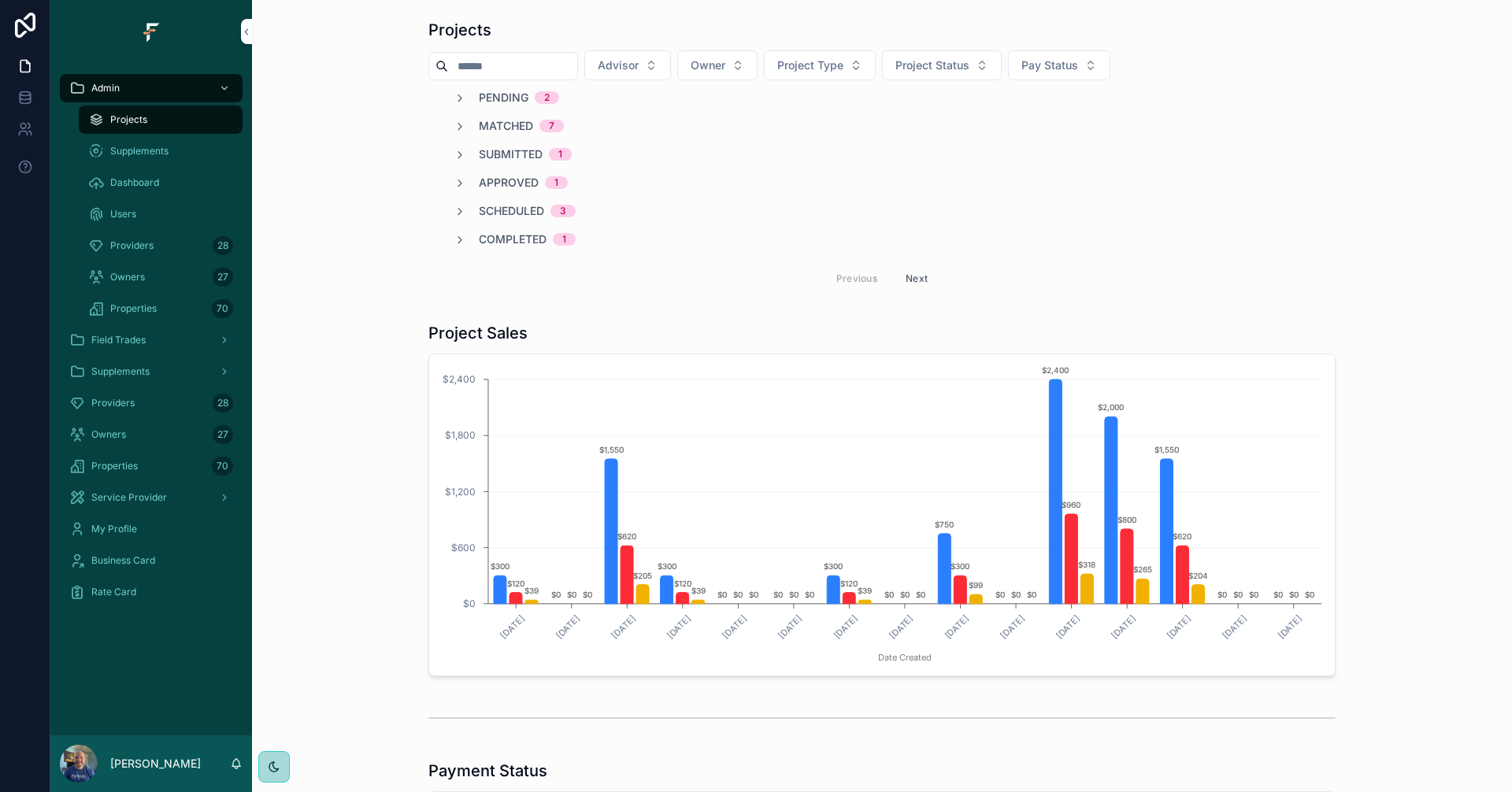
click at [166, 346] on div "Field Trades" at bounding box center [151, 340] width 164 height 25
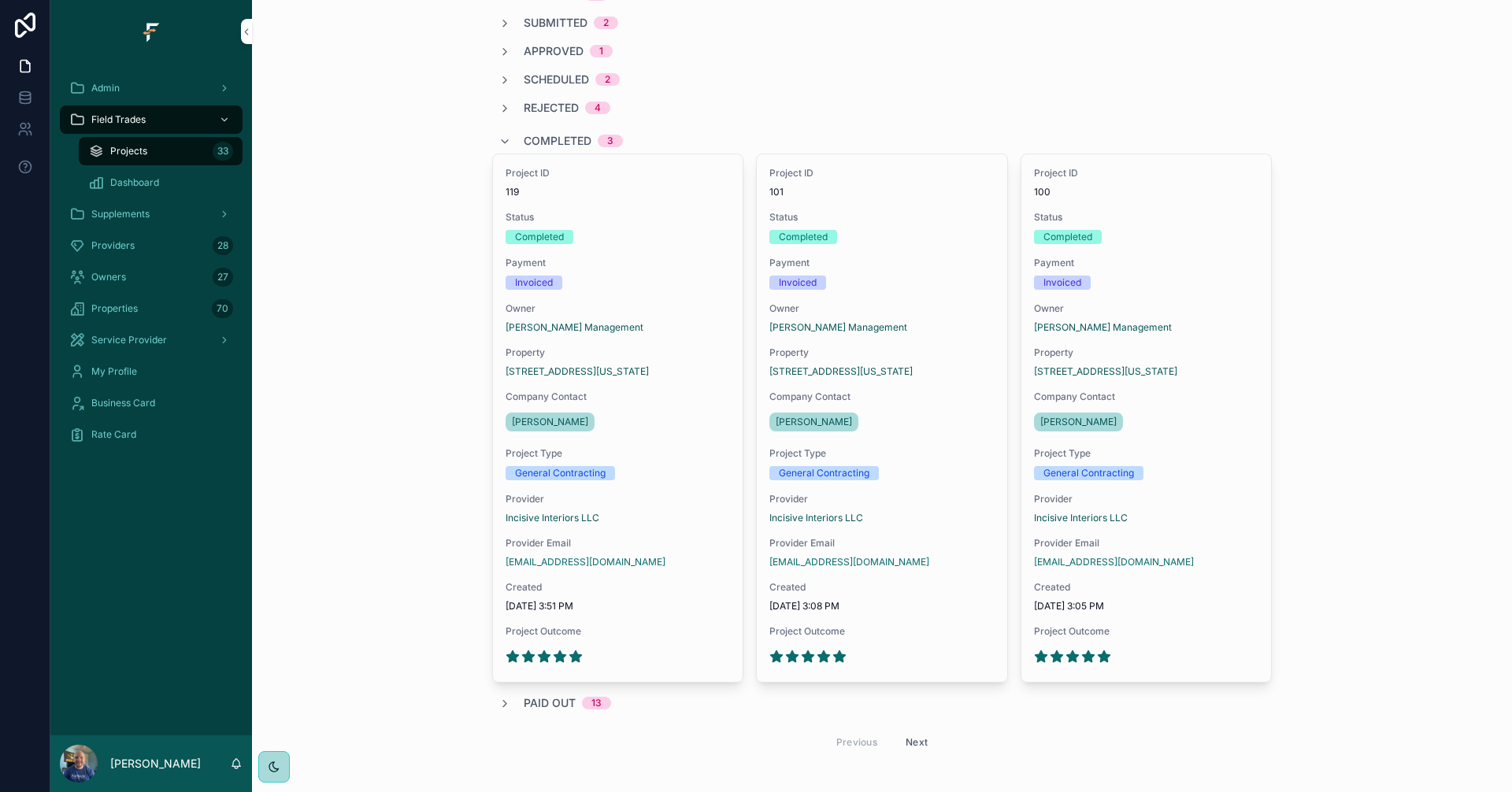
scroll to position [157, 0]
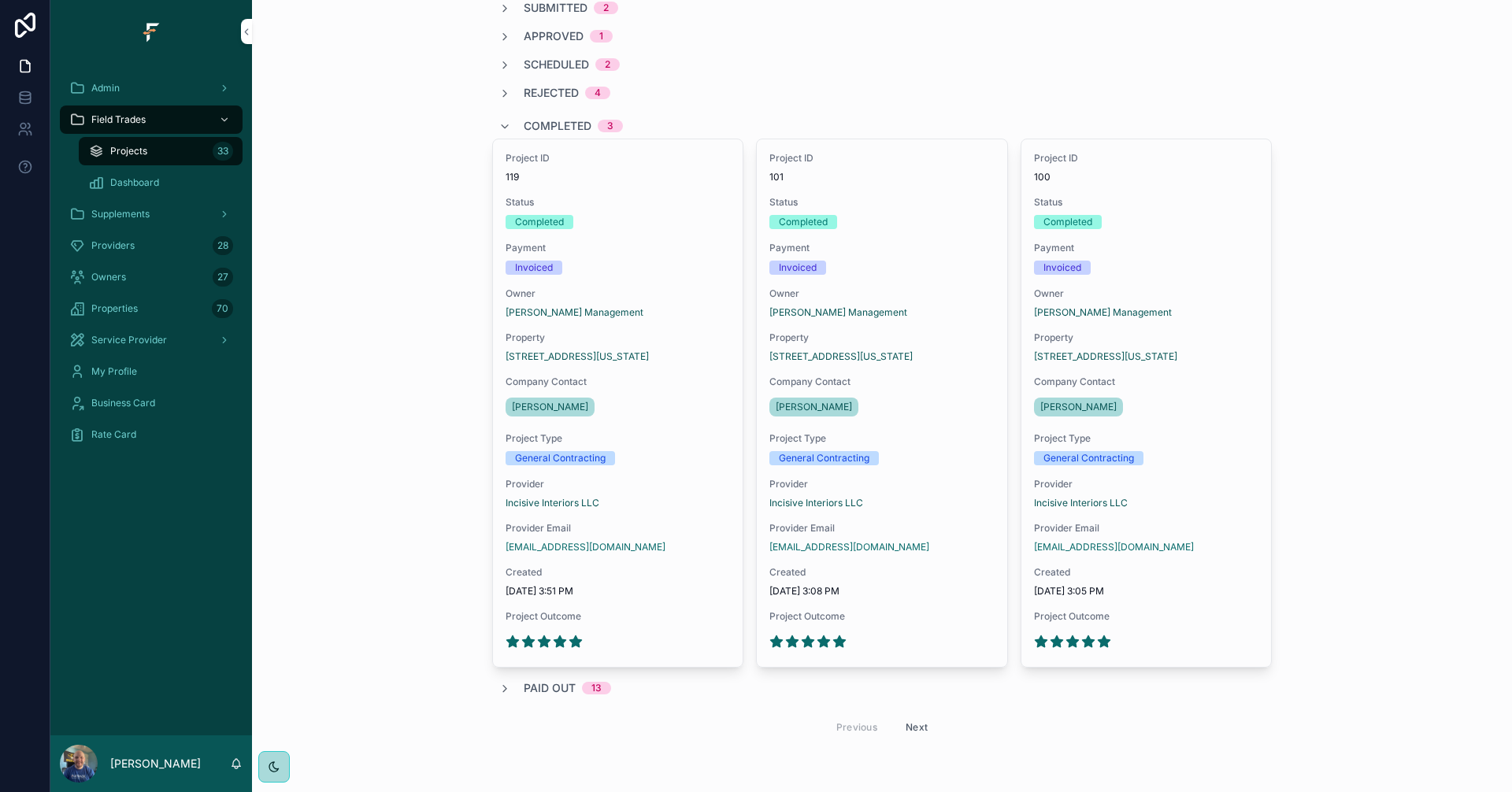
click at [550, 691] on span "Paid Out" at bounding box center [550, 688] width 52 height 16
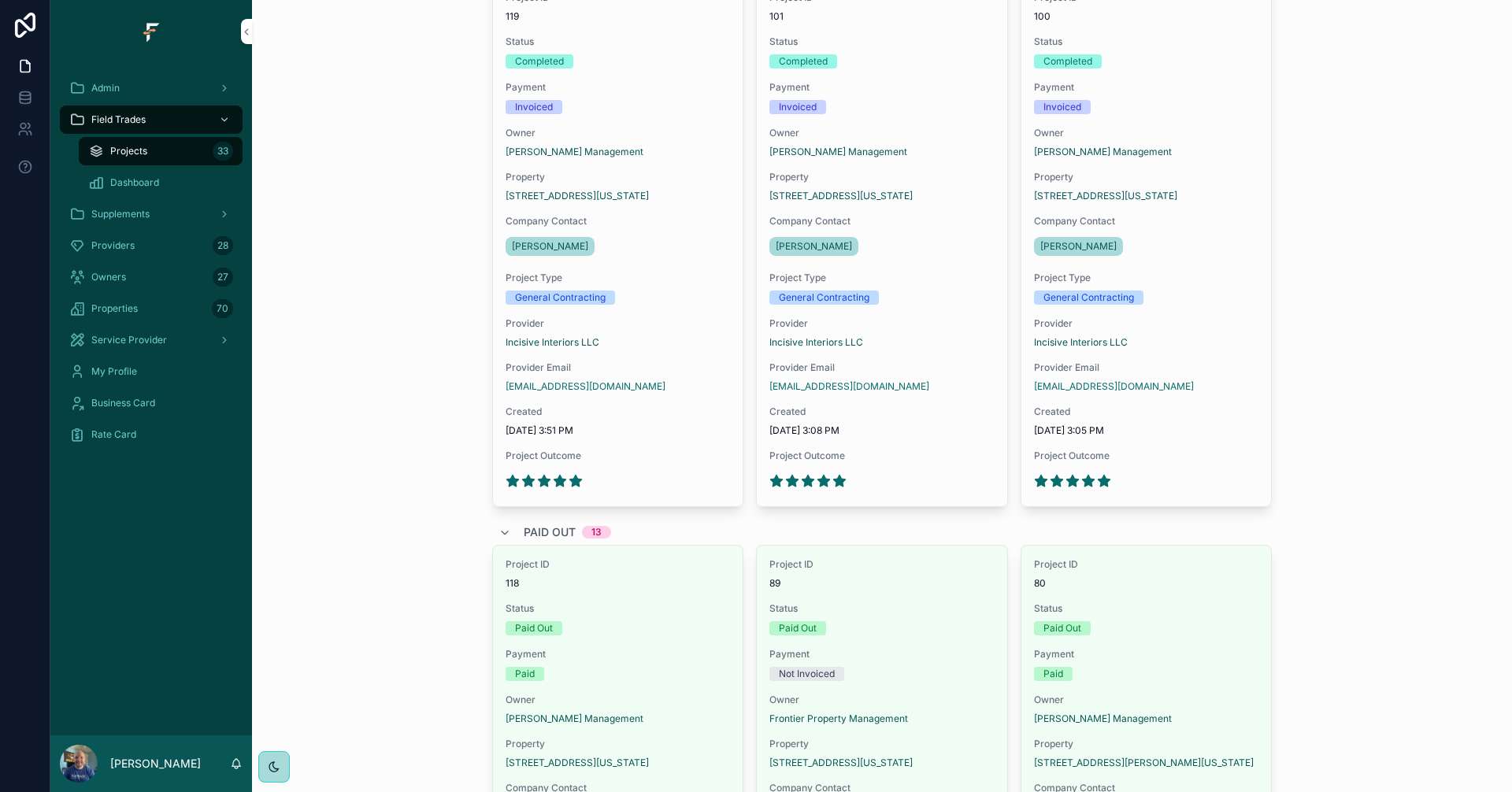
scroll to position [0, 0]
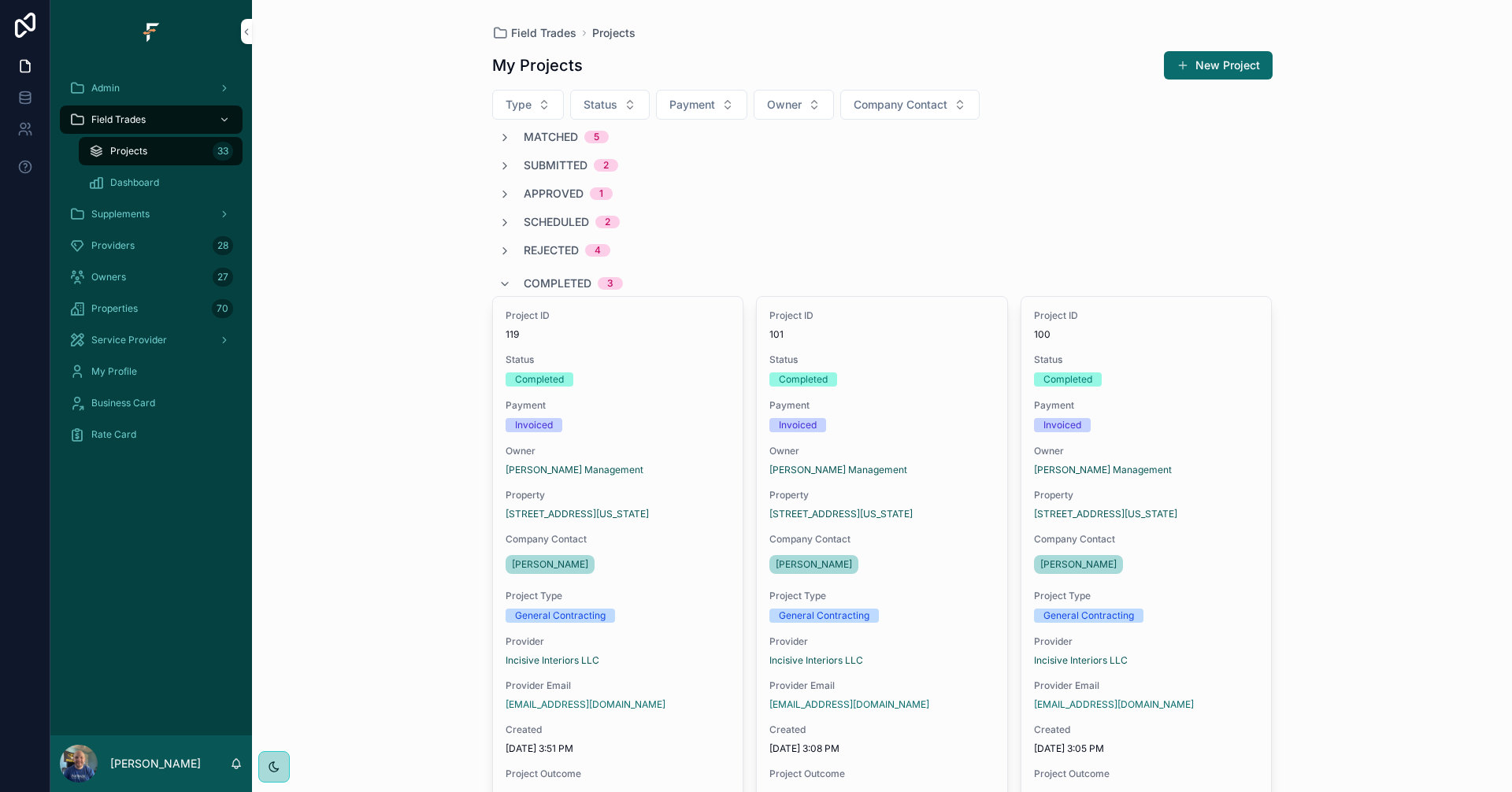
click at [523, 277] on span "Completed" at bounding box center [557, 283] width 67 height 16
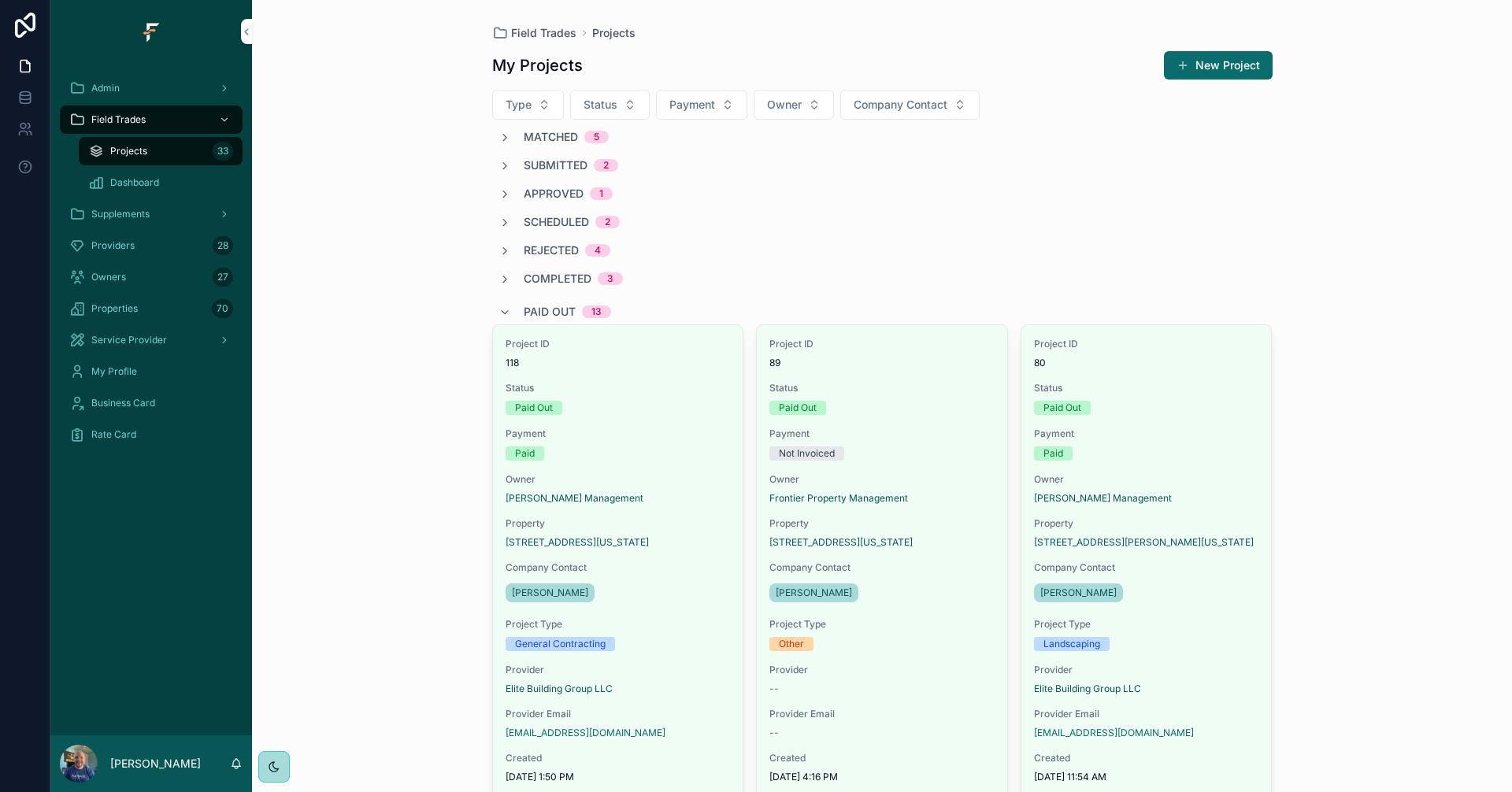
click at [532, 314] on span "Paid Out" at bounding box center [550, 312] width 52 height 16
